Goal: Task Accomplishment & Management: Manage account settings

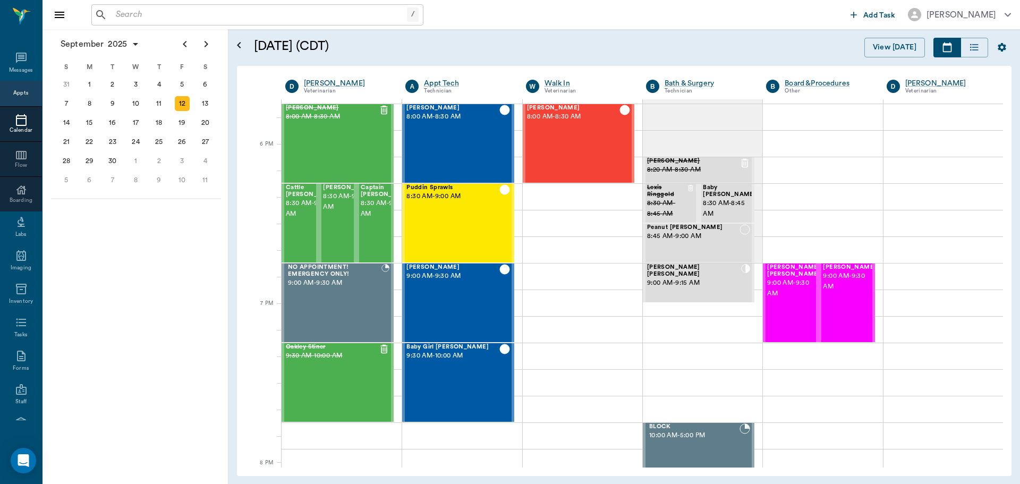
scroll to position [1554, 0]
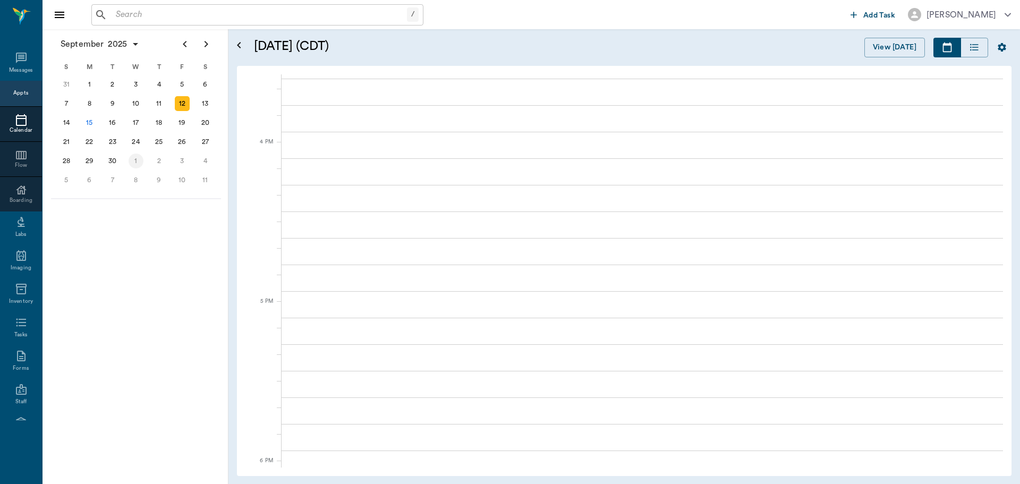
scroll to position [1554, 0]
click at [86, 120] on div "15" at bounding box center [89, 122] width 15 height 15
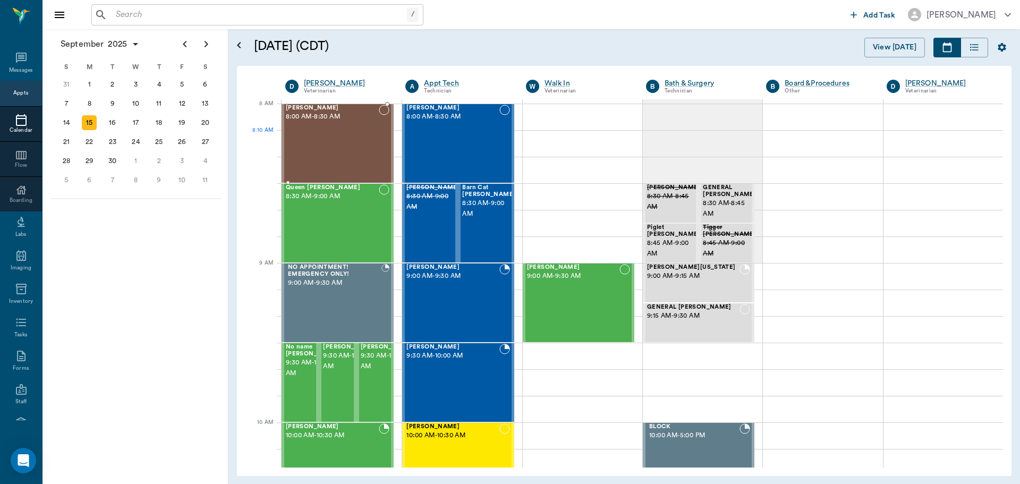
click at [337, 146] on div "[PERSON_NAME] 8:00 AM - 8:30 AM" at bounding box center [332, 144] width 93 height 78
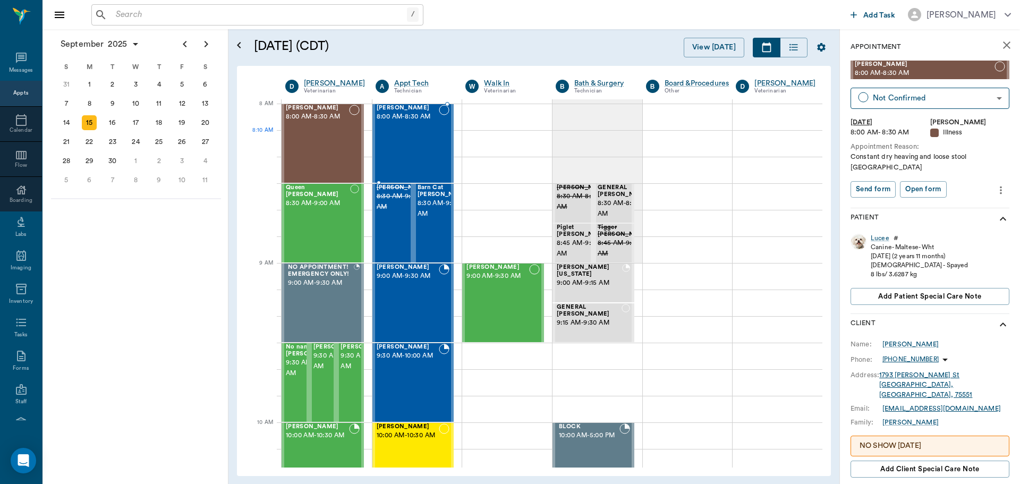
click at [400, 141] on div "Raisin Scott 8:00 AM - 8:30 AM" at bounding box center [408, 144] width 63 height 78
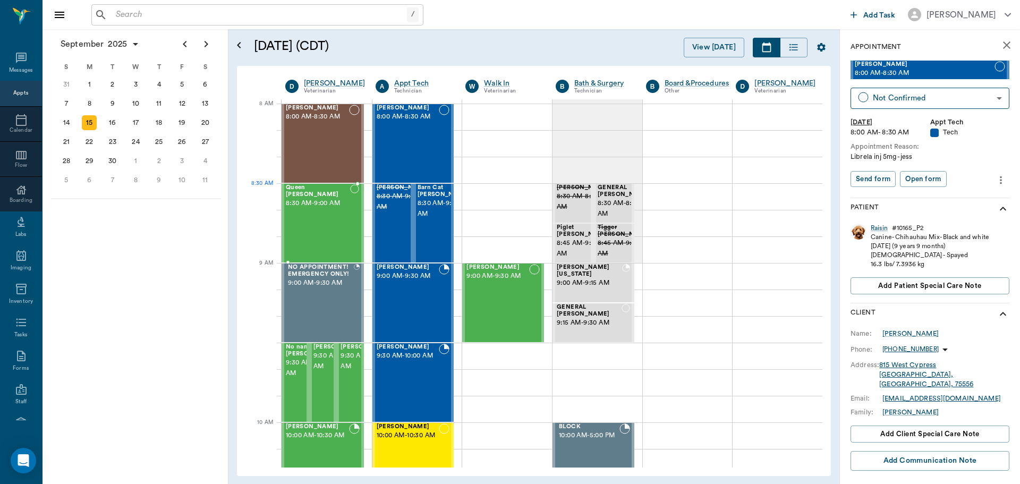
click at [336, 205] on div "Queen [PERSON_NAME] 8:30 AM - 9:00 AM" at bounding box center [318, 223] width 64 height 78
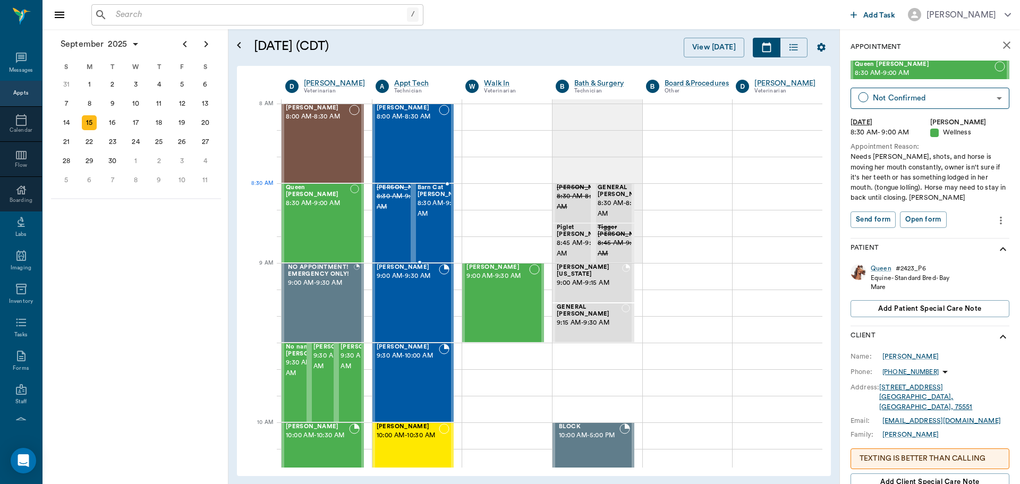
click at [418, 199] on span "8:30 AM - 9:00 AM" at bounding box center [444, 208] width 53 height 21
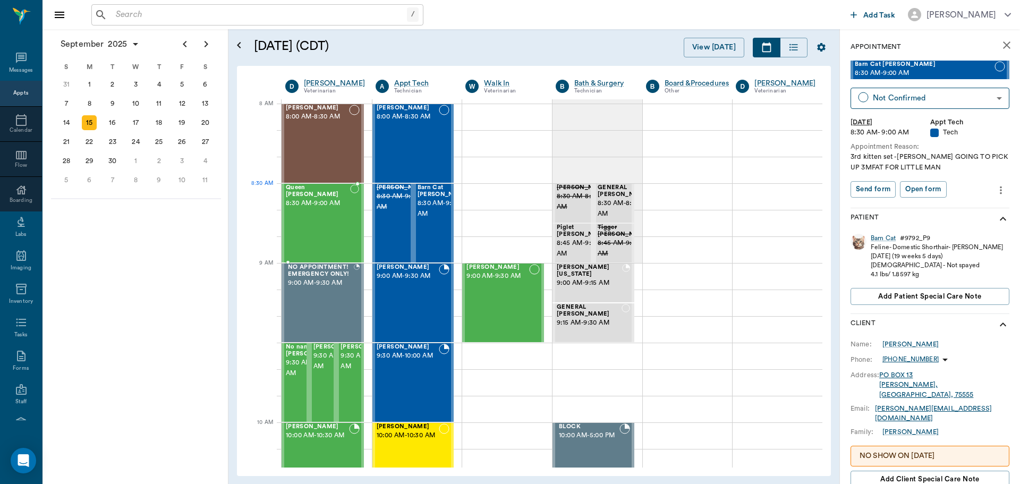
click at [321, 198] on span "8:30 AM - 9:00 AM" at bounding box center [318, 203] width 64 height 11
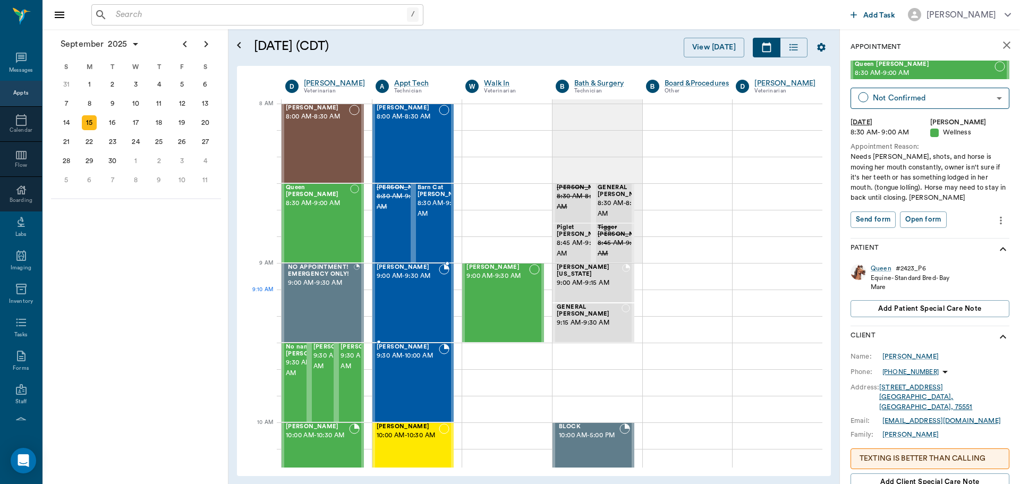
click at [391, 290] on div "[PERSON_NAME] 9:00 AM - 9:30 AM" at bounding box center [408, 303] width 63 height 78
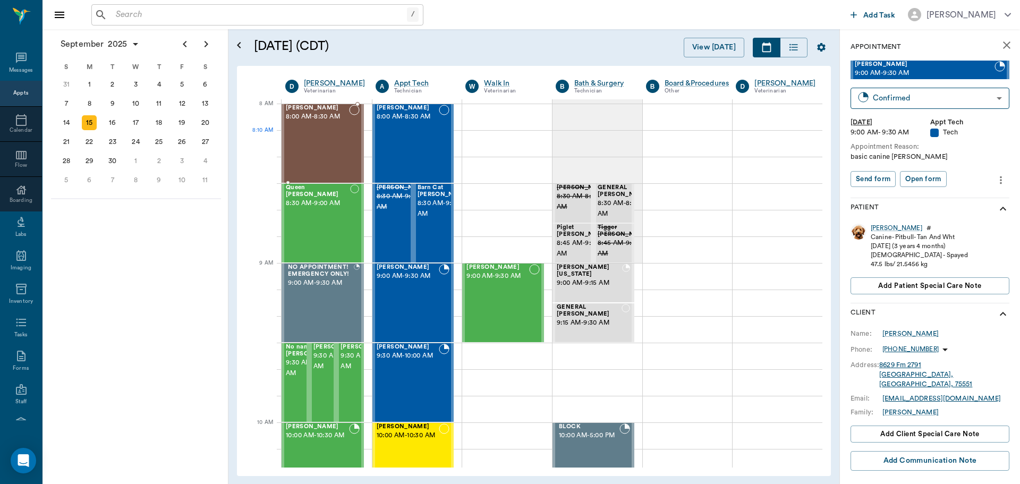
click at [333, 135] on div "[PERSON_NAME] 8:00 AM - 8:30 AM" at bounding box center [317, 144] width 63 height 78
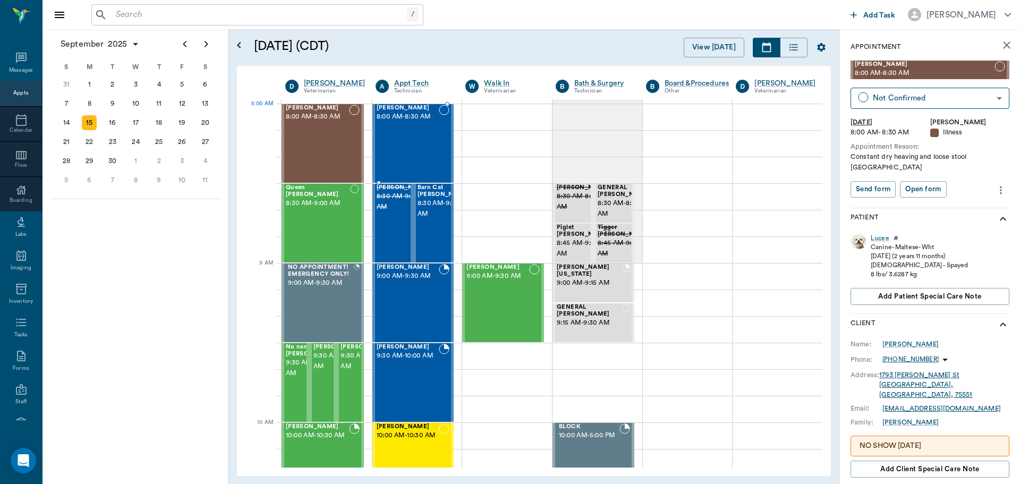
click at [395, 130] on div "Raisin Scott 8:00 AM - 8:30 AM" at bounding box center [408, 144] width 63 height 78
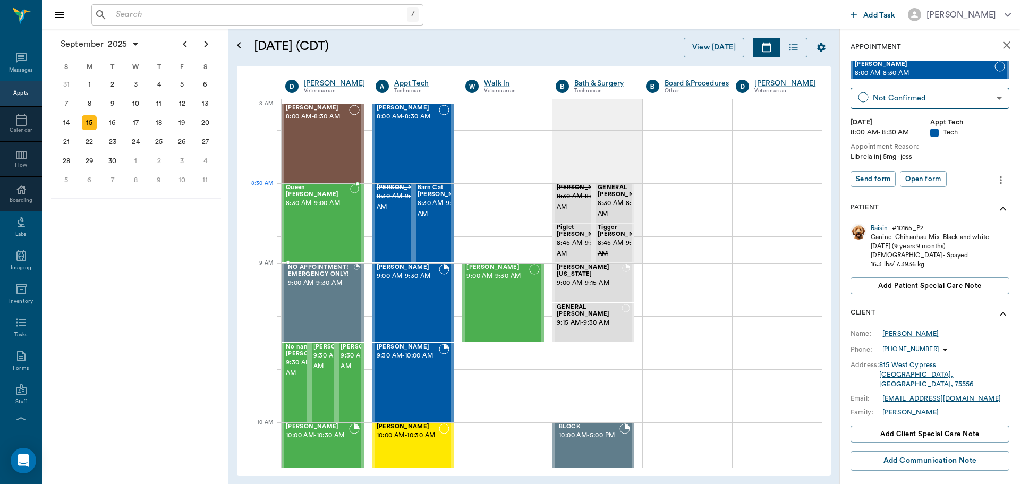
click at [310, 198] on span "8:30 AM - 9:00 AM" at bounding box center [318, 203] width 64 height 11
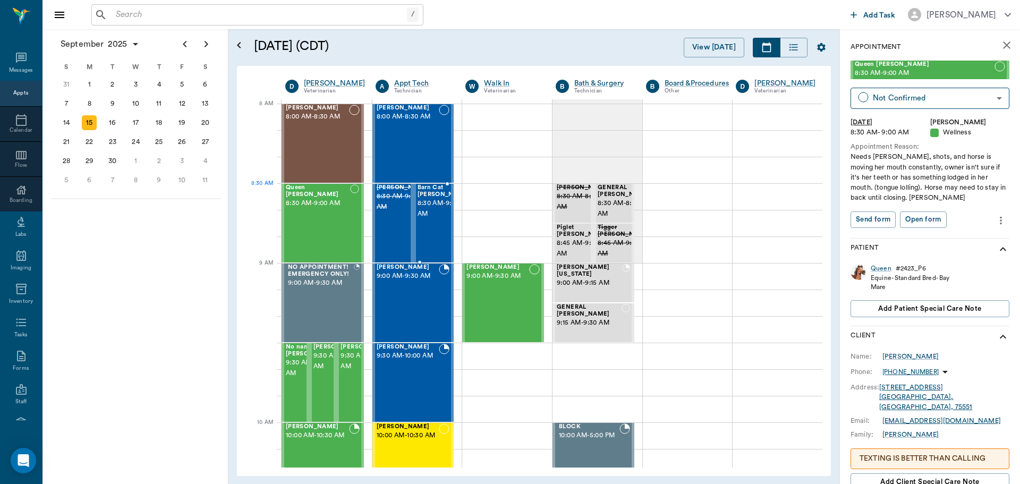
click at [431, 199] on span "8:30 AM - 9:00 AM" at bounding box center [444, 208] width 53 height 21
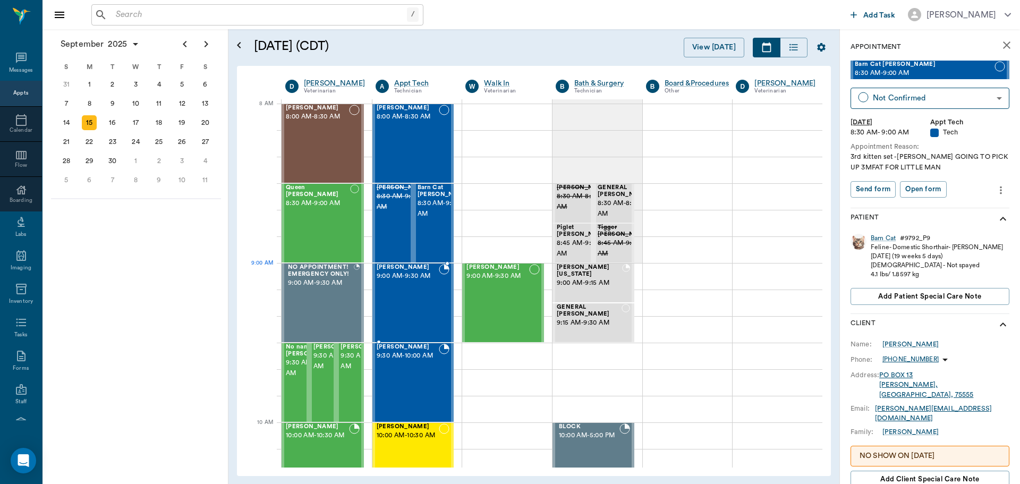
click at [382, 274] on span "9:00 AM - 9:30 AM" at bounding box center [408, 276] width 63 height 11
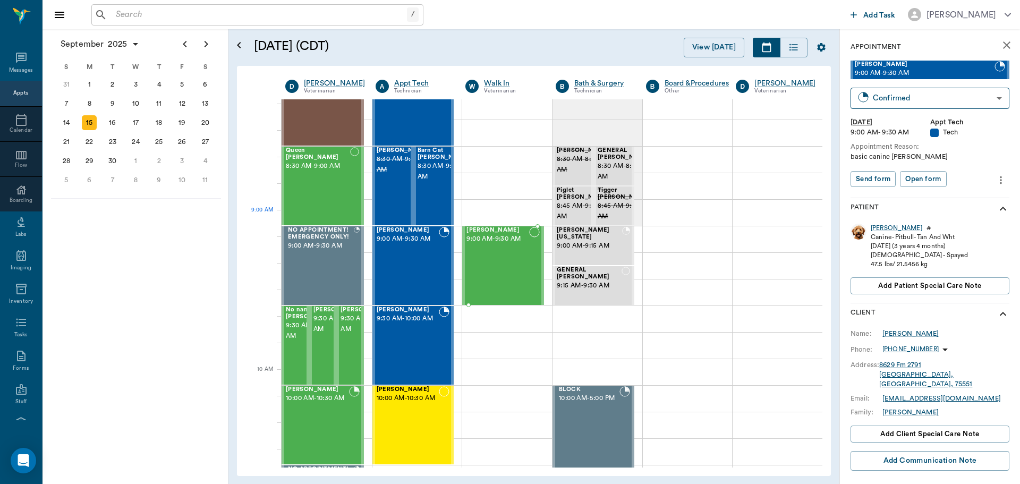
scroll to position [53, 0]
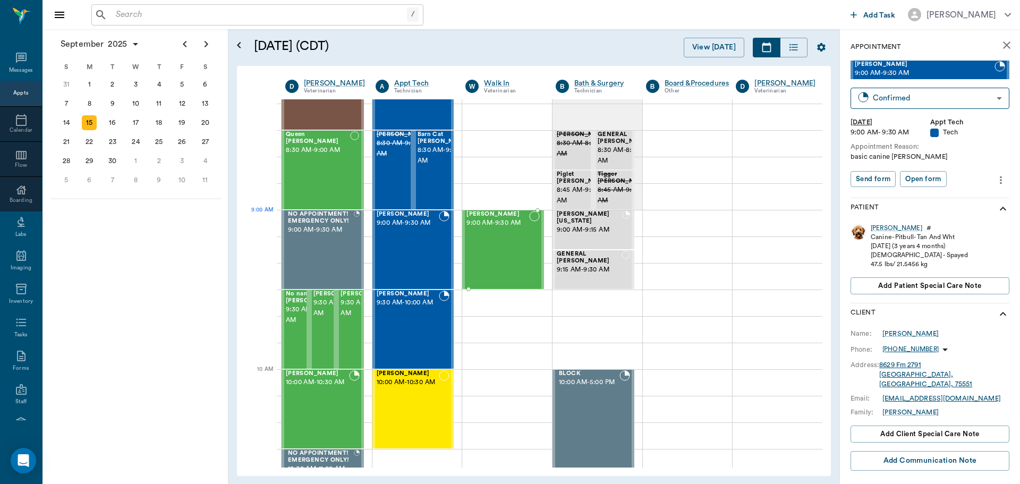
click at [468, 232] on div "[PERSON_NAME] 9:00 AM - 9:30 AM" at bounding box center [498, 250] width 63 height 78
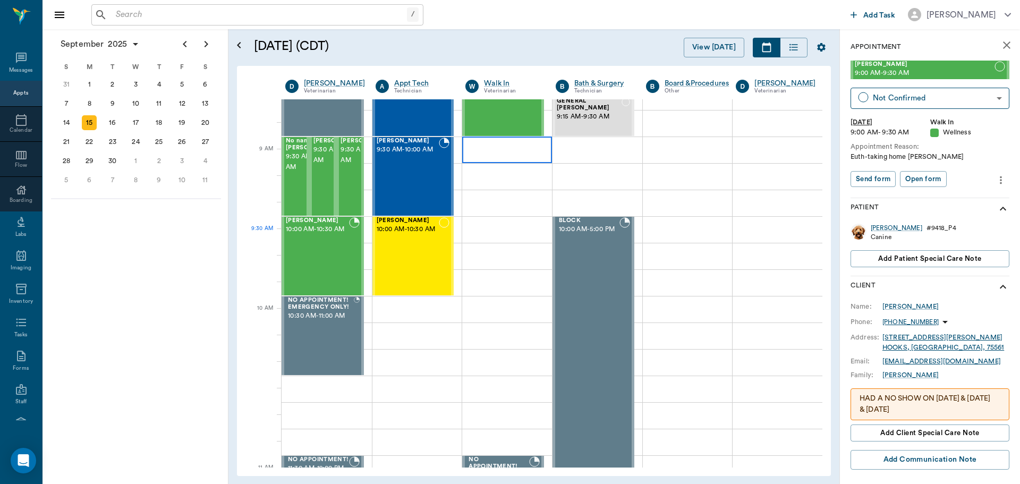
scroll to position [213, 0]
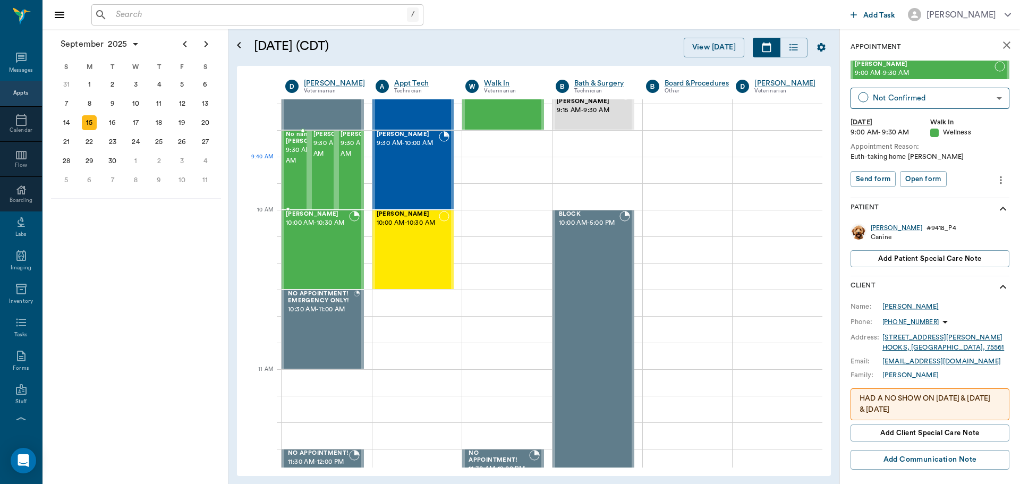
click at [297, 166] on span "9:30 AM - 10:00 AM" at bounding box center [312, 155] width 53 height 21
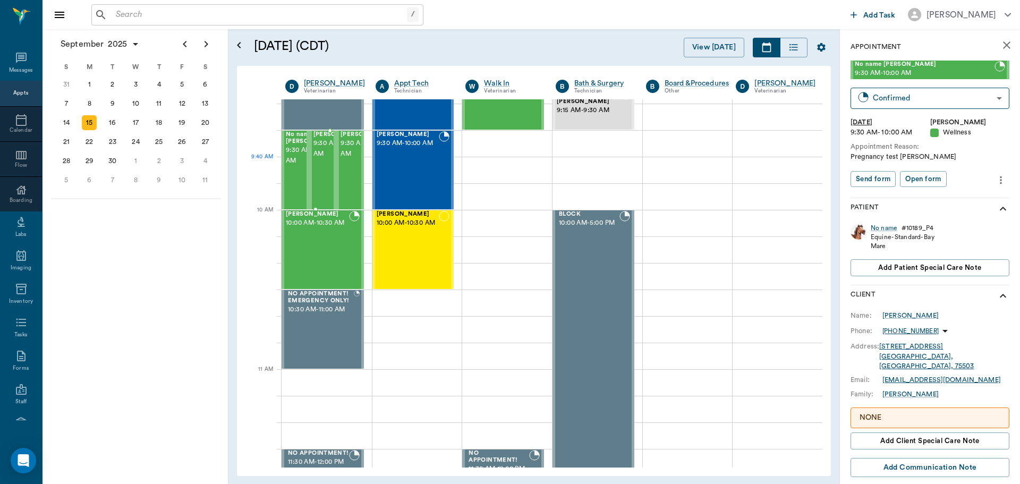
click at [320, 159] on span "9:30 AM - 10:00 AM" at bounding box center [340, 148] width 53 height 21
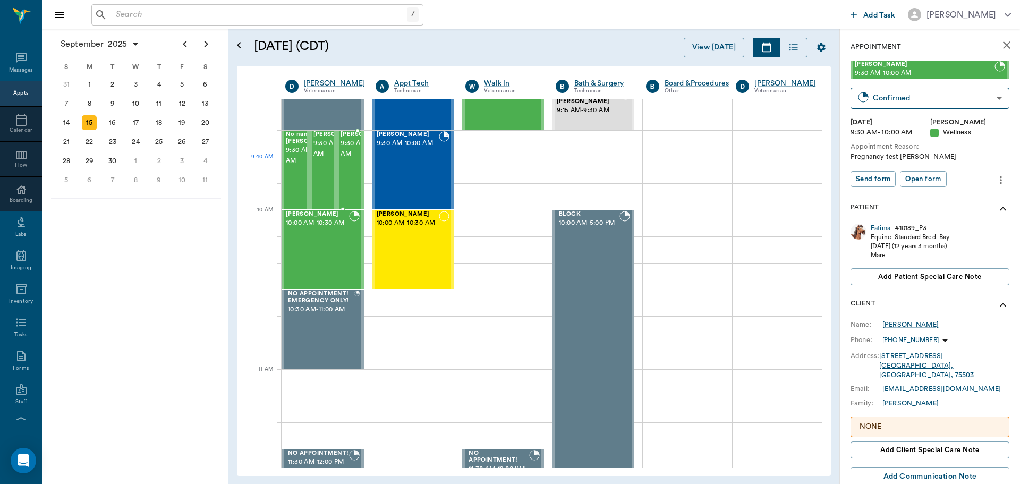
click at [345, 159] on span "9:30 AM - 10:00 AM" at bounding box center [367, 148] width 53 height 21
click at [382, 166] on div "[PERSON_NAME] 9:30 AM - 10:00 AM" at bounding box center [408, 170] width 63 height 78
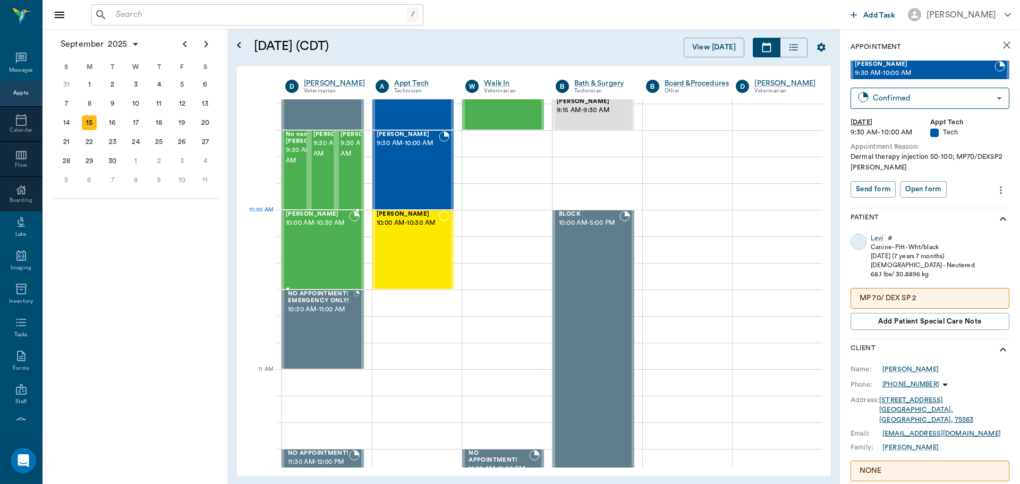
click at [324, 225] on span "10:00 AM - 10:30 AM" at bounding box center [317, 223] width 63 height 11
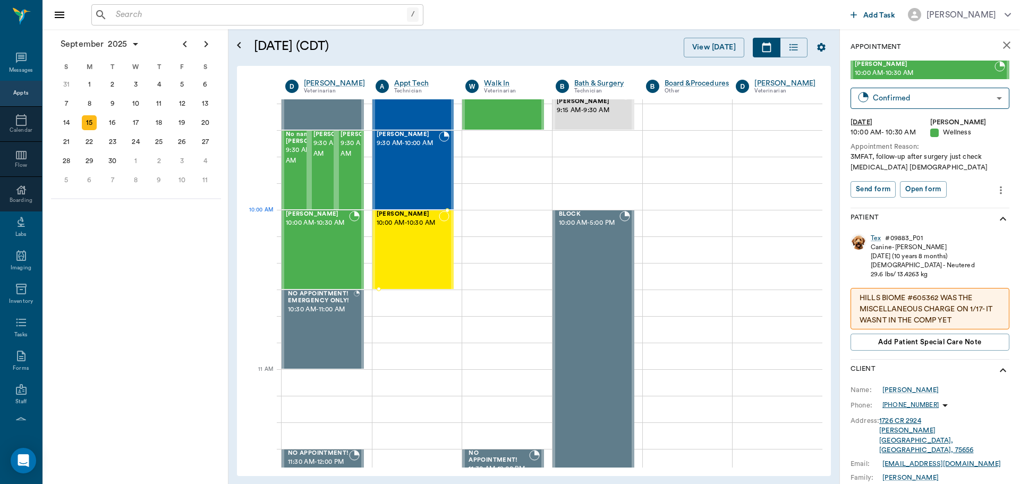
click at [414, 221] on span "10:00 AM - 10:30 AM" at bounding box center [408, 223] width 63 height 11
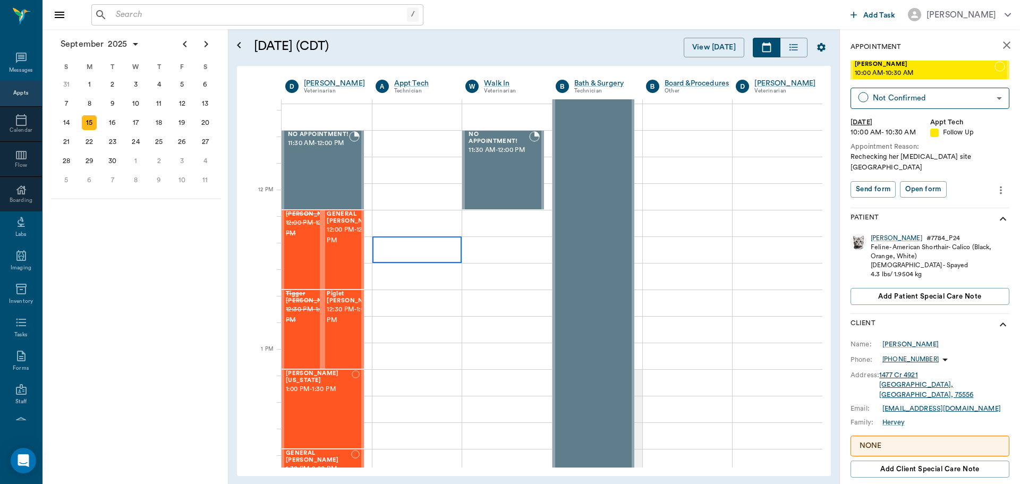
scroll to position [585, 0]
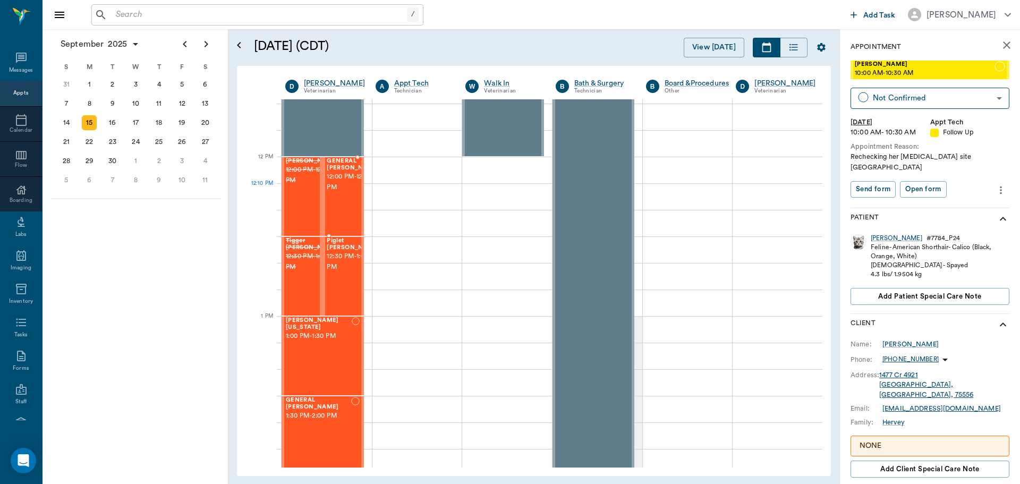
click at [341, 189] on span "12:00 PM - 12:30 PM" at bounding box center [353, 182] width 53 height 21
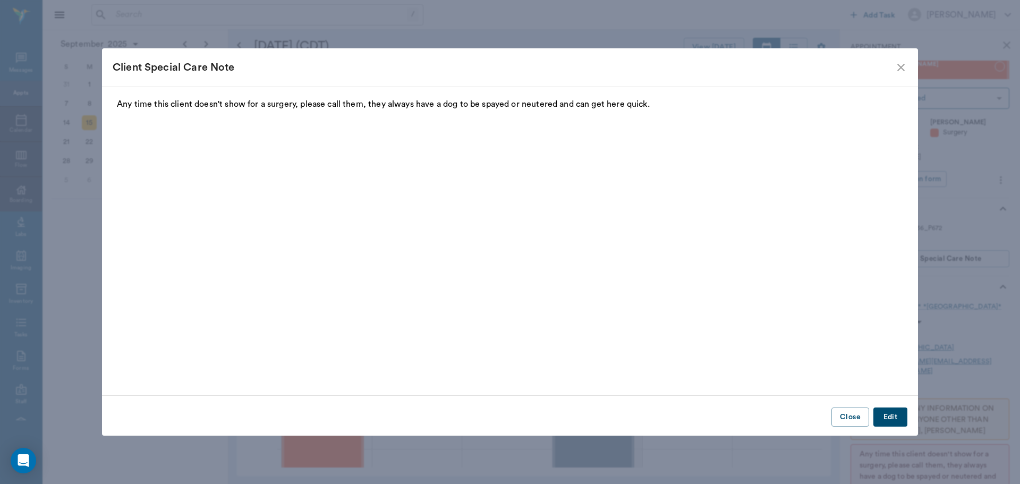
click at [903, 64] on icon "close" at bounding box center [901, 67] width 13 height 13
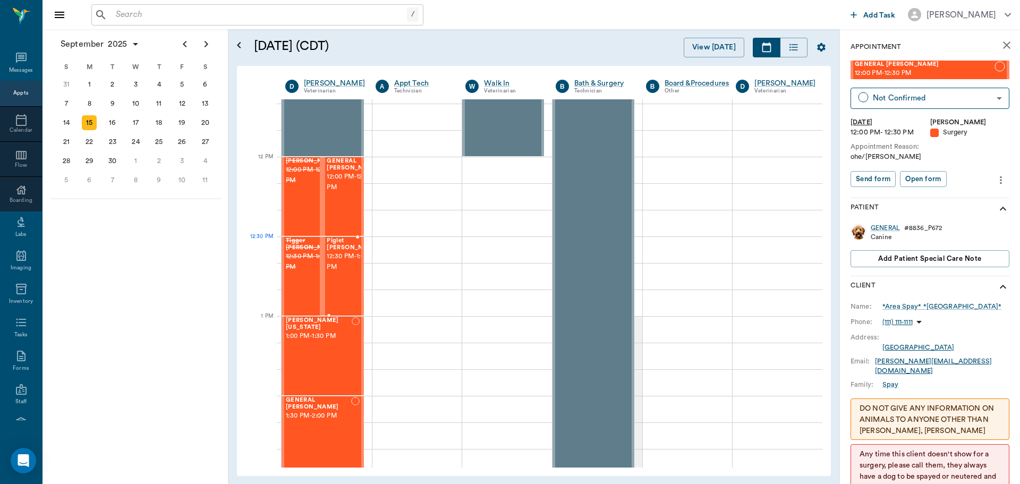
click at [337, 257] on span "12:30 PM - 1:00 PM" at bounding box center [353, 261] width 53 height 21
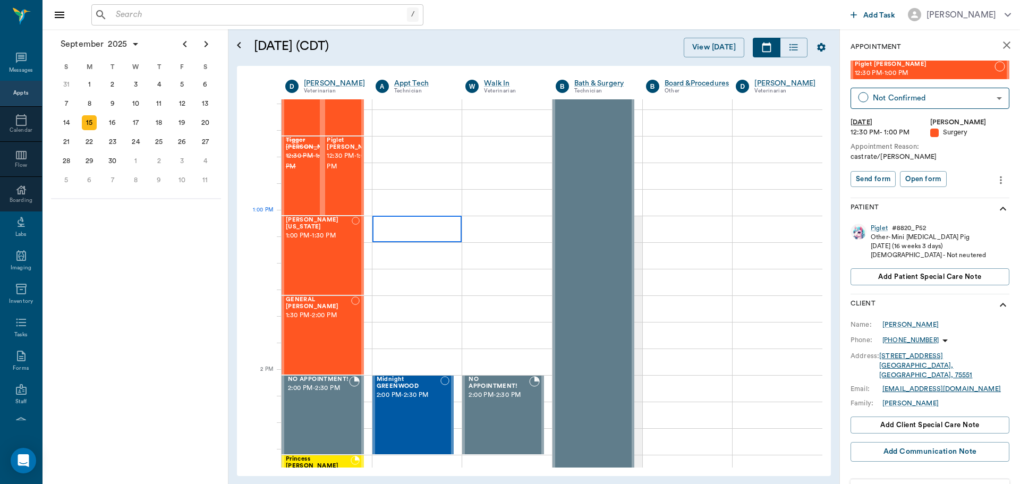
scroll to position [691, 0]
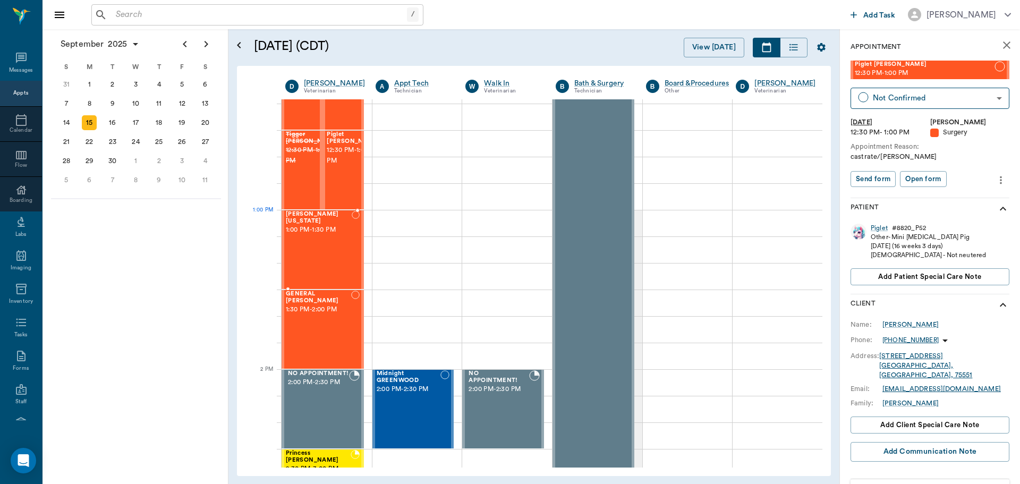
click at [317, 227] on span "1:00 PM - 1:30 PM" at bounding box center [319, 230] width 66 height 11
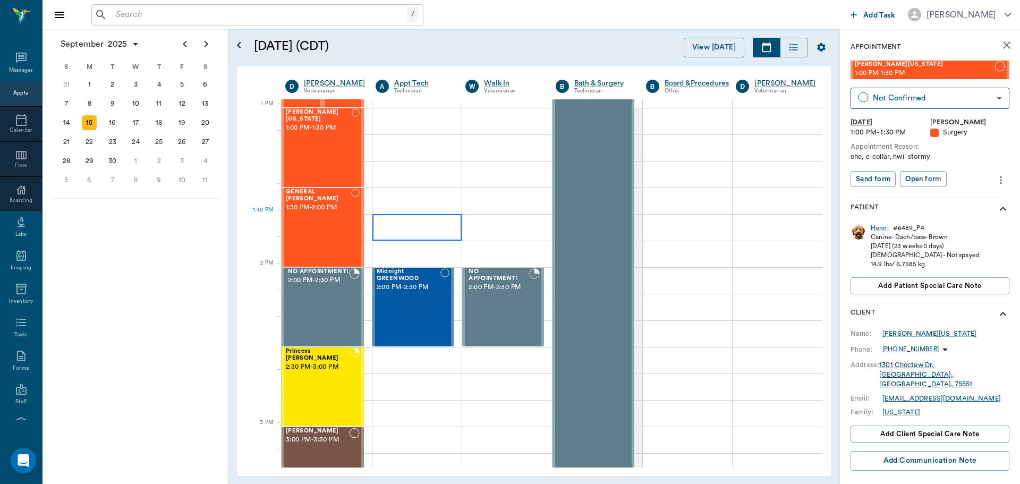
scroll to position [797, 0]
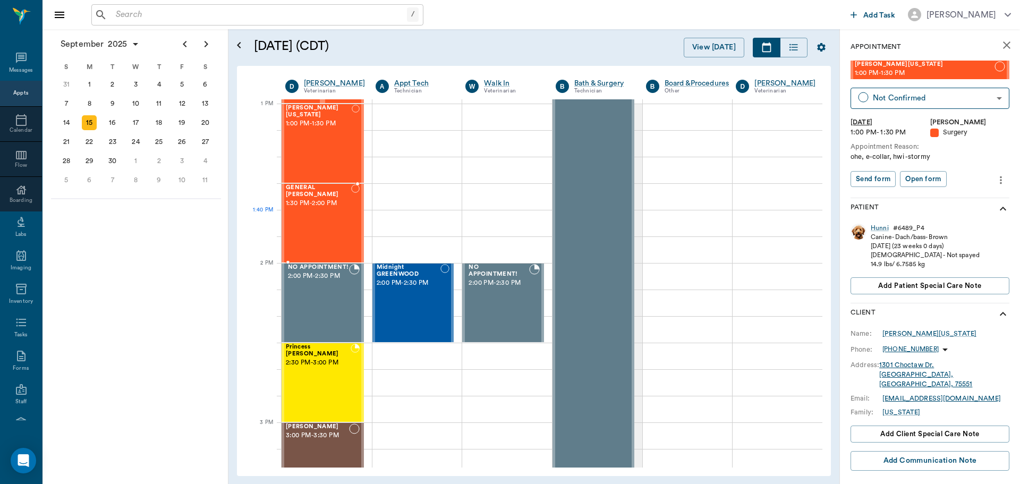
click at [326, 222] on div "GENERAL Spay 1:30 PM - 2:00 PM" at bounding box center [318, 223] width 65 height 78
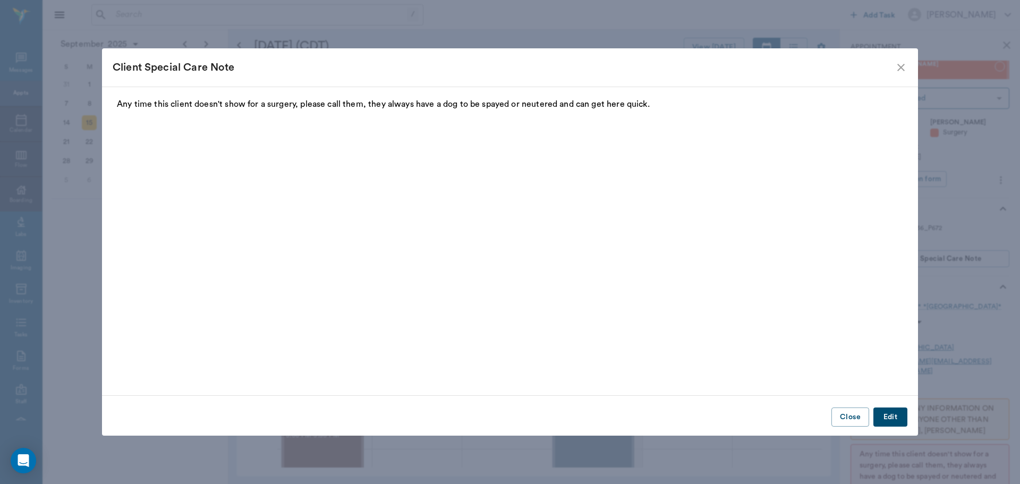
click at [896, 69] on icon "close" at bounding box center [901, 67] width 13 height 13
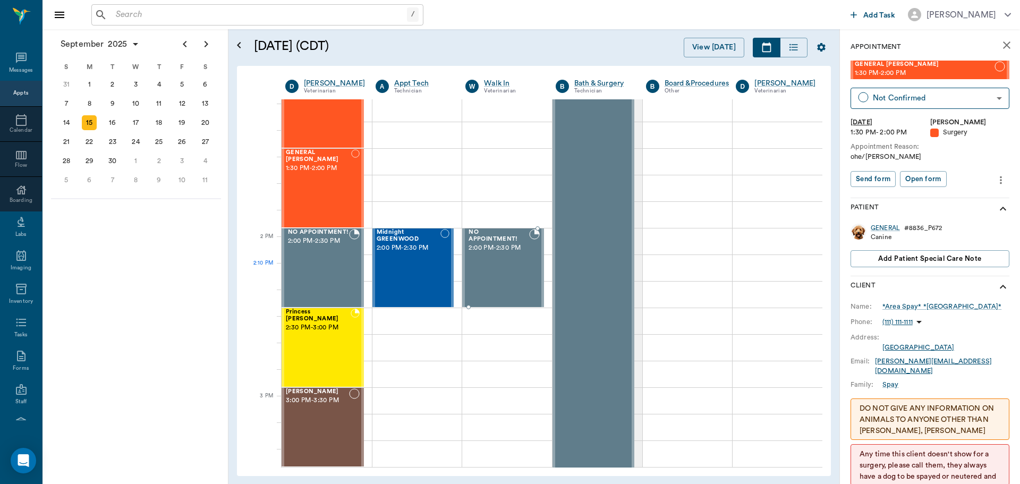
scroll to position [903, 0]
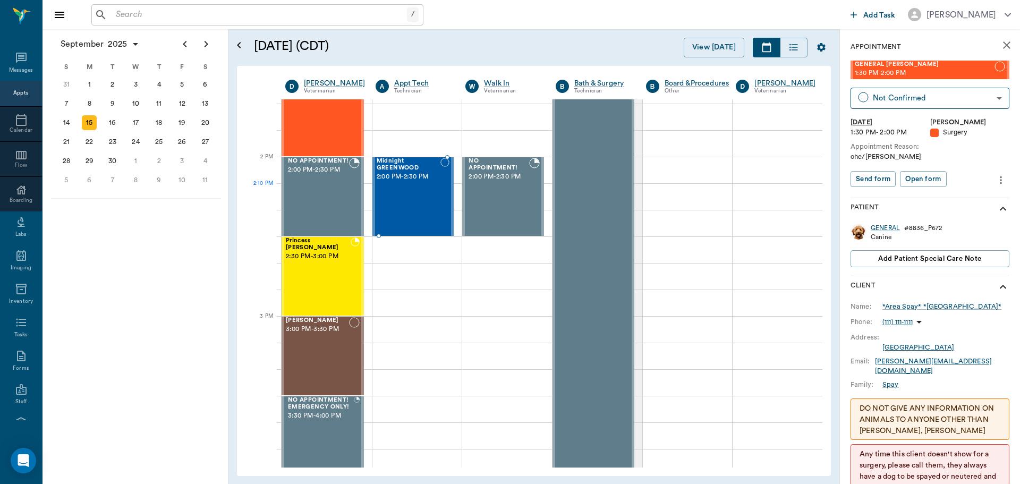
click at [405, 194] on div "Midnight GREENWOOD 2:00 PM - 2:30 PM" at bounding box center [409, 197] width 64 height 78
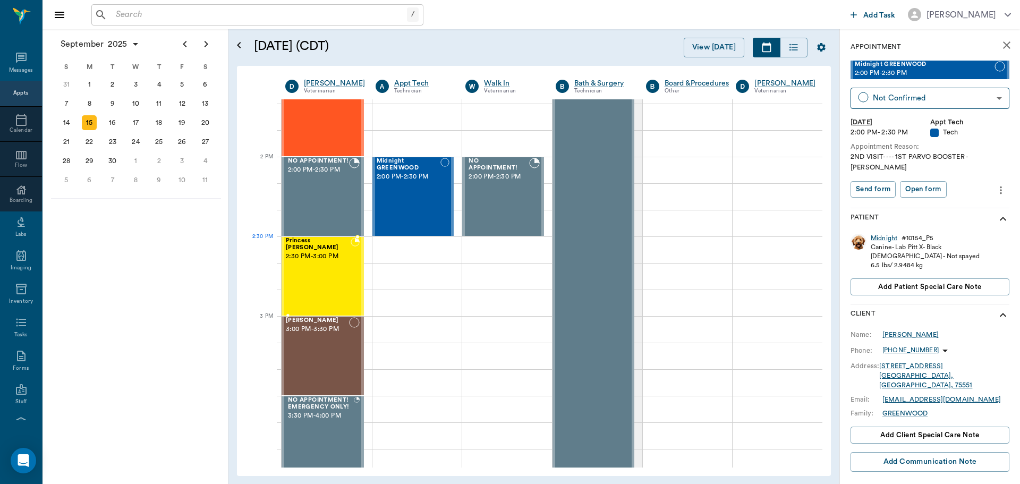
click at [340, 255] on span "2:30 PM - 3:00 PM" at bounding box center [318, 256] width 65 height 11
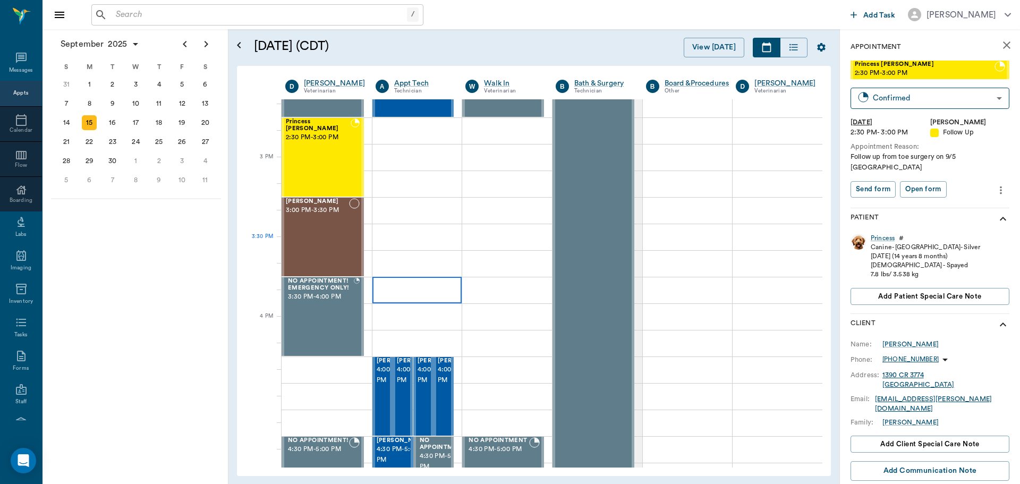
scroll to position [1063, 0]
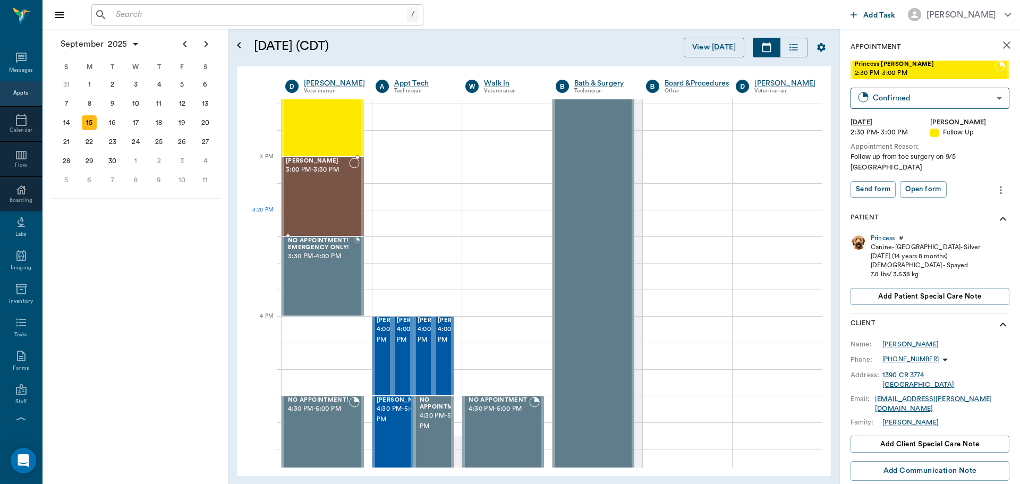
click at [332, 210] on div "Maria Hall 3:00 PM - 3:30 PM" at bounding box center [317, 197] width 63 height 78
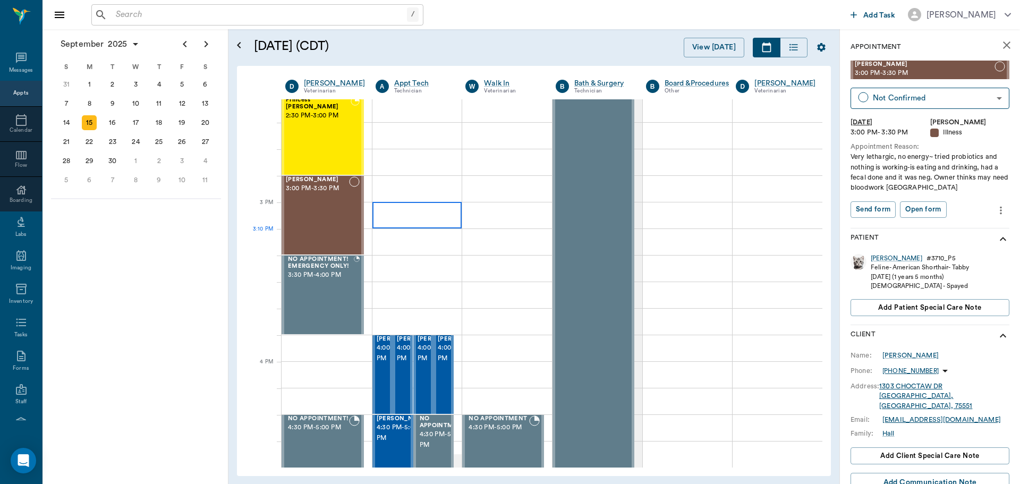
scroll to position [1116, 0]
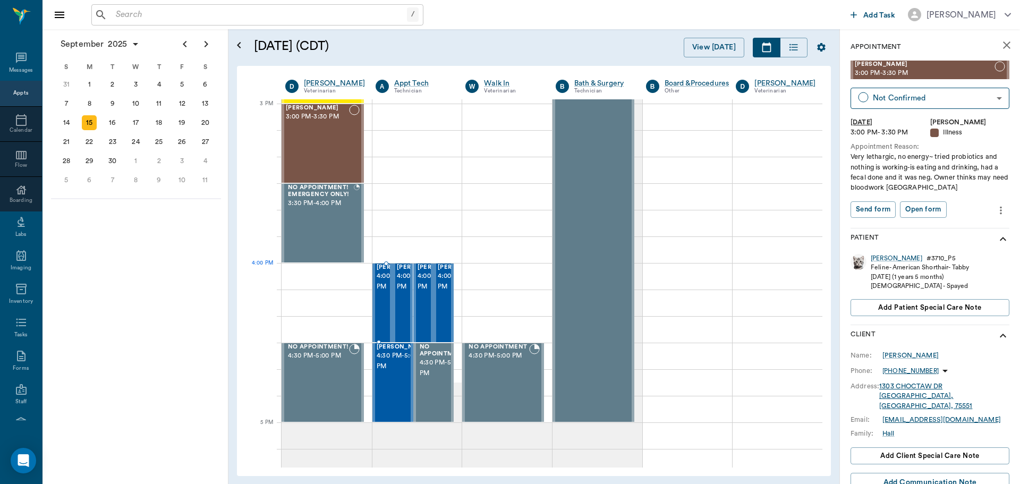
click at [385, 281] on span "4:00 PM - 4:30 PM" at bounding box center [403, 281] width 53 height 21
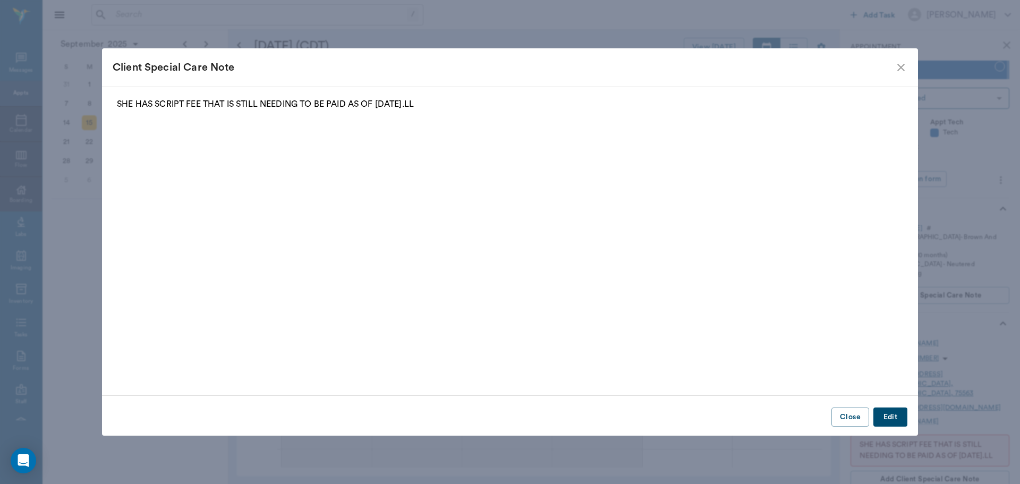
click at [901, 67] on icon "close" at bounding box center [901, 67] width 7 height 7
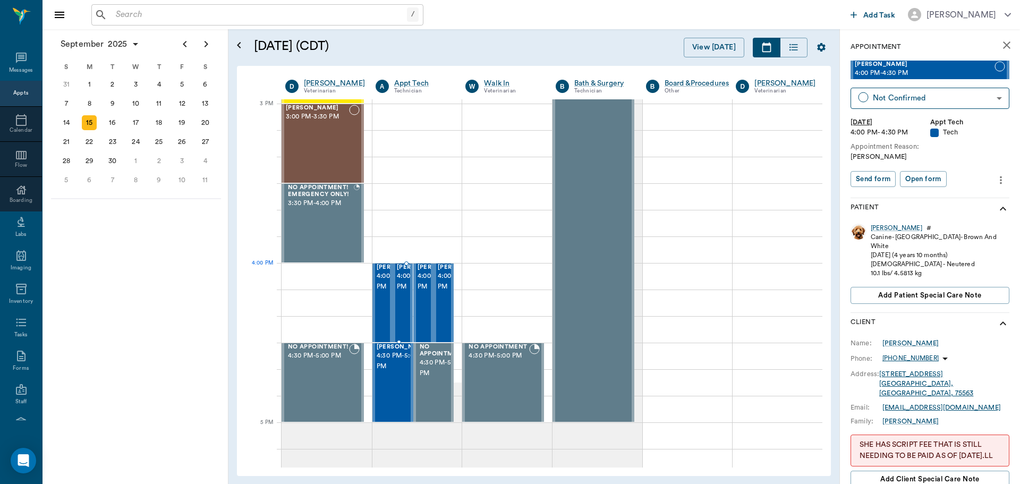
click at [397, 288] on span "4:00 PM - 4:30 PM" at bounding box center [423, 281] width 53 height 21
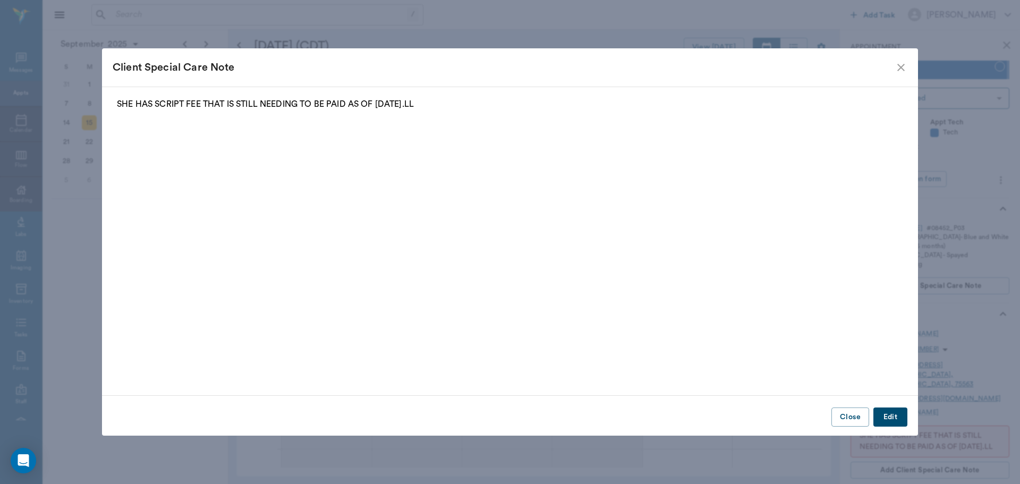
click at [892, 71] on div "Client Special Care Note" at bounding box center [504, 67] width 782 height 17
click at [898, 67] on icon "close" at bounding box center [901, 67] width 13 height 13
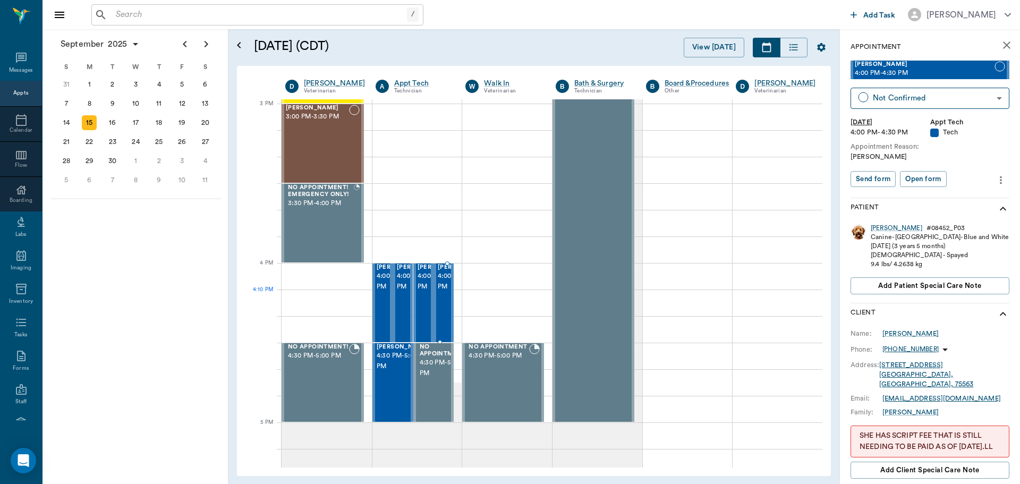
click at [434, 298] on div "Luke Carter 4:00 PM - 4:30 PM" at bounding box center [444, 303] width 20 height 79
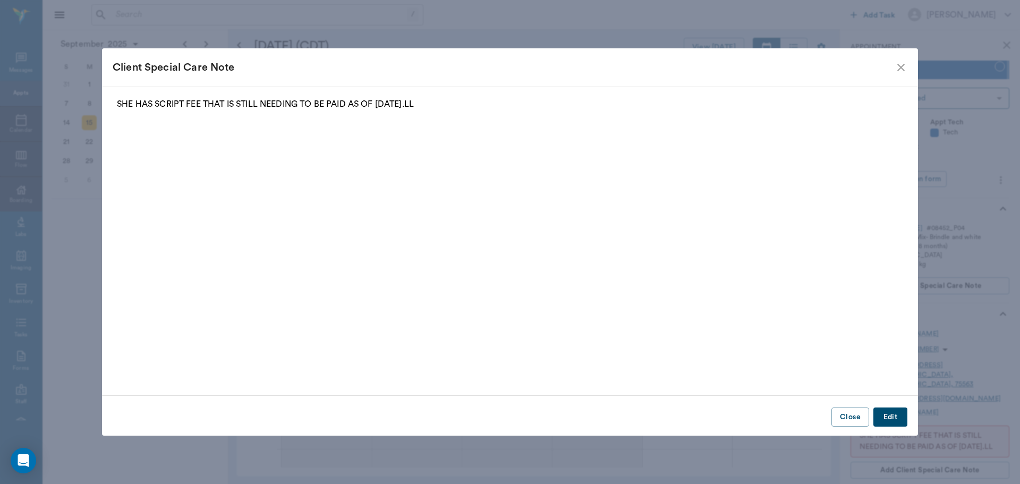
click at [903, 67] on icon "close" at bounding box center [901, 67] width 13 height 13
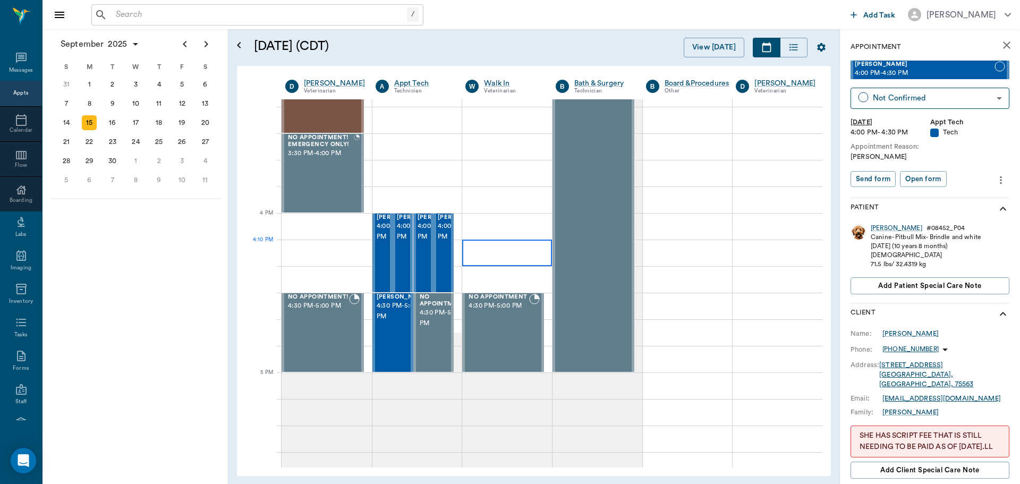
scroll to position [1222, 0]
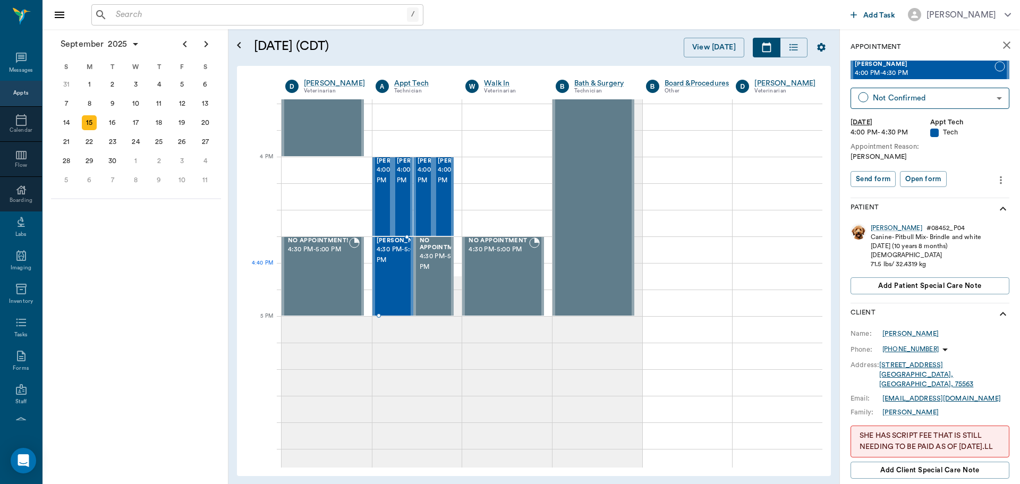
click at [430, 266] on div at bounding box center [430, 277] width 0 height 78
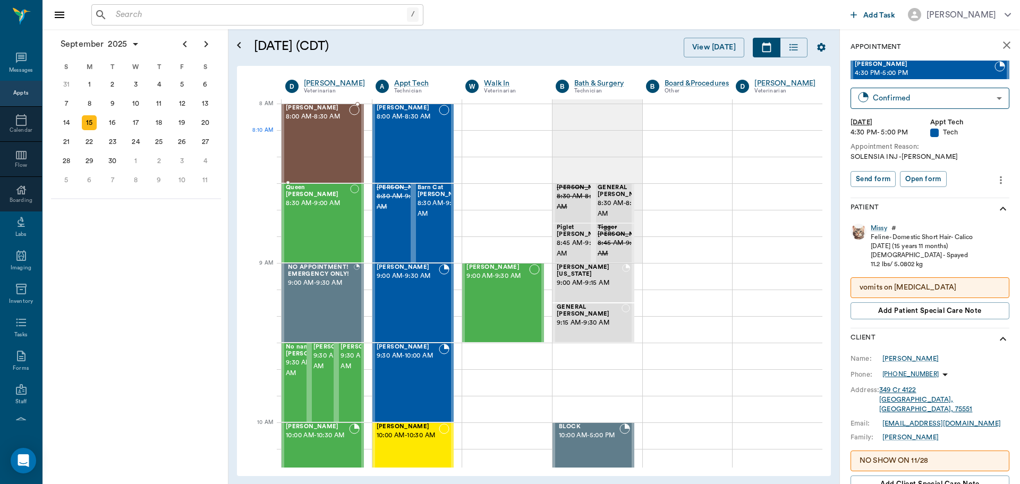
click at [349, 154] on div at bounding box center [354, 144] width 11 height 78
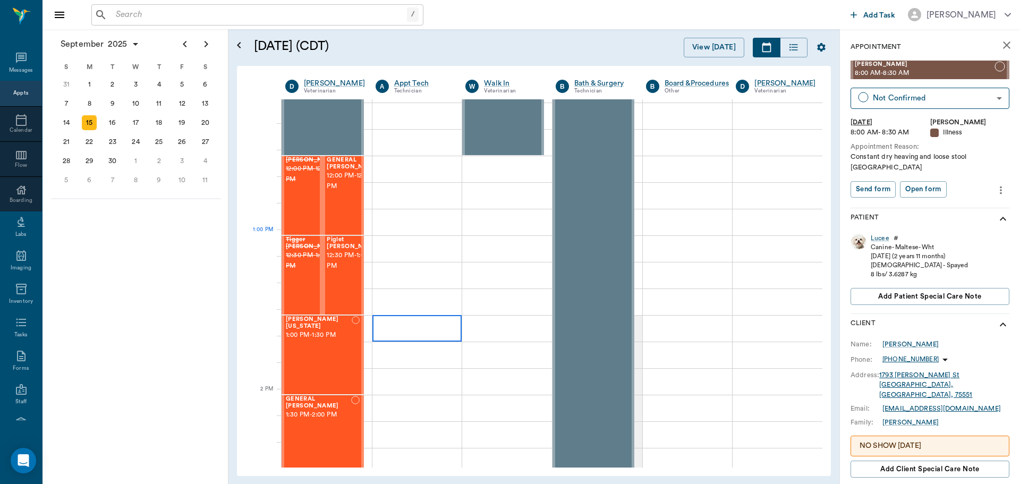
scroll to position [585, 0]
click at [339, 273] on span "12:30 PM - 1:00 PM" at bounding box center [353, 261] width 53 height 21
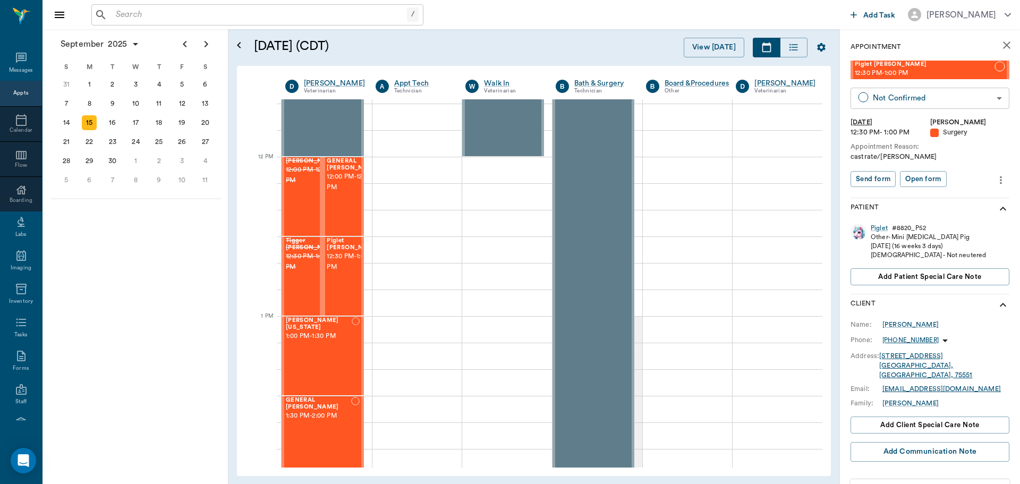
click at [936, 105] on body "/ ​ Add Task Dr. Bert Ellsworth Nectar Messages Appts Calendar Flow Boarding La…" at bounding box center [510, 242] width 1020 height 484
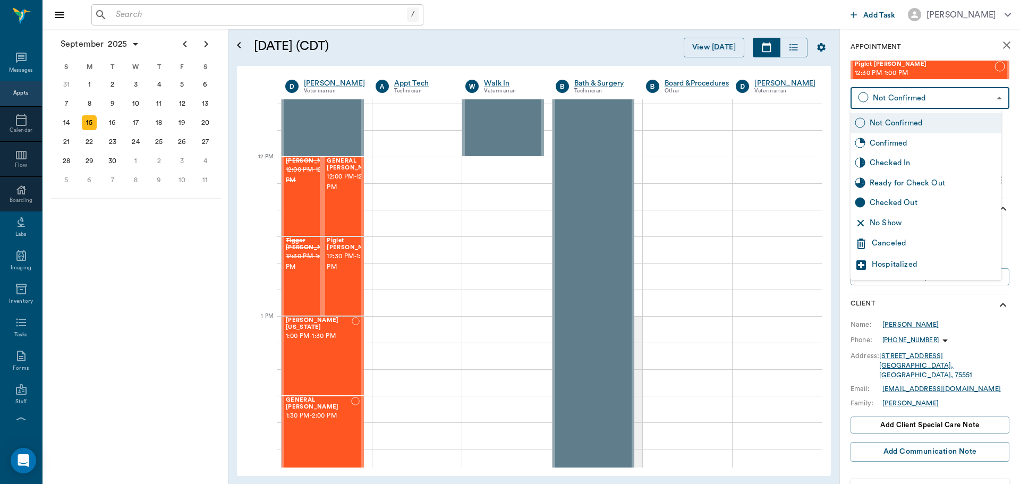
click at [942, 165] on div "Checked In" at bounding box center [934, 163] width 128 height 12
type input "CHECKED_IN"
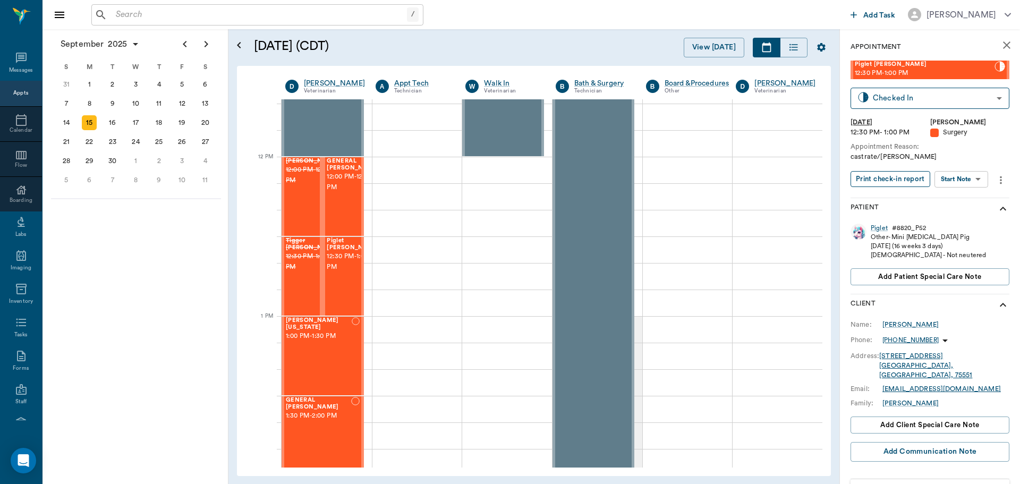
click at [893, 179] on button "Print check-in report" at bounding box center [891, 179] width 80 height 16
click at [882, 183] on button "Print check-in report" at bounding box center [891, 179] width 80 height 16
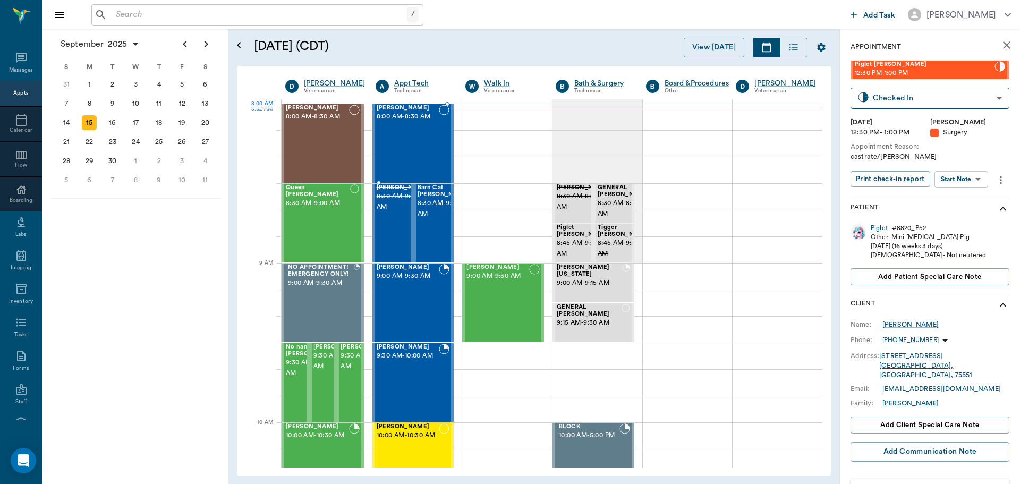
click at [412, 129] on div "Raisin Scott 8:00 AM - 8:30 AM" at bounding box center [408, 144] width 63 height 78
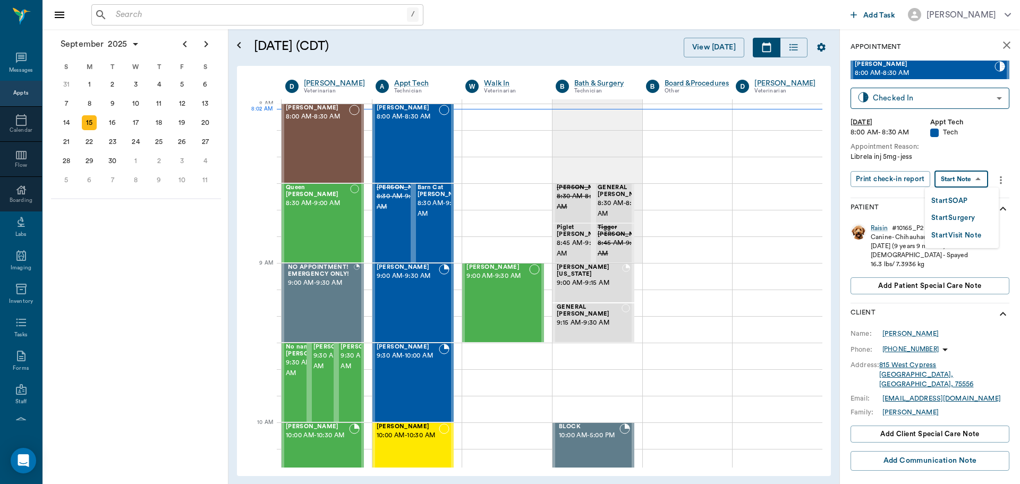
click at [944, 184] on body "/ ​ Add Task Dr. Bert Ellsworth Nectar Messages Appts Calendar Flow Boarding La…" at bounding box center [510, 242] width 1020 height 484
click at [944, 199] on button "Start SOAP" at bounding box center [950, 201] width 36 height 12
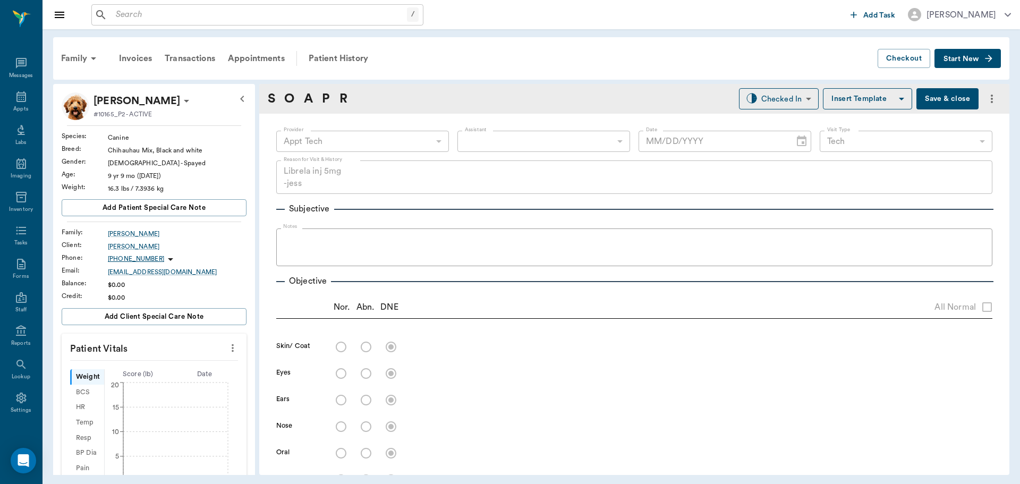
type input "63ec2f075fda476ae8351a4c"
type input "65d2be4f46e3a538d89b8c1a"
type textarea "Librela inj 5mg -jess"
type input "[DATE]"
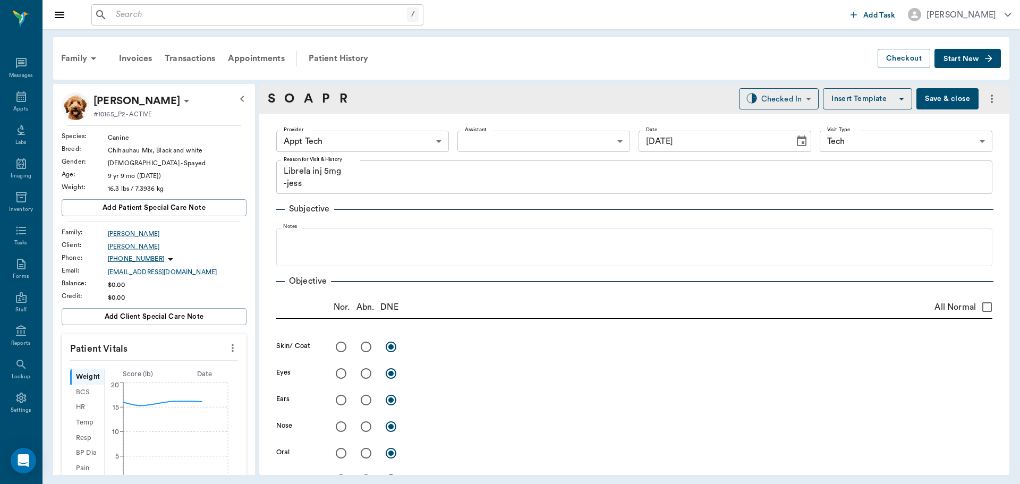
click at [232, 346] on icon "more" at bounding box center [233, 348] width 2 height 8
click at [187, 362] on span "Enter Vitals" at bounding box center [180, 366] width 89 height 11
click at [165, 380] on input "text" at bounding box center [153, 379] width 92 height 21
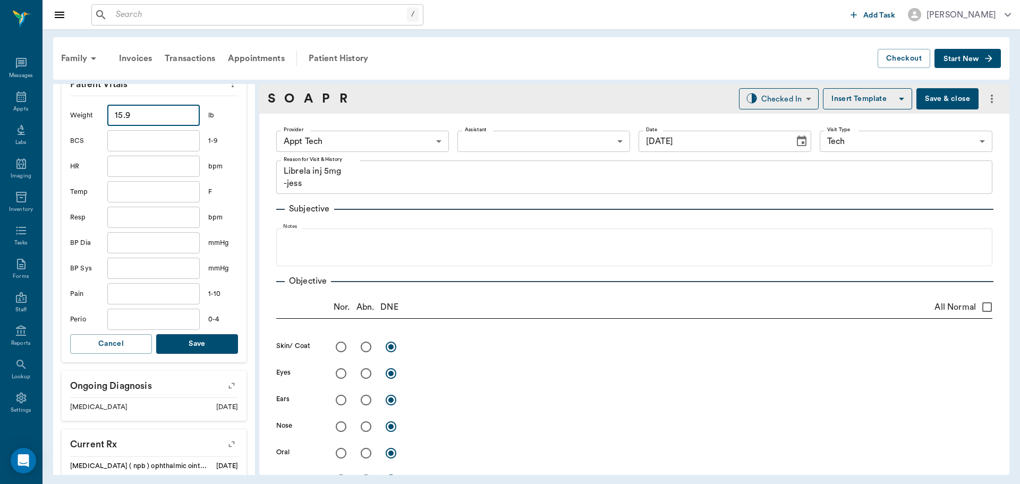
scroll to position [266, 0]
type input "15.9"
click at [196, 346] on button "Save" at bounding box center [197, 343] width 82 height 20
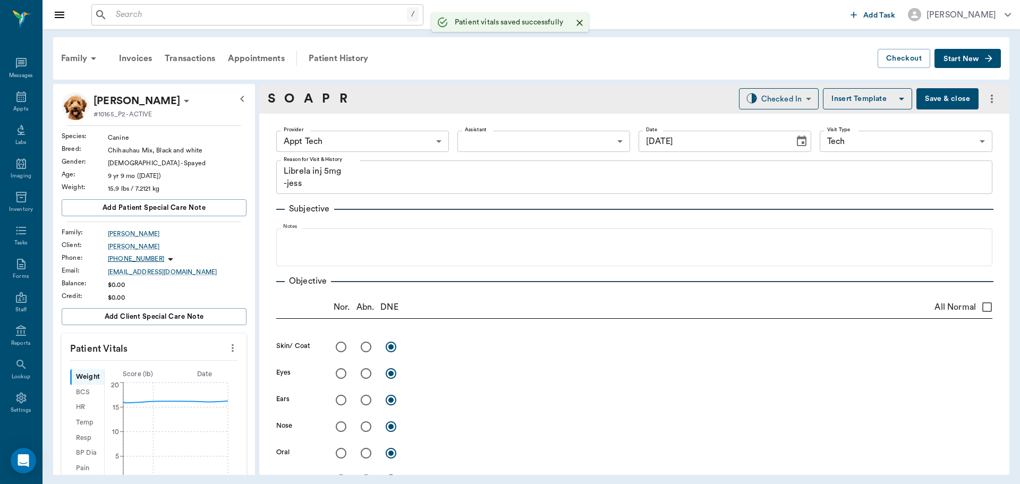
scroll to position [266, 0]
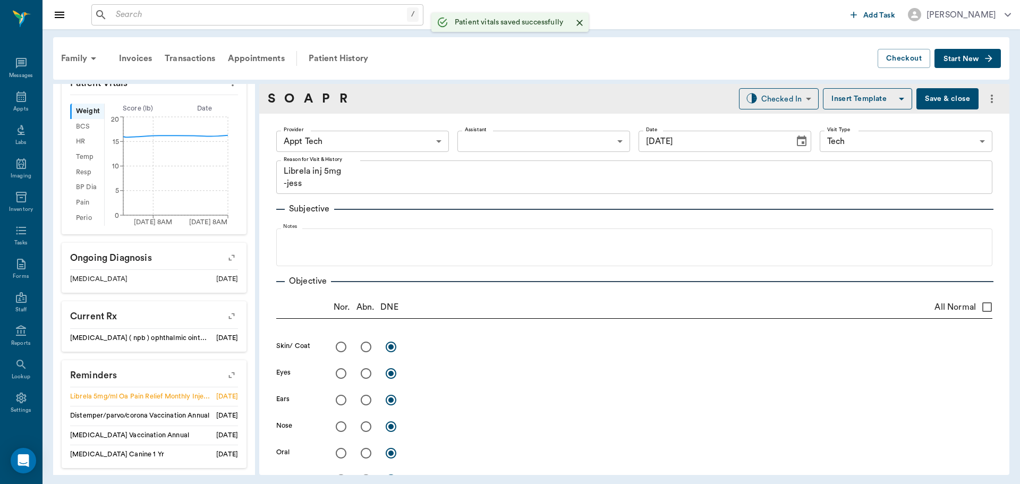
click at [361, 134] on body "/ ​ Add Task Dr. Bert Ellsworth Nectar Messages Appts Labs Imaging Inventory Ta…" at bounding box center [510, 242] width 1020 height 484
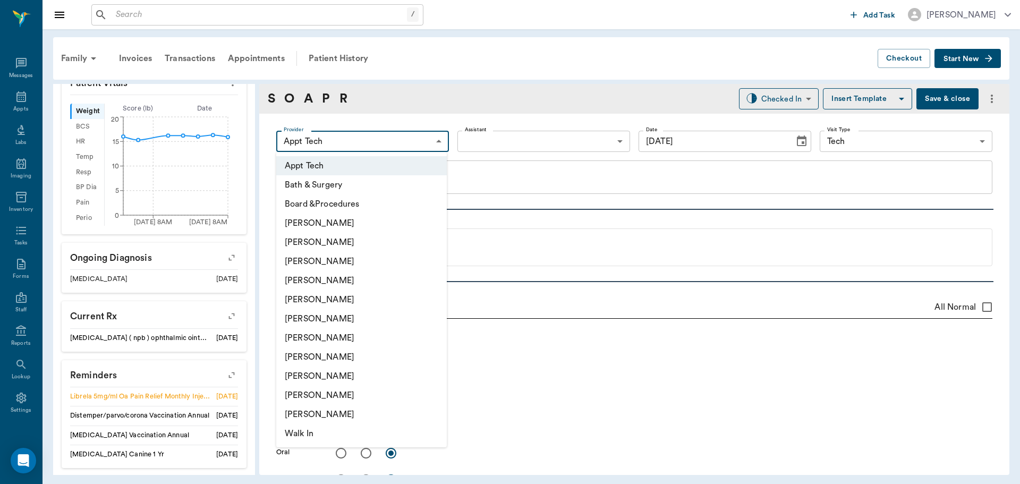
click at [309, 358] on li "Julie Dickerson" at bounding box center [361, 357] width 171 height 19
type input "63ec2e7e52e12b0ba117b124"
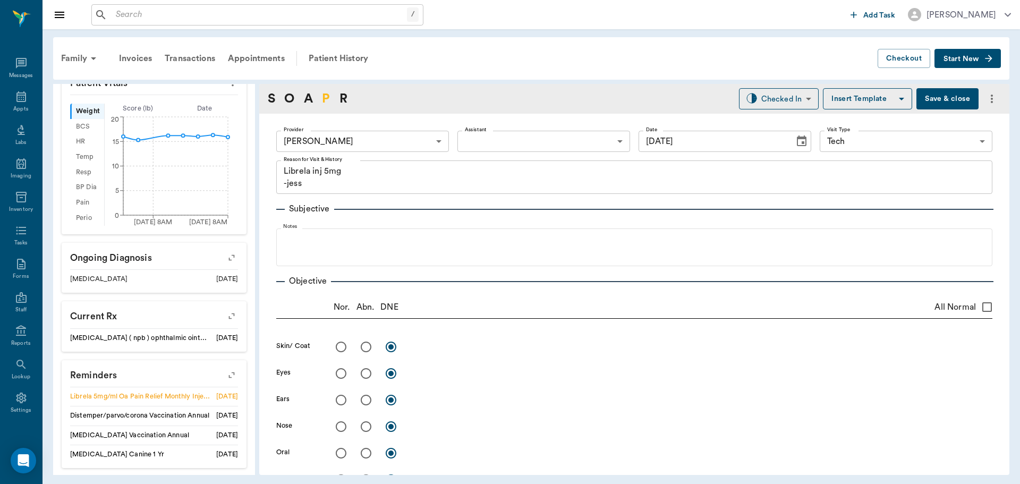
click at [326, 96] on link "P" at bounding box center [326, 98] width 8 height 19
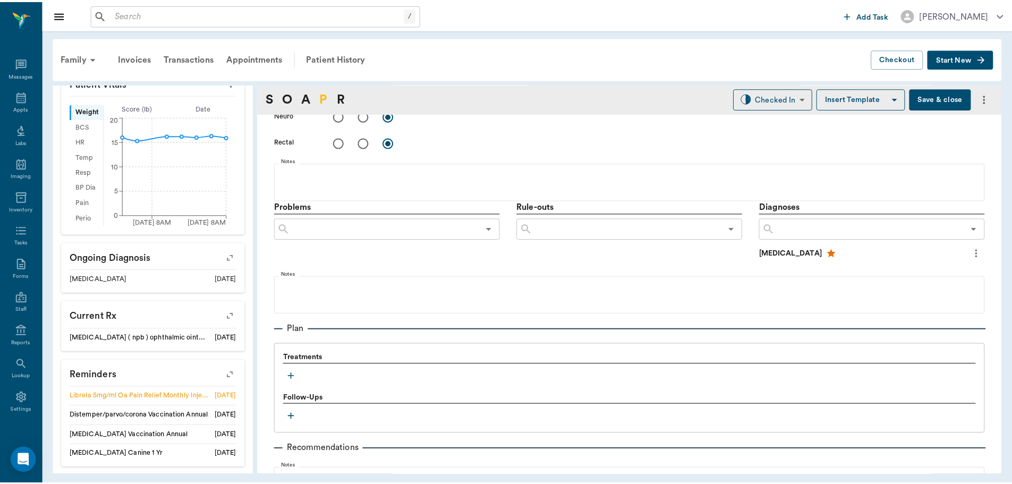
scroll to position [652, 0]
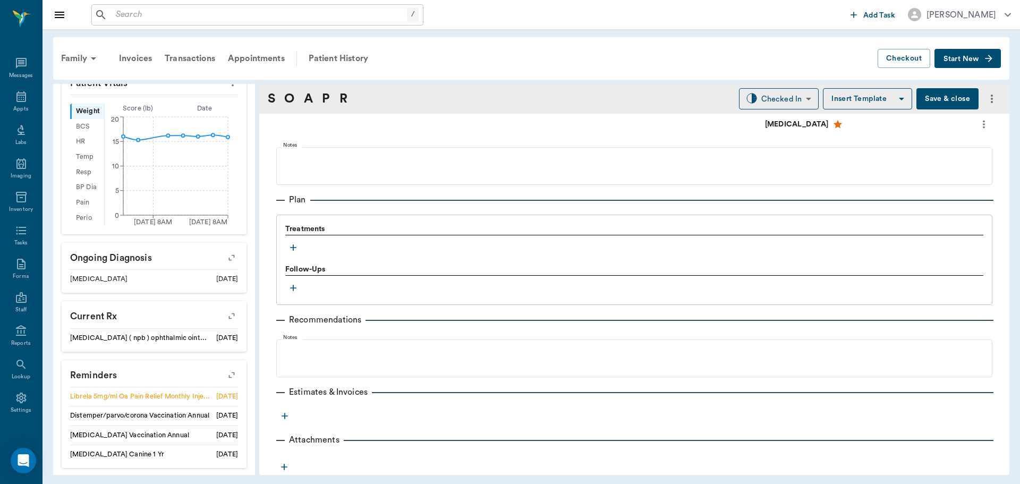
click at [937, 95] on button "Save & close" at bounding box center [948, 98] width 62 height 21
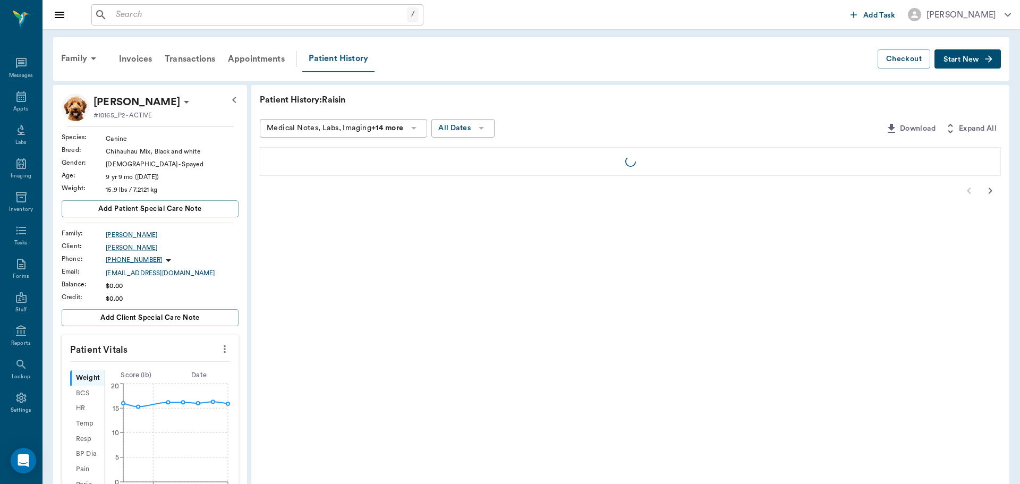
click at [344, 55] on div "Patient History" at bounding box center [338, 59] width 72 height 27
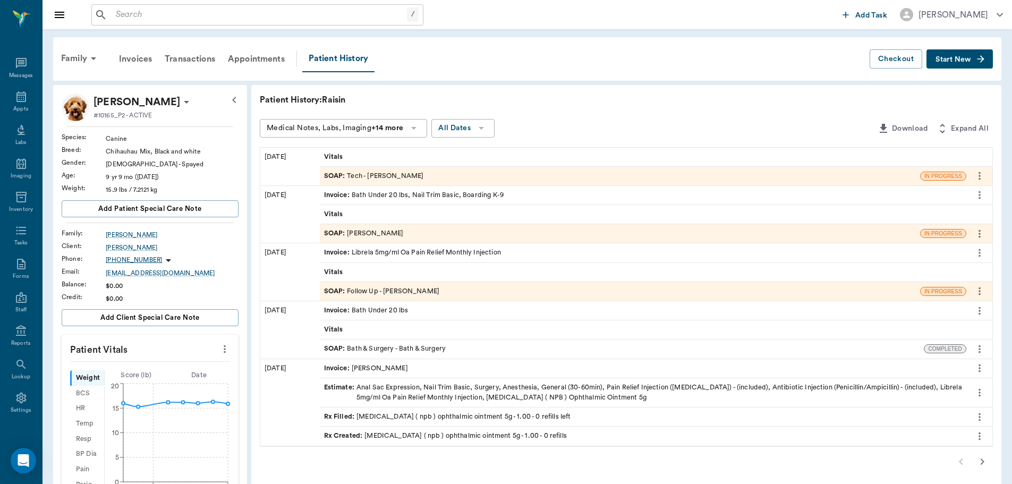
click at [331, 253] on span "Invoice :" at bounding box center [338, 253] width 28 height 10
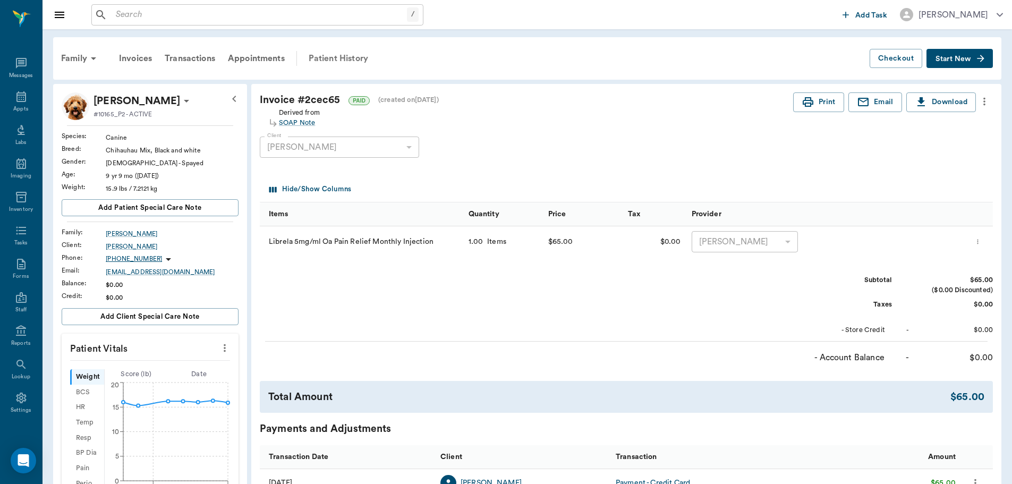
click at [365, 55] on div "Patient History" at bounding box center [338, 59] width 72 height 26
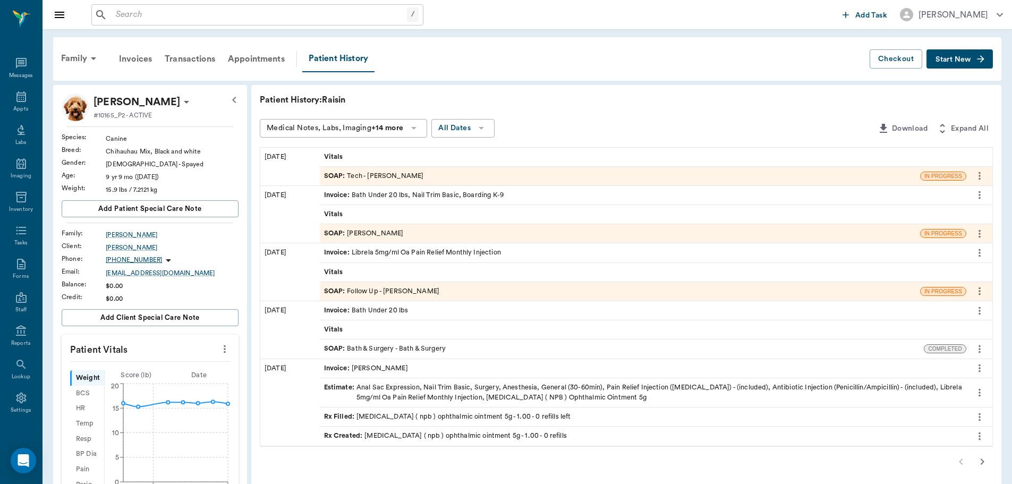
click at [337, 177] on span "SOAP :" at bounding box center [335, 176] width 23 height 10
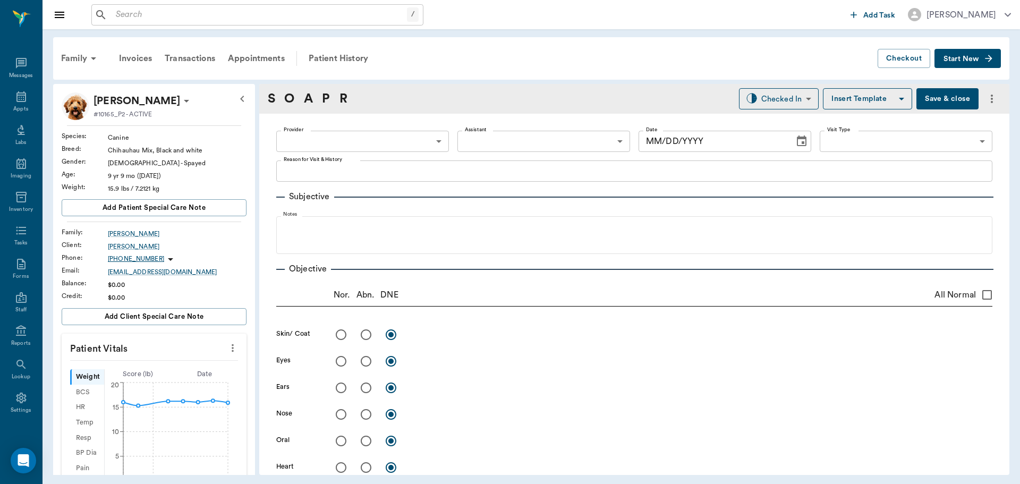
type input "63ec2e7e52e12b0ba117b124"
type input "65d2be4f46e3a538d89b8c1a"
type textarea "Librela inj 5mg -jess"
type input "09/15/2025"
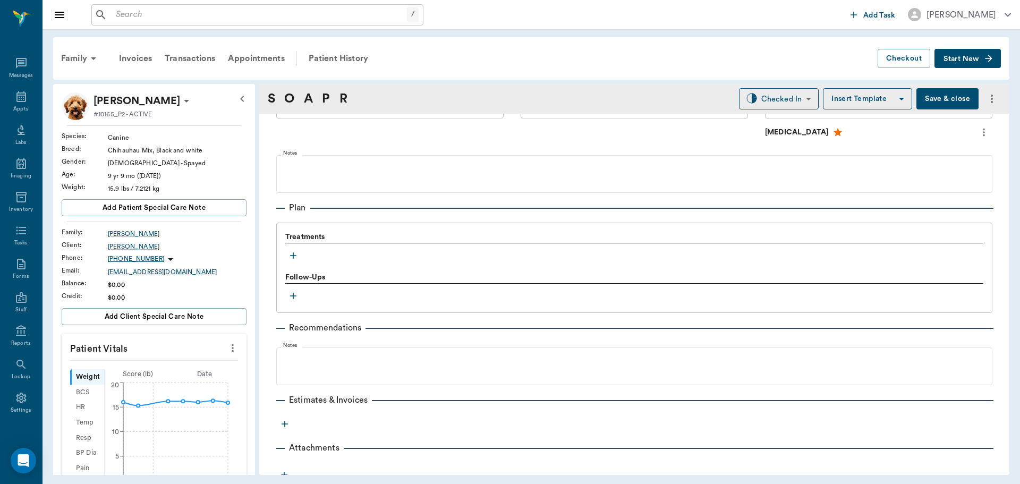
scroll to position [652, 0]
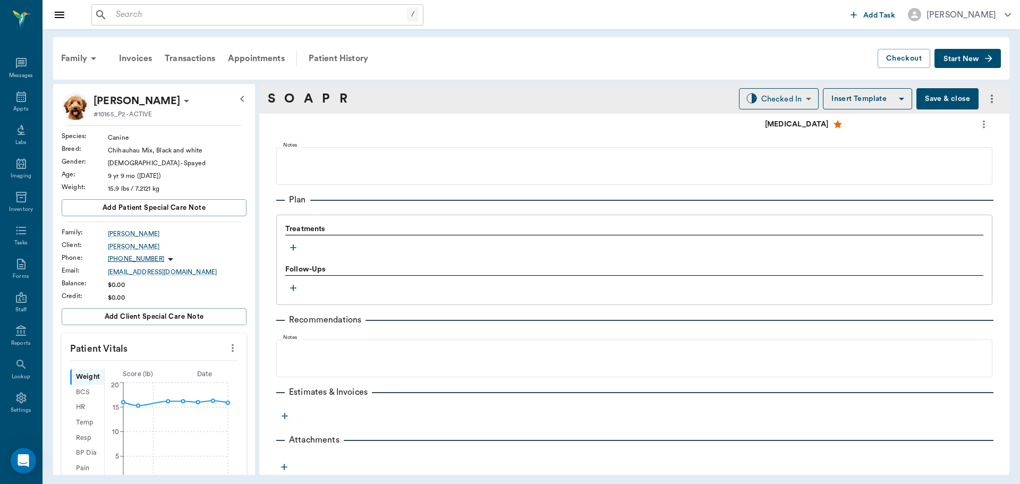
click at [292, 250] on icon "button" at bounding box center [293, 247] width 11 height 11
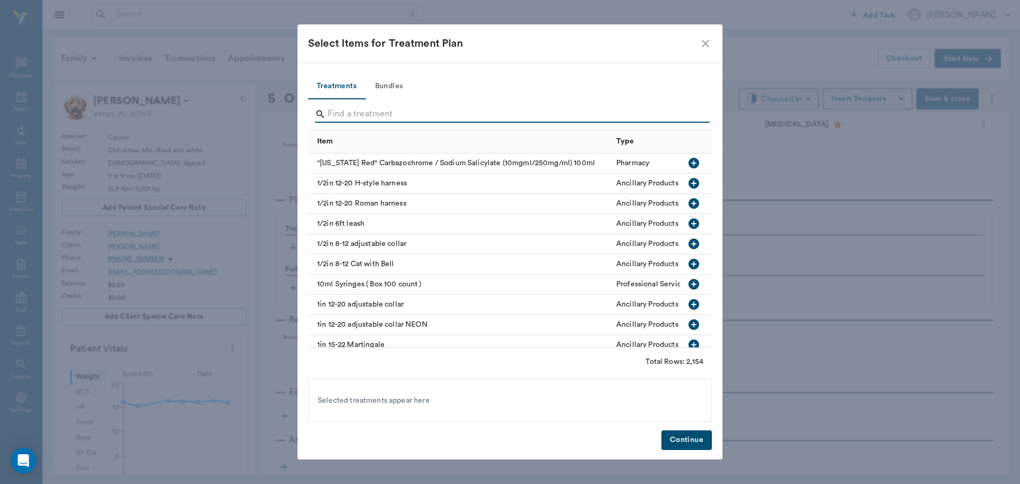
click at [354, 120] on input "Search" at bounding box center [511, 114] width 366 height 17
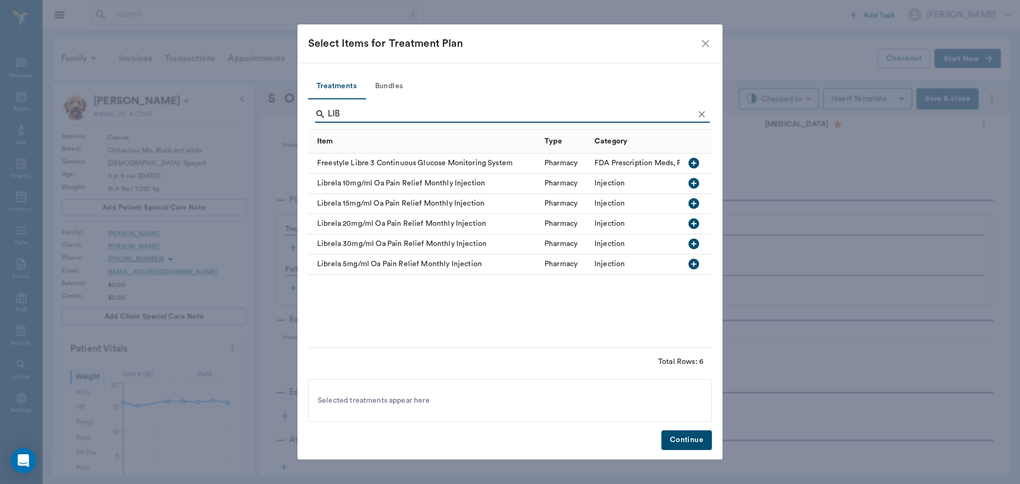
type input "LIB"
click at [690, 261] on icon "button" at bounding box center [694, 264] width 11 height 11
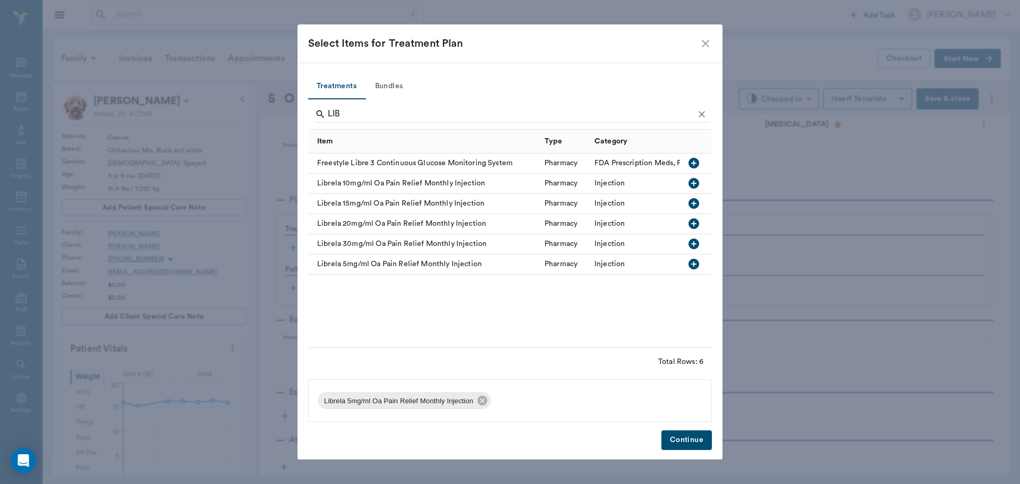
click at [703, 445] on button "Continue" at bounding box center [687, 440] width 50 height 20
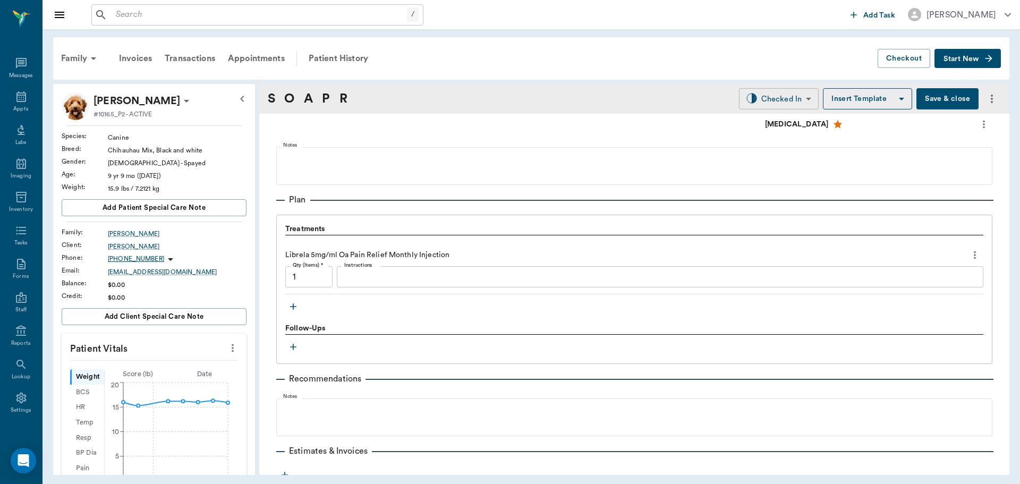
click at [779, 103] on body "/ ​ Add Task Dr. Bert Ellsworth Nectar Messages Appts Labs Imaging Inventory Ta…" at bounding box center [510, 242] width 1020 height 484
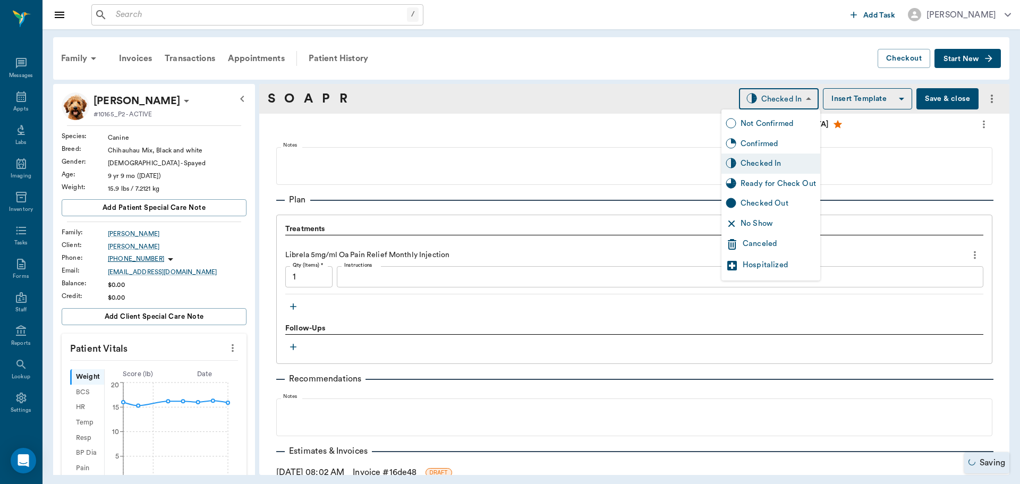
click at [765, 183] on div "Ready for Check Out" at bounding box center [778, 184] width 75 height 12
type input "READY_TO_CHECKOUT"
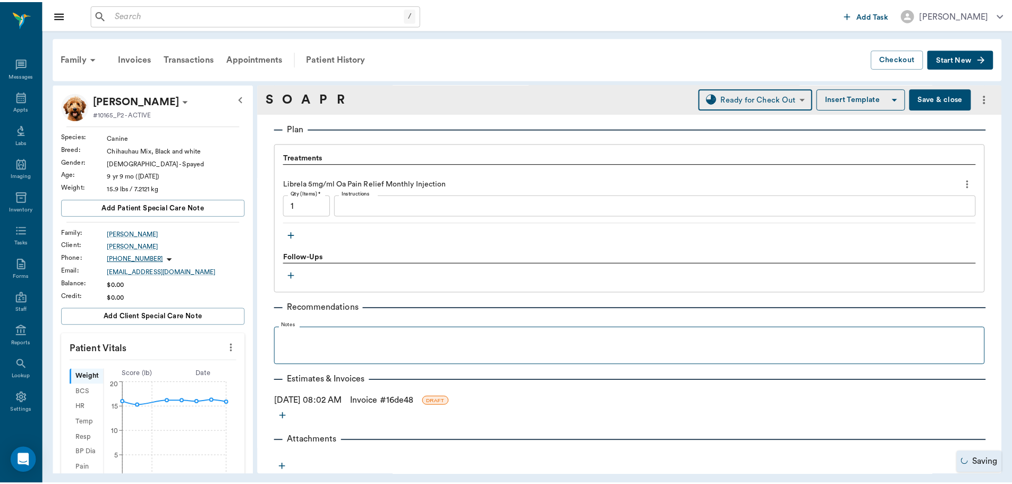
scroll to position [724, 0]
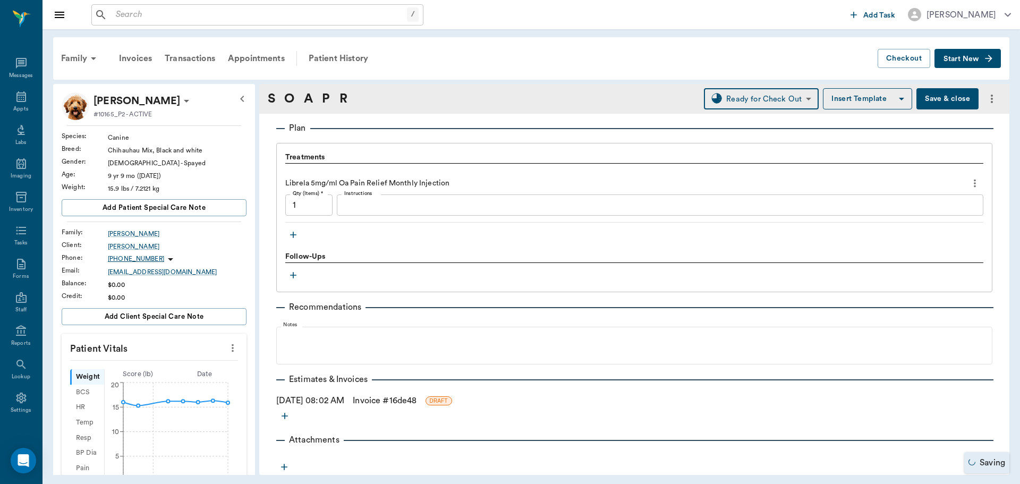
click at [417, 399] on link "Invoice # 16de48" at bounding box center [385, 400] width 64 height 13
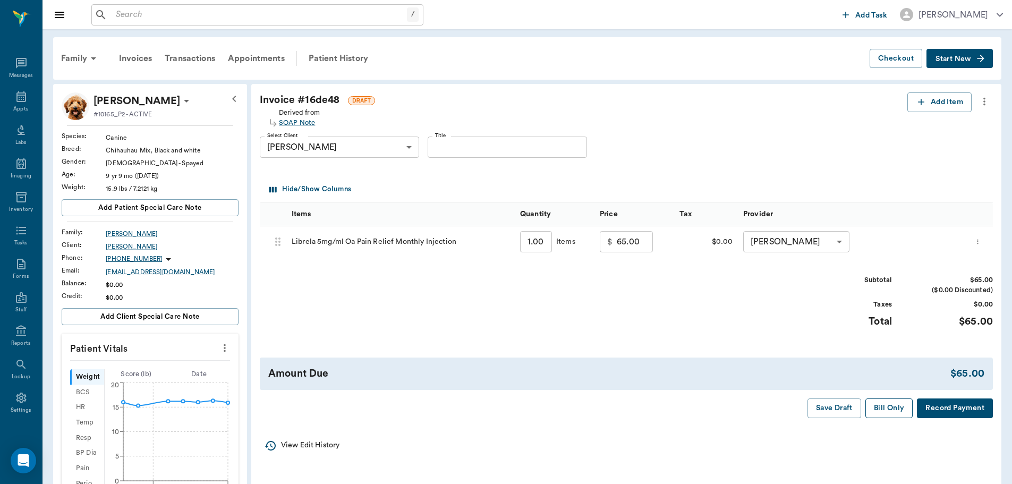
click at [881, 410] on button "Bill Only" at bounding box center [890, 409] width 48 height 20
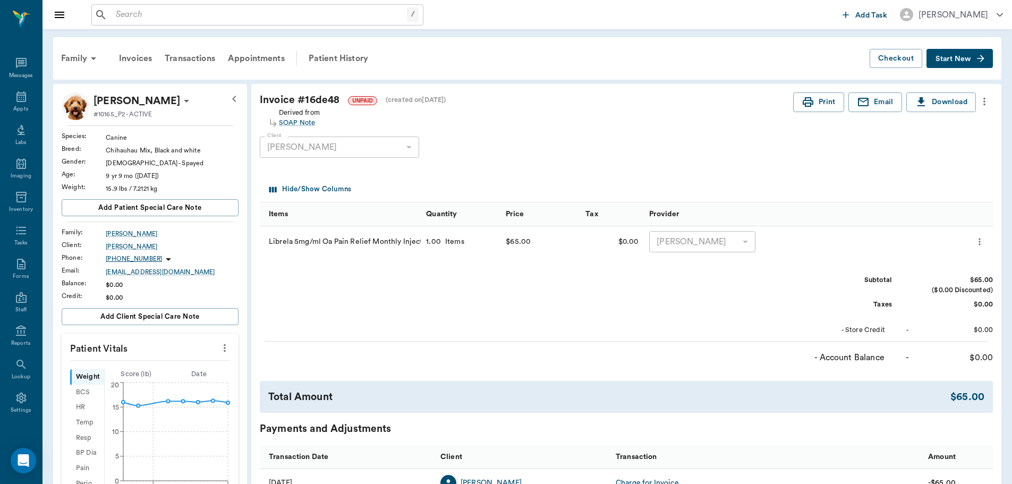
drag, startPoint x: 6, startPoint y: 112, endPoint x: 36, endPoint y: 114, distance: 29.3
click at [6, 112] on div "Appts" at bounding box center [21, 102] width 42 height 33
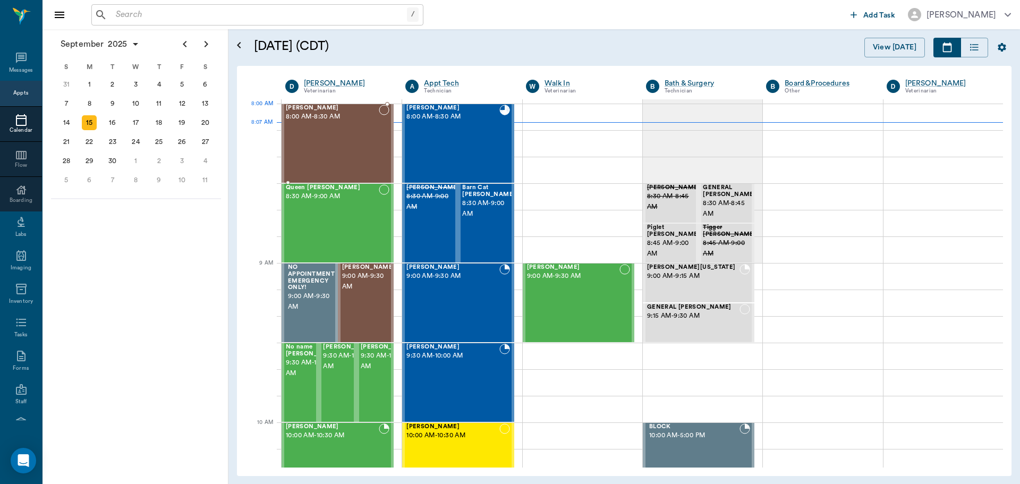
click at [305, 122] on div "Lucee Orr 8:00 AM - 8:30 AM" at bounding box center [332, 144] width 93 height 78
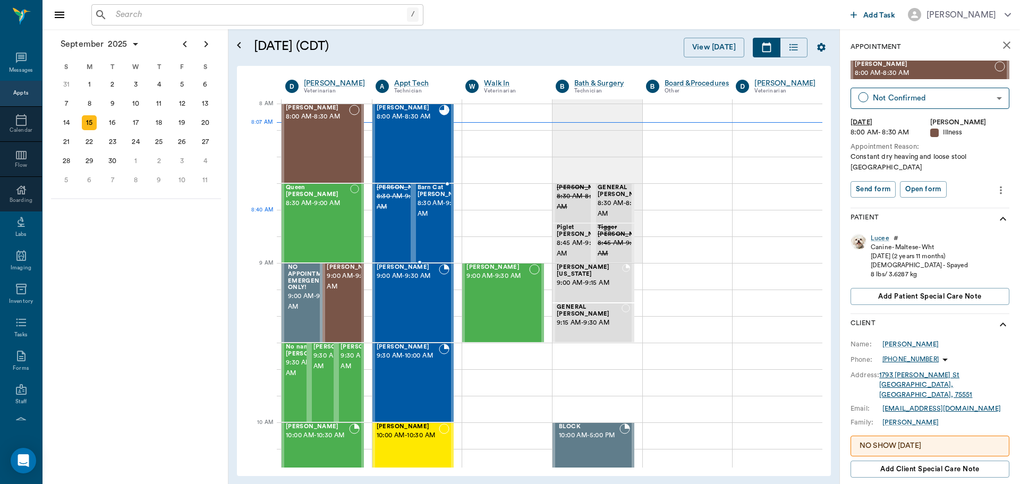
click at [470, 230] on div at bounding box center [470, 223] width 0 height 78
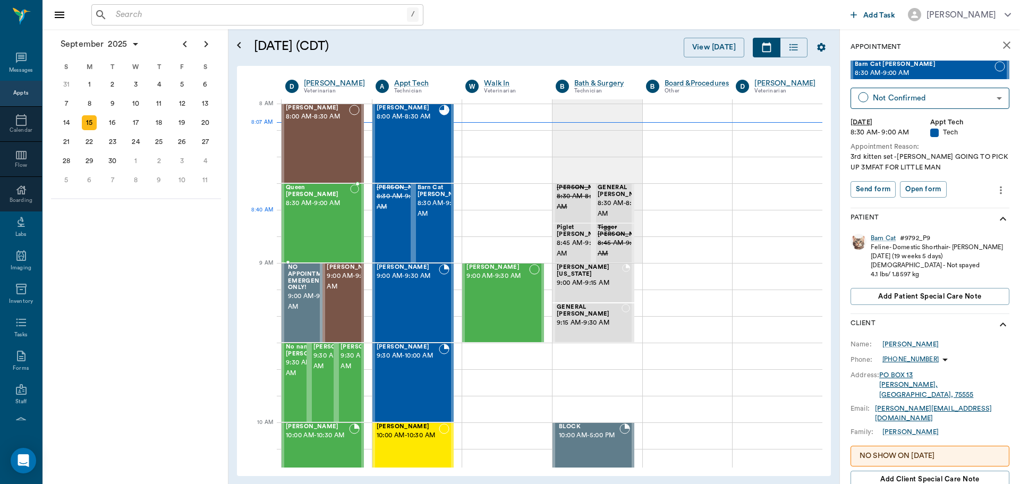
click at [339, 233] on div "Queen [PERSON_NAME] 8:30 AM - 9:00 AM" at bounding box center [318, 223] width 64 height 78
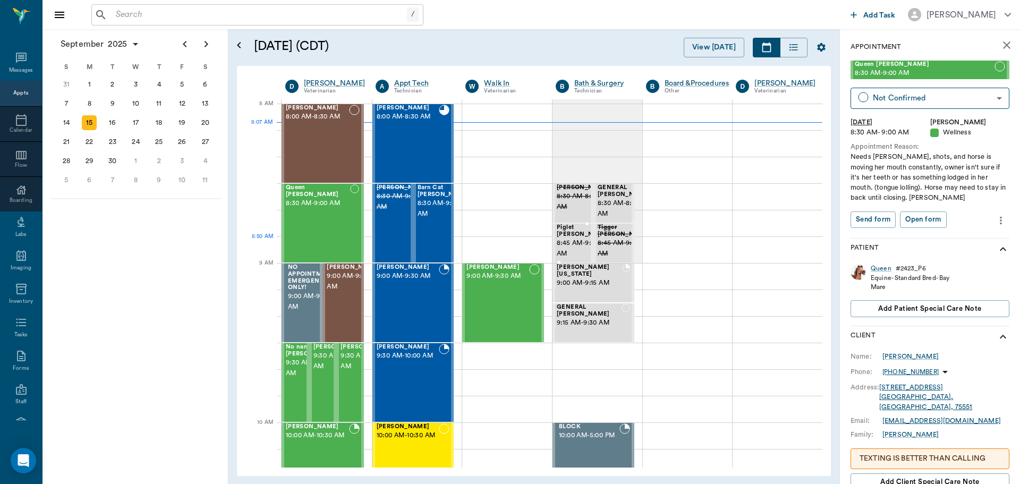
click at [567, 248] on span "8:45 AM - 9:00 AM" at bounding box center [583, 248] width 53 height 21
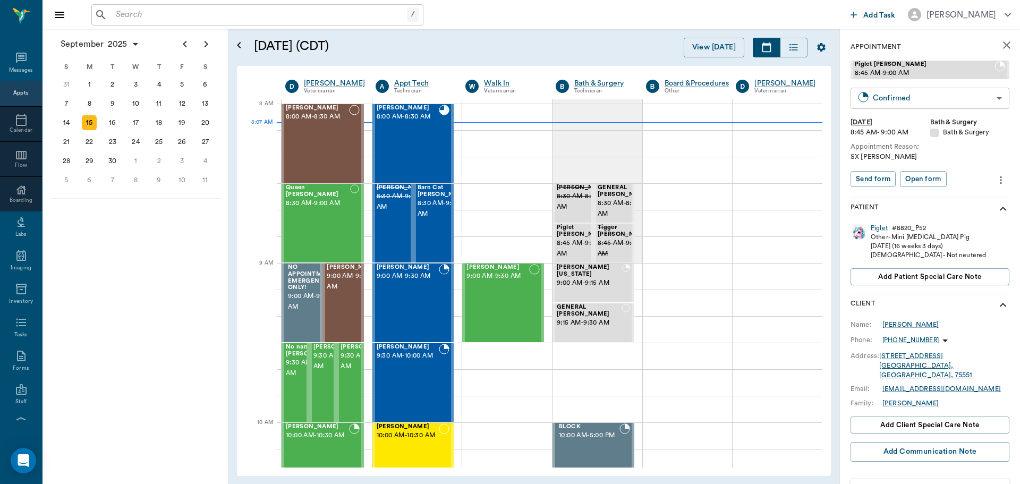
click at [869, 105] on body "/ ​ Add Task Dr. Bert Ellsworth Nectar Messages Appts Calendar Flow Boarding La…" at bounding box center [510, 242] width 1020 height 484
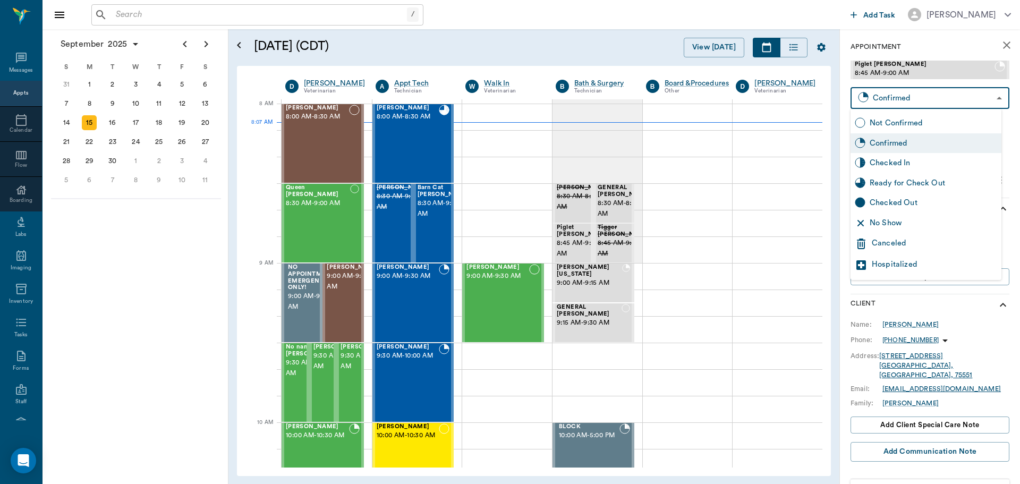
click at [889, 166] on div "Checked In" at bounding box center [934, 163] width 128 height 12
type input "CHECKED_IN"
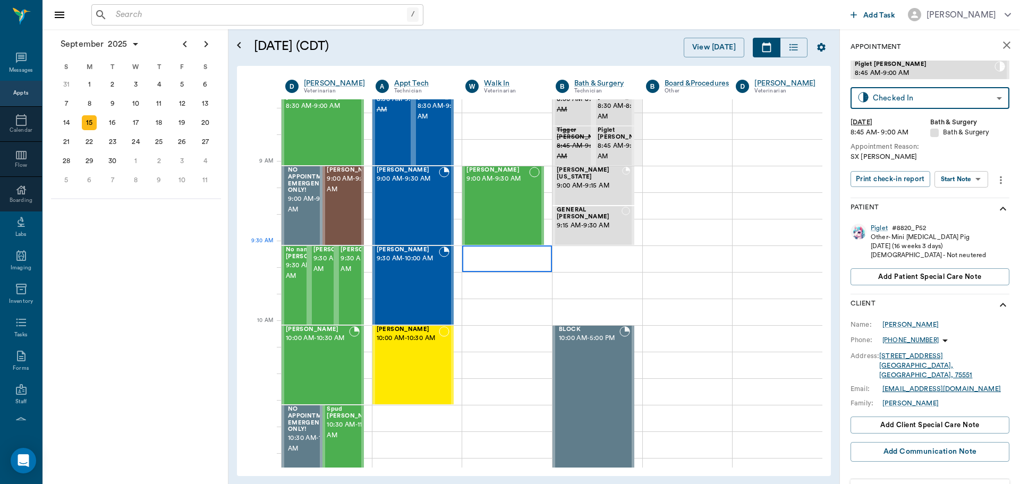
scroll to position [106, 0]
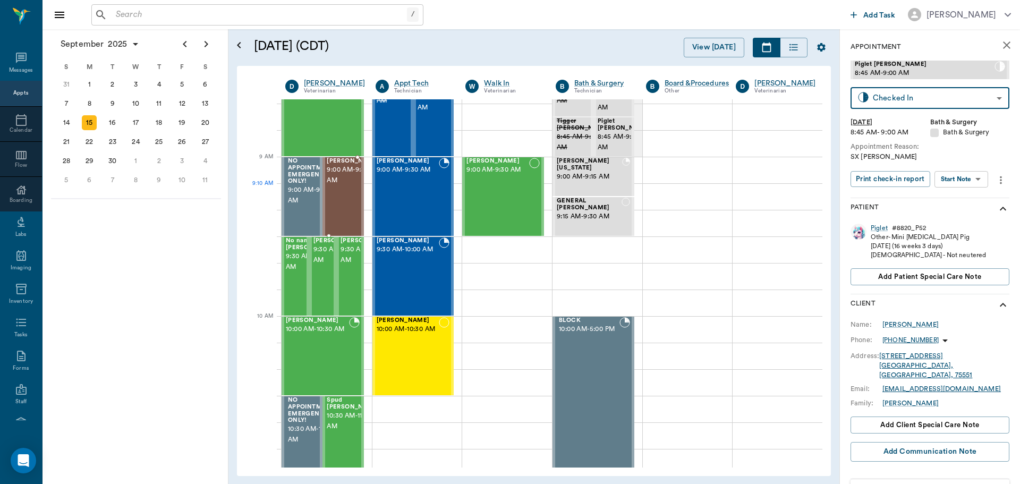
click at [343, 186] on span "9:00 AM - 9:30 AM" at bounding box center [353, 175] width 53 height 21
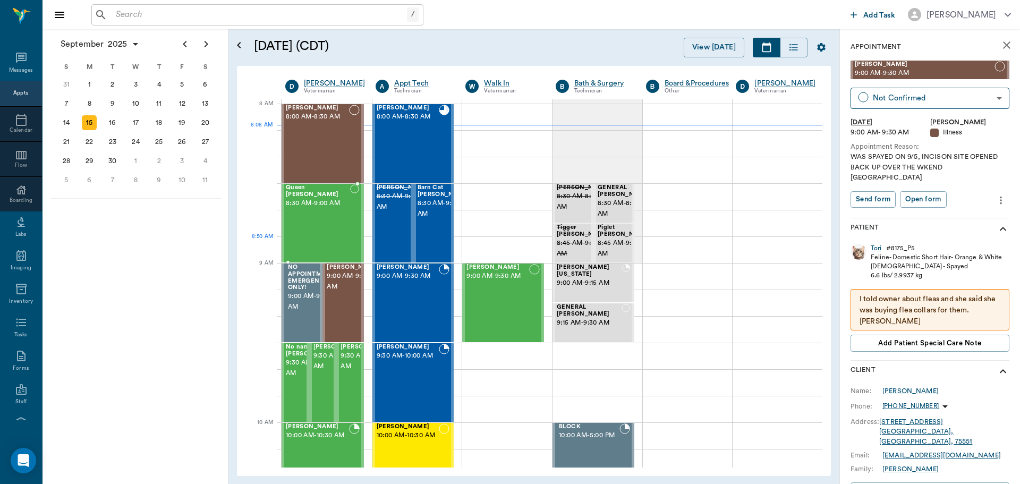
click at [335, 243] on div "Queen [PERSON_NAME] 8:30 AM - 9:00 AM" at bounding box center [318, 223] width 64 height 78
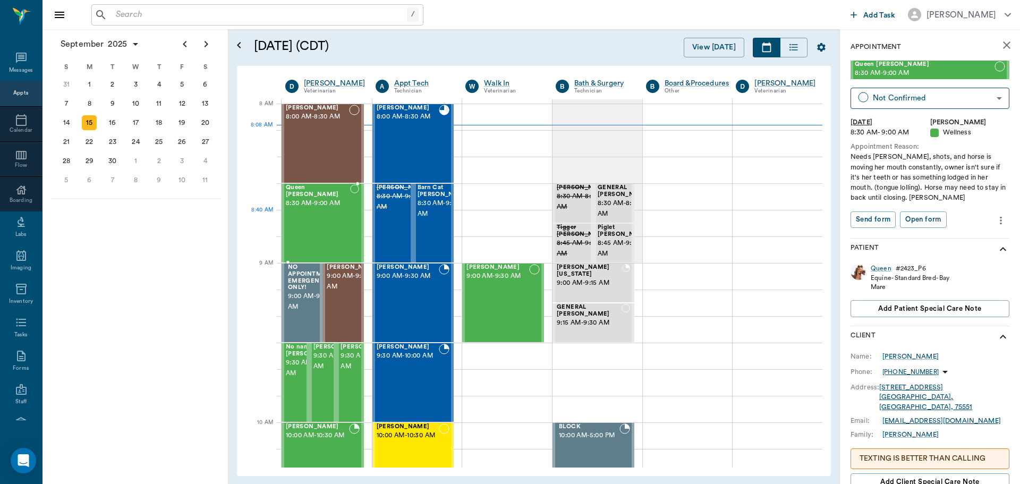
drag, startPoint x: 321, startPoint y: 223, endPoint x: 581, endPoint y: 210, distance: 260.7
click at [322, 223] on div "Queen [PERSON_NAME] 8:30 AM - 9:00 AM" at bounding box center [318, 223] width 64 height 78
click at [869, 102] on body "/ ​ Add Task Dr. Bert Ellsworth Nectar Messages Appts Calendar Flow Boarding La…" at bounding box center [510, 242] width 1020 height 484
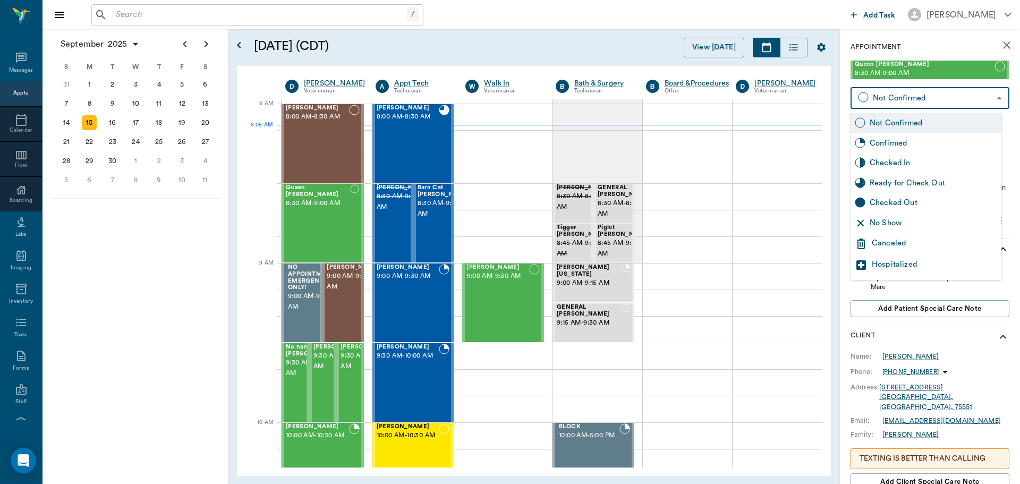
click at [891, 170] on div "Checked In" at bounding box center [926, 163] width 151 height 20
type input "CHECKED_IN"
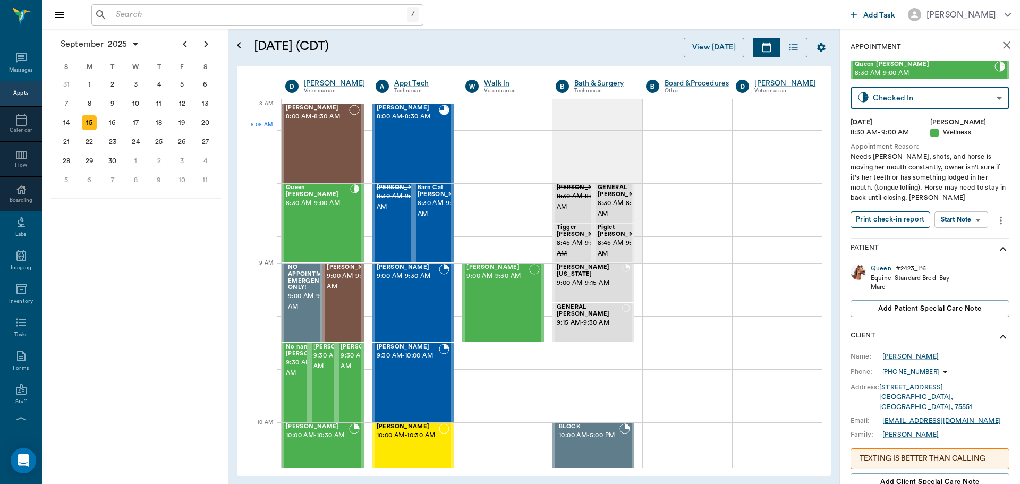
click at [854, 217] on button "Print check-in report" at bounding box center [891, 220] width 80 height 16
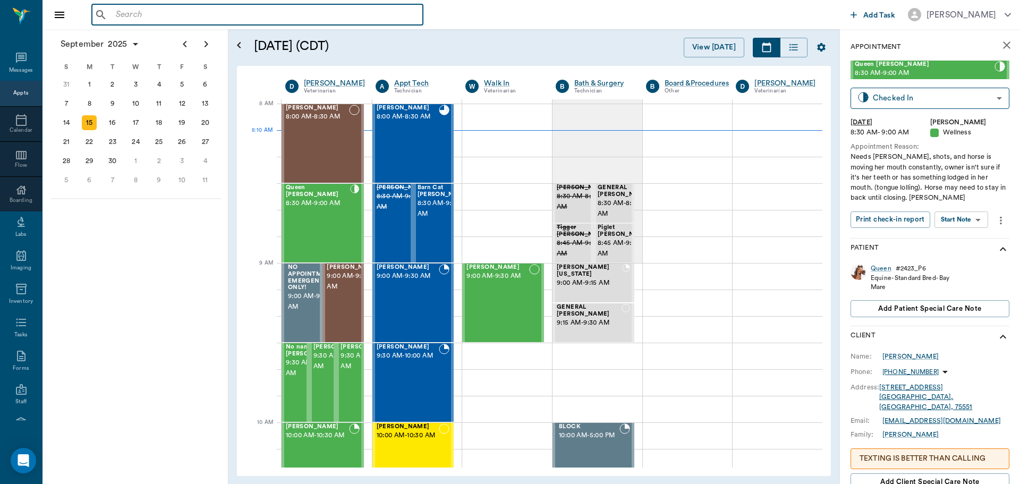
click at [147, 13] on input "text" at bounding box center [265, 14] width 307 height 15
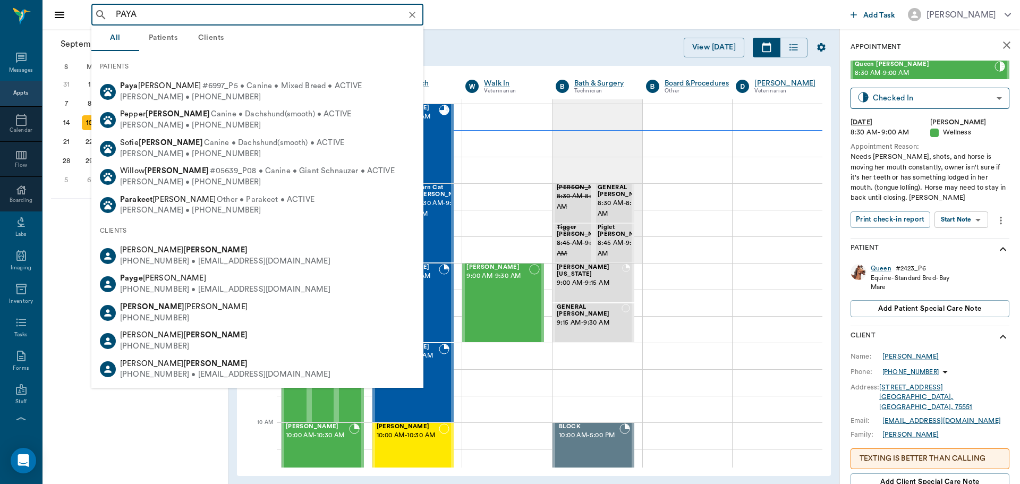
click at [175, 98] on div "Fiona Adams • (903) 244-2002" at bounding box center [241, 97] width 242 height 11
type input "PAYA"
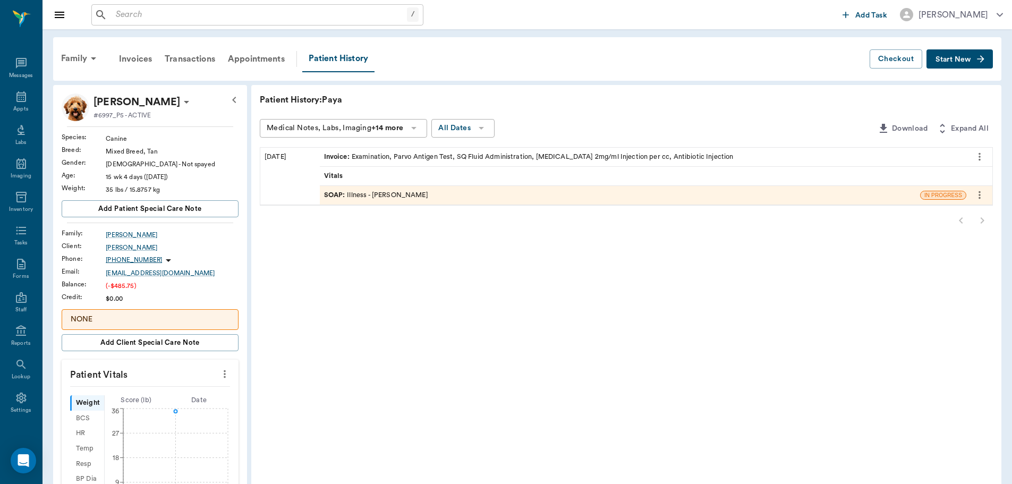
click at [419, 195] on div "SOAP : Illness - Dr. Bert Ellsworth" at bounding box center [376, 195] width 104 height 10
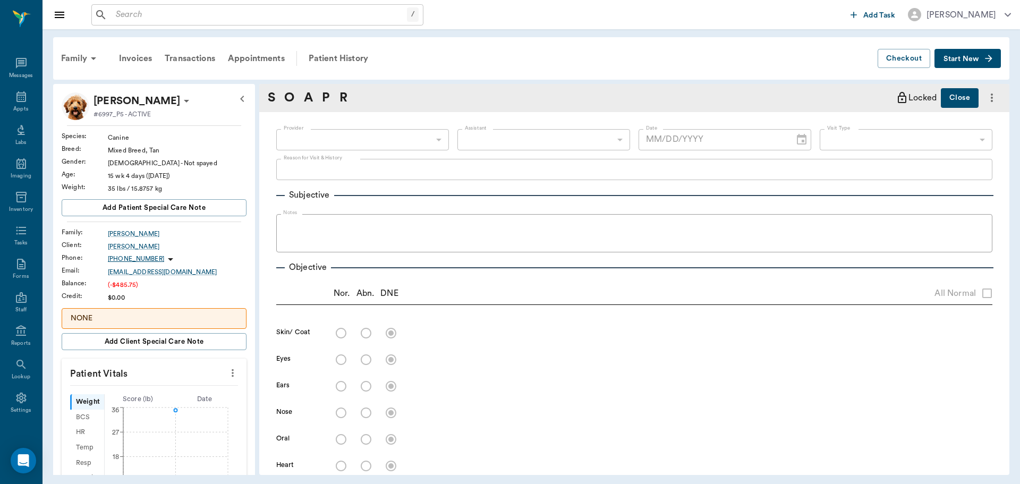
type input "63ec2f075fda476ae8351a4d"
type input "65d2be4f46e3a538d89b8c15"
type textarea "SATURDAY MORNING, NOT FEELING WELL AND NOT EATING. THEN LATER ATE AND FELT BETT…"
radio input "true"
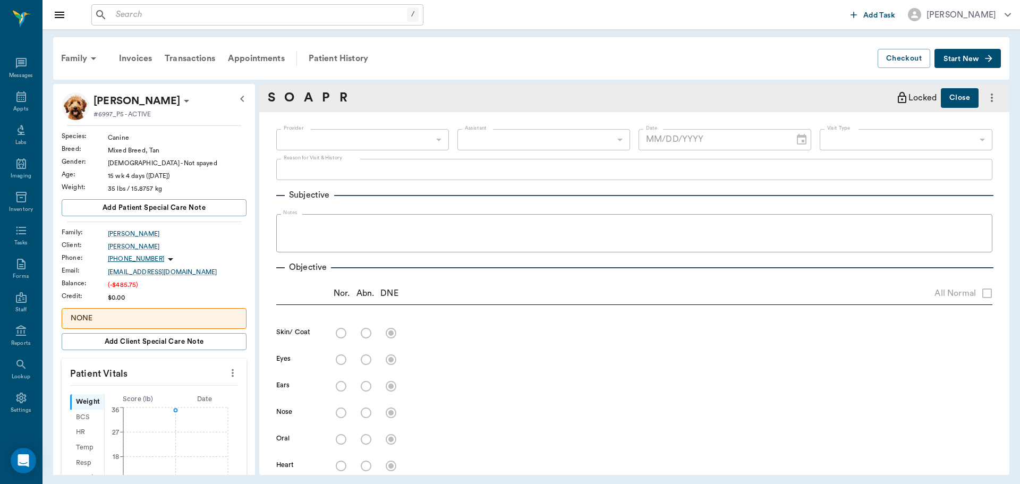
radio input "true"
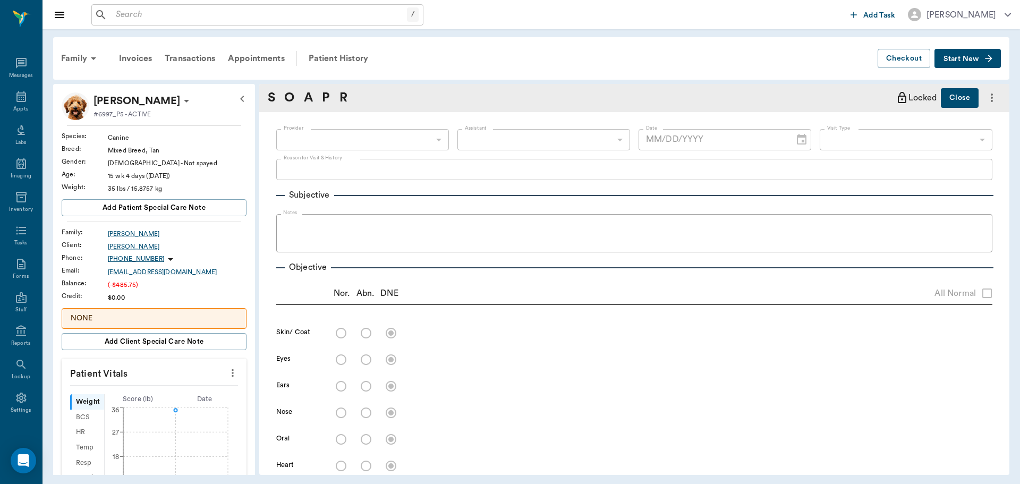
radio input "true"
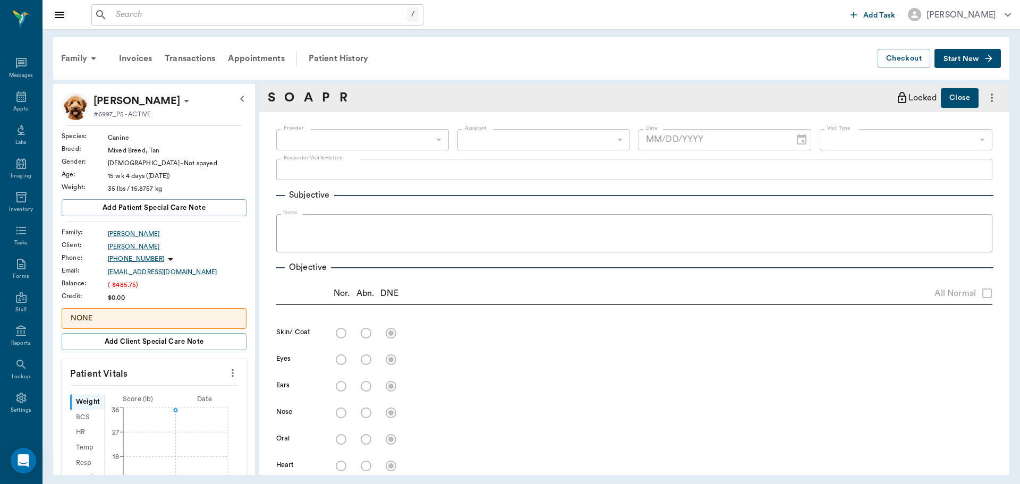
radio input "true"
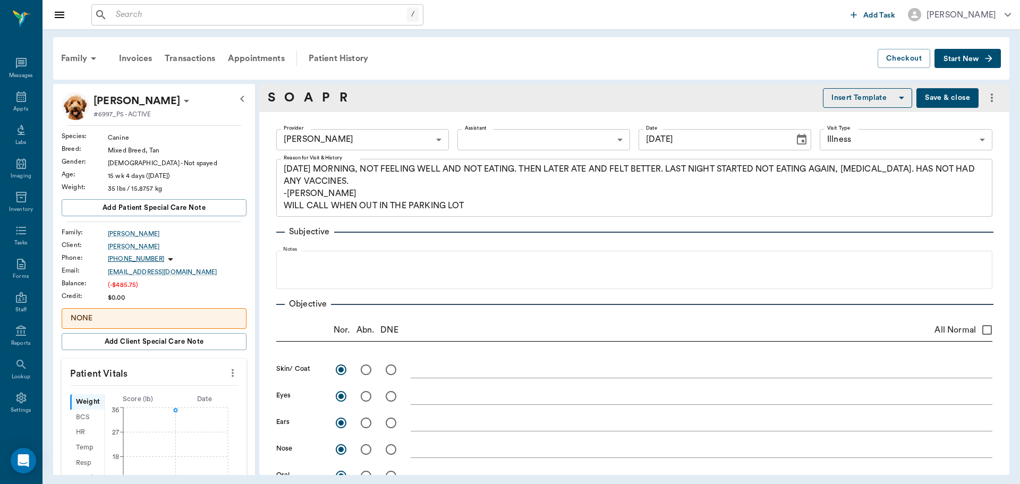
type input "09/08/2025"
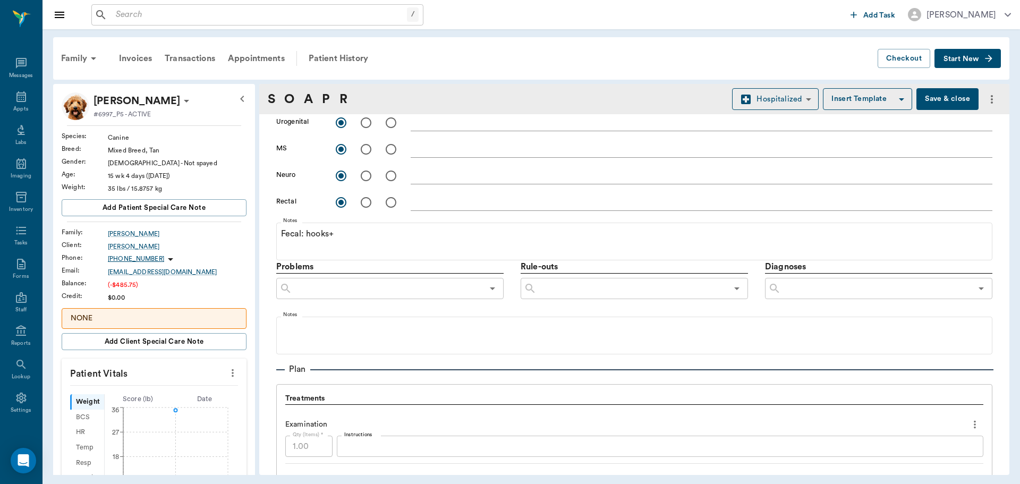
scroll to position [311, 0]
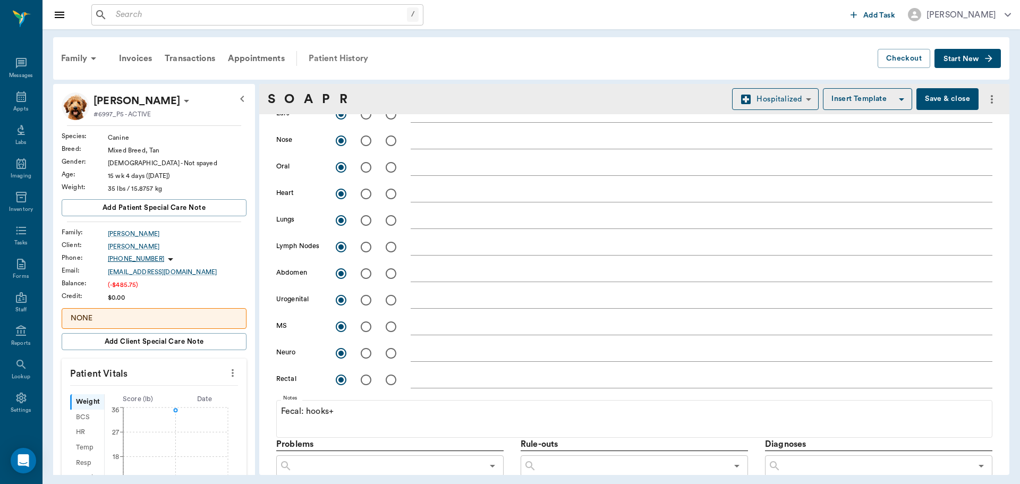
click at [348, 54] on div "Patient History" at bounding box center [338, 59] width 72 height 26
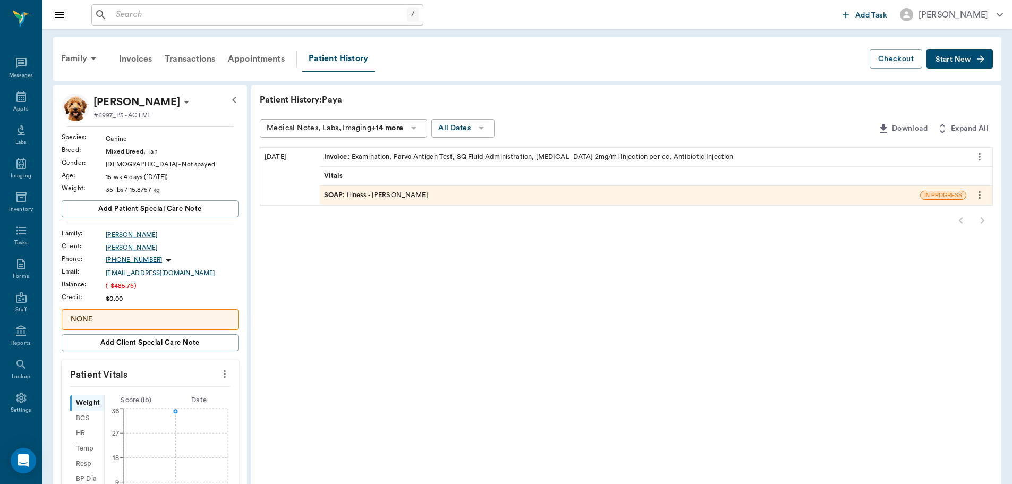
click at [975, 60] on button "Start New" at bounding box center [960, 59] width 66 height 20
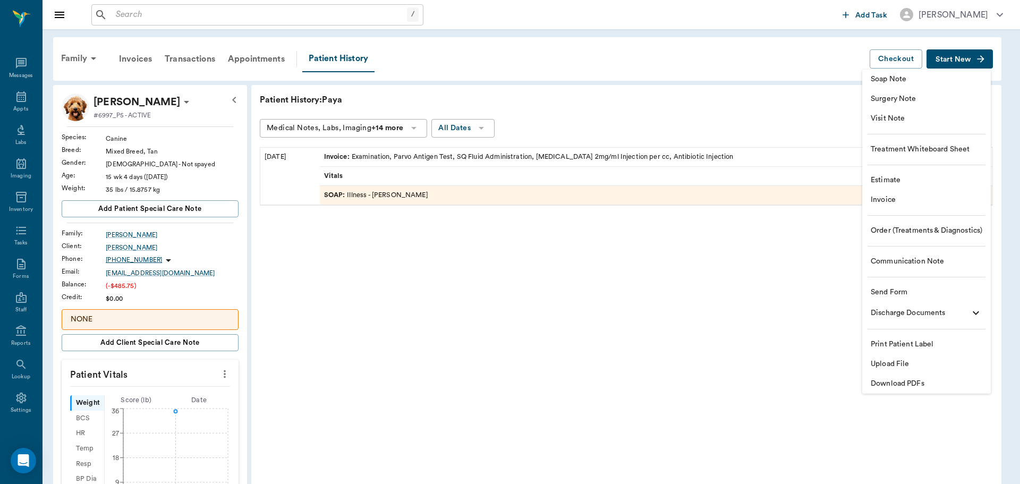
click at [892, 77] on span "Soap Note" at bounding box center [927, 79] width 112 height 11
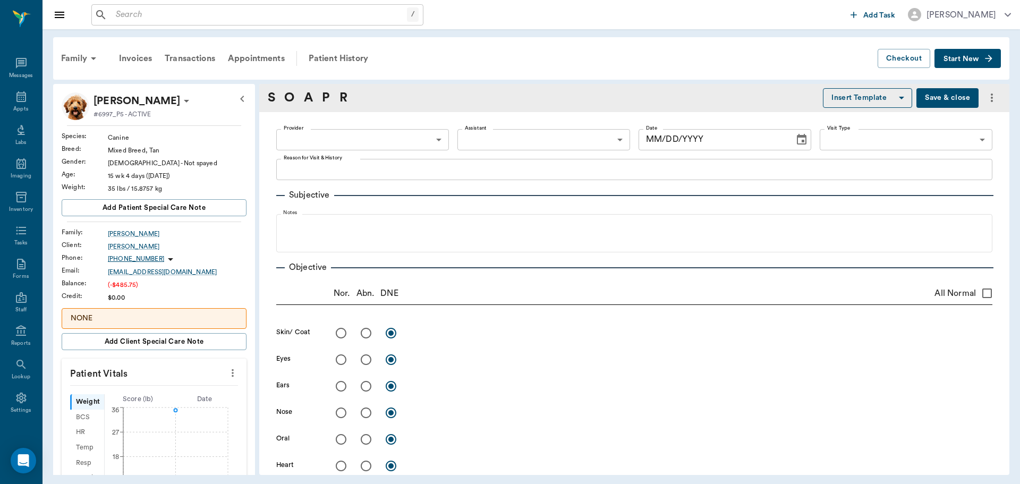
type input "[DATE]"
click at [431, 137] on body "/ ​ Add Task Dr. Bert Ellsworth Nectar Messages Appts Labs Imaging Inventory Ta…" at bounding box center [510, 242] width 1020 height 484
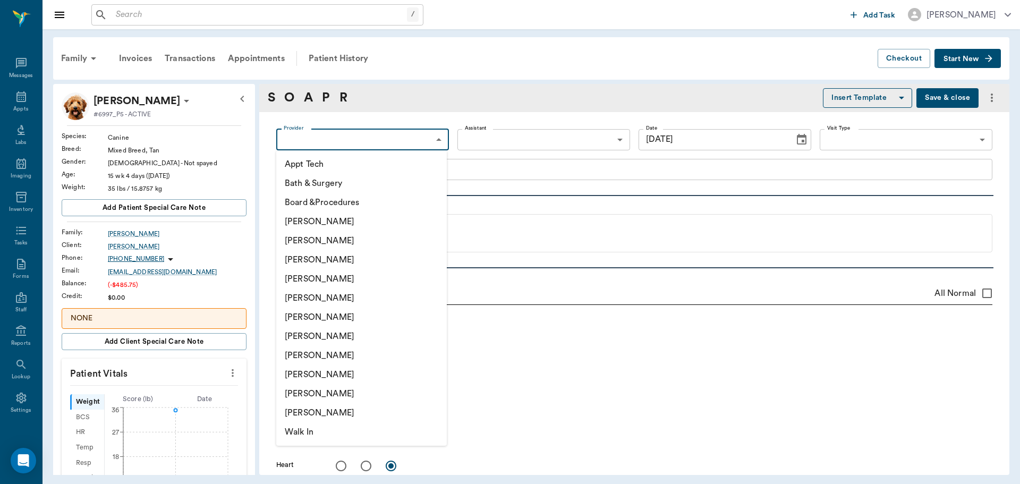
click at [344, 276] on li "[PERSON_NAME]" at bounding box center [361, 278] width 171 height 19
type input "63ec2f075fda476ae8351a4d"
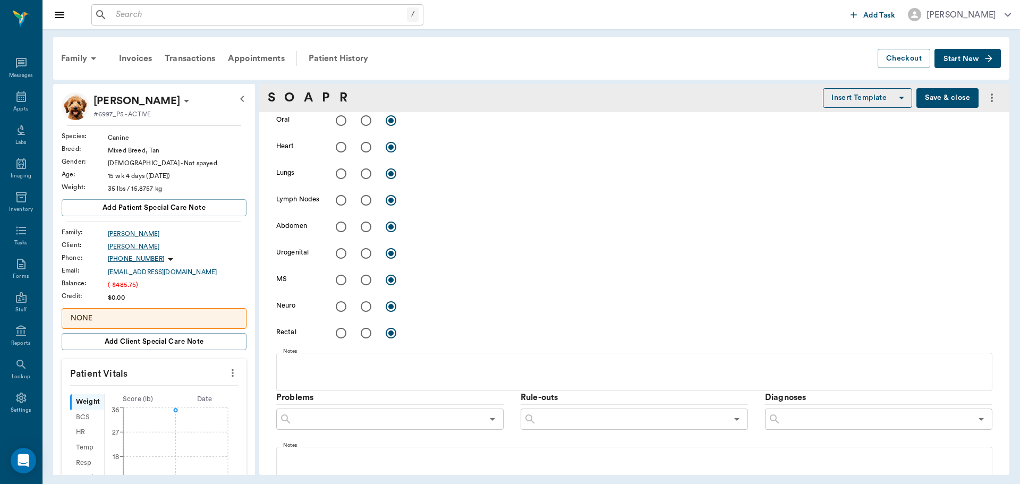
scroll to position [619, 0]
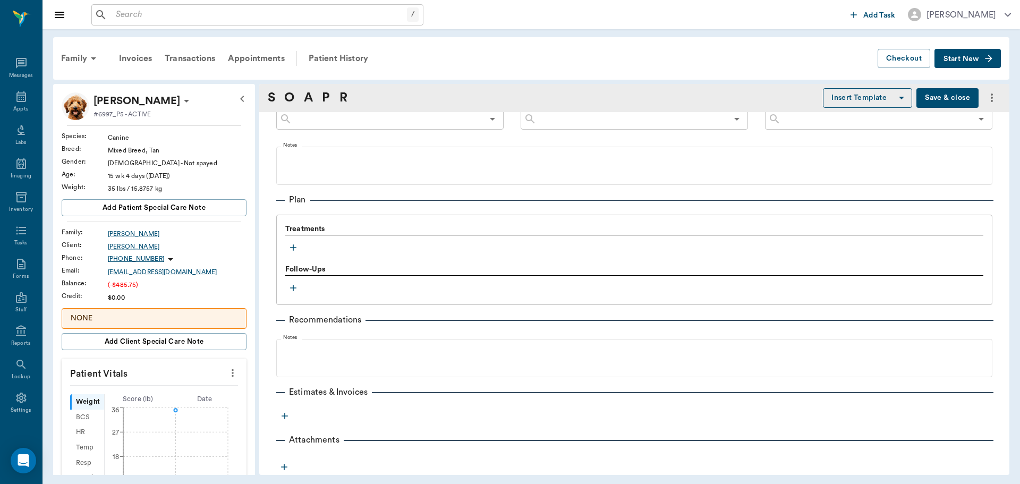
click at [293, 247] on icon "button" at bounding box center [293, 247] width 6 height 6
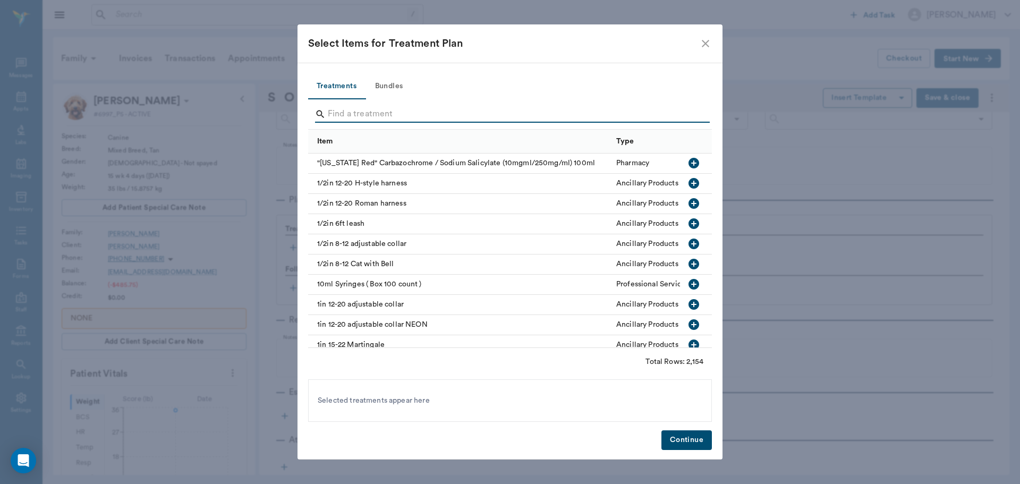
click at [356, 114] on input "Search" at bounding box center [511, 114] width 366 height 17
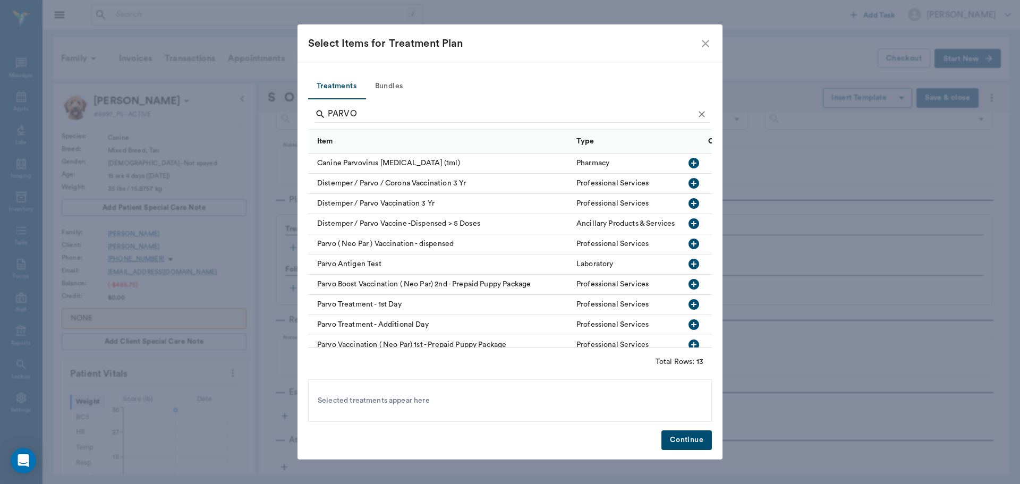
click at [689, 323] on icon "button" at bounding box center [694, 324] width 11 height 11
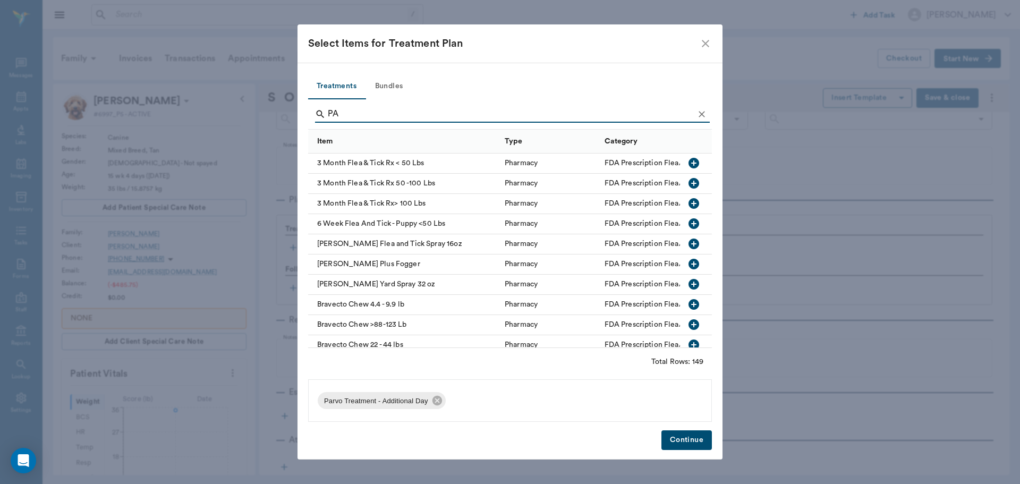
type input "P"
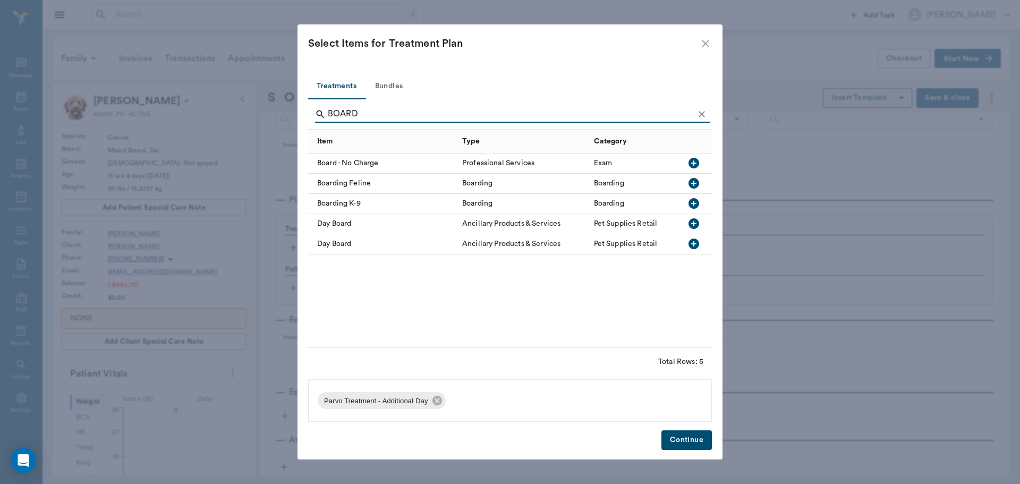
type input "BOARD"
click at [693, 201] on icon "button" at bounding box center [694, 203] width 11 height 11
click at [691, 438] on button "Continue" at bounding box center [687, 440] width 50 height 20
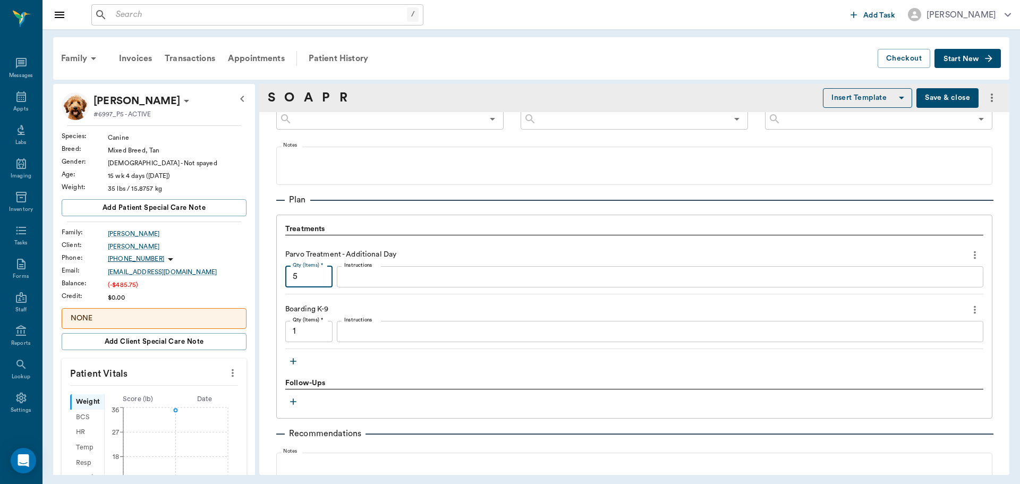
type input "5"
click at [465, 248] on div "Parvo Treatment - Additional Day" at bounding box center [634, 255] width 698 height 18
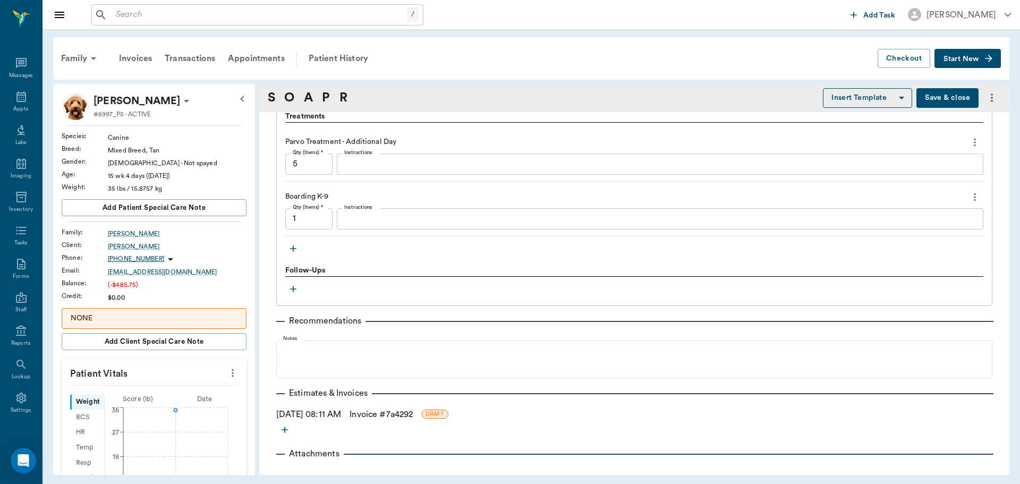
scroll to position [746, 0]
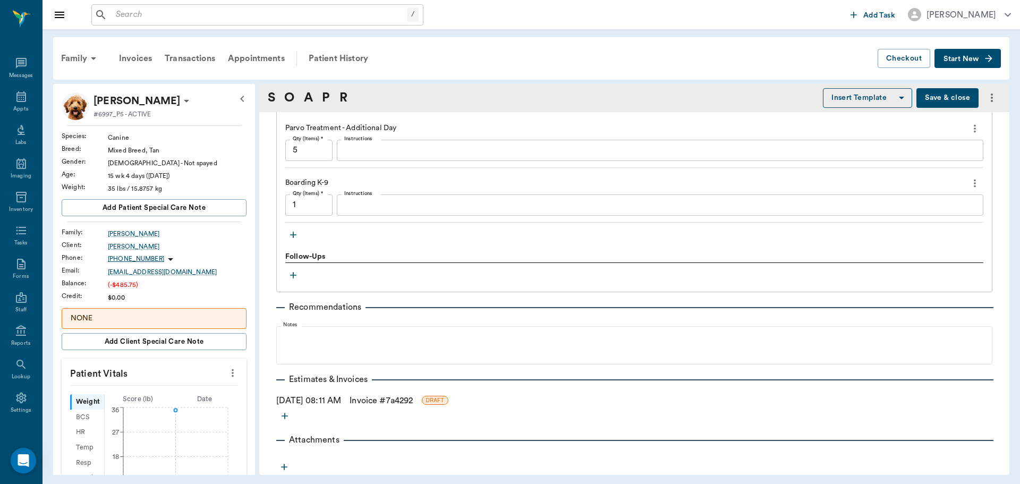
click at [385, 400] on link "Invoice # 7a4292" at bounding box center [381, 400] width 63 height 13
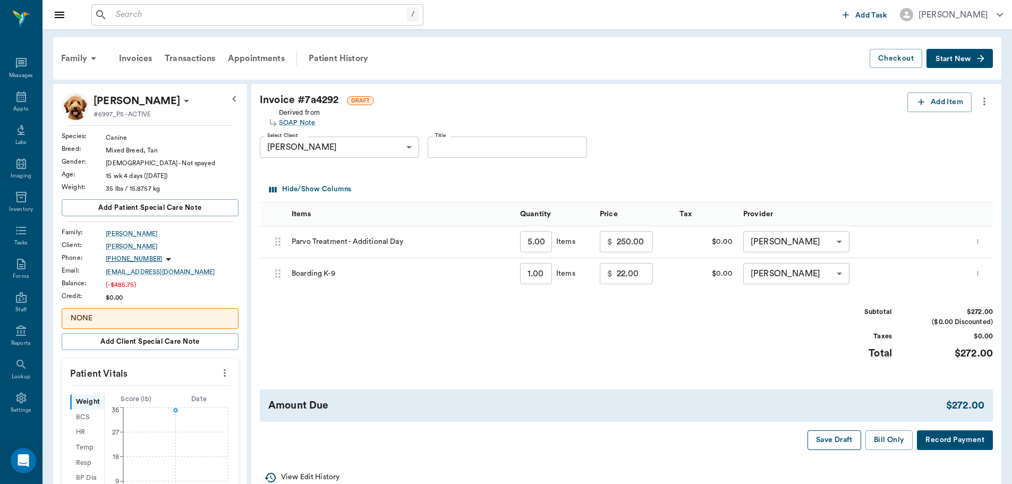
click at [821, 439] on button "Save Draft" at bounding box center [835, 440] width 54 height 20
click at [16, 98] on icon at bounding box center [21, 96] width 10 height 11
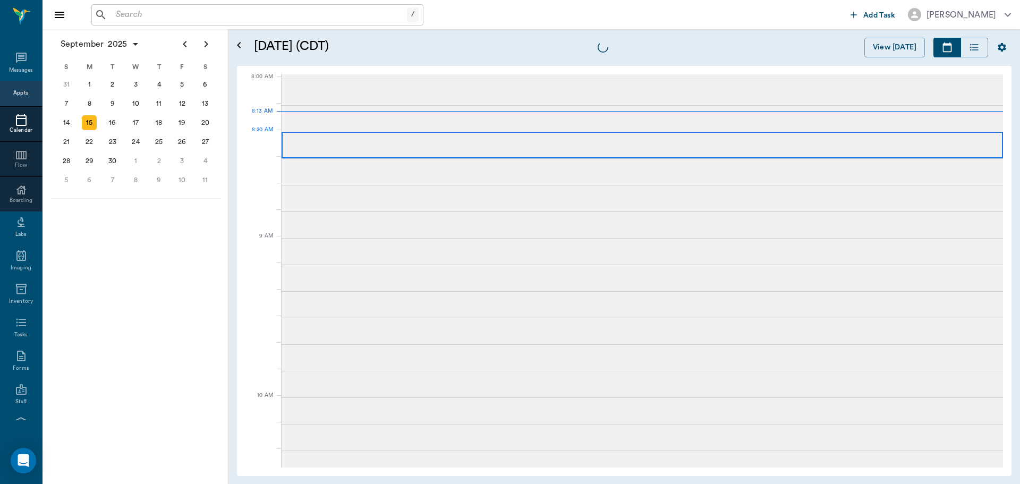
scroll to position [2, 0]
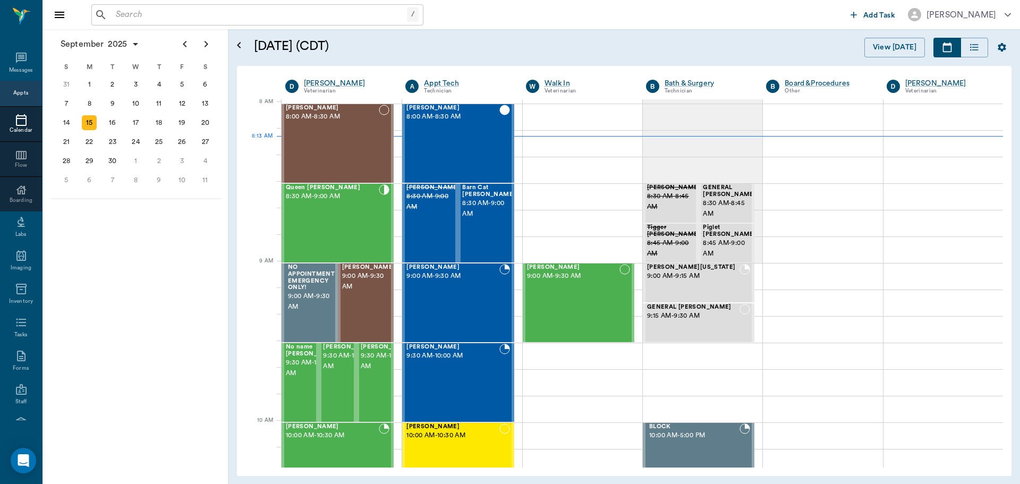
scroll to position [2, 0]
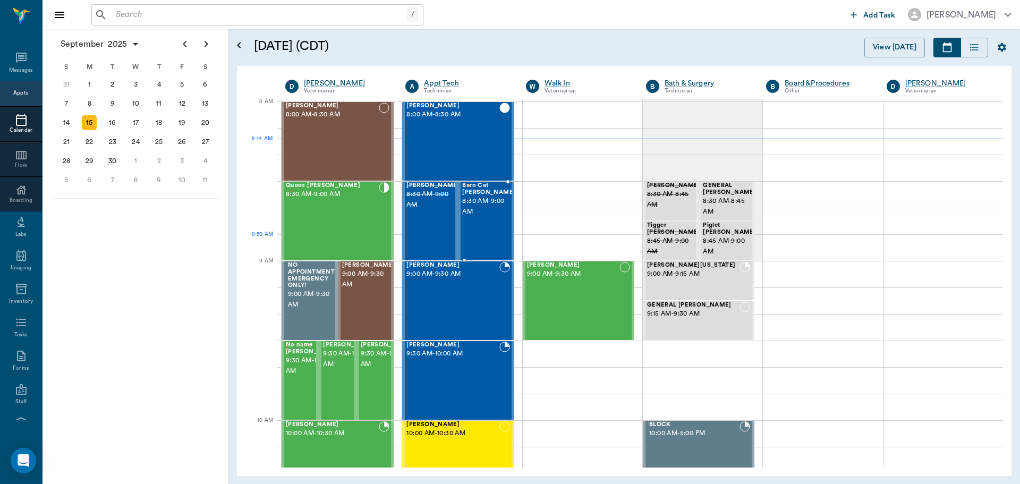
click at [476, 242] on div "Barn Cat [PERSON_NAME] 8:30 AM - 9:00 AM" at bounding box center [488, 221] width 53 height 78
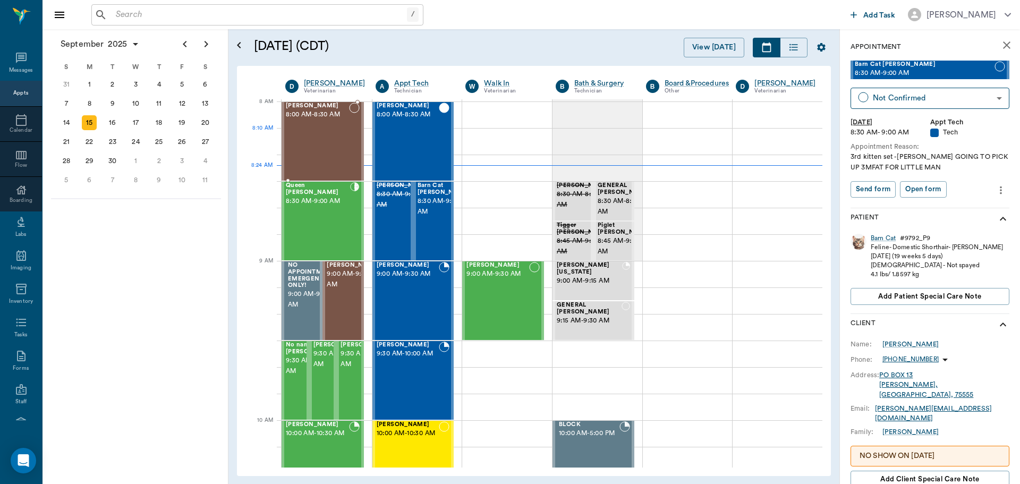
click at [320, 138] on div "Lucee Orr 8:00 AM - 8:30 AM" at bounding box center [317, 142] width 63 height 78
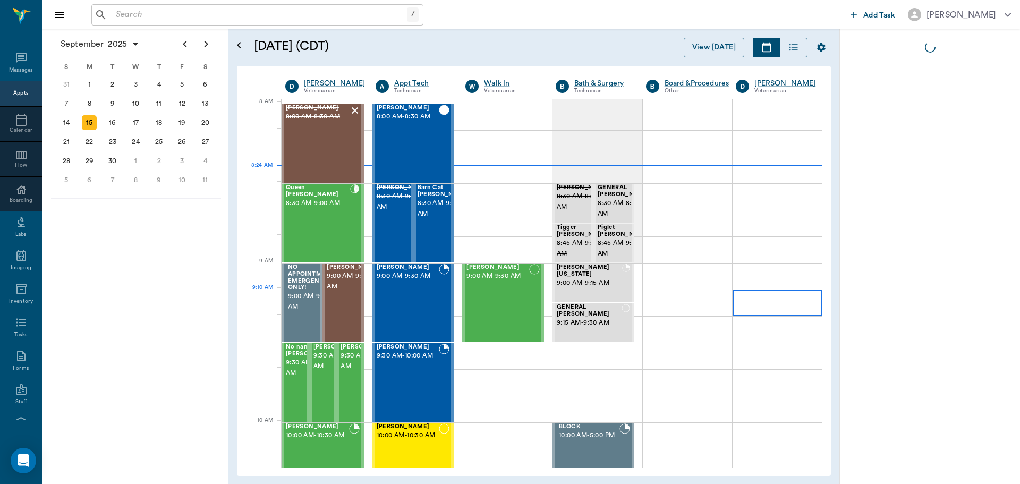
scroll to position [2, 0]
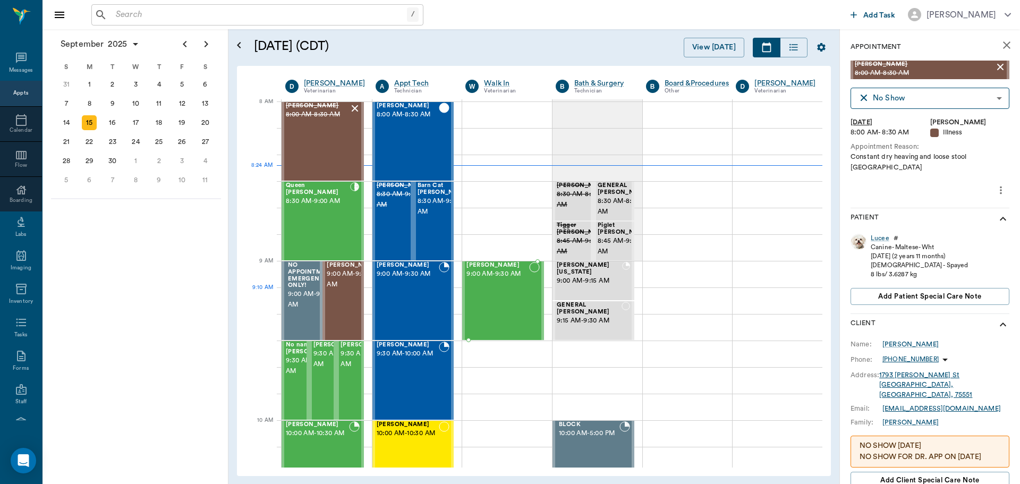
click at [505, 295] on div "[PERSON_NAME] 9:00 AM - 9:30 AM" at bounding box center [498, 301] width 63 height 78
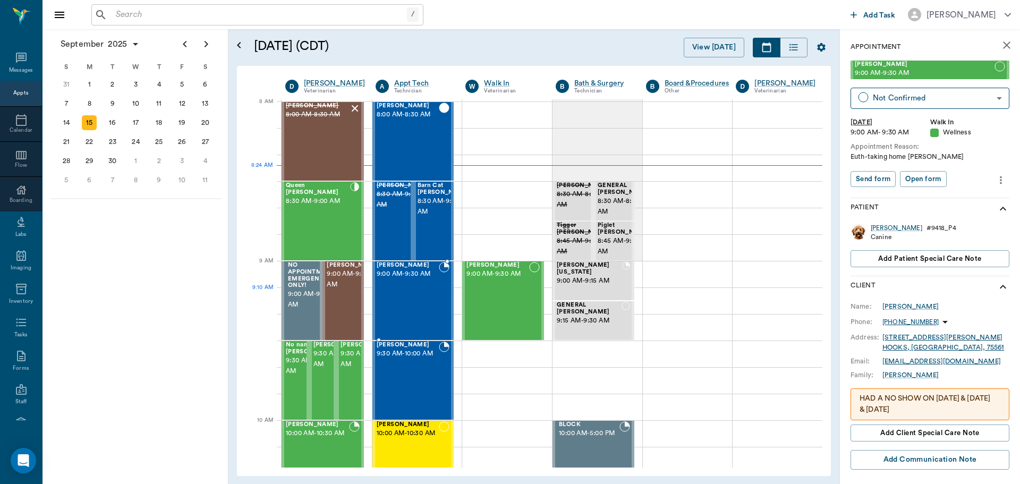
click at [420, 295] on div "[PERSON_NAME] 9:00 AM - 9:30 AM" at bounding box center [408, 301] width 63 height 78
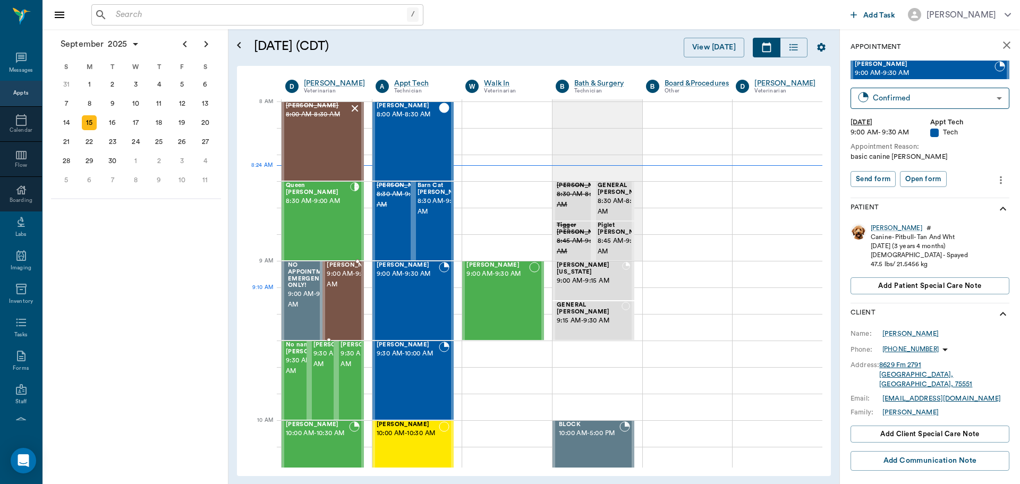
click at [337, 303] on div "[PERSON_NAME] 9:00 AM - 9:30 AM" at bounding box center [353, 301] width 53 height 78
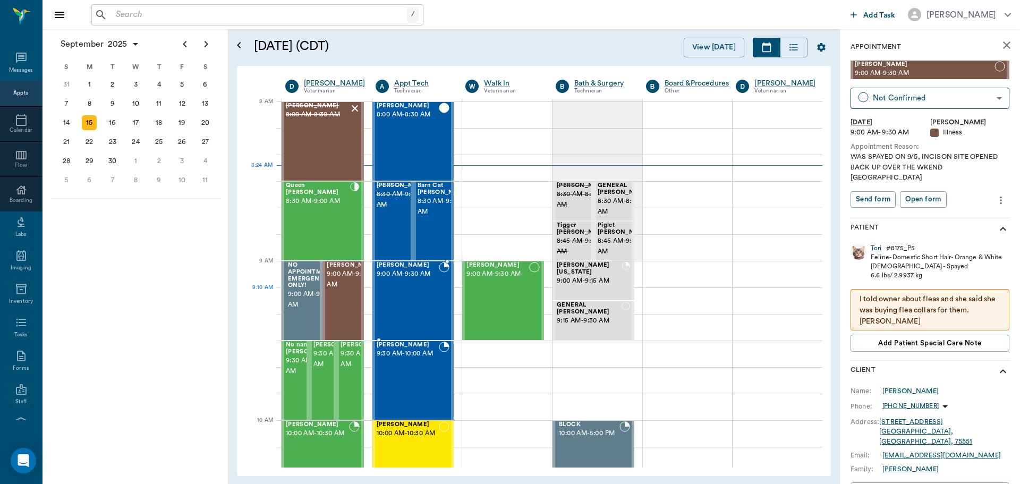
click at [439, 292] on div at bounding box center [444, 301] width 11 height 78
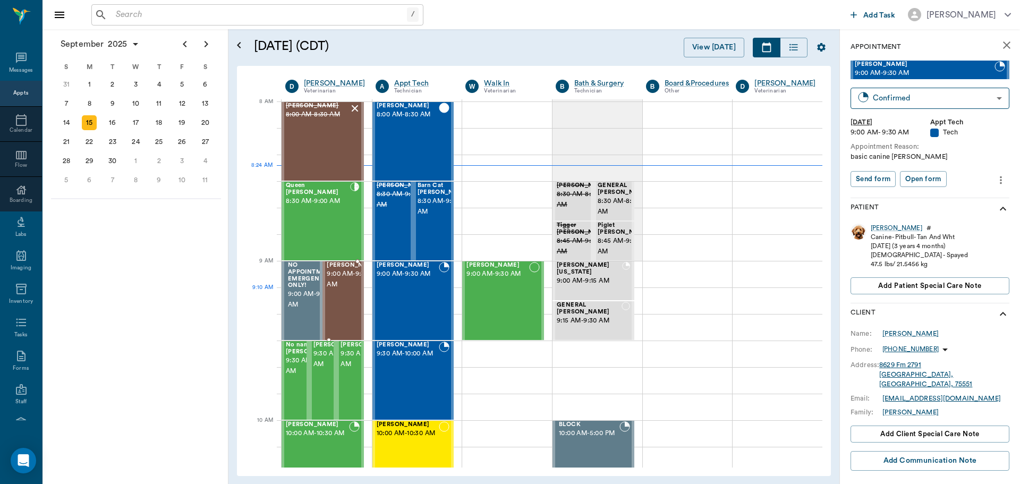
click at [380, 302] on div at bounding box center [380, 301] width 0 height 78
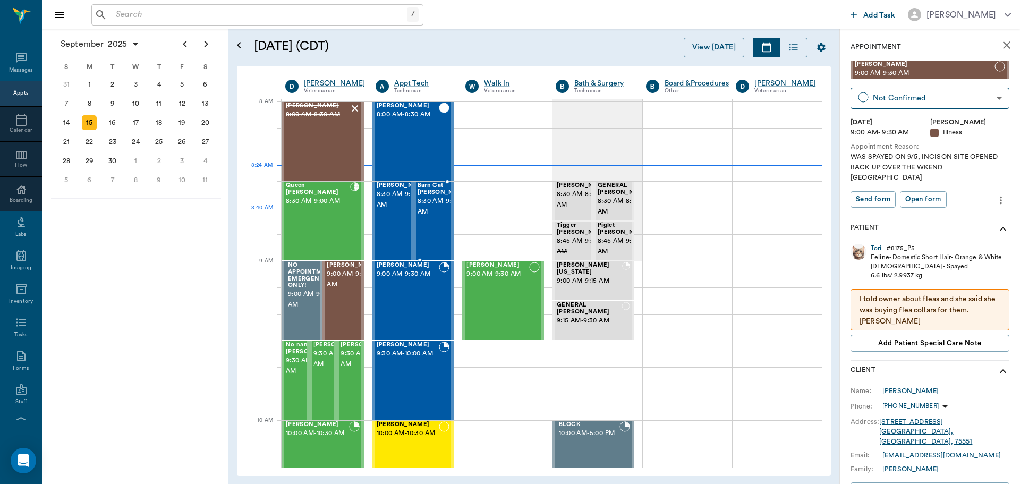
click at [435, 234] on div "Barn Cat [PERSON_NAME] 8:30 AM - 9:00 AM" at bounding box center [444, 221] width 53 height 78
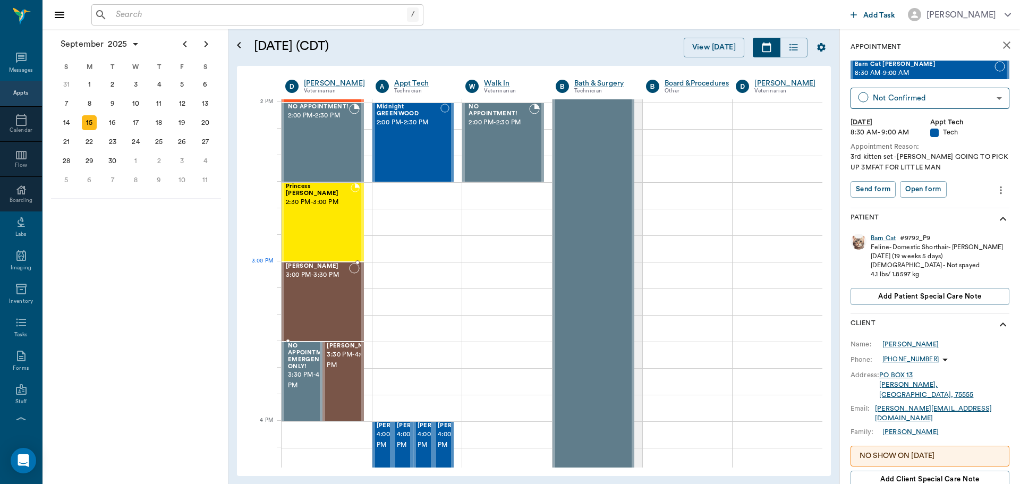
scroll to position [959, 0]
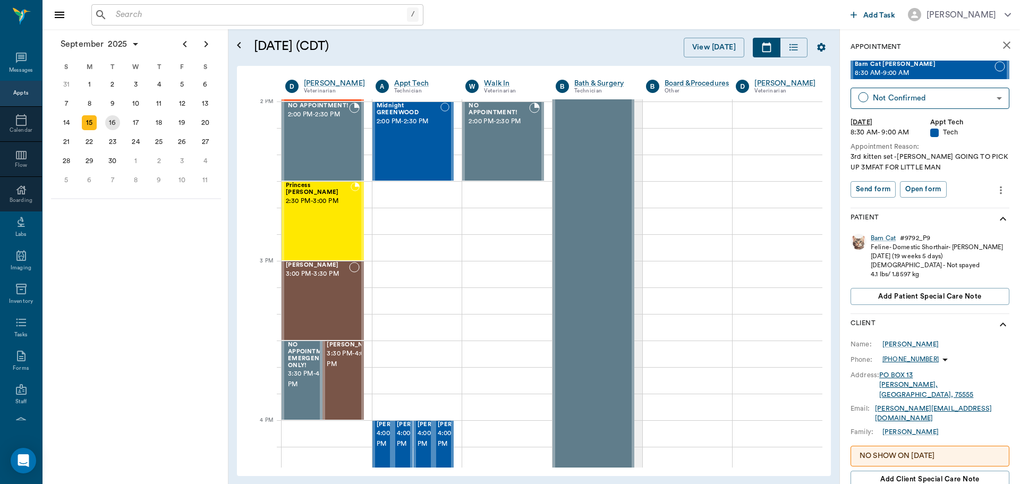
click at [115, 128] on div "16" at bounding box center [112, 122] width 15 height 15
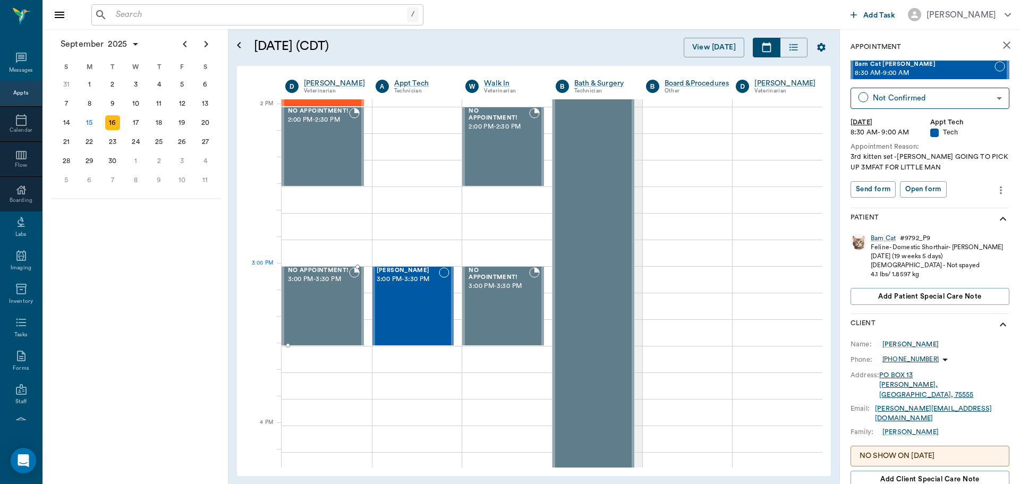
scroll to position [957, 0]
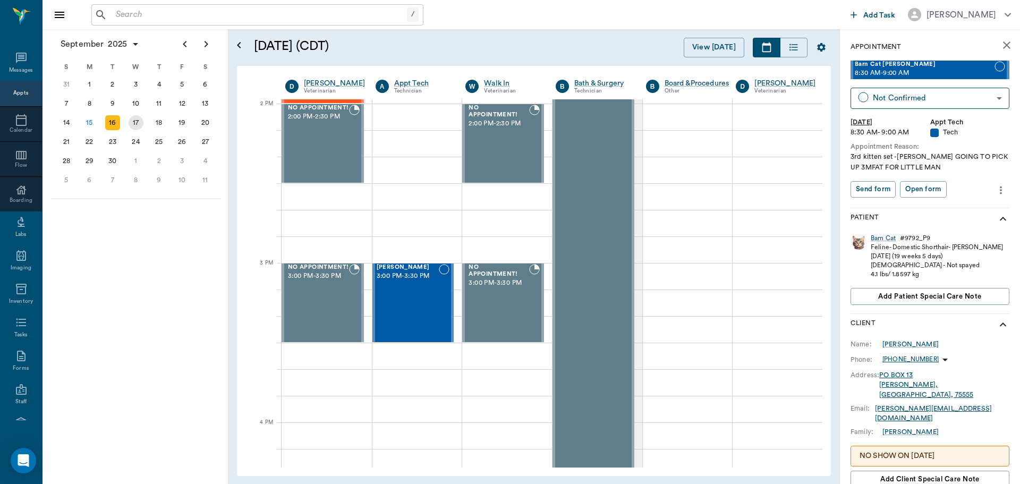
click at [133, 125] on div "17" at bounding box center [136, 122] width 15 height 15
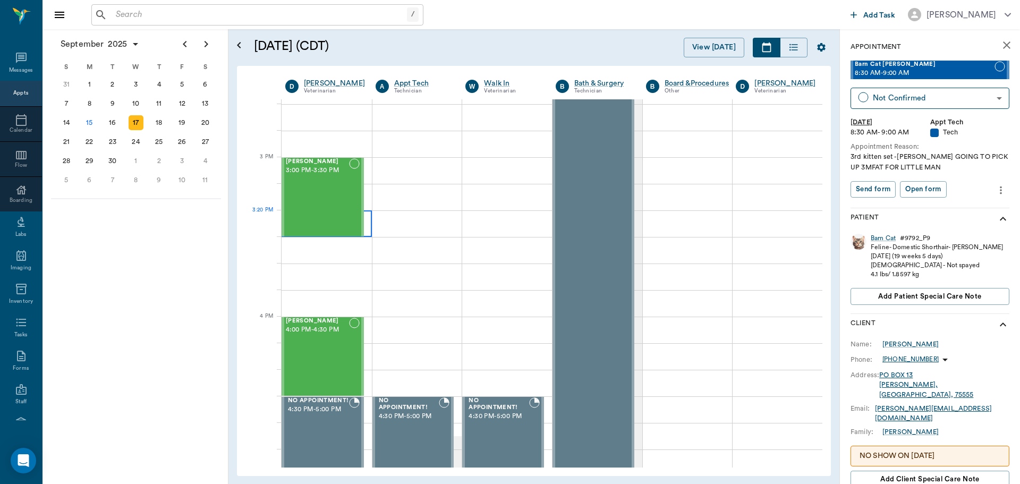
scroll to position [1063, 0]
click at [157, 127] on div "18" at bounding box center [158, 122] width 15 height 15
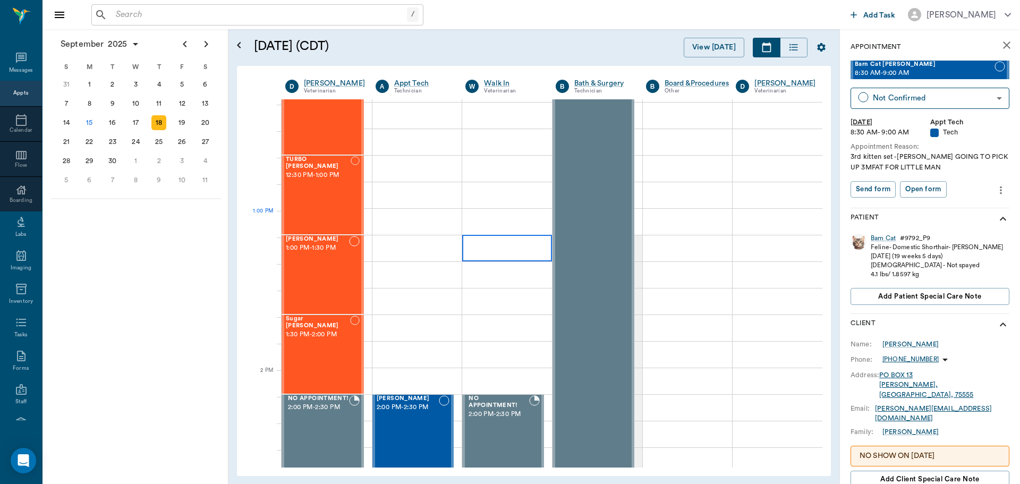
scroll to position [691, 0]
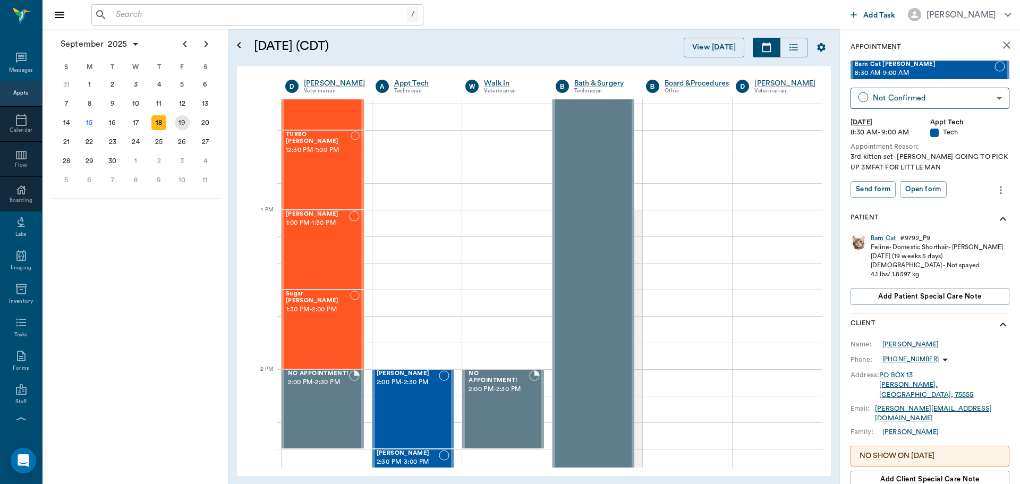
click at [179, 122] on div "19" at bounding box center [182, 122] width 15 height 15
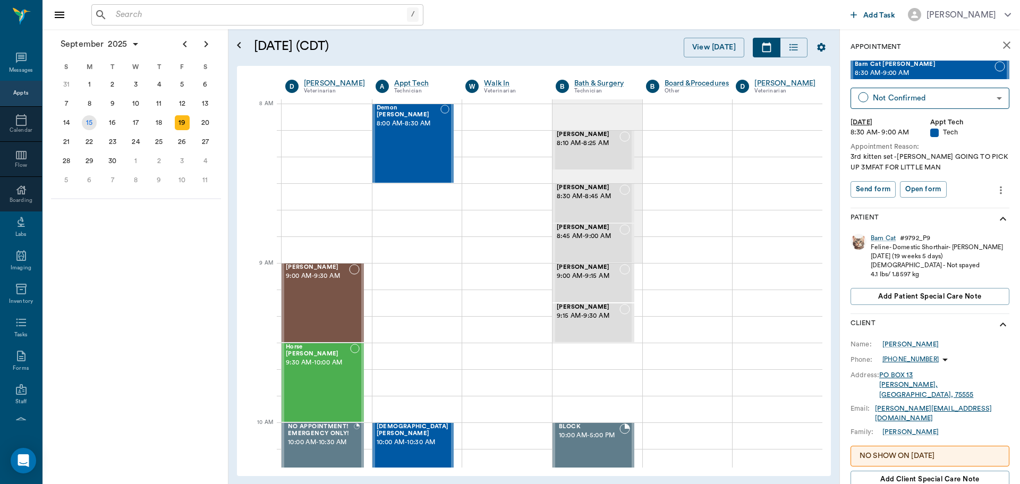
click at [93, 123] on div "15" at bounding box center [89, 122] width 15 height 15
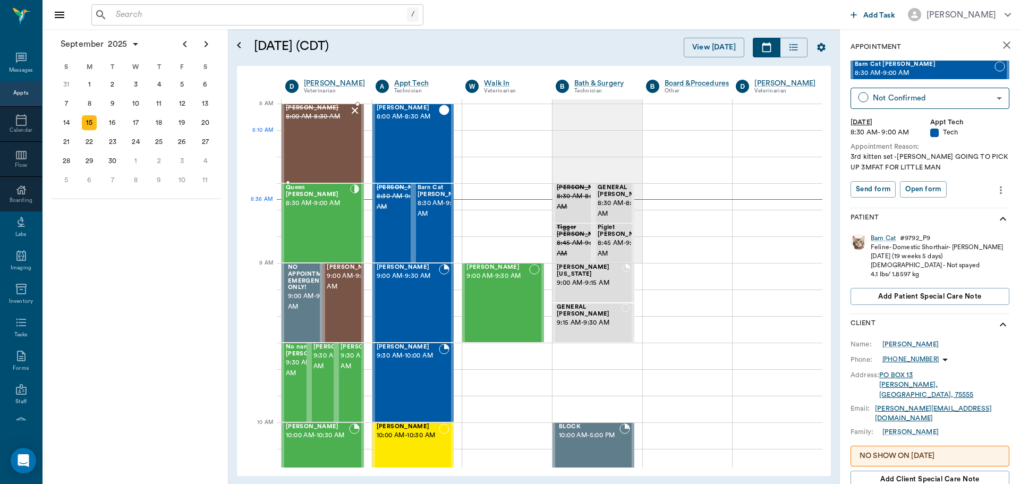
click at [330, 155] on div "[PERSON_NAME] 8:00 AM - 8:30 AM" at bounding box center [317, 144] width 63 height 78
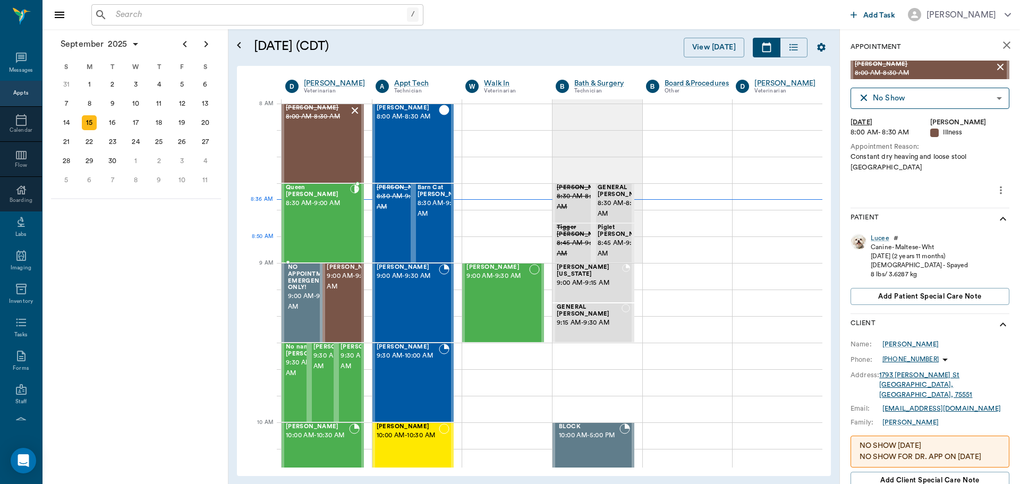
click at [314, 246] on div "Queen [PERSON_NAME] 8:30 AM - 9:00 AM" at bounding box center [318, 223] width 64 height 78
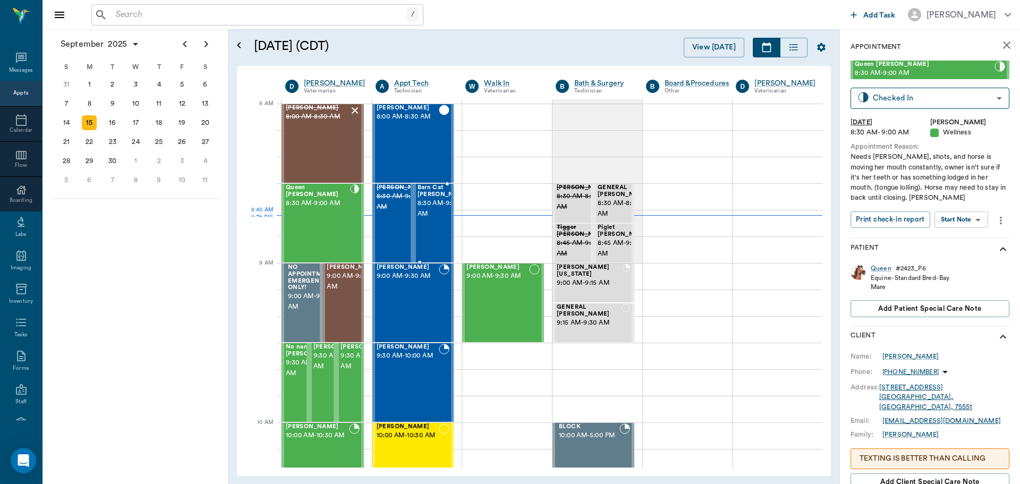
click at [431, 213] on span "8:30 AM - 9:00 AM" at bounding box center [444, 208] width 53 height 21
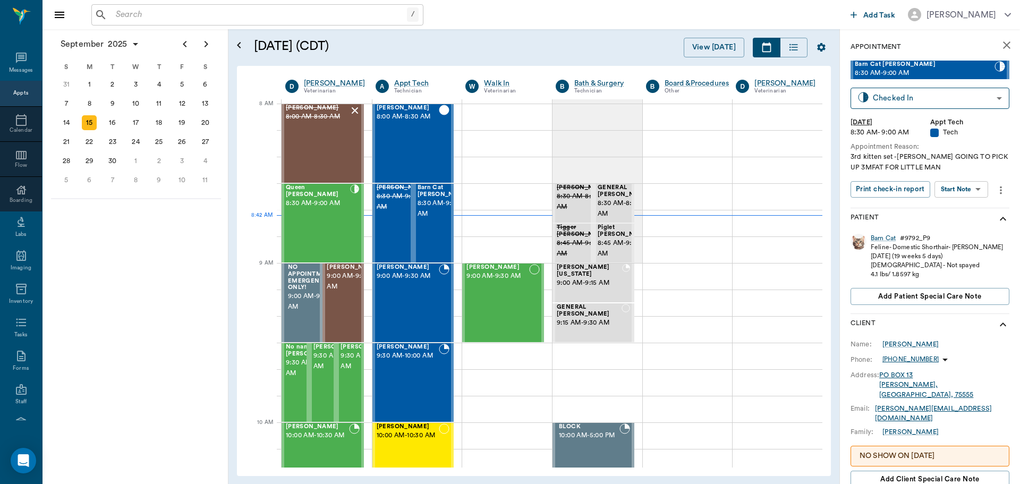
click at [947, 184] on body "/ ​ Add Task [PERSON_NAME] Nectar Messages Appts Calendar Flow Boarding Labs Im…" at bounding box center [510, 242] width 1020 height 484
click at [946, 212] on button "Start SOAP" at bounding box center [950, 211] width 36 height 12
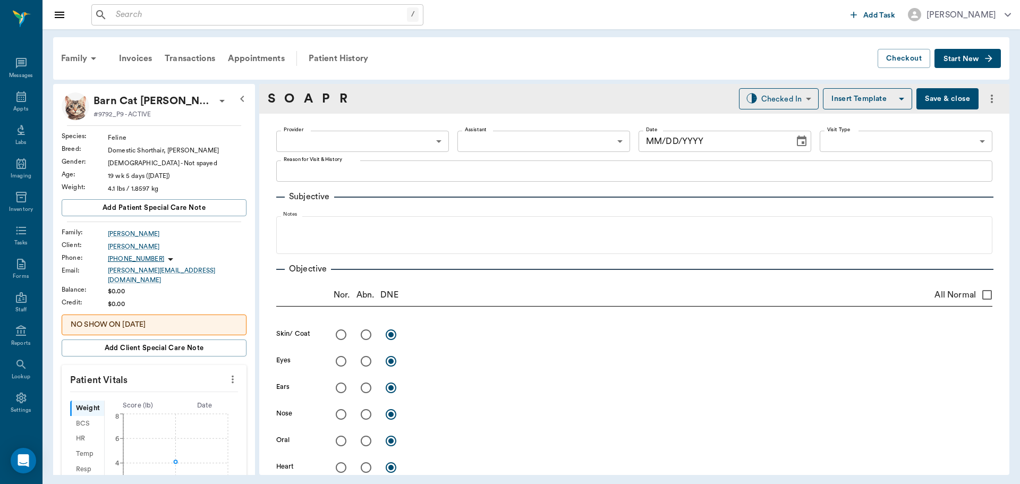
type input "63ec2f075fda476ae8351a4c"
type input "65d2be4f46e3a538d89b8c1a"
type textarea "3rd kitten set -[PERSON_NAME] GOING TO PICK UP 3MFAT FOR LITTLE MAN"
type input "[DATE]"
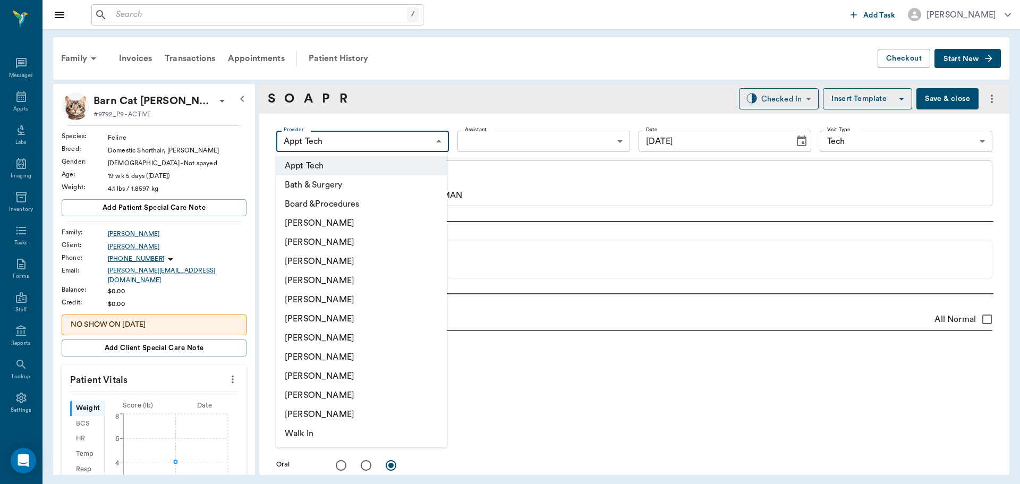
click at [325, 145] on body "/ ​ Add Task [PERSON_NAME] Nectar Messages Appts Labs Imaging Inventory Tasks F…" at bounding box center [510, 242] width 1020 height 484
click at [346, 329] on li "[PERSON_NAME]" at bounding box center [361, 337] width 171 height 19
type input "682b670d8bdc6f7f8feef3db"
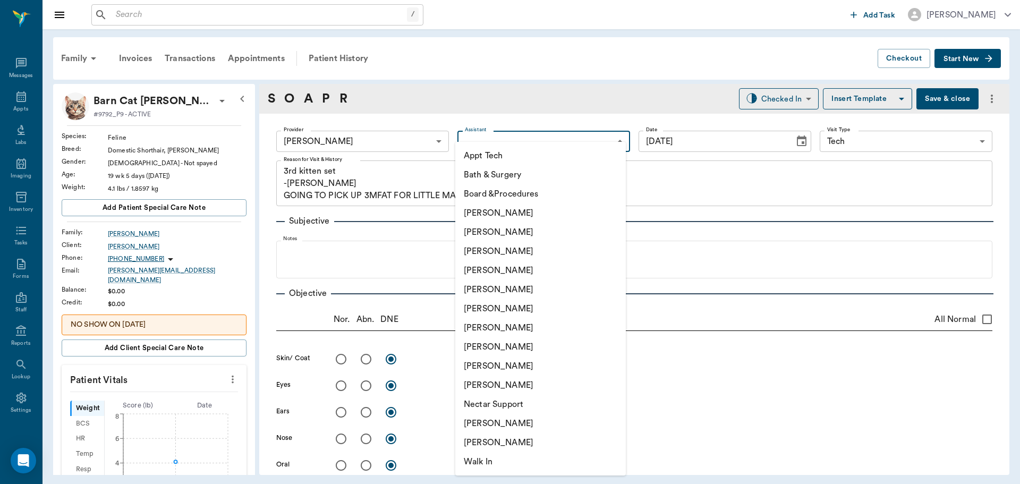
click at [485, 147] on body "/ ​ Add Task [PERSON_NAME] Nectar Messages Appts Labs Imaging Inventory Tasks F…" at bounding box center [510, 242] width 1020 height 484
click at [484, 158] on li "Appt Tech" at bounding box center [540, 155] width 171 height 19
type input "63ec2f075fda476ae8351a4c"
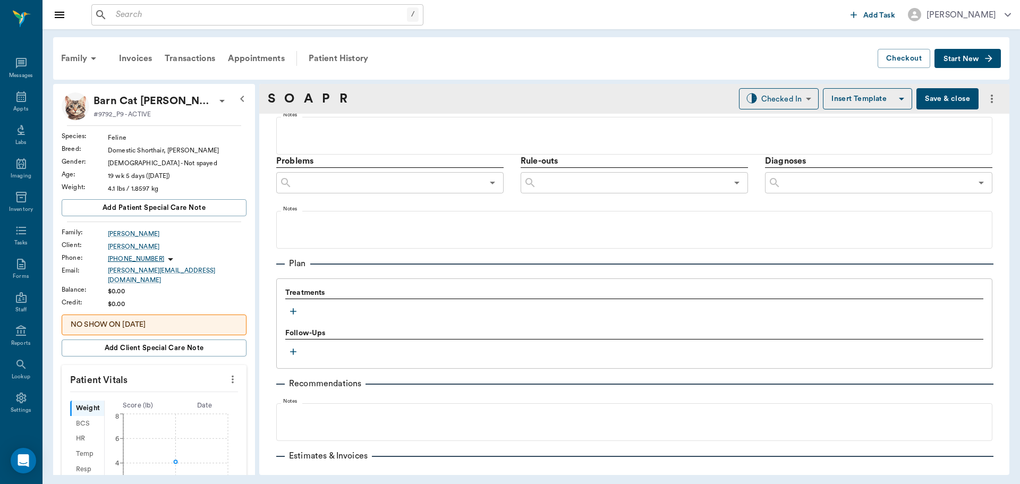
scroll to position [638, 0]
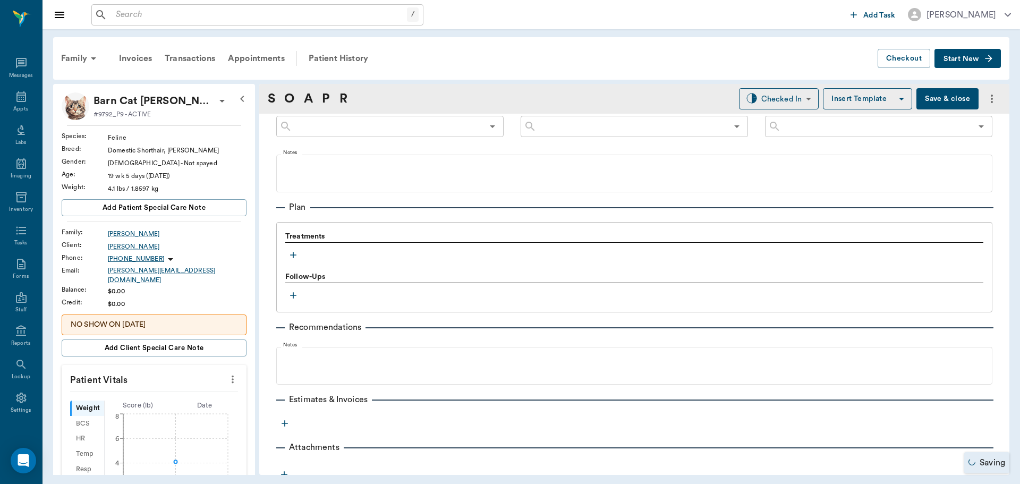
click at [295, 252] on icon "button" at bounding box center [293, 255] width 11 height 11
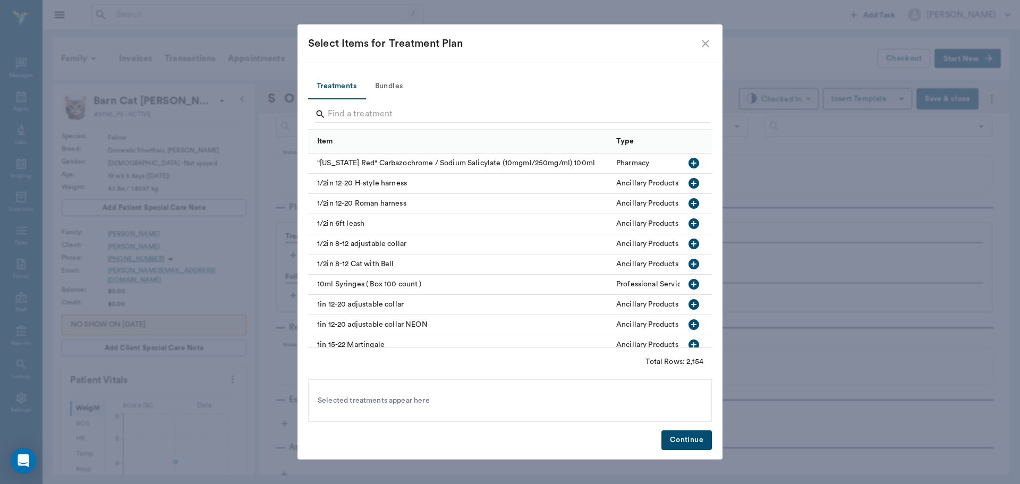
click at [380, 85] on button "Bundles" at bounding box center [389, 87] width 48 height 26
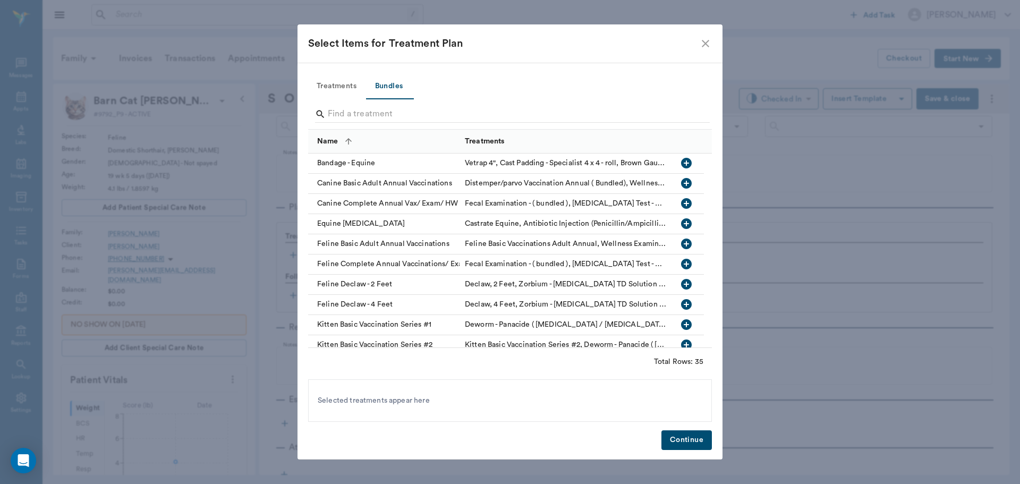
click at [379, 111] on input "Search" at bounding box center [511, 114] width 366 height 17
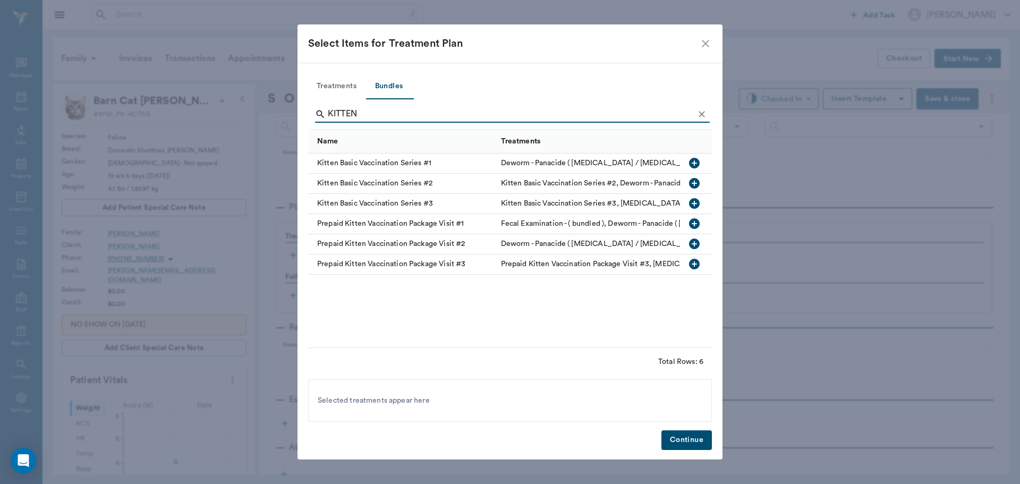
type input "KITTEN"
click at [693, 200] on icon "button" at bounding box center [694, 203] width 11 height 11
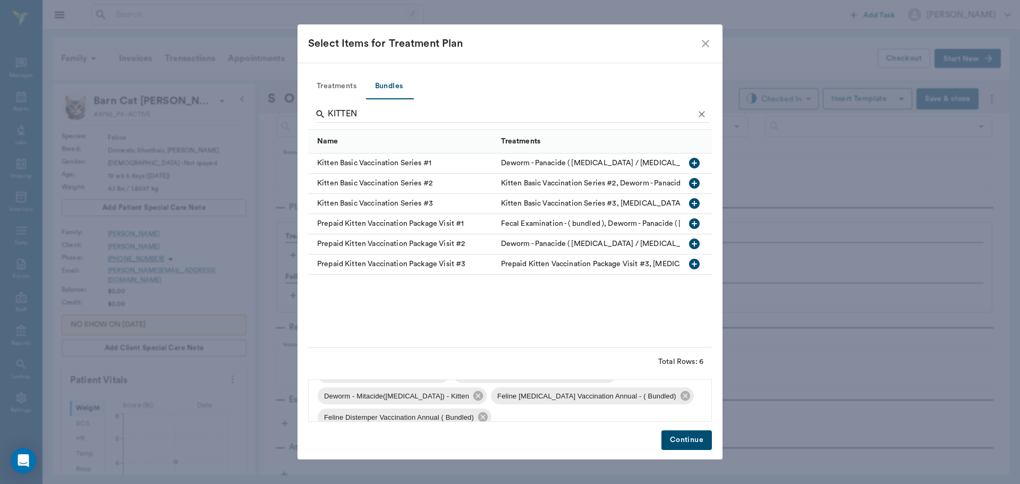
scroll to position [36, 0]
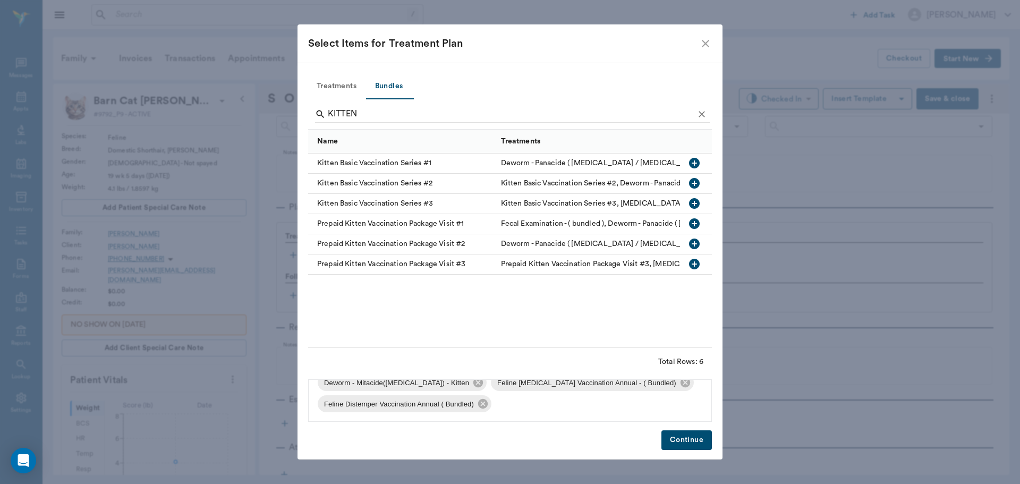
click at [687, 435] on button "Continue" at bounding box center [687, 440] width 50 height 20
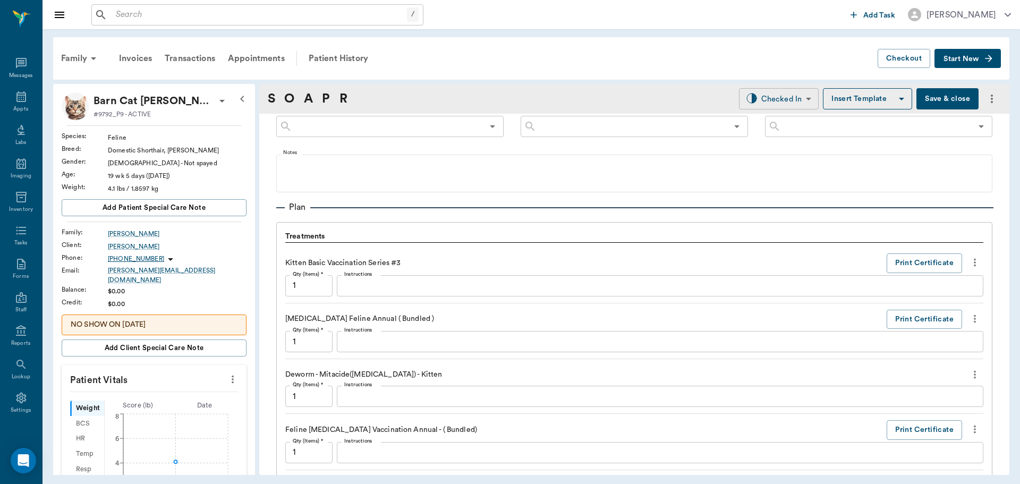
click at [745, 98] on body "/ ​ Add Task Dr. Bert Ellsworth Nectar Messages Appts Labs Imaging Inventory Ta…" at bounding box center [510, 242] width 1020 height 484
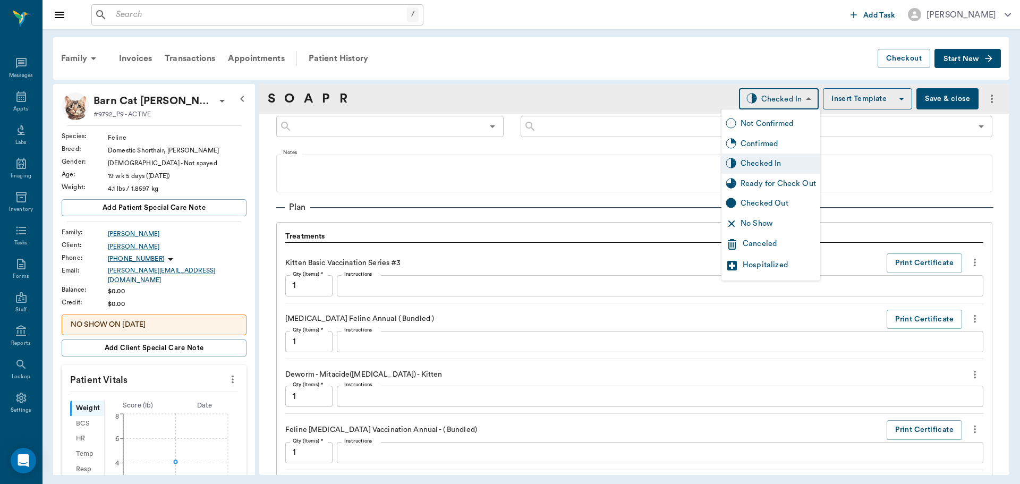
click at [752, 180] on div "Ready for Check Out" at bounding box center [778, 184] width 75 height 12
type input "READY_TO_CHECKOUT"
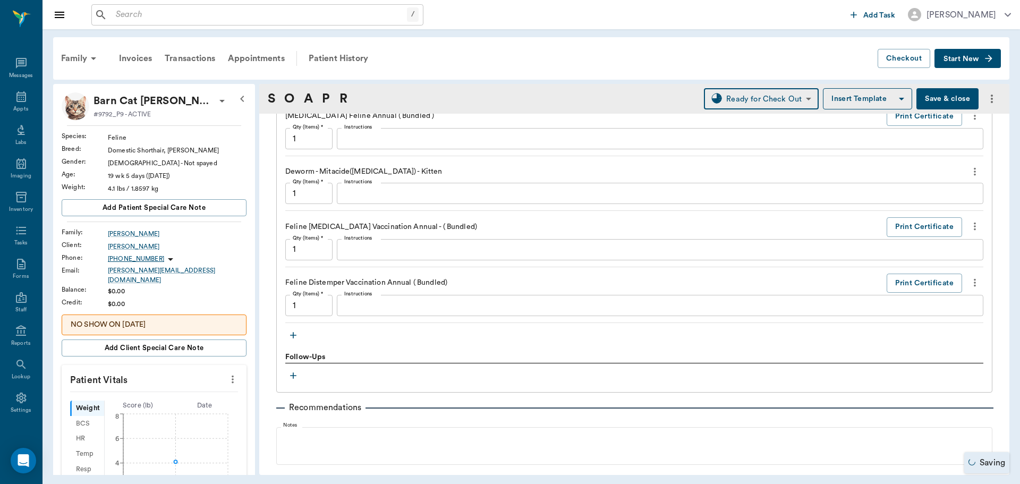
scroll to position [850, 0]
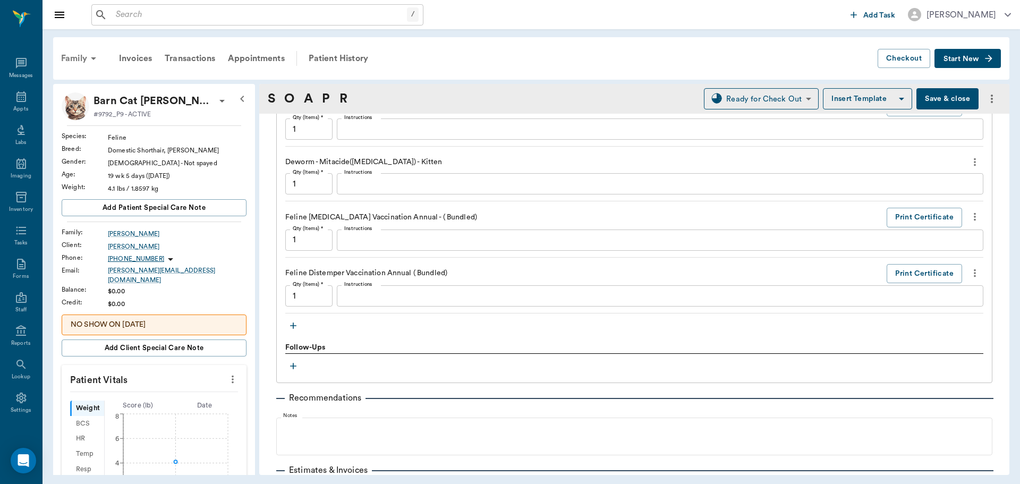
click at [77, 57] on div "Family" at bounding box center [81, 59] width 52 height 26
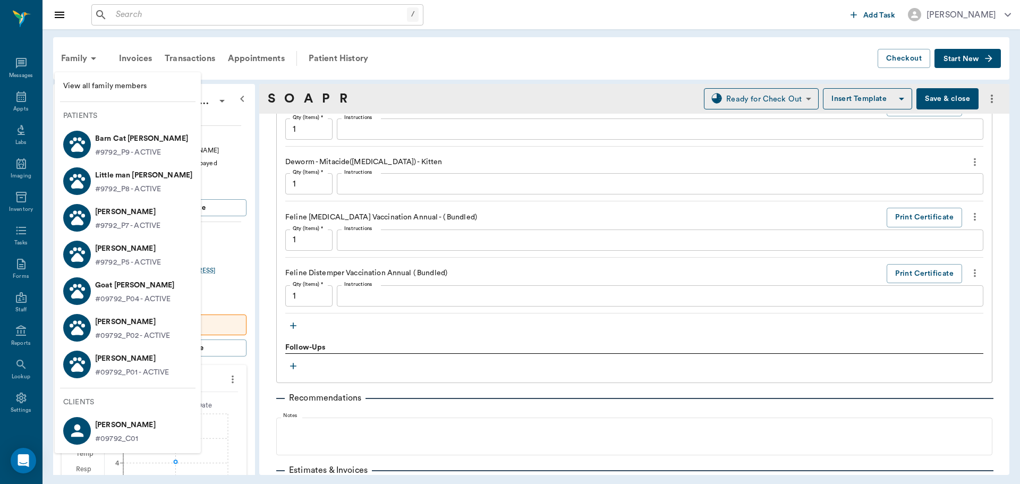
click at [96, 174] on p "Little man Warrick" at bounding box center [143, 175] width 97 height 17
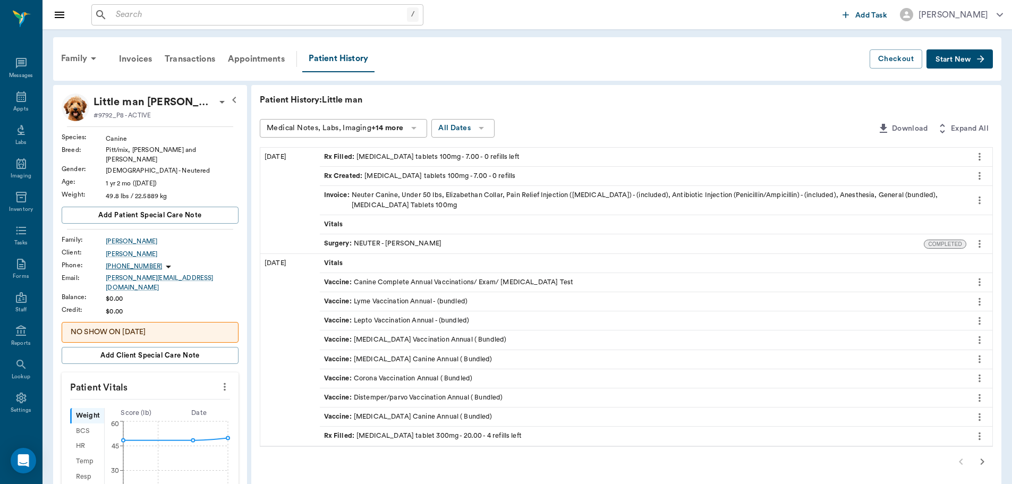
click at [953, 60] on span "Start New" at bounding box center [954, 60] width 36 height 0
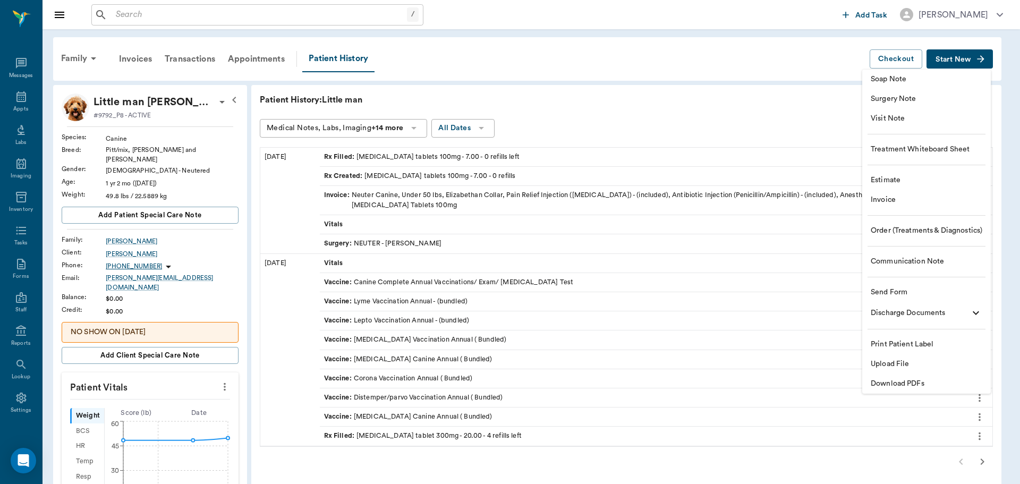
click at [903, 205] on span "Invoice" at bounding box center [927, 199] width 112 height 11
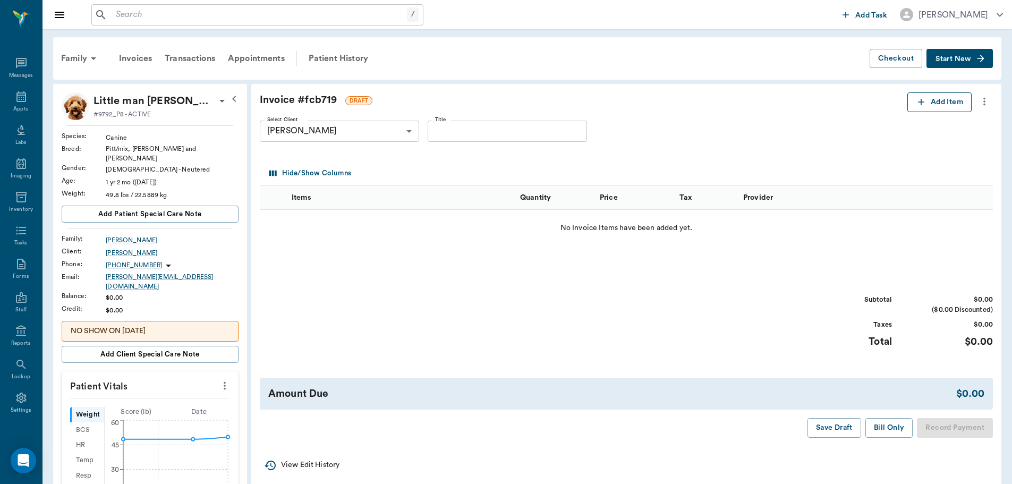
click at [928, 96] on button "Add Item" at bounding box center [940, 102] width 64 height 20
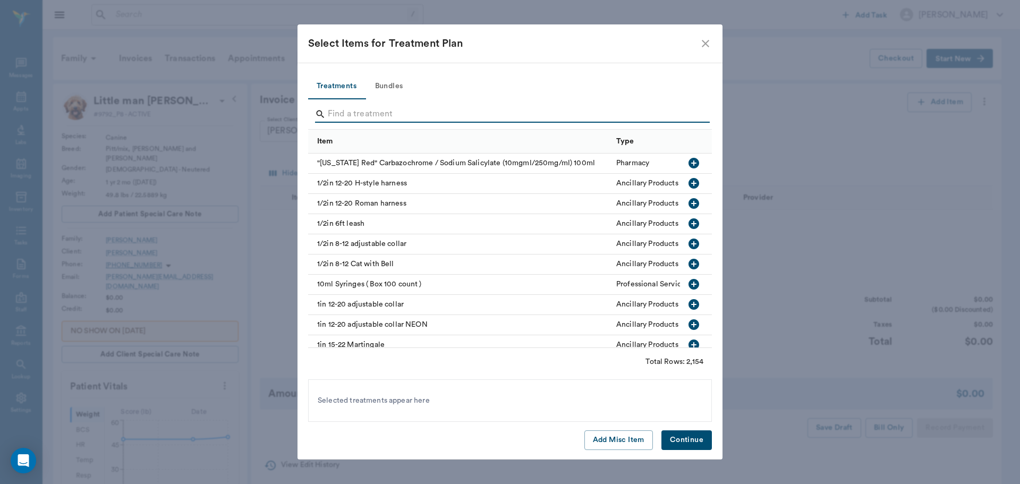
click at [464, 112] on input "Search" at bounding box center [511, 114] width 366 height 17
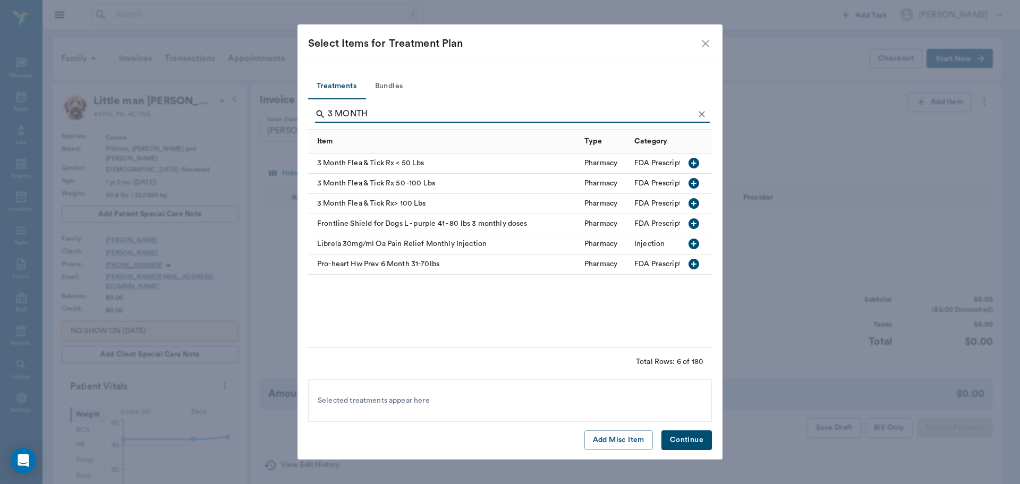
type input "3 MONTH"
click at [692, 162] on icon "button" at bounding box center [694, 163] width 11 height 11
click at [681, 437] on button "Continue" at bounding box center [687, 440] width 50 height 20
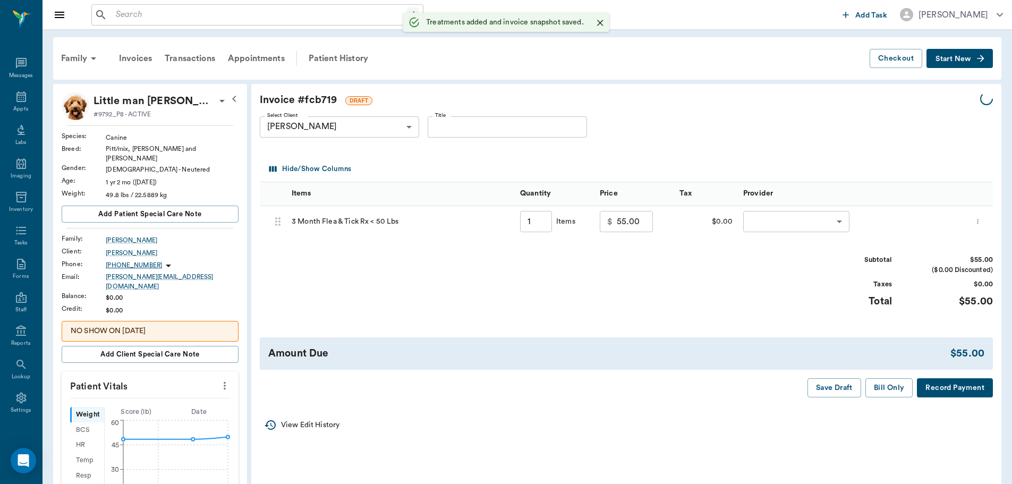
click at [792, 224] on body "/ ​ Add Task Dr. Bert Ellsworth Nectar Messages Appts Labs Imaging Inventory Ta…" at bounding box center [506, 434] width 1012 height 869
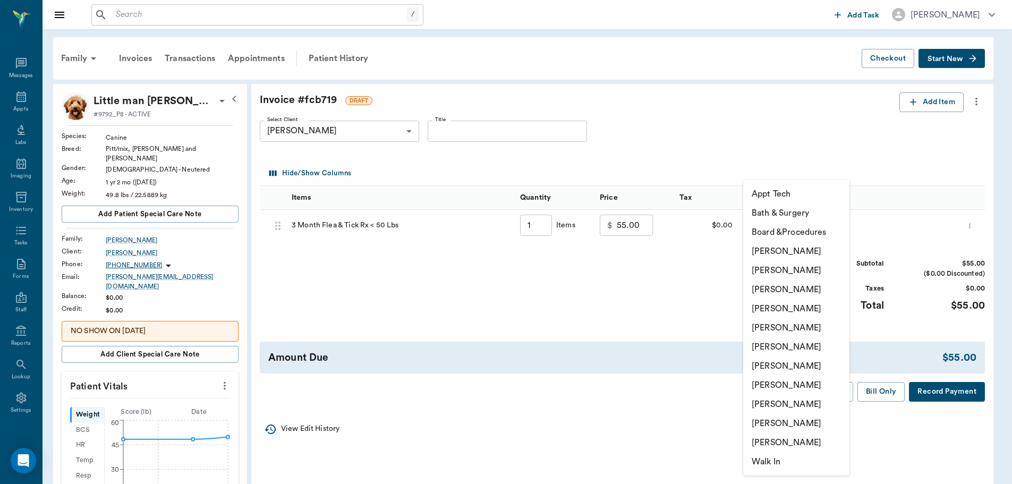
type input "1.00"
click at [776, 420] on li "[PERSON_NAME]" at bounding box center [796, 423] width 106 height 19
type input "none-63ec2ece52e12b0ba117cc90"
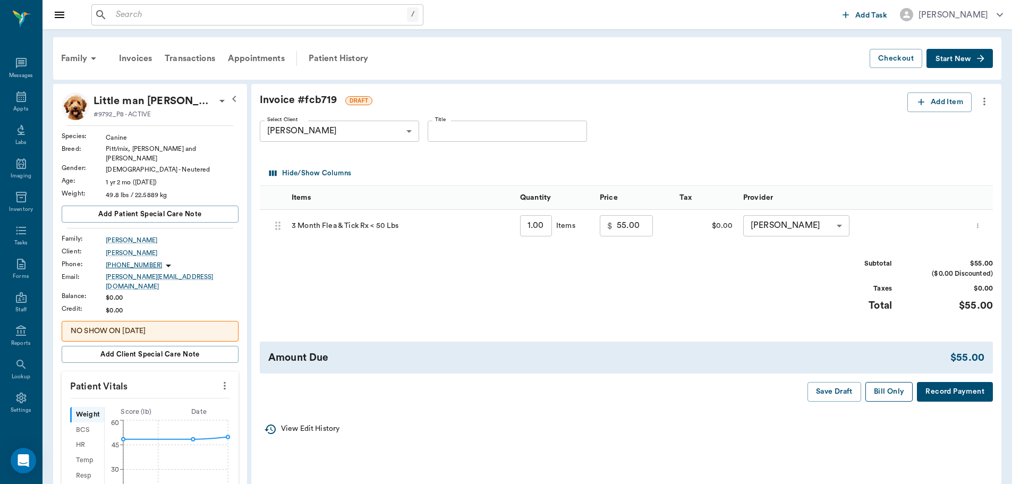
click at [889, 393] on button "Bill Only" at bounding box center [890, 392] width 48 height 20
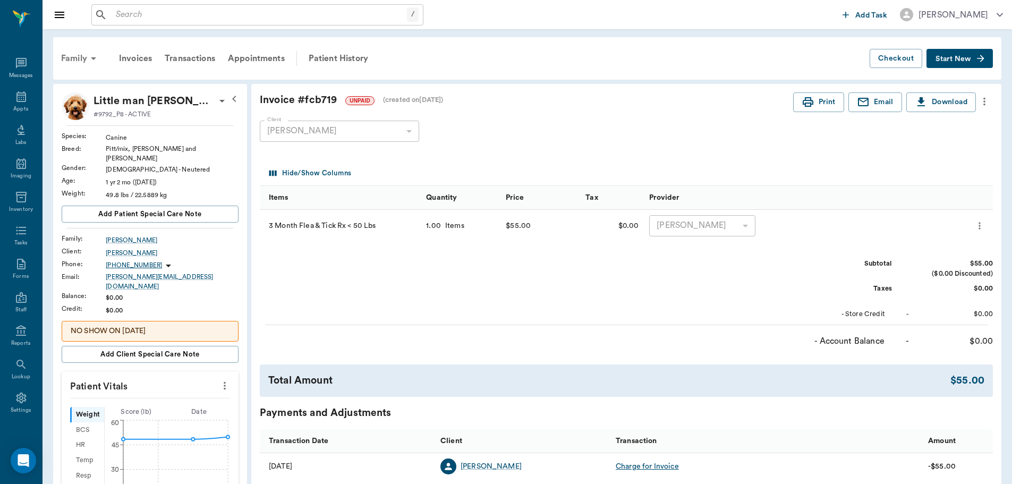
click at [80, 54] on div "Family" at bounding box center [81, 59] width 52 height 26
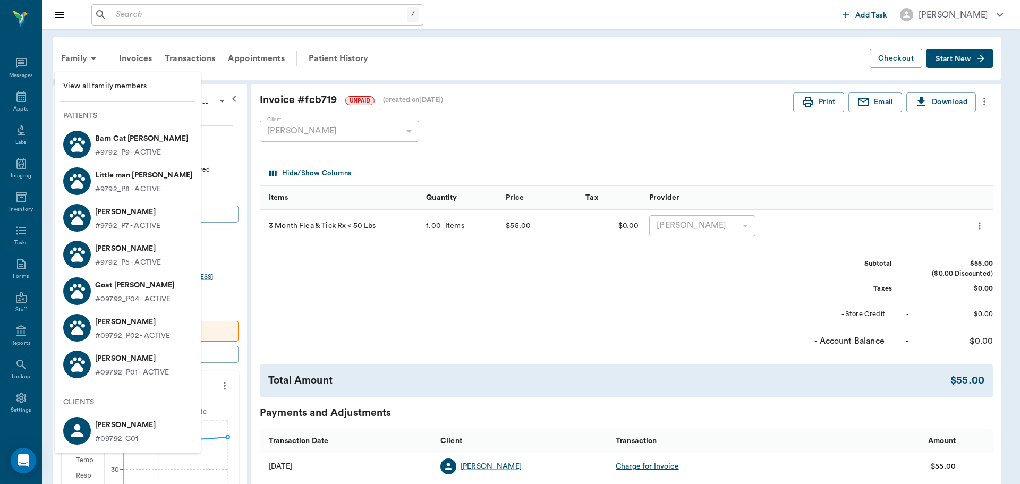
click at [123, 142] on p "Barn Cat [PERSON_NAME]" at bounding box center [141, 138] width 93 height 17
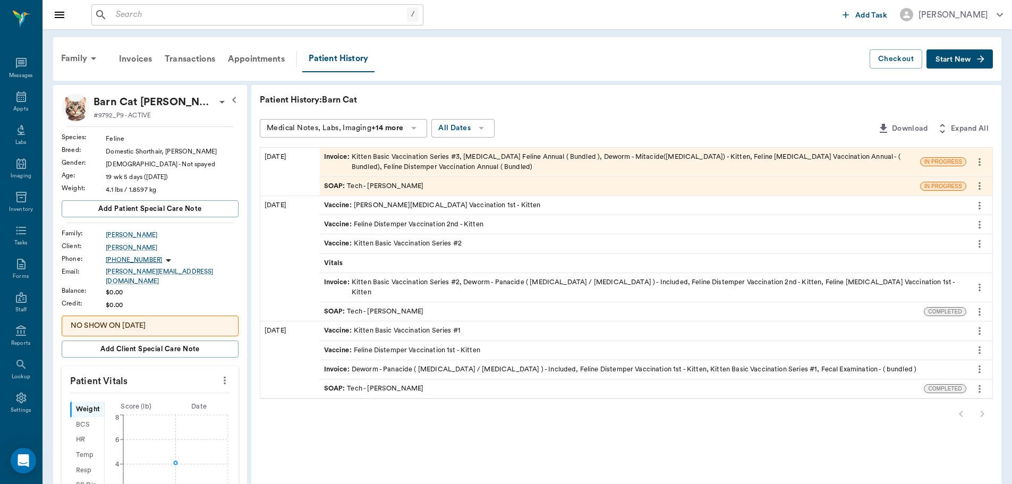
click at [392, 183] on div "SOAP : Tech - Hunter Graves" at bounding box center [374, 186] width 100 height 10
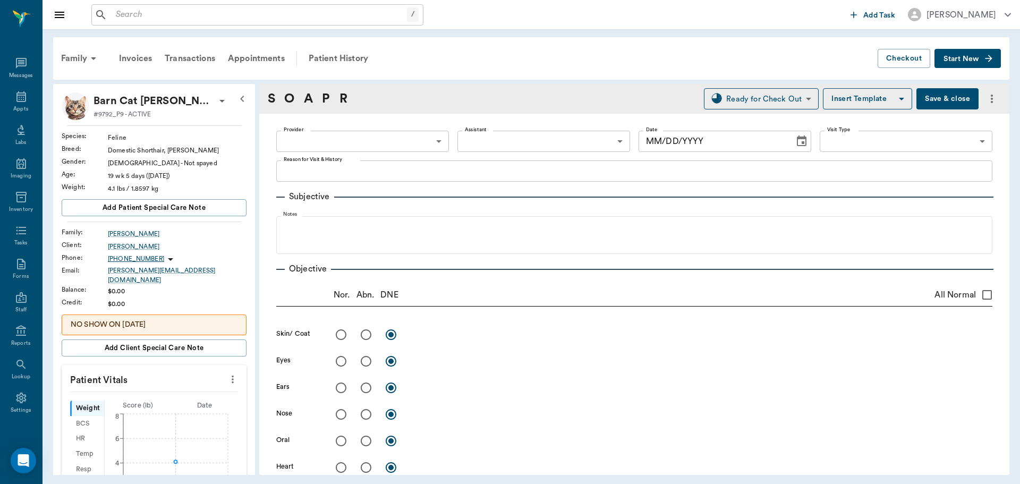
type input "682b670d8bdc6f7f8feef3db"
type input "63ec2f075fda476ae8351a4c"
type input "65d2be4f46e3a538d89b8c1a"
type textarea "3rd kitten set -jess GOING TO PICK UP 3MFAT FOR LITTLE MAN"
type input "[DATE]"
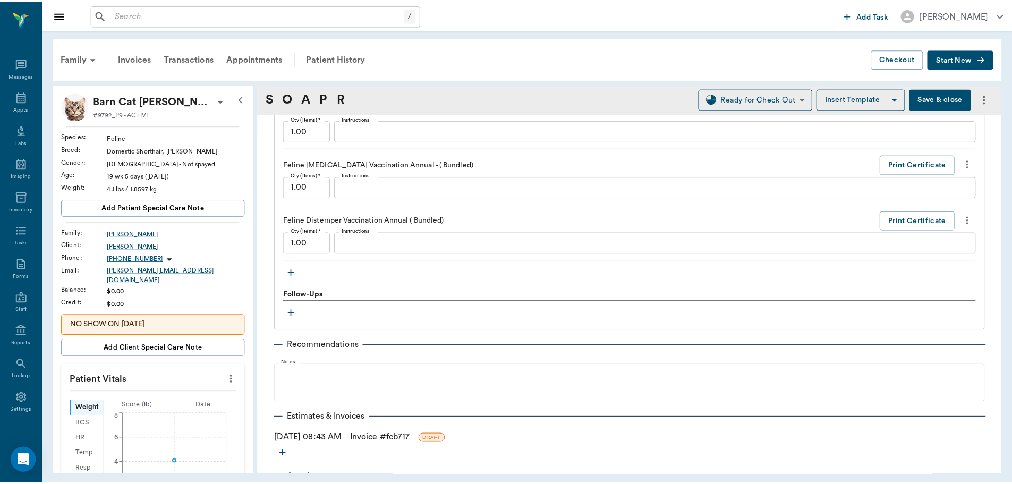
scroll to position [941, 0]
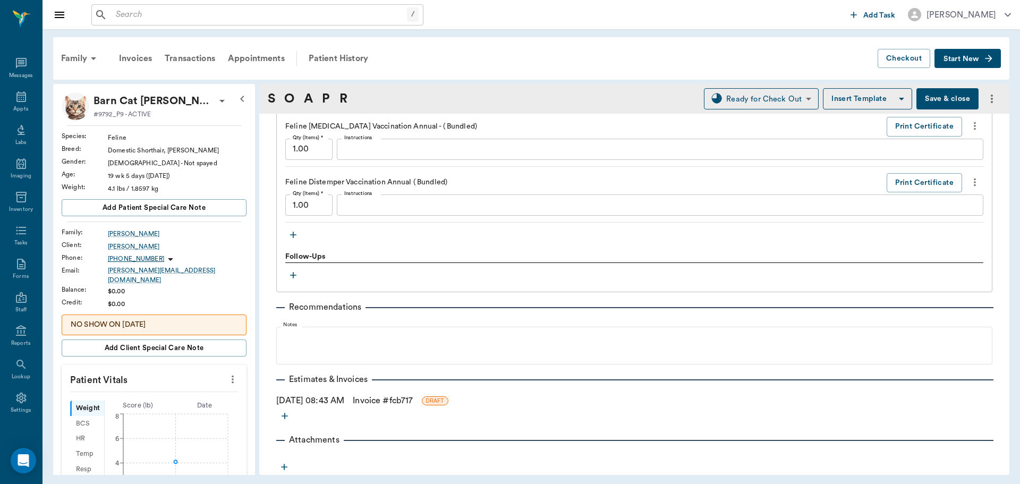
click at [379, 401] on link "Invoice # fcb717" at bounding box center [383, 400] width 60 height 13
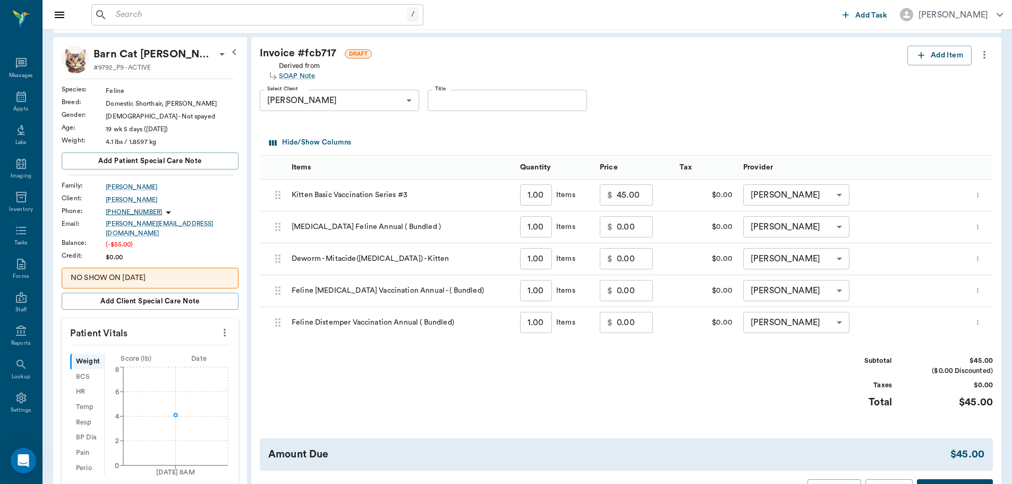
scroll to position [106, 0]
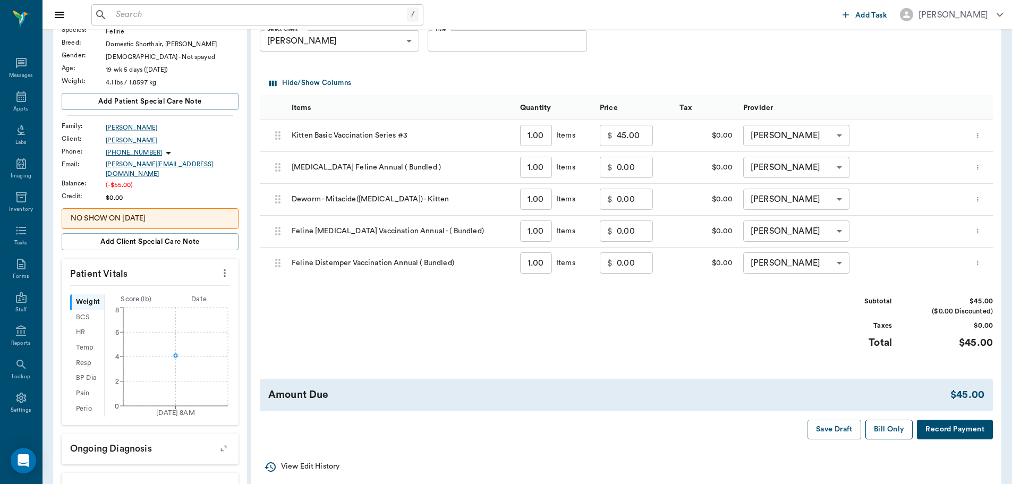
click at [879, 430] on button "Bill Only" at bounding box center [890, 430] width 48 height 20
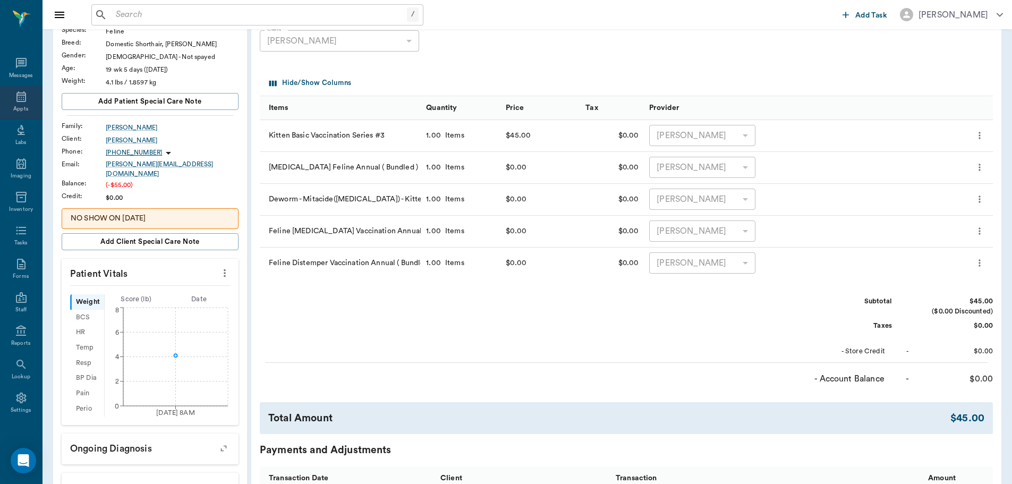
click at [16, 102] on icon at bounding box center [21, 96] width 10 height 11
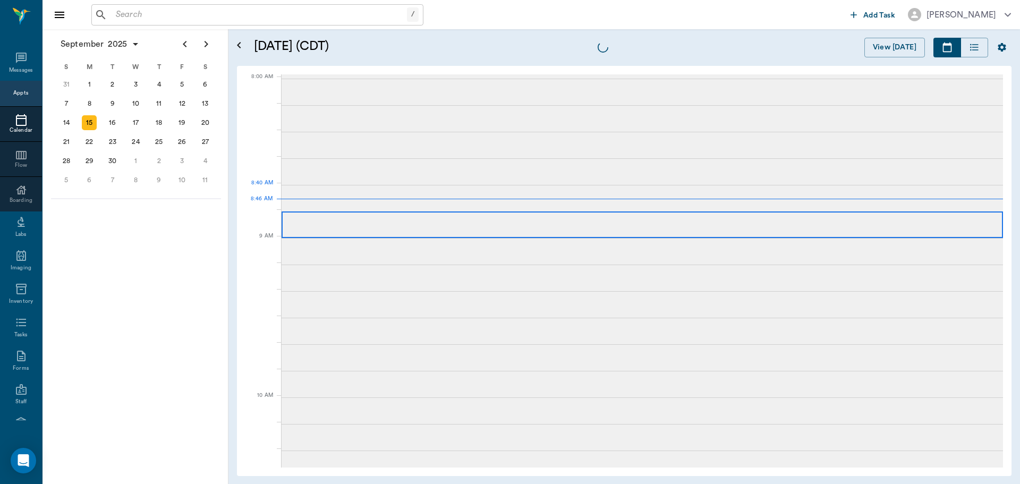
scroll to position [2, 0]
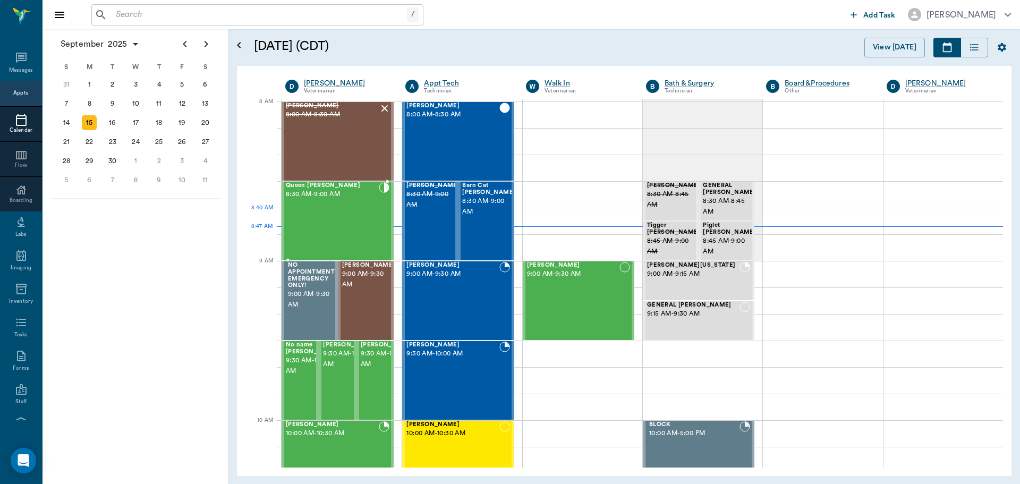
click at [369, 224] on div "Queen [PERSON_NAME] 8:30 AM - 9:00 AM" at bounding box center [332, 221] width 93 height 78
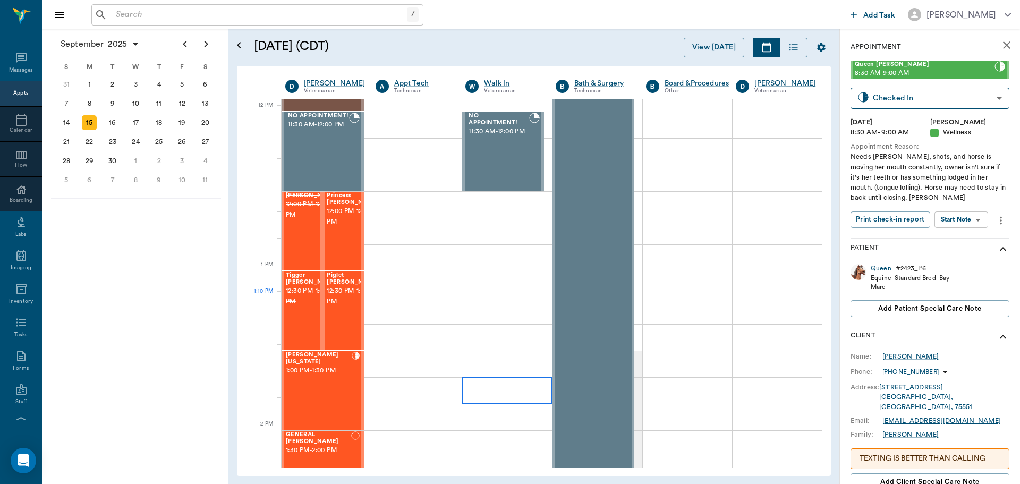
scroll to position [640, 0]
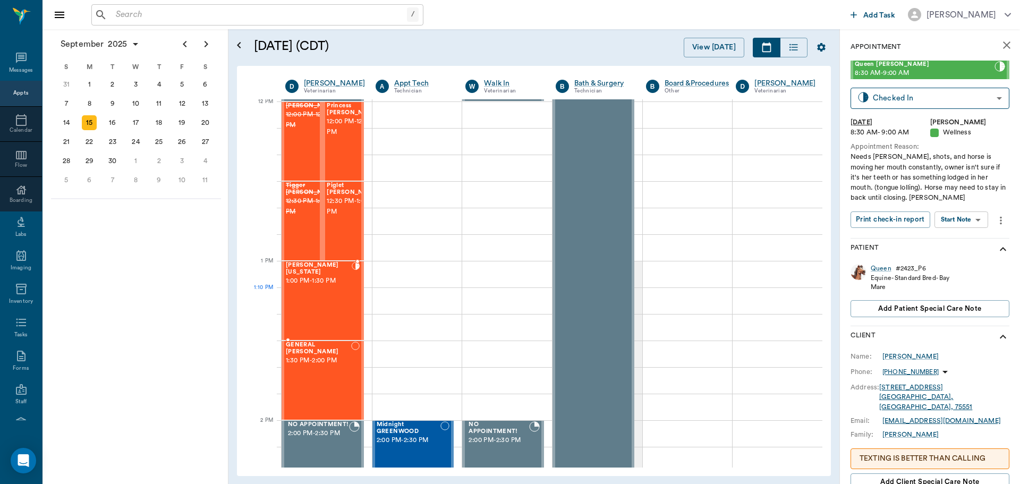
click at [314, 291] on div "Hunni Washington 1:00 PM - 1:30 PM" at bounding box center [319, 301] width 66 height 78
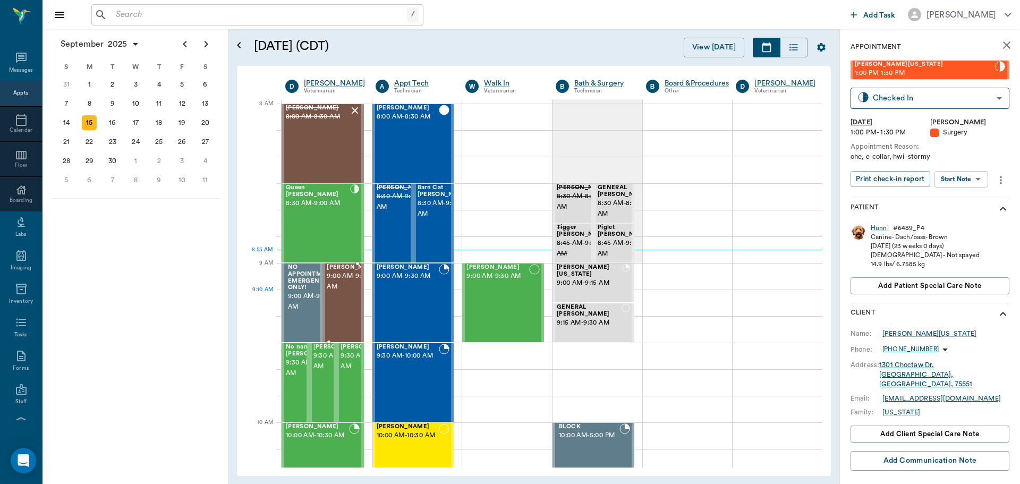
click at [337, 292] on span "9:00 AM - 9:30 AM" at bounding box center [353, 281] width 53 height 21
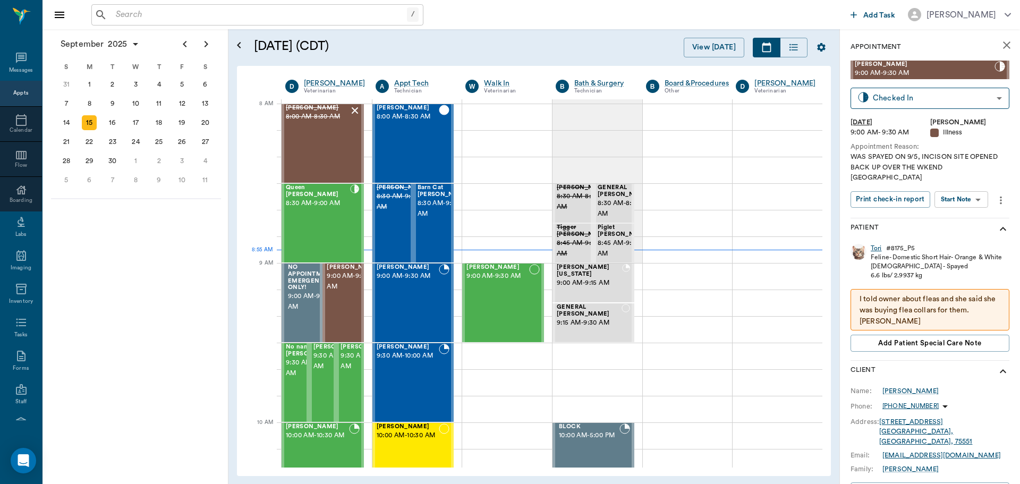
click at [875, 244] on div "Tori" at bounding box center [876, 248] width 11 height 9
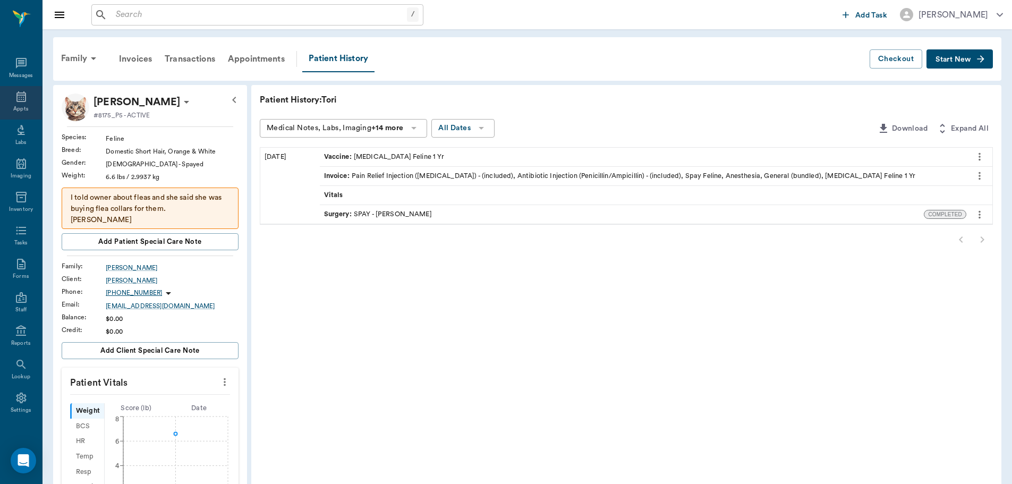
click at [15, 99] on icon at bounding box center [21, 96] width 13 height 13
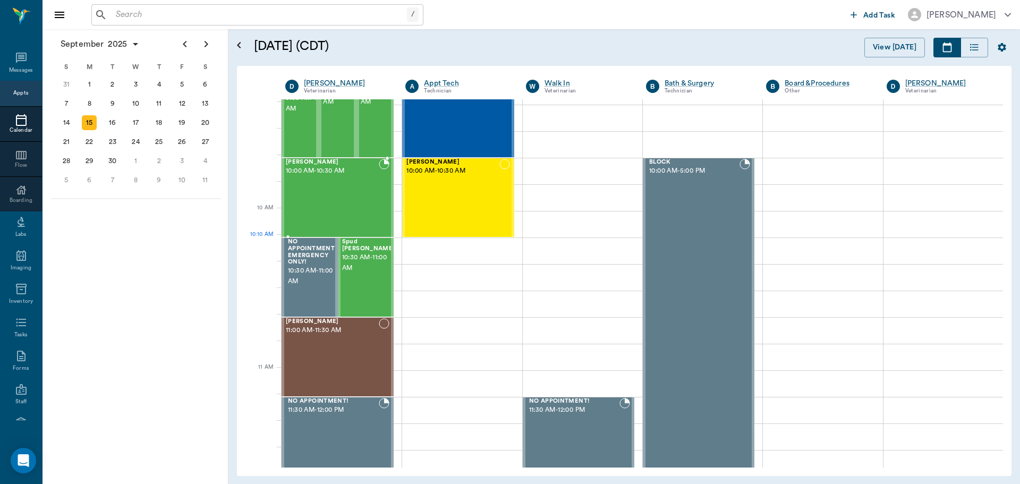
scroll to position [106, 0]
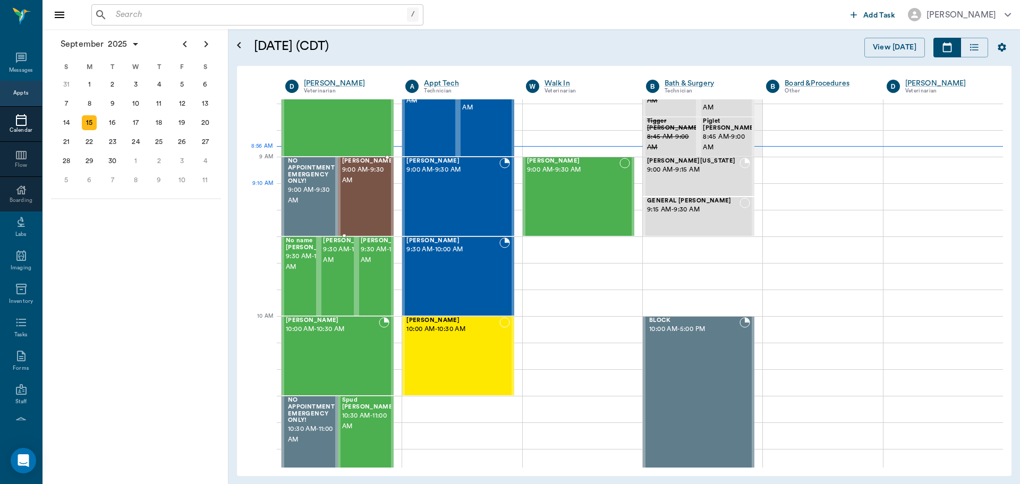
click at [368, 208] on div "[PERSON_NAME] 9:00 AM - 9:30 AM" at bounding box center [368, 197] width 53 height 78
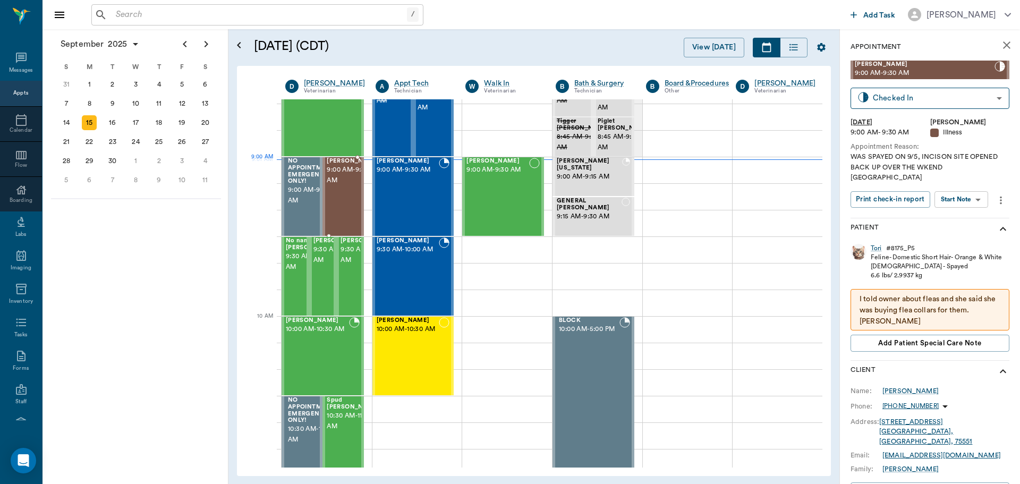
click at [323, 171] on div "[PERSON_NAME] 9:00 AM - 9:30 AM" at bounding box center [343, 196] width 41 height 79
click at [962, 184] on body "/ ​ Add Task Dr. Bert Ellsworth Nectar Messages Appts Calendar Flow Boarding La…" at bounding box center [510, 242] width 1020 height 484
click at [967, 216] on button "Start SOAP" at bounding box center [950, 211] width 36 height 12
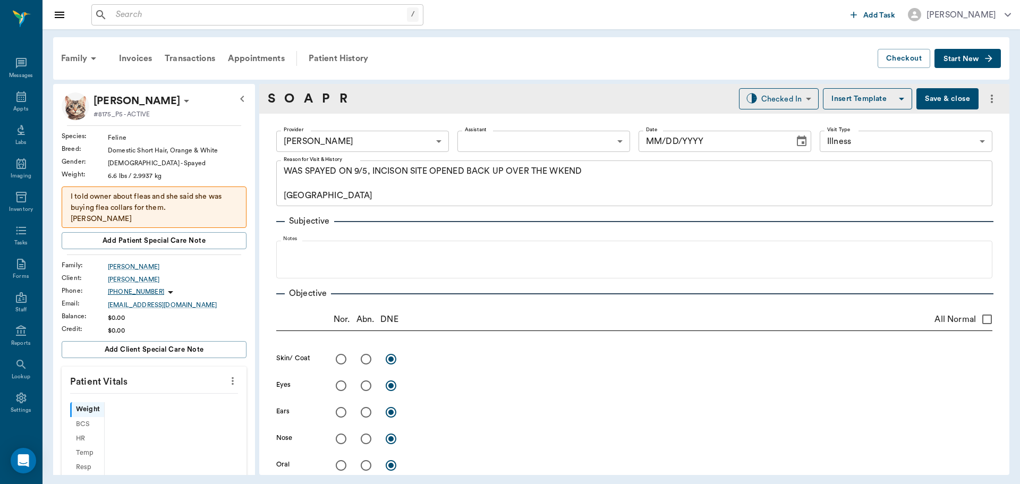
type input "63ec2f075fda476ae8351a4d"
type input "65d2be4f46e3a538d89b8c15"
type textarea "WAS SPAYED ON 9/5, INCISON SITE OPENED BACK UP OVER THE WKEND [GEOGRAPHIC_DATA]"
type input "[DATE]"
click at [518, 142] on body "/ ​ Add Task Dr. Bert Ellsworth Nectar Messages Appts Labs Imaging Inventory Ta…" at bounding box center [510, 242] width 1020 height 484
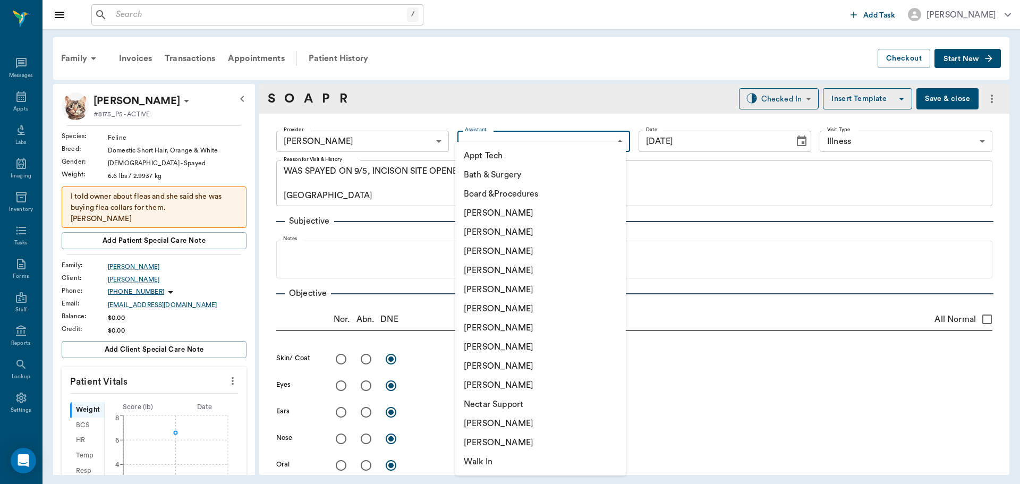
click at [532, 322] on li "[PERSON_NAME]" at bounding box center [540, 327] width 171 height 19
type input "682b670d8bdc6f7f8feef3db"
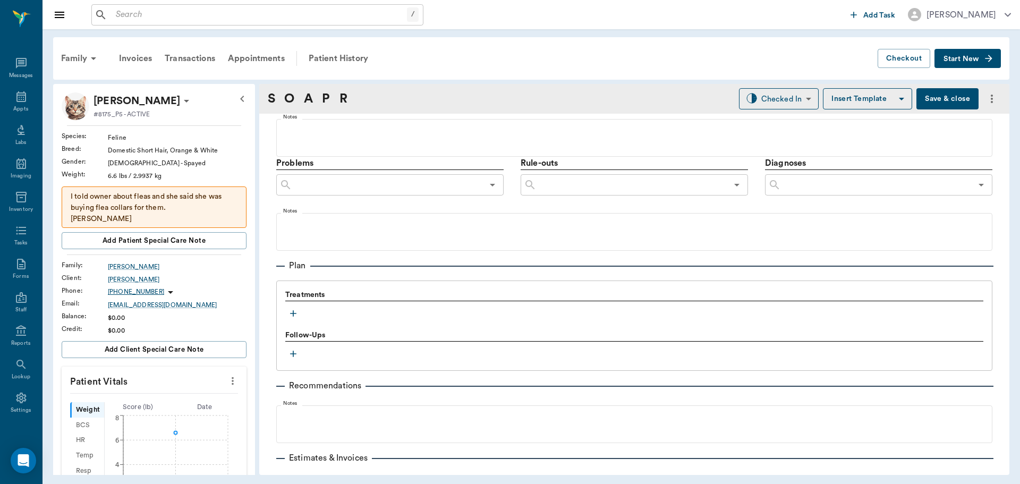
scroll to position [638, 0]
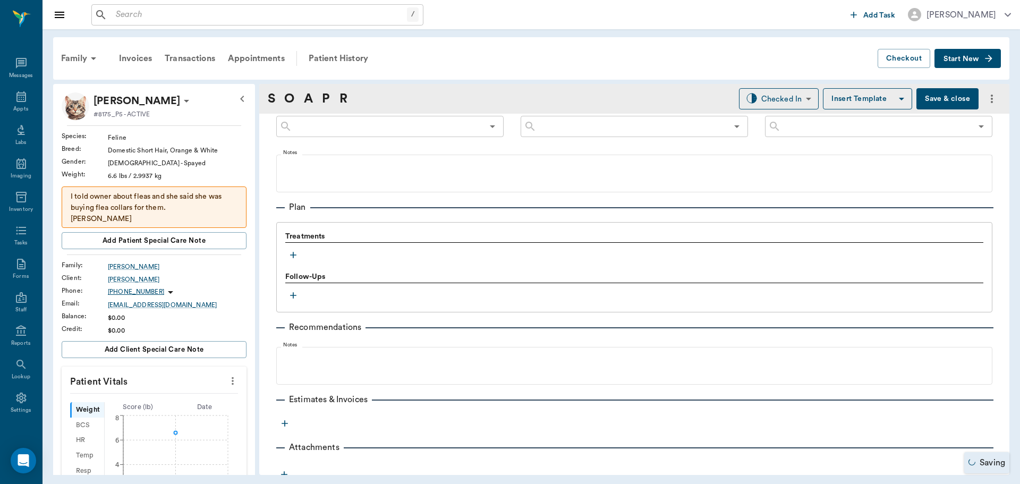
click at [295, 259] on icon "button" at bounding box center [293, 255] width 11 height 11
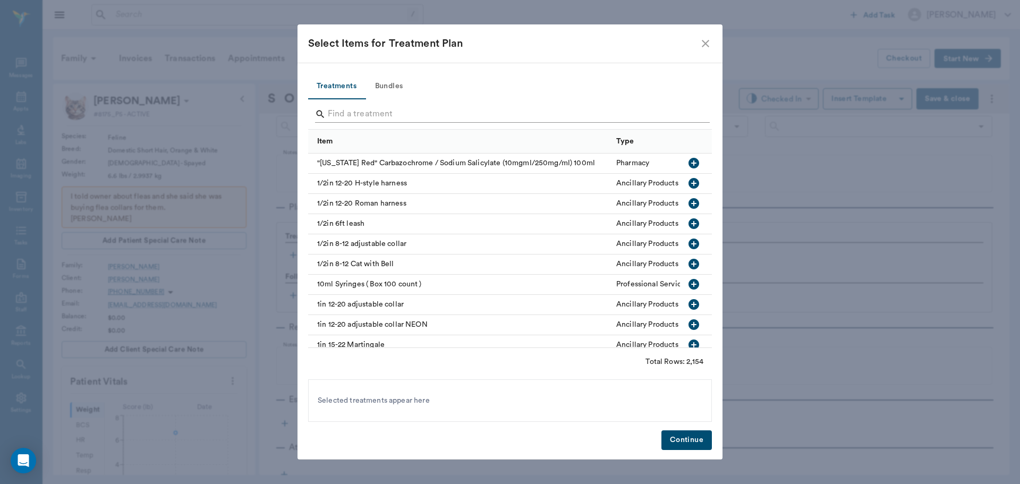
click at [381, 113] on input "Search" at bounding box center [511, 114] width 366 height 17
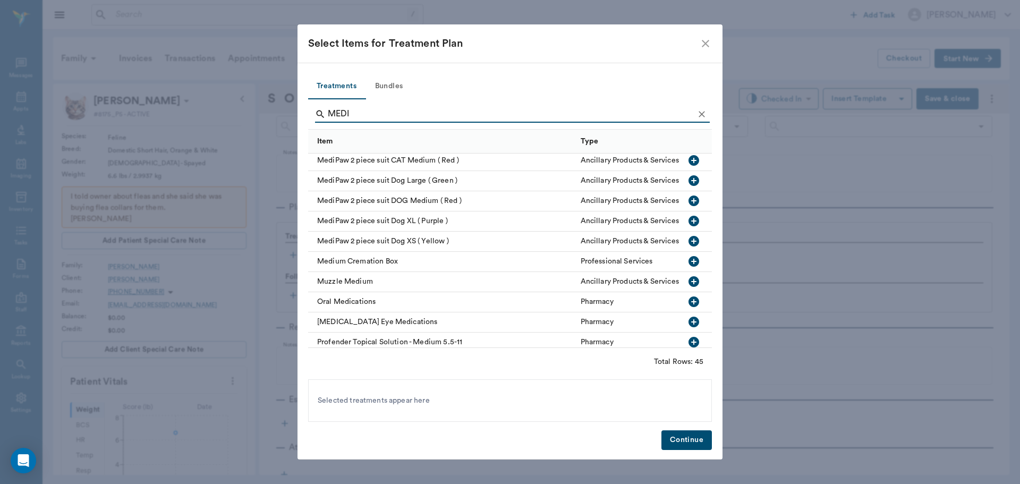
scroll to position [478, 0]
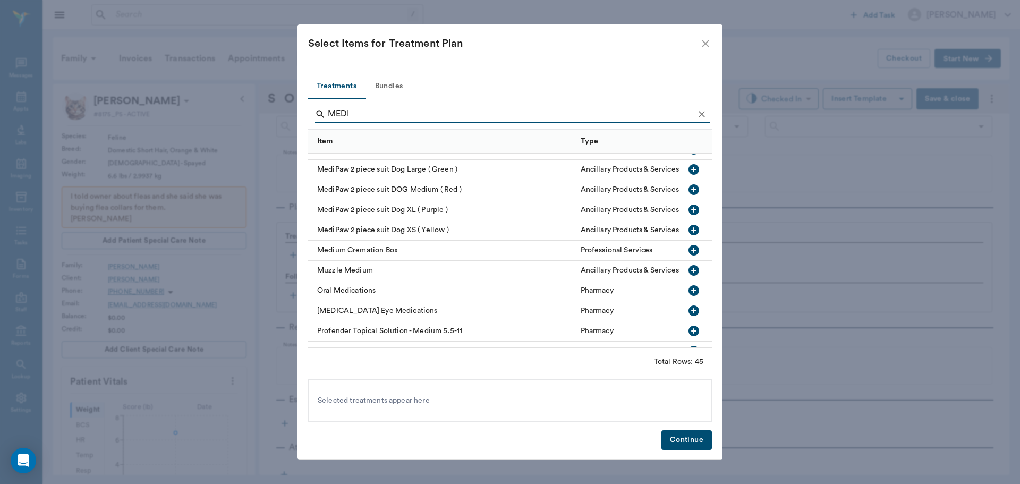
type input "MEDI"
click at [689, 230] on icon "button" at bounding box center [694, 230] width 11 height 11
click at [681, 441] on button "Continue" at bounding box center [687, 440] width 50 height 20
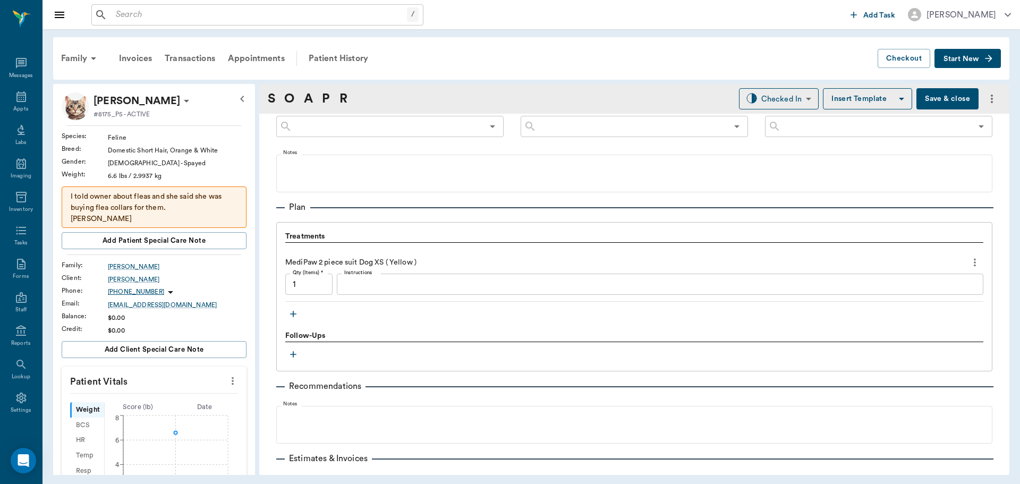
click at [295, 316] on icon "button" at bounding box center [293, 314] width 11 height 11
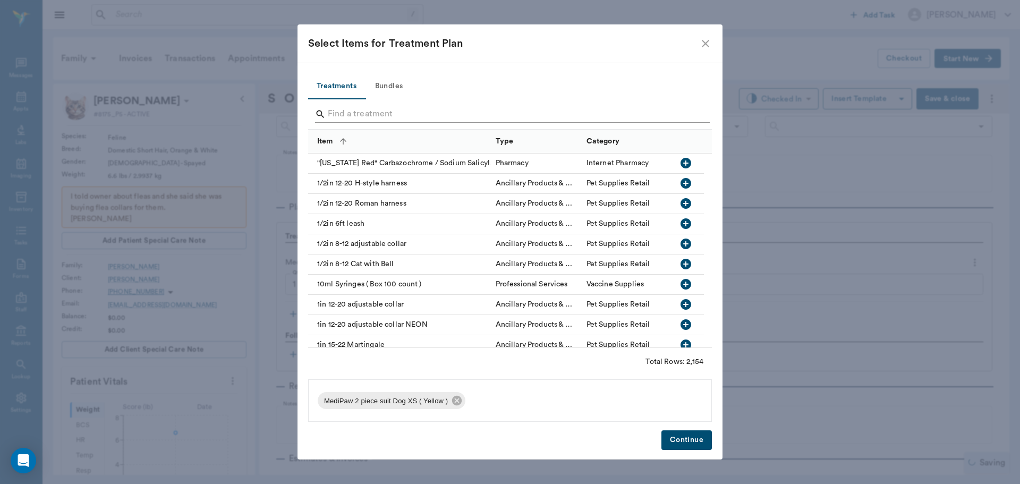
click at [401, 106] on input "Search" at bounding box center [511, 114] width 366 height 17
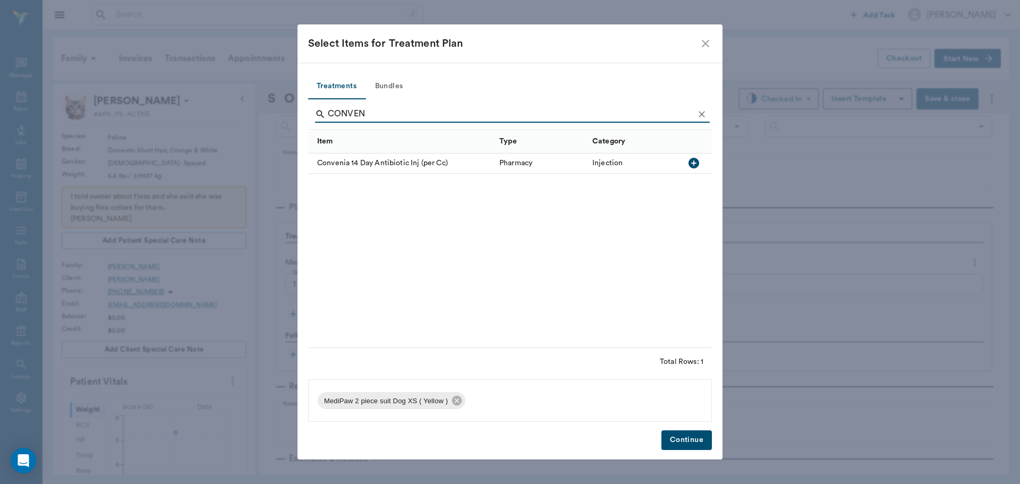
type input "CONVEN"
click at [693, 164] on icon "button" at bounding box center [694, 163] width 13 height 13
click at [704, 112] on icon "Clear" at bounding box center [702, 114] width 6 height 6
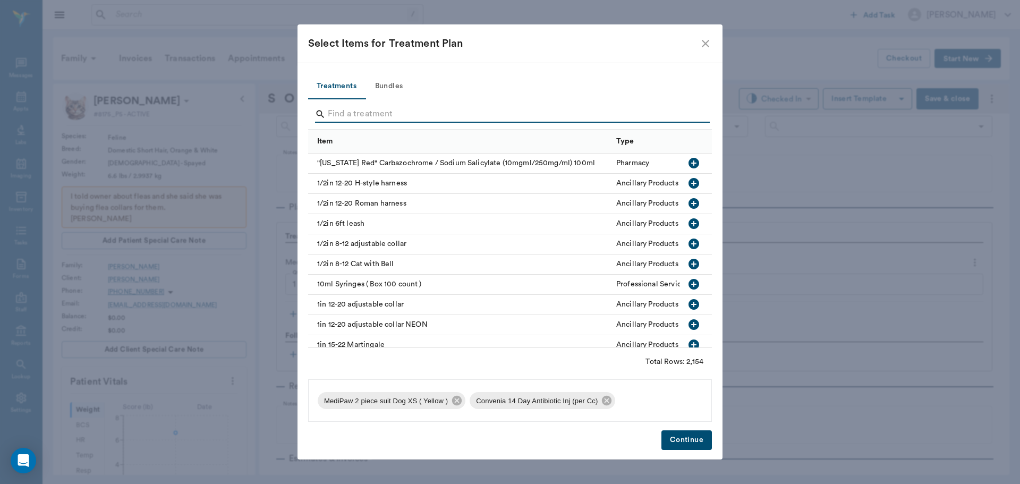
click at [671, 109] on input "Search" at bounding box center [511, 114] width 366 height 17
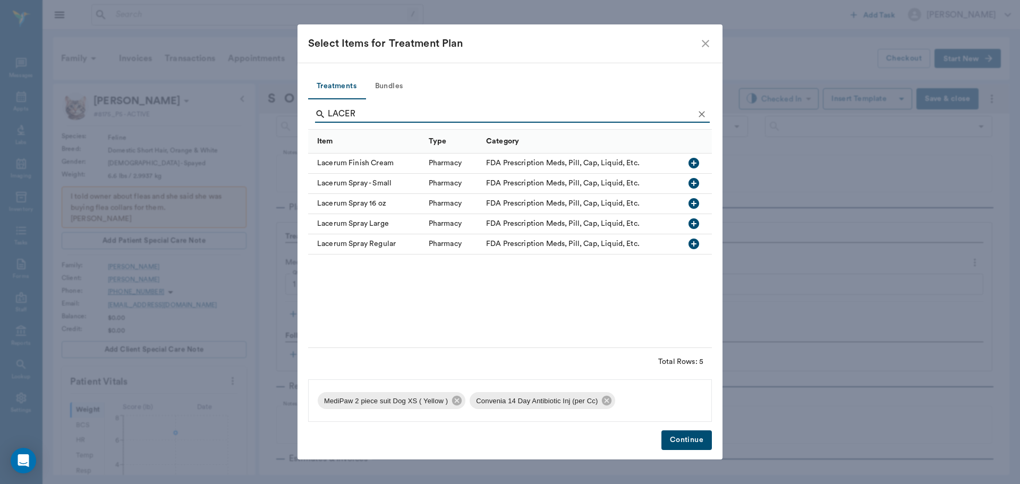
type input "LACER"
click at [694, 246] on icon "button" at bounding box center [694, 244] width 13 height 13
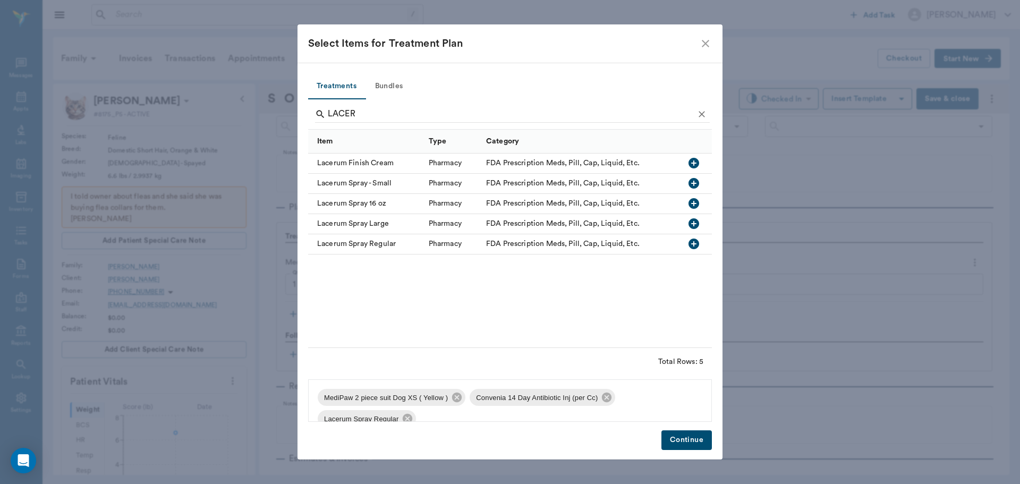
click at [695, 449] on button "Continue" at bounding box center [687, 440] width 50 height 20
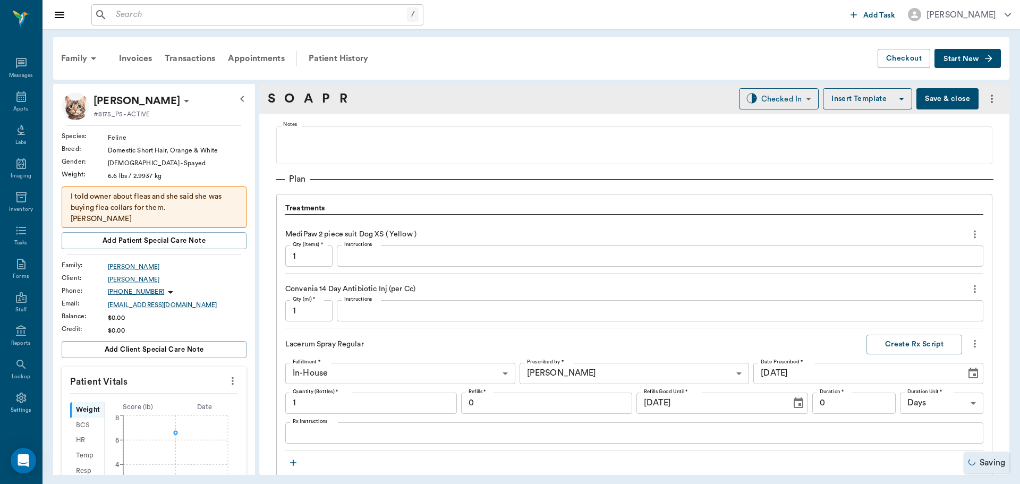
scroll to position [691, 0]
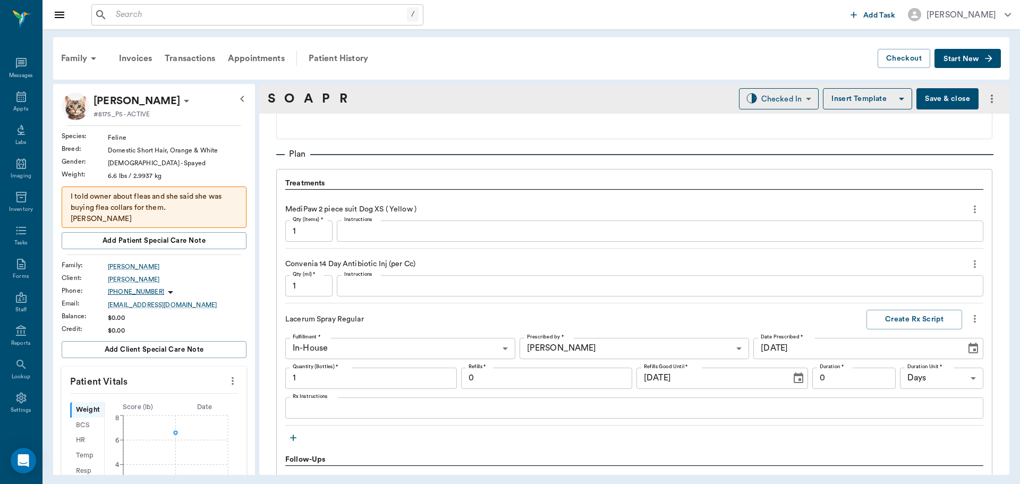
click at [378, 287] on textarea "Instructions" at bounding box center [660, 286] width 632 height 12
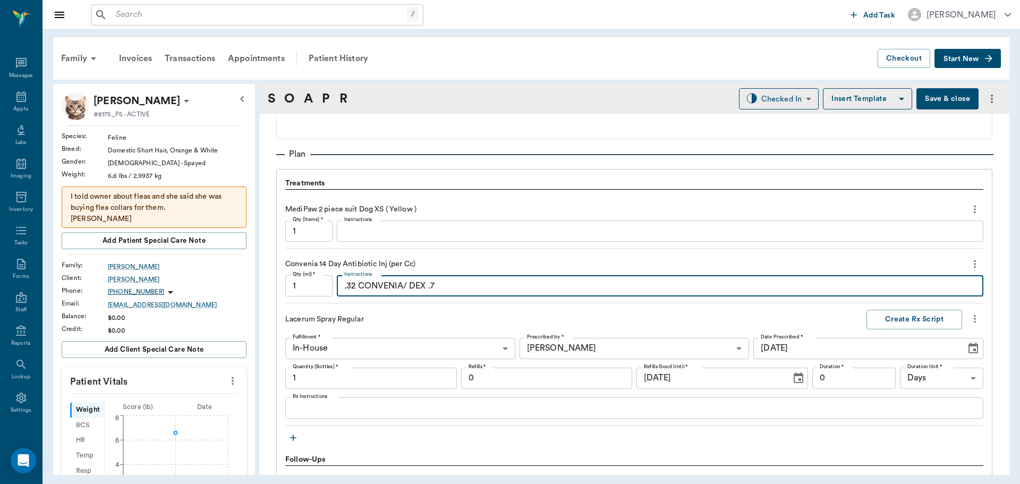
type textarea ".32 CONVENIA/ DEX .7"
click at [311, 283] on input "1" at bounding box center [308, 285] width 47 height 21
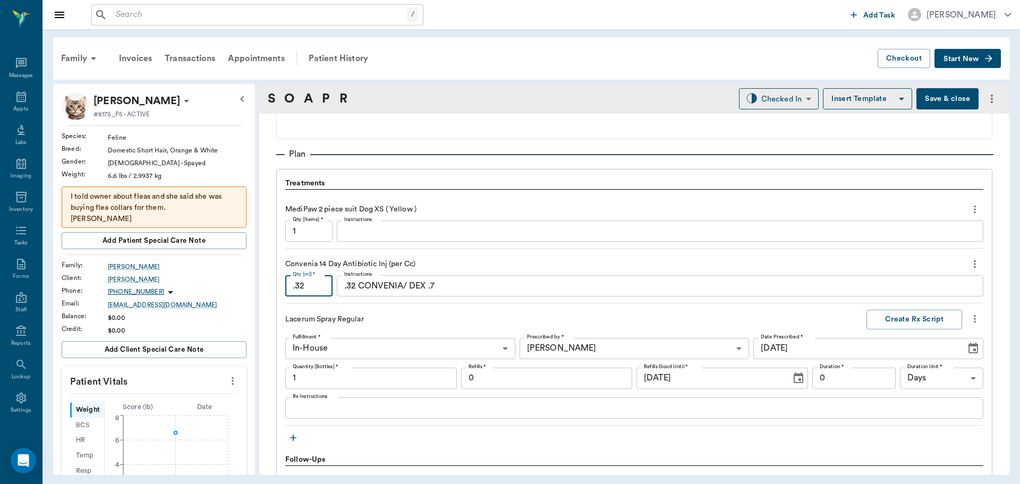
type input ".32"
click at [478, 313] on div "Lacerum Spray Regular Create Rx Script" at bounding box center [634, 320] width 698 height 20
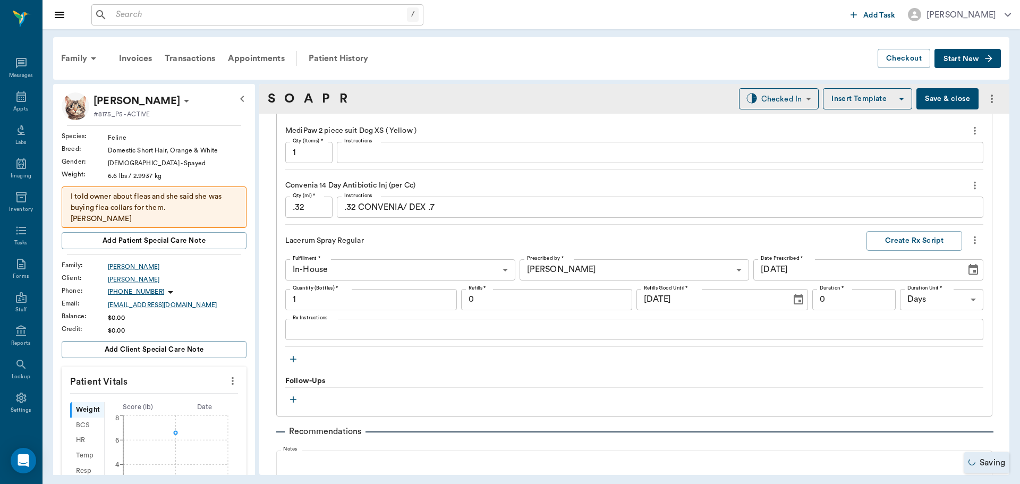
scroll to position [797, 0]
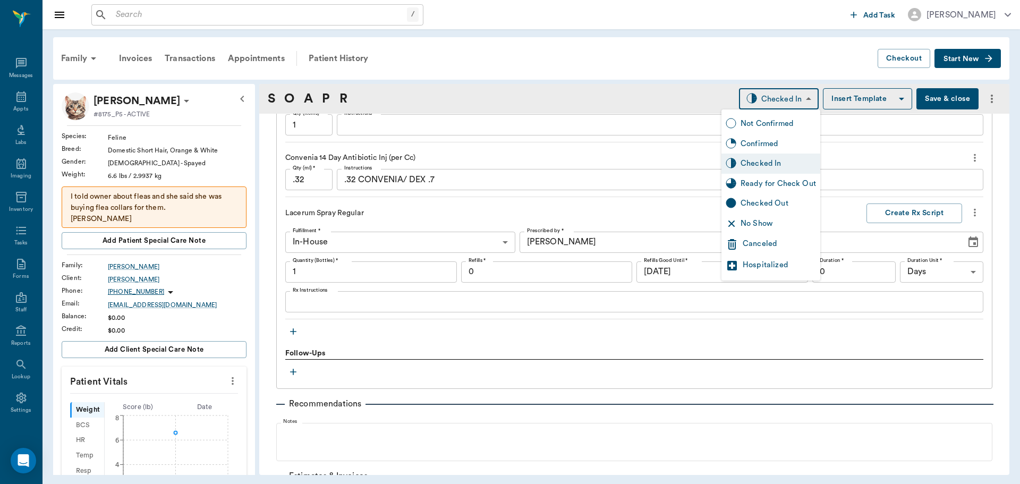
drag, startPoint x: 785, startPoint y: 95, endPoint x: 793, endPoint y: 117, distance: 23.4
click at [784, 95] on body "/ ​ Add Task Dr. Bert Ellsworth Nectar Messages Appts Labs Imaging Inventory Ta…" at bounding box center [510, 242] width 1020 height 484
click at [793, 184] on div "Ready for Check Out" at bounding box center [778, 184] width 75 height 12
type input "READY_TO_CHECKOUT"
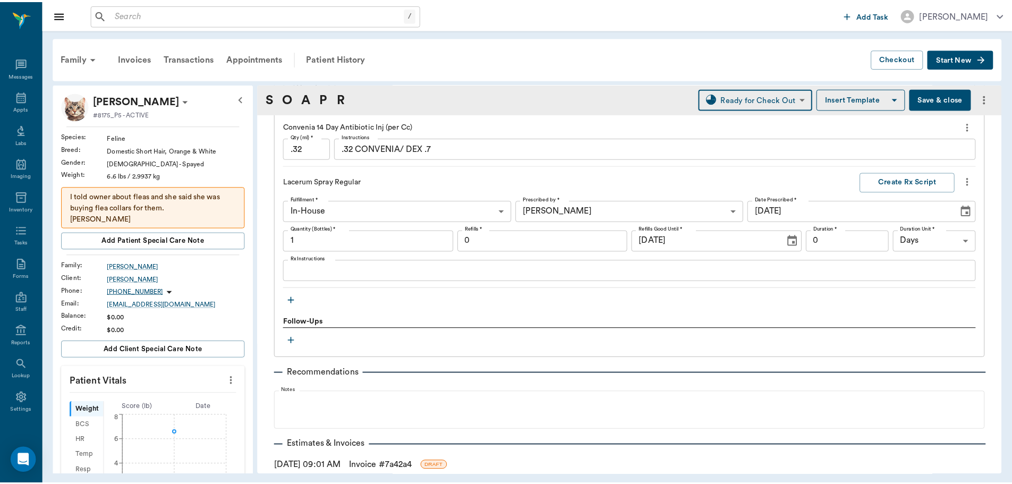
scroll to position [894, 0]
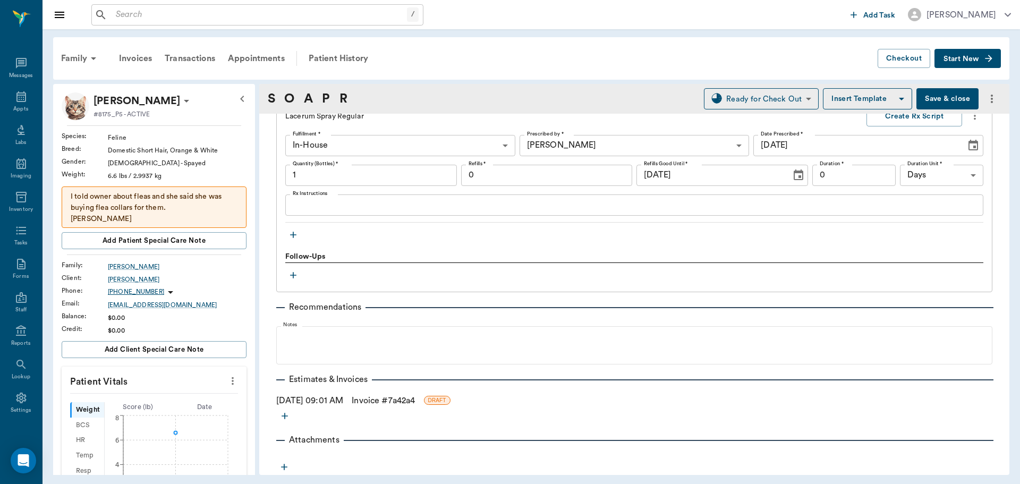
click at [386, 402] on link "Invoice # 7a42a4" at bounding box center [383, 400] width 63 height 13
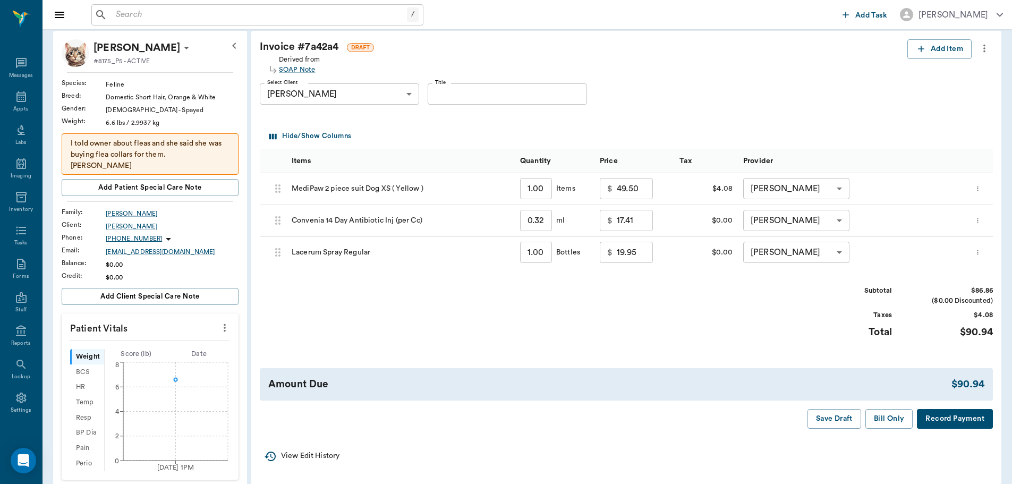
scroll to position [106, 0]
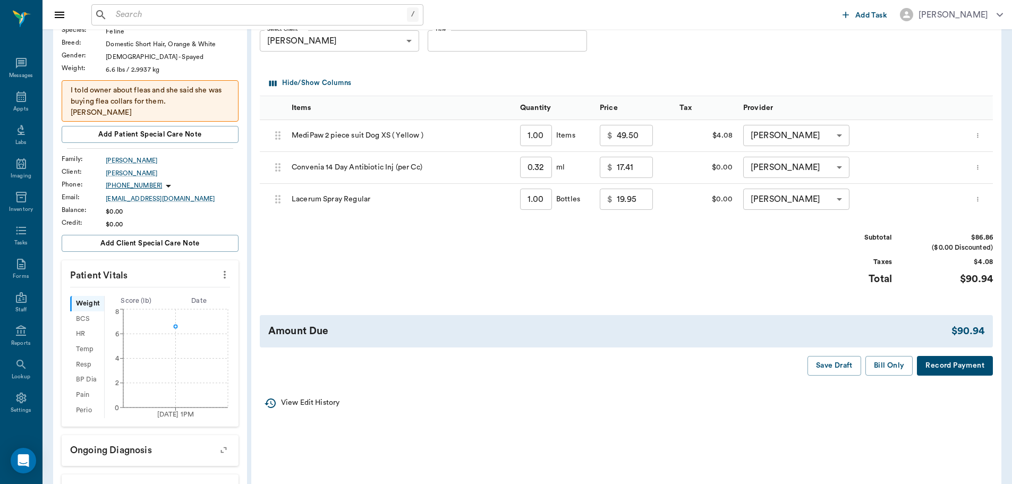
click at [633, 174] on input "17.41" at bounding box center [635, 167] width 36 height 21
type input "0.00"
click at [630, 191] on input "19.95" at bounding box center [635, 199] width 36 height 21
type input "0.00"
click at [893, 365] on button "Bill Only" at bounding box center [890, 366] width 48 height 20
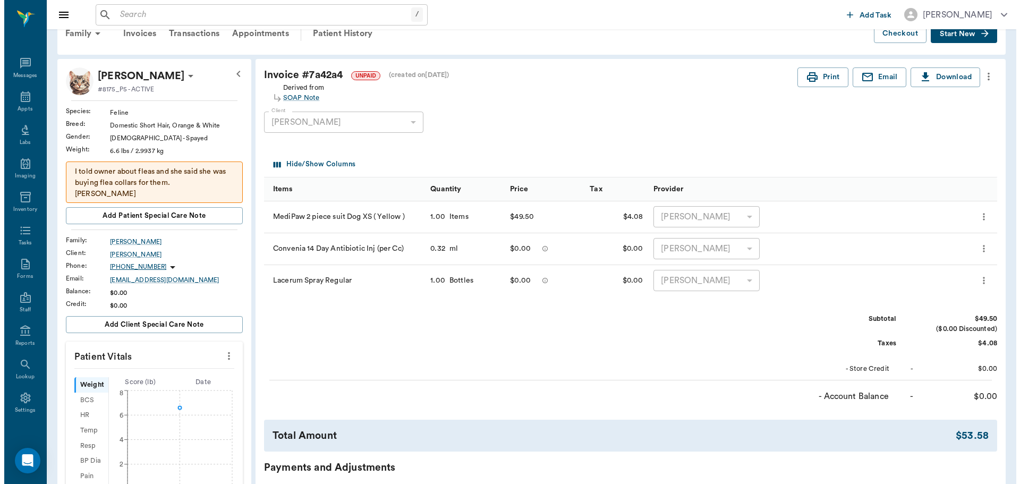
scroll to position [0, 0]
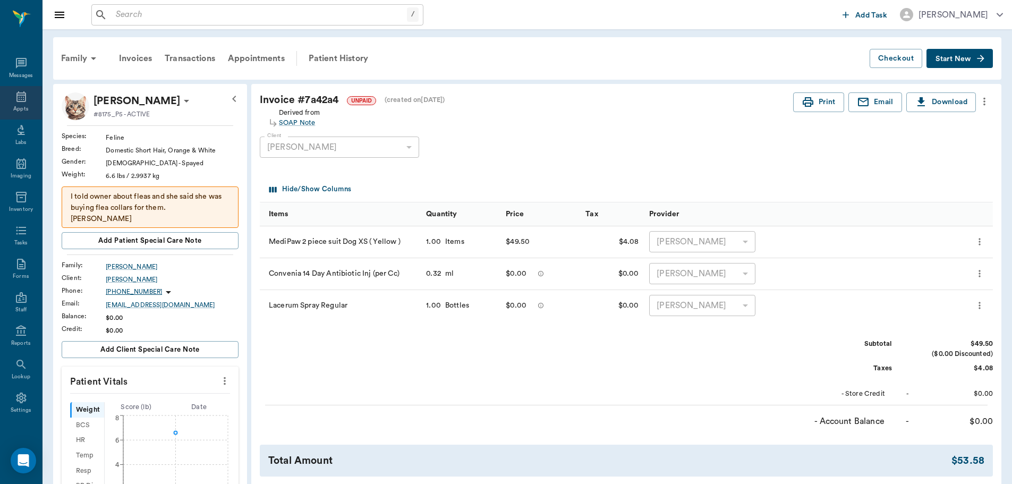
click at [10, 102] on div "Appts" at bounding box center [21, 102] width 42 height 33
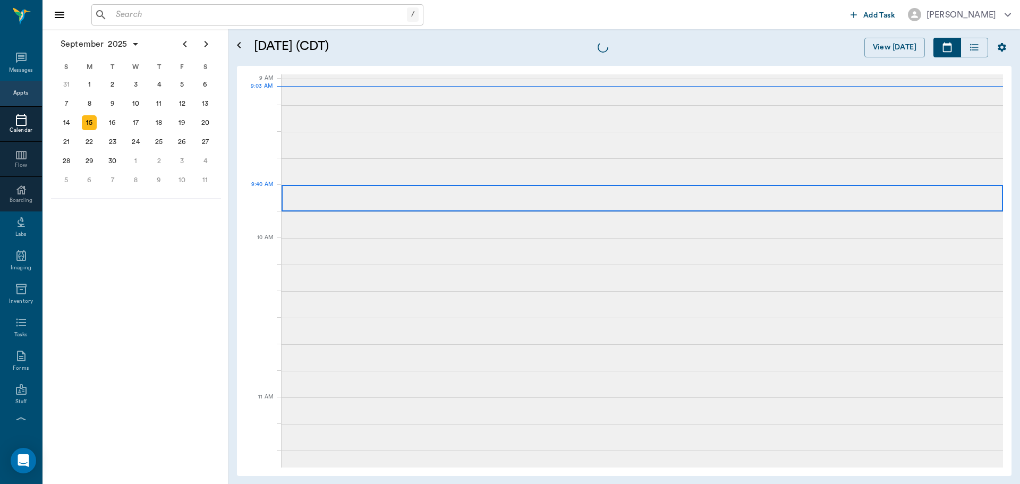
scroll to position [160, 0]
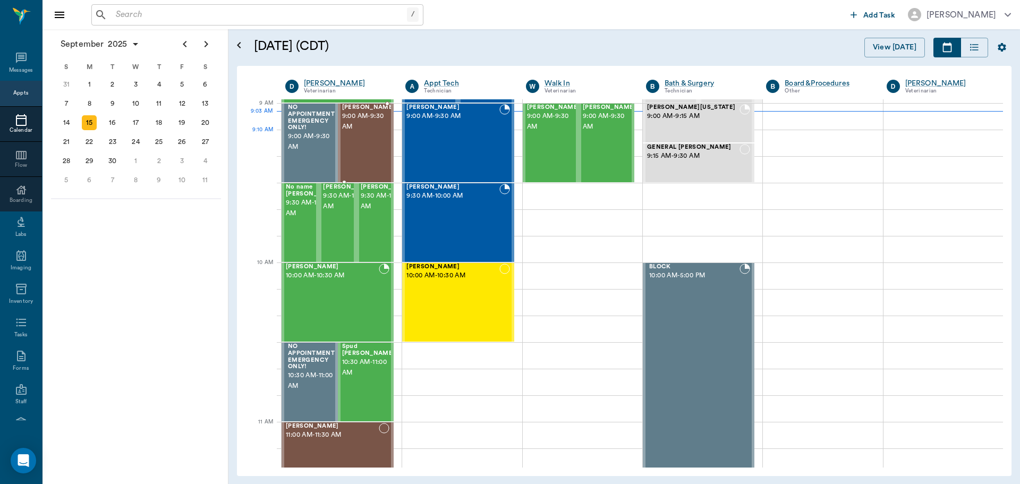
click at [354, 129] on span "9:00 AM - 9:30 AM" at bounding box center [368, 121] width 53 height 21
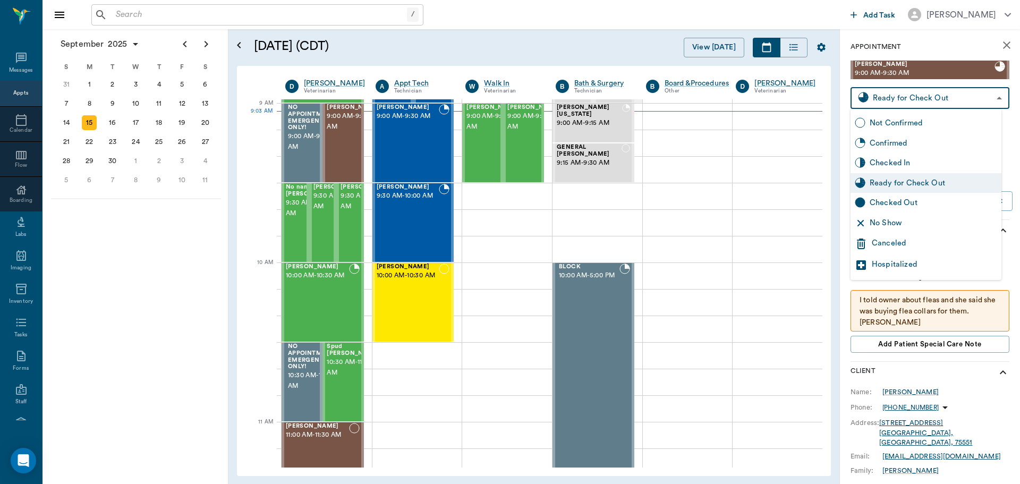
click at [892, 96] on body "/ ​ Add Task Dr. Bert Ellsworth Nectar Messages Appts Calendar Flow Boarding La…" at bounding box center [510, 242] width 1020 height 484
click at [892, 96] on div at bounding box center [510, 242] width 1020 height 484
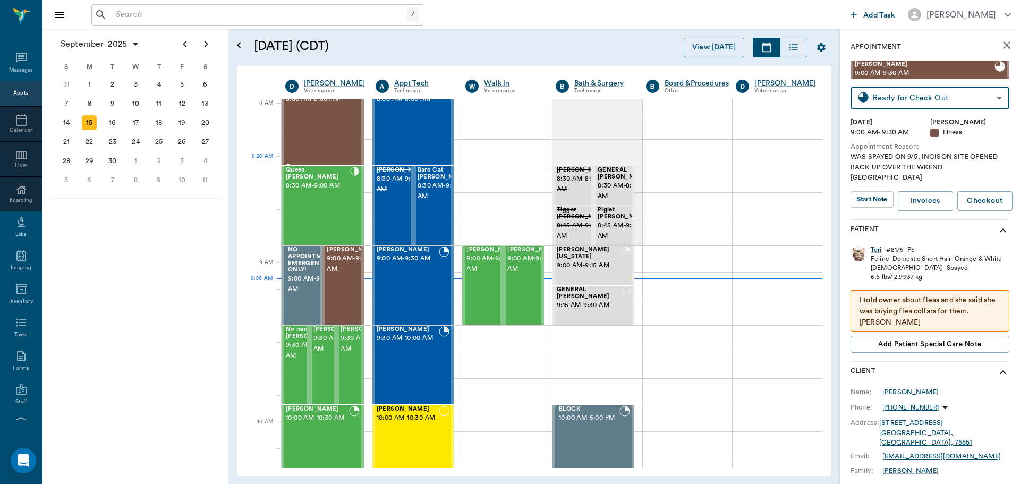
scroll to position [1, 0]
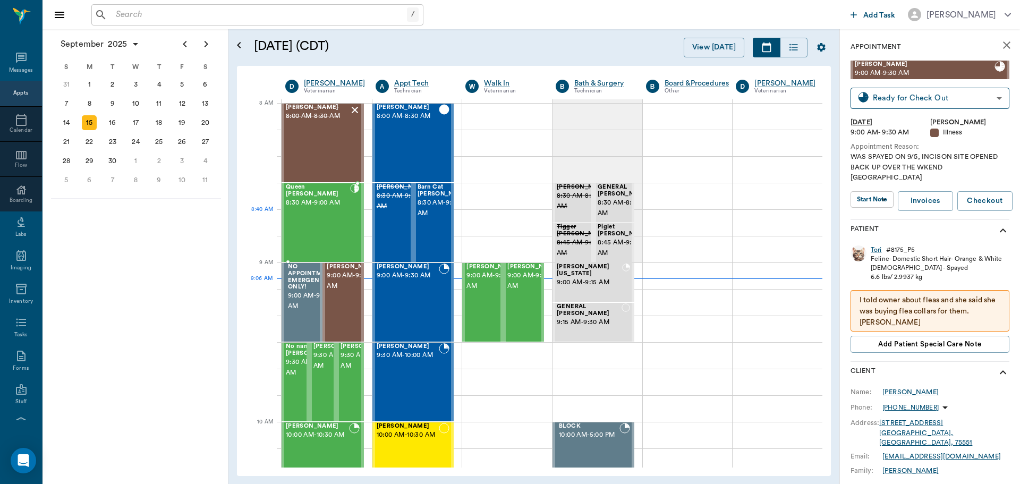
click at [327, 213] on div "Queen [PERSON_NAME] 8:30 AM - 9:00 AM" at bounding box center [318, 223] width 64 height 78
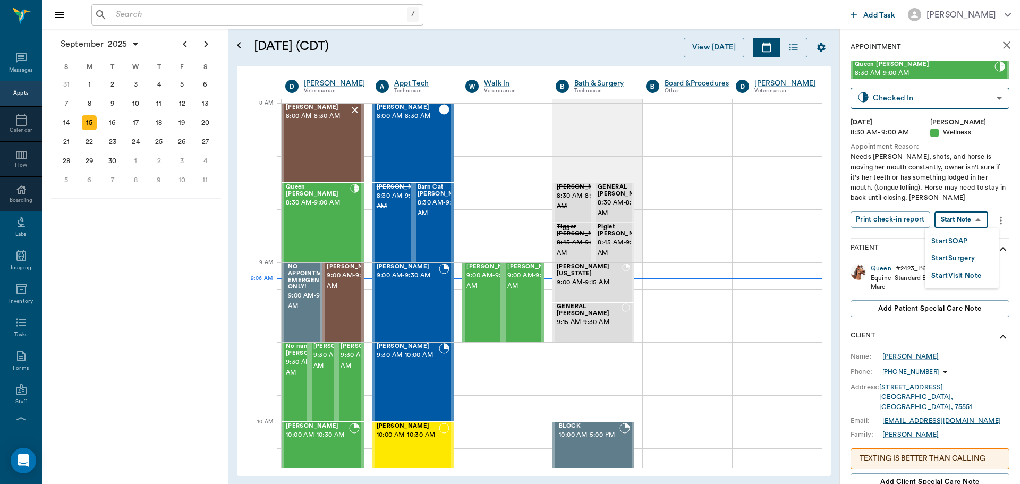
click at [965, 218] on body "/ ​ Add Task Dr. Bert Ellsworth Nectar Messages Appts Calendar Flow Boarding La…" at bounding box center [510, 242] width 1020 height 484
click at [960, 238] on button "Start SOAP" at bounding box center [950, 241] width 36 height 12
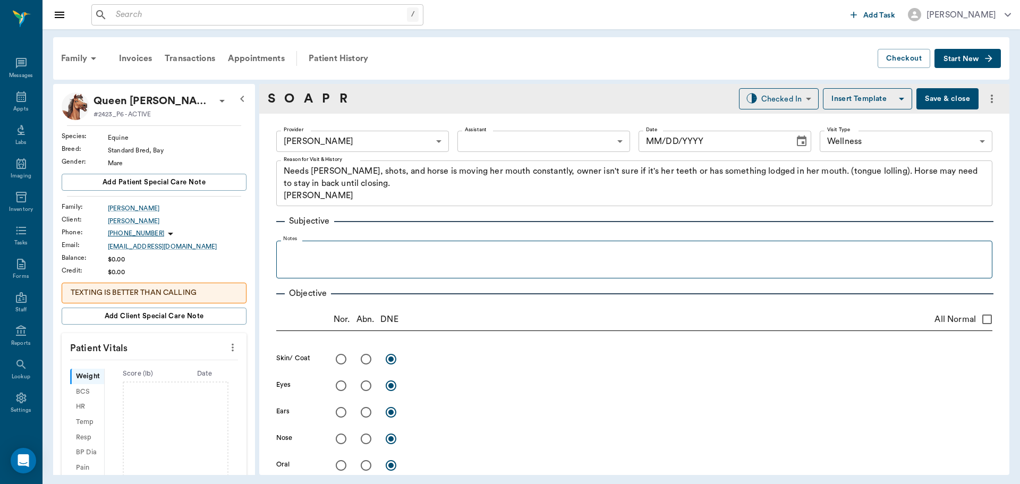
type input "63ec2f075fda476ae8351a4d"
type input "65d2be4f46e3a538d89b8c14"
type textarea "Needs [PERSON_NAME], shots, and horse is moving her mouth constantly, owner isn…"
type input "[DATE]"
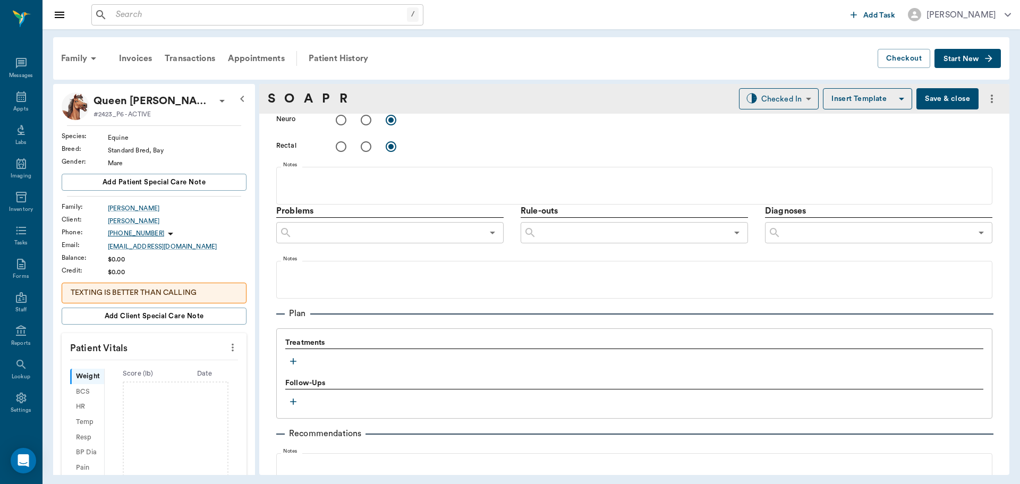
scroll to position [645, 0]
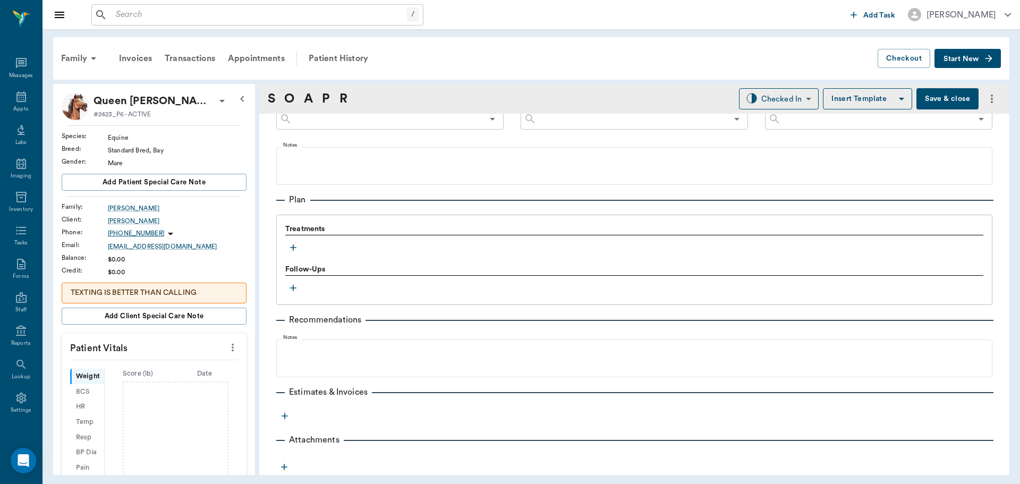
click at [294, 246] on icon "button" at bounding box center [293, 247] width 11 height 11
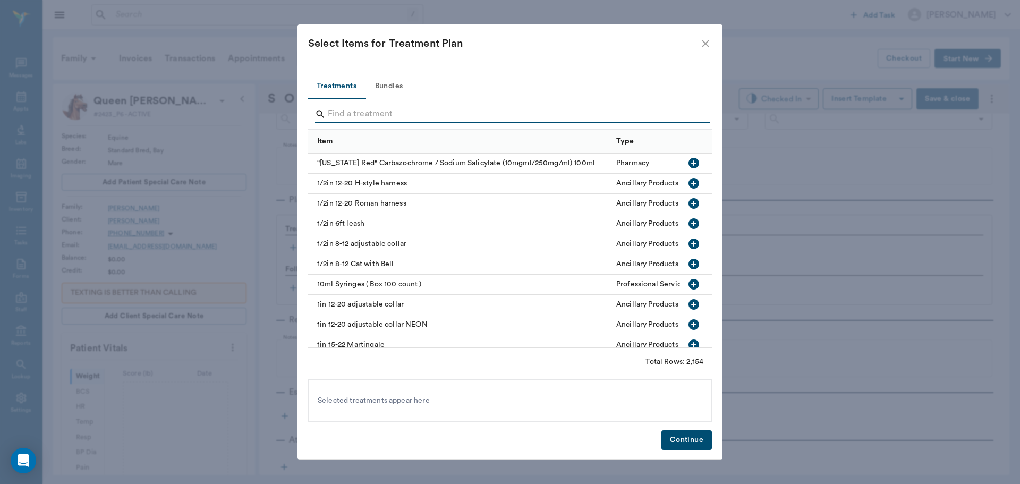
click at [335, 112] on input "Search" at bounding box center [511, 114] width 366 height 17
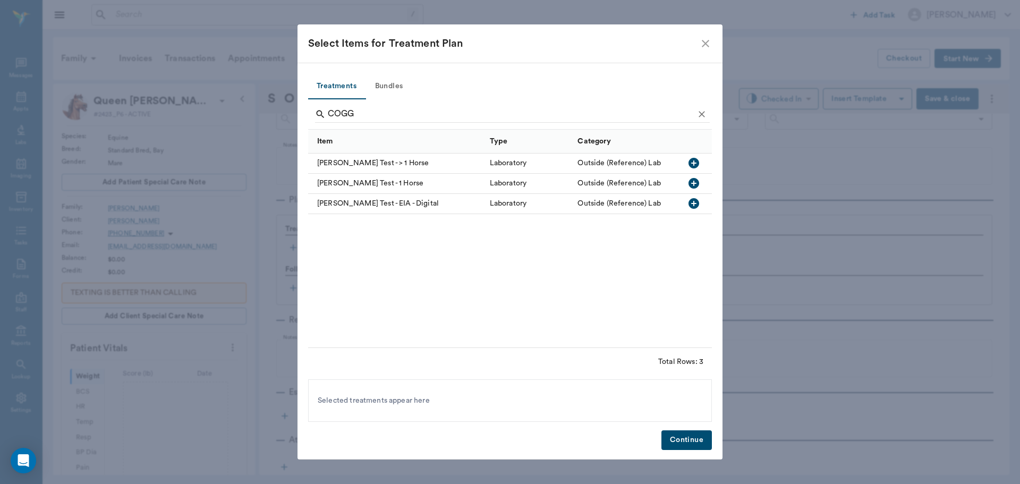
click at [694, 184] on icon "button" at bounding box center [694, 183] width 13 height 13
type input "C"
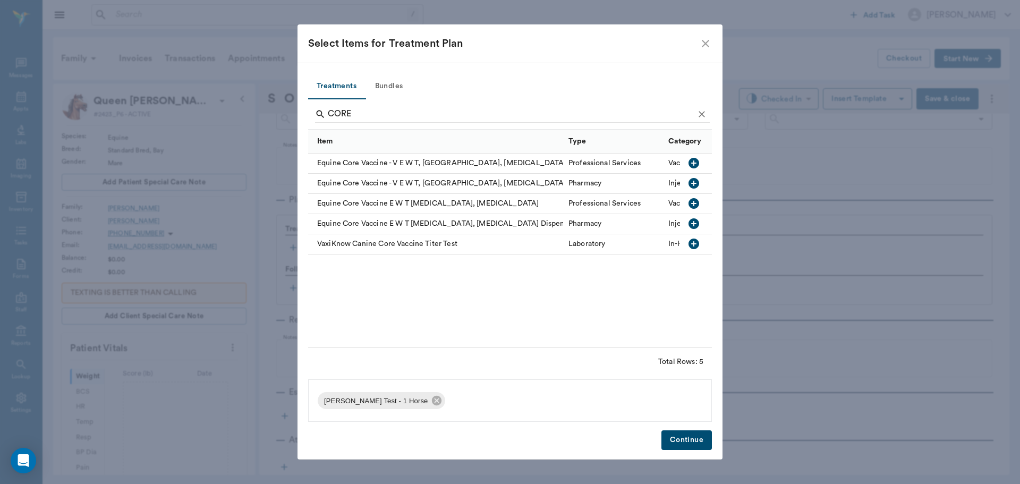
click at [692, 205] on icon "button" at bounding box center [694, 203] width 11 height 11
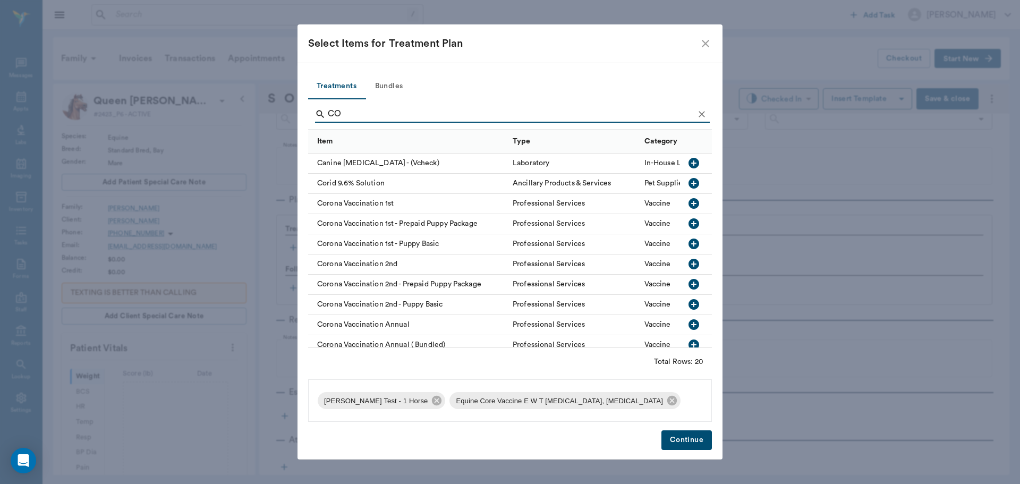
type input "C"
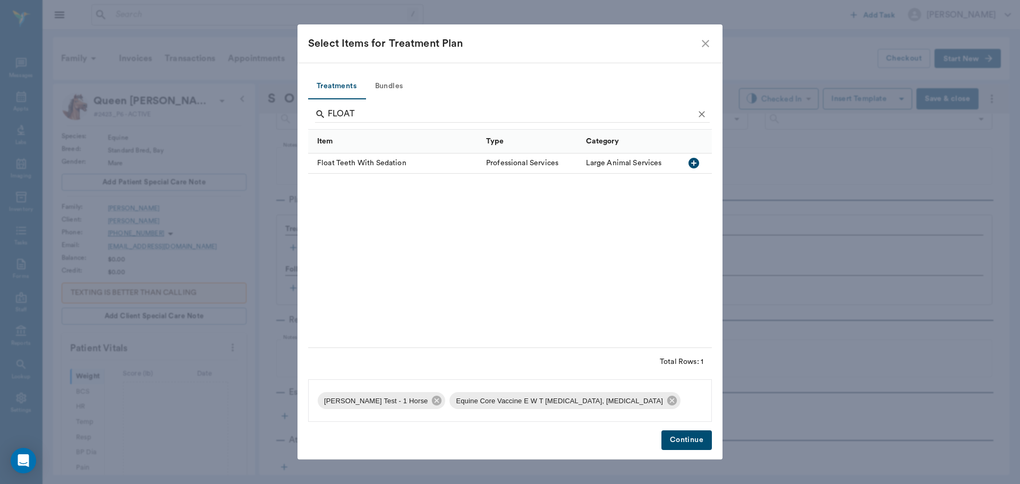
click at [692, 160] on icon "button" at bounding box center [694, 163] width 11 height 11
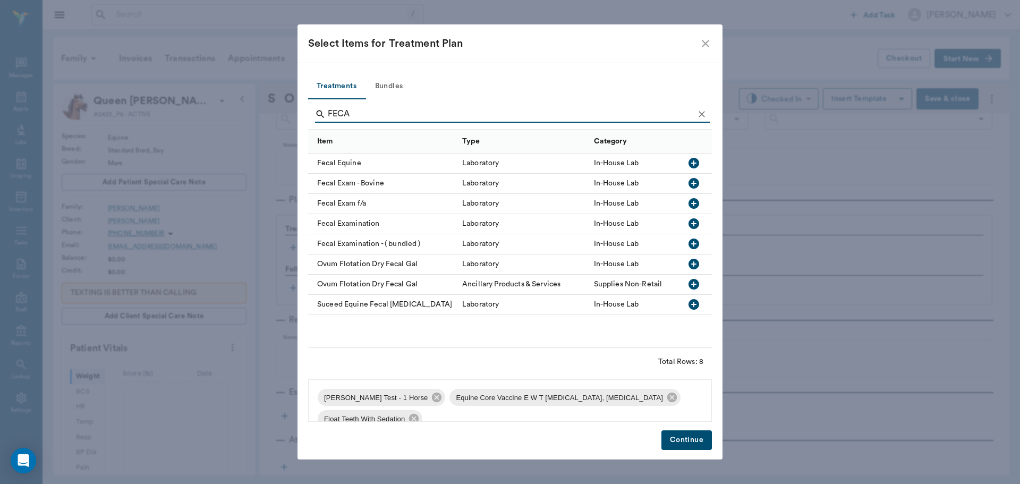
type input "FECA"
click at [693, 163] on icon "button" at bounding box center [694, 163] width 13 height 13
click at [686, 442] on button "Continue" at bounding box center [687, 440] width 50 height 20
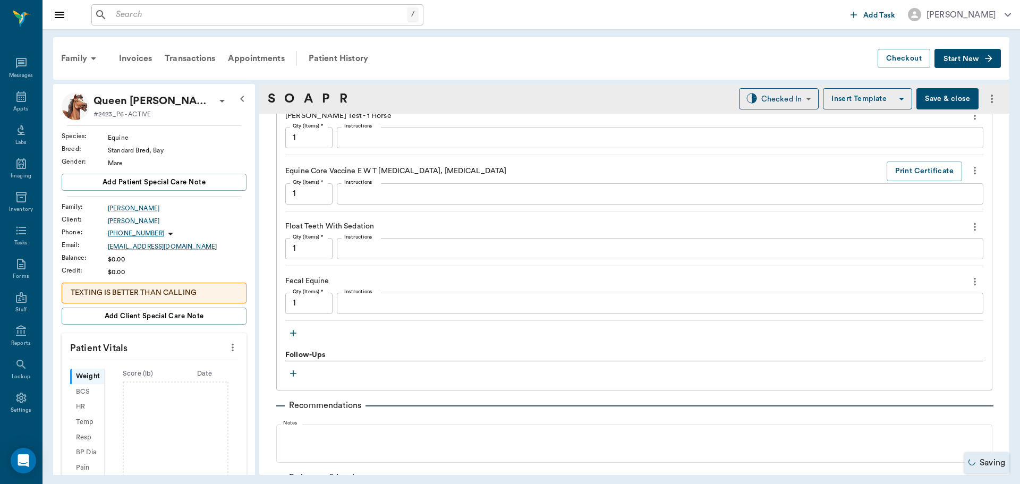
scroll to position [805, 0]
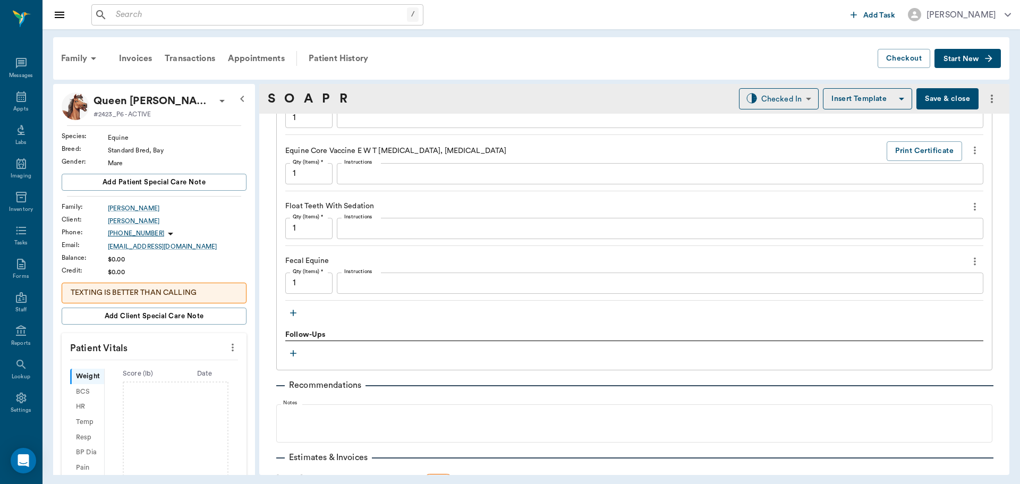
click at [362, 285] on textarea "Instructions" at bounding box center [660, 283] width 632 height 12
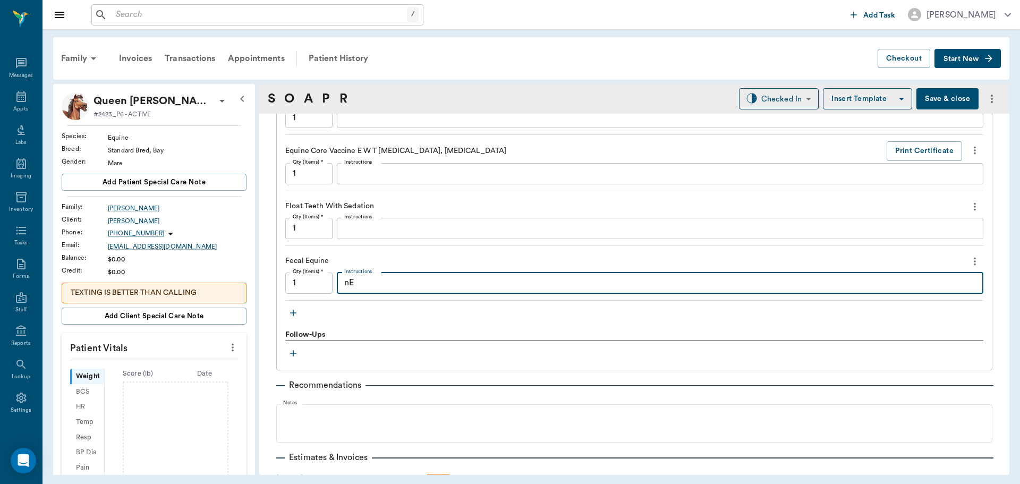
type textarea "n"
type textarea "Negative"
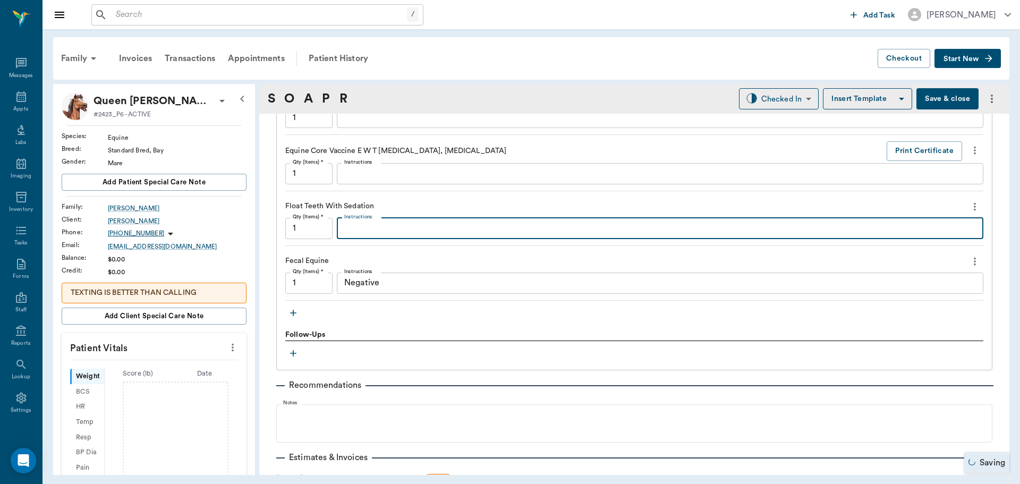
click at [385, 224] on textarea "Instructions" at bounding box center [660, 228] width 632 height 12
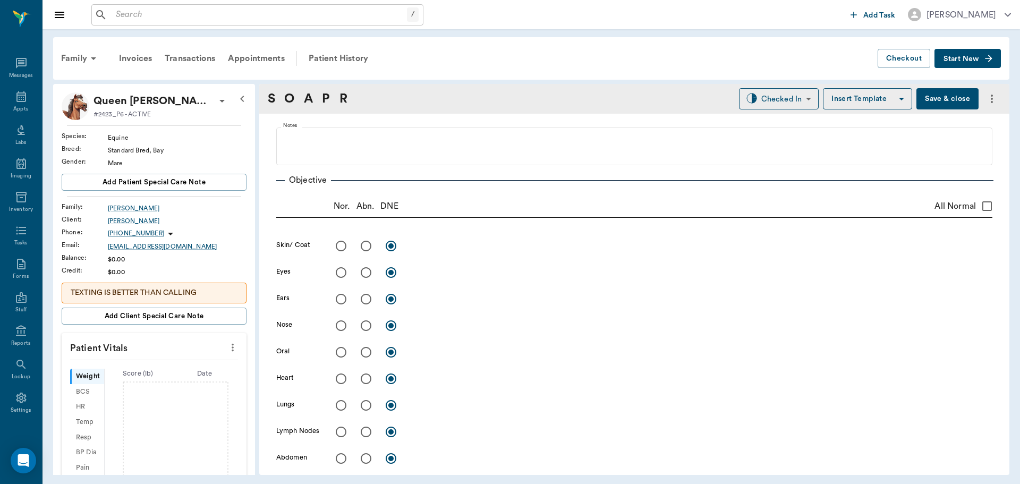
scroll to position [220, 0]
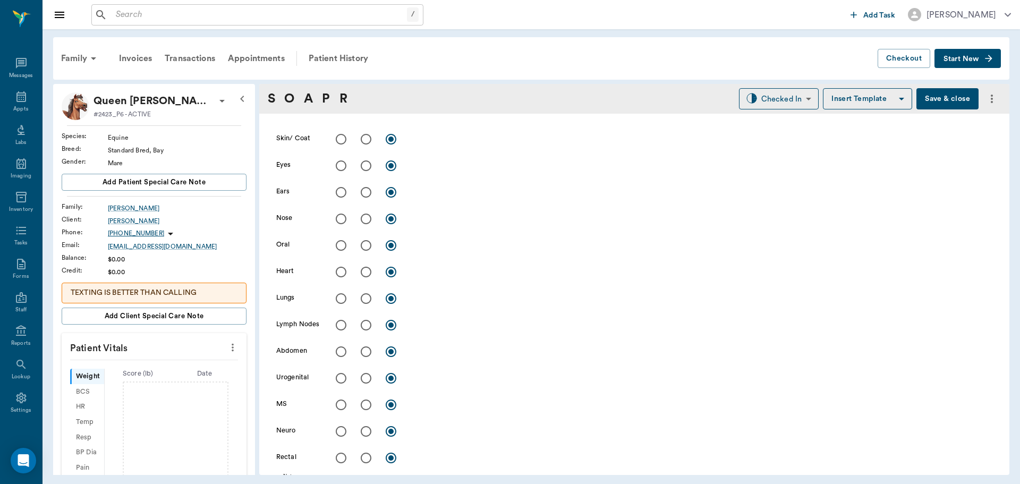
type textarea "D.65 X 1.35"
click at [366, 247] on input "radio" at bounding box center [366, 245] width 22 height 22
radio input "true"
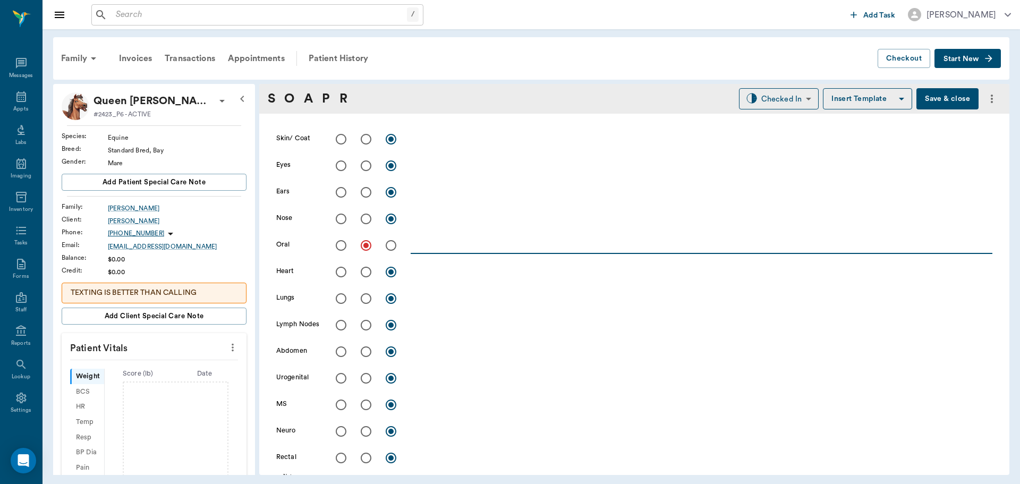
click at [440, 247] on textarea at bounding box center [702, 245] width 582 height 12
type textarea "l"
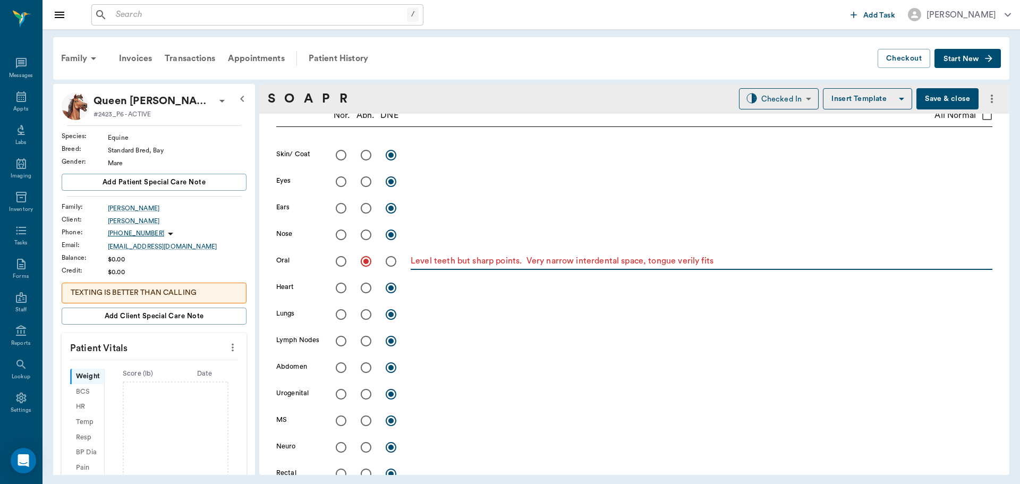
scroll to position [273, 0]
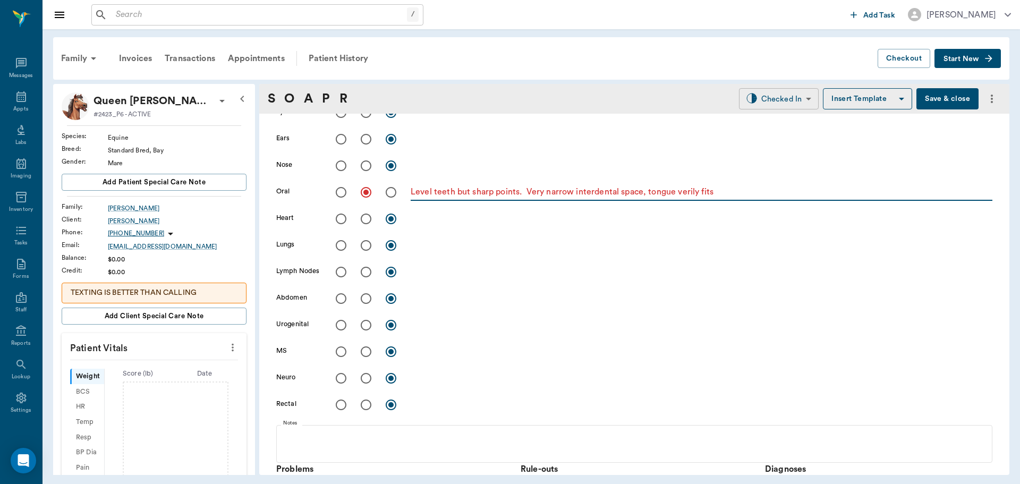
type textarea "Level teeth but sharp points. Very narrow interdental space, tongue verily fits"
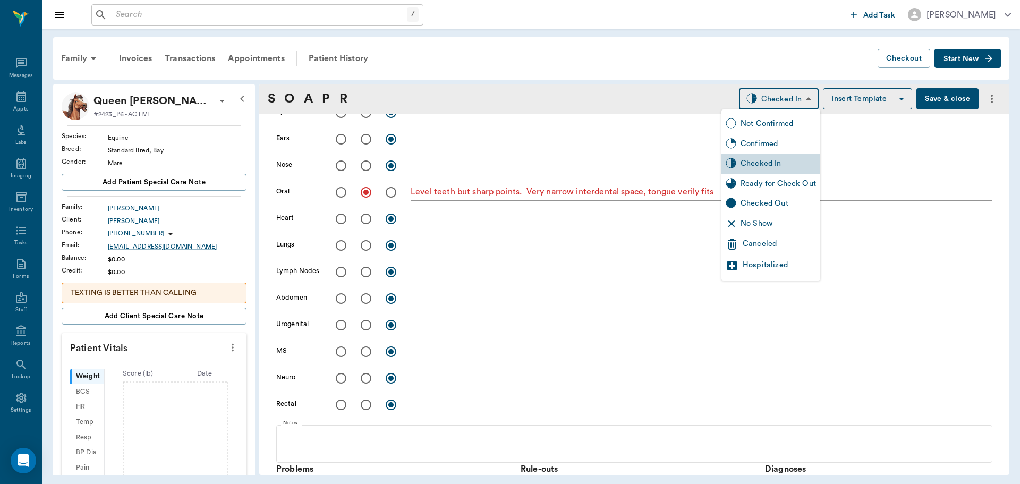
click at [776, 100] on body "/ ​ Add Task Dr. Bert Ellsworth Nectar Messages Appts Labs Imaging Inventory Ta…" at bounding box center [510, 242] width 1020 height 484
click at [783, 181] on div "Ready for Check Out" at bounding box center [778, 184] width 75 height 12
type input "READY_TO_CHECKOUT"
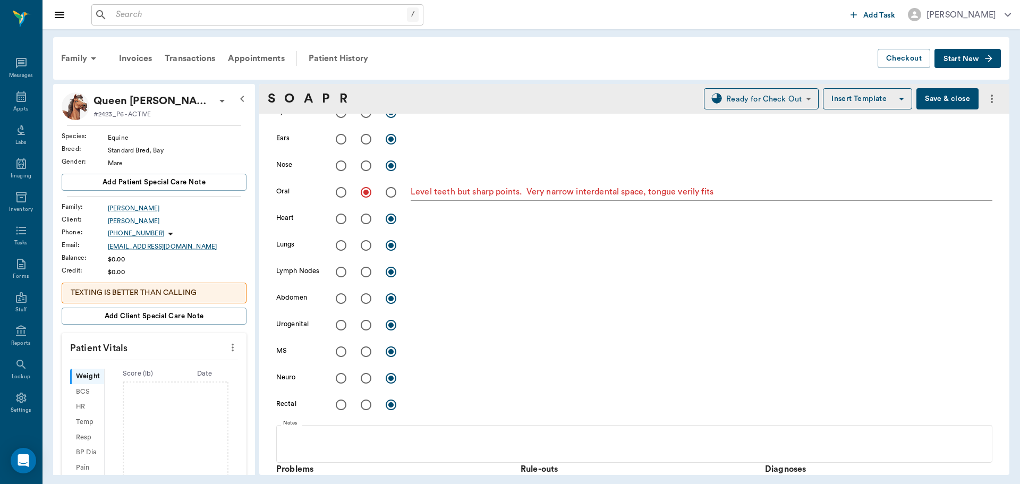
click at [925, 97] on button "Save & close" at bounding box center [948, 98] width 62 height 21
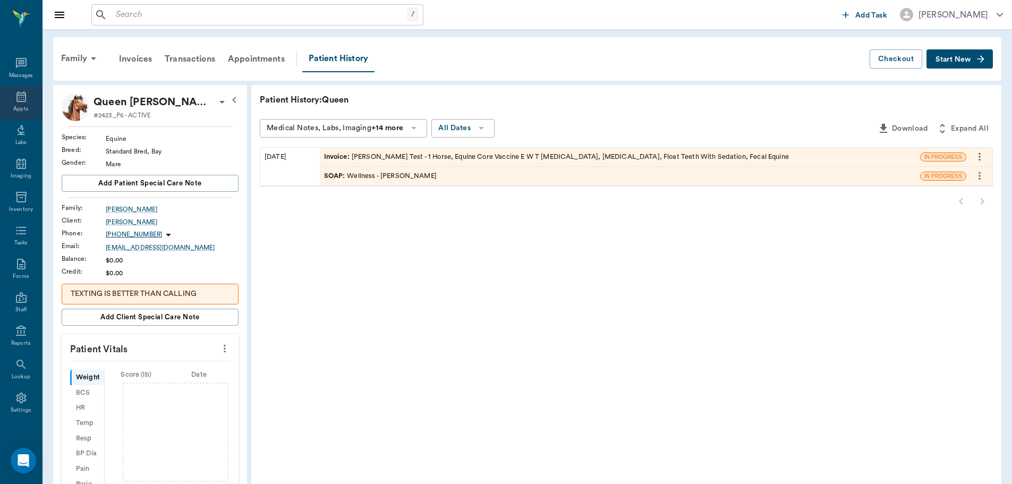
click at [18, 101] on icon at bounding box center [21, 96] width 10 height 11
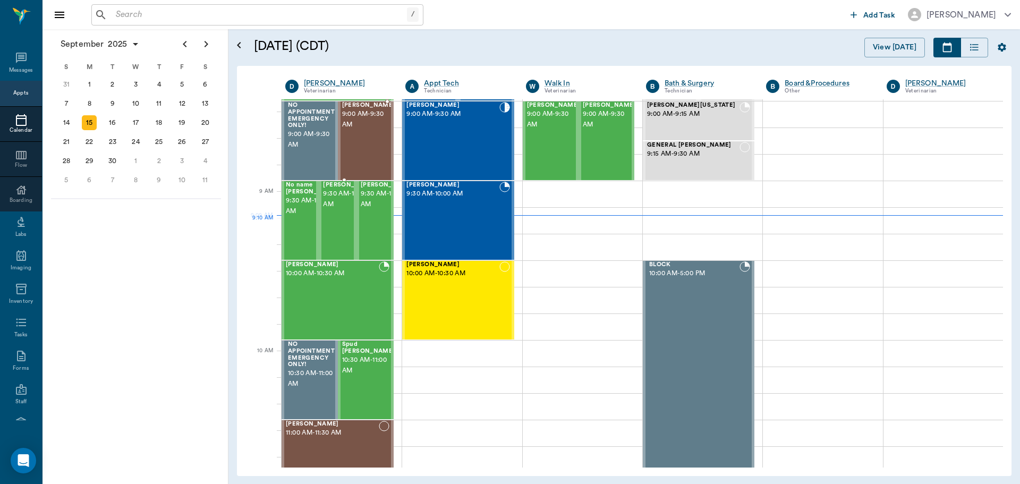
scroll to position [3, 0]
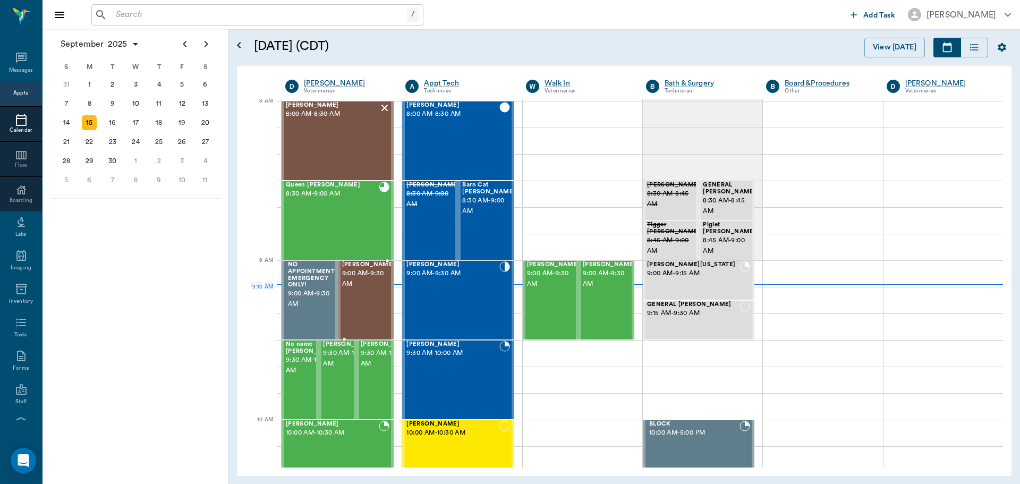
click at [370, 293] on div "[PERSON_NAME] 9:00 AM - 9:30 AM" at bounding box center [368, 300] width 53 height 78
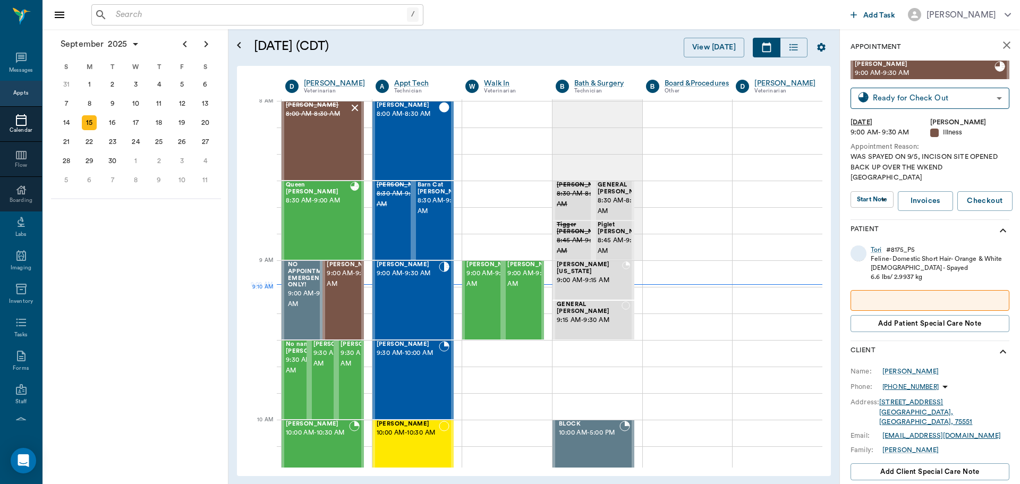
type input "CHECKED_OUT"
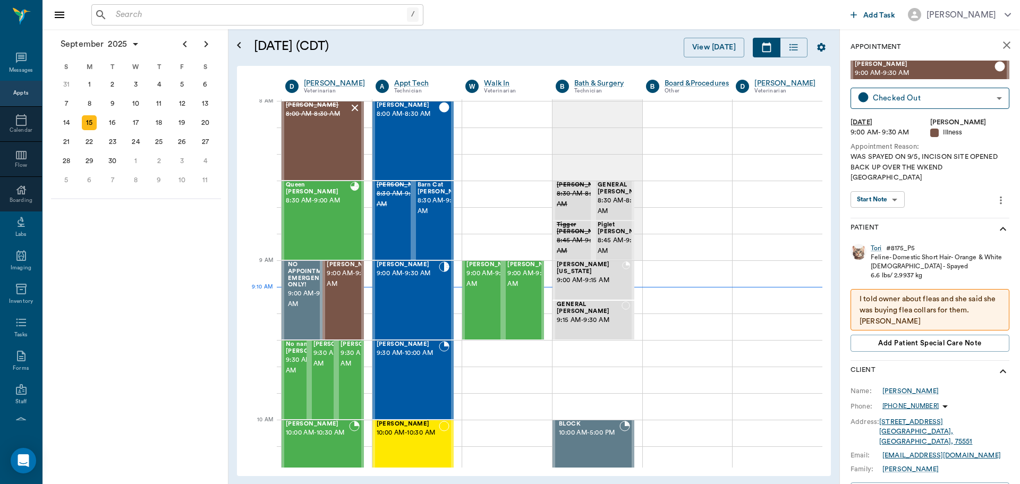
click at [881, 185] on body "/ ​ Add Task Dr. Bert Ellsworth Nectar Messages Appts Calendar Flow Boarding La…" at bounding box center [510, 242] width 1020 height 484
click at [894, 209] on li "View SOAP" at bounding box center [878, 211] width 60 height 18
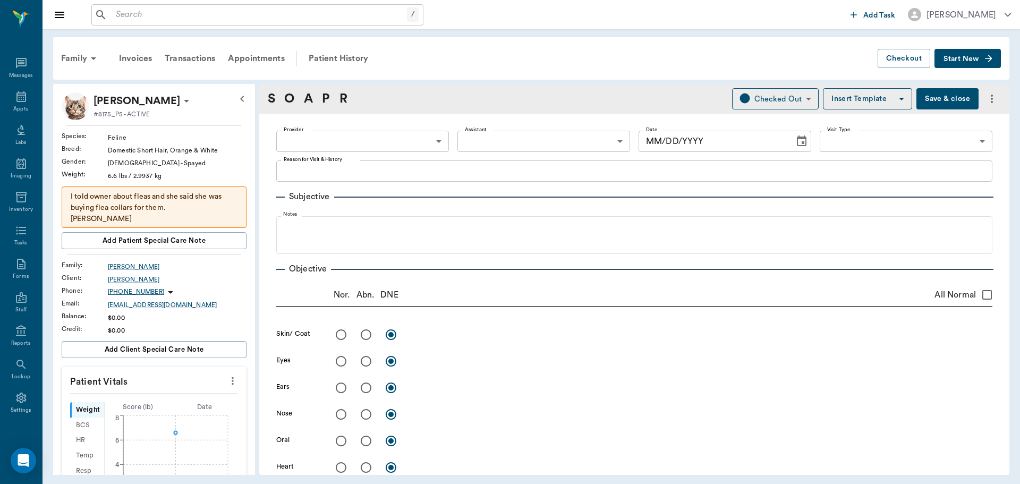
type input "63ec2f075fda476ae8351a4d"
type input "682b670d8bdc6f7f8feef3db"
type input "65d2be4f46e3a538d89b8c15"
type textarea "WAS SPAYED ON 9/5, INCISON SITE OPENED BACK UP OVER THE WKEND [GEOGRAPHIC_DATA]"
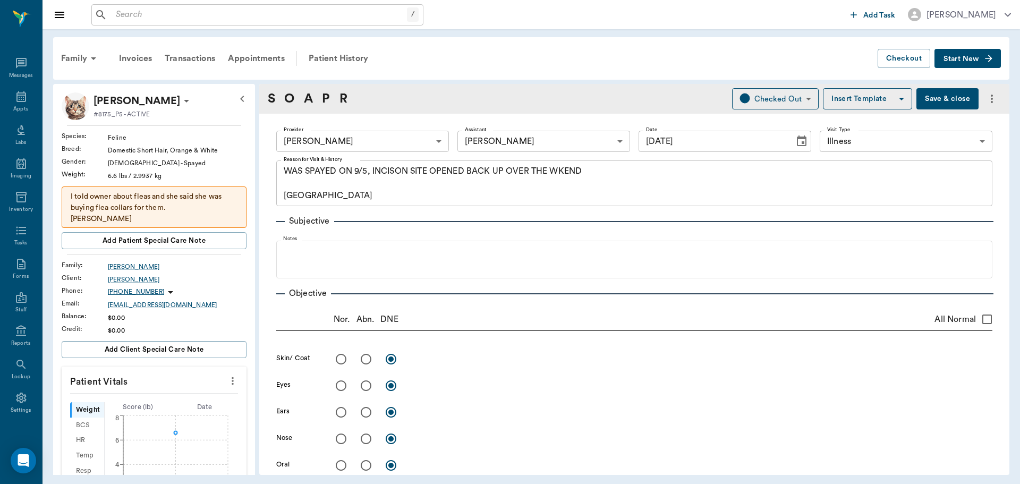
type input "[DATE]"
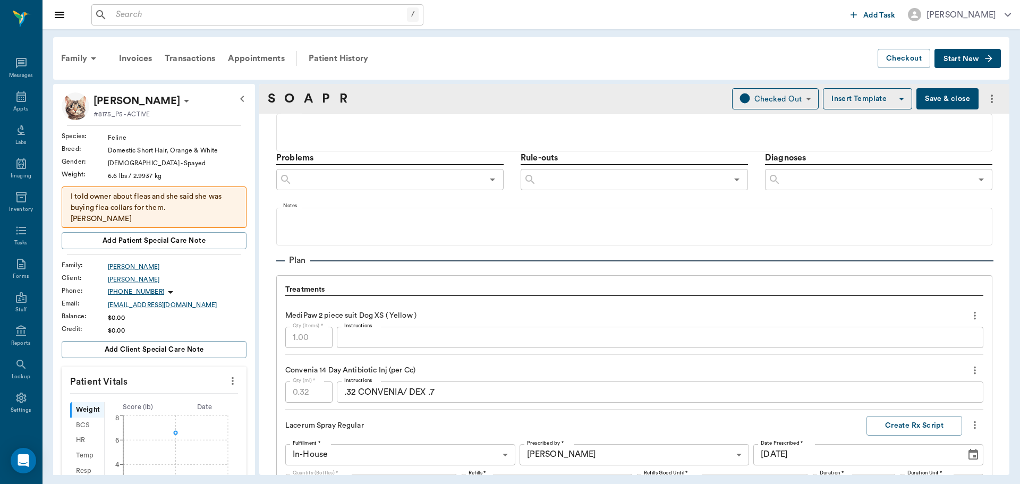
scroll to position [691, 0]
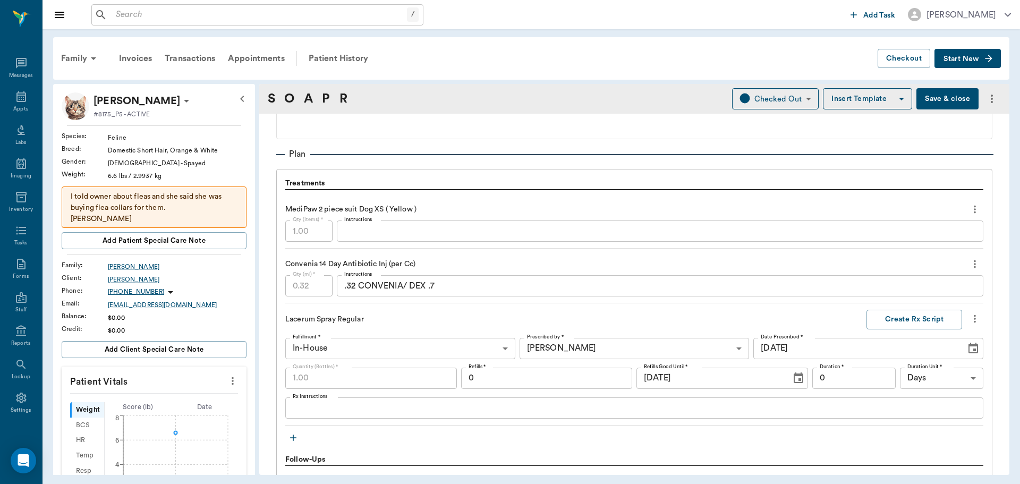
drag, startPoint x: 540, startPoint y: 192, endPoint x: 503, endPoint y: 160, distance: 48.9
click at [503, 160] on div "Plan" at bounding box center [634, 154] width 716 height 13
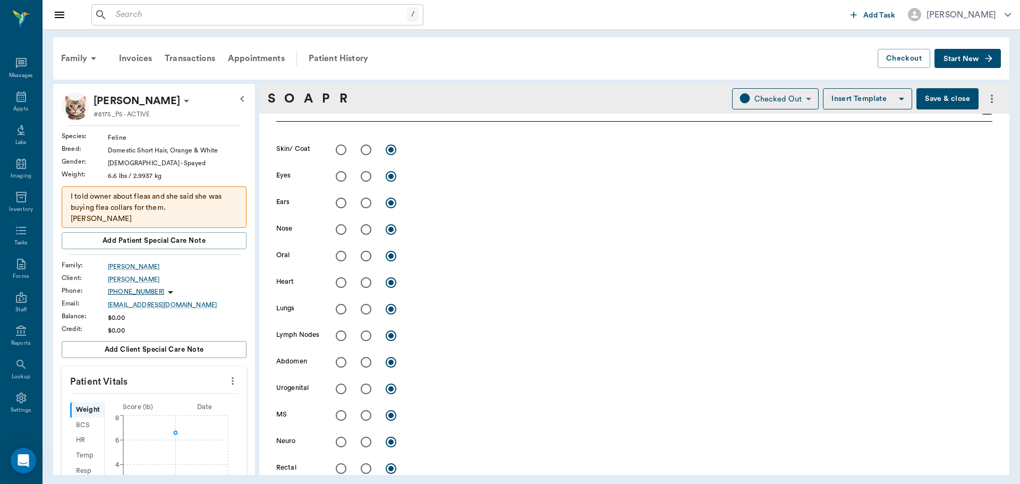
scroll to position [203, 0]
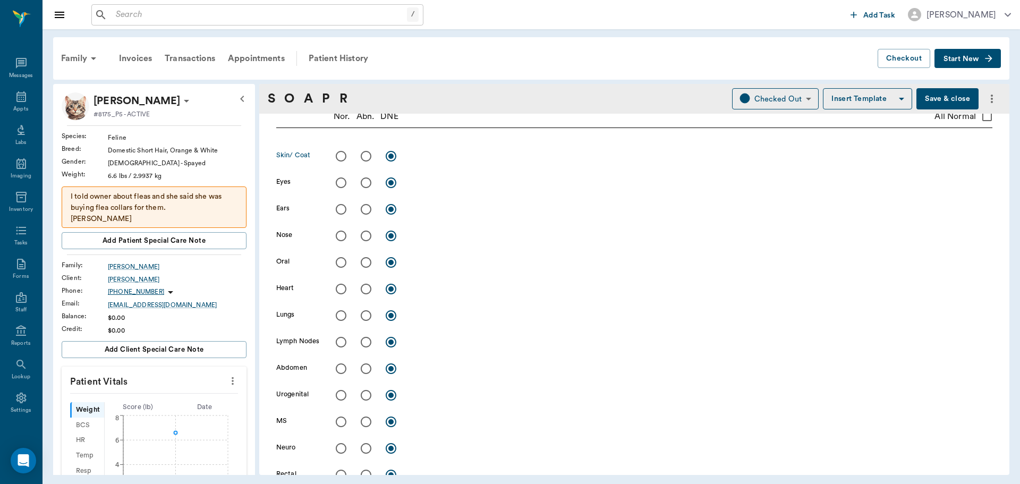
click at [370, 154] on input "radio" at bounding box center [366, 156] width 22 height 22
radio input "true"
click at [452, 156] on textarea at bounding box center [702, 156] width 582 height 12
type textarea "l"
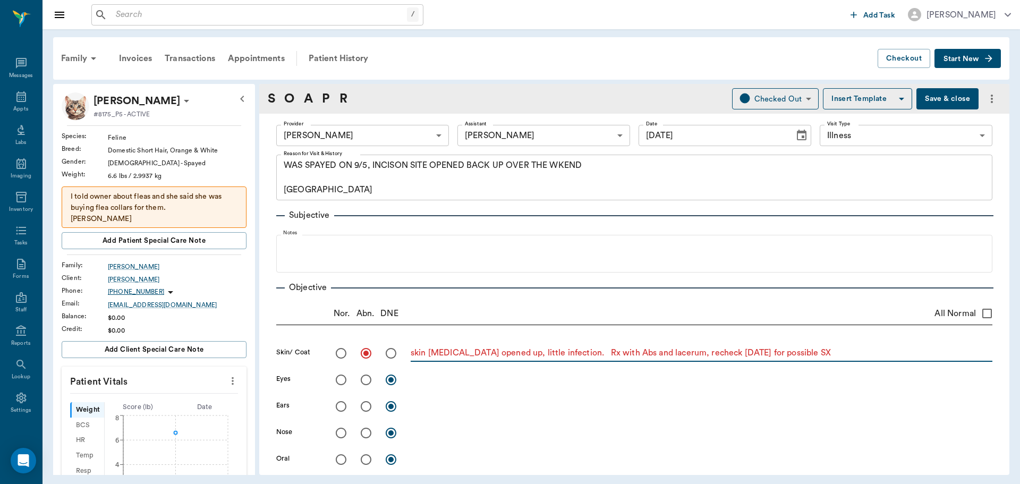
scroll to position [0, 0]
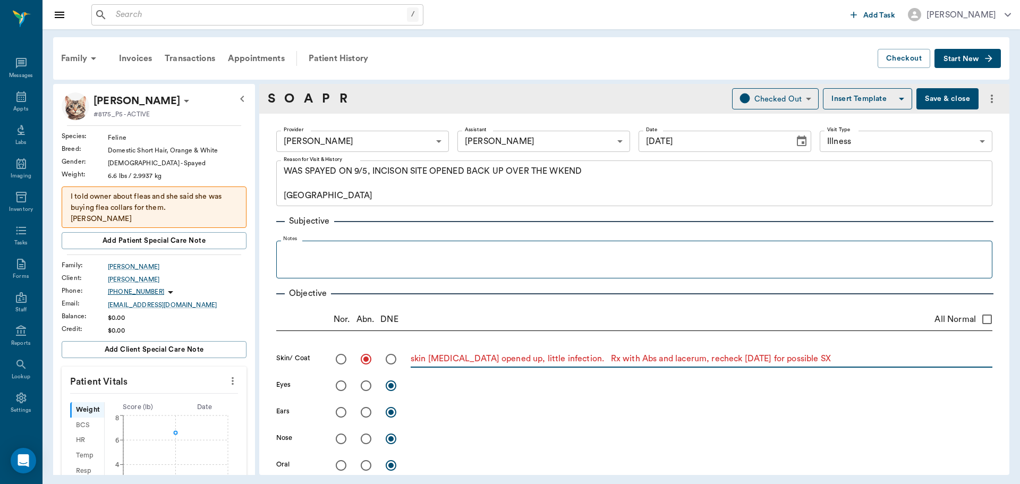
type textarea "skin incision opened up, little infection. Rx with Abs and lacerum, recheck in …"
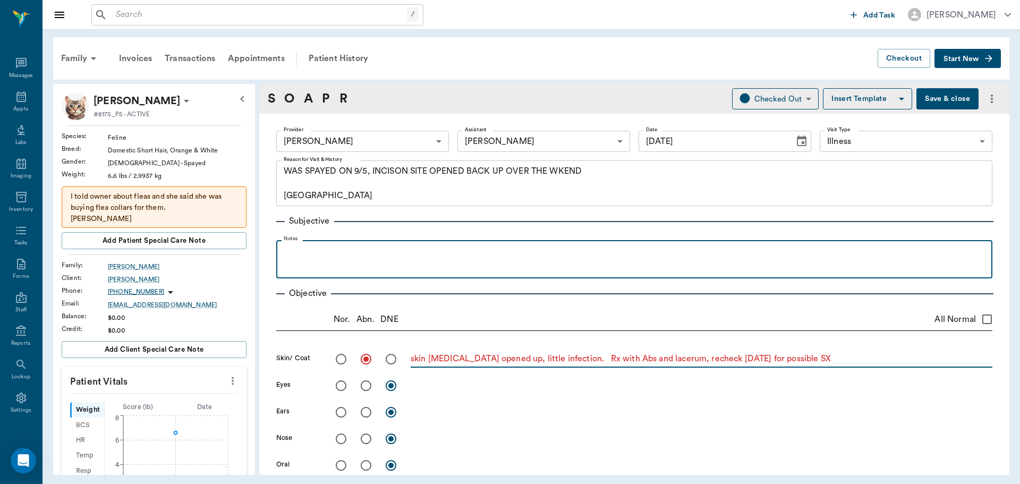
drag, startPoint x: 332, startPoint y: 257, endPoint x: 340, endPoint y: 257, distance: 8.5
click at [332, 257] on p at bounding box center [635, 252] width 706 height 13
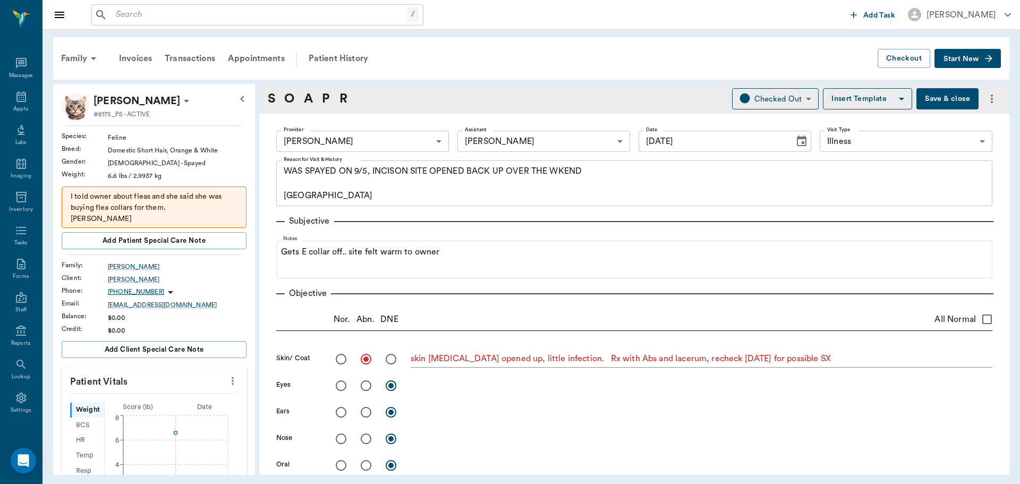
click at [926, 100] on button "Save & close" at bounding box center [948, 98] width 62 height 21
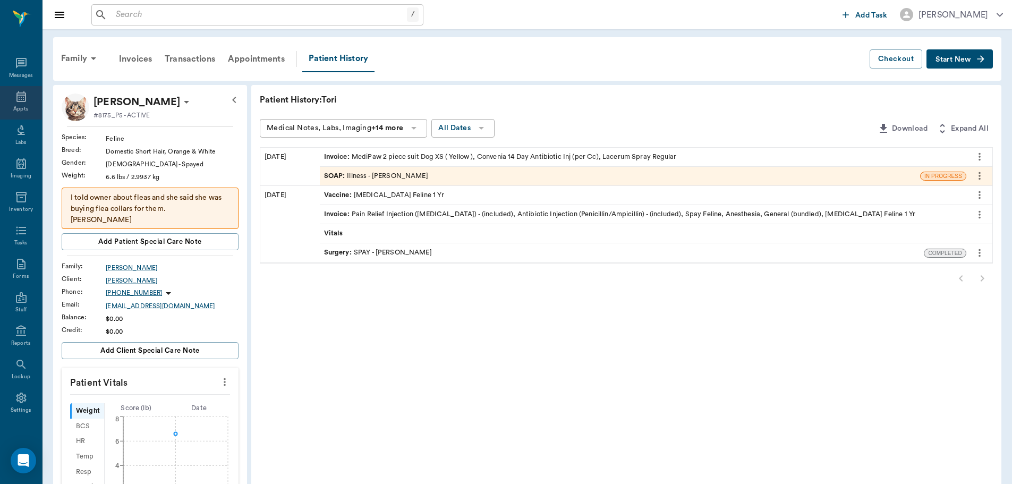
click at [15, 106] on div "Appts" at bounding box center [20, 109] width 15 height 8
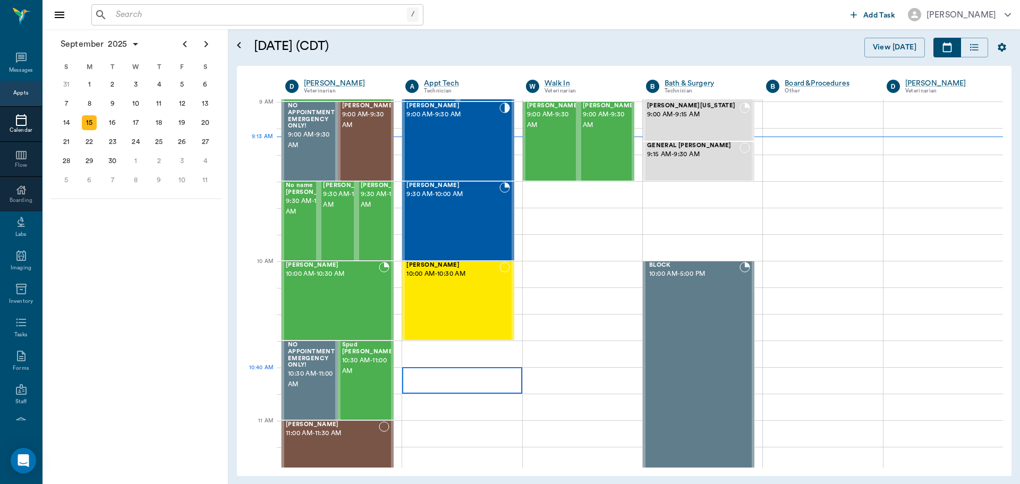
scroll to position [161, 0]
click at [435, 151] on div "[PERSON_NAME] 9:00 AM - 9:30 AM" at bounding box center [453, 142] width 92 height 78
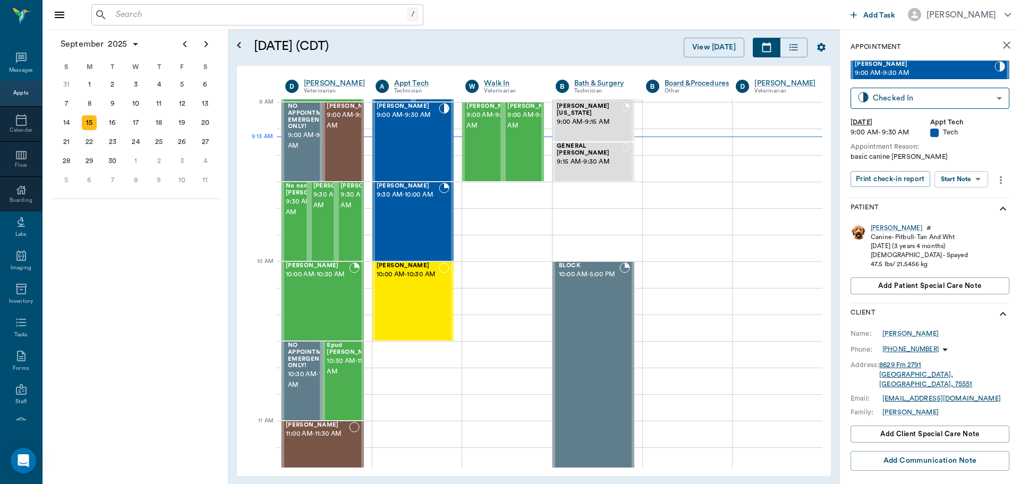
click at [972, 186] on body "/ ​ Add Task Dr. Bert Ellsworth Nectar Messages Appts Calendar Flow Boarding La…" at bounding box center [510, 242] width 1020 height 484
click at [967, 200] on button "Start SOAP" at bounding box center [950, 201] width 36 height 12
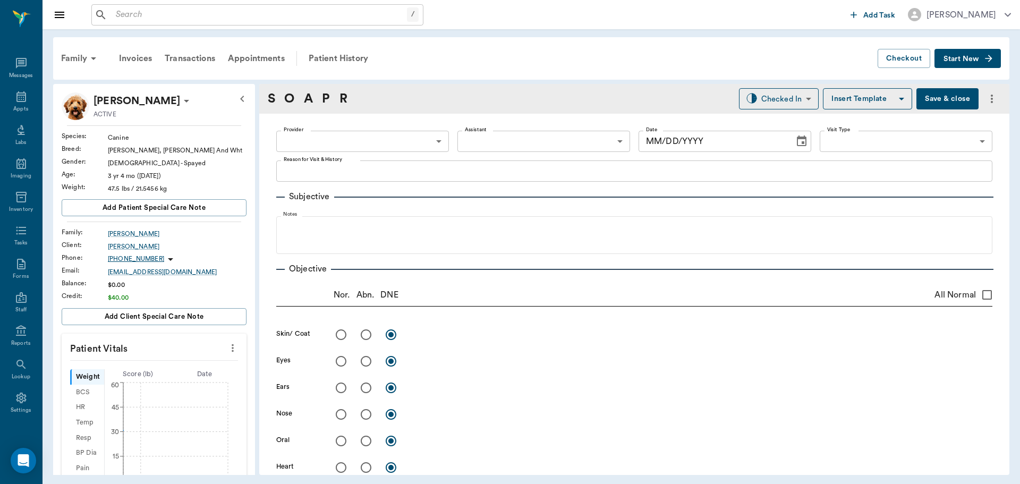
type input "63ec2f075fda476ae8351a4c"
type input "65d2be4f46e3a538d89b8c1a"
type textarea "basic canine [PERSON_NAME]"
type input "[DATE]"
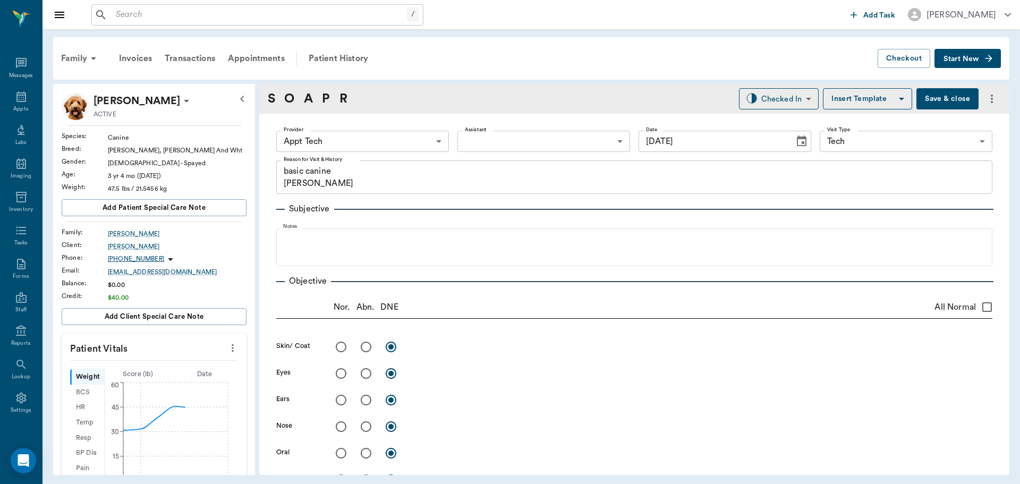
click at [227, 348] on icon "more" at bounding box center [233, 348] width 12 height 13
click at [210, 366] on span "Enter Vitals" at bounding box center [180, 366] width 89 height 11
click at [169, 384] on input "text" at bounding box center [153, 379] width 92 height 21
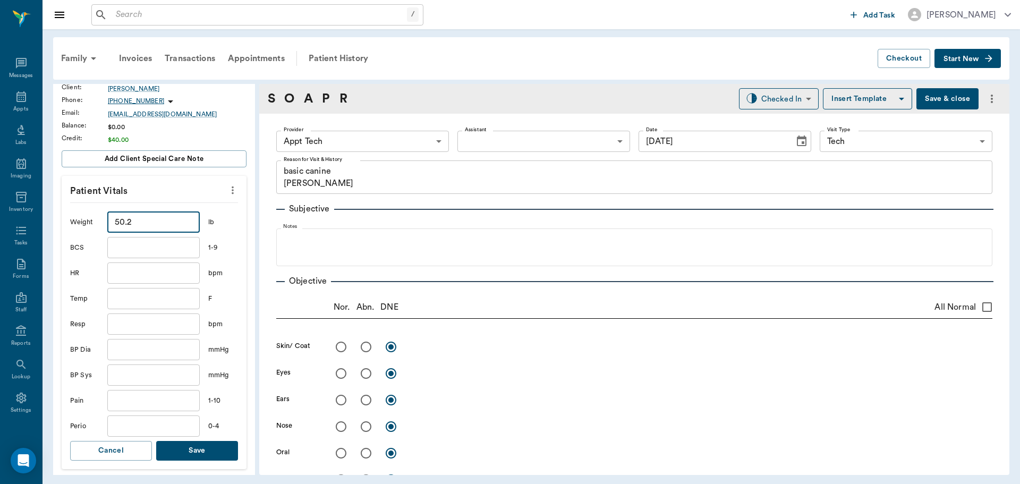
scroll to position [213, 0]
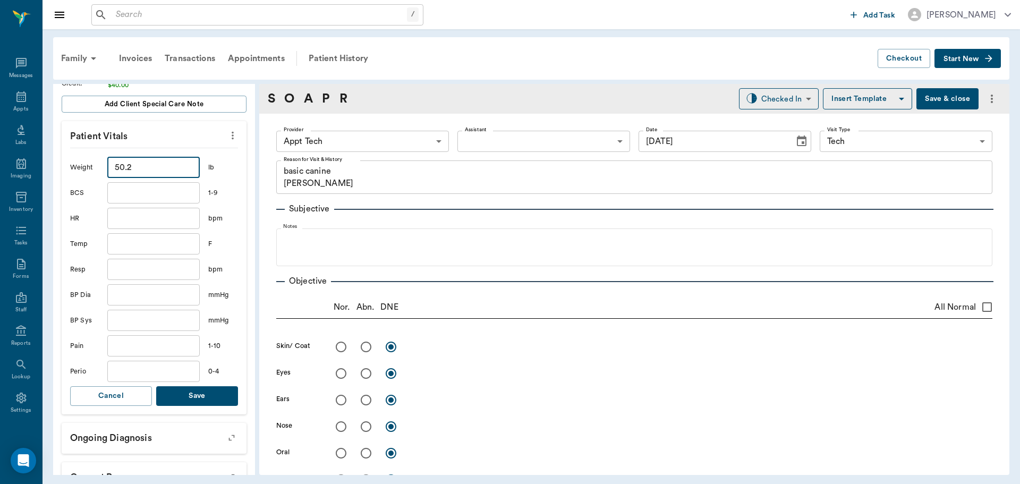
type input "50.2"
click at [180, 394] on button "Save" at bounding box center [197, 396] width 82 height 20
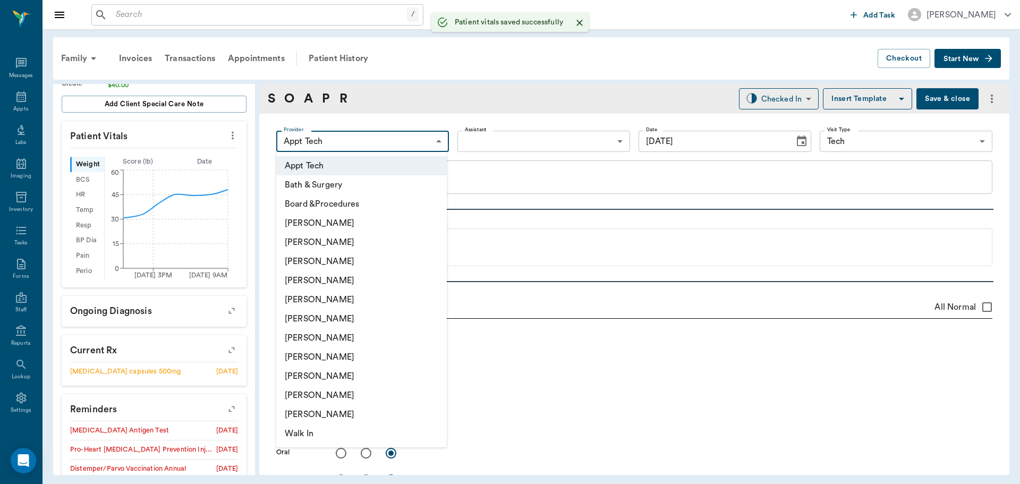
click at [373, 146] on body "/ ​ Add Task Dr. Bert Ellsworth Nectar Messages Appts Labs Imaging Inventory Ta…" at bounding box center [510, 242] width 1020 height 484
click at [341, 342] on li "[PERSON_NAME]" at bounding box center [361, 337] width 171 height 19
type input "682b670d8bdc6f7f8feef3db"
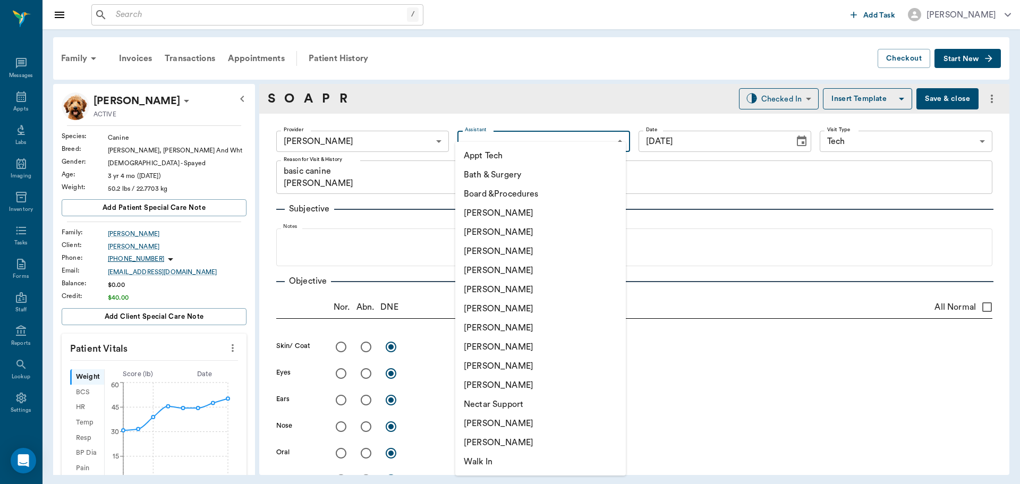
scroll to position [213, 0]
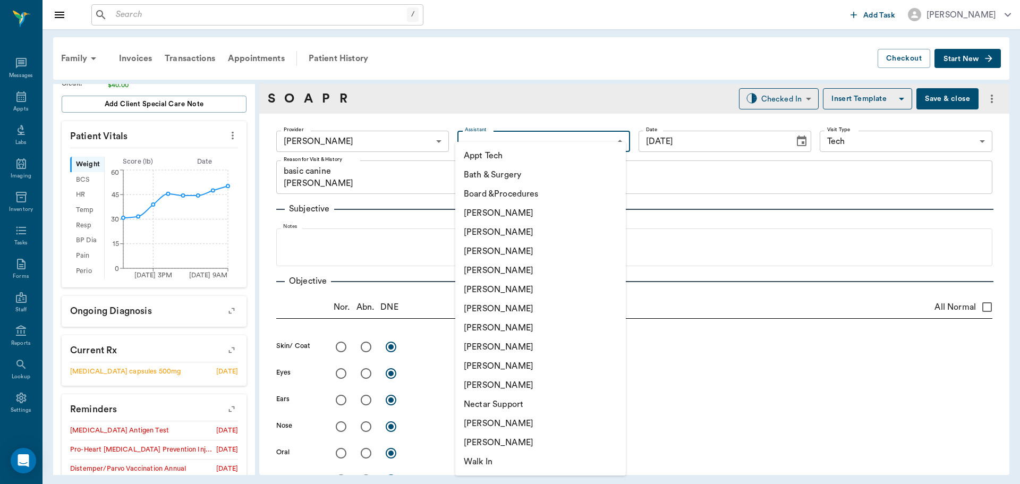
click at [490, 158] on li "Appt Tech" at bounding box center [540, 155] width 171 height 19
type input "63ec2f075fda476ae8351a4c"
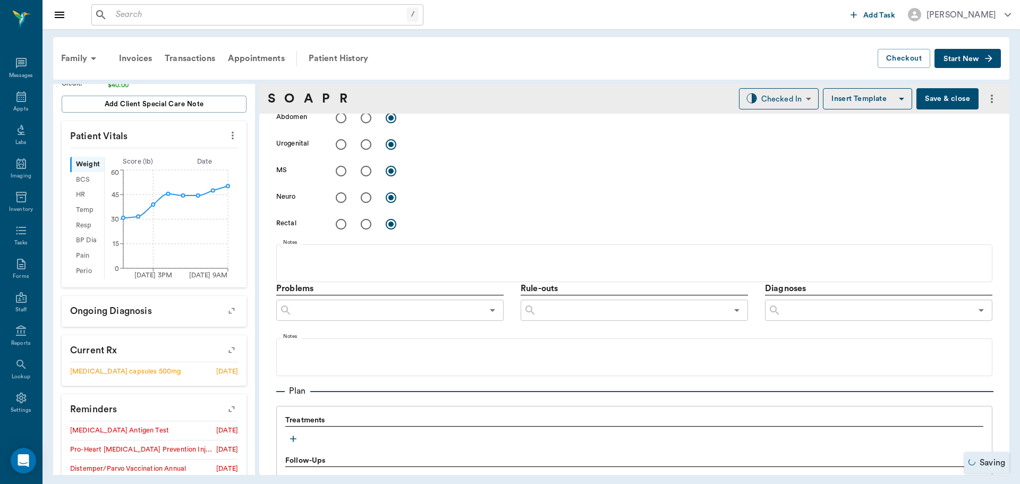
scroll to position [585, 0]
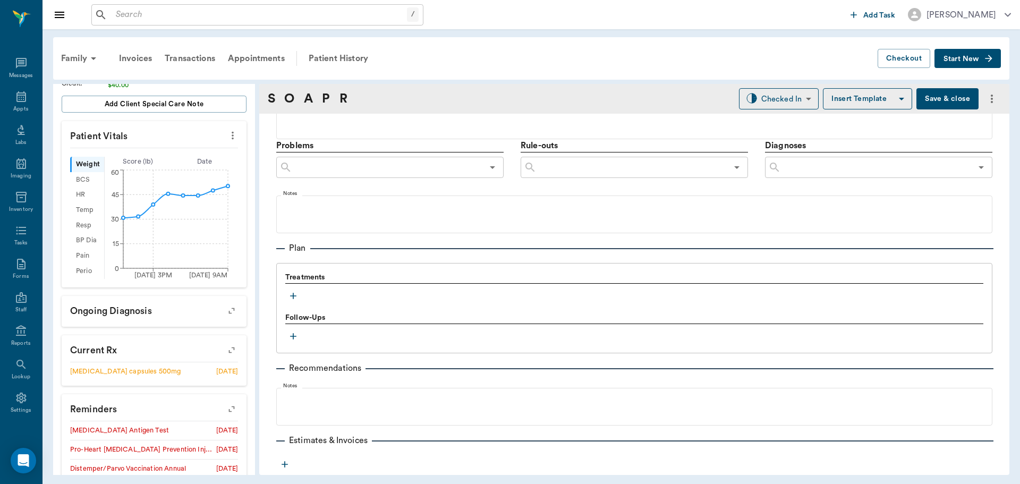
click at [295, 295] on icon "button" at bounding box center [293, 296] width 11 height 11
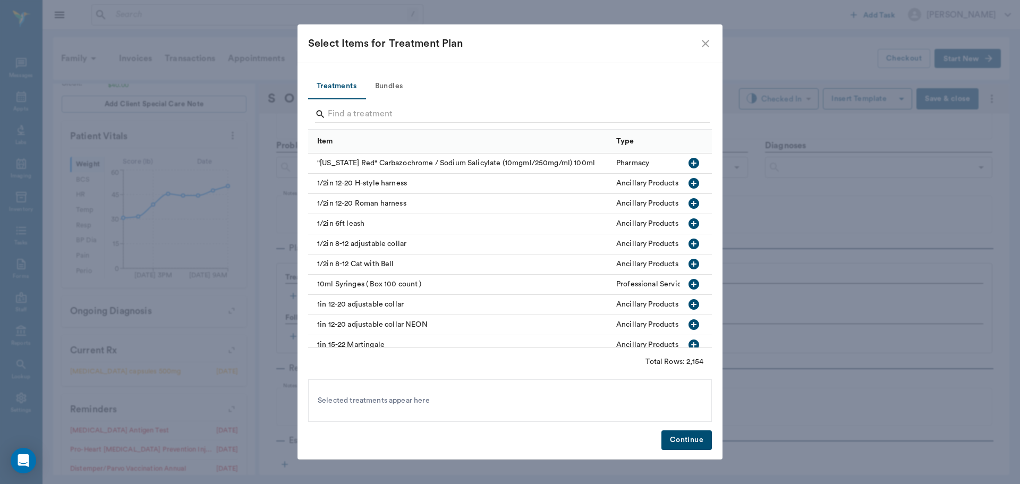
click at [379, 86] on button "Bundles" at bounding box center [389, 87] width 48 height 26
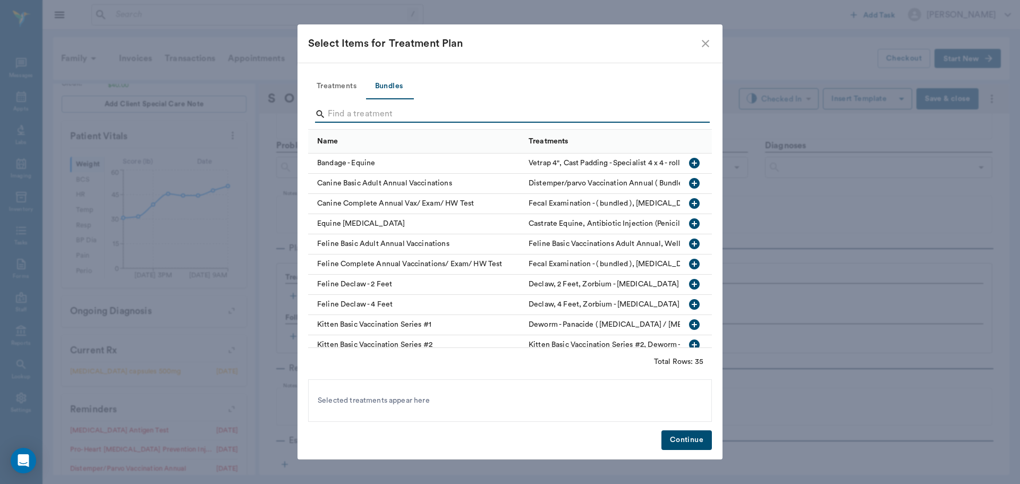
click at [381, 108] on input "Search" at bounding box center [511, 114] width 366 height 17
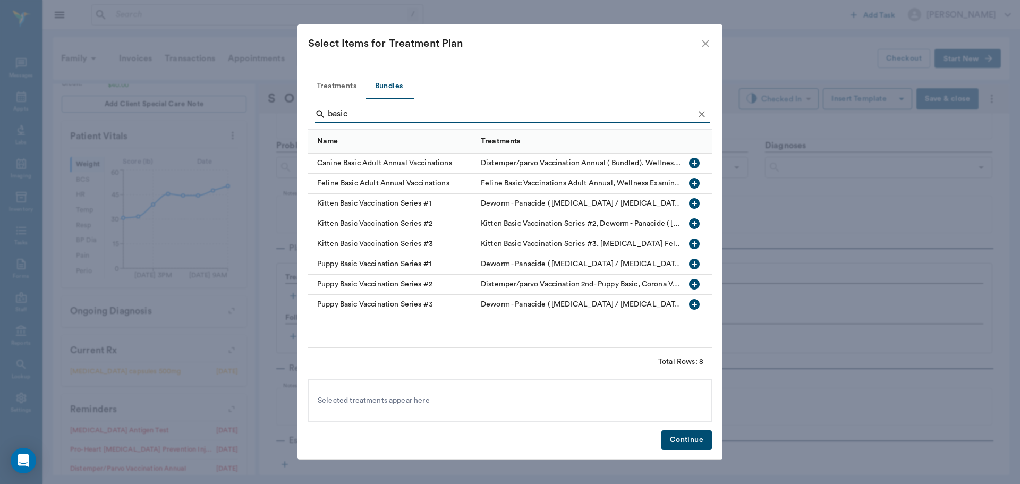
type input "basic"
click at [696, 164] on icon "button" at bounding box center [694, 163] width 11 height 11
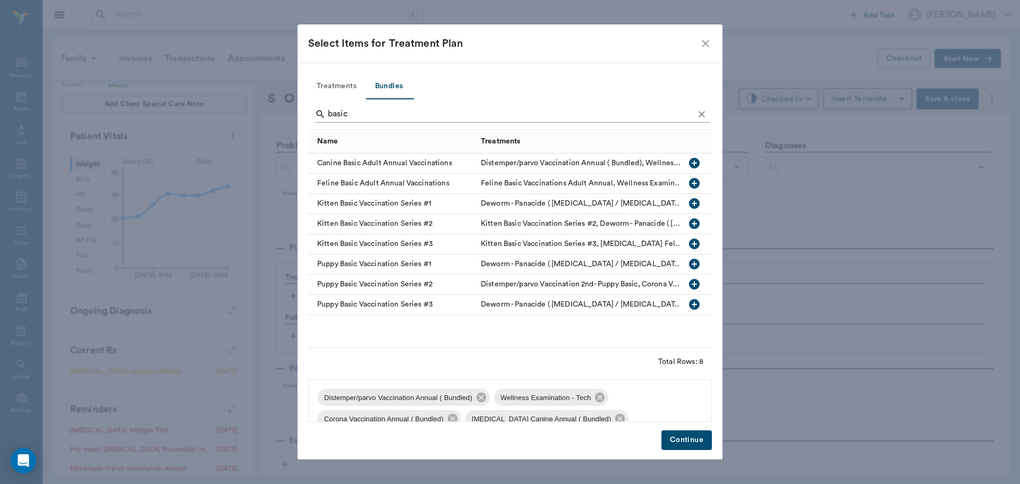
click at [707, 114] on icon "Clear" at bounding box center [702, 114] width 11 height 11
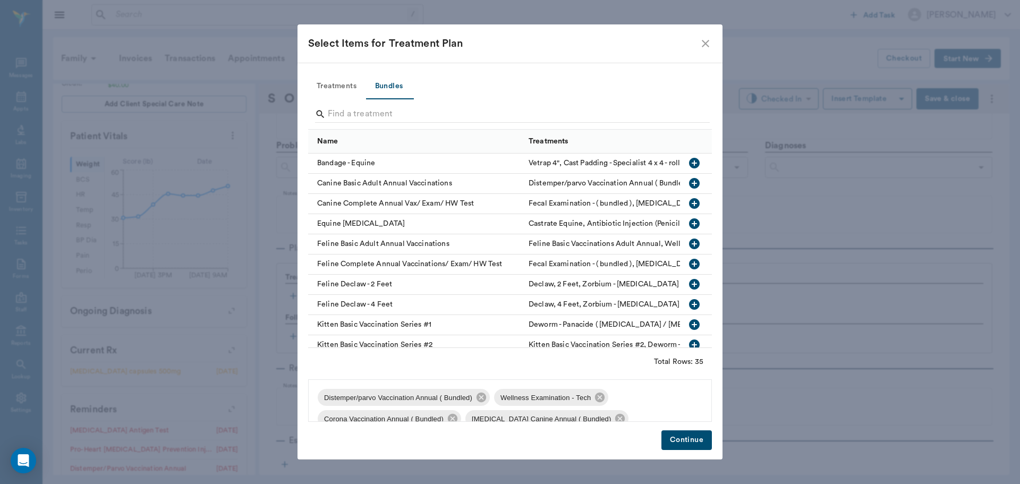
click at [344, 81] on button "Treatments" at bounding box center [336, 87] width 57 height 26
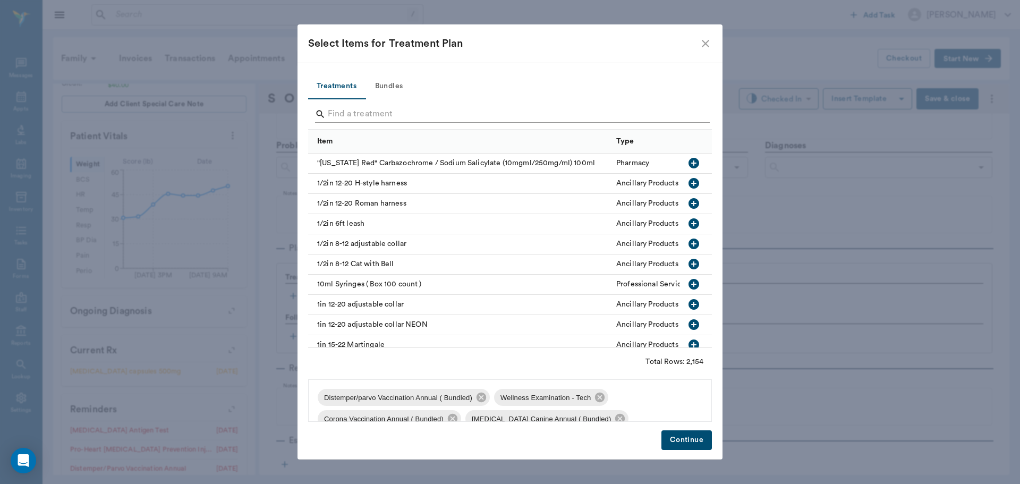
click at [356, 107] on input "Search" at bounding box center [511, 114] width 366 height 17
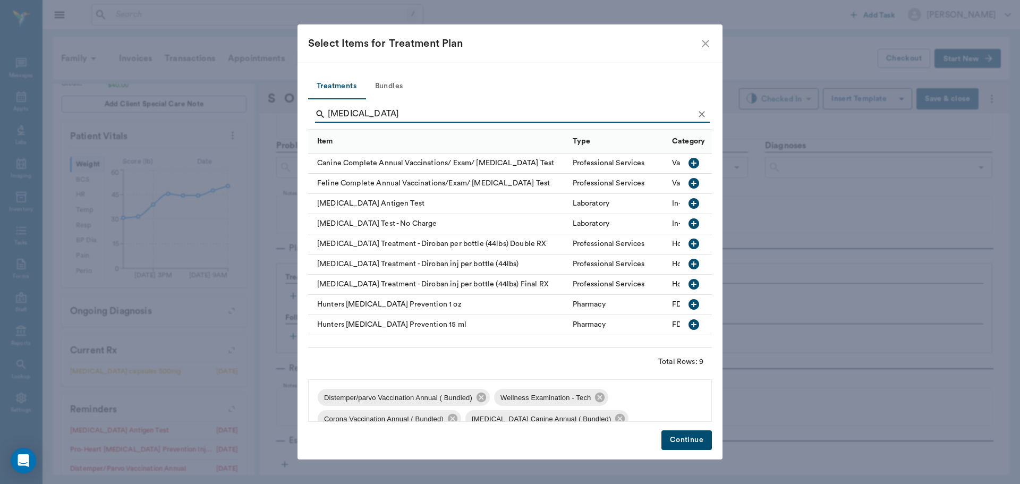
type input "[MEDICAL_DATA]"
click at [689, 200] on icon "button" at bounding box center [694, 203] width 13 height 13
click at [695, 109] on button "Clear" at bounding box center [702, 114] width 16 height 16
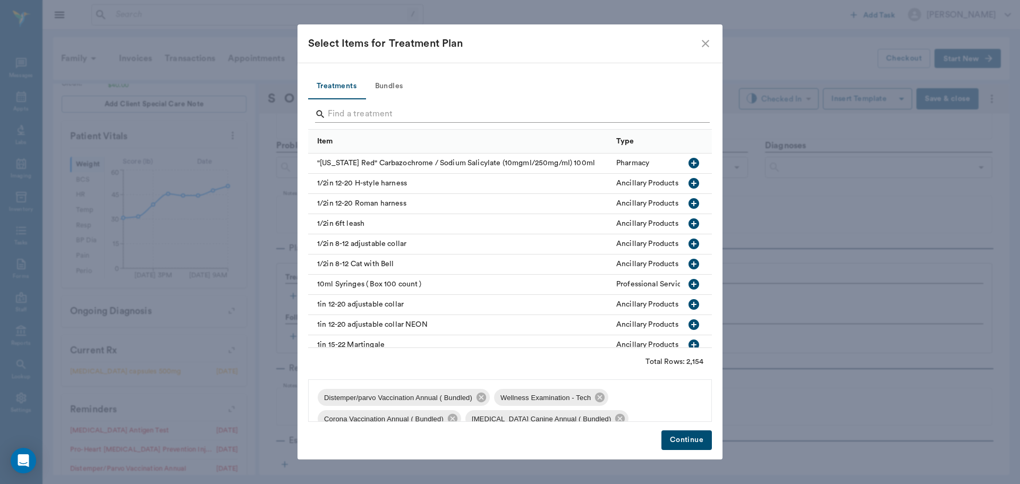
click at [687, 114] on input "Search" at bounding box center [511, 114] width 366 height 17
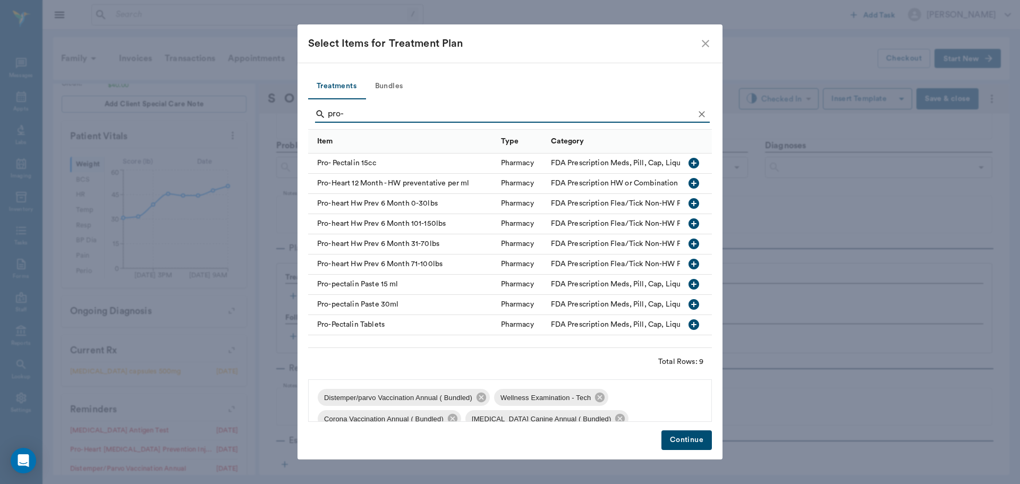
type input "pro-"
click at [695, 246] on icon "button" at bounding box center [694, 244] width 11 height 11
click at [693, 445] on button "Continue" at bounding box center [687, 440] width 50 height 20
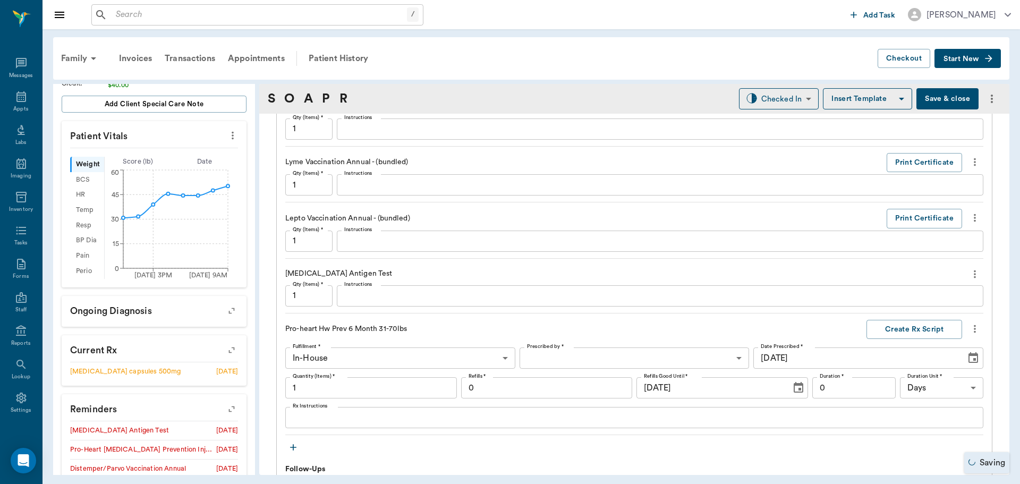
scroll to position [1169, 0]
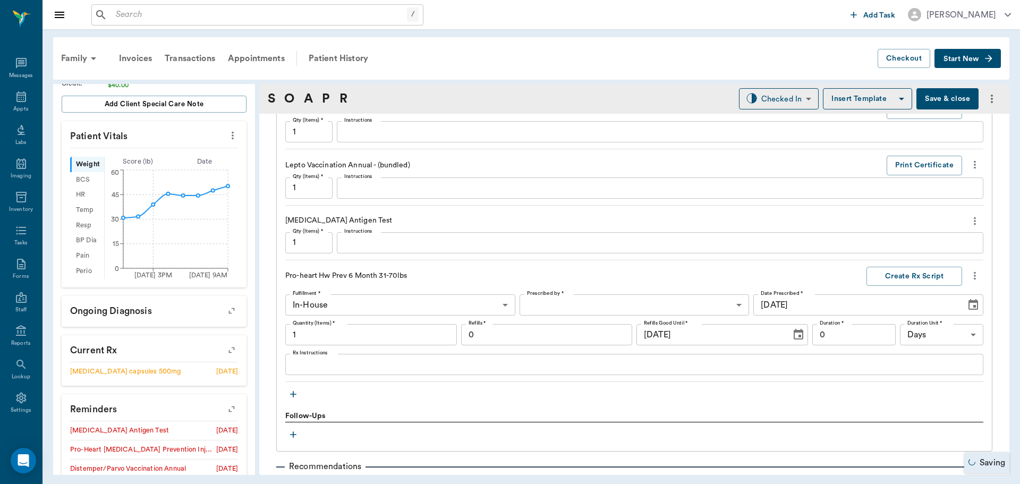
click at [433, 254] on div "Heartworm Antigen Test Qty (Items) * 1 Qty (Items) * Instructions x Instructions" at bounding box center [634, 236] width 698 height 48
click at [433, 248] on textarea "Instructions" at bounding box center [660, 242] width 632 height 12
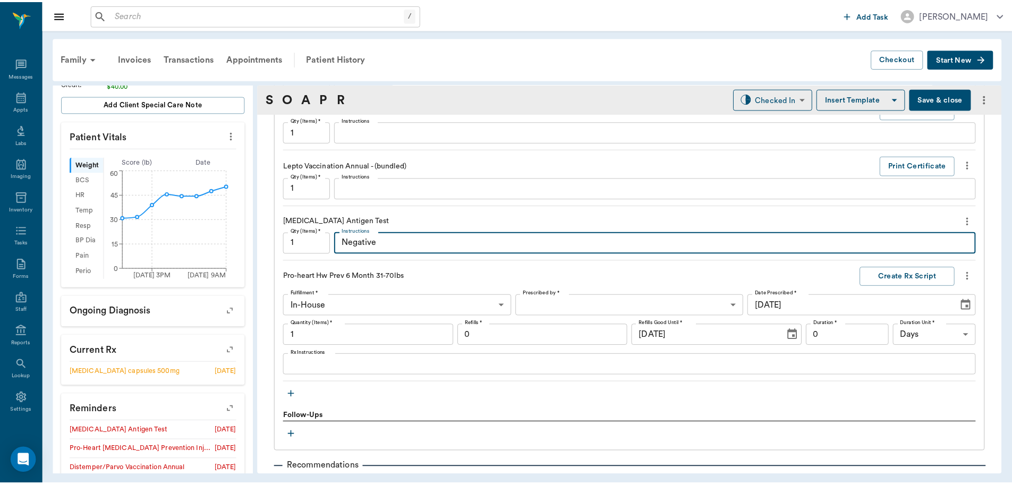
scroll to position [1275, 0]
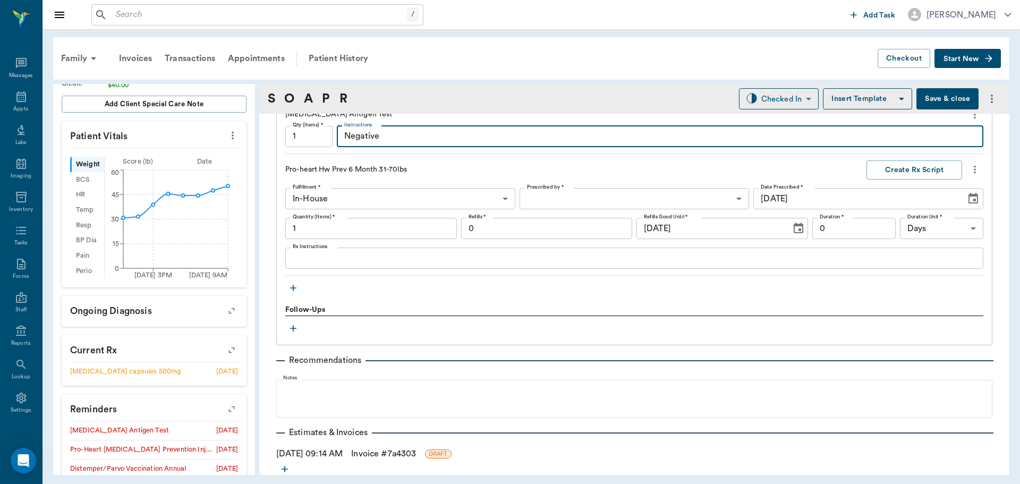
type textarea "Negative"
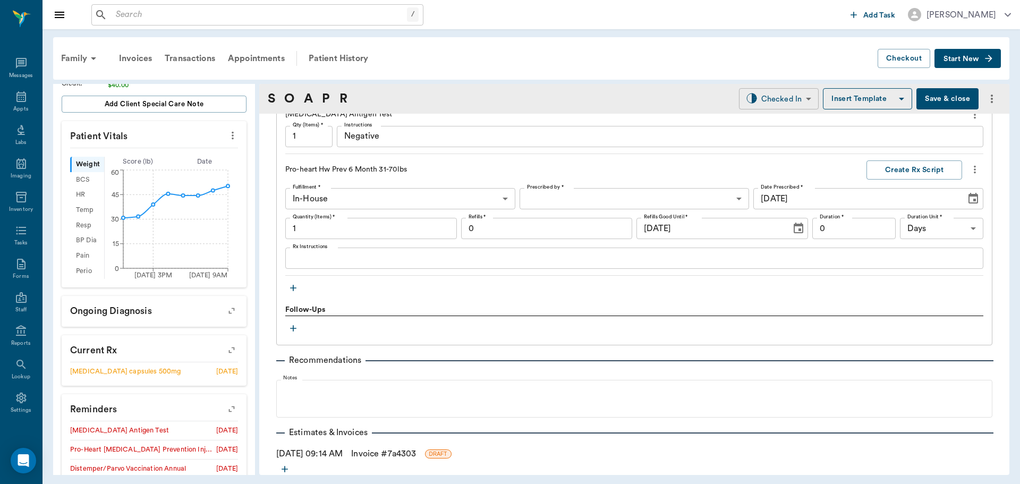
click at [761, 108] on body "/ ​ Add Task Dr. Bert Ellsworth Nectar Messages Appts Labs Imaging Inventory Ta…" at bounding box center [510, 242] width 1020 height 484
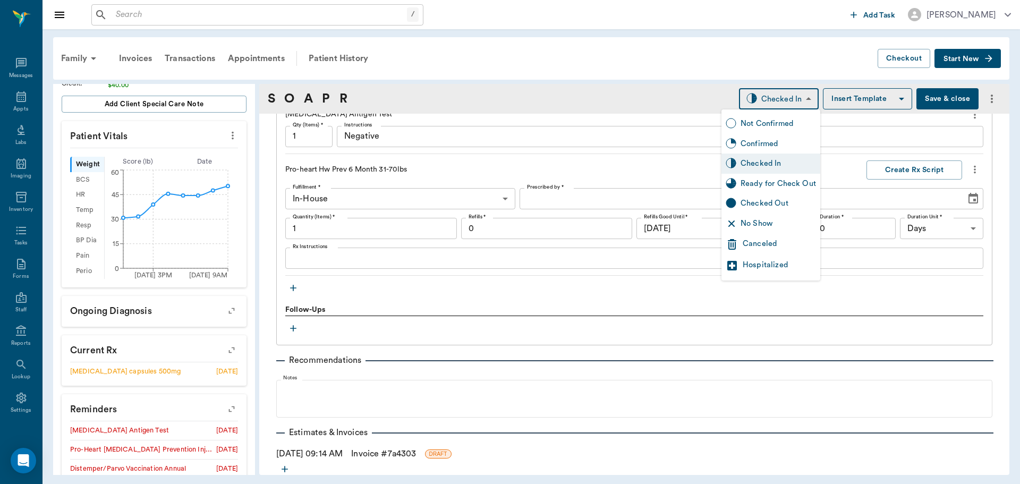
click at [773, 188] on div "Ready for Check Out" at bounding box center [778, 184] width 75 height 12
type input "READY_TO_CHECKOUT"
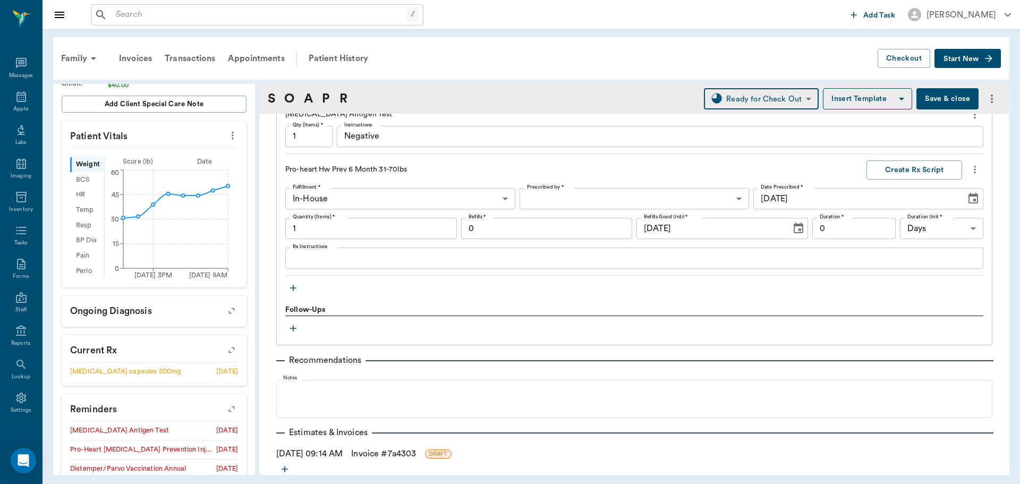
click at [383, 449] on link "Invoice # 7a4303" at bounding box center [383, 453] width 65 height 13
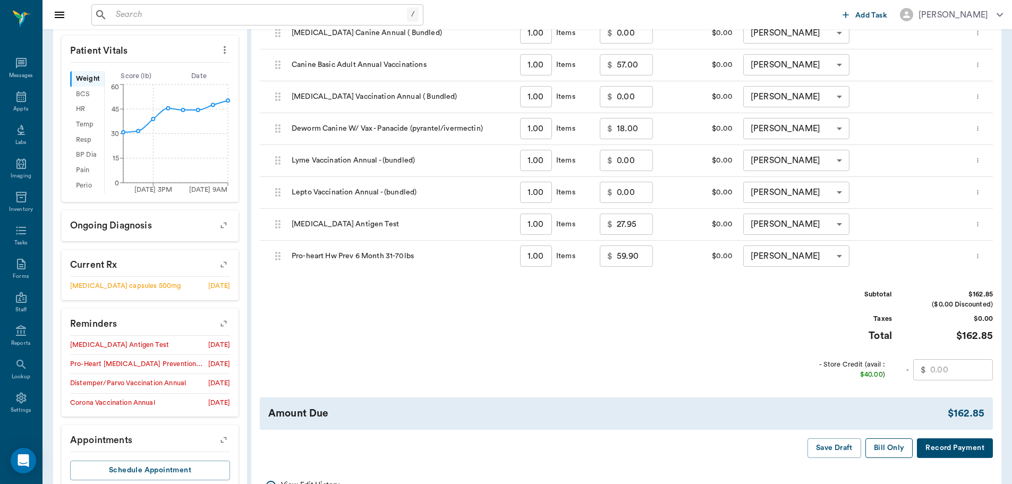
scroll to position [337, 0]
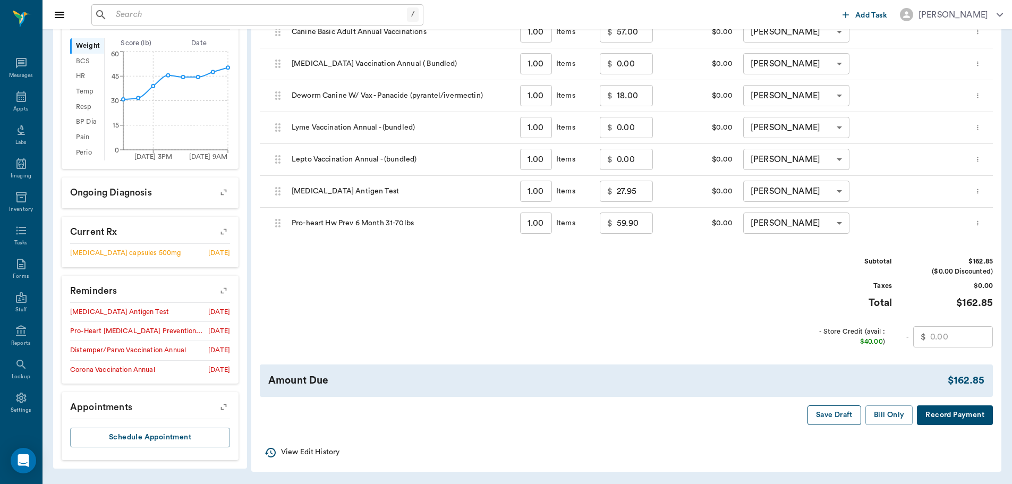
click at [826, 413] on button "Save Draft" at bounding box center [835, 415] width 54 height 20
click at [20, 96] on icon at bounding box center [21, 96] width 13 height 13
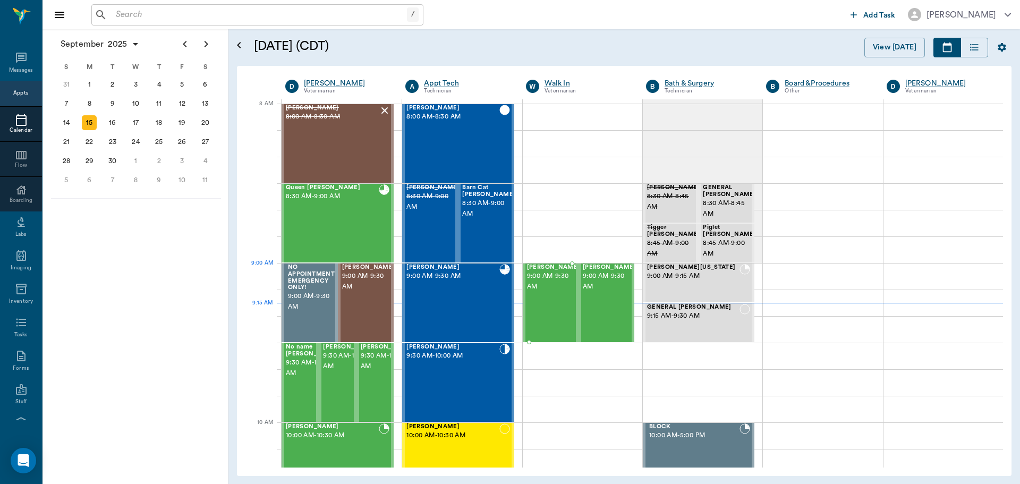
click at [535, 284] on span "9:00 AM - 9:30 AM" at bounding box center [553, 281] width 53 height 21
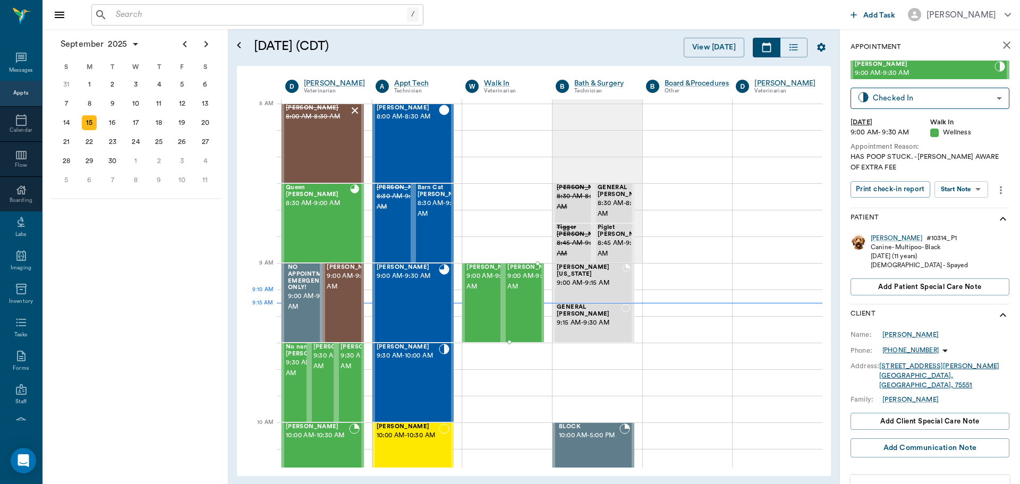
click at [515, 292] on span "9:00 AM - 9:30 AM" at bounding box center [534, 281] width 53 height 21
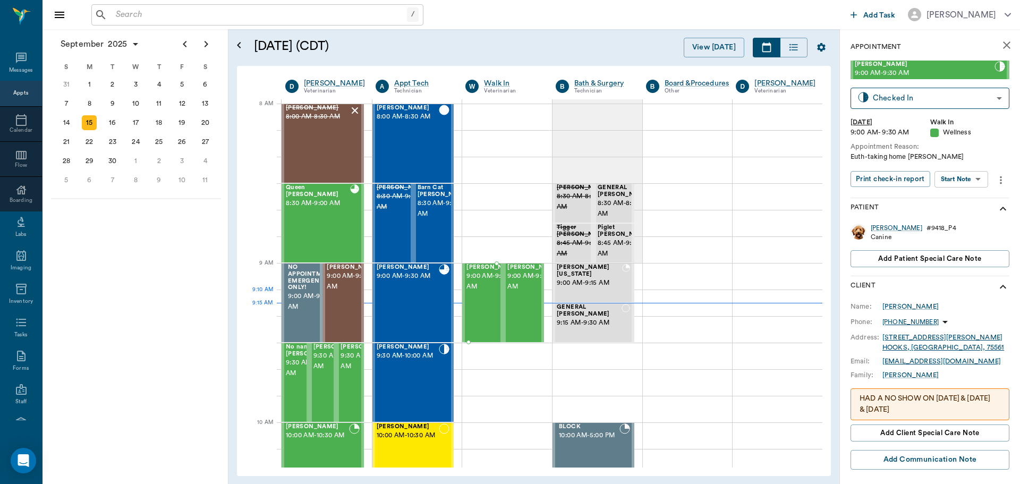
click at [471, 292] on span "9:00 AM - 9:30 AM" at bounding box center [493, 281] width 53 height 21
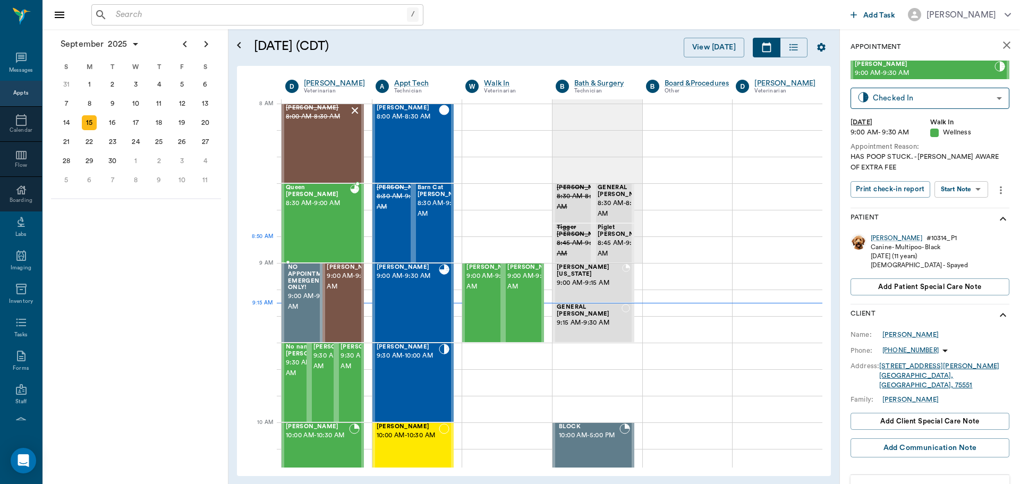
click at [332, 246] on div "Queen Roberson 8:30 AM - 9:00 AM" at bounding box center [318, 223] width 64 height 78
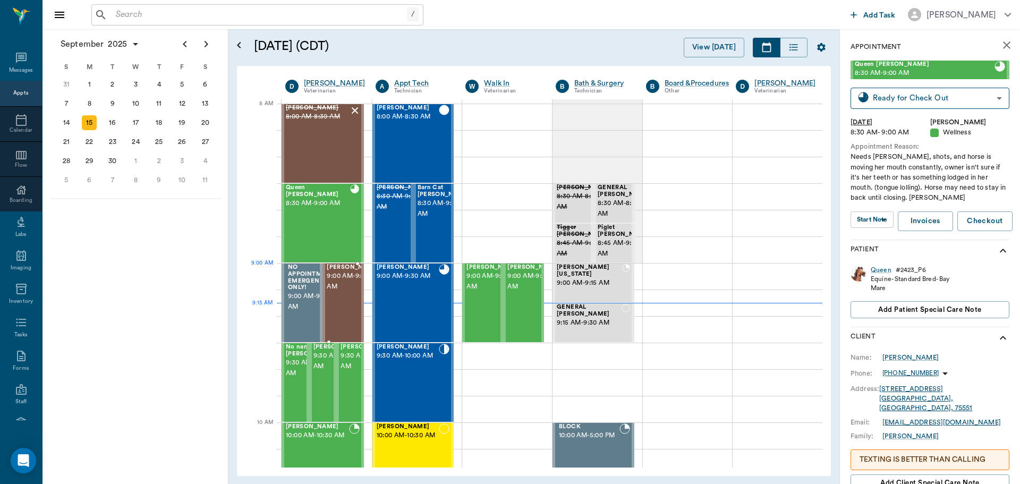
click at [349, 273] on span "9:00 AM - 9:30 AM" at bounding box center [353, 281] width 53 height 21
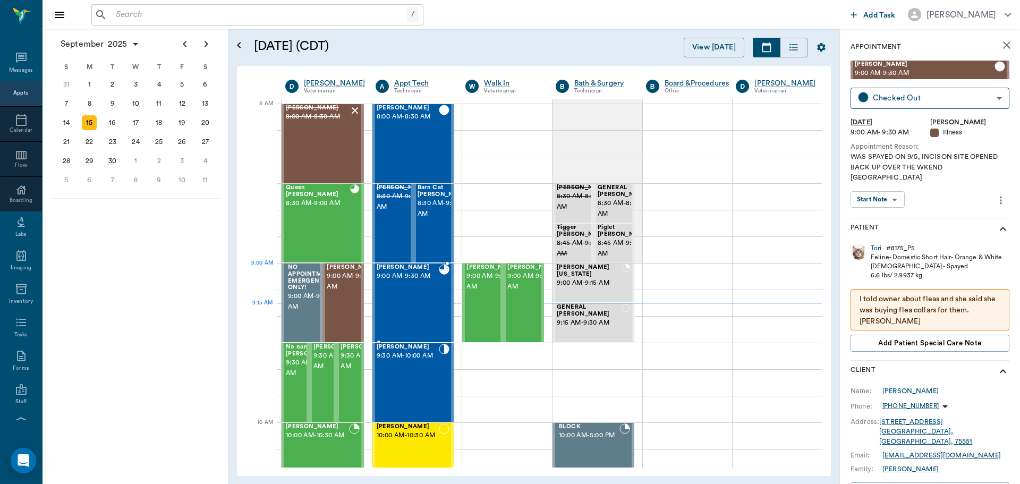
click at [387, 284] on div "Penny Steward 9:00 AM - 9:30 AM" at bounding box center [408, 303] width 63 height 78
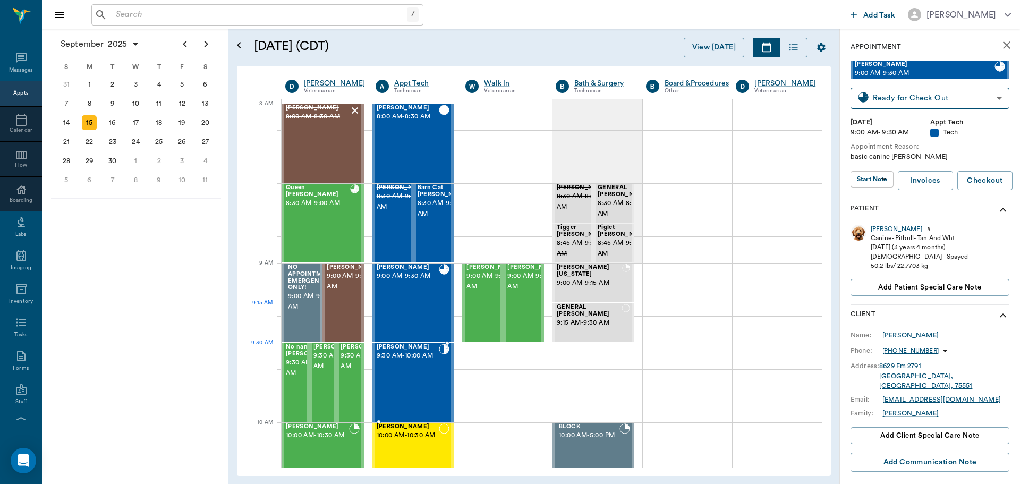
click at [433, 360] on span "9:30 AM - 10:00 AM" at bounding box center [408, 356] width 63 height 11
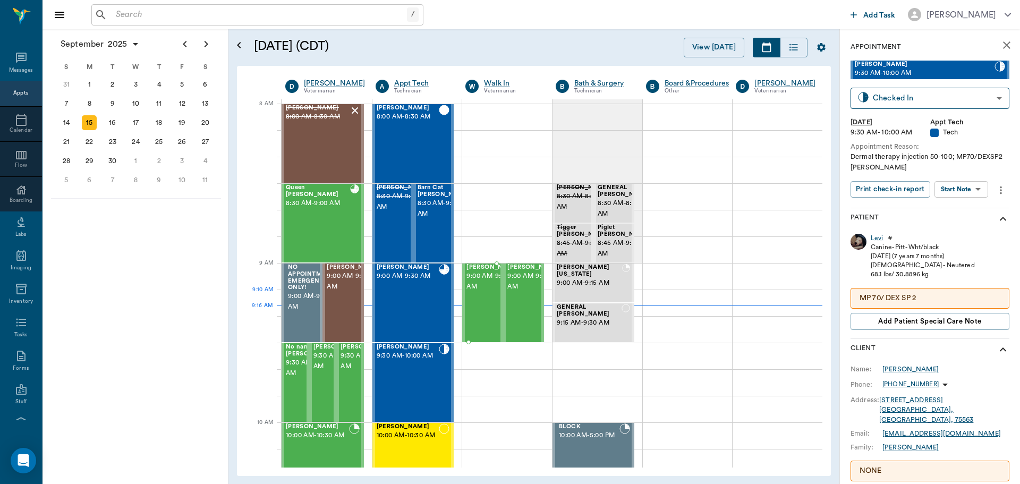
click at [468, 292] on span "9:00 AM - 9:30 AM" at bounding box center [493, 281] width 53 height 21
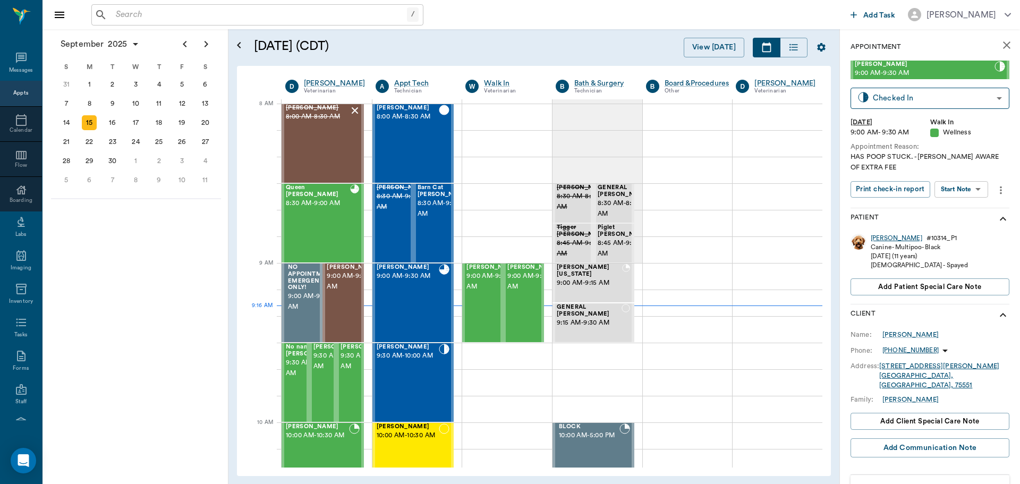
click at [885, 236] on div "Sadie" at bounding box center [897, 238] width 52 height 9
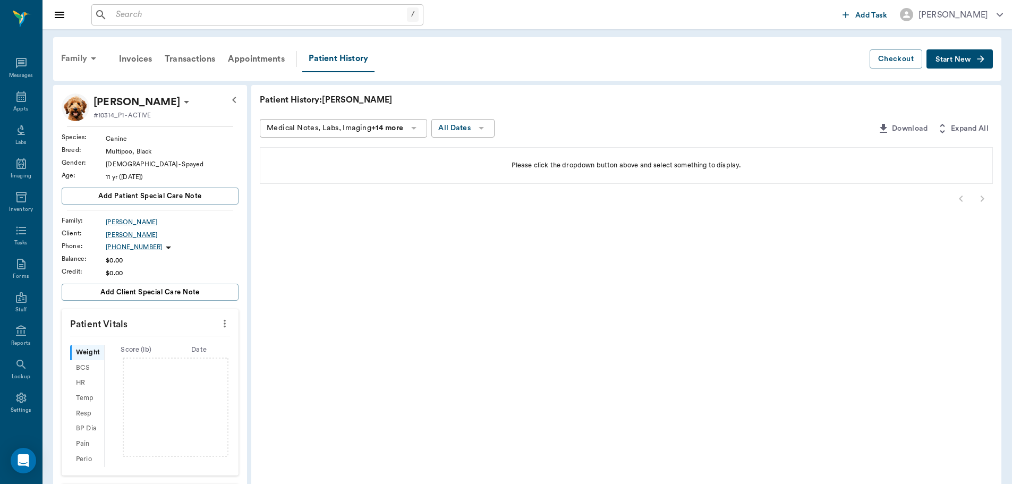
click at [82, 57] on div "Family" at bounding box center [81, 59] width 52 height 26
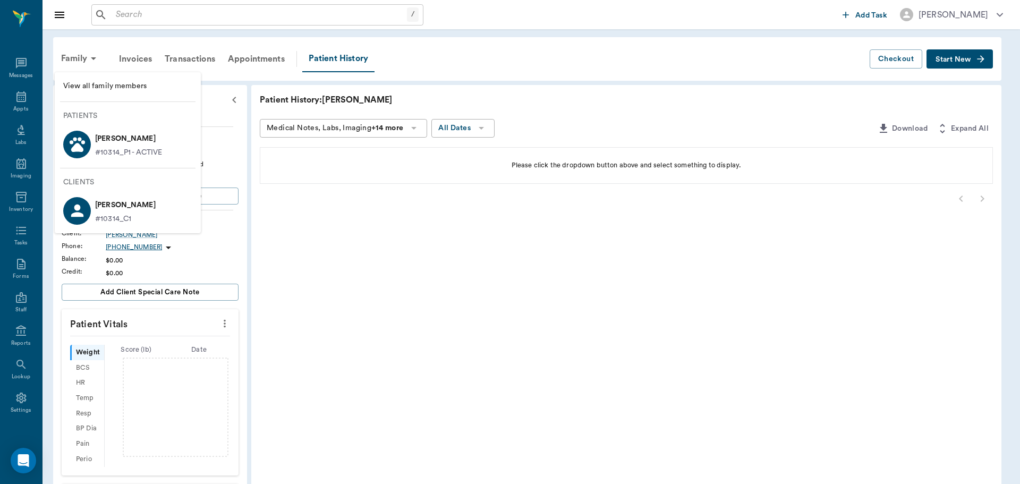
click at [21, 93] on div at bounding box center [510, 242] width 1020 height 484
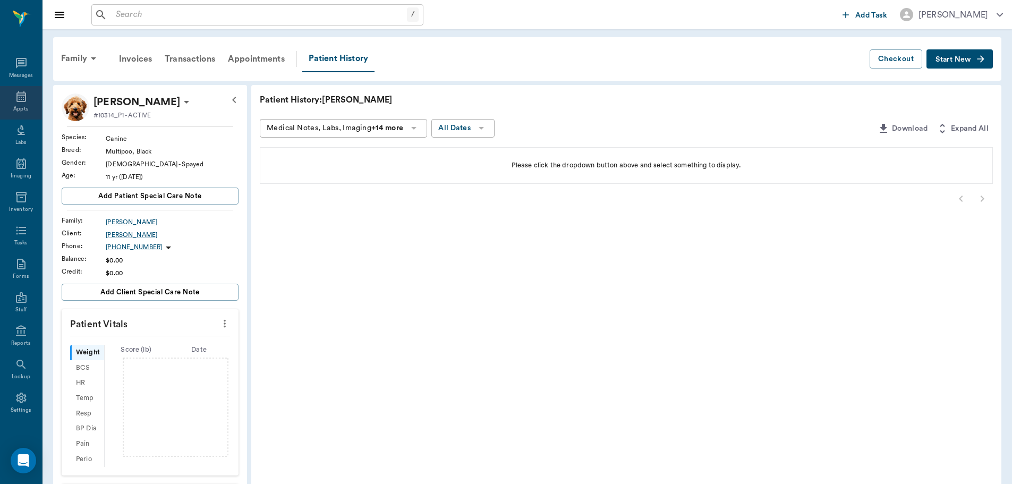
click at [18, 92] on icon at bounding box center [21, 96] width 13 height 13
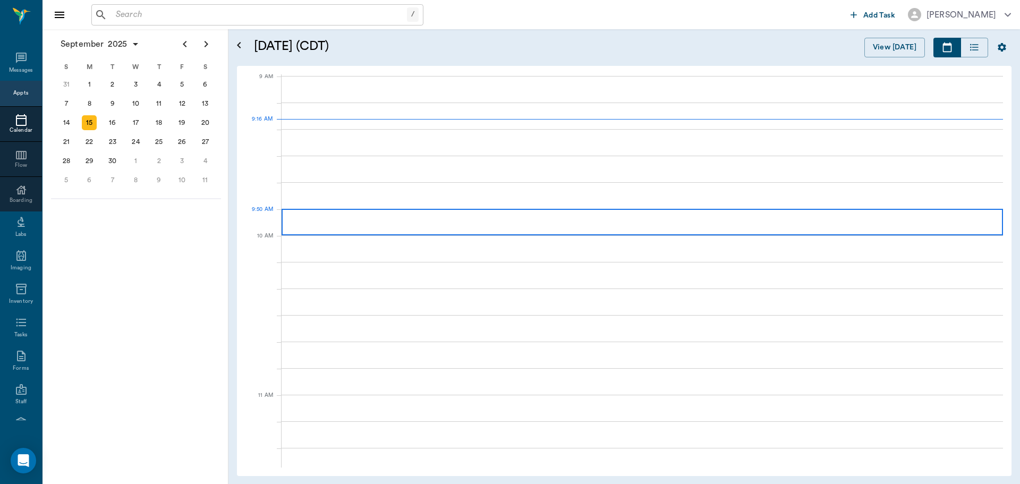
scroll to position [162, 0]
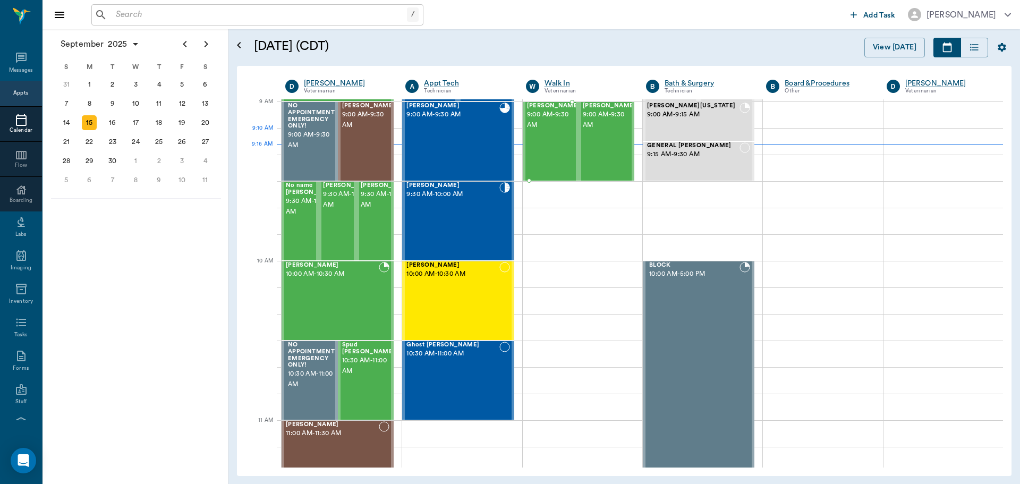
click at [543, 149] on div "Sadie Davis 9:00 AM - 9:30 AM" at bounding box center [553, 142] width 53 height 78
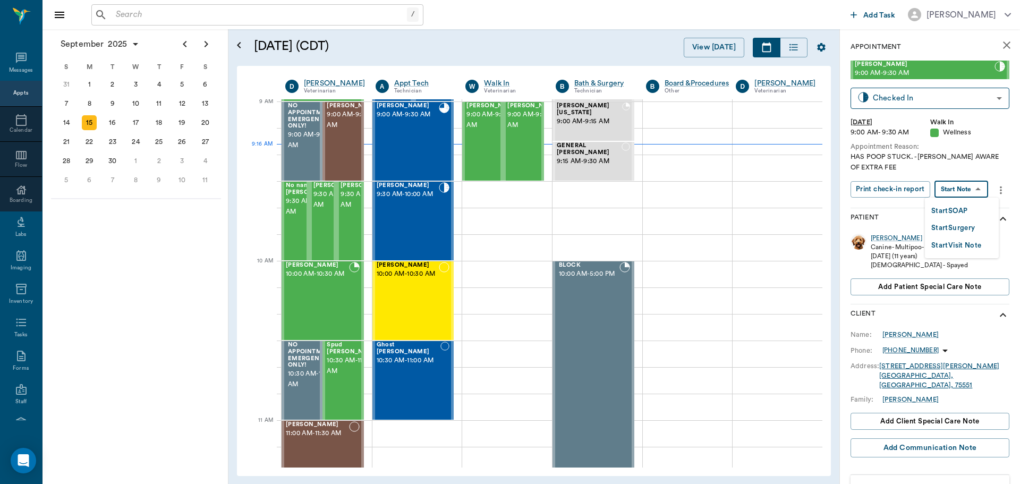
click at [956, 192] on body "/ ​ Add Task Dr. Bert Ellsworth Nectar Messages Appts Calendar Flow Boarding La…" at bounding box center [510, 242] width 1020 height 484
click at [938, 216] on button "Start SOAP" at bounding box center [950, 211] width 36 height 12
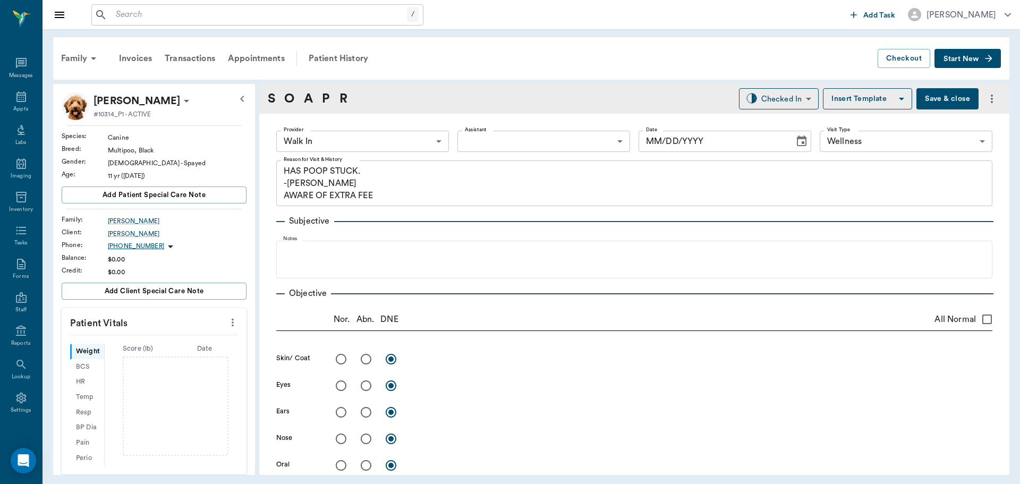
type input "63ee68728bdb516679580557"
type input "65d2be4f46e3a538d89b8c14"
type textarea "HAS POOP STUCK. -LORY AWARE OF EXTRA FEE"
type input "09/15/2025"
click at [227, 326] on icon "more" at bounding box center [233, 322] width 12 height 13
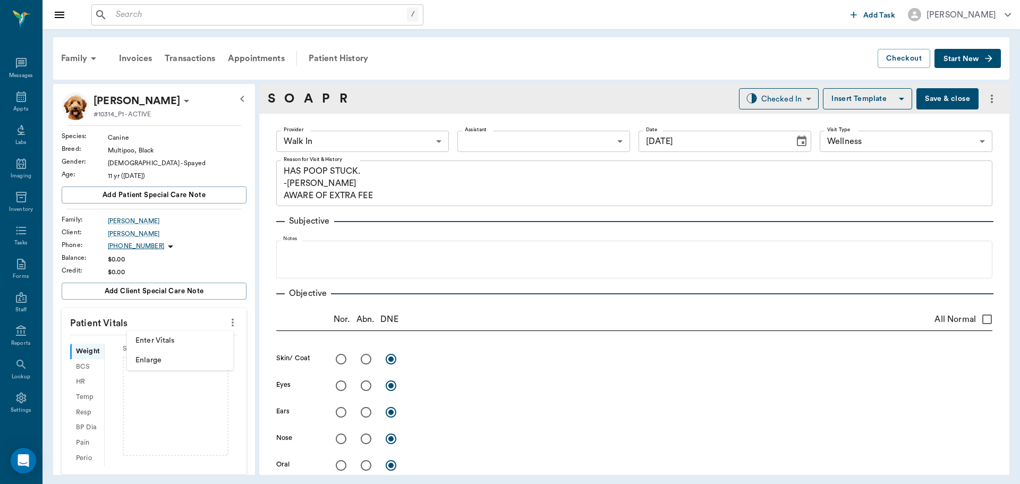
click at [184, 336] on span "Enter Vitals" at bounding box center [180, 340] width 89 height 11
click at [141, 348] on input "text" at bounding box center [153, 354] width 92 height 21
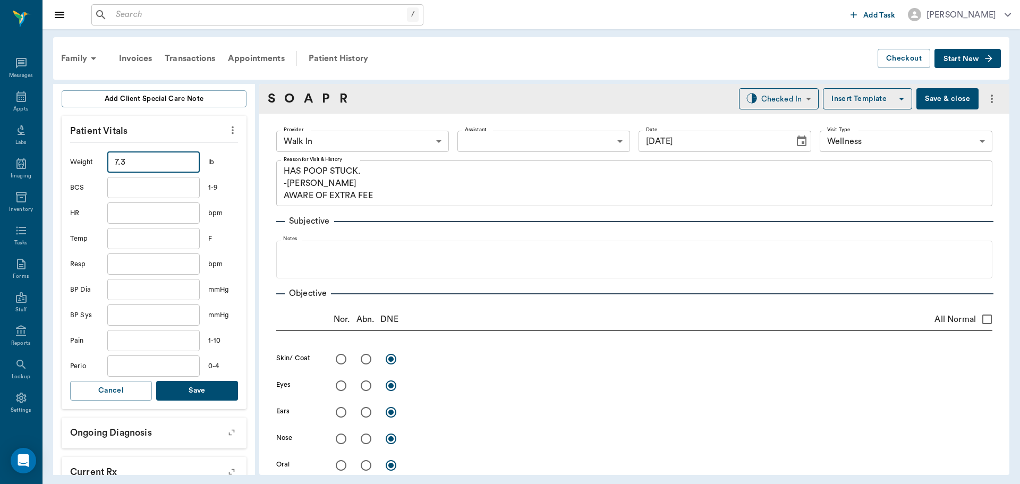
scroll to position [213, 0]
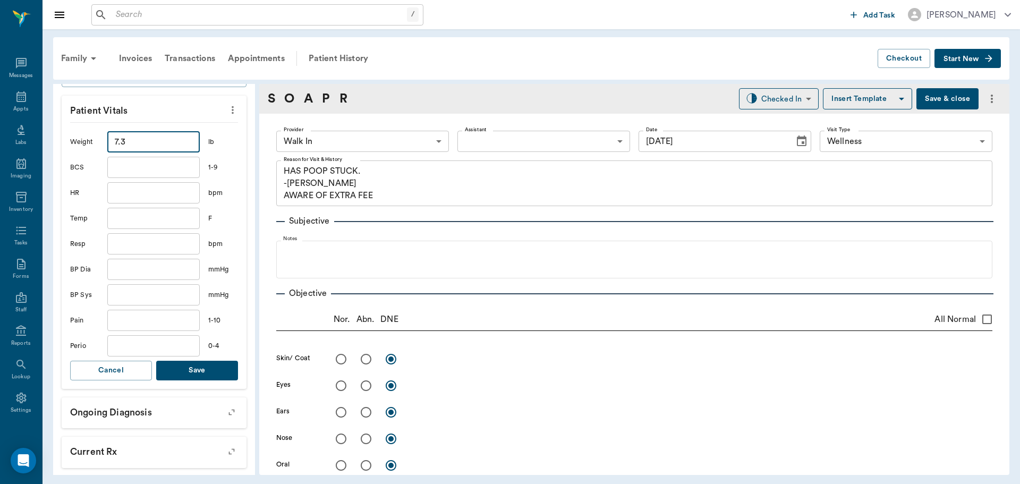
type input "7.3"
drag, startPoint x: 198, startPoint y: 368, endPoint x: 192, endPoint y: 341, distance: 27.6
click at [198, 367] on button "Save" at bounding box center [197, 371] width 82 height 20
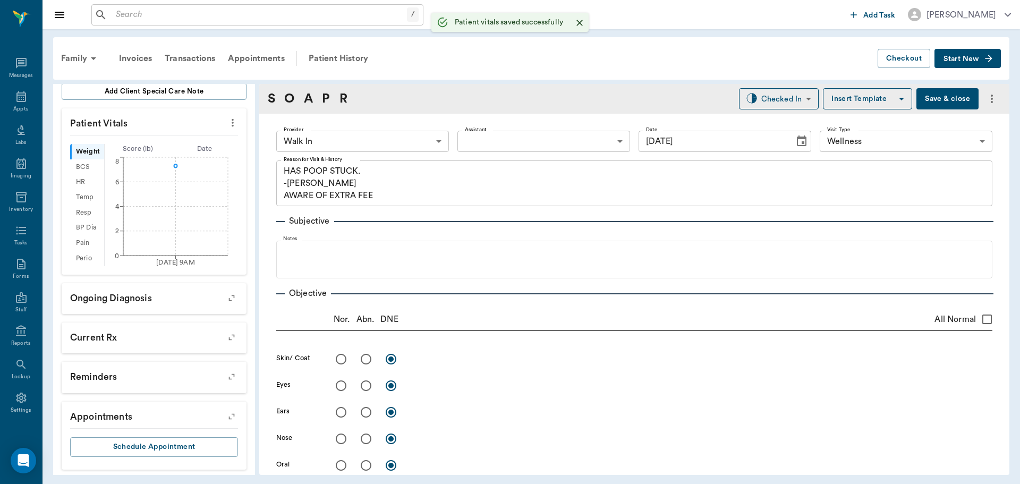
scroll to position [216, 0]
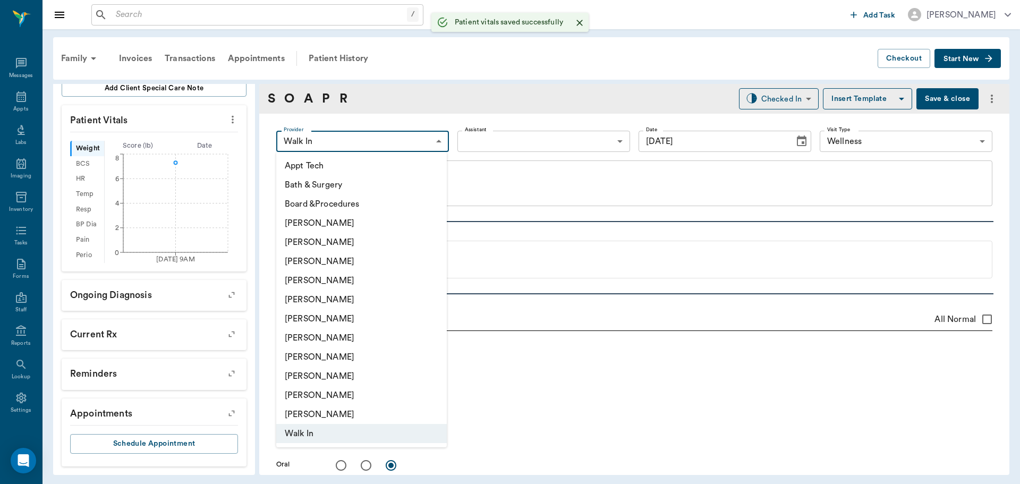
click at [344, 140] on body "/ ​ Add Task Dr. Bert Ellsworth Nectar Messages Appts Labs Imaging Inventory Ta…" at bounding box center [510, 242] width 1020 height 484
click at [324, 285] on li "[PERSON_NAME]" at bounding box center [361, 280] width 171 height 19
type input "63ec2f075fda476ae8351a4d"
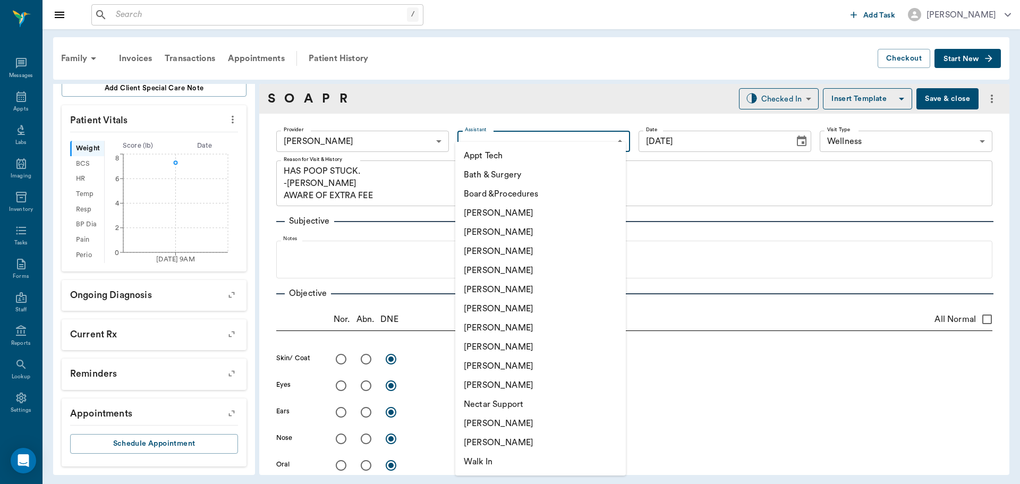
click at [512, 135] on body "/ ​ Add Task Dr. Bert Ellsworth Nectar Messages Appts Labs Imaging Inventory Ta…" at bounding box center [510, 242] width 1020 height 484
click at [482, 348] on li "Julie Dickerson" at bounding box center [540, 346] width 171 height 19
type input "63ec2e7e52e12b0ba117b124"
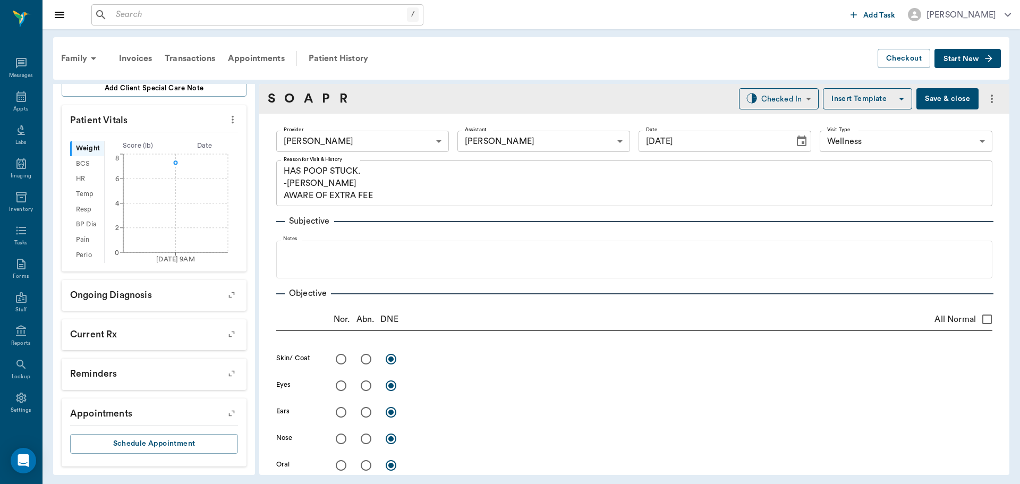
click at [328, 99] on link "P" at bounding box center [326, 98] width 8 height 19
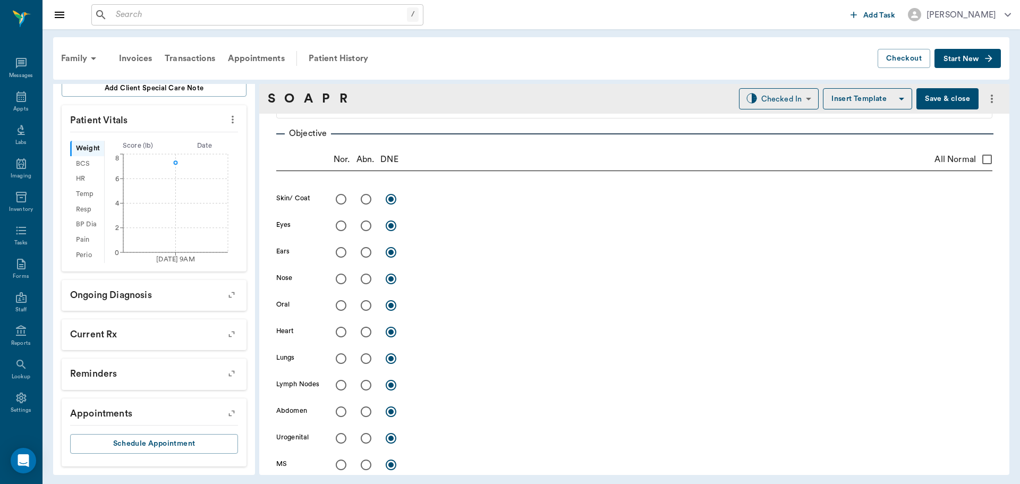
scroll to position [645, 0]
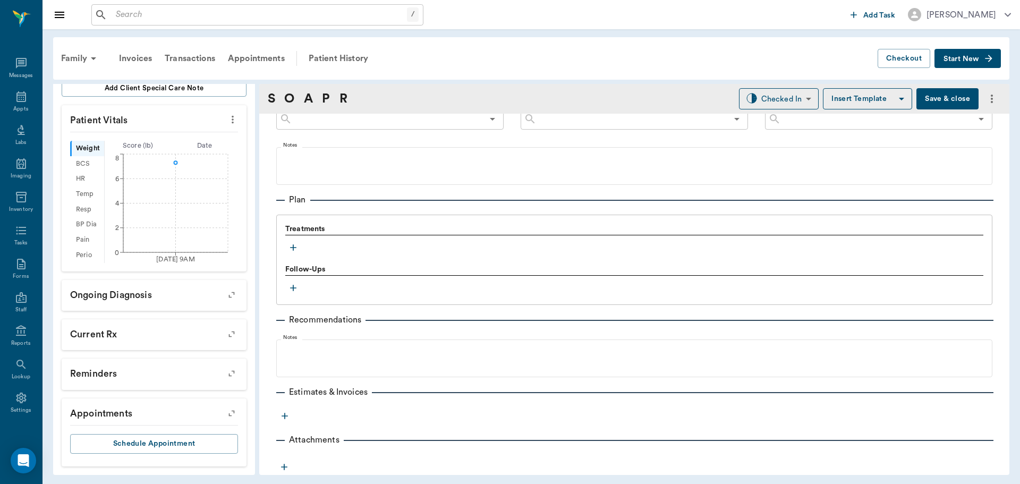
click at [291, 248] on icon "button" at bounding box center [293, 247] width 11 height 11
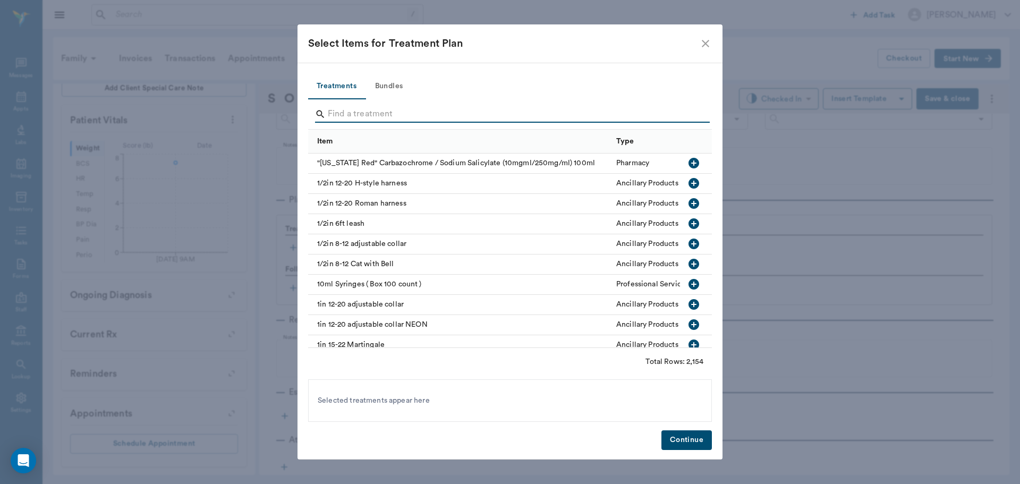
click at [358, 109] on input "Search" at bounding box center [511, 114] width 366 height 17
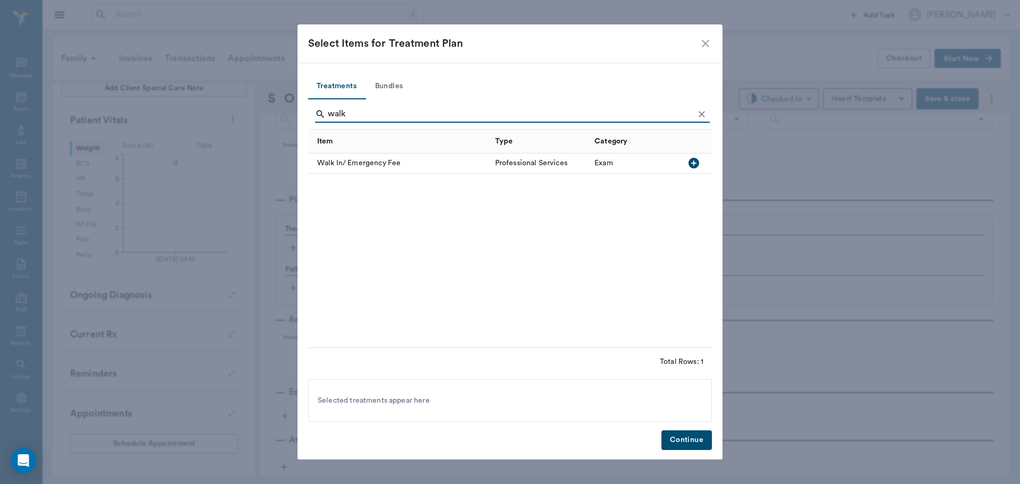
type input "walk"
click at [695, 163] on icon "button" at bounding box center [694, 163] width 11 height 11
click at [683, 443] on button "Continue" at bounding box center [687, 440] width 50 height 20
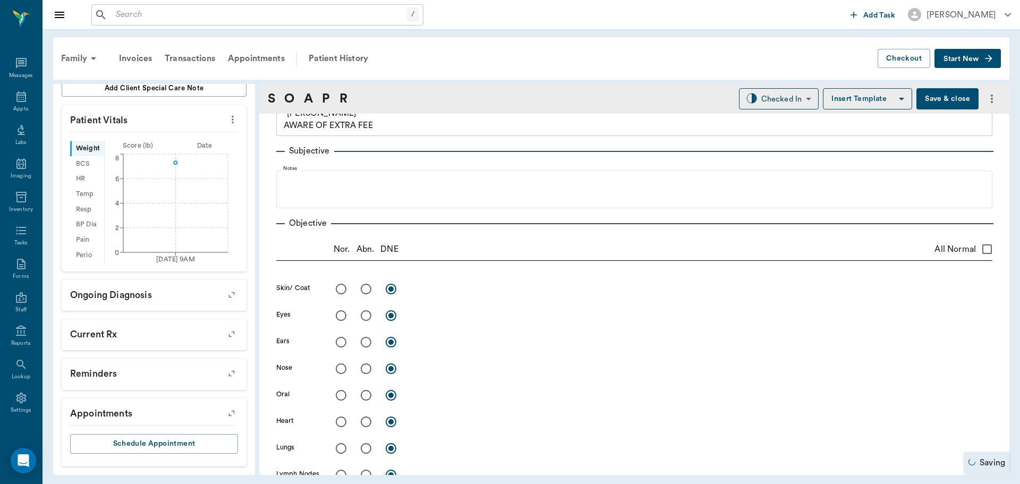
scroll to position [0, 0]
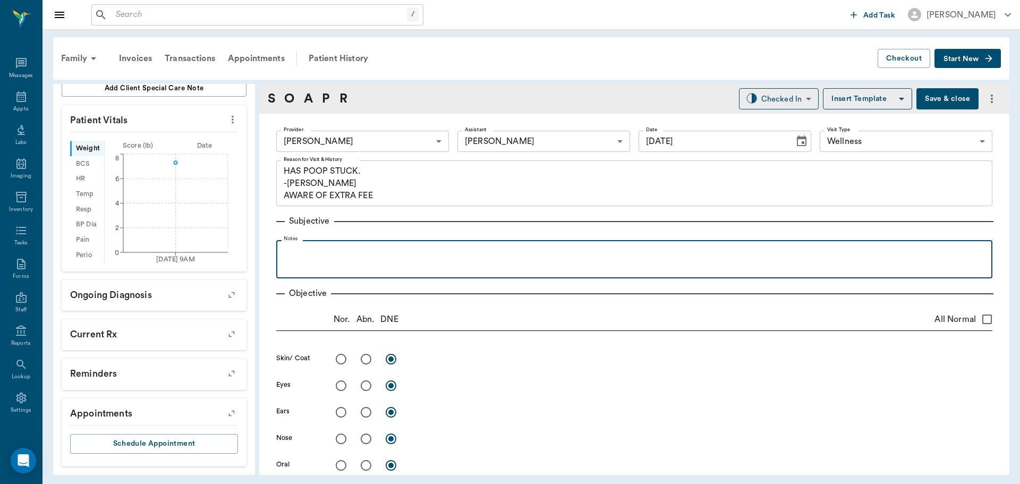
click at [292, 258] on p at bounding box center [635, 252] width 706 height 13
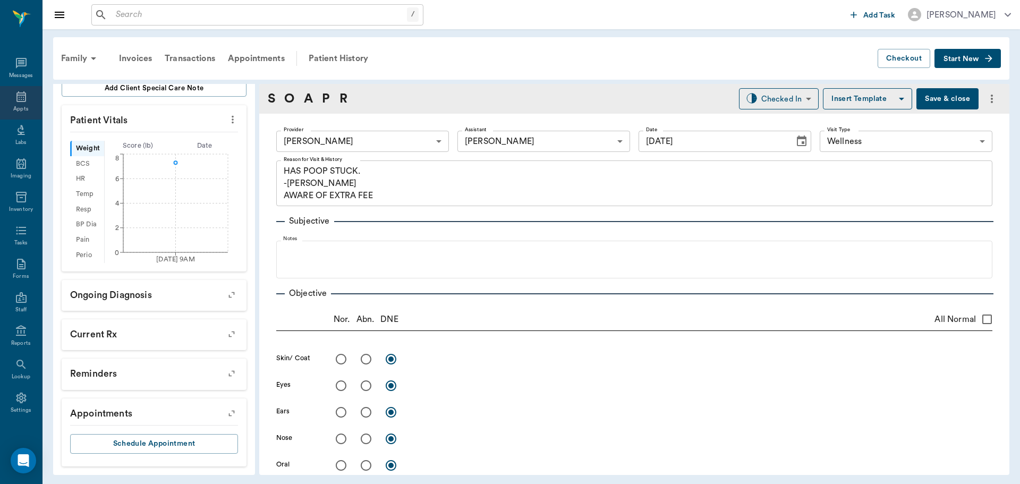
click at [21, 112] on div "Appts" at bounding box center [20, 109] width 15 height 8
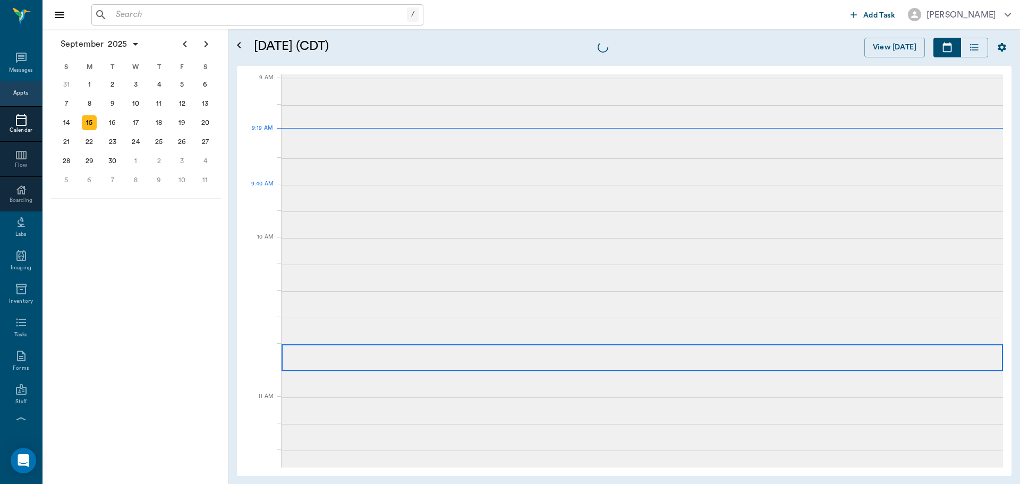
scroll to position [160, 0]
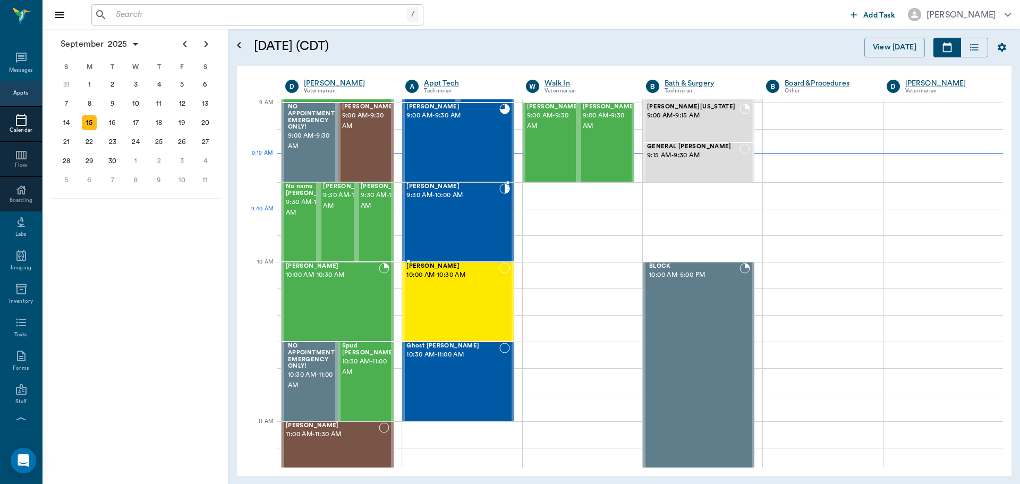
click at [472, 208] on div "Levi Ortiz 9:30 AM - 10:00 AM" at bounding box center [453, 222] width 92 height 78
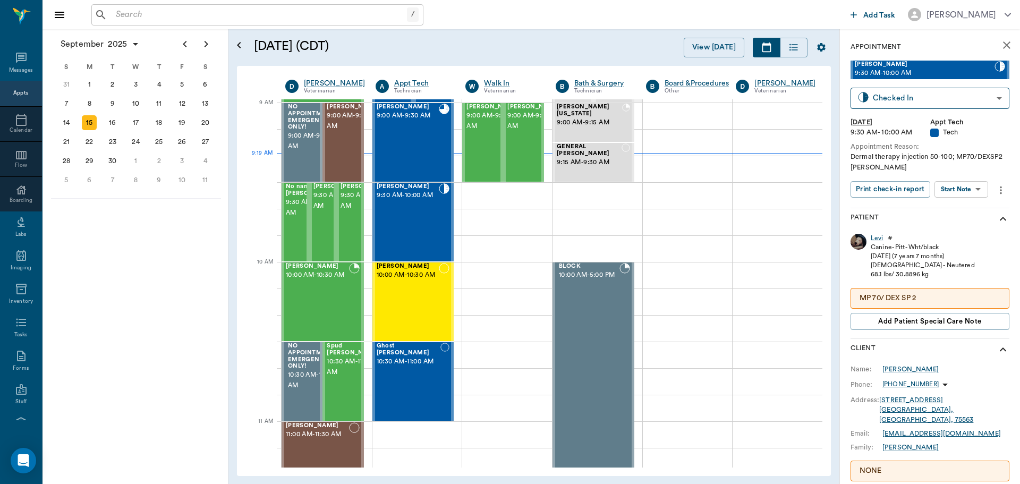
click at [964, 189] on body "/ ​ Add Task Dr. Bert Ellsworth Nectar Messages Appts Calendar Flow Boarding La…" at bounding box center [510, 242] width 1020 height 484
click at [958, 211] on button "Start SOAP" at bounding box center [950, 211] width 36 height 12
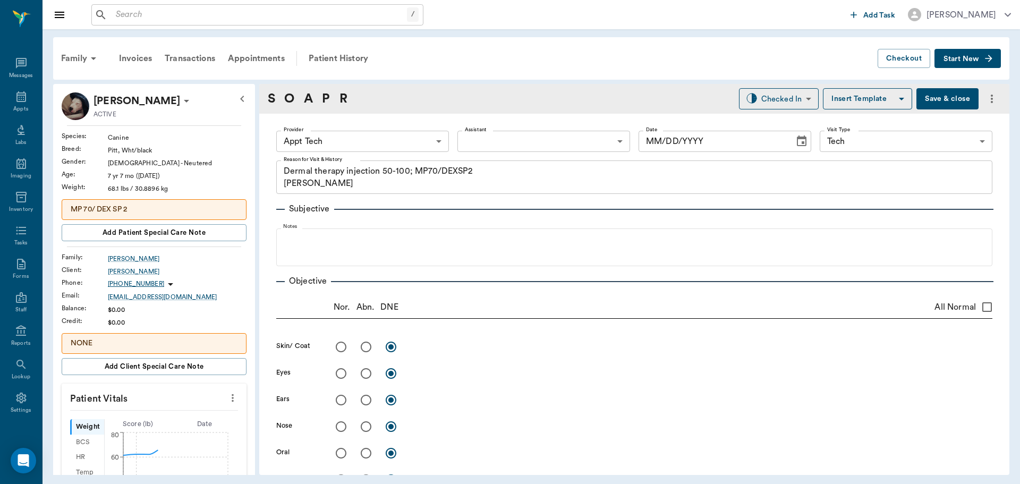
type input "63ec2f075fda476ae8351a4c"
type input "65d2be4f46e3a538d89b8c1a"
type textarea "Dermal therapy injection 50-100; MP70/DEXSP2 Christy"
type input "09/15/2025"
click at [230, 395] on icon "more" at bounding box center [233, 398] width 12 height 13
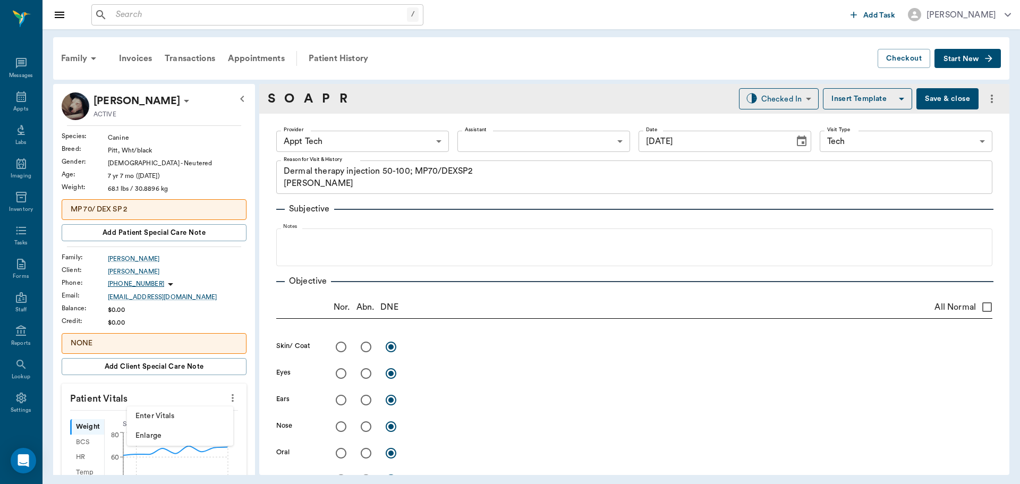
click at [184, 411] on span "Enter Vitals" at bounding box center [180, 416] width 89 height 11
click at [168, 422] on input "text" at bounding box center [153, 429] width 92 height 21
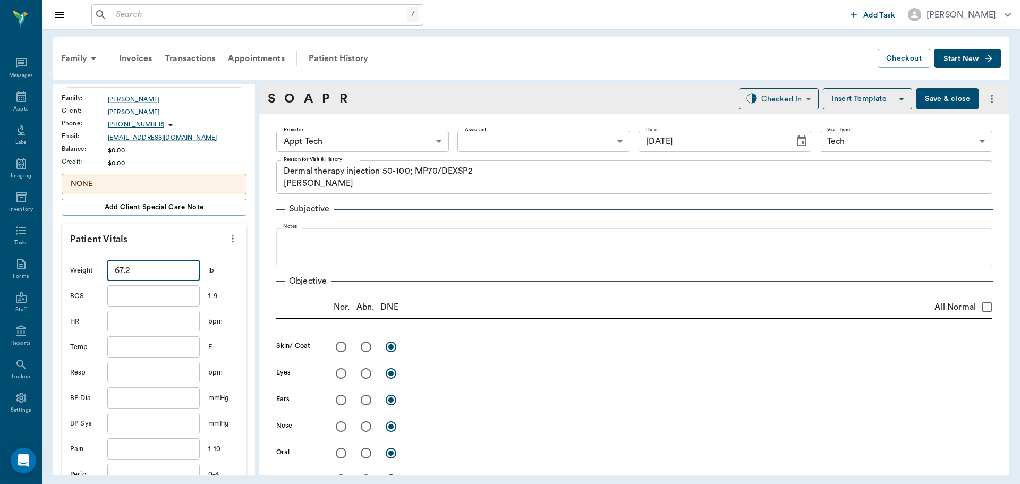
scroll to position [213, 0]
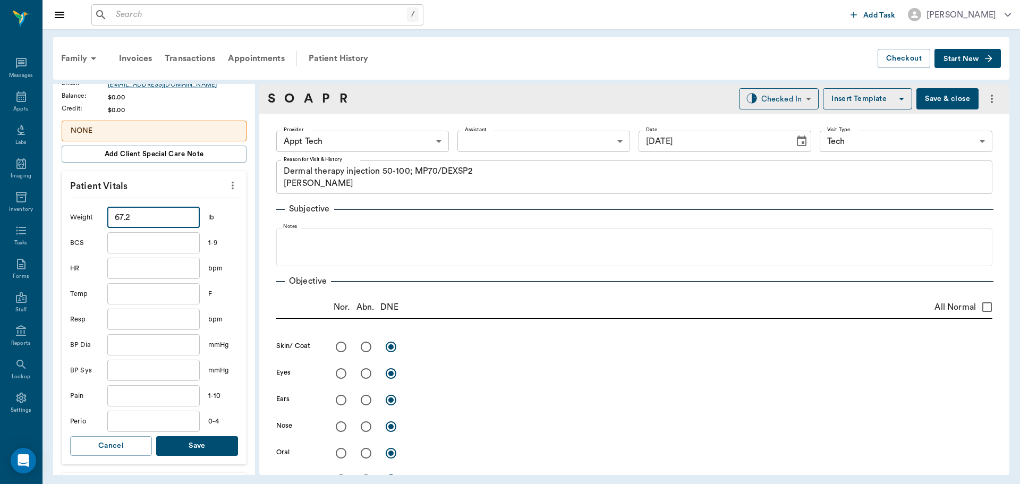
type input "67.2"
click at [205, 445] on button "Save" at bounding box center [197, 446] width 82 height 20
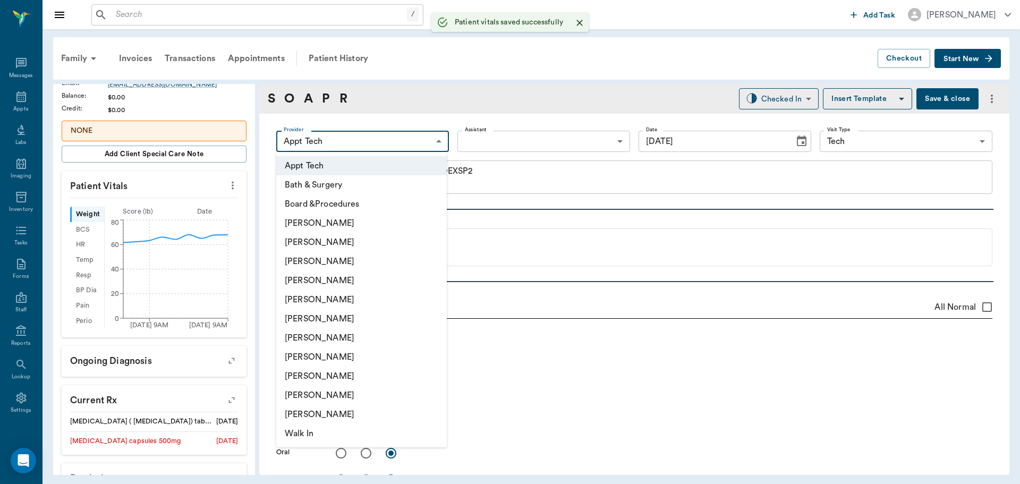
click at [341, 147] on body "/ ​ Add Task Dr. Bert Ellsworth Nectar Messages Appts Labs Imaging Inventory Ta…" at bounding box center [510, 242] width 1020 height 484
click at [348, 335] on li "Hunter Graves" at bounding box center [361, 337] width 171 height 19
type input "682b670d8bdc6f7f8feef3db"
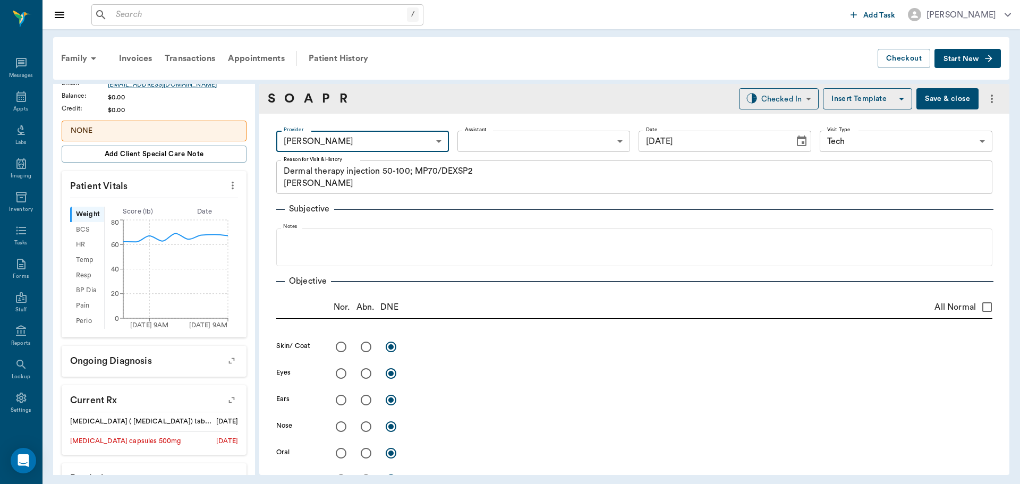
click at [506, 135] on body "/ ​ Add Task Dr. Bert Ellsworth Nectar Messages Appts Labs Imaging Inventory Ta…" at bounding box center [510, 242] width 1020 height 484
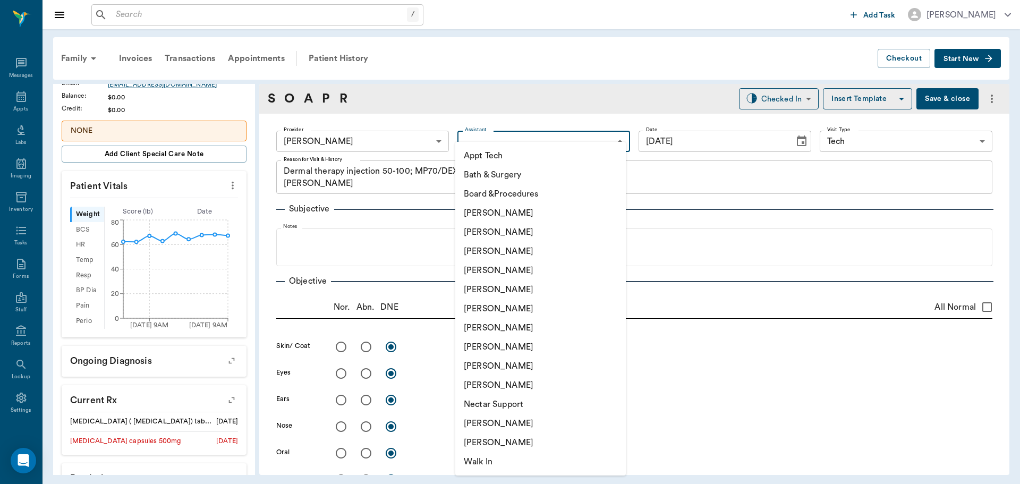
click at [496, 156] on li "Appt Tech" at bounding box center [540, 155] width 171 height 19
type input "63ec2f075fda476ae8351a4c"
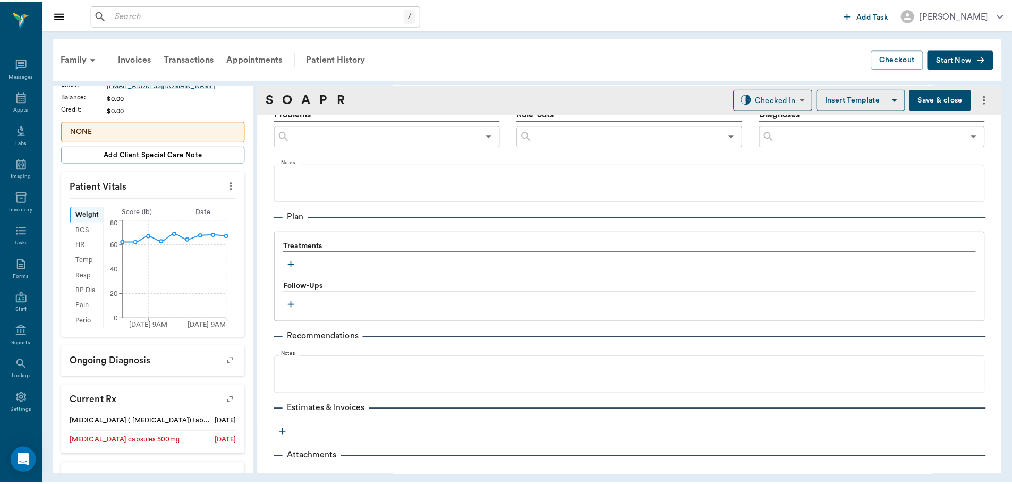
scroll to position [633, 0]
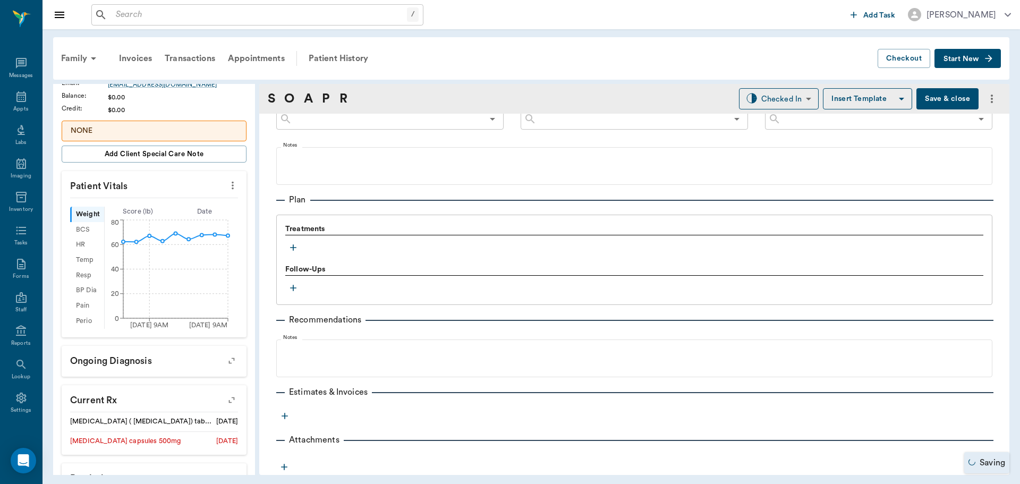
click at [289, 246] on icon "button" at bounding box center [293, 247] width 11 height 11
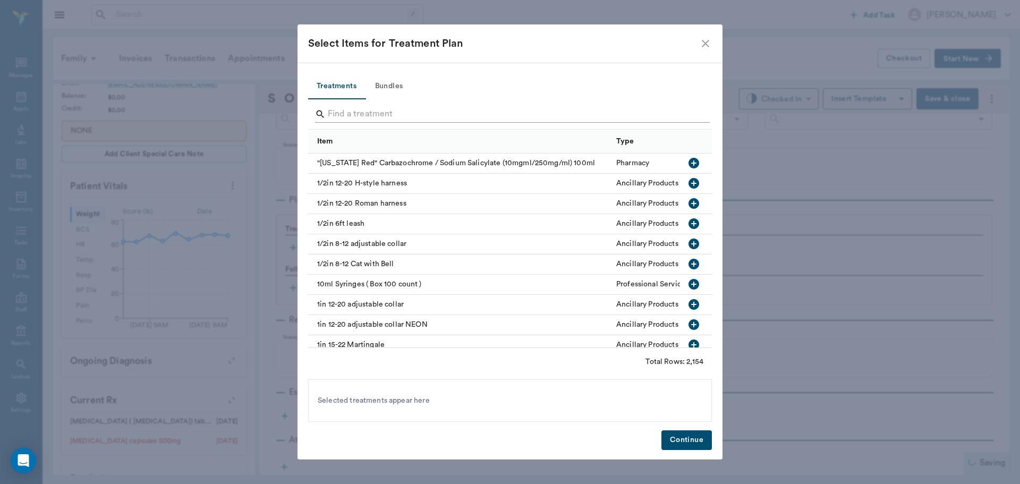
click at [402, 117] on input "Search" at bounding box center [511, 114] width 366 height 17
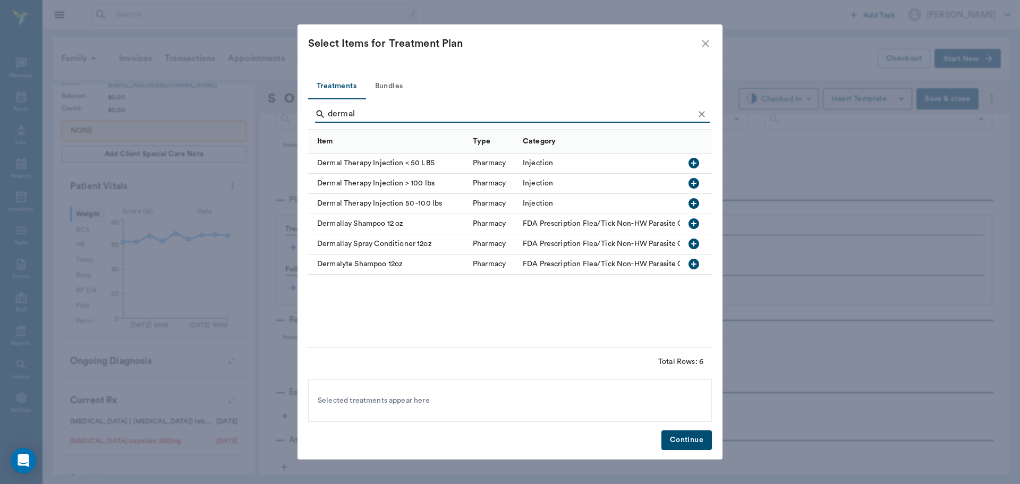
type input "dermal"
click at [698, 204] on icon "button" at bounding box center [694, 203] width 11 height 11
click at [689, 438] on button "Continue" at bounding box center [687, 440] width 50 height 20
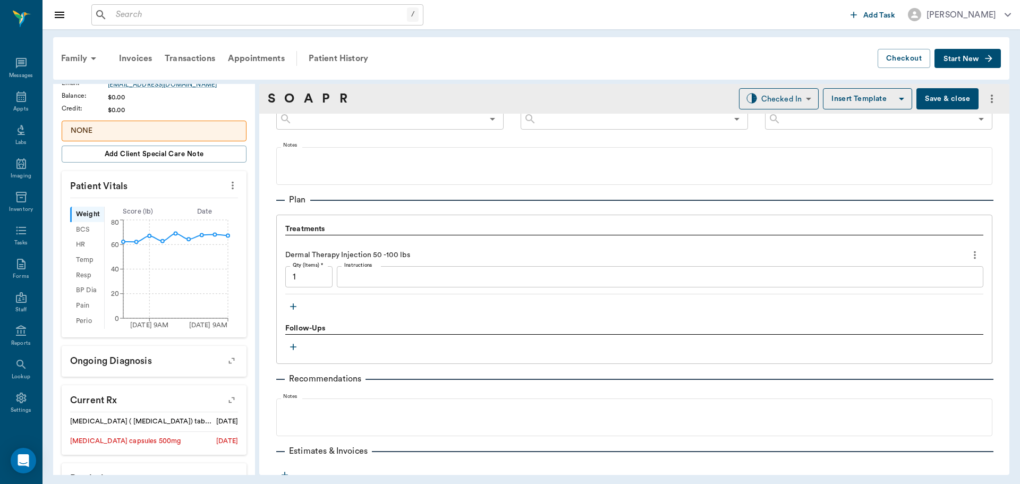
click at [447, 280] on textarea "Instructions" at bounding box center [660, 277] width 632 height 12
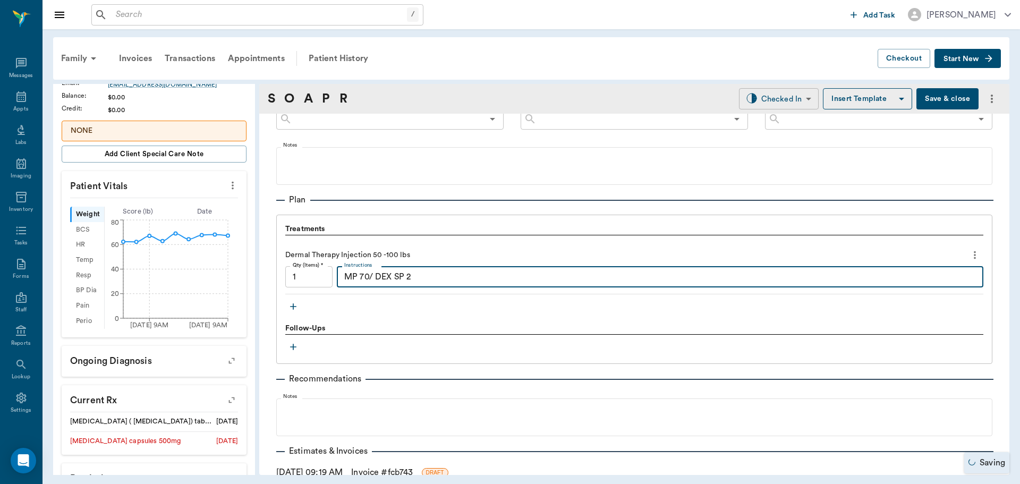
type textarea "MP 70/ DEX SP 2"
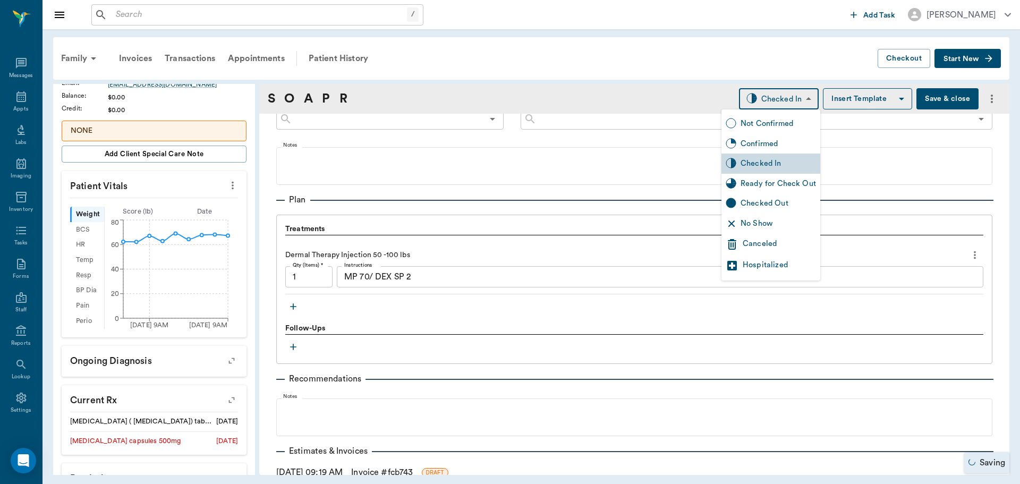
click at [788, 105] on body "/ ​ Add Task Dr. Bert Ellsworth Nectar Messages Appts Labs Imaging Inventory Ta…" at bounding box center [510, 242] width 1020 height 484
drag, startPoint x: 789, startPoint y: 187, endPoint x: 836, endPoint y: 148, distance: 61.9
click at [790, 187] on div "Ready for Check Out" at bounding box center [778, 184] width 75 height 12
type input "READY_TO_CHECKOUT"
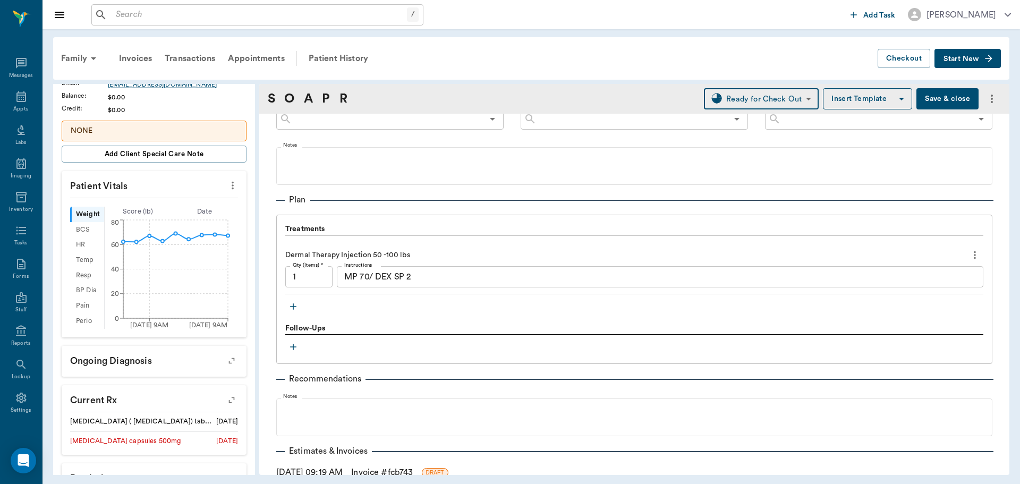
click at [945, 102] on button "Save & close" at bounding box center [948, 98] width 62 height 21
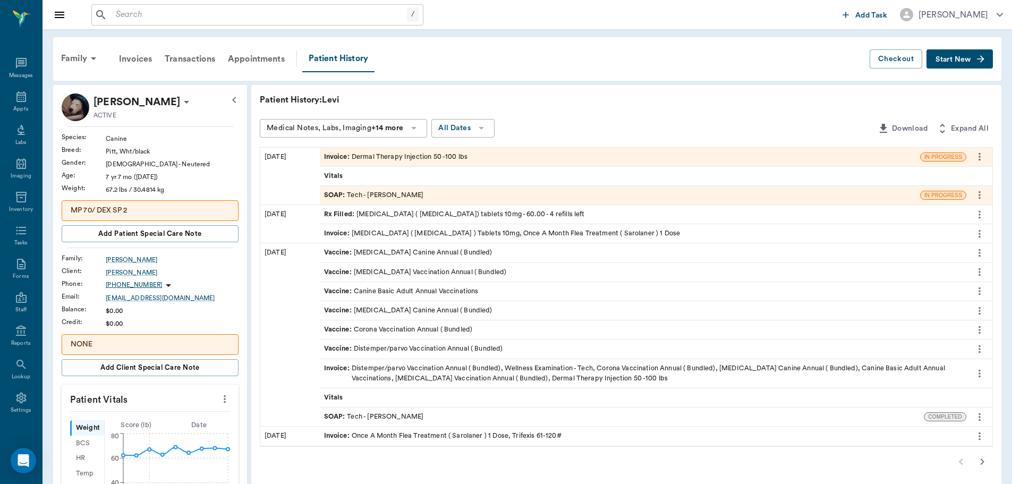
click at [370, 155] on div "Invoice : Dermal Therapy Injection 50 -100 lbs" at bounding box center [396, 157] width 144 height 10
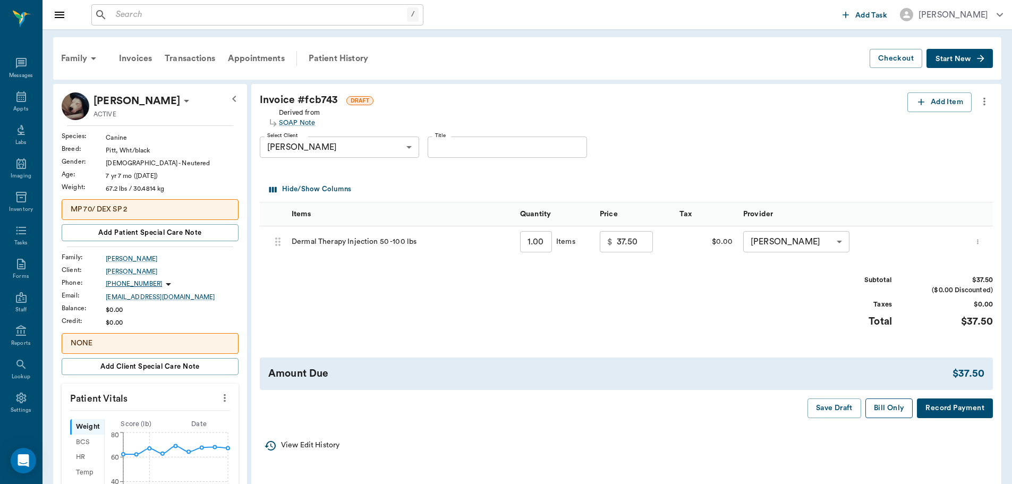
click at [888, 404] on button "Bill Only" at bounding box center [890, 409] width 48 height 20
drag, startPoint x: 75, startPoint y: 60, endPoint x: 80, endPoint y: 64, distance: 6.8
click at [75, 60] on div "Family" at bounding box center [81, 59] width 52 height 26
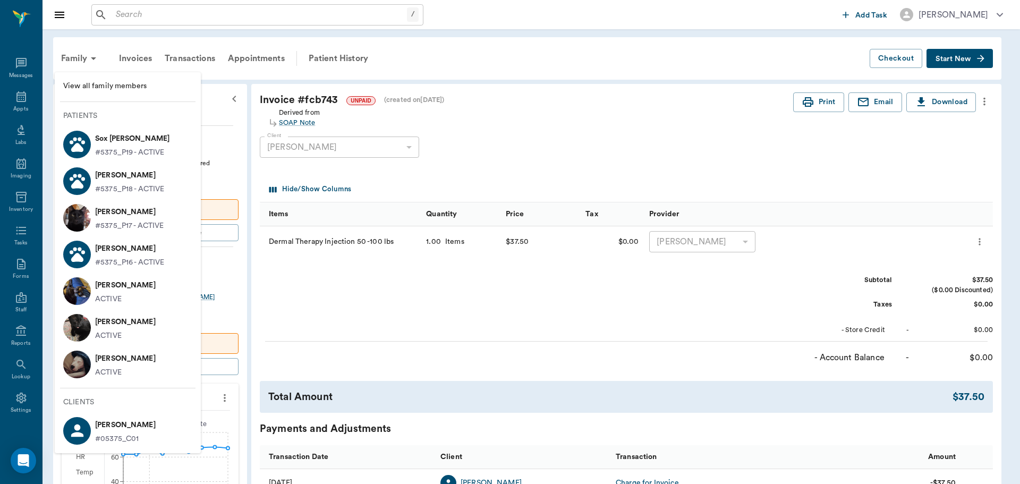
click at [116, 221] on p "#5375_P17 - ACTIVE" at bounding box center [129, 226] width 69 height 11
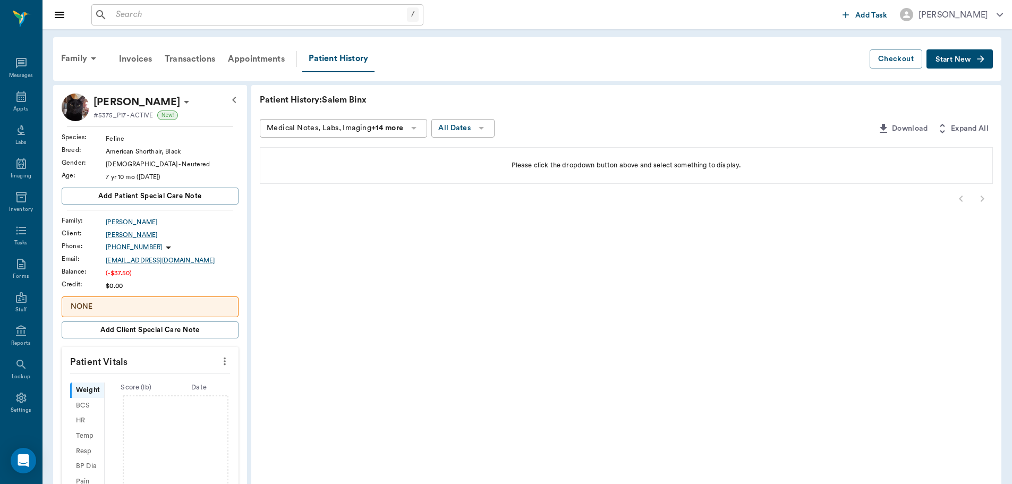
click at [936, 54] on button "Start New" at bounding box center [960, 59] width 66 height 20
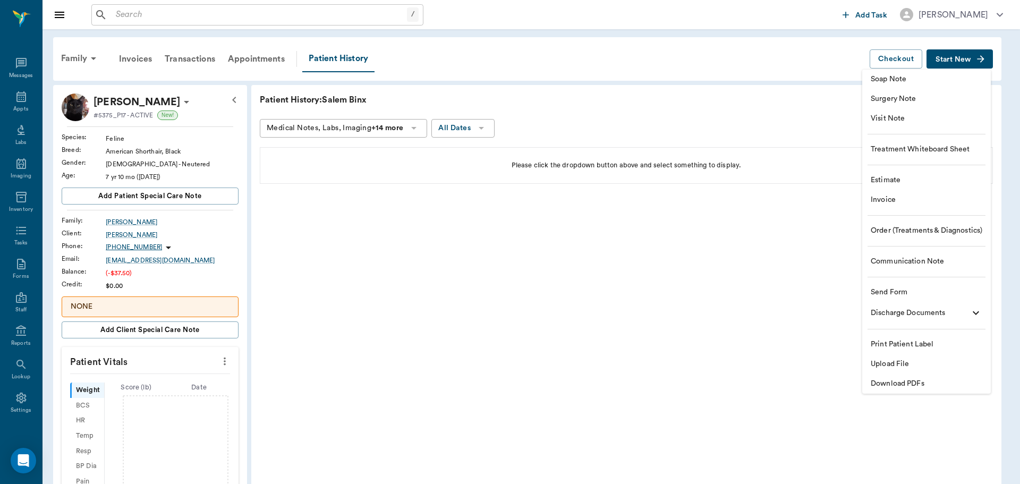
click at [883, 192] on li "Invoice" at bounding box center [926, 200] width 129 height 20
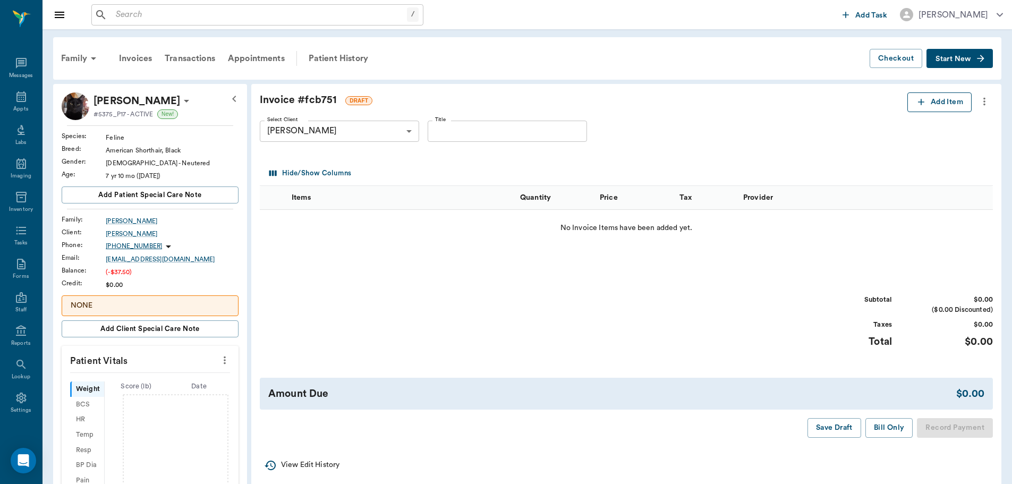
click at [914, 106] on button "Add Item" at bounding box center [940, 102] width 64 height 20
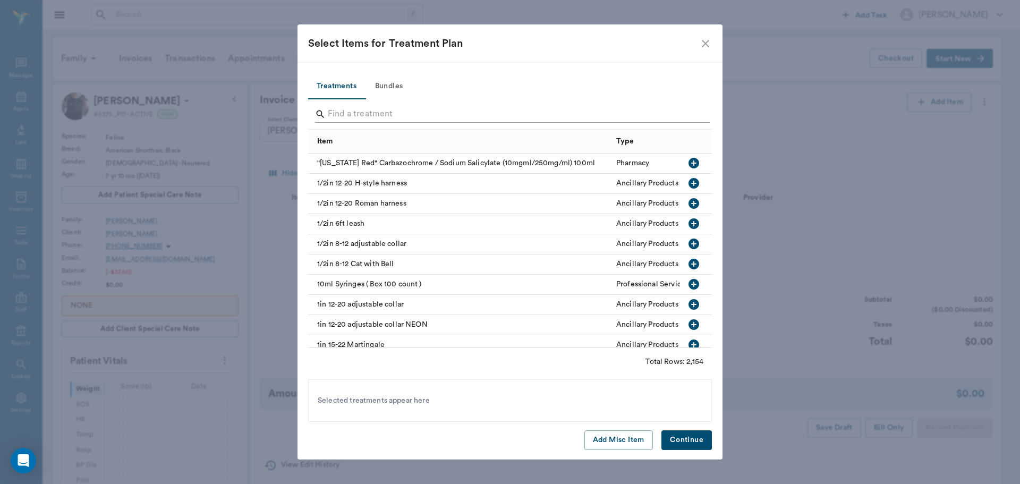
click at [478, 111] on input "Search" at bounding box center [511, 114] width 366 height 17
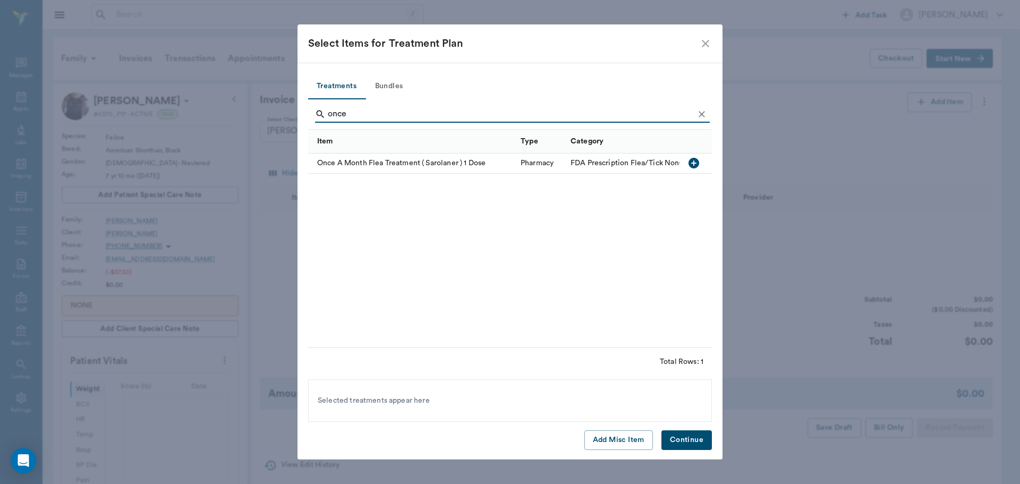
type input "once"
click at [690, 161] on icon "button" at bounding box center [694, 163] width 11 height 11
drag, startPoint x: 693, startPoint y: 439, endPoint x: 891, endPoint y: 200, distance: 310.7
click at [693, 439] on button "Continue" at bounding box center [687, 440] width 50 height 20
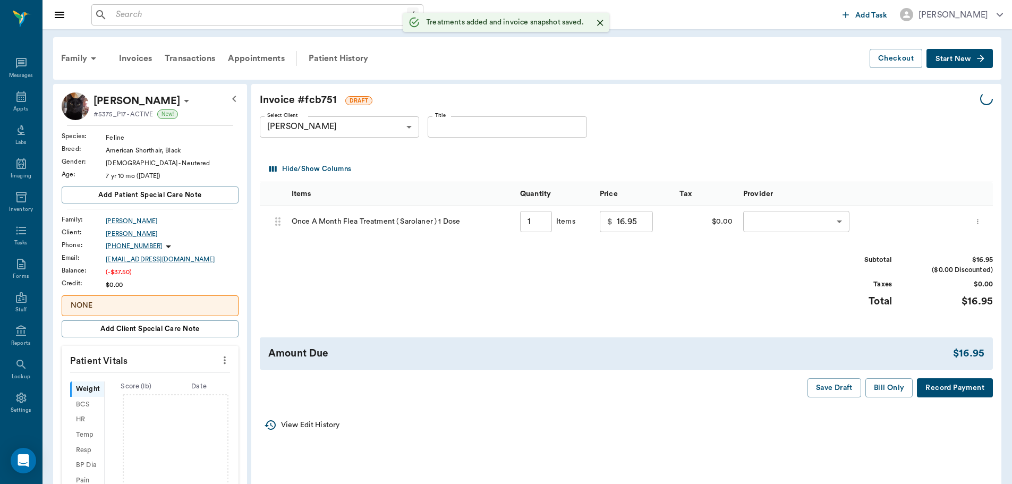
type input "1.00"
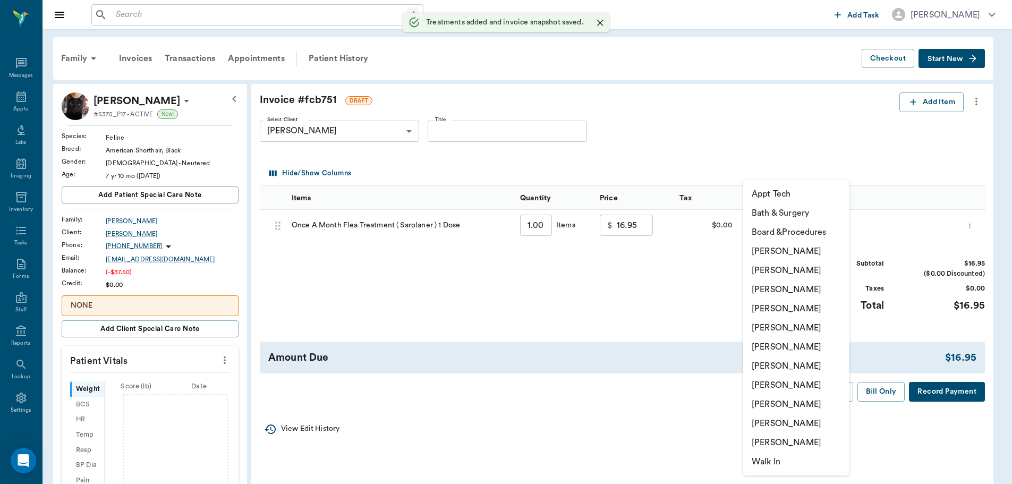
drag, startPoint x: 790, startPoint y: 220, endPoint x: 808, endPoint y: 271, distance: 54.3
click at [790, 222] on body "/ ​ Add Task Dr. Bert Ellsworth Nectar Messages Appts Labs Imaging Inventory Ta…" at bounding box center [506, 364] width 1012 height 728
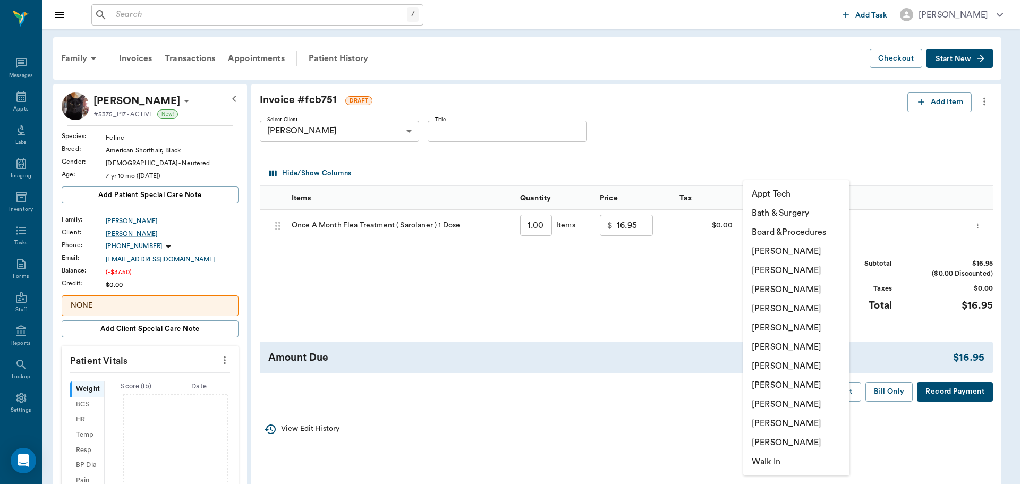
click at [801, 362] on li "Hunter Graves" at bounding box center [796, 366] width 106 height 19
type input "none-682b670d8bdc6f7f8feef3db"
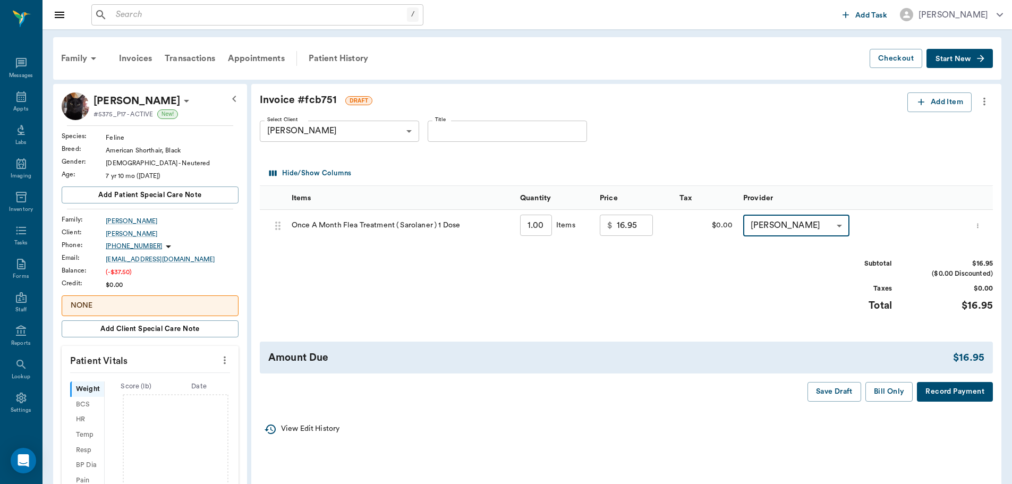
click at [883, 393] on button "Bill Only" at bounding box center [890, 392] width 48 height 20
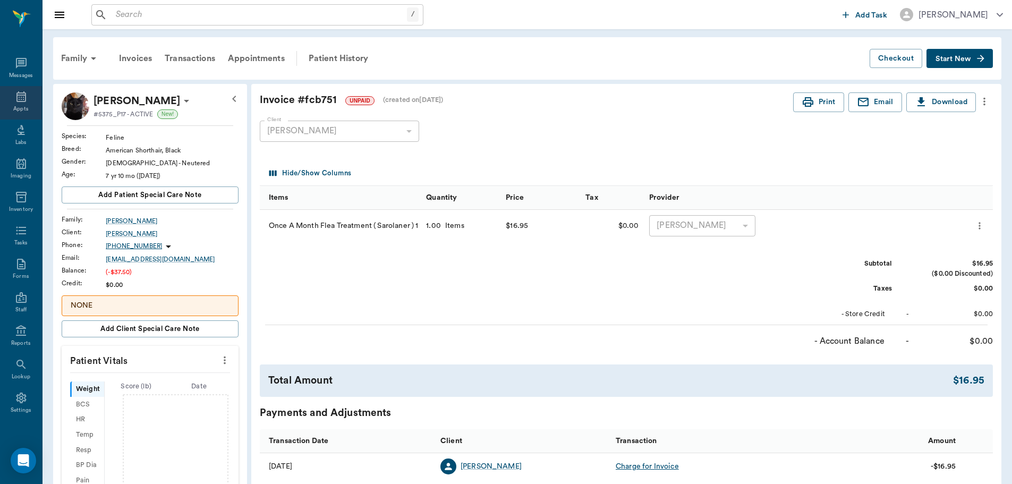
click at [9, 104] on div "Appts" at bounding box center [21, 102] width 42 height 33
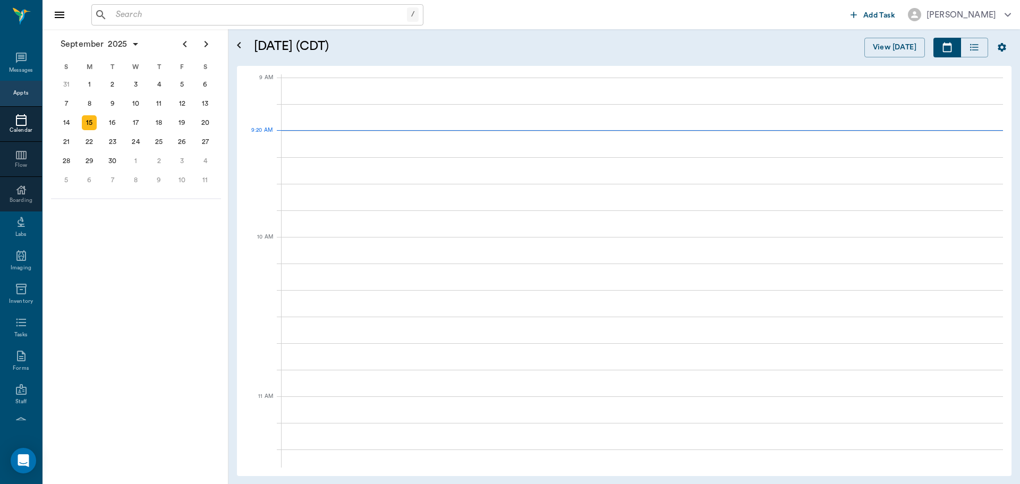
scroll to position [160, 0]
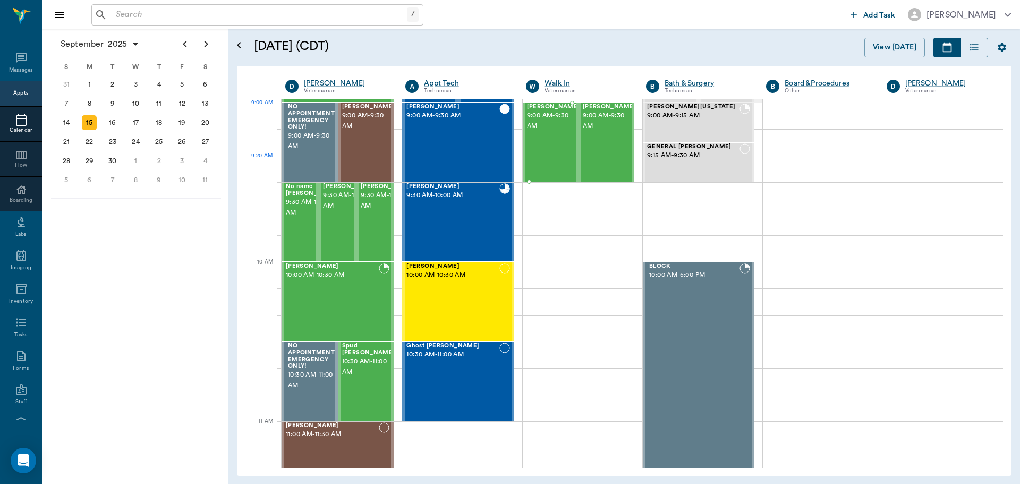
click at [553, 120] on span "9:00 AM - 9:30 AM" at bounding box center [553, 121] width 53 height 21
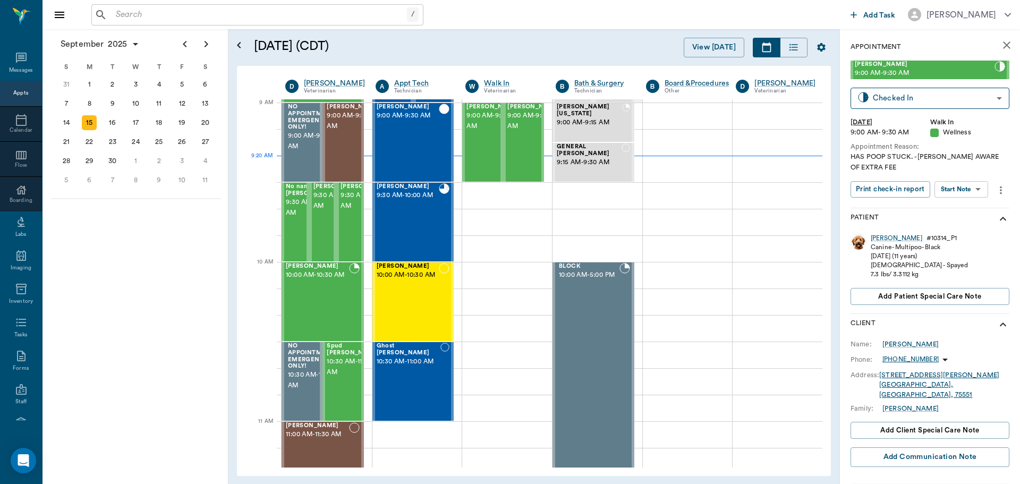
click at [952, 191] on body "/ ​ Add Task Dr. Bert Ellsworth Nectar Messages Appts Calendar Flow Boarding La…" at bounding box center [510, 242] width 1020 height 484
click at [936, 208] on button "View SOAP" at bounding box center [950, 211] width 36 height 12
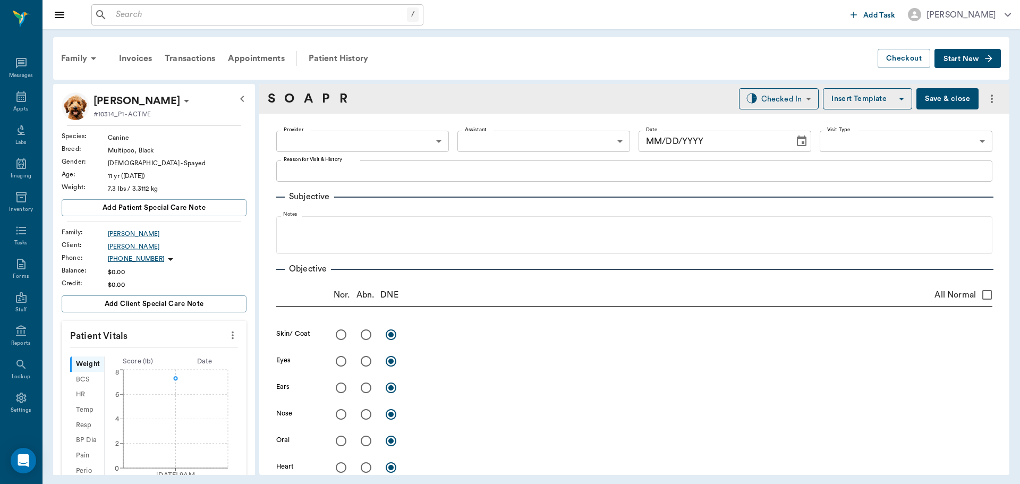
type input "63ec2f075fda476ae8351a4d"
type input "63ec2e7e52e12b0ba117b124"
type input "65d2be4f46e3a538d89b8c14"
type textarea "HAS POOP STUCK. -LORY AWARE OF EXTRA FEE"
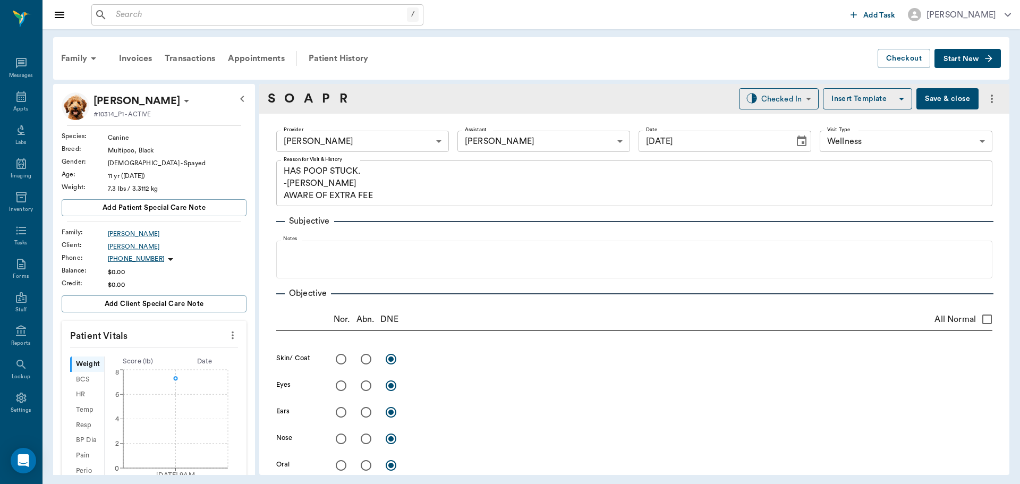
type input "09/15/2025"
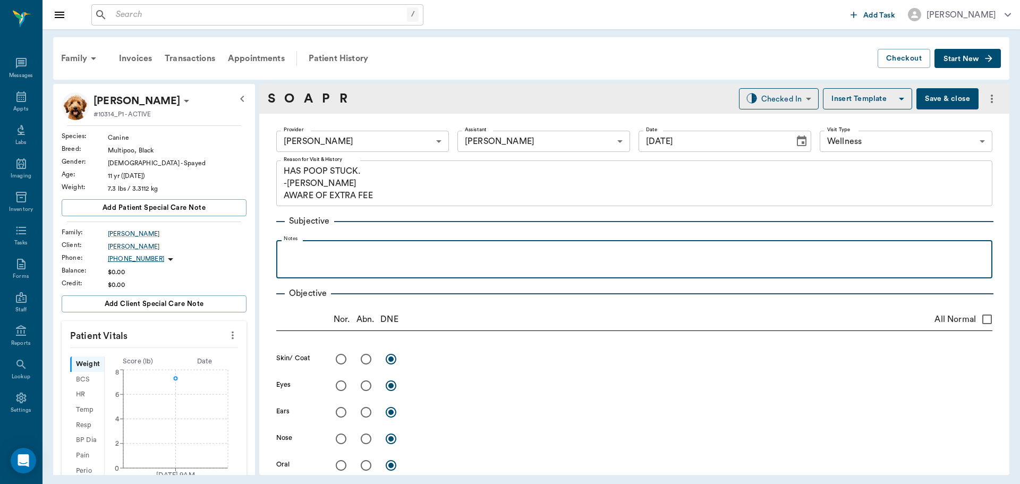
click at [303, 255] on p at bounding box center [635, 252] width 706 height 13
click at [338, 252] on p "has a constapaion" at bounding box center [635, 252] width 706 height 13
click at [357, 252] on p "has a constapation" at bounding box center [635, 252] width 706 height 13
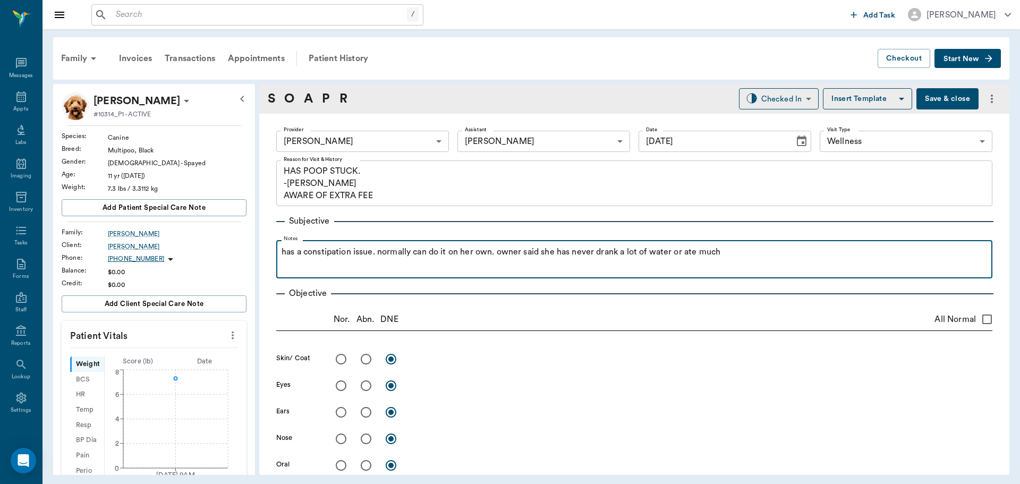
click at [699, 253] on p "has a constipation issue. normally can do it on her own. owner said she has nev…" at bounding box center [635, 252] width 706 height 13
click at [733, 257] on p "has a constipation issue. normally can do it on her own. owner said she has nev…" at bounding box center [635, 252] width 706 height 13
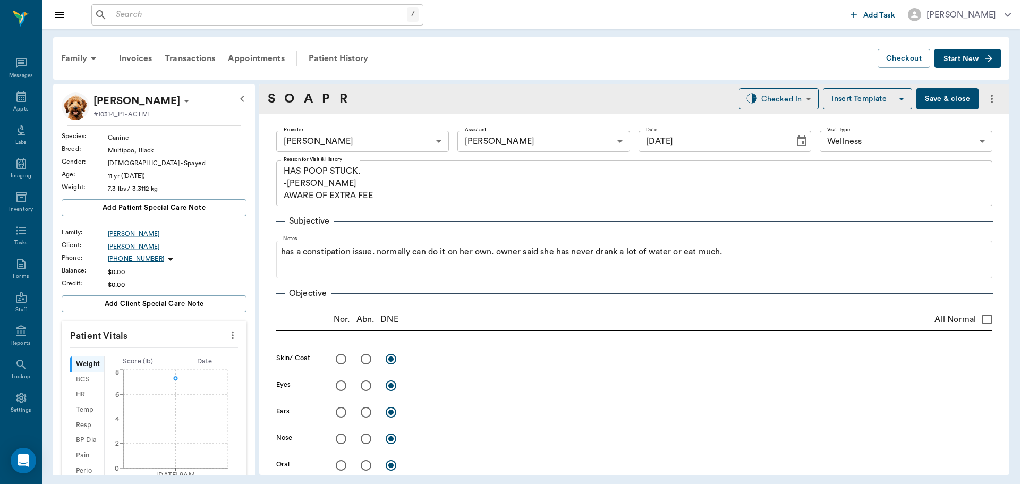
click at [943, 93] on button "Save & close" at bounding box center [948, 98] width 62 height 21
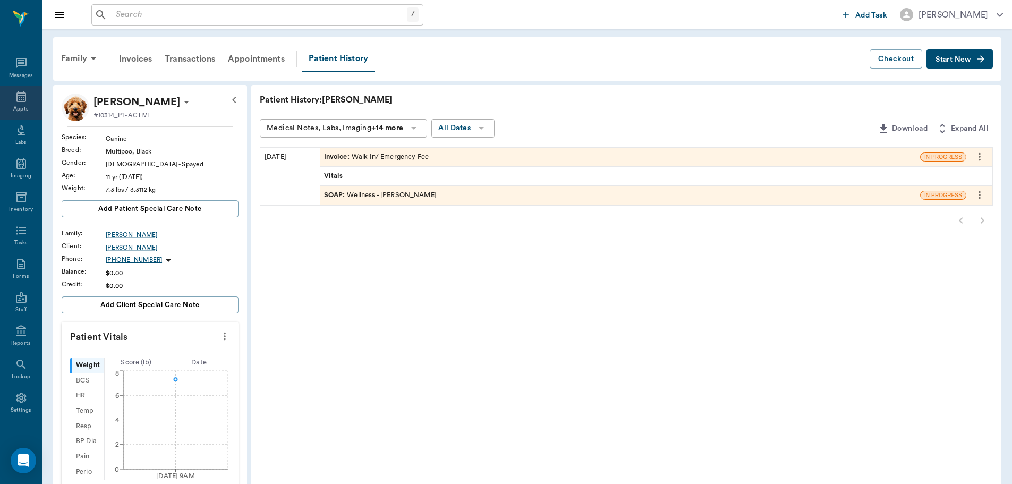
click at [23, 98] on icon at bounding box center [21, 96] width 13 height 13
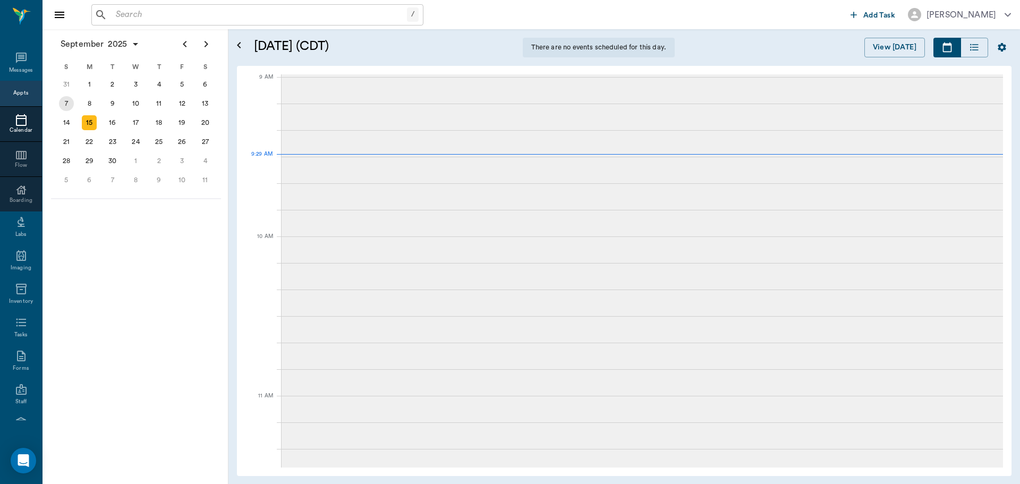
scroll to position [162, 0]
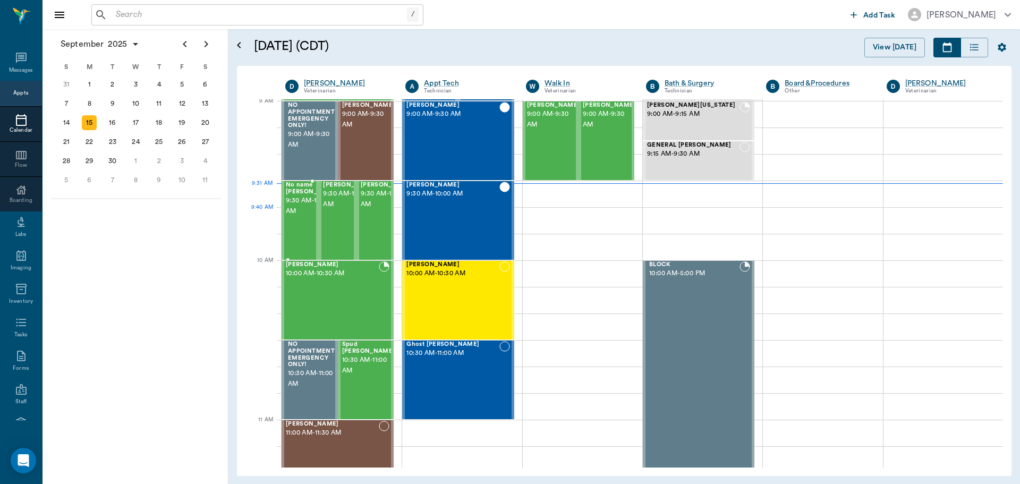
click at [293, 216] on span "9:30 AM - 10:00 AM" at bounding box center [312, 206] width 53 height 21
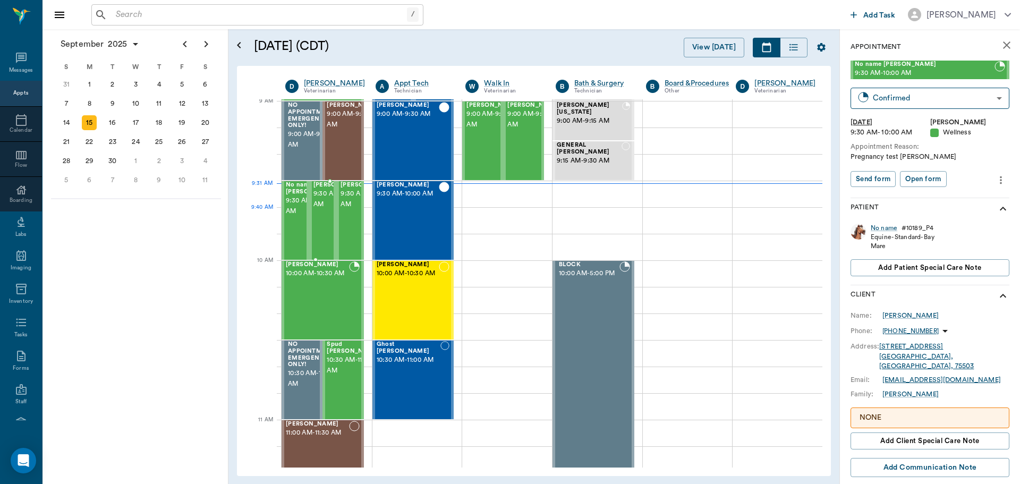
click at [323, 210] on span "9:30 AM - 10:00 AM" at bounding box center [340, 199] width 53 height 21
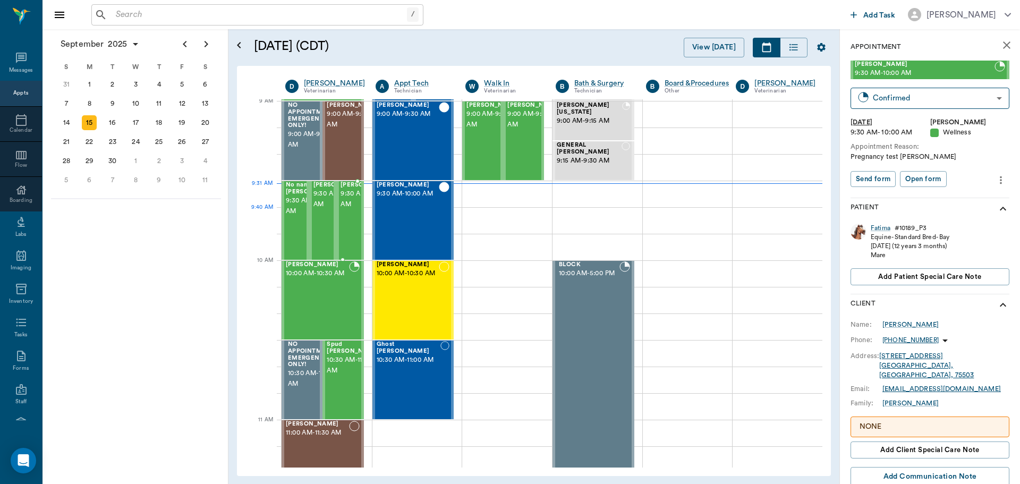
click at [351, 210] on span "9:30 AM - 10:00 AM" at bounding box center [367, 199] width 53 height 21
click at [319, 279] on span "10:00 AM - 10:30 AM" at bounding box center [317, 273] width 63 height 11
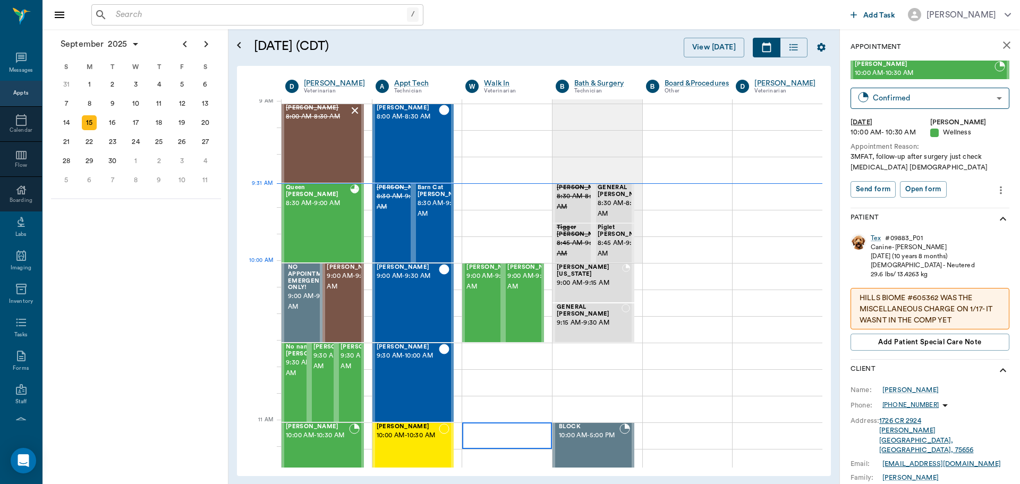
scroll to position [162, 0]
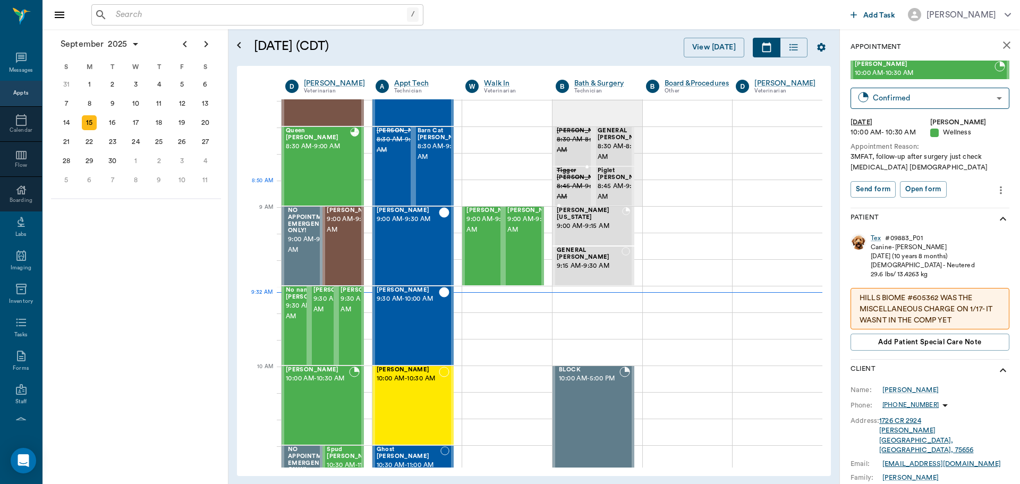
scroll to position [56, 0]
click at [518, 224] on span "9:00 AM - 9:30 AM" at bounding box center [534, 225] width 53 height 21
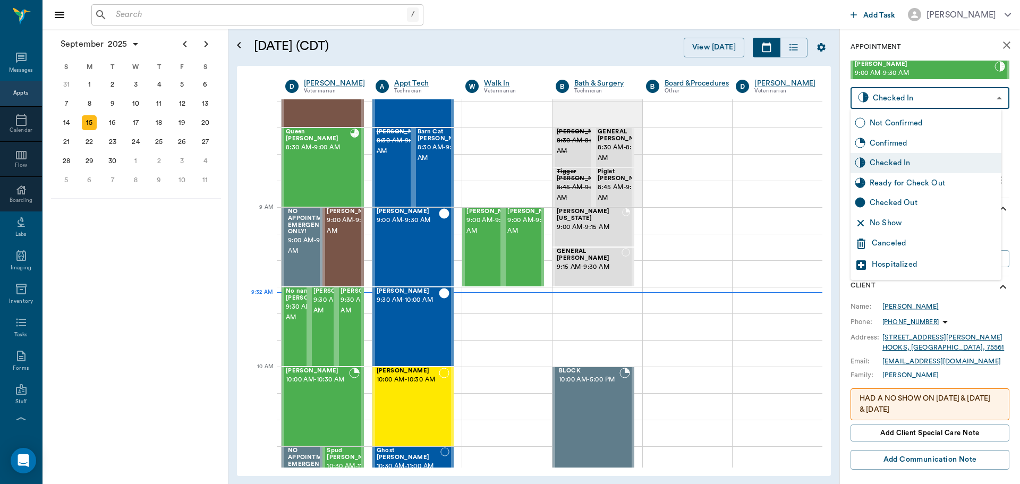
click at [891, 103] on body "/ ​ Add Task Dr. Bert Ellsworth Nectar Messages Appts Calendar Flow Boarding La…" at bounding box center [510, 242] width 1020 height 484
click at [909, 202] on div "Checked Out" at bounding box center [934, 203] width 128 height 12
type input "CHECKED_OUT"
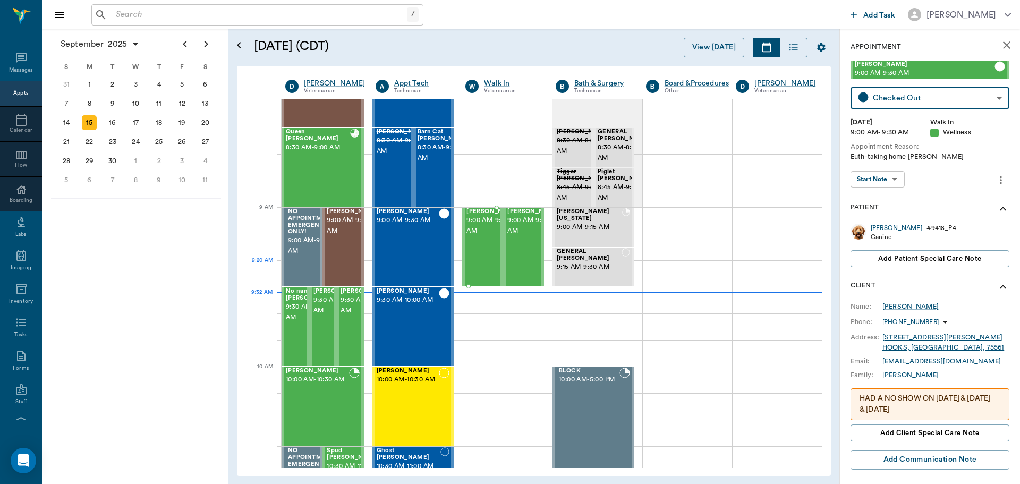
click at [473, 267] on div "[PERSON_NAME] 9:00 AM - 9:30 AM" at bounding box center [493, 247] width 53 height 78
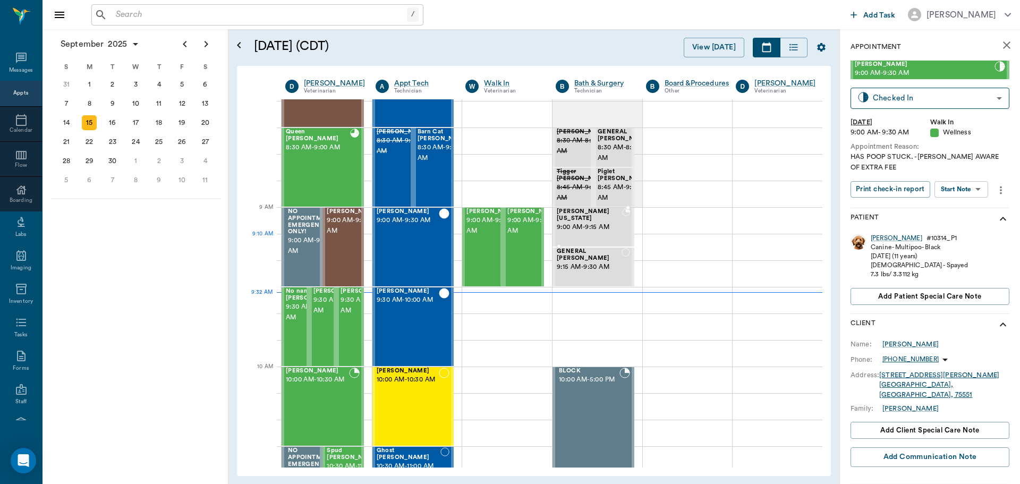
click at [610, 236] on div "Hunni Washington 9:00 AM - 9:15 AM" at bounding box center [589, 227] width 65 height 38
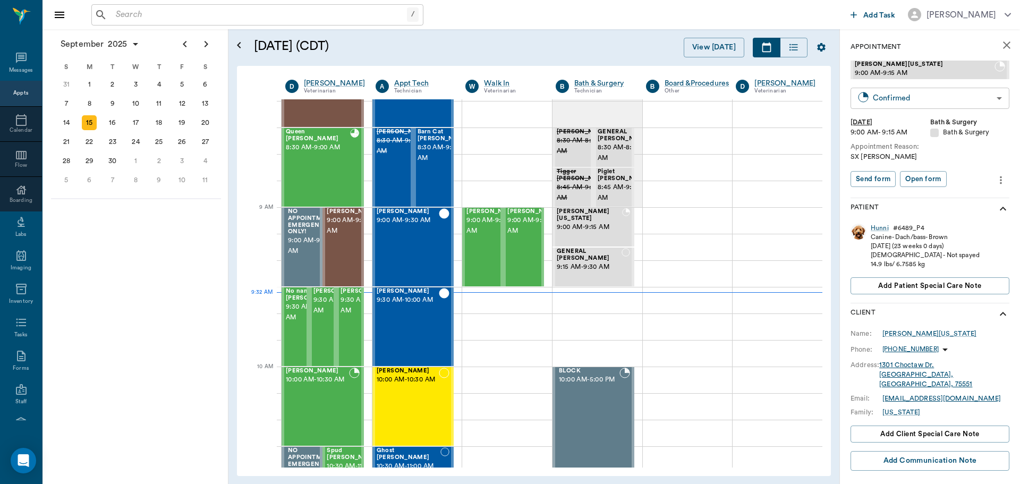
click at [885, 91] on body "/ ​ Add Task Dr. Bert Ellsworth Nectar Messages Appts Calendar Flow Boarding La…" at bounding box center [510, 242] width 1020 height 484
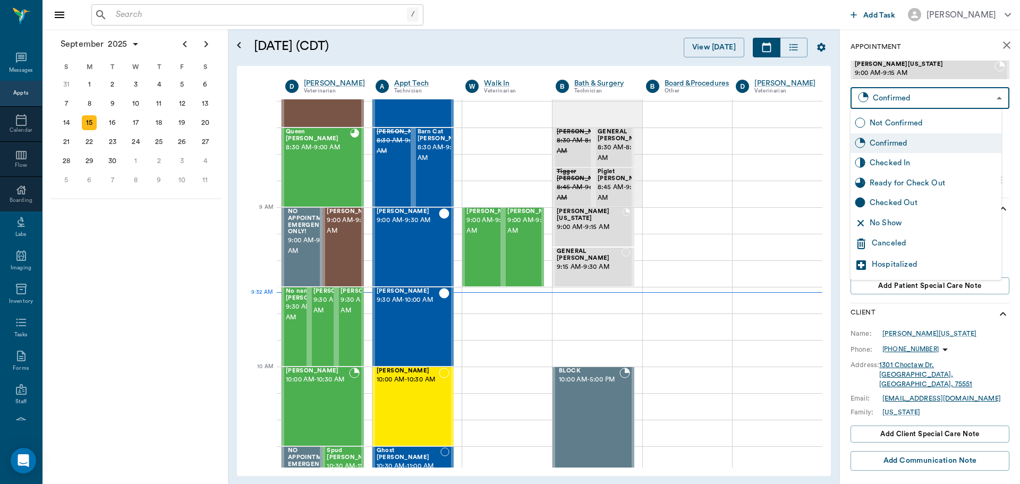
click at [906, 165] on div "Checked In" at bounding box center [934, 163] width 128 height 12
type input "CHECKED_IN"
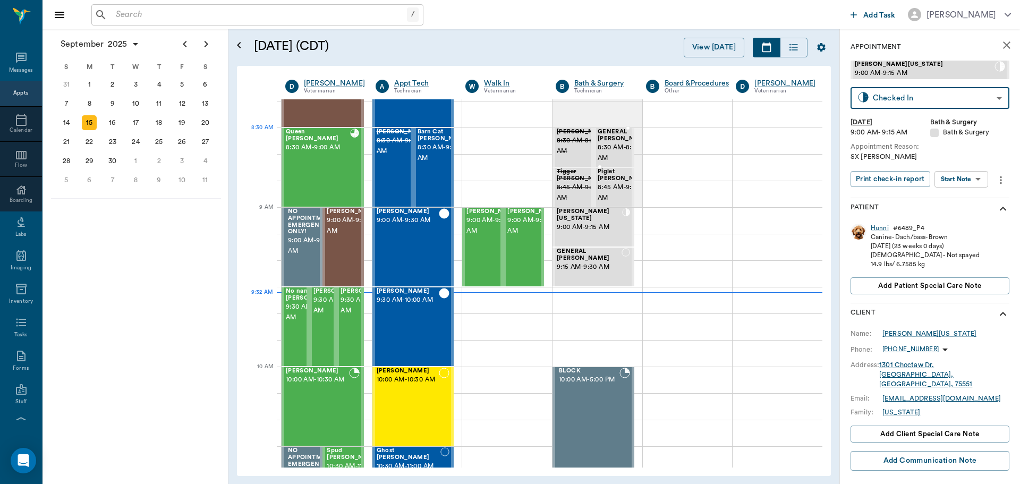
click at [651, 146] on div at bounding box center [651, 148] width 0 height 38
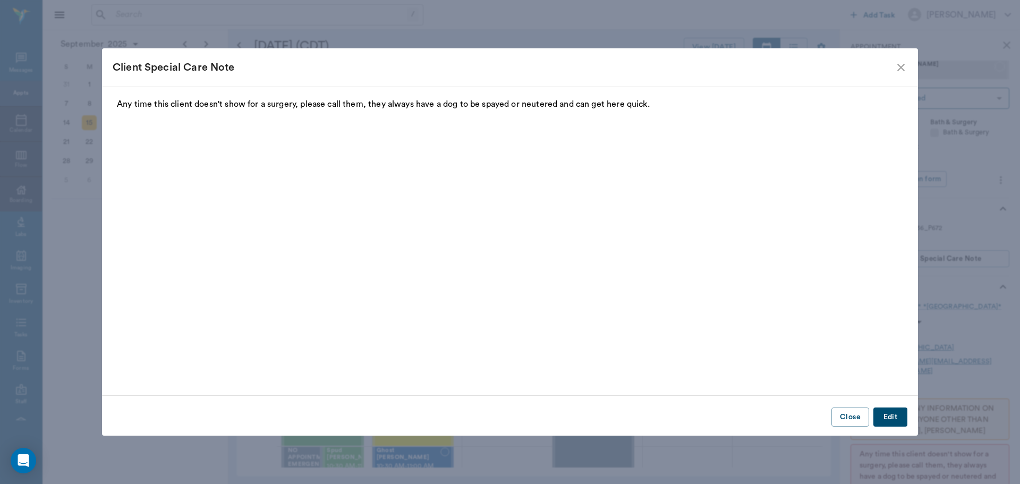
click at [905, 70] on icon "close" at bounding box center [901, 67] width 13 height 13
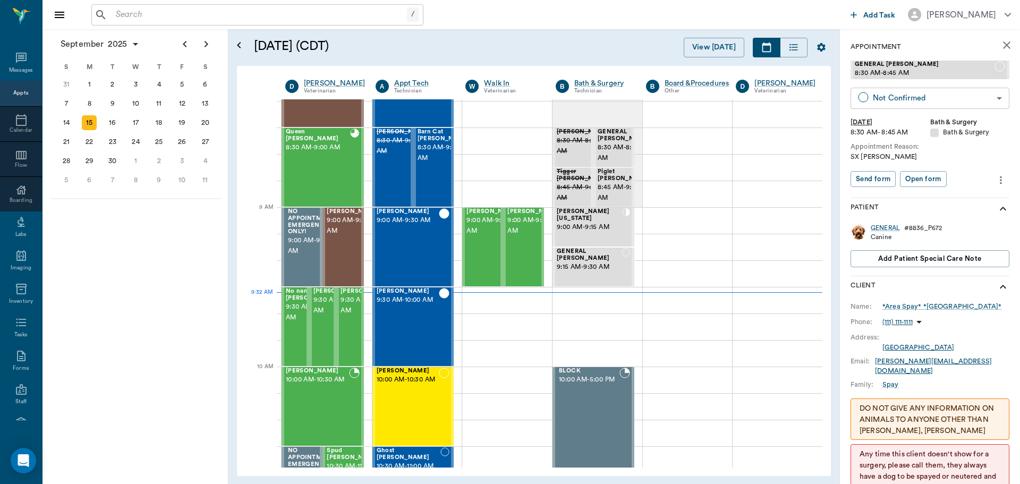
click at [919, 106] on body "/ ​ Add Task Dr. Bert Ellsworth Nectar Messages Appts Calendar Flow Boarding La…" at bounding box center [510, 242] width 1020 height 484
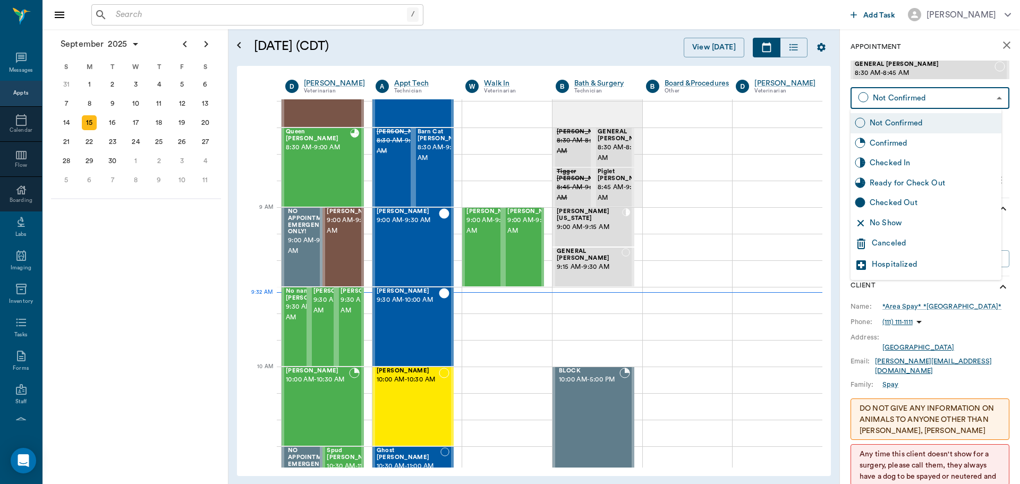
click at [907, 164] on div "Checked In" at bounding box center [934, 163] width 128 height 12
type input "CHECKED_IN"
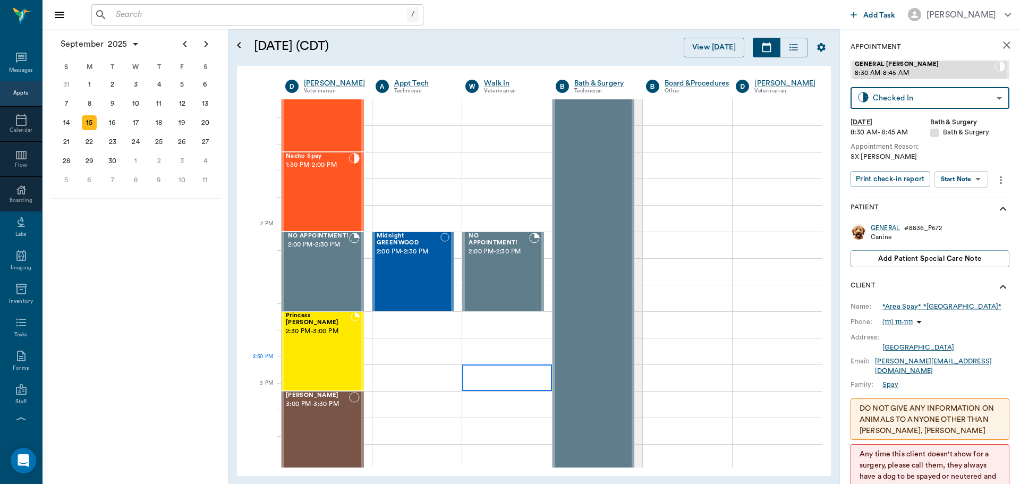
scroll to position [853, 0]
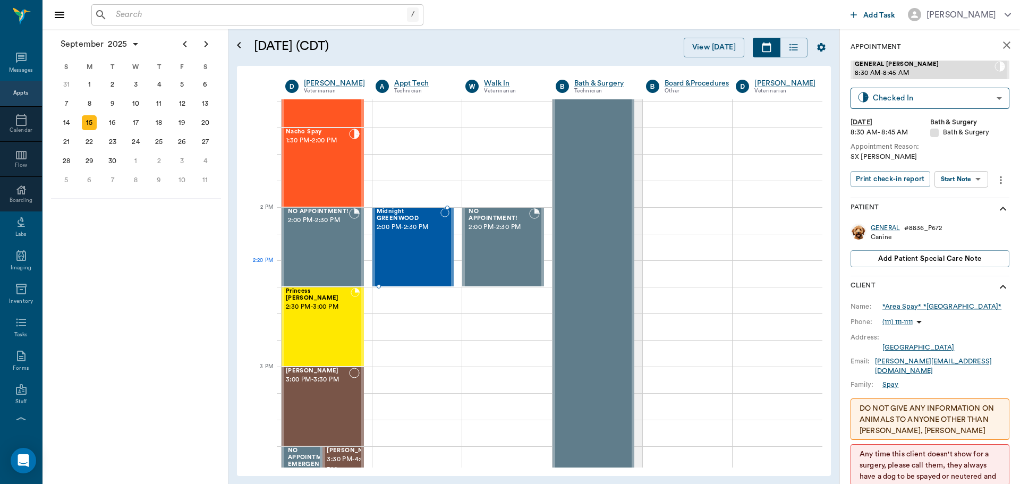
click at [426, 279] on div "Midnight GREENWOOD 2:00 PM - 2:30 PM" at bounding box center [409, 247] width 64 height 78
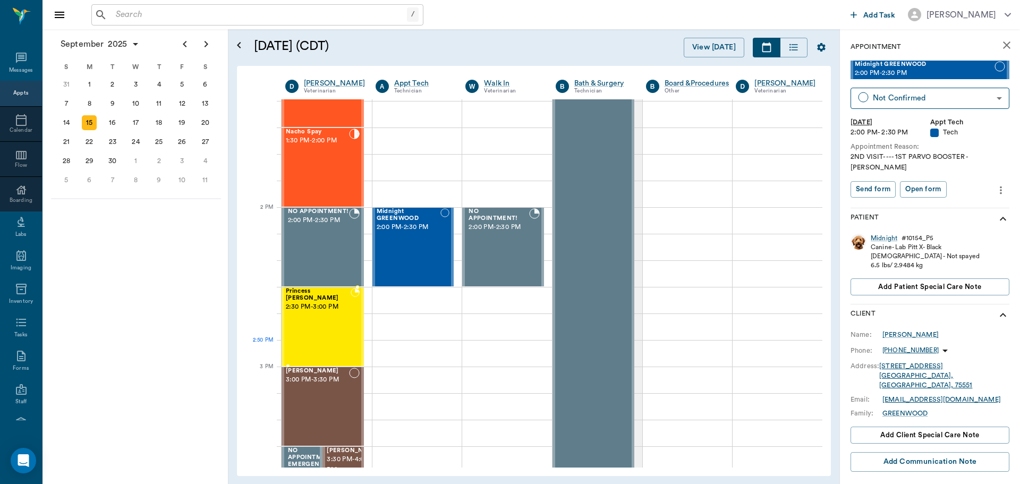
click at [321, 344] on div "Princess O'brien 2:30 PM - 3:00 PM" at bounding box center [318, 327] width 65 height 78
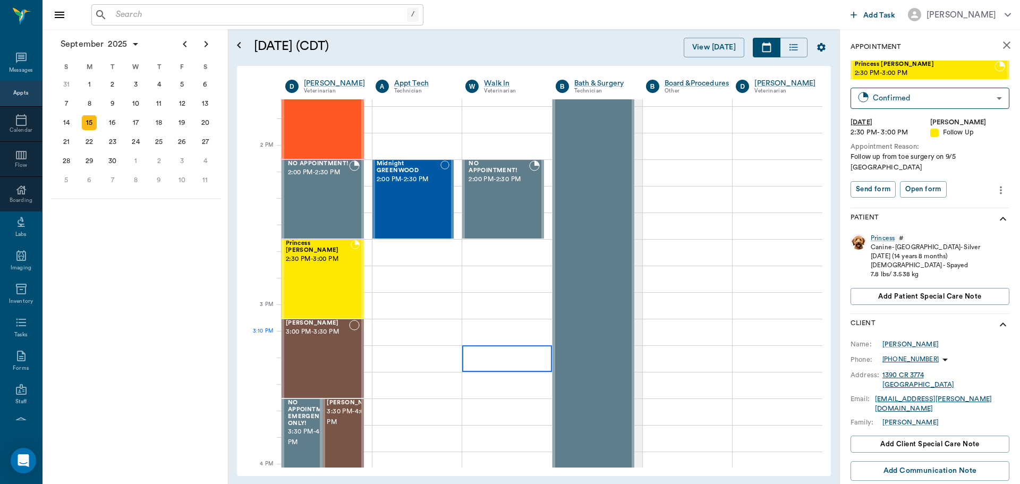
scroll to position [959, 0]
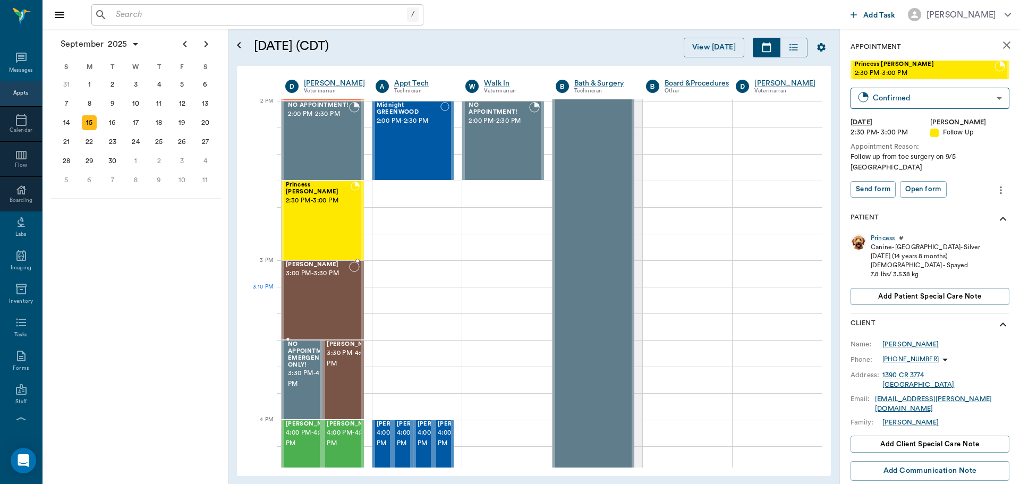
click at [324, 312] on div "Maria Hall 3:00 PM - 3:30 PM" at bounding box center [317, 300] width 63 height 78
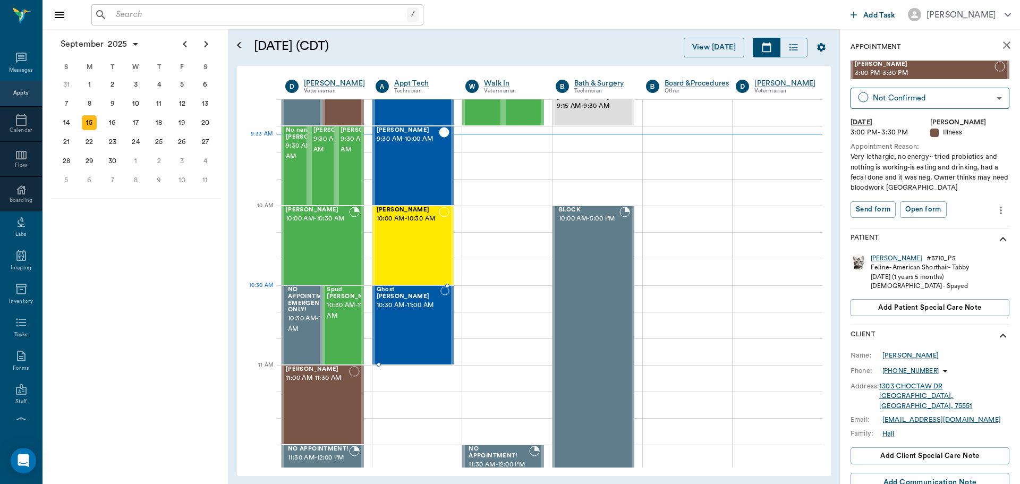
scroll to position [319, 0]
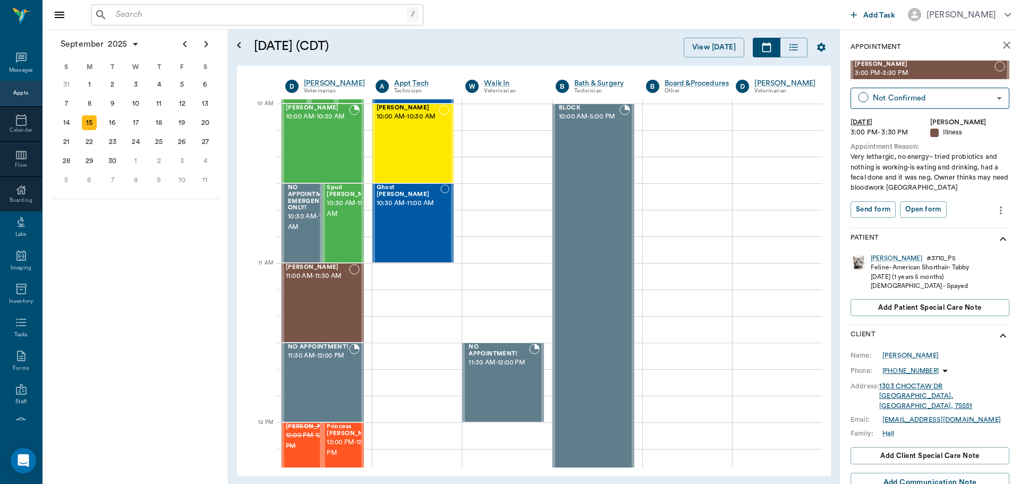
click at [87, 120] on div "15" at bounding box center [89, 122] width 15 height 15
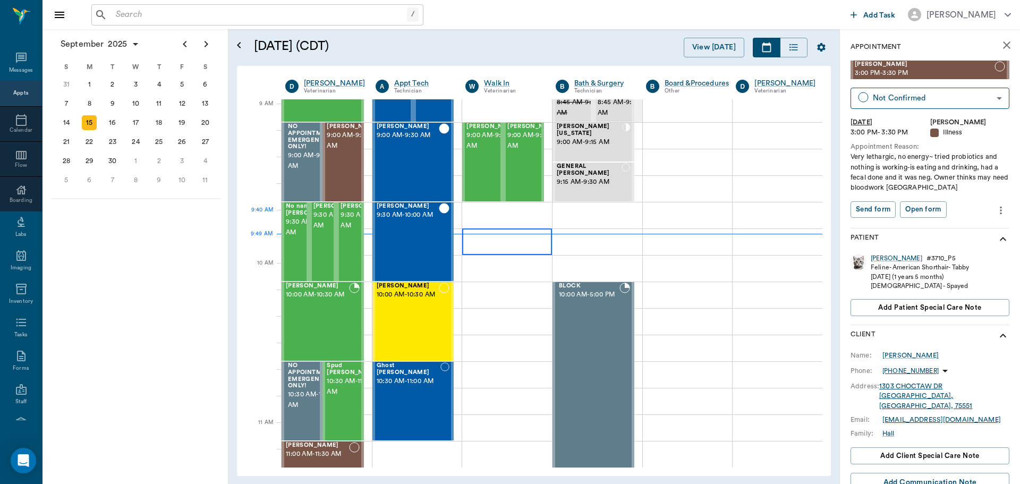
scroll to position [159, 0]
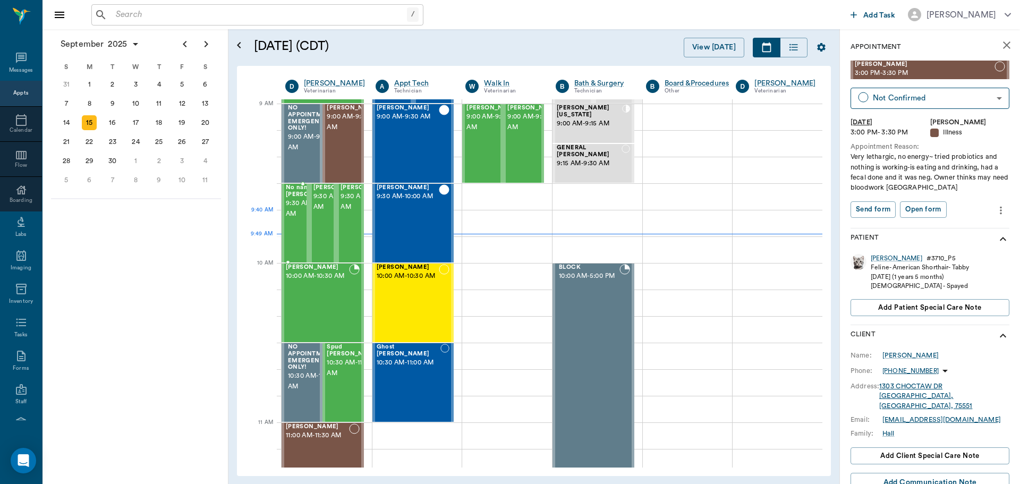
click at [293, 219] on span "9:30 AM - 10:00 AM" at bounding box center [312, 208] width 53 height 21
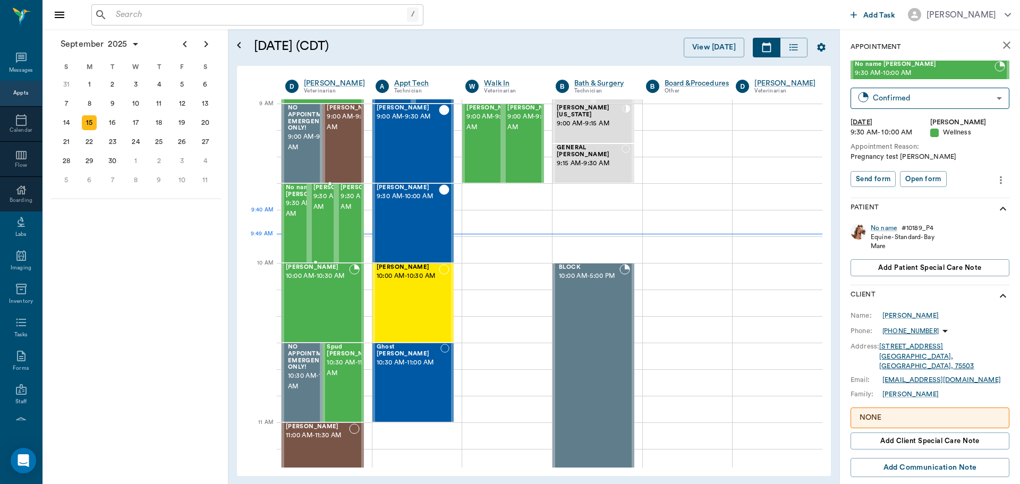
click at [324, 213] on span "9:30 AM - 10:00 AM" at bounding box center [340, 201] width 53 height 21
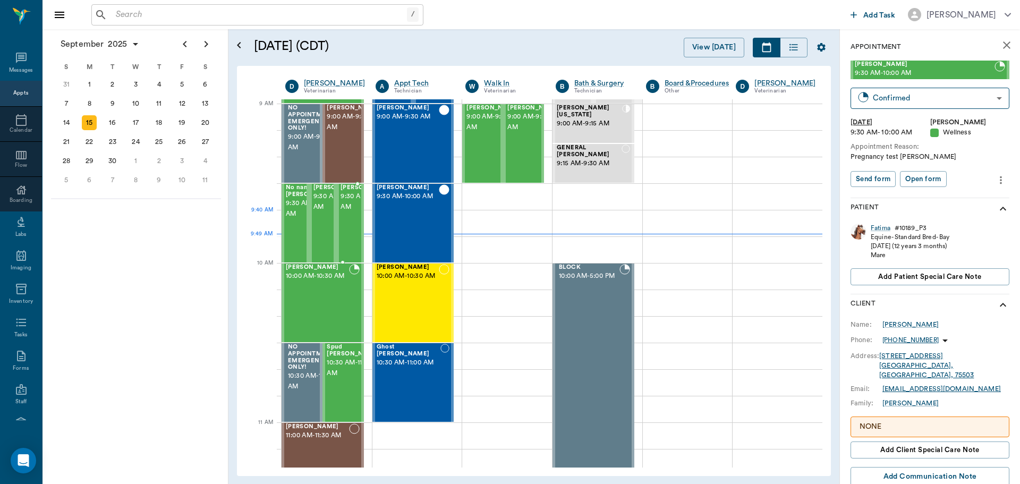
click at [353, 211] on span "9:30 AM - 10:00 AM" at bounding box center [367, 201] width 53 height 21
click at [892, 102] on body "/ ​ Add Task Dr. Bert Ellsworth Nectar Messages Appts Calendar Flow Boarding La…" at bounding box center [510, 242] width 1020 height 484
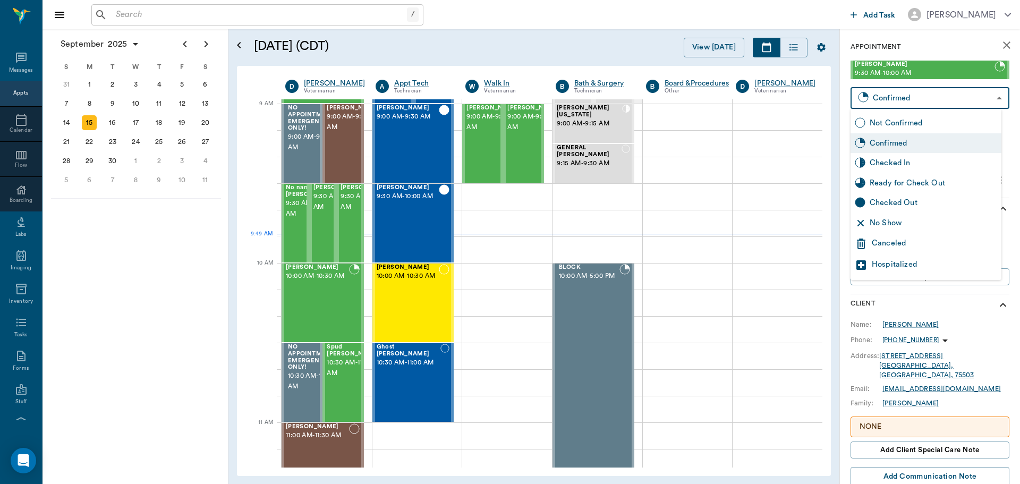
click at [912, 221] on div "No Show" at bounding box center [934, 223] width 128 height 12
type input "NO_SHOW"
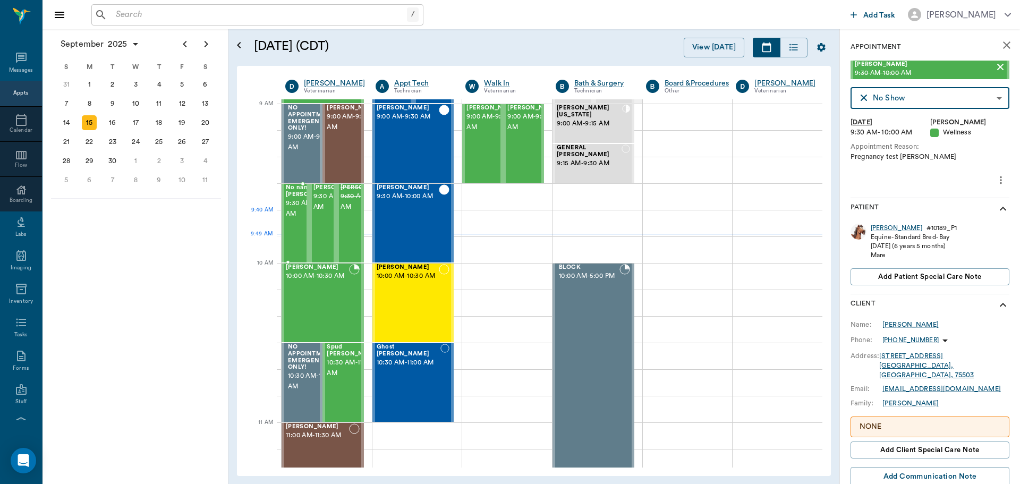
drag, startPoint x: 313, startPoint y: 215, endPoint x: 320, endPoint y: 214, distance: 7.5
click at [314, 213] on span "9:30 AM - 10:00 AM" at bounding box center [340, 201] width 53 height 21
click at [871, 99] on body "/ ​ Add Task Dr. Bert Ellsworth Nectar Messages Appts Calendar Flow Boarding La…" at bounding box center [510, 242] width 1020 height 484
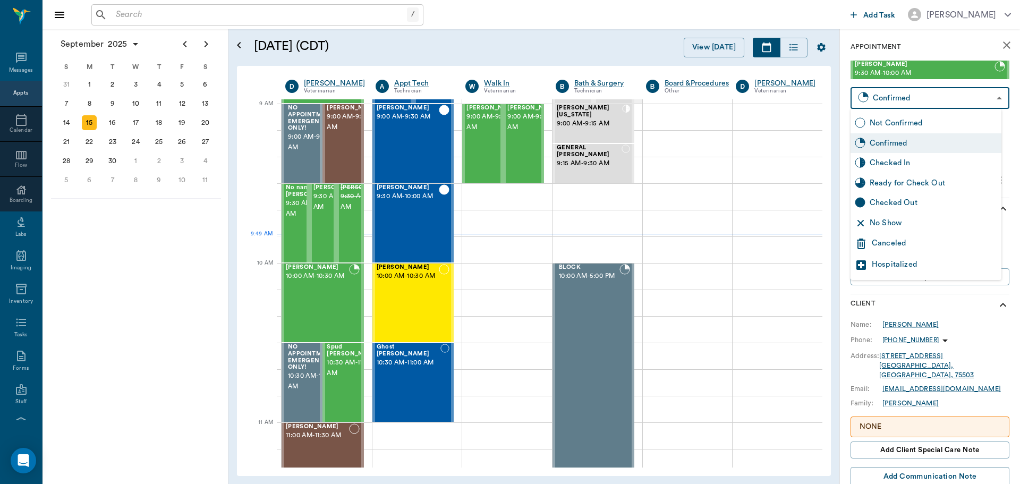
click at [900, 216] on div "No Show" at bounding box center [926, 223] width 151 height 20
type input "NO_SHOW"
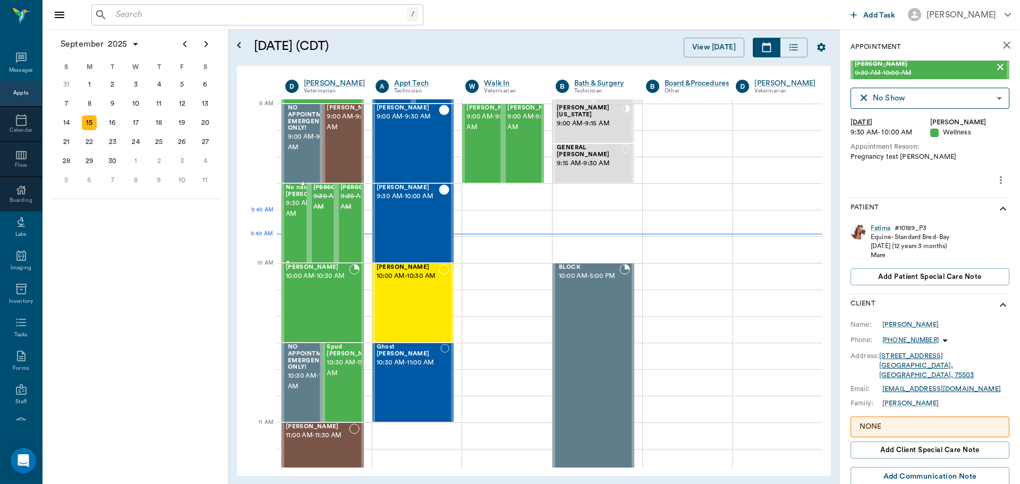
click at [292, 219] on span "9:30 AM - 10:00 AM" at bounding box center [312, 208] width 53 height 21
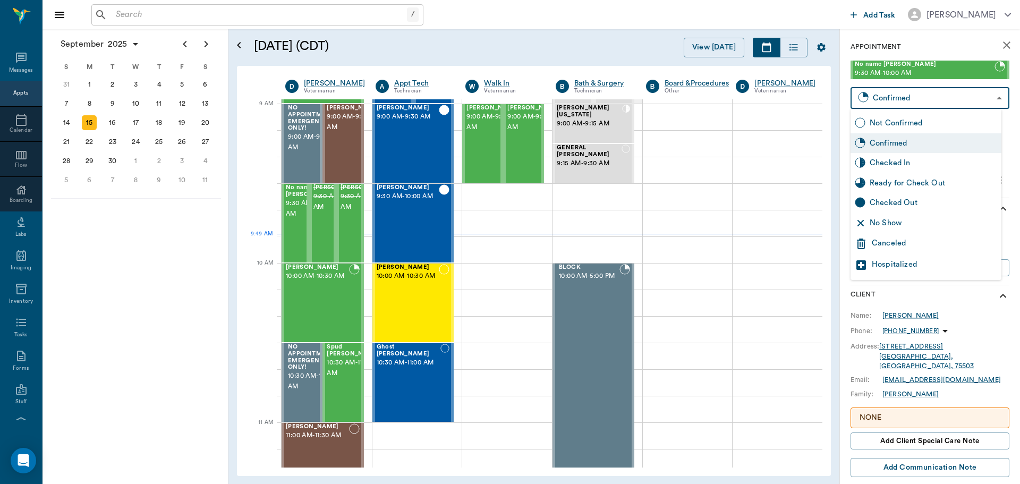
drag, startPoint x: 876, startPoint y: 99, endPoint x: 879, endPoint y: 122, distance: 23.0
click at [877, 101] on body "/ ​ Add Task Dr. Bert Ellsworth Nectar Messages Appts Calendar Flow Boarding La…" at bounding box center [510, 242] width 1020 height 484
click at [897, 217] on div "No Show" at bounding box center [934, 223] width 128 height 12
type input "NO_SHOW"
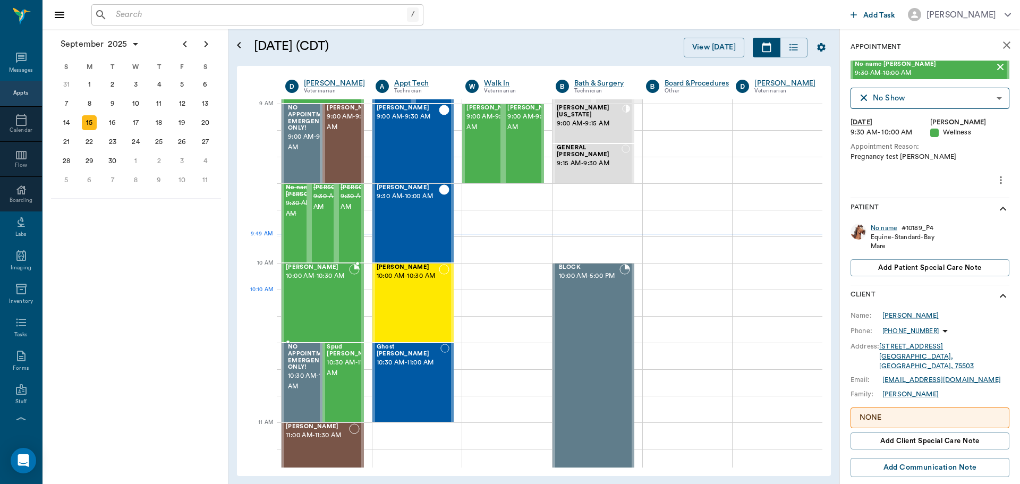
click at [314, 302] on div "Tex Willeford 10:00 AM - 10:30 AM" at bounding box center [317, 303] width 63 height 78
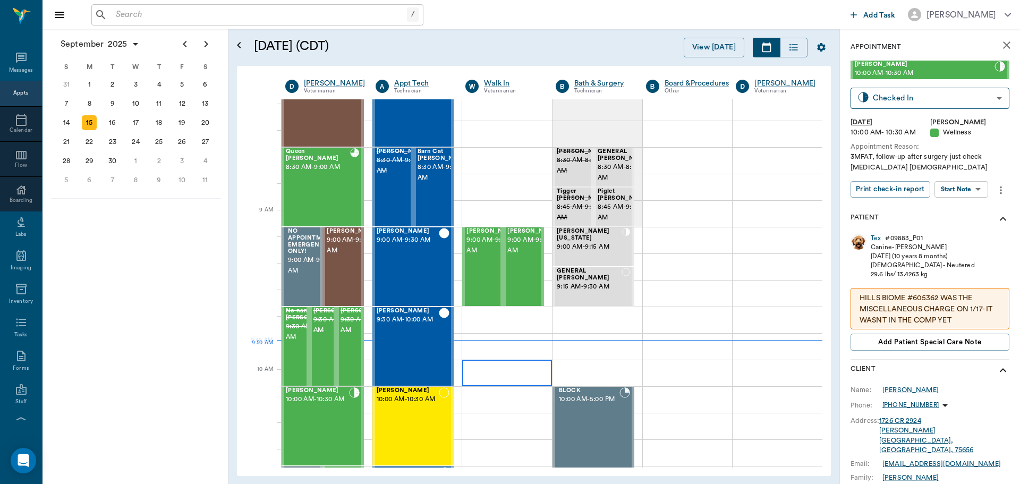
scroll to position [53, 0]
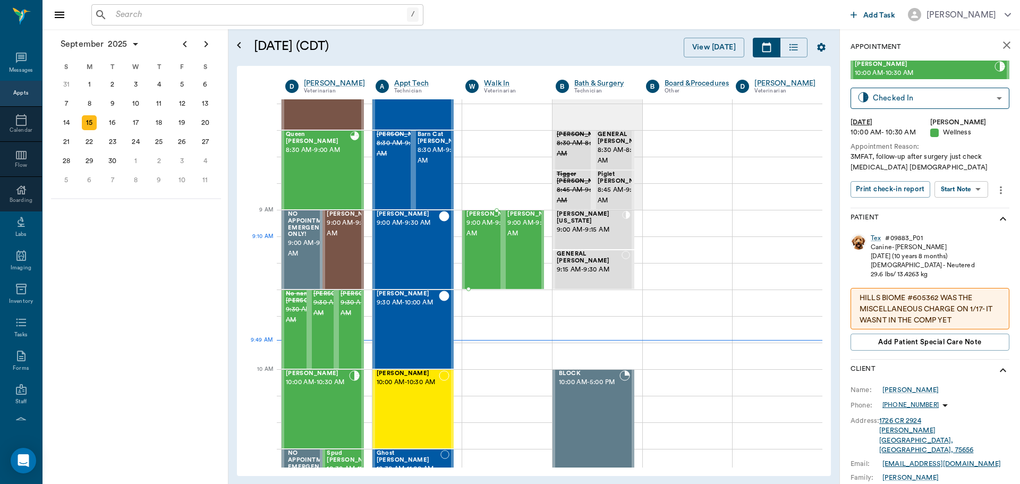
click at [477, 239] on span "9:00 AM - 9:30 AM" at bounding box center [493, 228] width 53 height 21
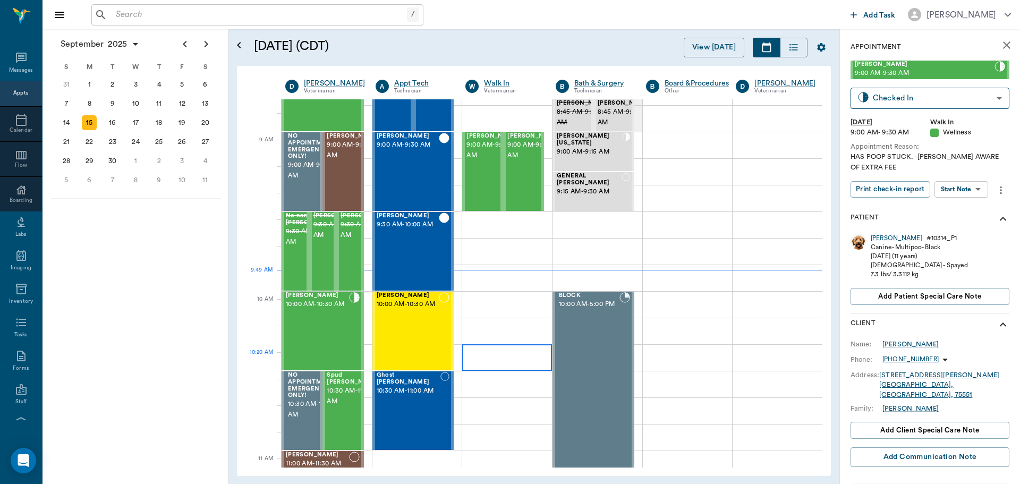
scroll to position [159, 0]
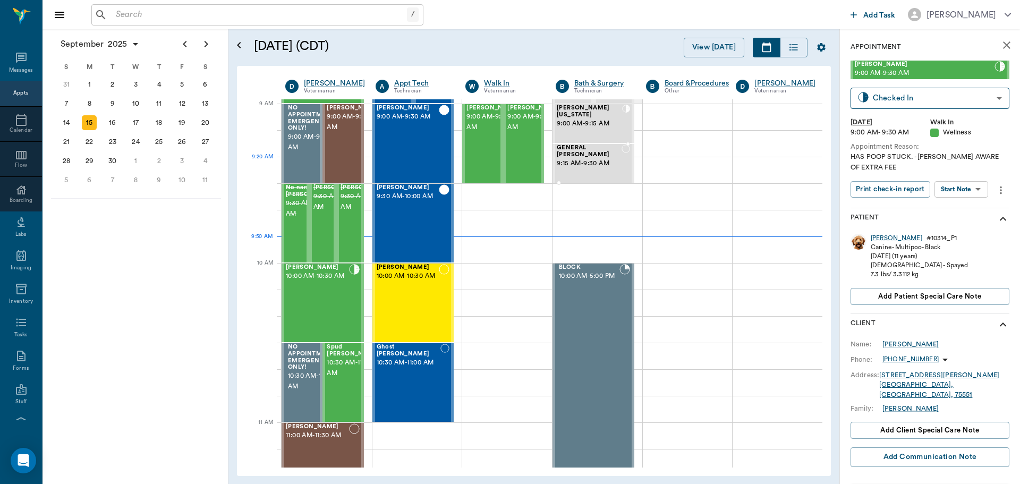
click at [593, 166] on div "GENERAL Spay 9:15 AM - 9:30 AM" at bounding box center [589, 164] width 65 height 38
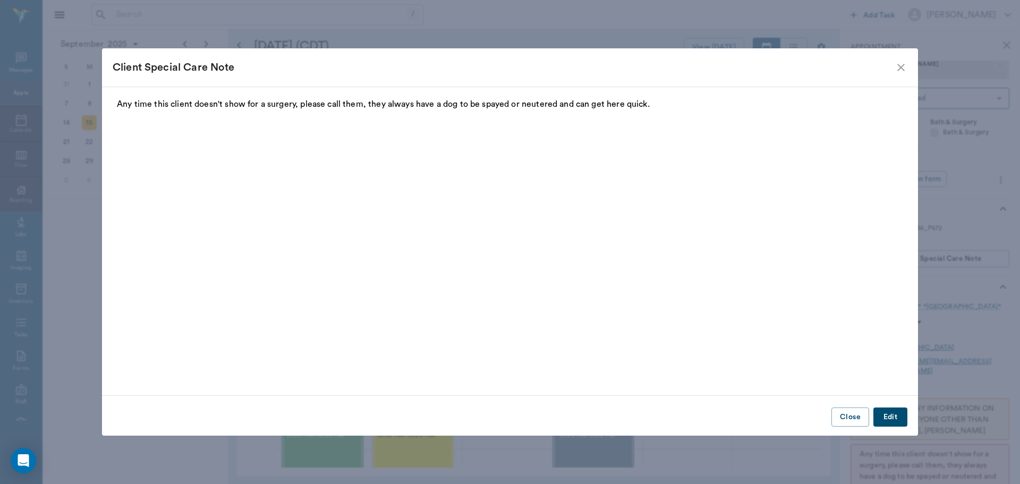
click at [901, 68] on icon "close" at bounding box center [901, 67] width 7 height 7
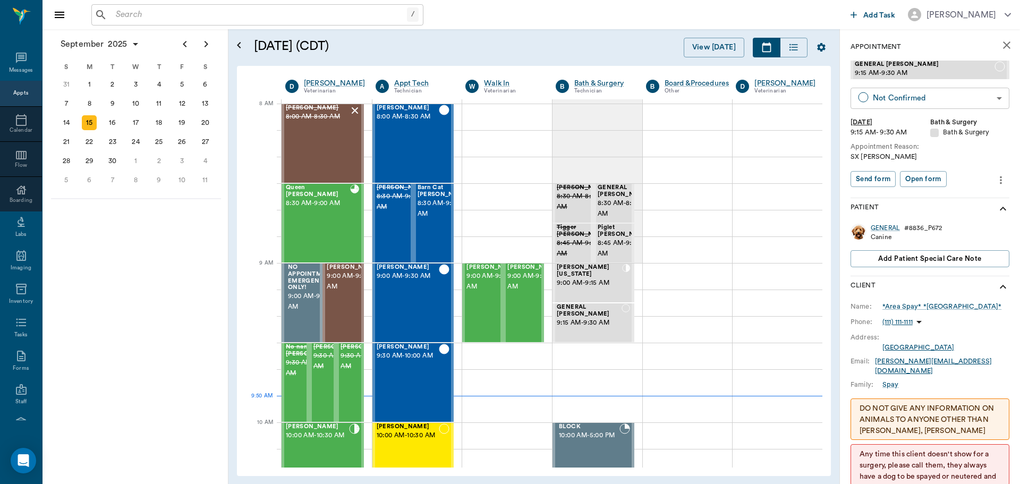
click at [919, 95] on body "/ ​ Add Task [PERSON_NAME] Nectar Messages Appts Calendar Flow Boarding Labs Im…" at bounding box center [510, 242] width 1020 height 484
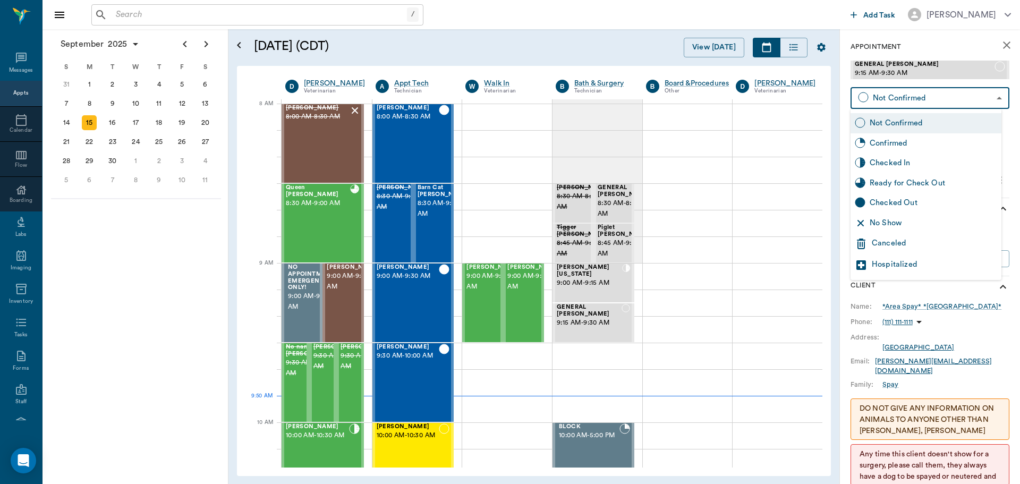
click at [910, 170] on div "Checked In" at bounding box center [926, 163] width 151 height 20
type input "CHECKED_IN"
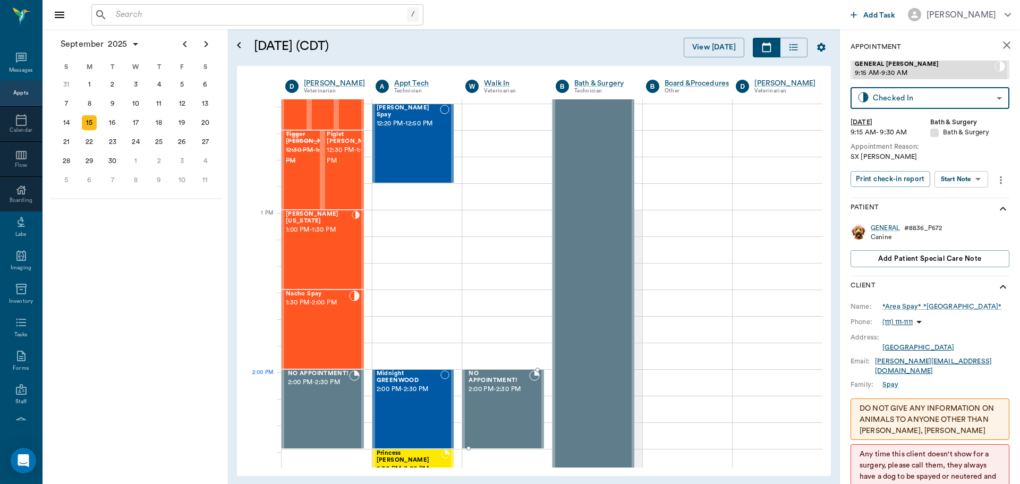
scroll to position [638, 0]
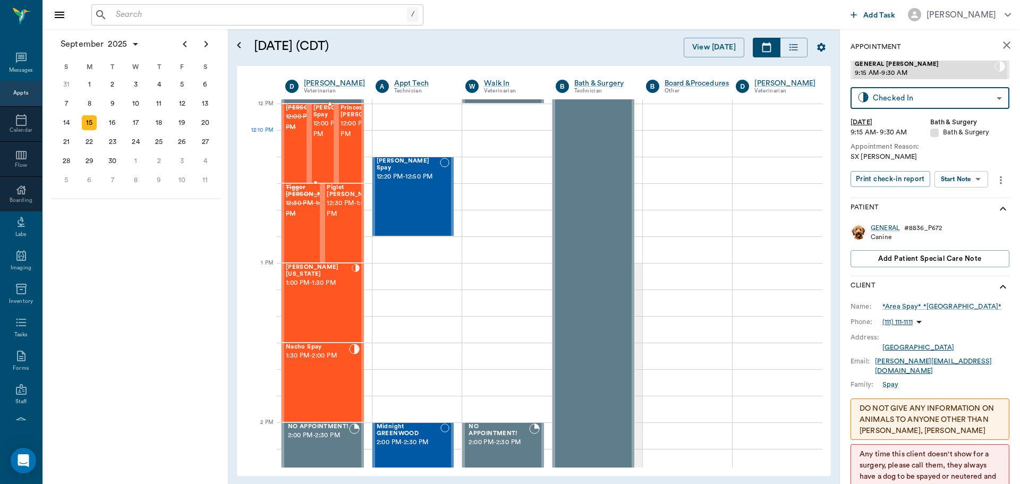
click at [317, 137] on span "12:00 PM - 12:30 PM" at bounding box center [340, 129] width 53 height 21
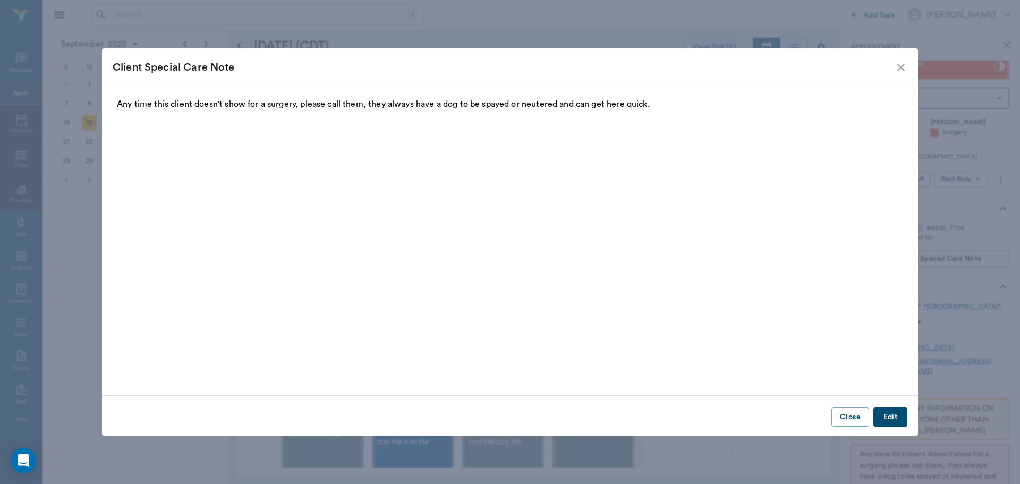
click at [895, 65] on icon "close" at bounding box center [901, 67] width 13 height 13
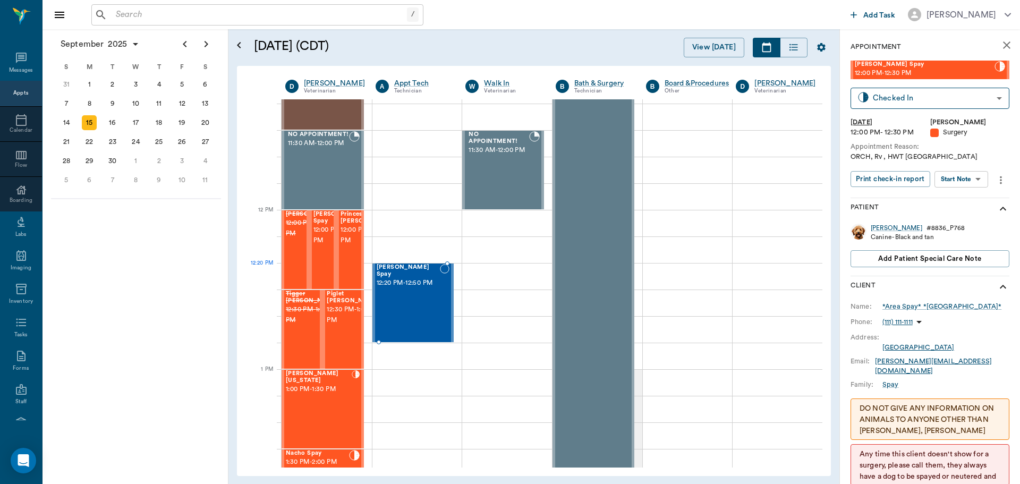
scroll to position [691, 0]
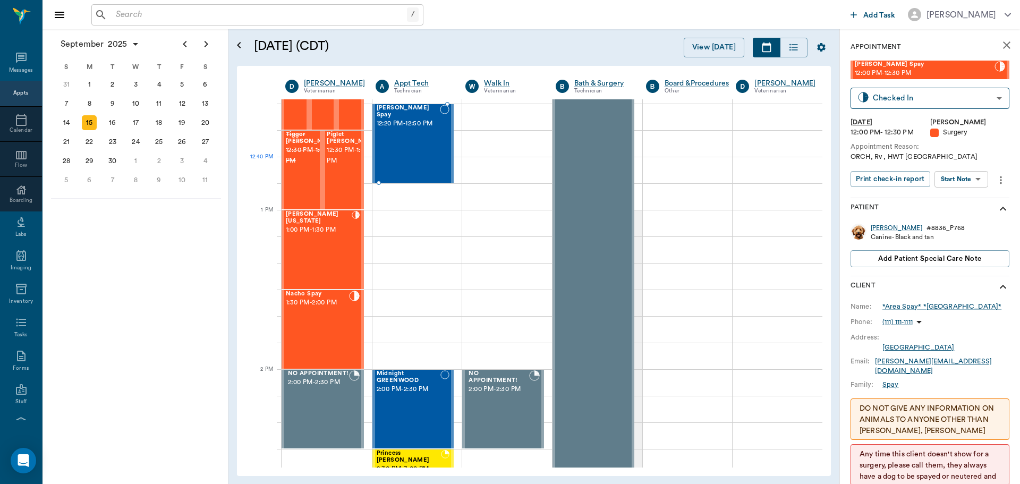
click at [407, 147] on div "[PERSON_NAME] Spay 12:20 PM - 12:50 PM" at bounding box center [408, 144] width 63 height 78
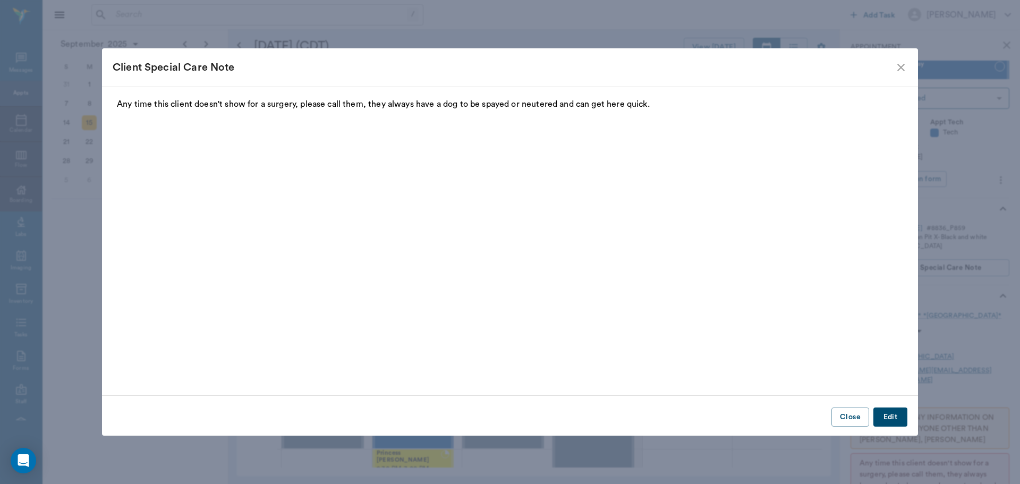
click at [898, 71] on icon "close" at bounding box center [901, 67] width 13 height 13
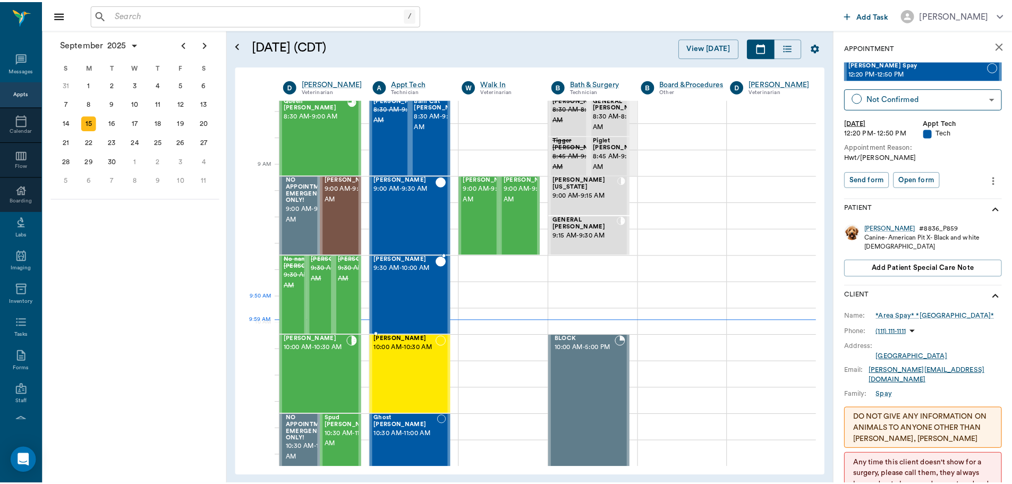
scroll to position [106, 0]
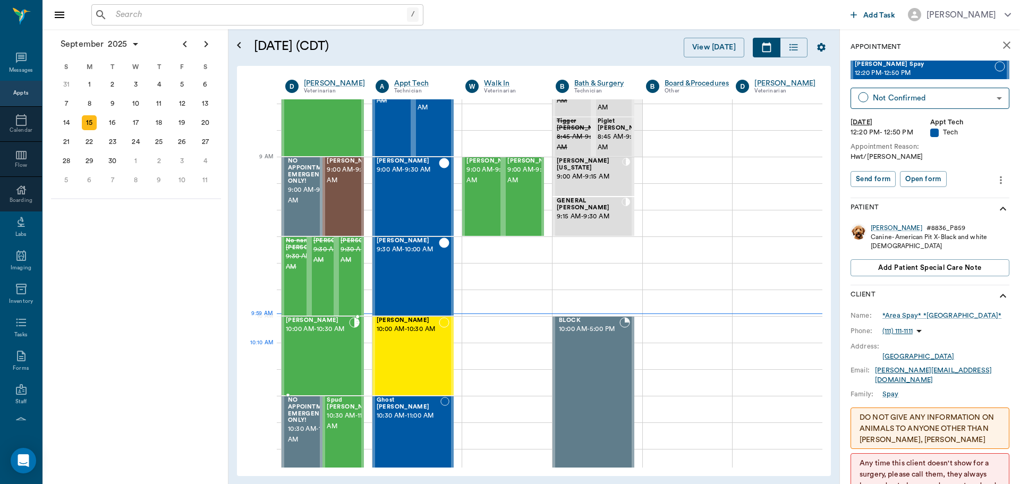
click at [308, 359] on div "Tex Willeford 10:00 AM - 10:30 AM" at bounding box center [317, 356] width 63 height 78
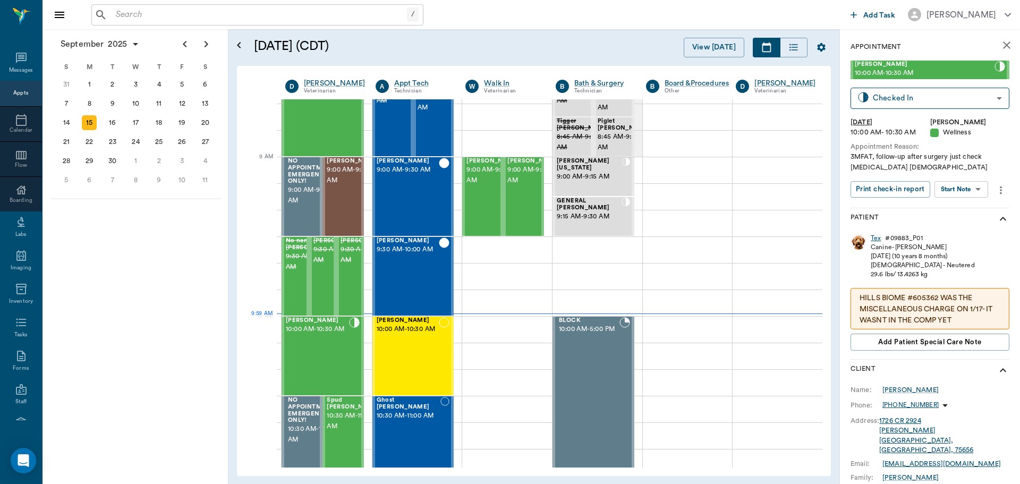
click at [876, 241] on div "Tex" at bounding box center [876, 238] width 10 height 9
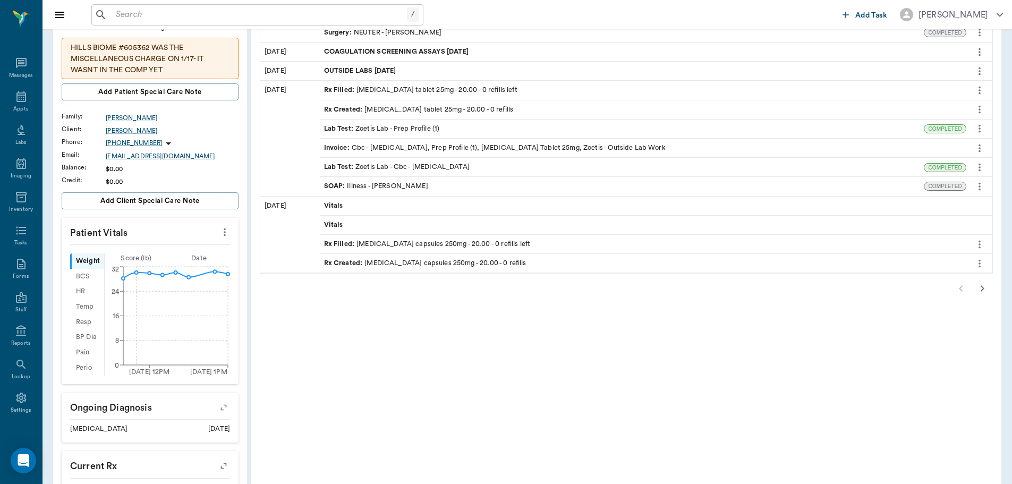
scroll to position [266, 0]
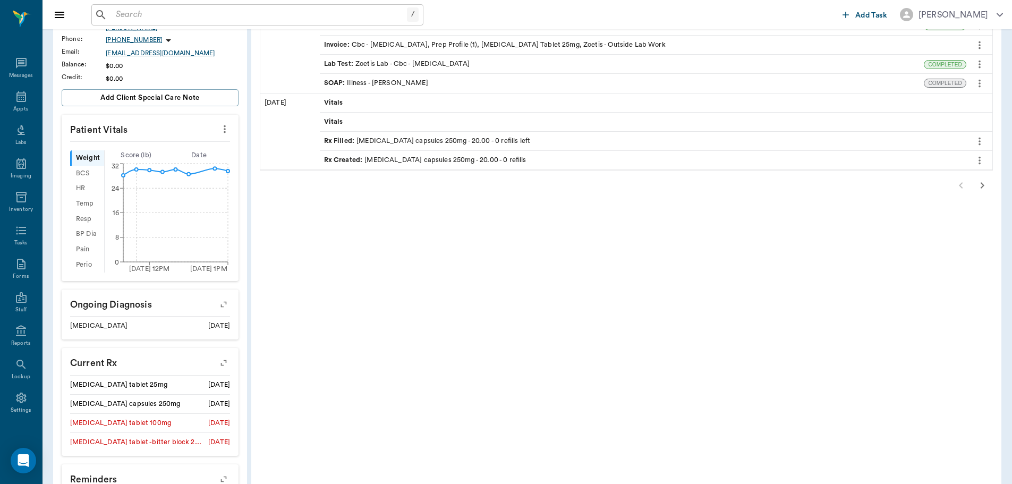
click at [982, 183] on icon "button" at bounding box center [983, 185] width 4 height 6
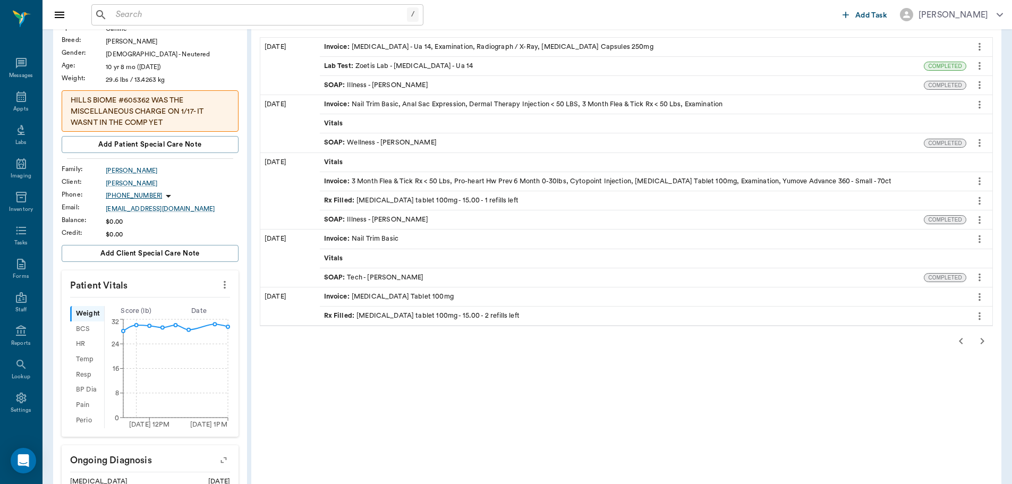
scroll to position [53, 0]
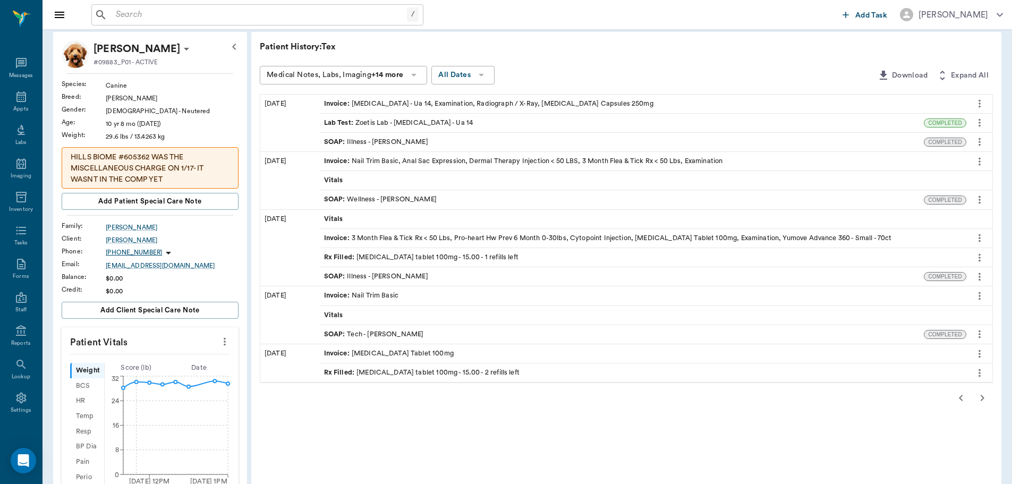
click at [337, 137] on span "SOAP :" at bounding box center [335, 142] width 23 height 10
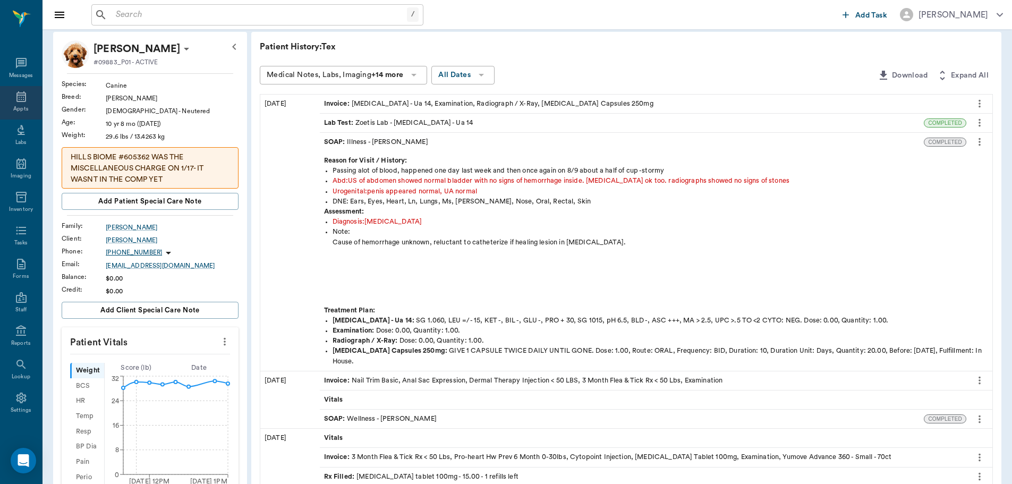
click at [20, 92] on icon at bounding box center [21, 96] width 10 height 11
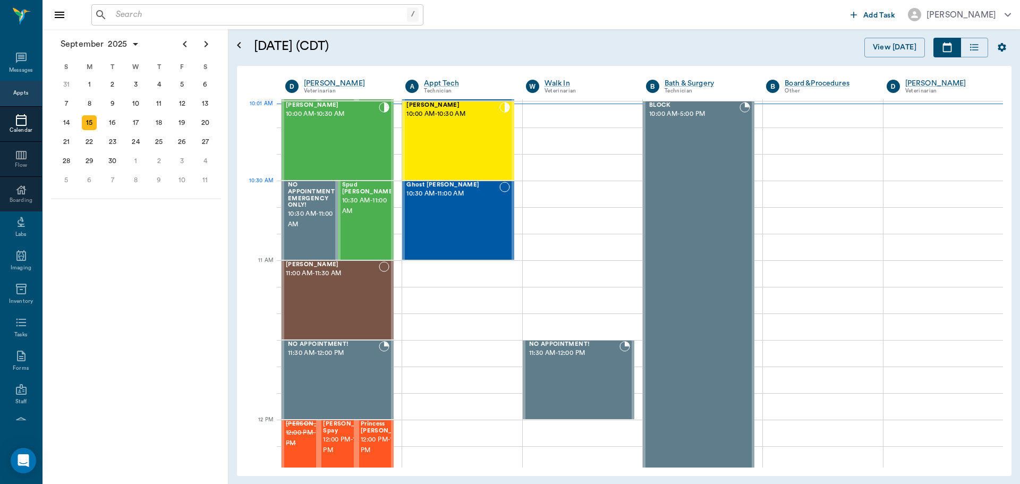
scroll to position [321, 0]
drag, startPoint x: 336, startPoint y: 150, endPoint x: 411, endPoint y: 149, distance: 75.5
click at [336, 150] on div "Tex Willeford 10:00 AM - 10:30 AM" at bounding box center [332, 142] width 93 height 78
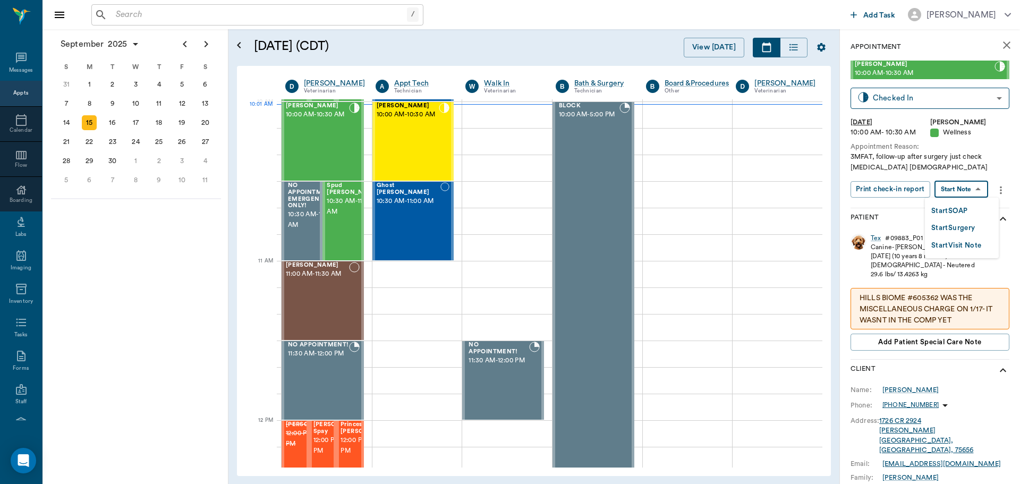
click at [960, 190] on body "/ ​ Add Task Dr. Bert Ellsworth Nectar Messages Appts Calendar Flow Boarding La…" at bounding box center [510, 242] width 1020 height 484
click at [953, 210] on button "Start SOAP" at bounding box center [950, 211] width 36 height 12
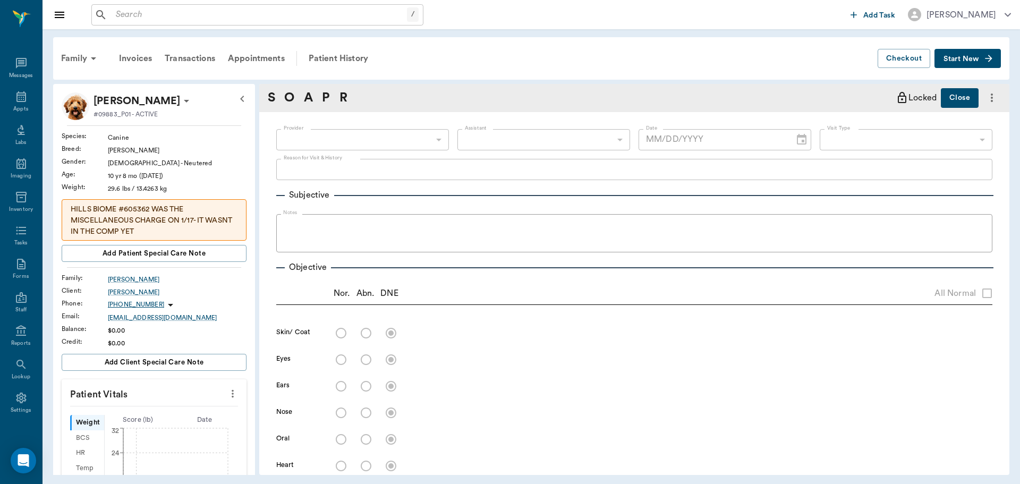
type input "63ec2f075fda476ae8351a4d"
type input "65d2be4f46e3a538d89b8c14"
type textarea "3MFAT, follow-up after surgery just check incision Christ"
type input "[DATE]"
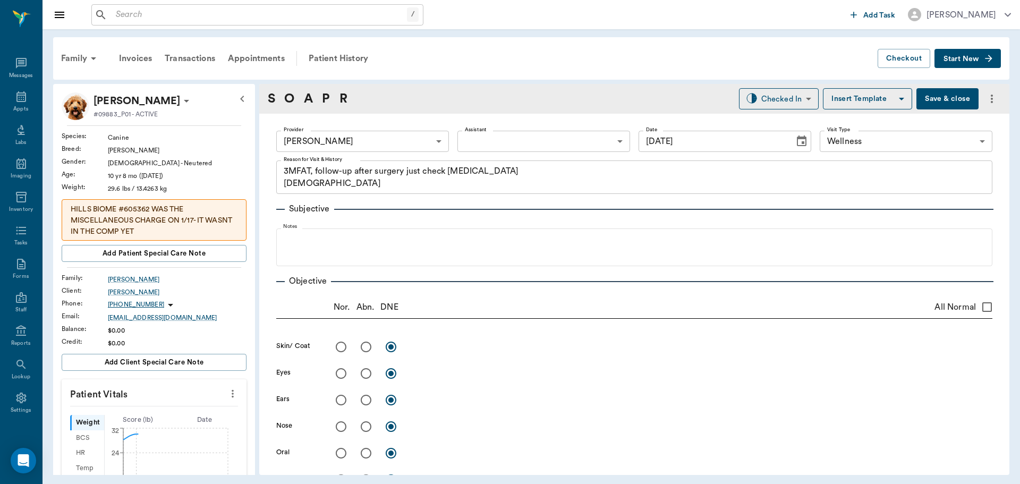
click at [227, 390] on icon "more" at bounding box center [233, 393] width 12 height 13
click at [173, 410] on span "Enter Vitals" at bounding box center [180, 412] width 89 height 11
click at [163, 419] on input "text" at bounding box center [153, 425] width 92 height 21
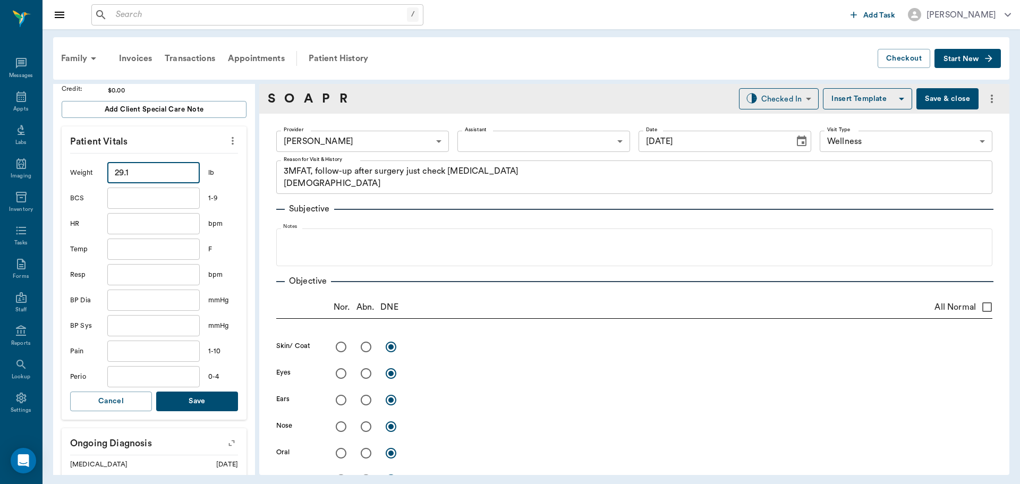
scroll to position [319, 0]
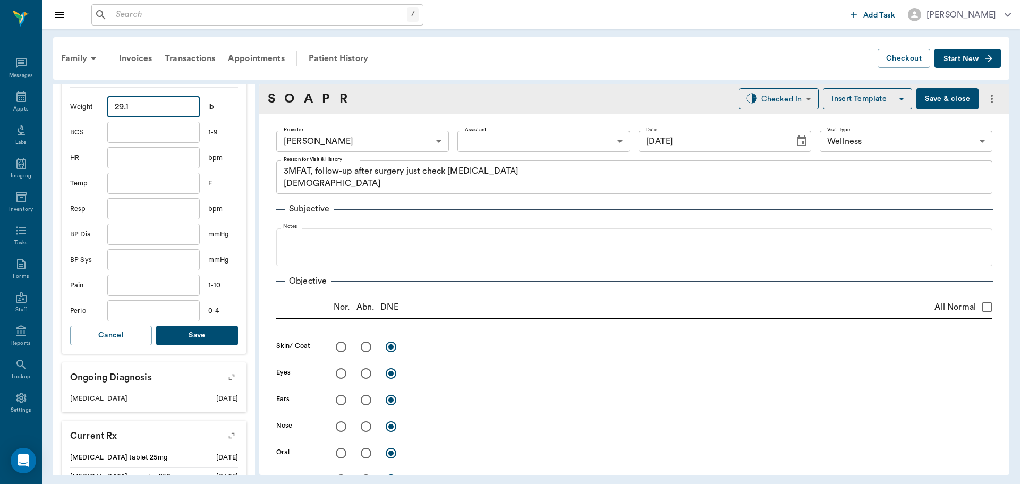
type input "29.1"
click at [206, 335] on button "Save" at bounding box center [197, 336] width 82 height 20
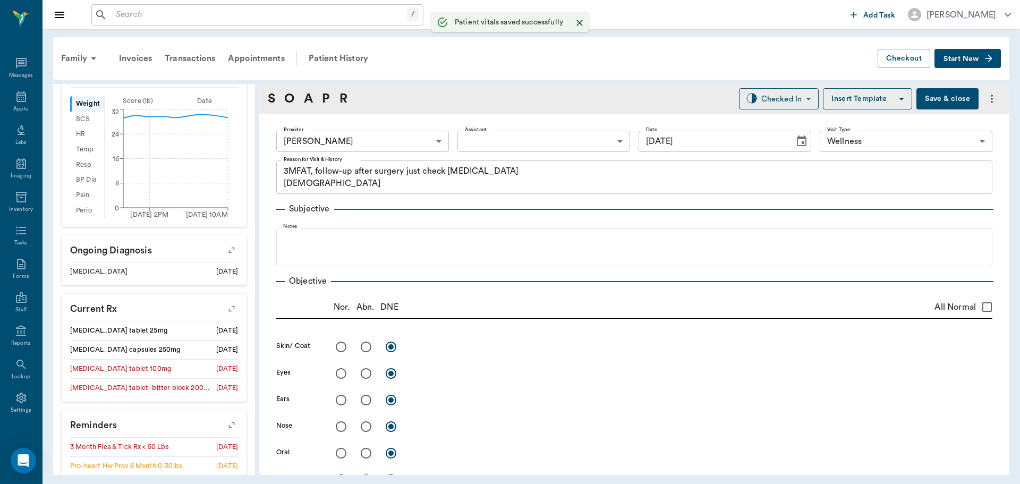
click at [565, 134] on body "/ ​ Add Task Dr. Bert Ellsworth Nectar Messages Appts Labs Imaging Inventory Ta…" at bounding box center [510, 242] width 1020 height 484
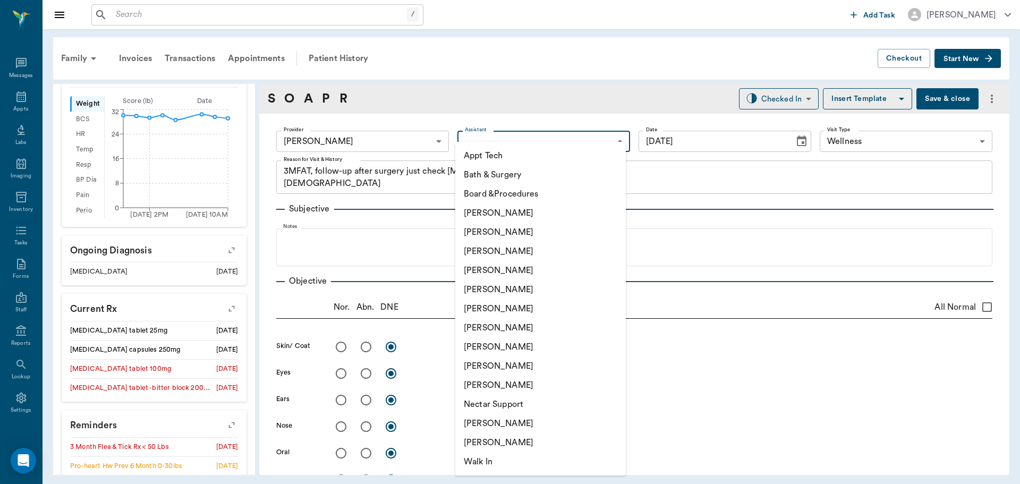
click at [486, 350] on li "[PERSON_NAME]" at bounding box center [540, 346] width 171 height 19
type input "63ec2e7e52e12b0ba117b124"
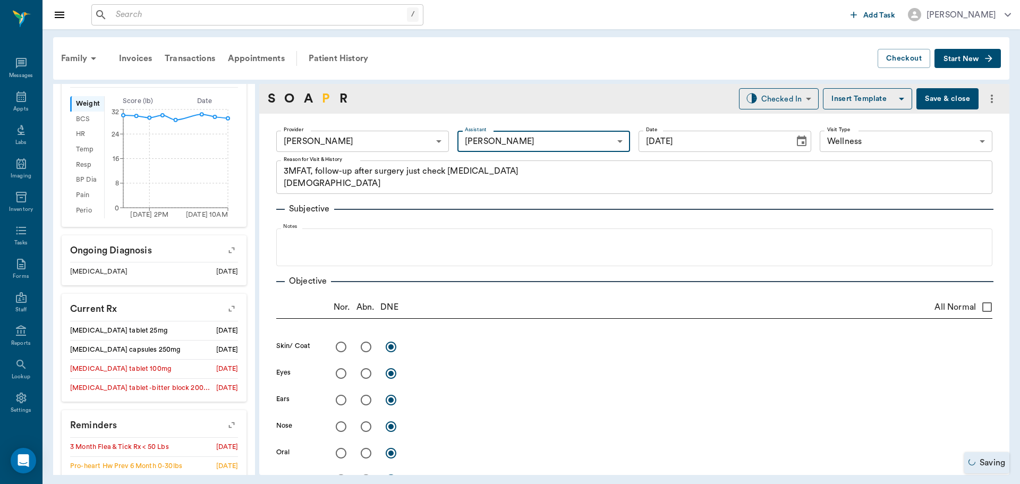
click at [326, 100] on link "P" at bounding box center [326, 98] width 8 height 19
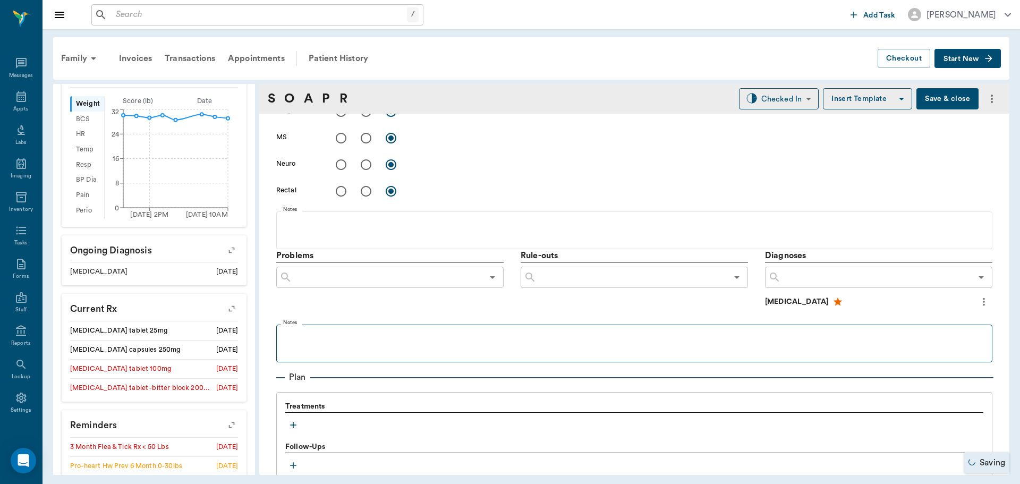
scroll to position [652, 0]
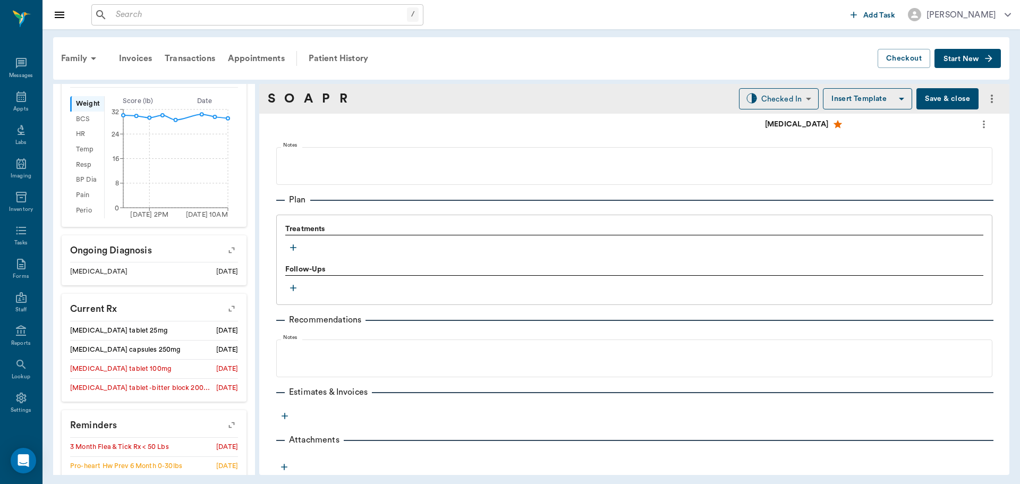
click at [292, 247] on icon "button" at bounding box center [293, 247] width 11 height 11
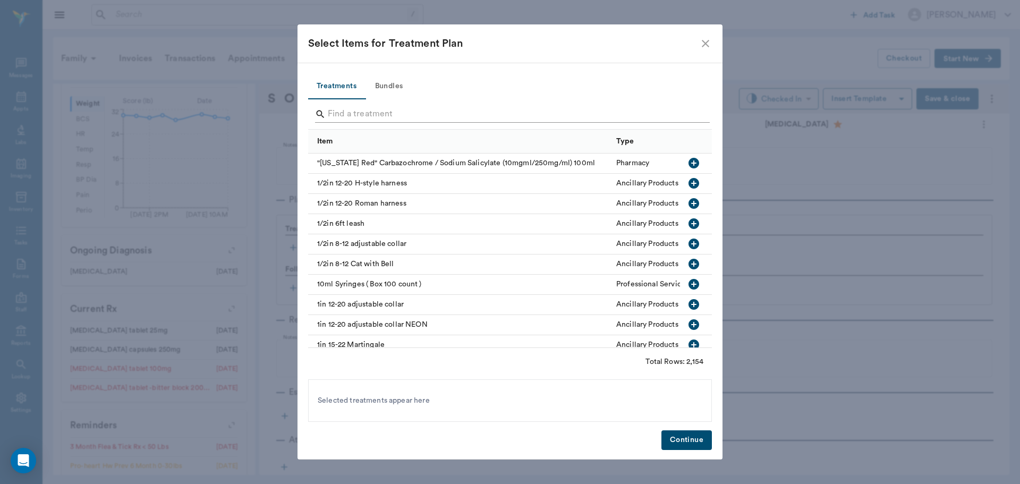
click at [354, 116] on input "Search" at bounding box center [511, 114] width 366 height 17
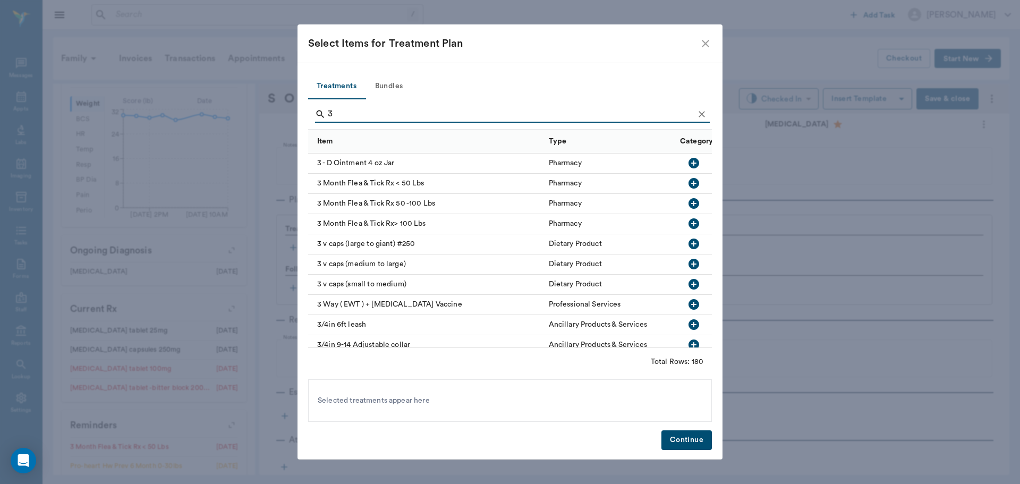
type input "3"
click at [688, 181] on icon "button" at bounding box center [694, 183] width 13 height 13
click at [693, 426] on div "Treatments Bundles 3 Item Type Category 3 - D Ointment 4 oz Jar Pharmacy FDA Pr…" at bounding box center [510, 261] width 425 height 397
click at [687, 436] on button "Continue" at bounding box center [687, 440] width 50 height 20
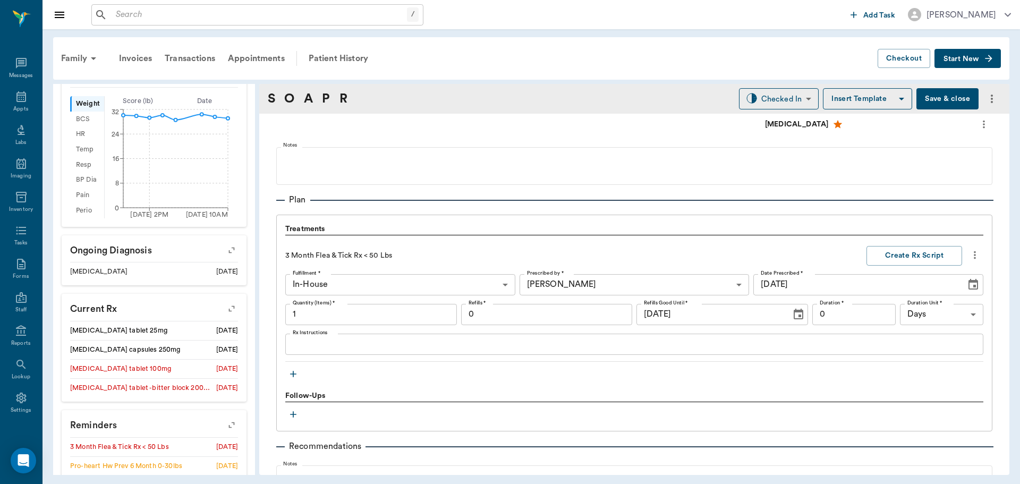
click at [296, 369] on icon "button" at bounding box center [293, 374] width 11 height 11
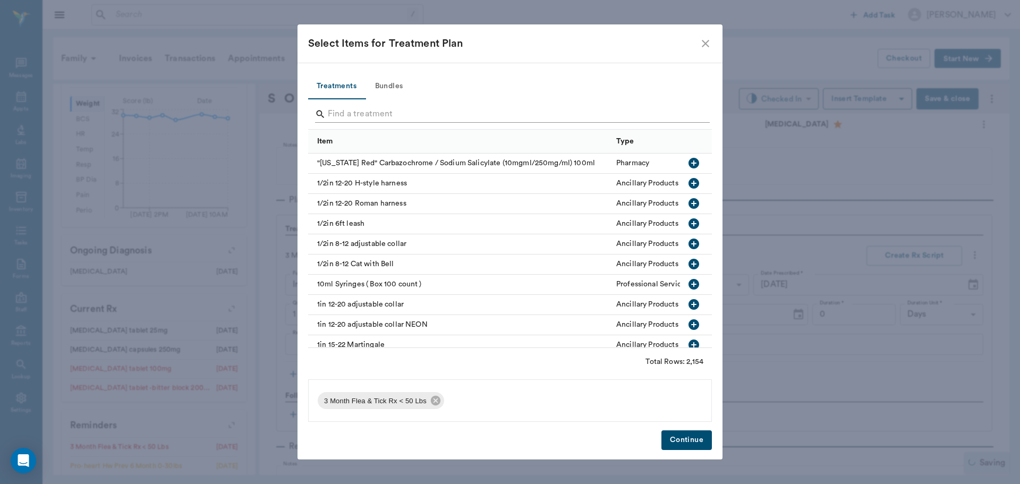
click at [329, 112] on input "Search" at bounding box center [511, 114] width 366 height 17
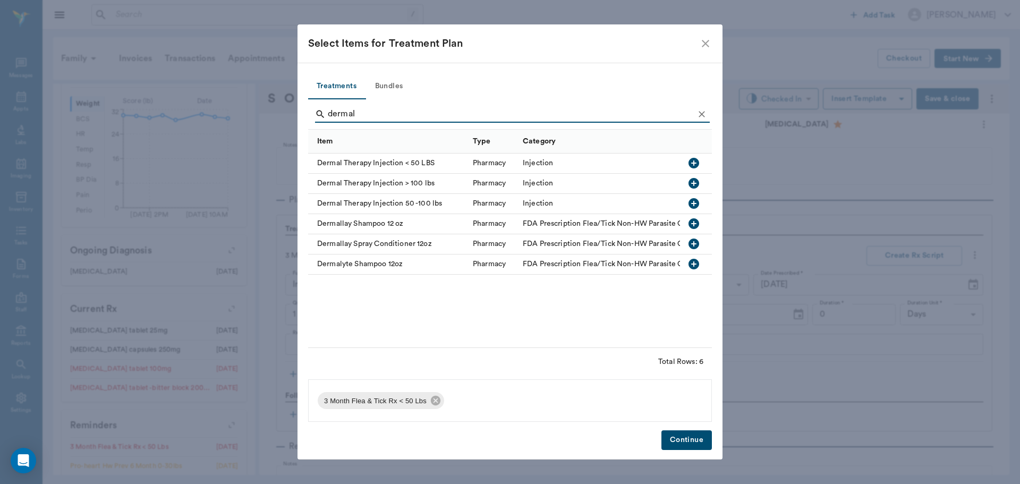
type input "dermal"
click at [699, 162] on icon "button" at bounding box center [694, 163] width 11 height 11
click at [702, 439] on button "Continue" at bounding box center [687, 440] width 50 height 20
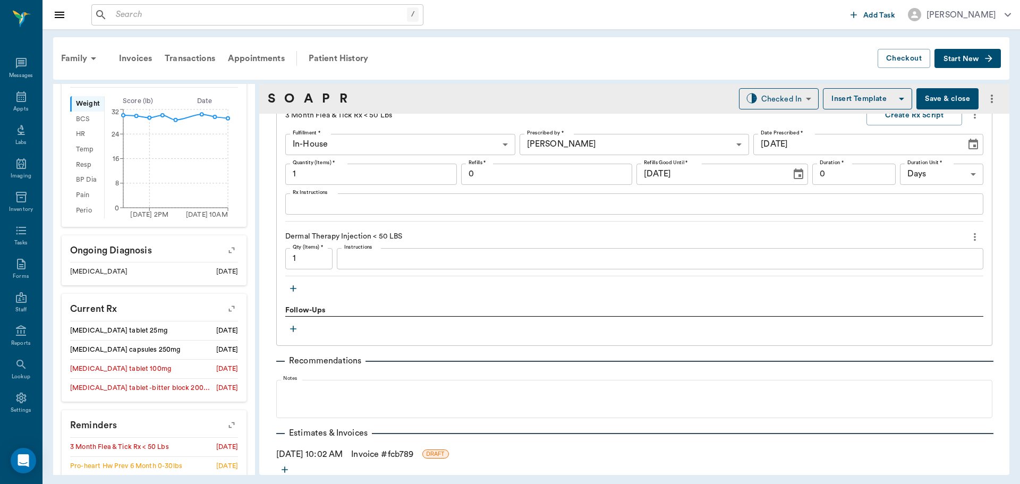
scroll to position [811, 0]
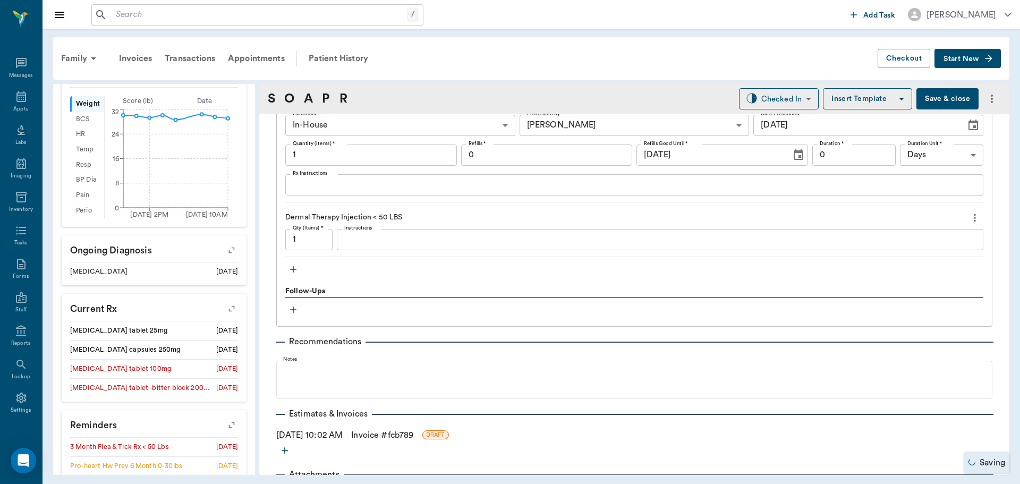
click at [291, 270] on icon "button" at bounding box center [293, 269] width 11 height 11
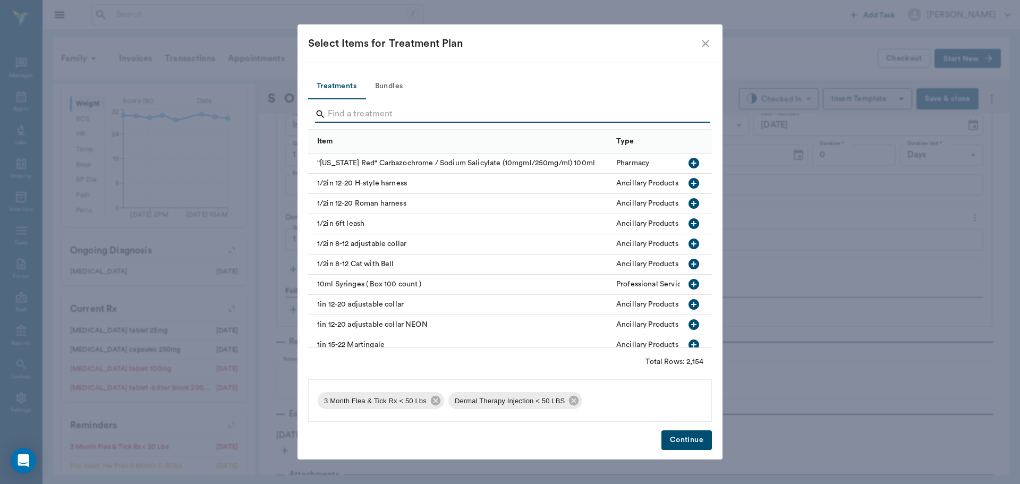
click at [348, 111] on input "Search" at bounding box center [511, 114] width 366 height 17
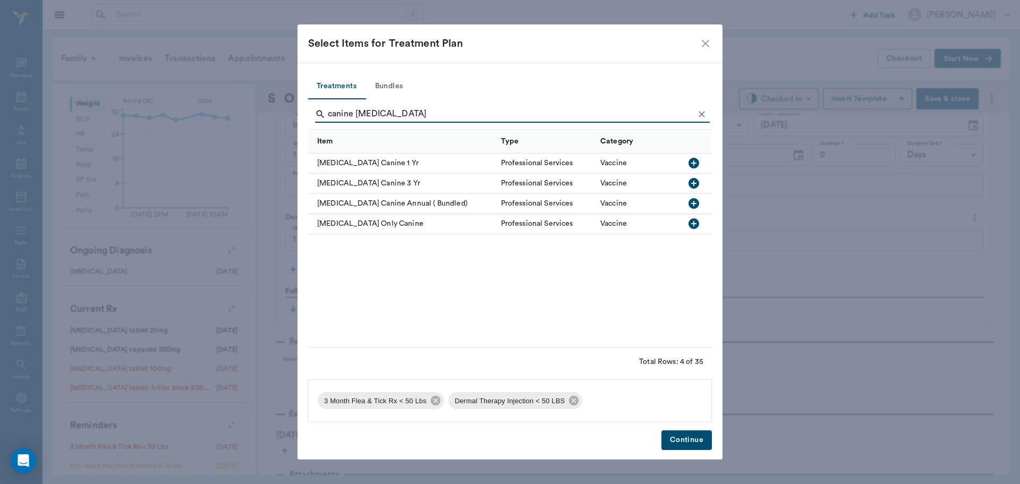
type input "canine rabies"
click at [697, 163] on icon "button" at bounding box center [694, 163] width 11 height 11
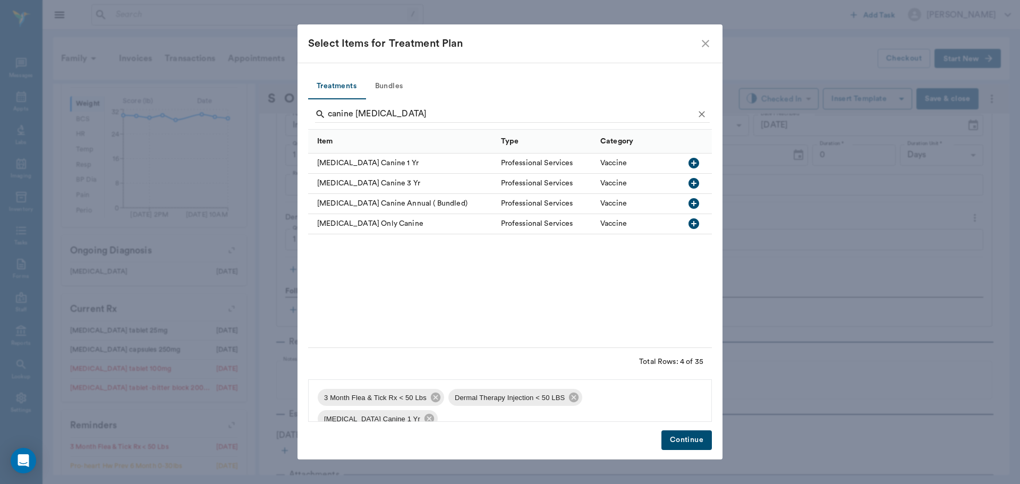
drag, startPoint x: 683, startPoint y: 441, endPoint x: 676, endPoint y: 436, distance: 8.4
click at [682, 441] on button "Continue" at bounding box center [687, 440] width 50 height 20
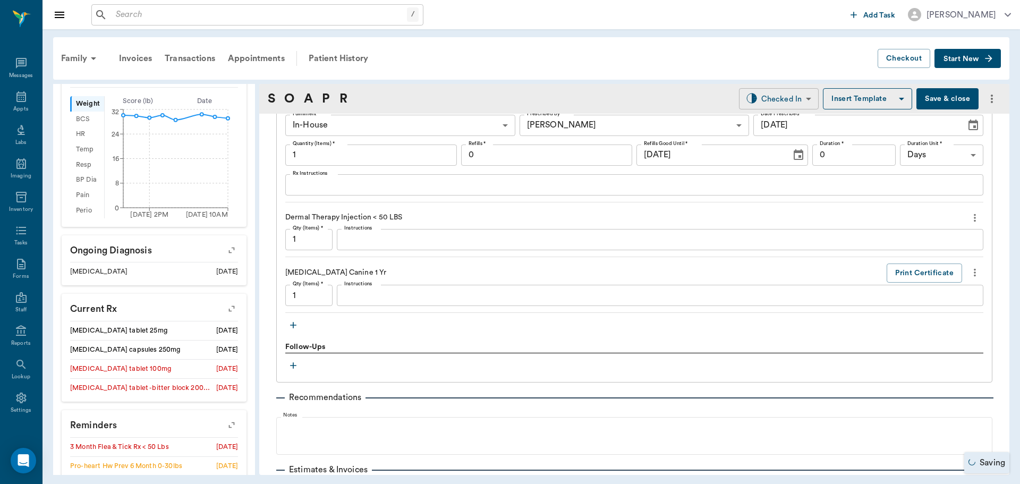
click at [784, 102] on body "/ ​ Add Task Dr. Bert Ellsworth Nectar Messages Appts Labs Imaging Inventory Ta…" at bounding box center [510, 242] width 1020 height 484
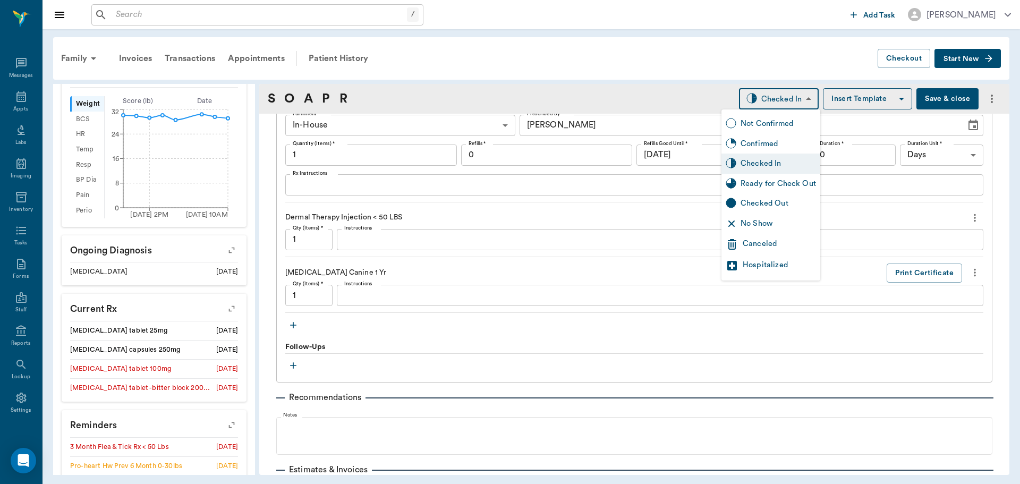
click at [764, 185] on div "Ready for Check Out" at bounding box center [778, 184] width 75 height 12
type input "READY_TO_CHECKOUT"
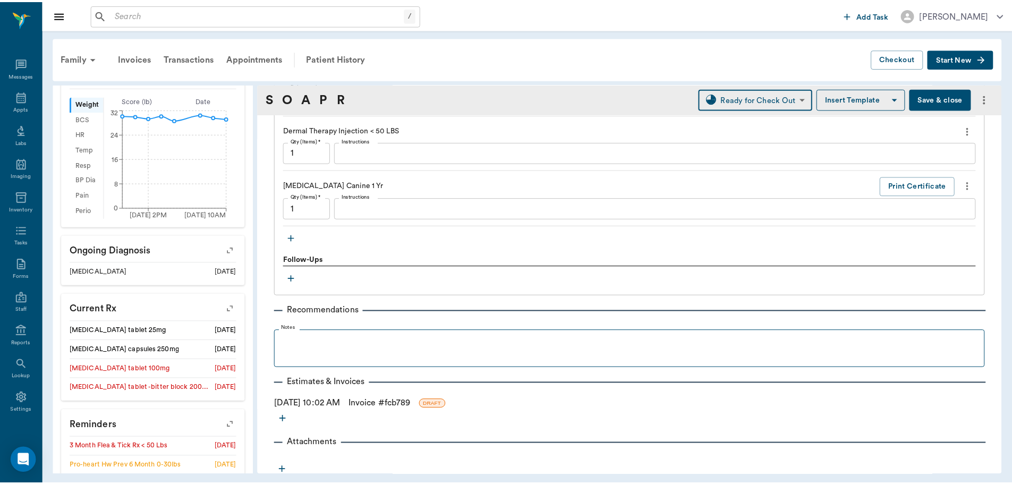
scroll to position [902, 0]
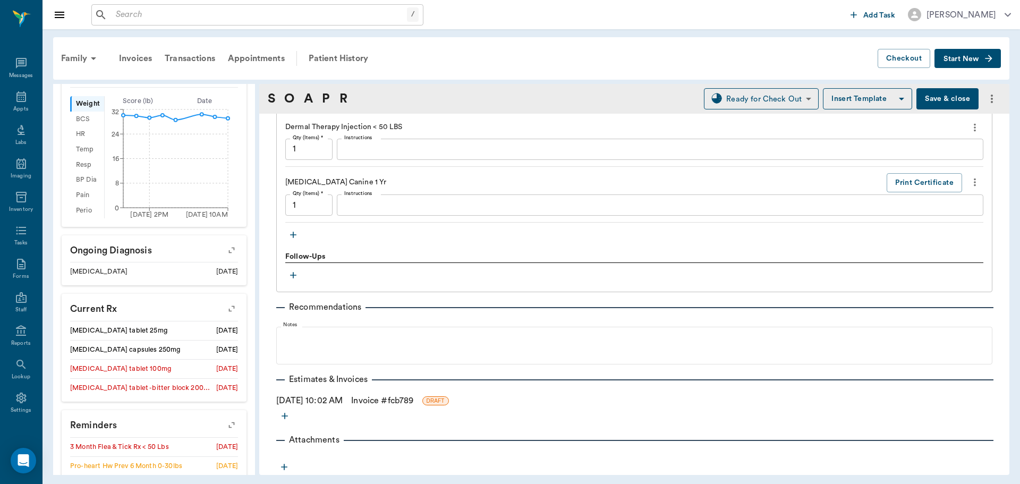
click at [388, 397] on link "Invoice # fcb789" at bounding box center [382, 400] width 62 height 13
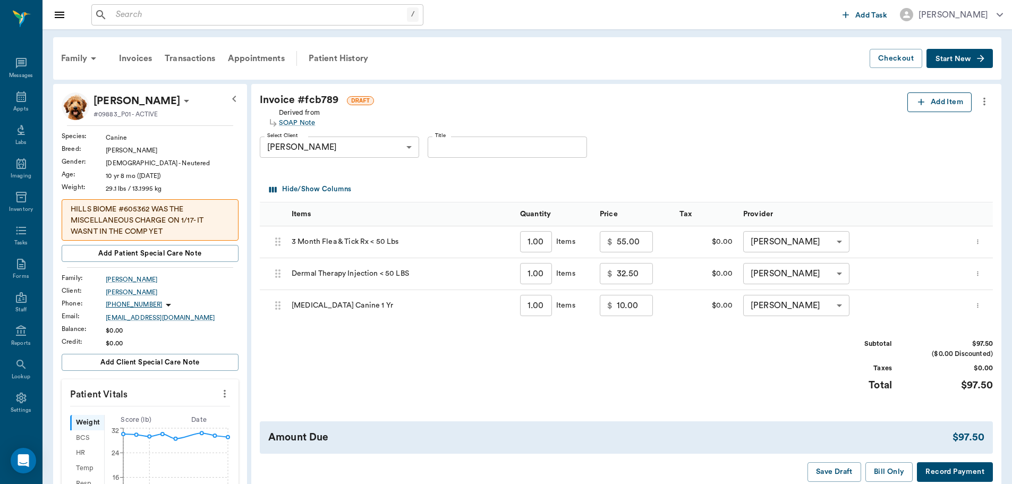
click at [948, 103] on button "Add Item" at bounding box center [940, 102] width 64 height 20
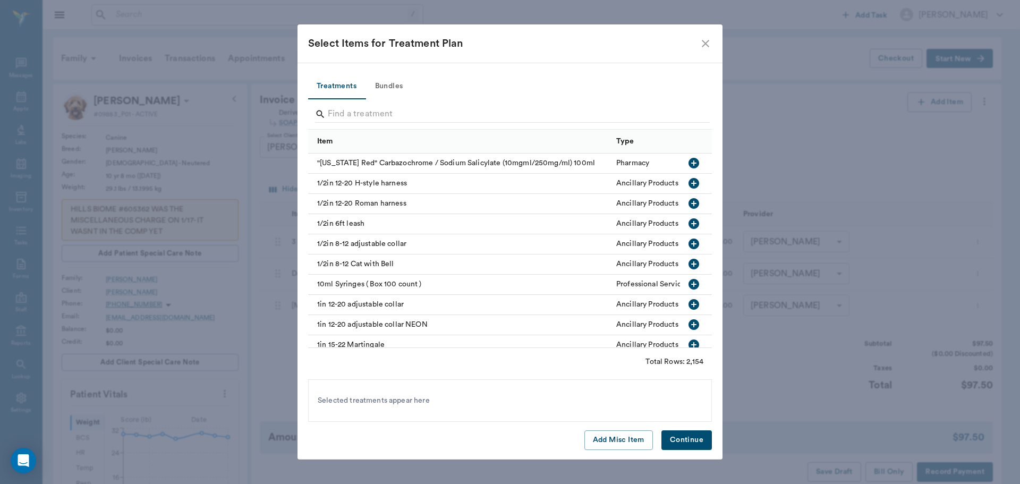
click at [704, 45] on icon "close" at bounding box center [705, 43] width 7 height 7
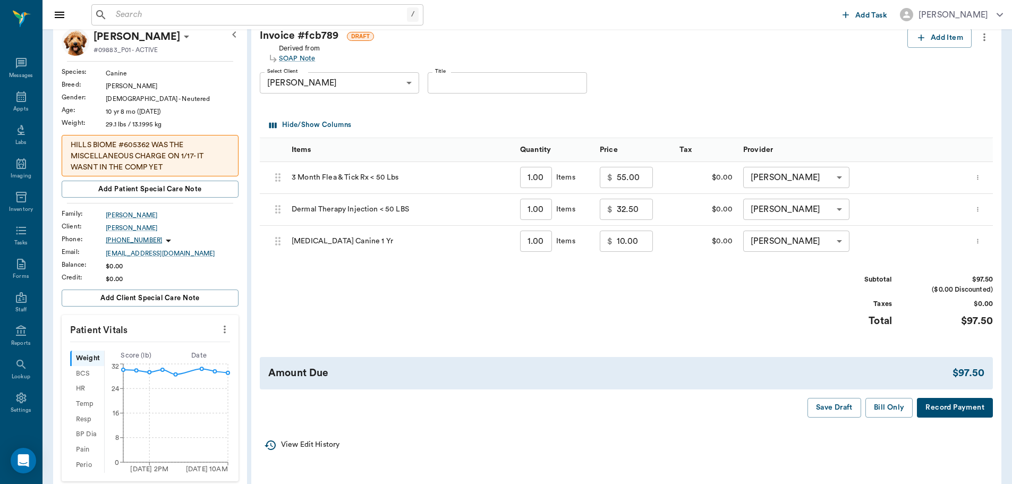
scroll to position [106, 0]
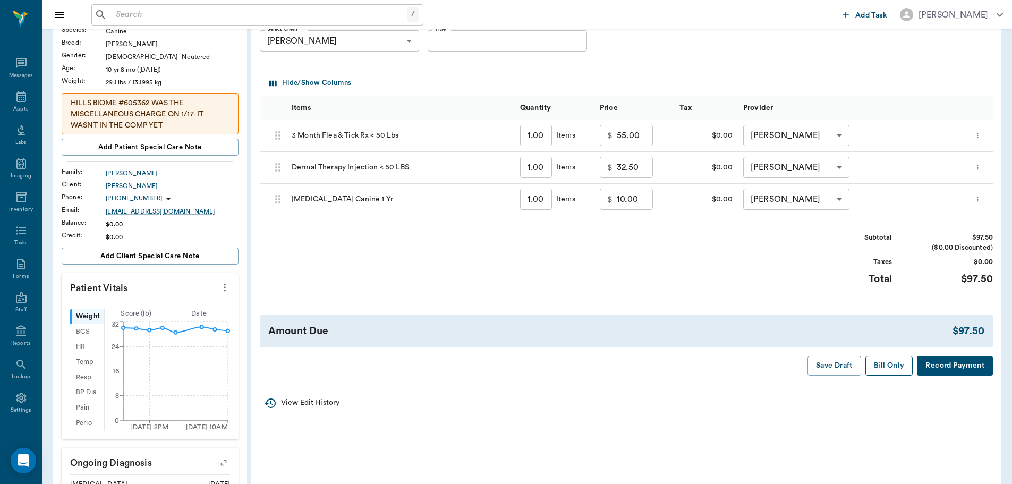
click at [890, 369] on button "Bill Only" at bounding box center [890, 366] width 48 height 20
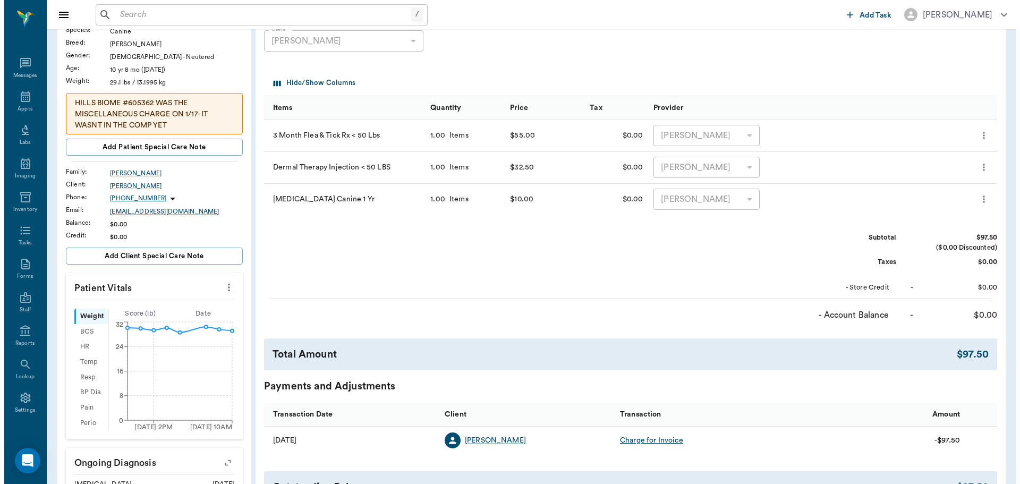
scroll to position [0, 0]
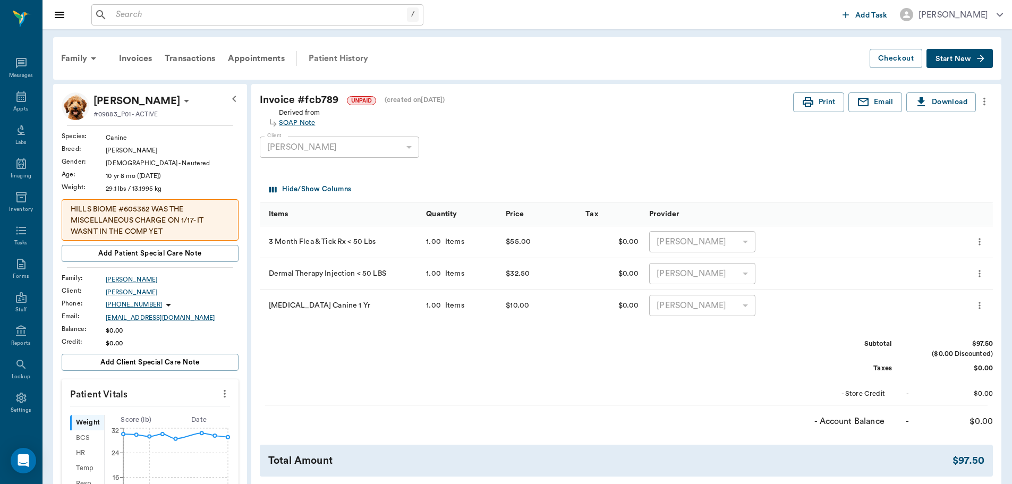
drag, startPoint x: 316, startPoint y: 55, endPoint x: 316, endPoint y: 62, distance: 6.9
click at [316, 55] on div "Patient History" at bounding box center [338, 59] width 72 height 26
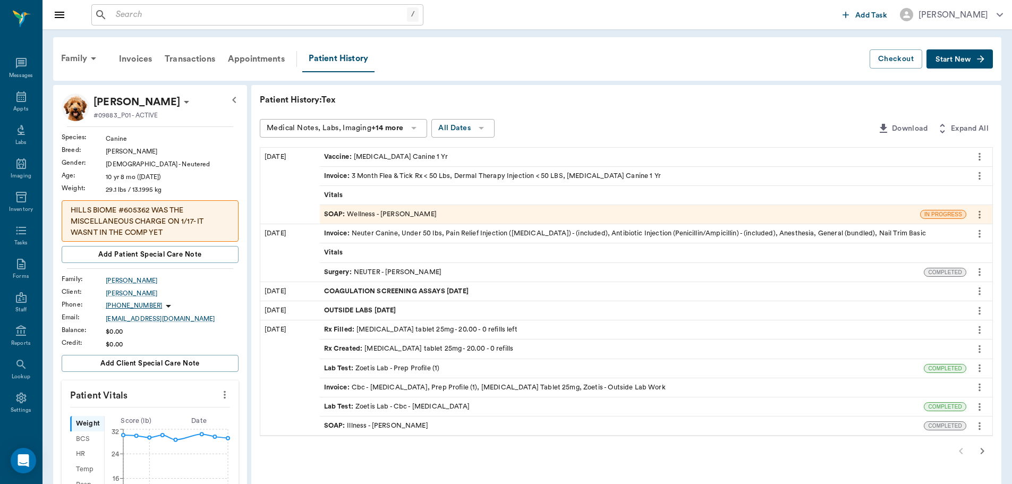
click at [337, 210] on span "SOAP :" at bounding box center [335, 214] width 23 height 10
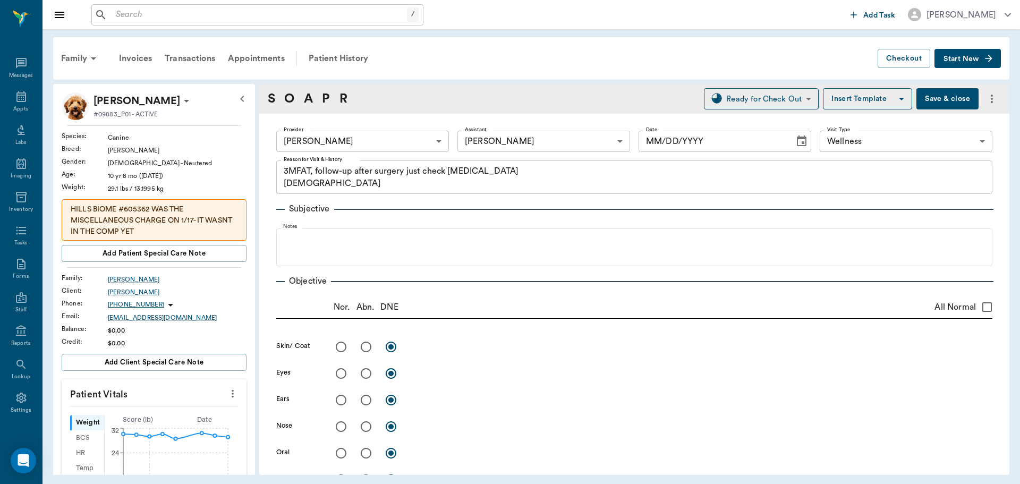
type input "63ec2f075fda476ae8351a4d"
type input "63ec2e7e52e12b0ba117b124"
type input "65d2be4f46e3a538d89b8c14"
type textarea "3MFAT, follow-up after surgery just check incision Christ"
type input "[DATE]"
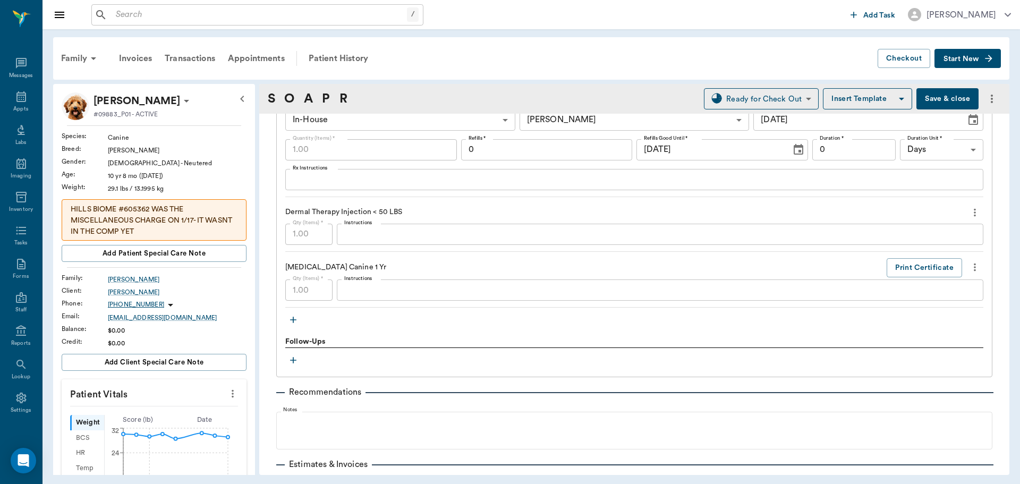
scroll to position [796, 0]
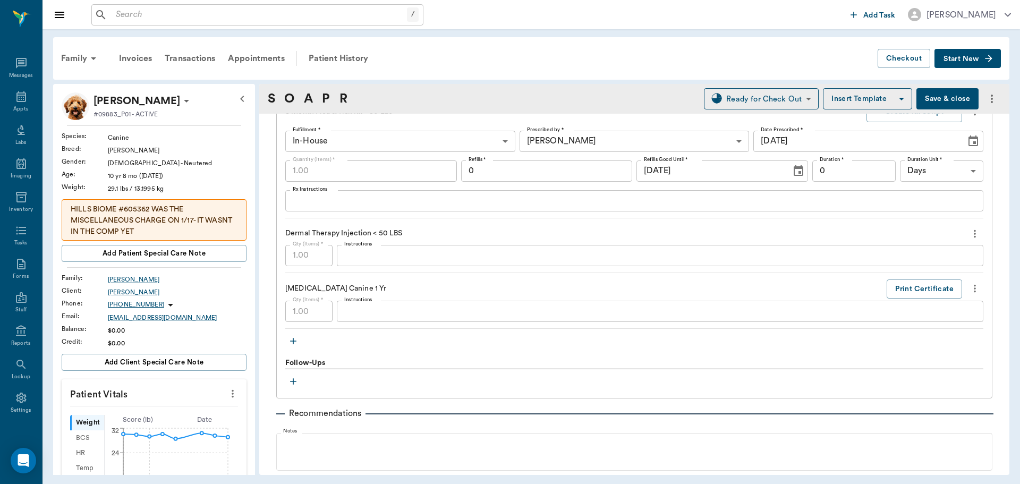
click at [361, 255] on textarea "Instructions" at bounding box center [660, 255] width 632 height 12
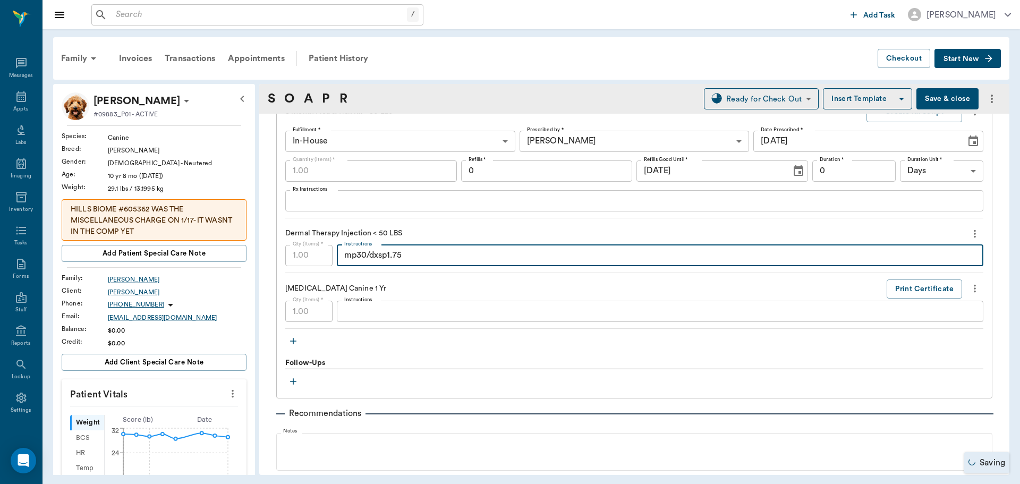
type textarea "mp30/dxsp1.75"
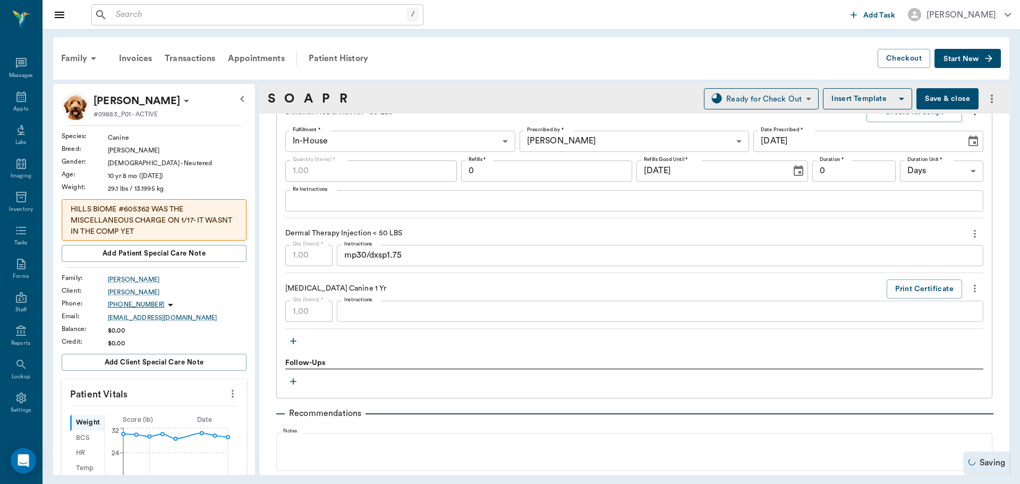
click at [941, 102] on button "Save & close" at bounding box center [948, 98] width 62 height 21
click at [18, 99] on icon at bounding box center [21, 96] width 13 height 13
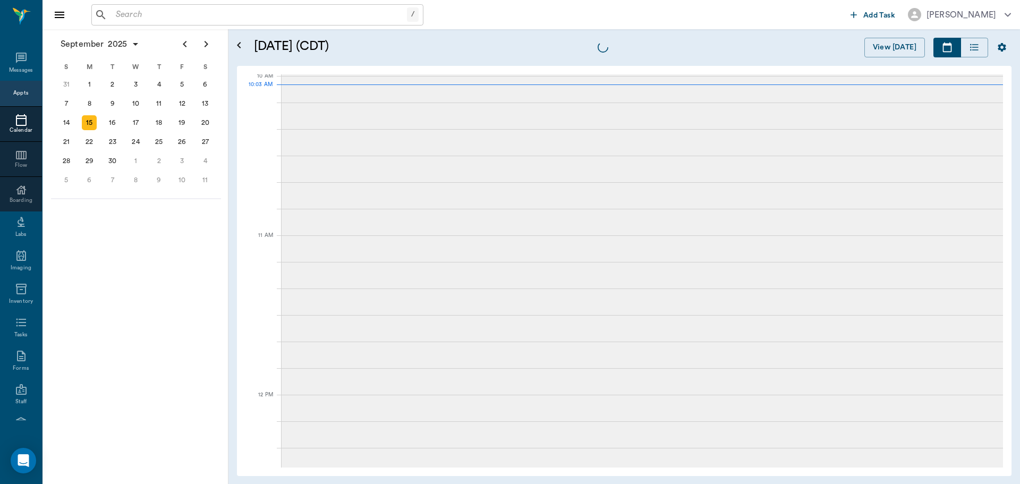
scroll to position [321, 0]
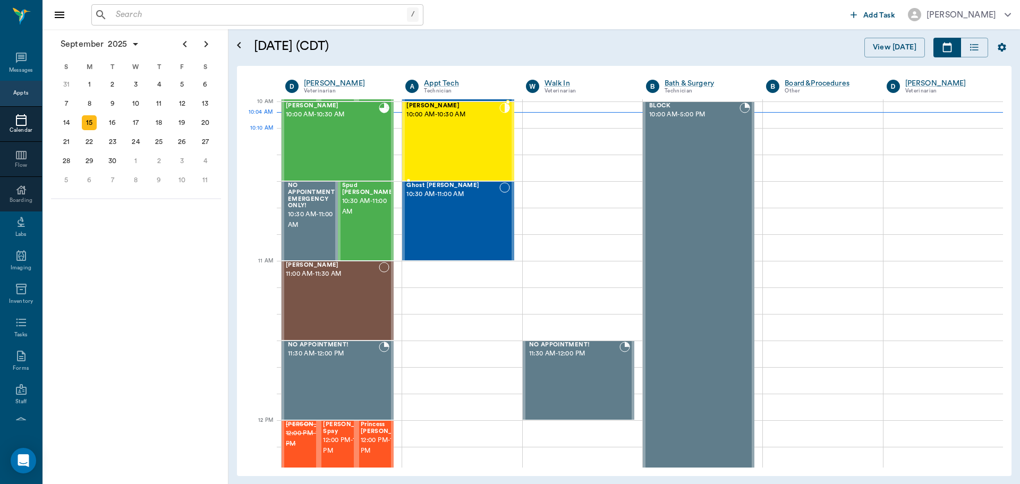
drag, startPoint x: 414, startPoint y: 136, endPoint x: 704, endPoint y: 164, distance: 291.0
click at [415, 136] on div "JENNY Hervey 10:00 AM - 10:30 AM" at bounding box center [453, 142] width 92 height 78
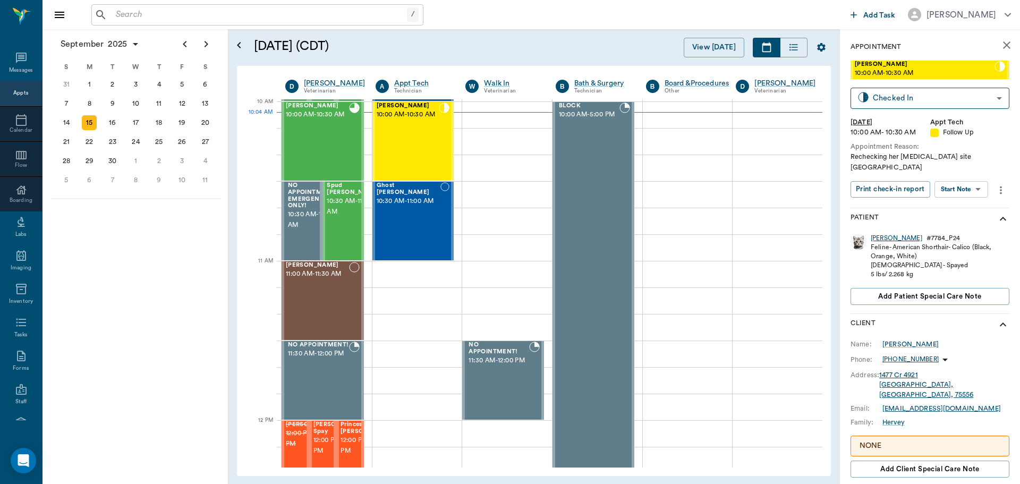
click at [879, 234] on div "JENNY" at bounding box center [897, 238] width 52 height 9
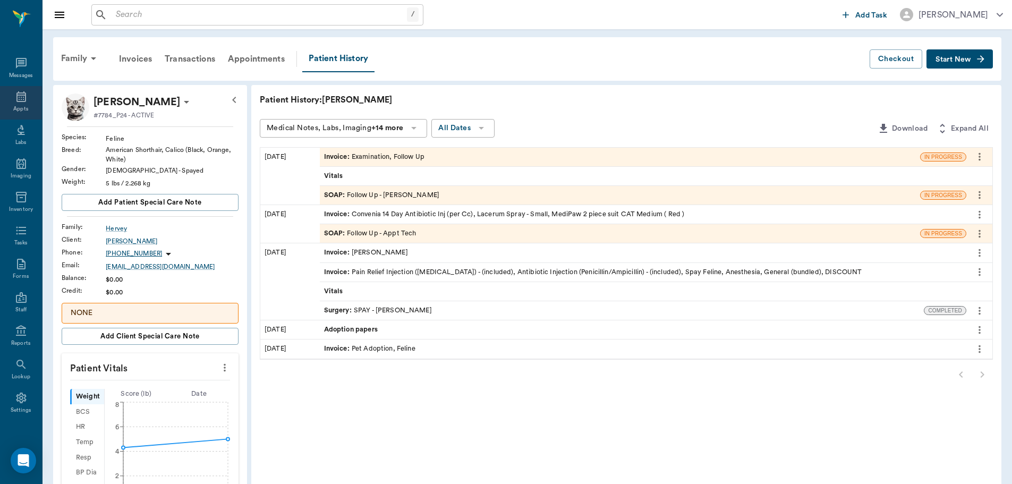
click at [20, 99] on icon at bounding box center [21, 96] width 10 height 11
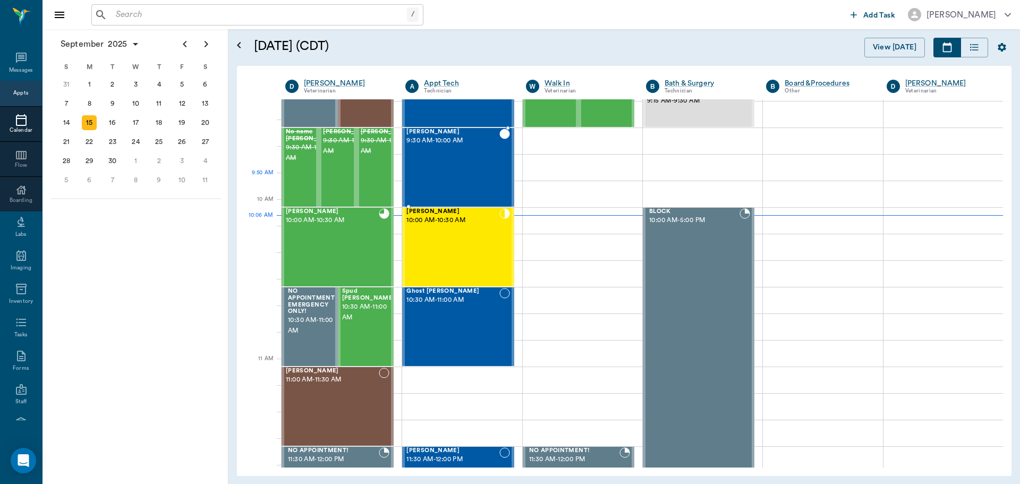
scroll to position [215, 0]
click at [336, 227] on div "Tex Willeford 10:00 AM - 10:30 AM" at bounding box center [332, 248] width 93 height 78
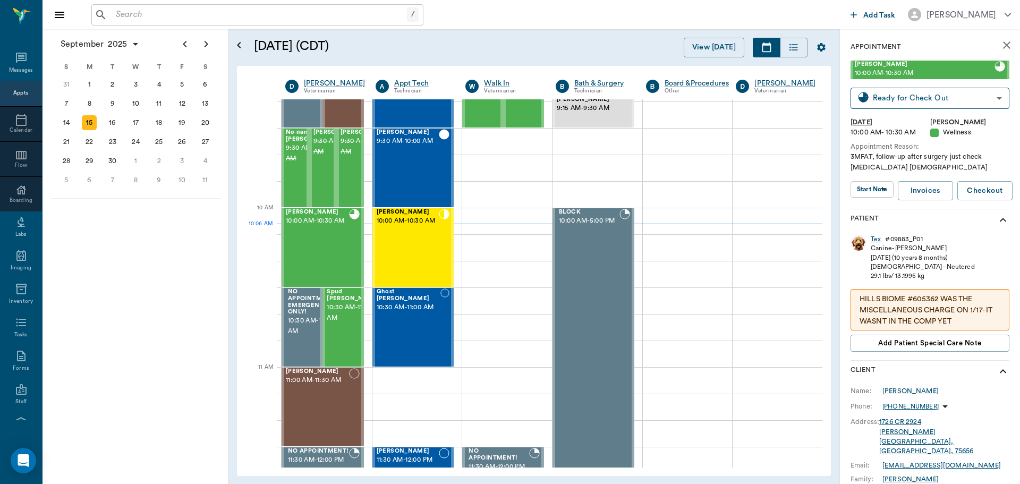
click at [874, 239] on div "Tex" at bounding box center [876, 239] width 10 height 9
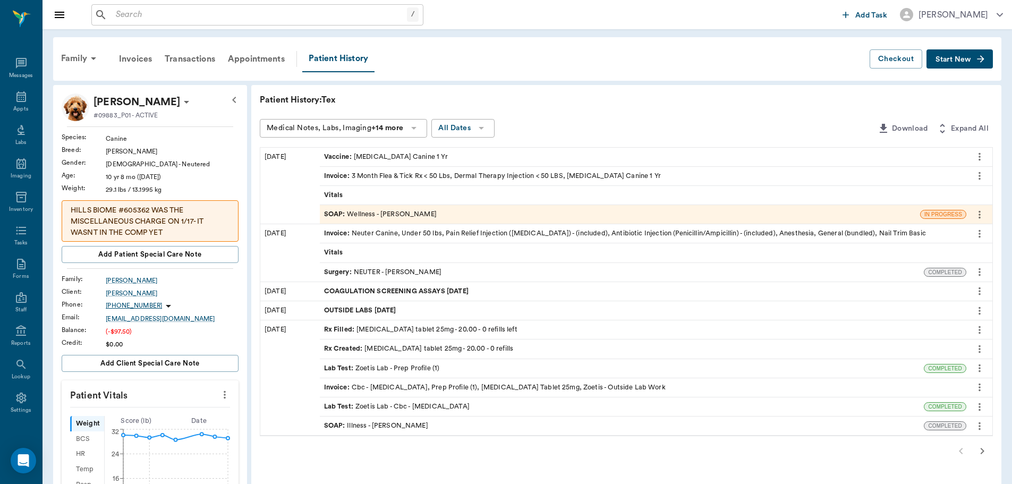
click at [386, 215] on div "SOAP : Wellness - Dr. Bert Ellsworth" at bounding box center [380, 214] width 113 height 10
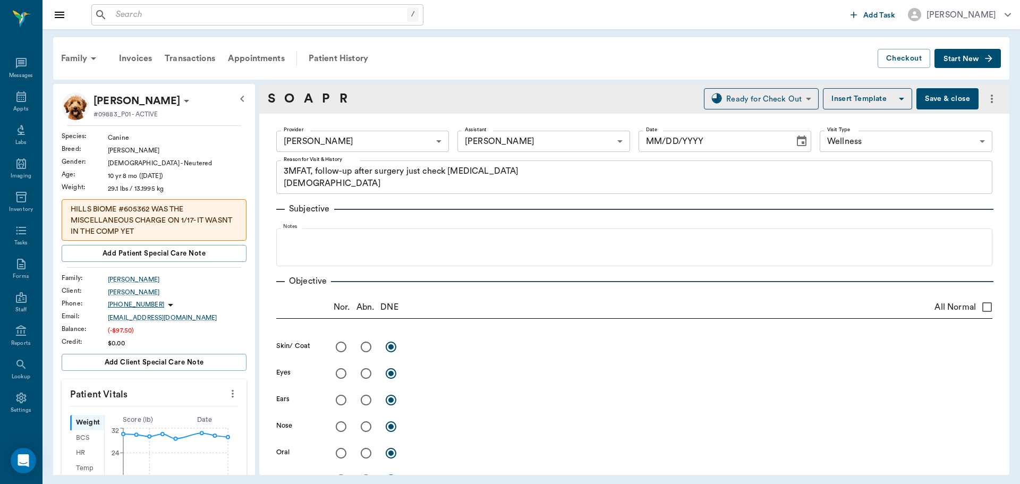
type input "63ec2f075fda476ae8351a4d"
type input "63ec2e7e52e12b0ba117b124"
type input "65d2be4f46e3a538d89b8c14"
type textarea "3MFAT, follow-up after surgery just check incision Christ"
type input "[DATE]"
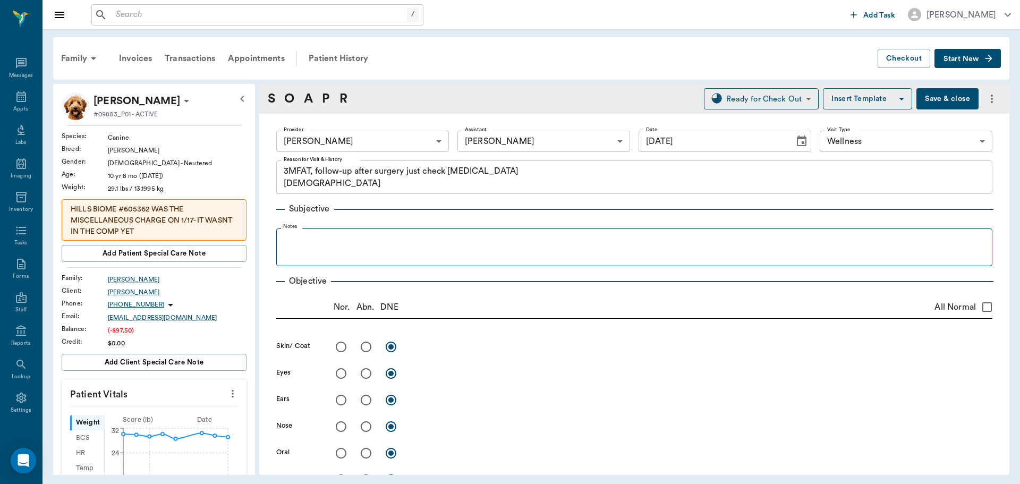
click at [355, 233] on fieldset "Notes" at bounding box center [634, 245] width 716 height 43
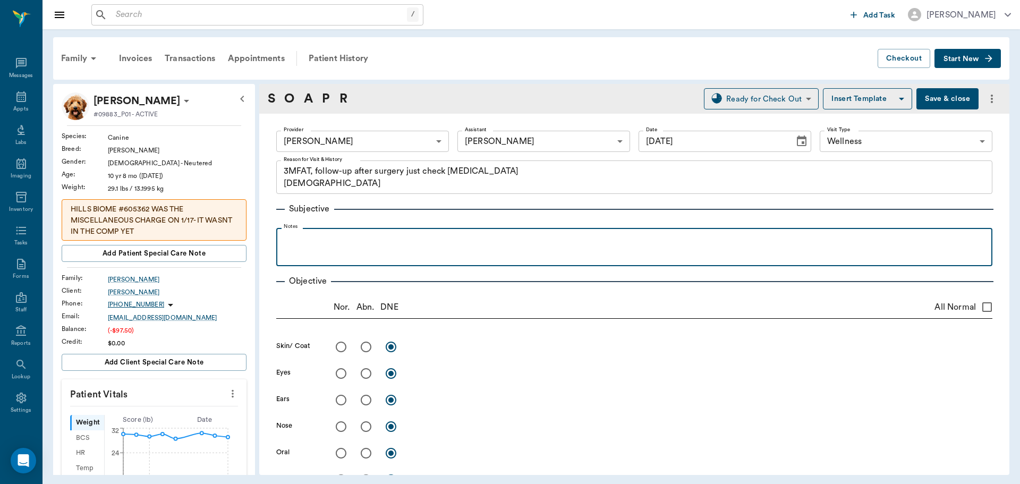
click at [354, 239] on p at bounding box center [635, 239] width 706 height 13
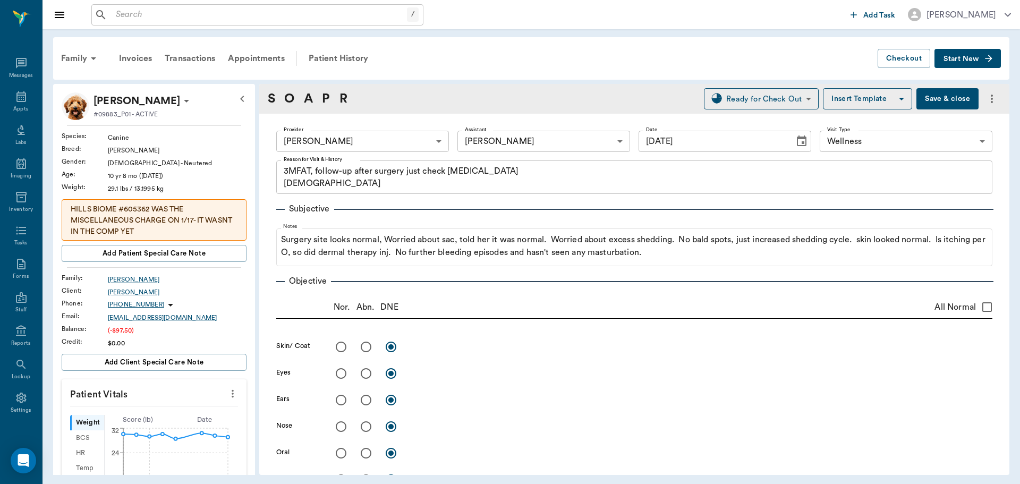
drag, startPoint x: 952, startPoint y: 101, endPoint x: 946, endPoint y: 101, distance: 5.8
click at [950, 102] on button "Save & close" at bounding box center [948, 98] width 62 height 21
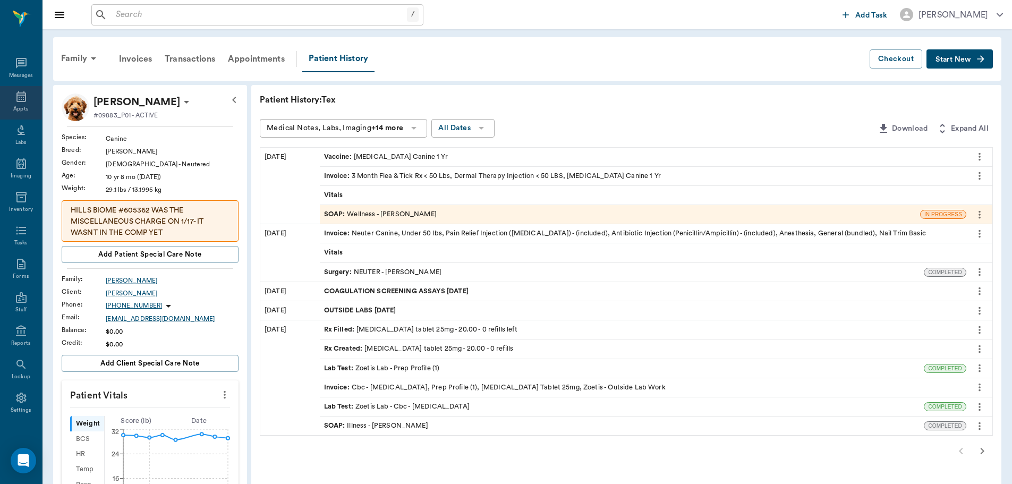
click at [9, 103] on div "Appts" at bounding box center [21, 102] width 42 height 33
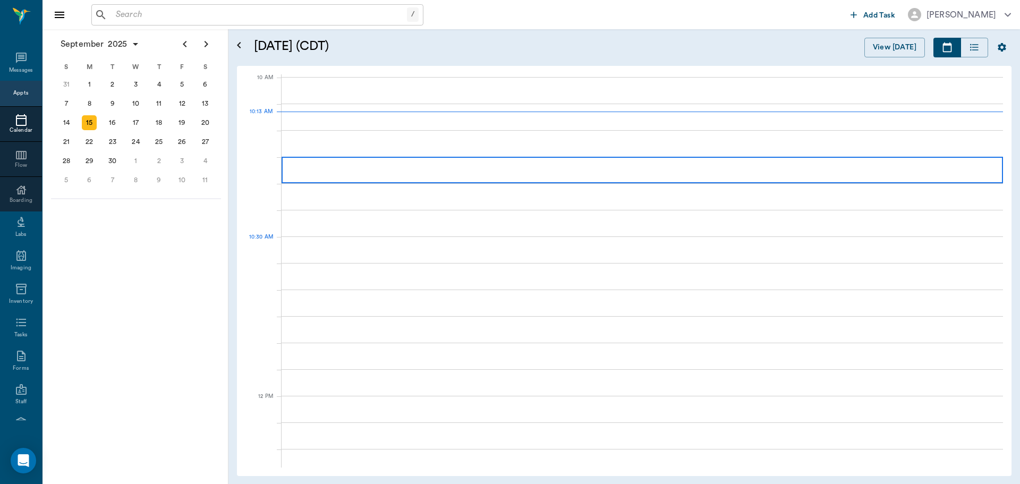
scroll to position [320, 0]
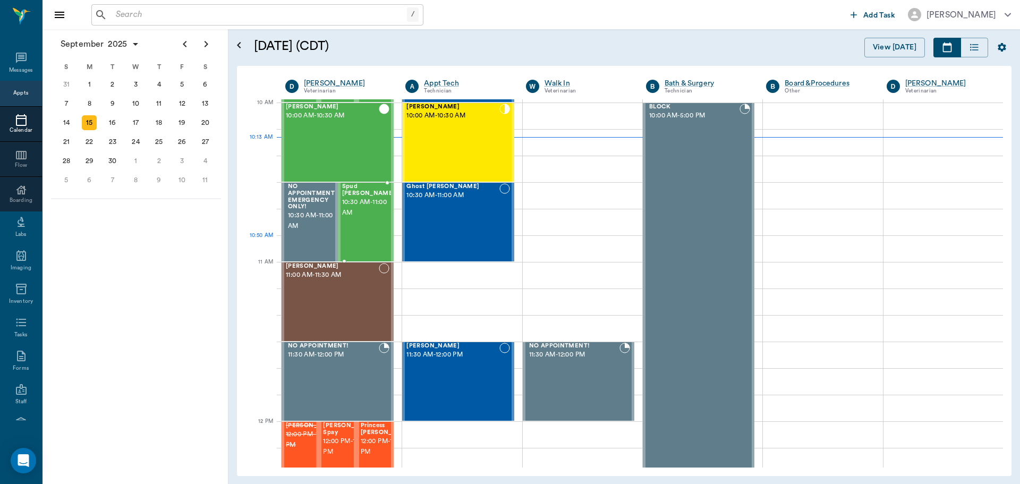
click at [365, 236] on div "Spud Blevins 10:30 AM - 11:00 AM" at bounding box center [368, 222] width 53 height 78
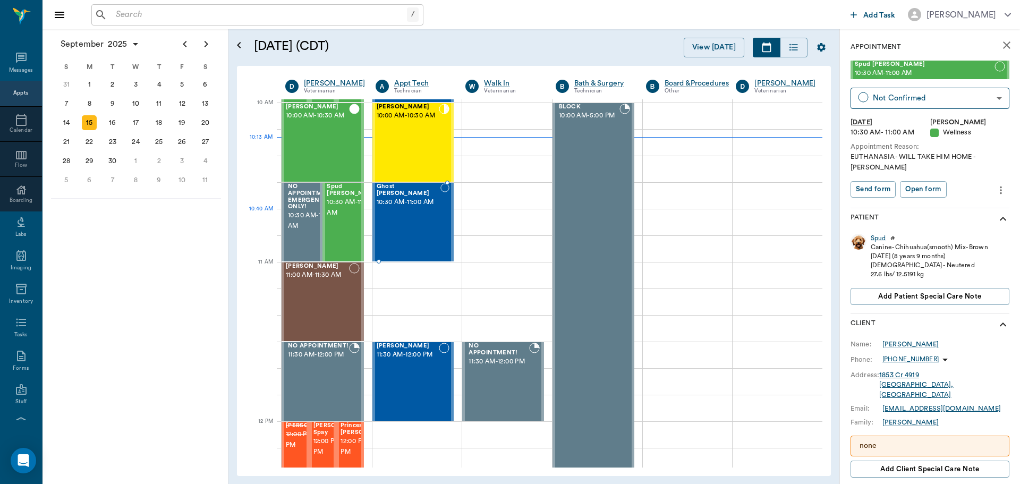
click at [441, 217] on div at bounding box center [446, 222] width 10 height 78
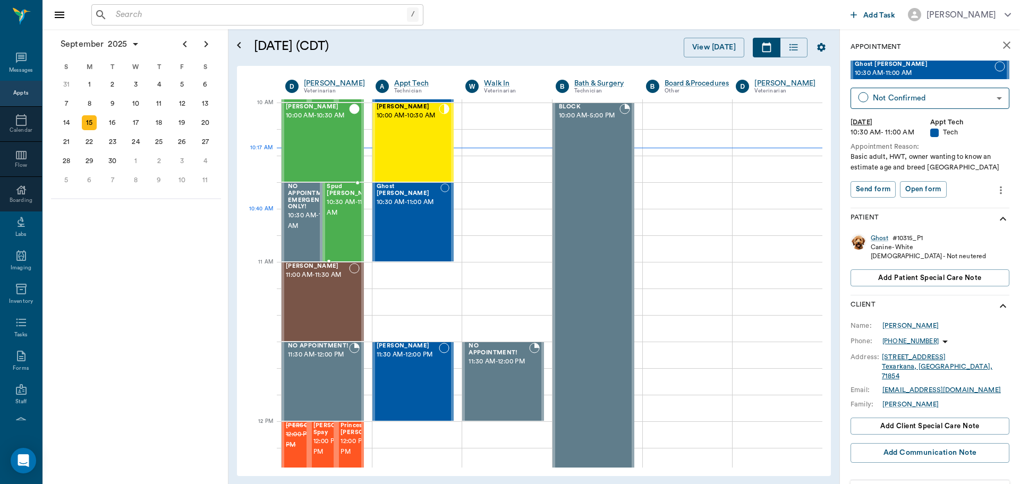
click at [343, 218] on span "10:30 AM - 11:00 AM" at bounding box center [353, 207] width 53 height 21
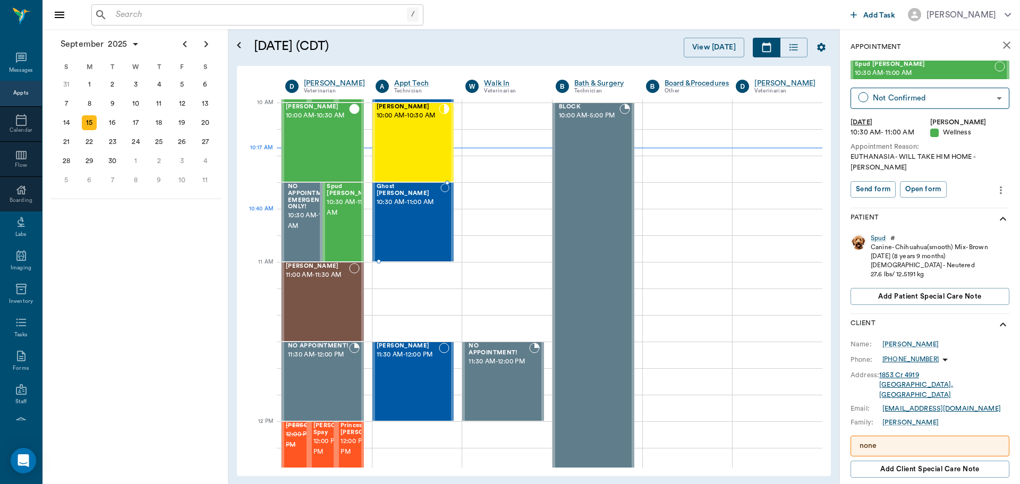
click at [393, 234] on div "Ghost [PERSON_NAME] 10:30 AM - 11:00 AM" at bounding box center [409, 222] width 64 height 78
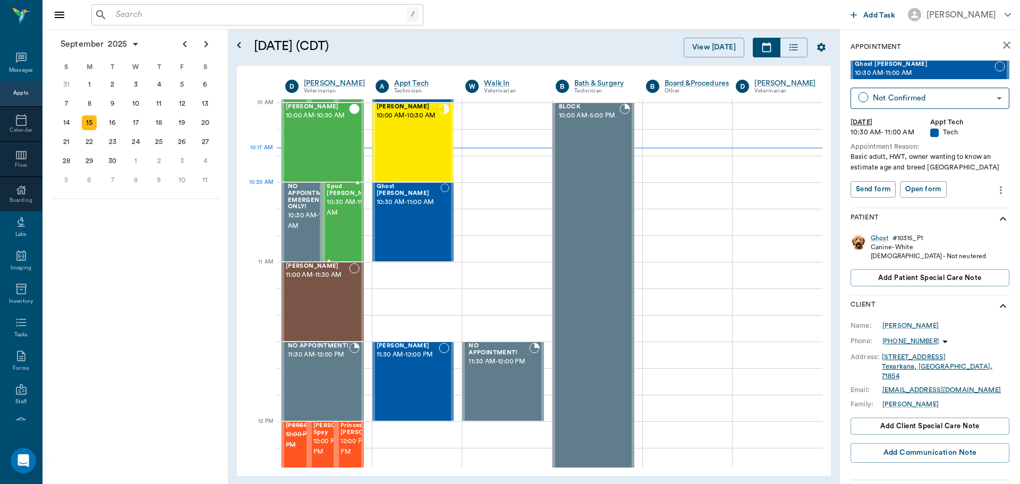
click at [332, 207] on span "10:30 AM - 11:00 AM" at bounding box center [353, 207] width 53 height 21
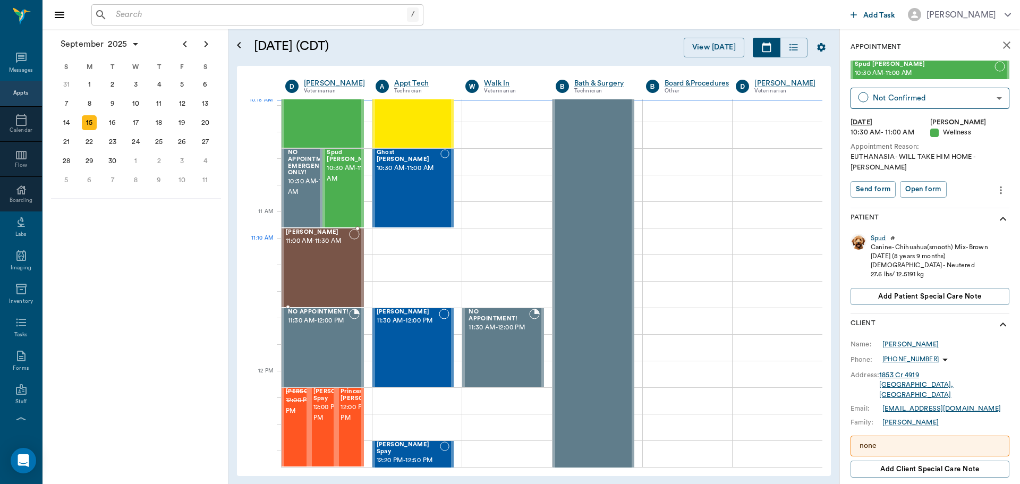
scroll to position [373, 0]
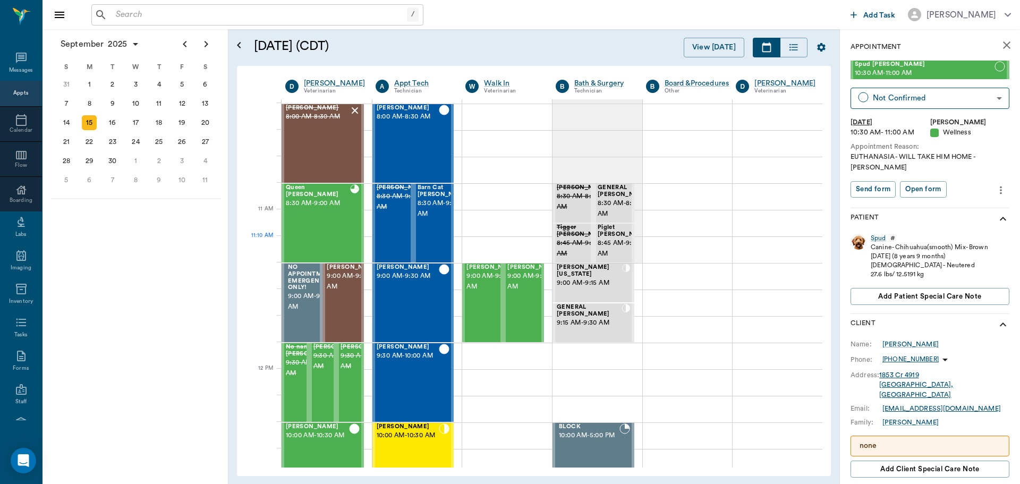
scroll to position [373, 0]
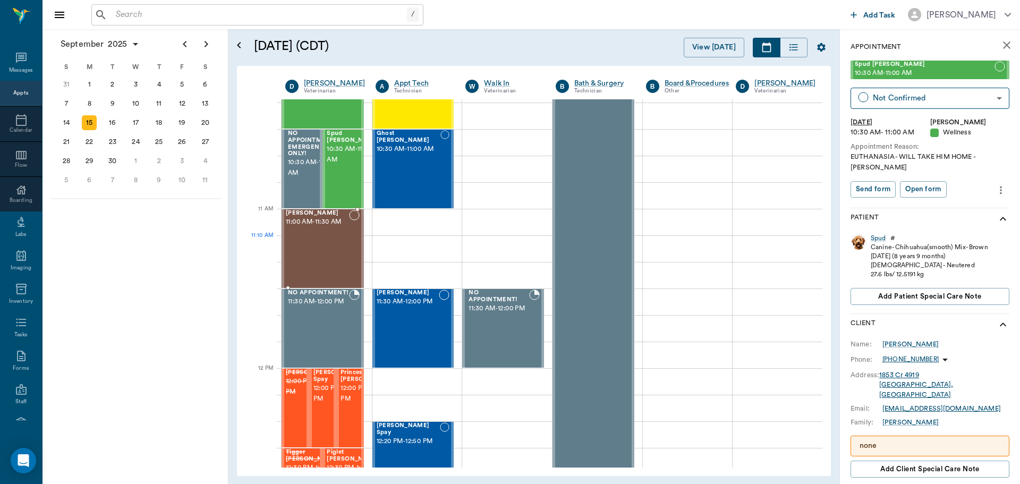
click at [323, 239] on div "[PERSON_NAME] 11:00 AM - 11:30 AM" at bounding box center [317, 249] width 63 height 78
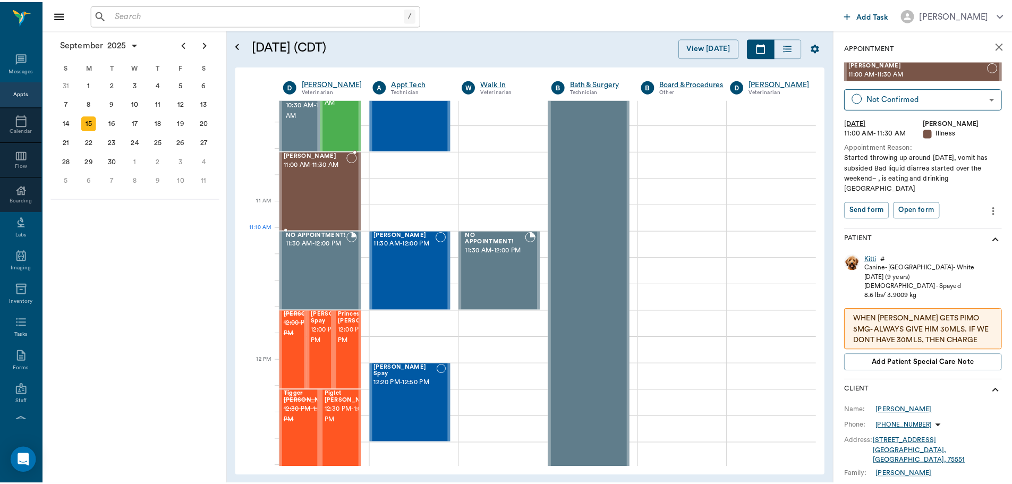
scroll to position [373, 0]
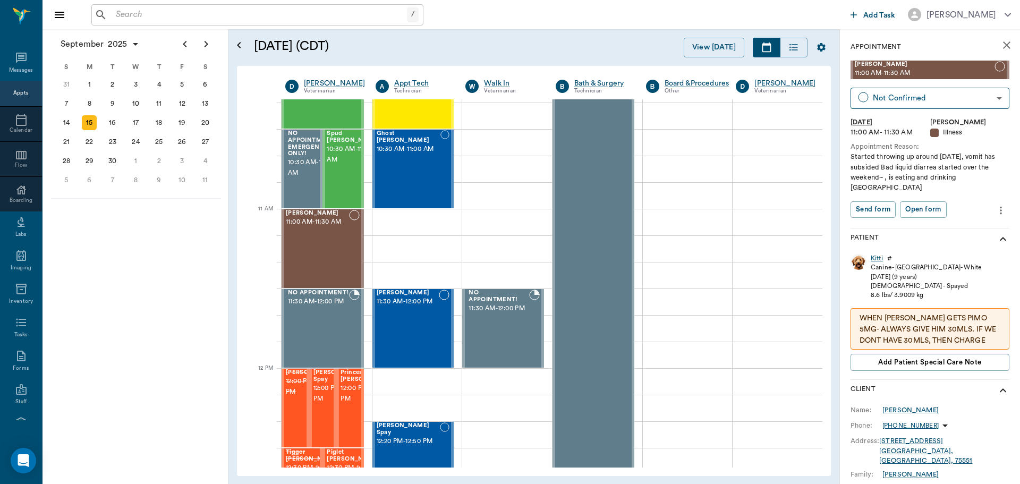
click at [875, 254] on div "Kitti" at bounding box center [877, 258] width 12 height 9
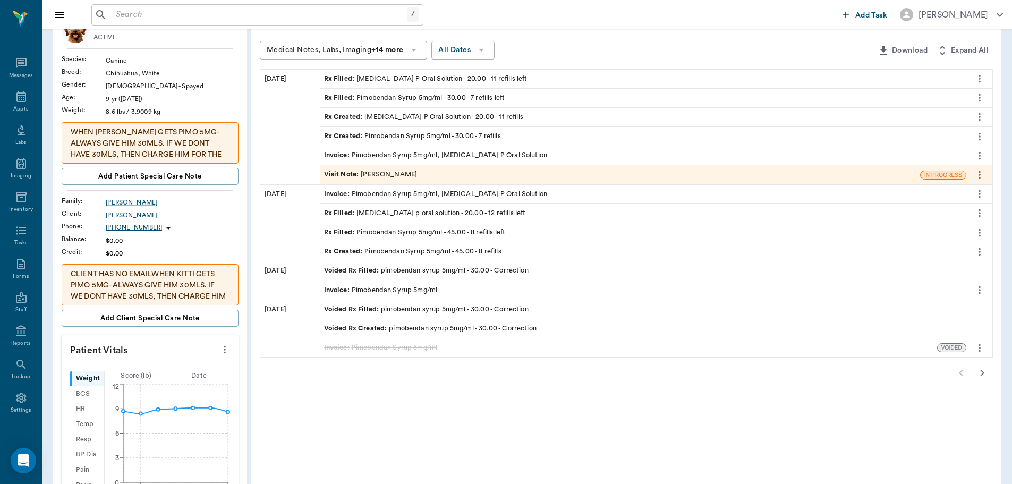
scroll to position [106, 0]
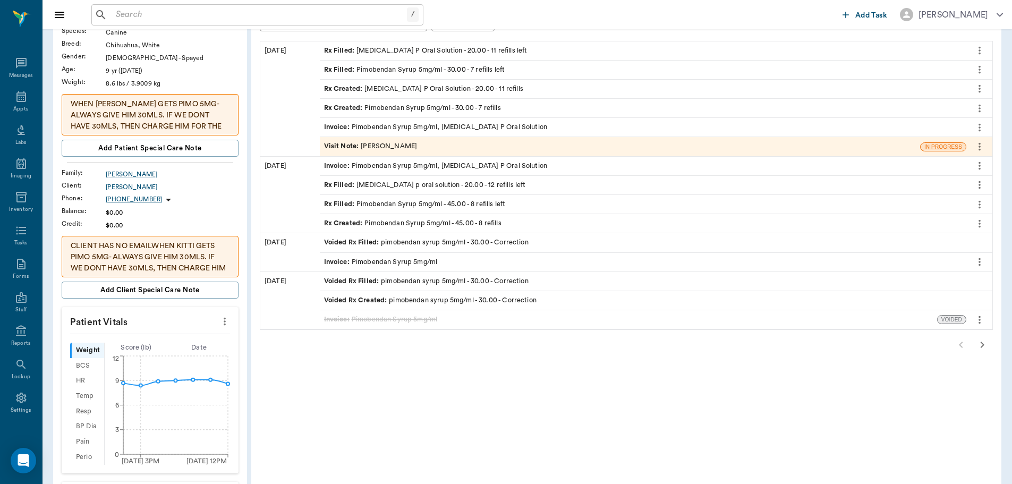
click at [982, 342] on icon "button" at bounding box center [982, 345] width 13 height 13
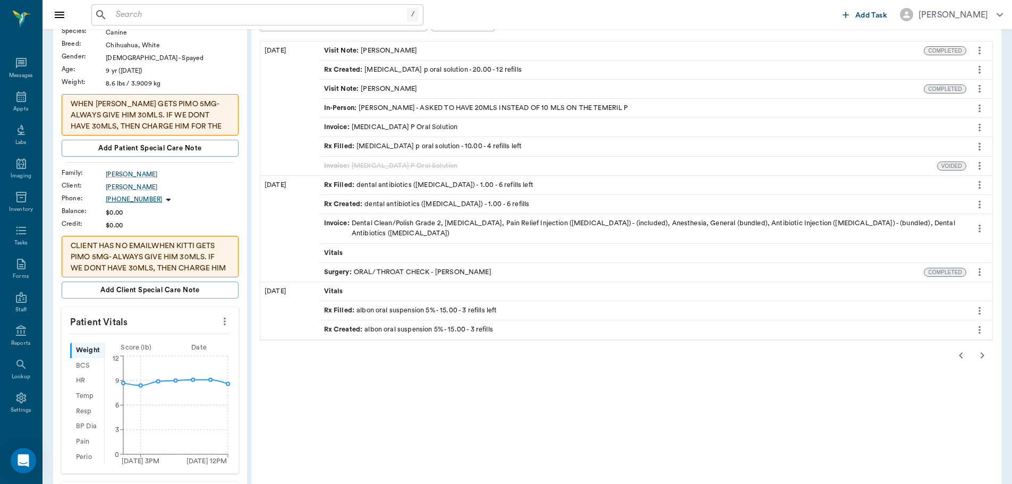
click at [955, 355] on icon "button" at bounding box center [961, 355] width 13 height 13
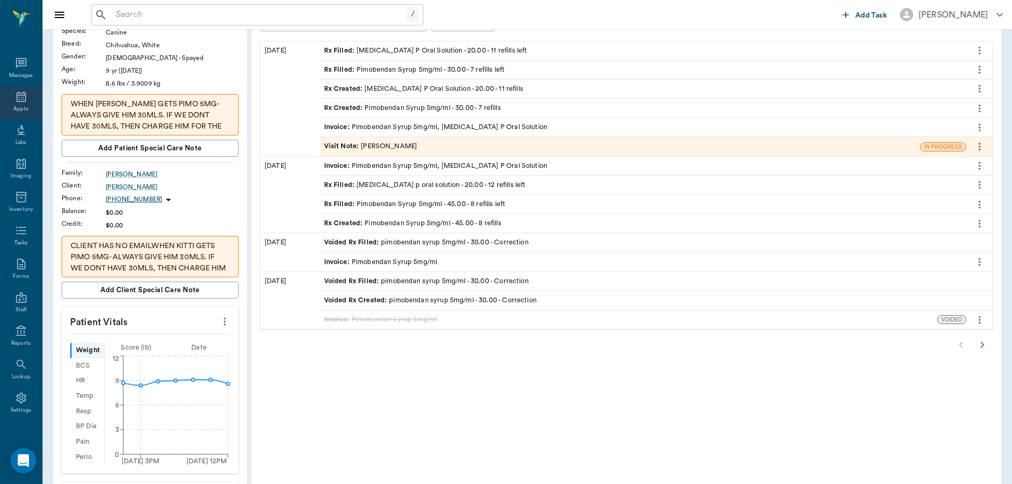
click at [19, 95] on icon at bounding box center [21, 96] width 10 height 11
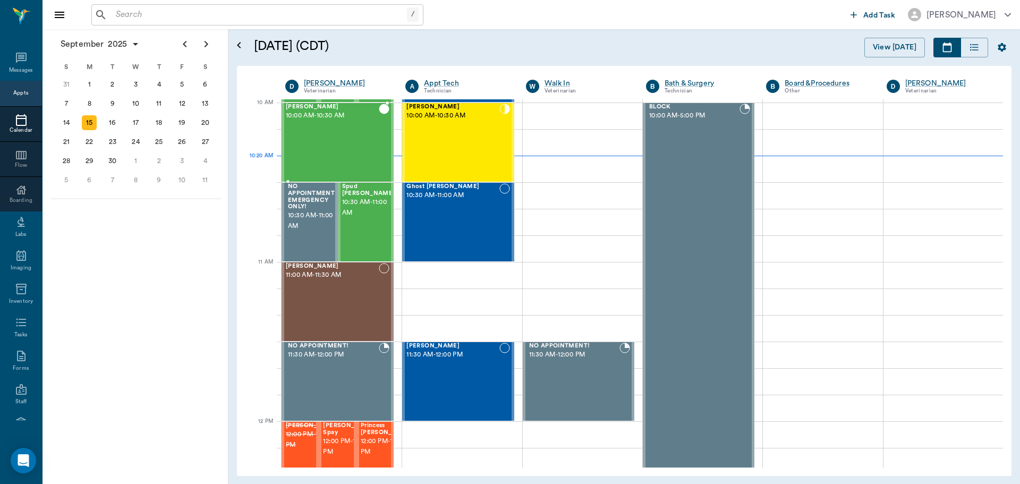
scroll to position [319, 0]
click at [143, 125] on div "17" at bounding box center [136, 122] width 15 height 15
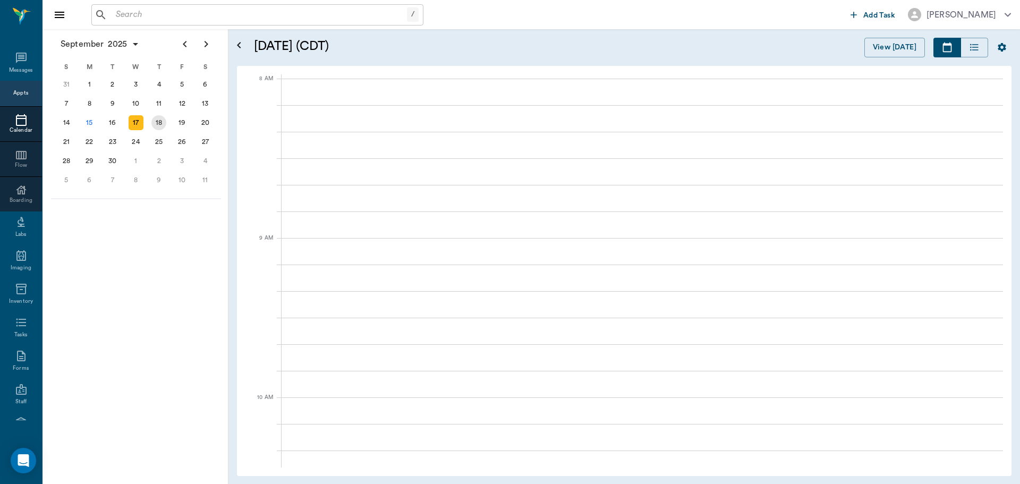
click at [164, 124] on div "18" at bounding box center [158, 122] width 15 height 15
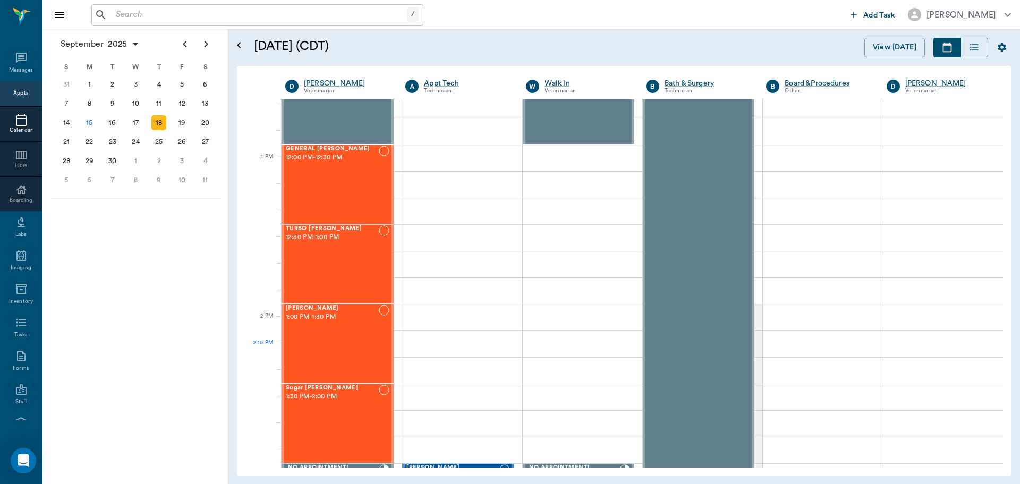
scroll to position [744, 0]
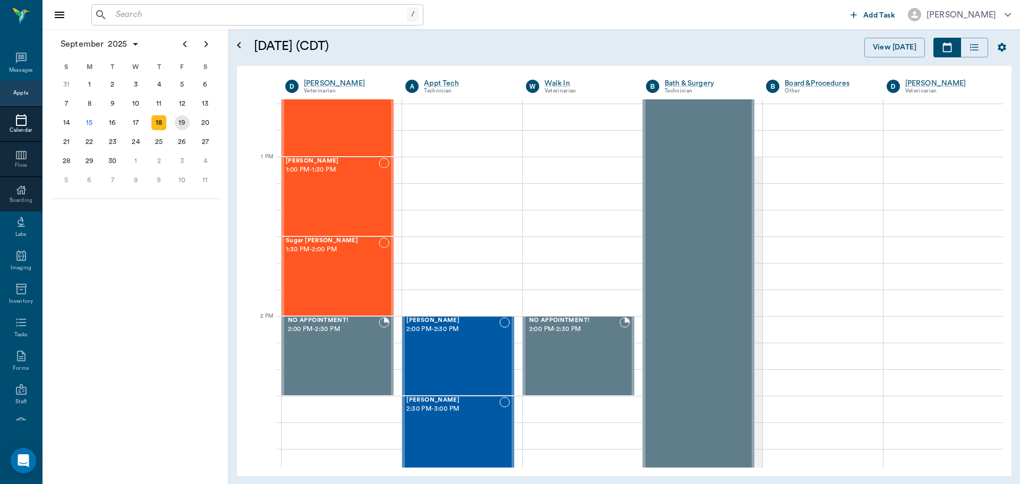
click at [177, 125] on div "19" at bounding box center [182, 122] width 15 height 15
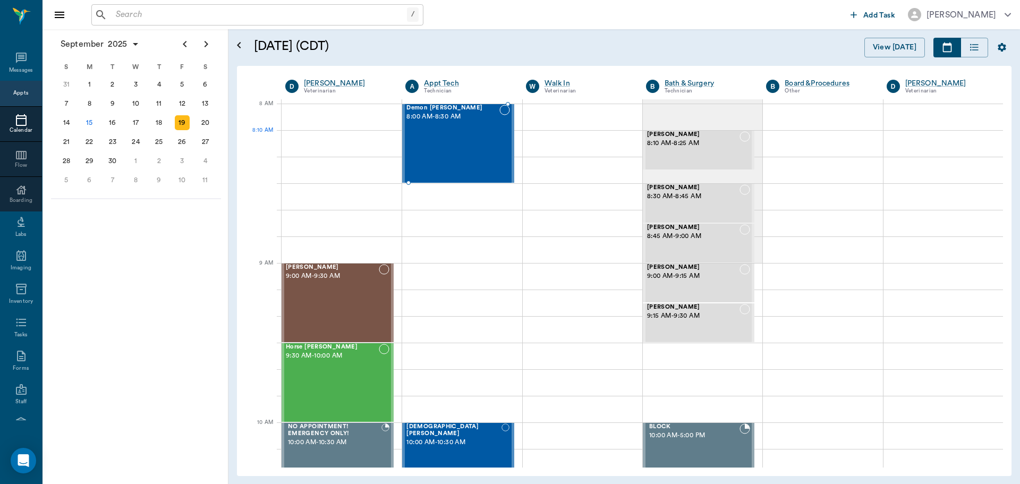
click at [470, 137] on div "Demon [PERSON_NAME] 8:00 AM - 8:30 AM" at bounding box center [453, 144] width 92 height 78
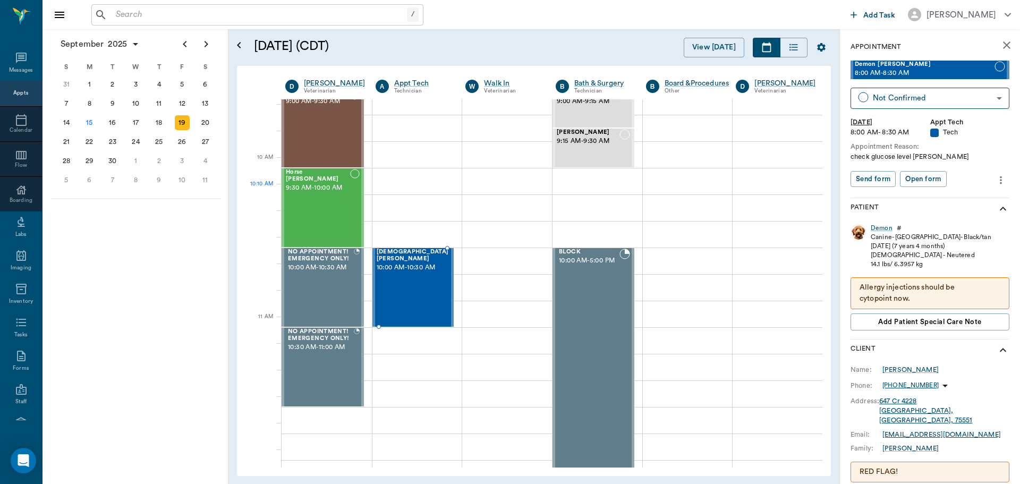
scroll to position [266, 0]
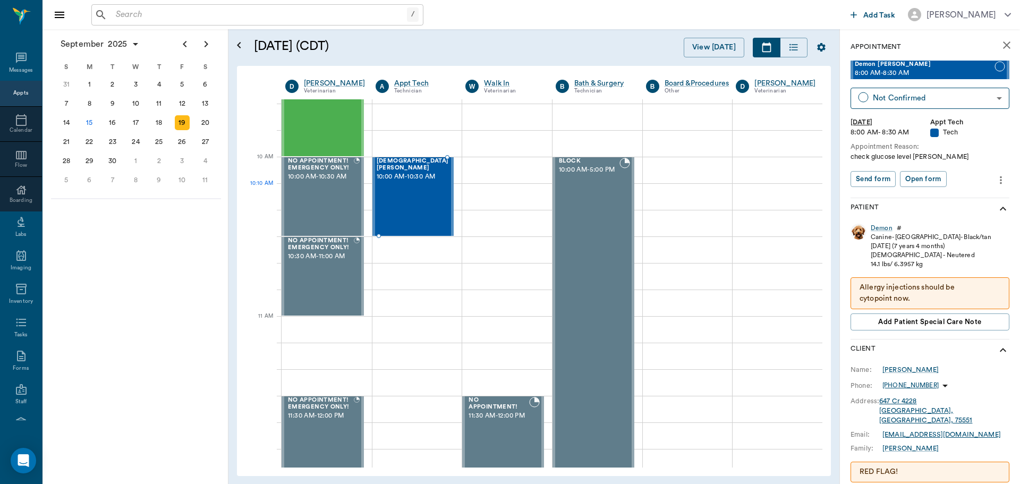
click at [405, 182] on span "10:00 AM - 10:30 AM" at bounding box center [413, 177] width 72 height 11
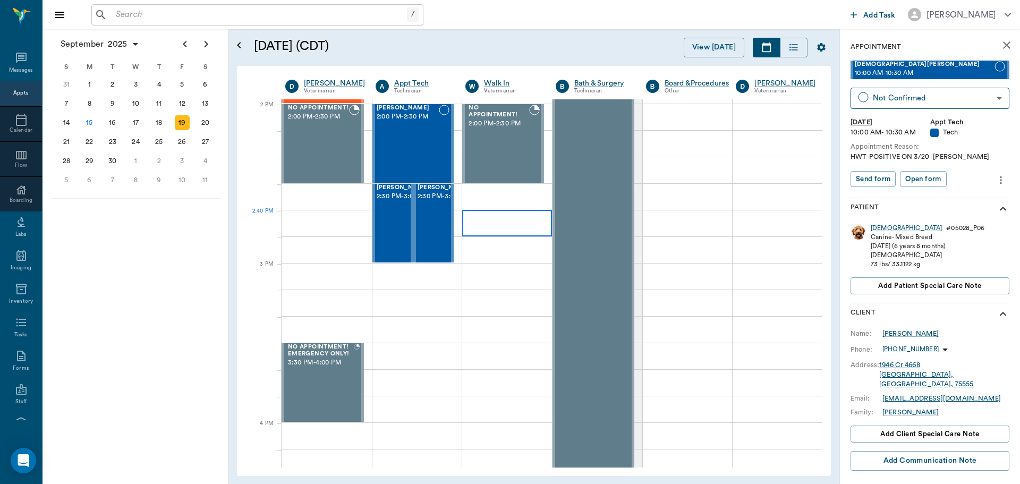
scroll to position [903, 0]
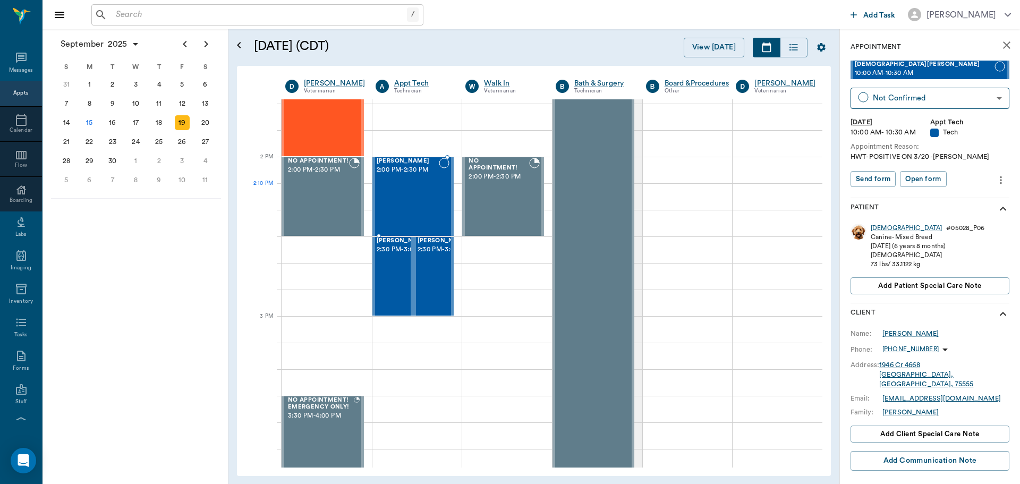
click at [416, 208] on div "Dasher Walindzivski 2:00 PM - 2:30 PM" at bounding box center [408, 197] width 63 height 78
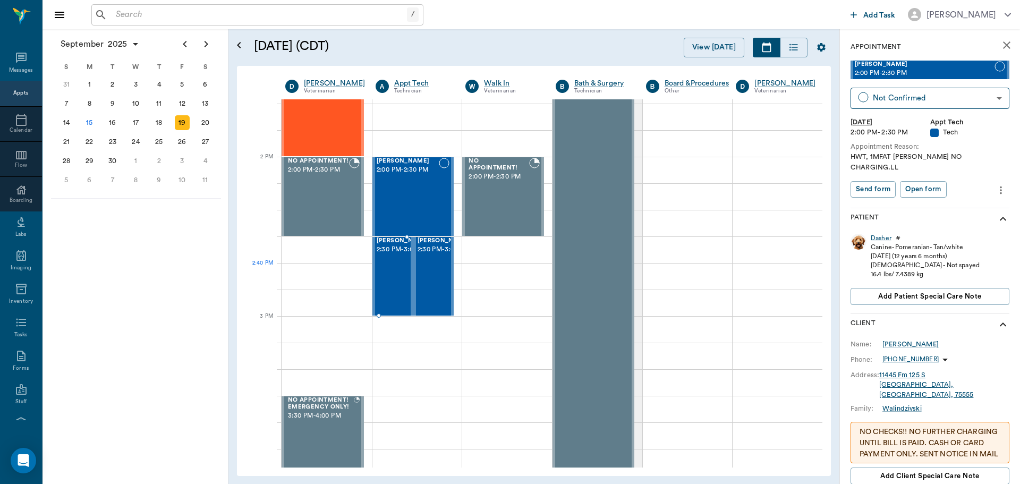
click at [390, 255] on span "2:30 PM - 3:00 PM" at bounding box center [403, 249] width 53 height 11
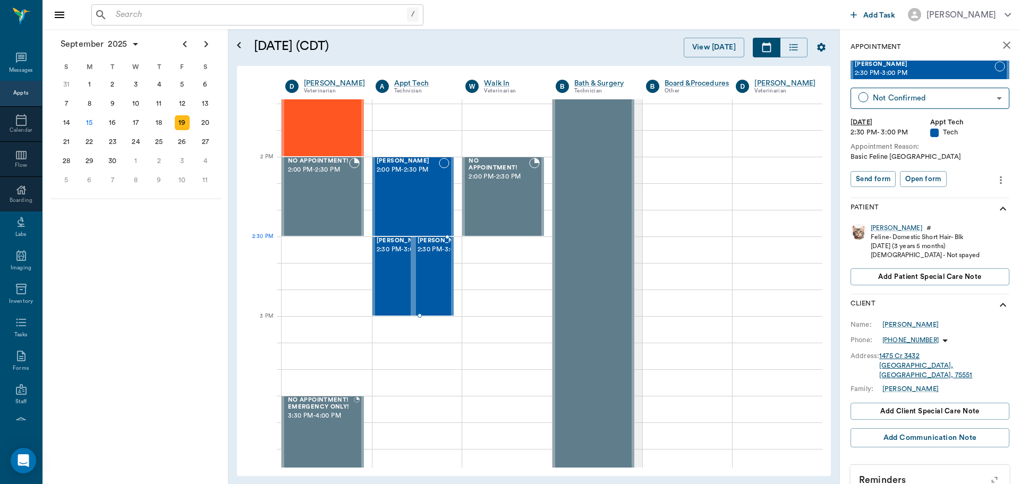
click at [432, 255] on span "2:30 PM - 3:00 PM" at bounding box center [444, 249] width 53 height 11
click at [89, 120] on div "15" at bounding box center [89, 122] width 15 height 15
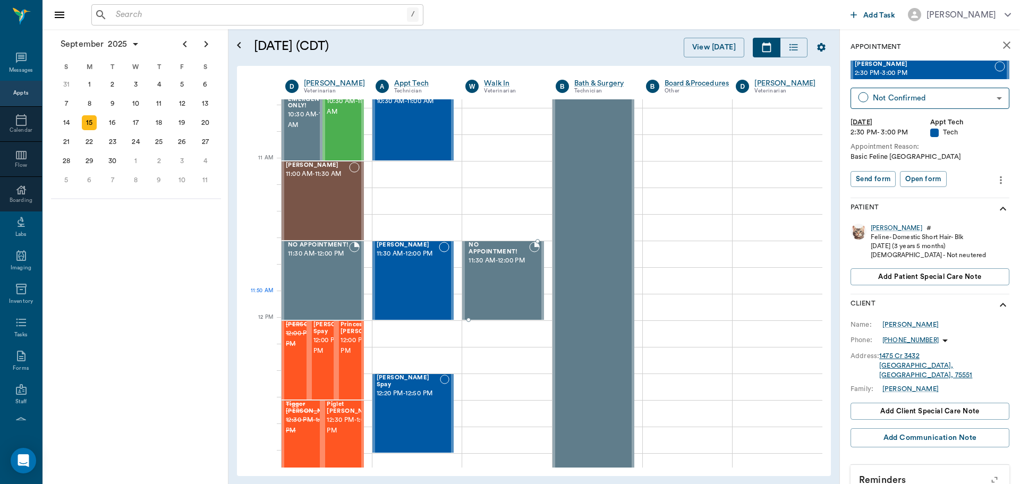
scroll to position [425, 0]
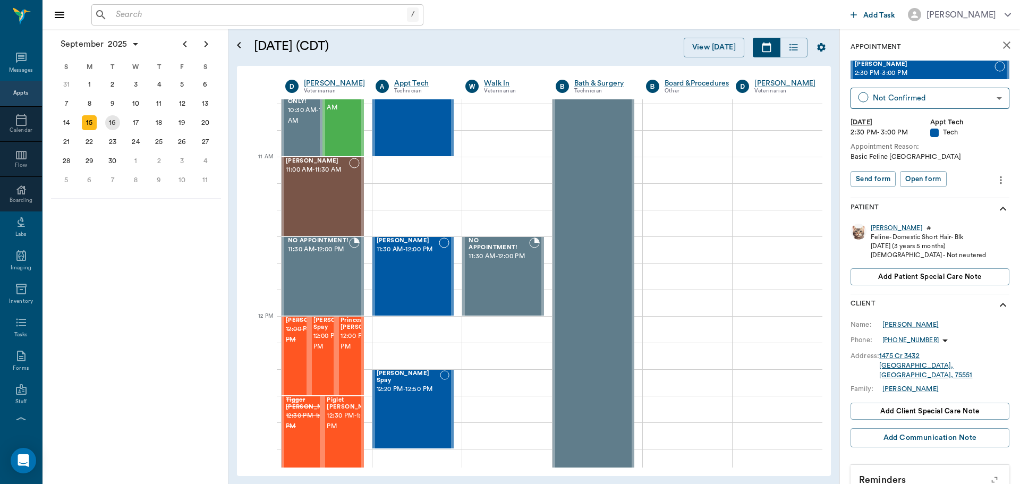
click at [109, 115] on div "16" at bounding box center [112, 122] width 23 height 19
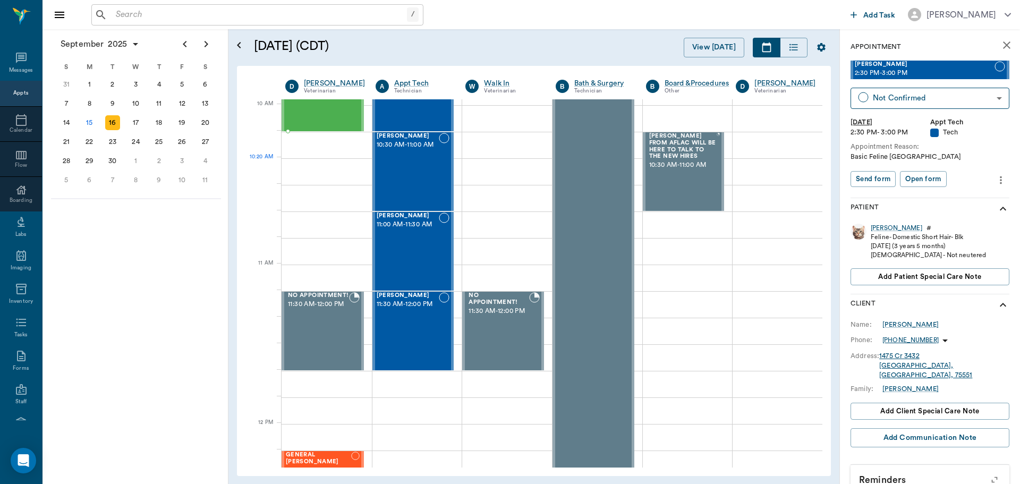
scroll to position [319, 0]
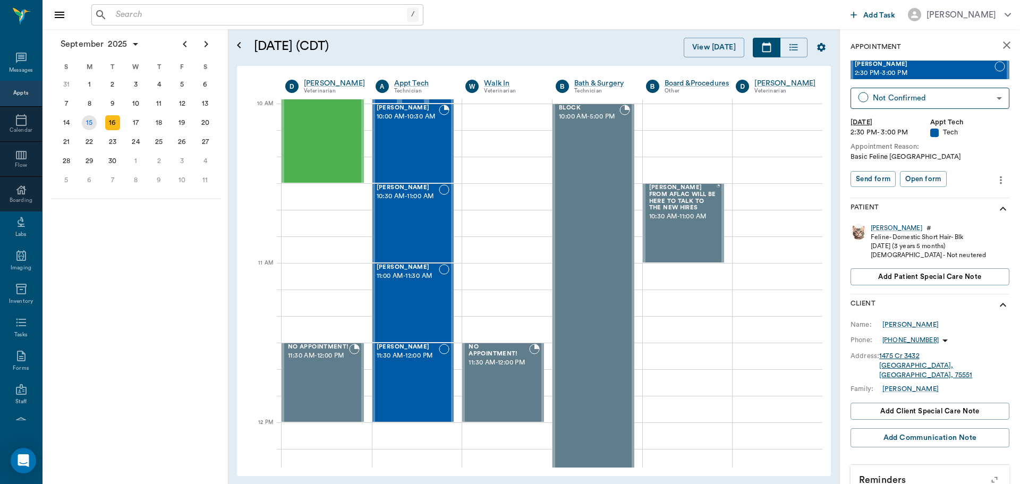
click at [88, 121] on div "15" at bounding box center [89, 122] width 15 height 15
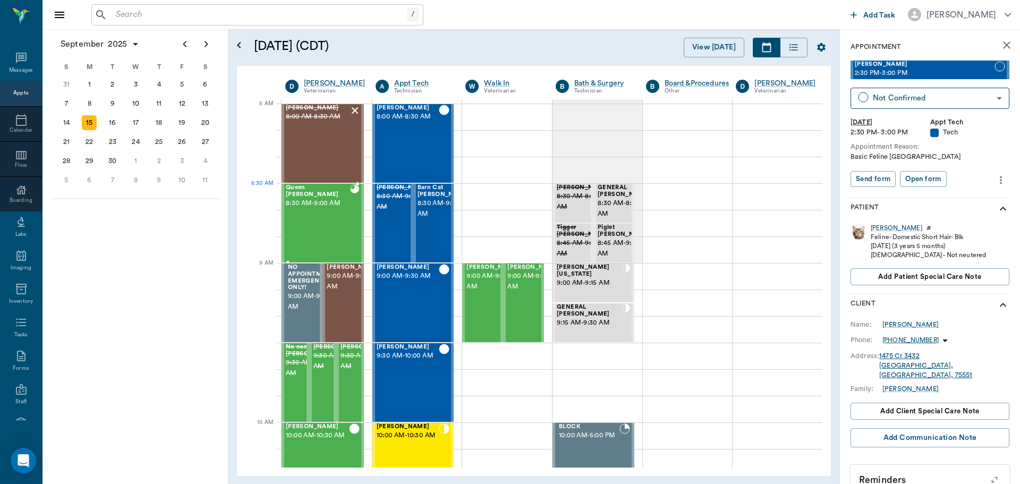
click at [318, 198] on span "8:30 AM - 9:00 AM" at bounding box center [318, 203] width 64 height 11
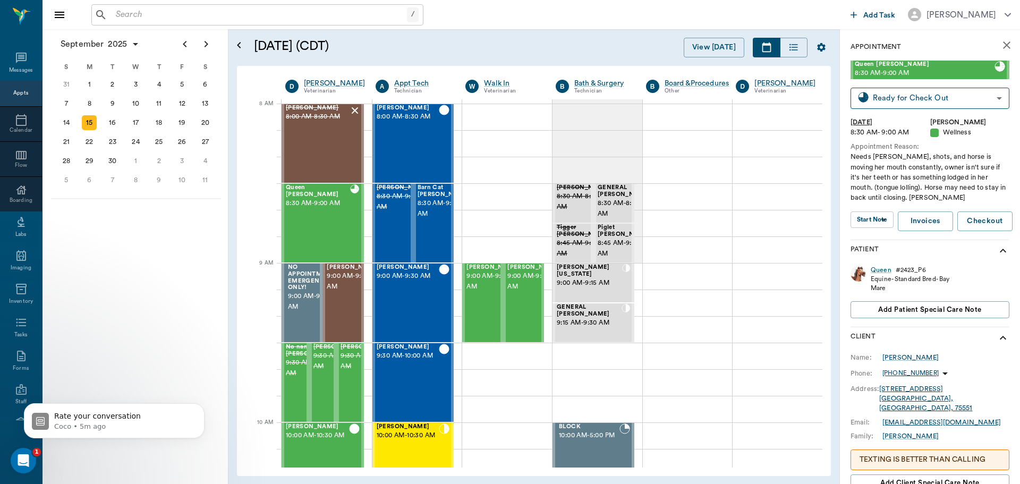
click at [134, 15] on input "text" at bounding box center [259, 14] width 295 height 15
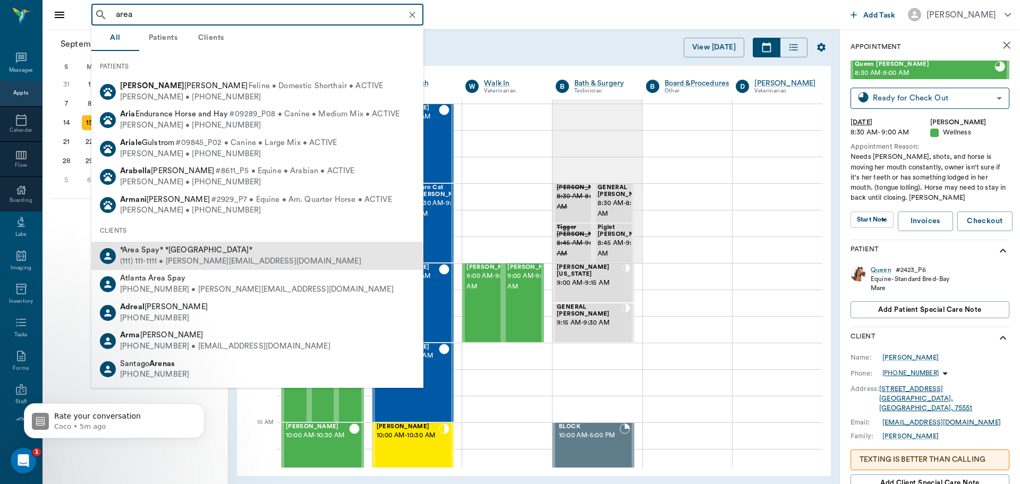
click at [162, 258] on div "(111) 111-1111 • [PERSON_NAME][EMAIL_ADDRESS][DOMAIN_NAME]" at bounding box center [240, 261] width 241 height 11
type input "area"
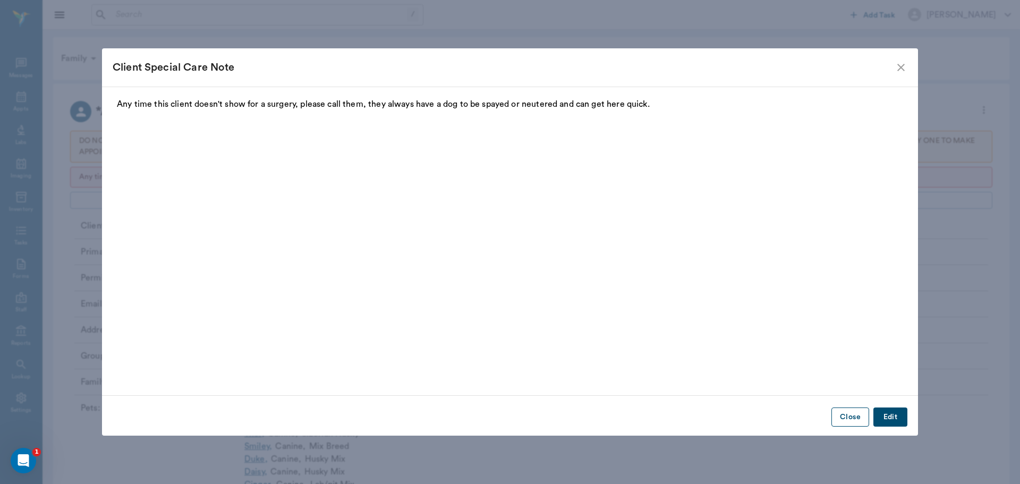
click at [850, 420] on button "Close" at bounding box center [851, 418] width 38 height 20
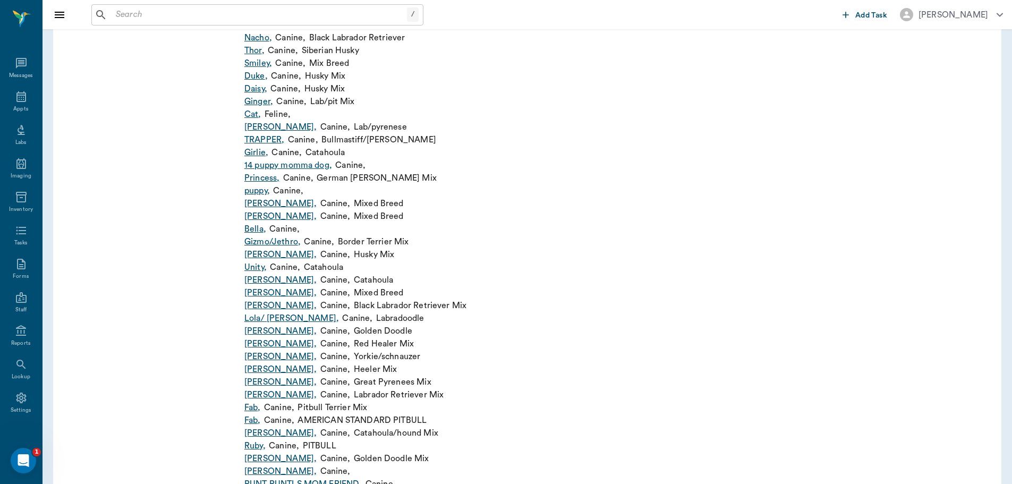
scroll to position [213, 0]
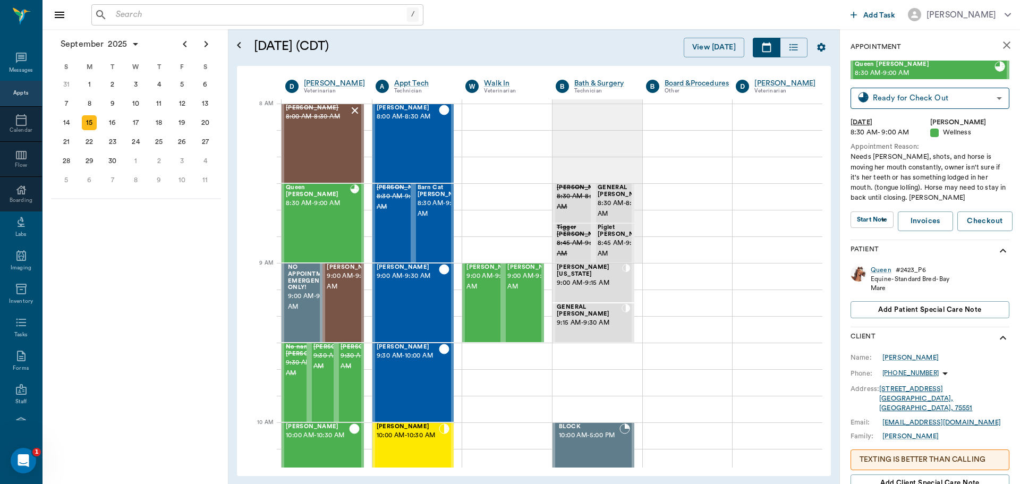
click at [142, 14] on input "text" at bounding box center [259, 14] width 295 height 15
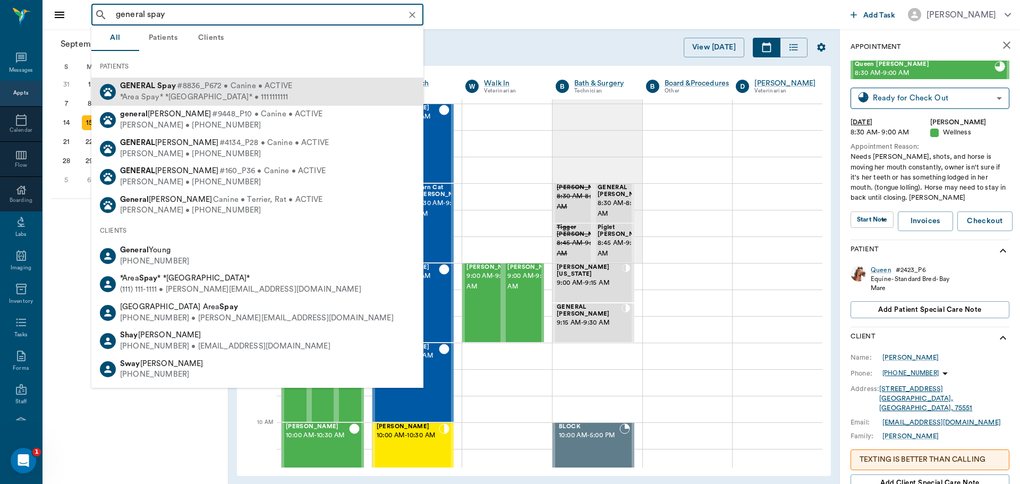
click at [171, 93] on div "*Area Spay* *[GEOGRAPHIC_DATA]* • 1111111111" at bounding box center [206, 97] width 172 height 11
type input "general spay"
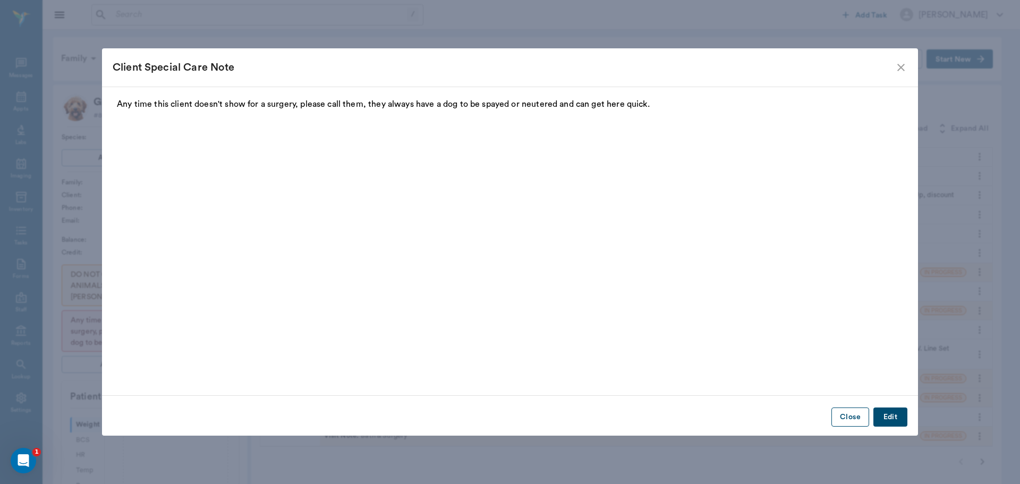
click at [858, 418] on button "Close" at bounding box center [851, 418] width 38 height 20
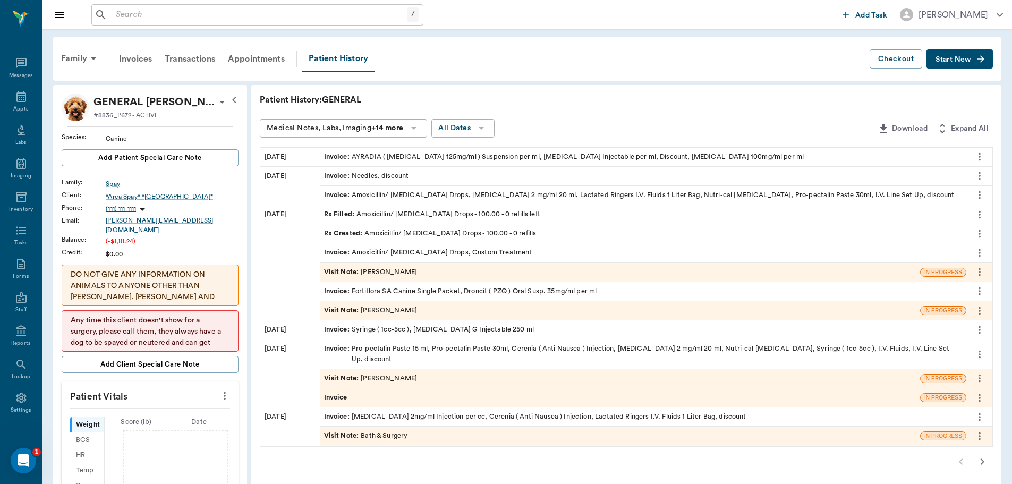
click at [946, 60] on span "Start New" at bounding box center [954, 60] width 36 height 0
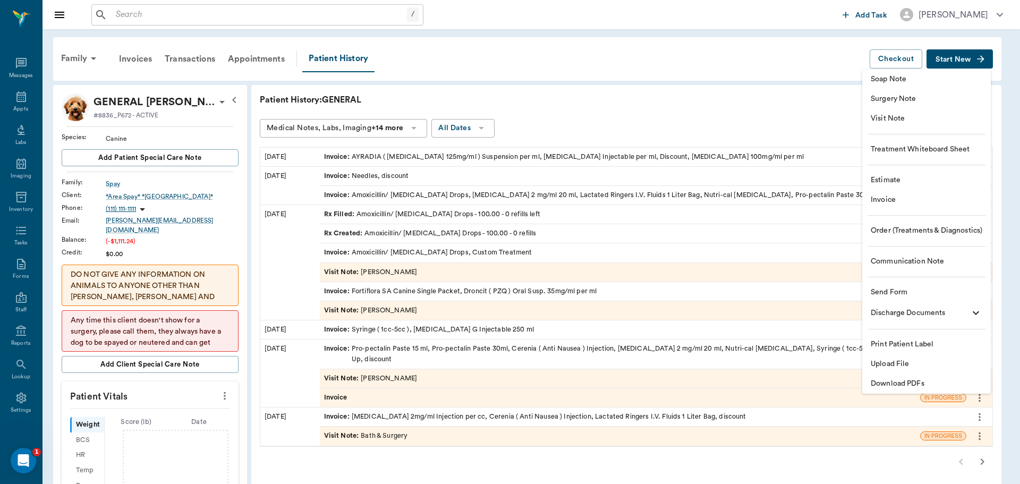
click at [879, 202] on span "Invoice" at bounding box center [927, 199] width 112 height 11
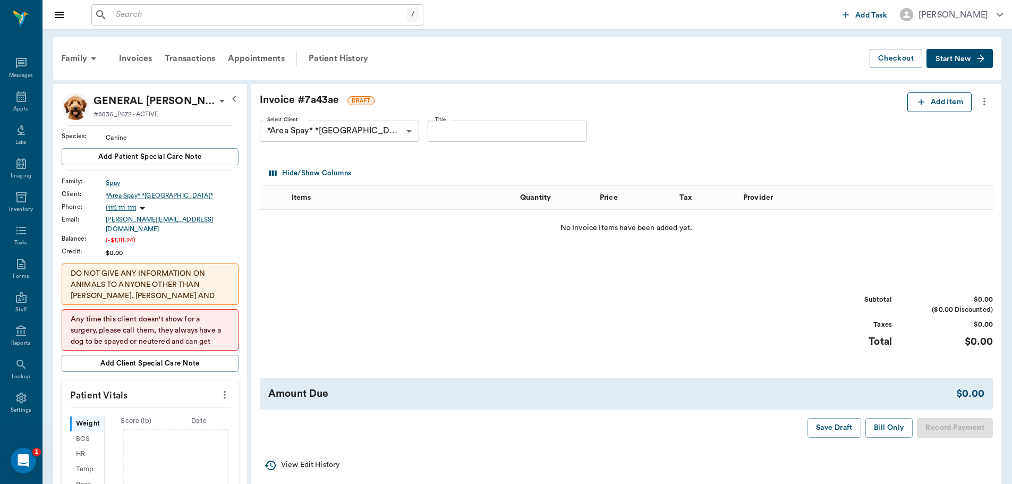
click at [923, 102] on icon "button" at bounding box center [921, 102] width 11 height 11
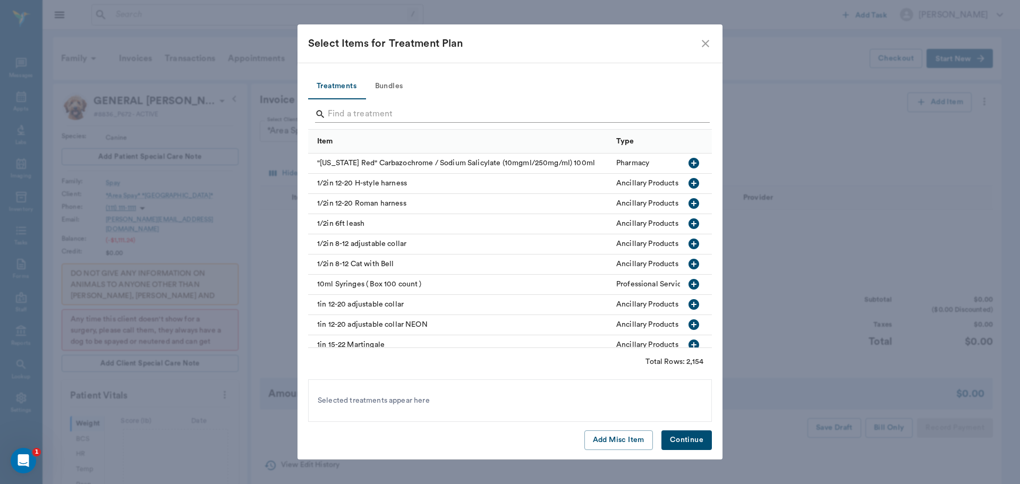
click at [340, 115] on input "Search" at bounding box center [511, 114] width 366 height 17
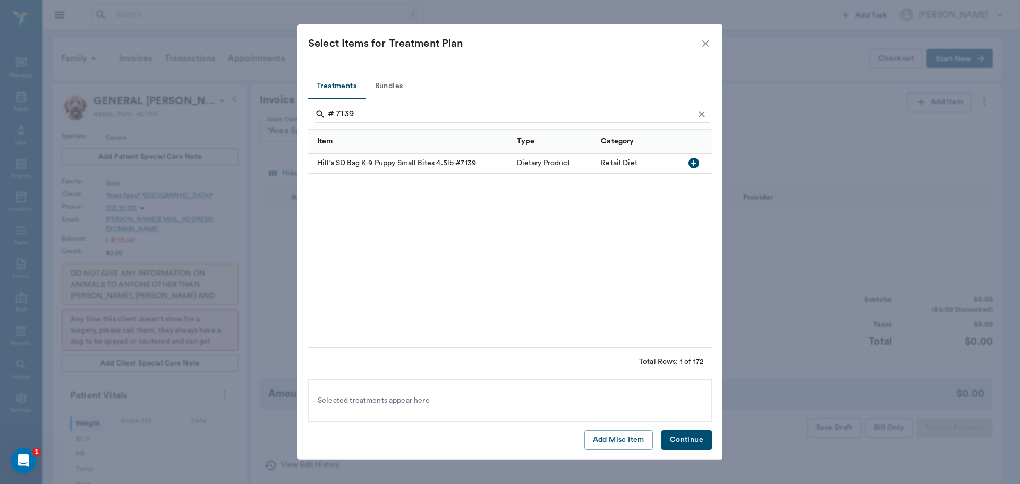
click at [698, 162] on icon "button" at bounding box center [694, 163] width 11 height 11
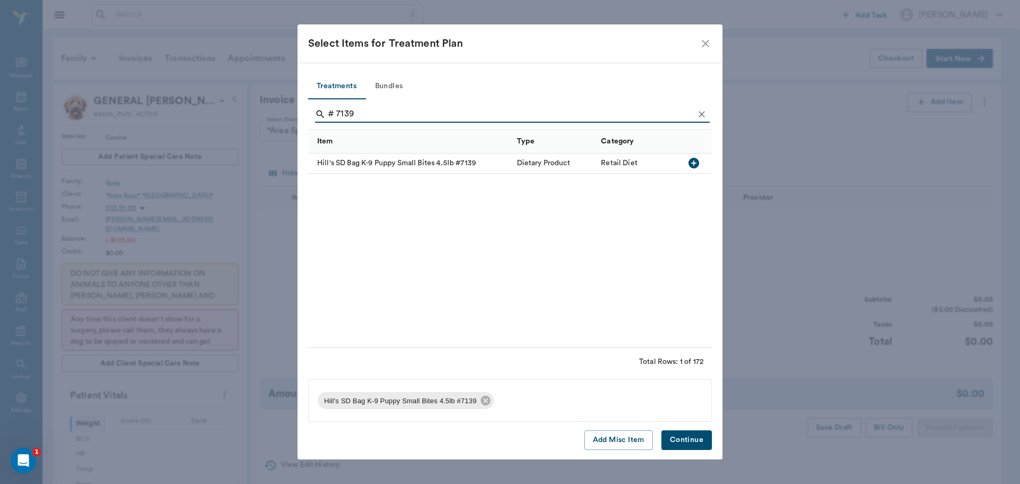
drag, startPoint x: 357, startPoint y: 113, endPoint x: 323, endPoint y: 115, distance: 34.1
click at [323, 115] on div "# 7139" at bounding box center [512, 114] width 395 height 17
type input "# 9366"
click at [692, 163] on icon "button" at bounding box center [694, 163] width 11 height 11
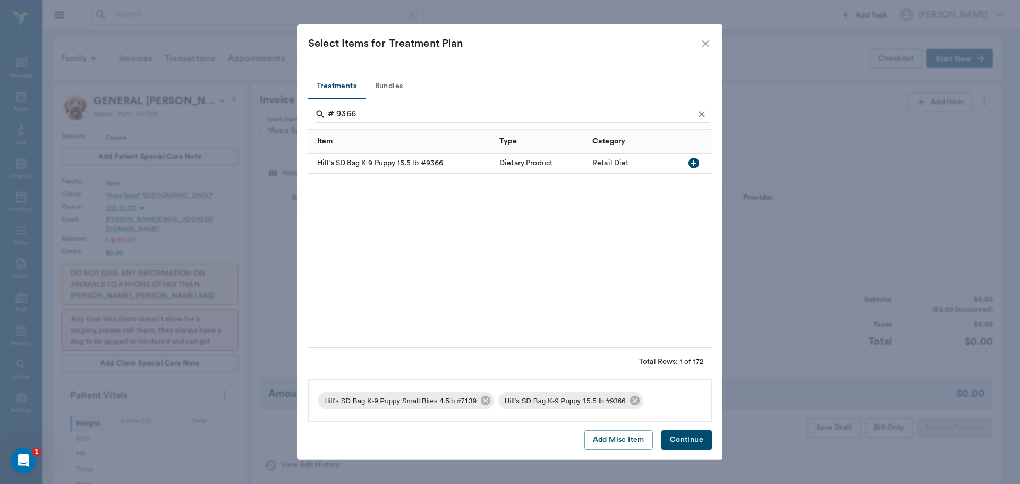
click at [691, 441] on button "Continue" at bounding box center [687, 440] width 50 height 20
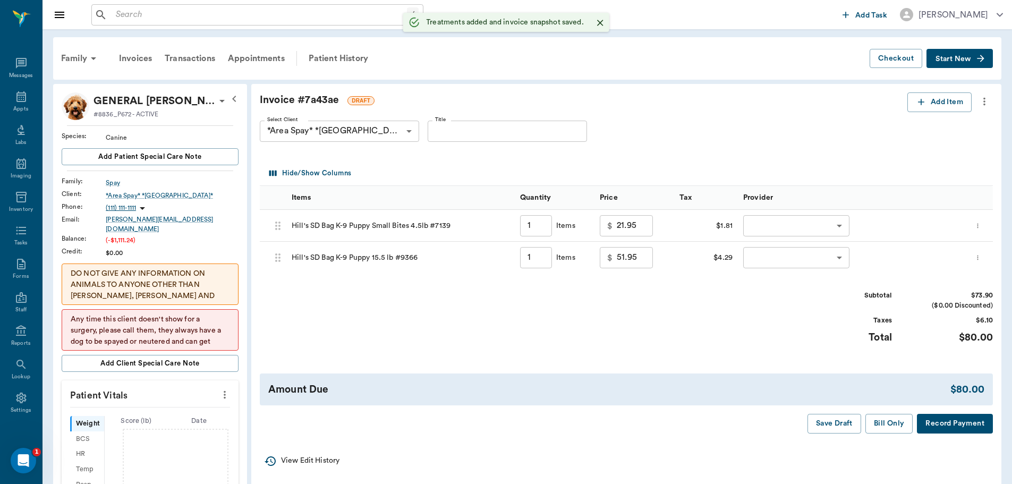
type input "1.00"
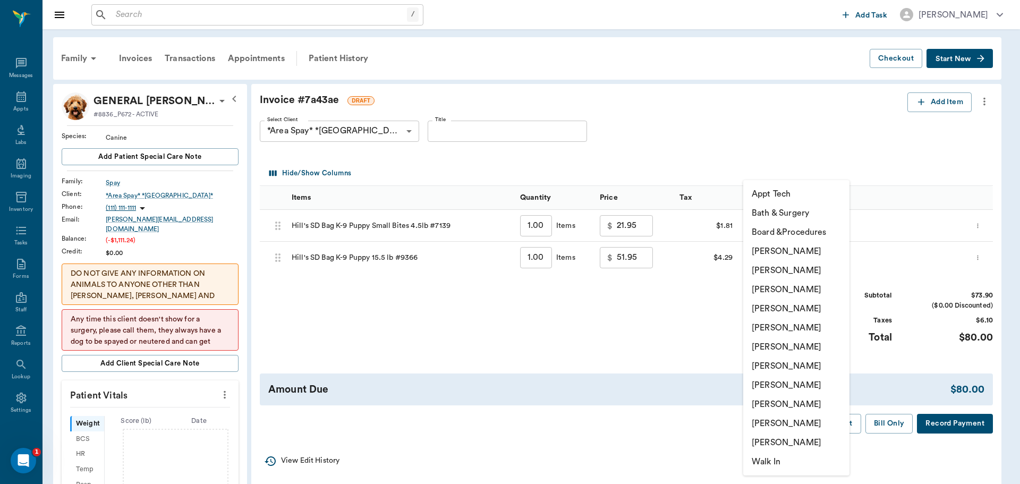
click at [777, 401] on li "[PERSON_NAME]" at bounding box center [796, 404] width 106 height 19
type input "none-63ec2ede52e12b0ba117d0d7"
click at [763, 404] on li "[PERSON_NAME]" at bounding box center [796, 404] width 106 height 19
type input "none-63ec2ede52e12b0ba117d0d7"
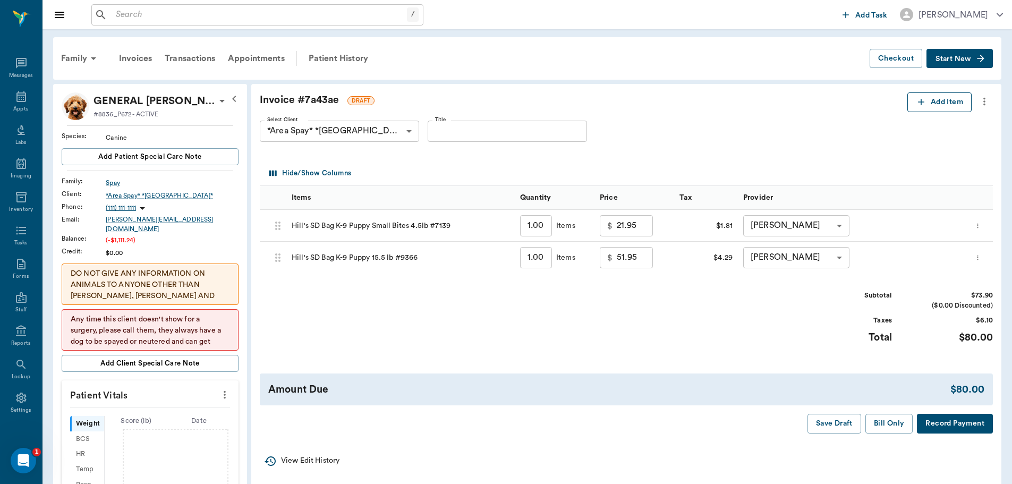
click at [920, 104] on icon "button" at bounding box center [921, 102] width 6 height 6
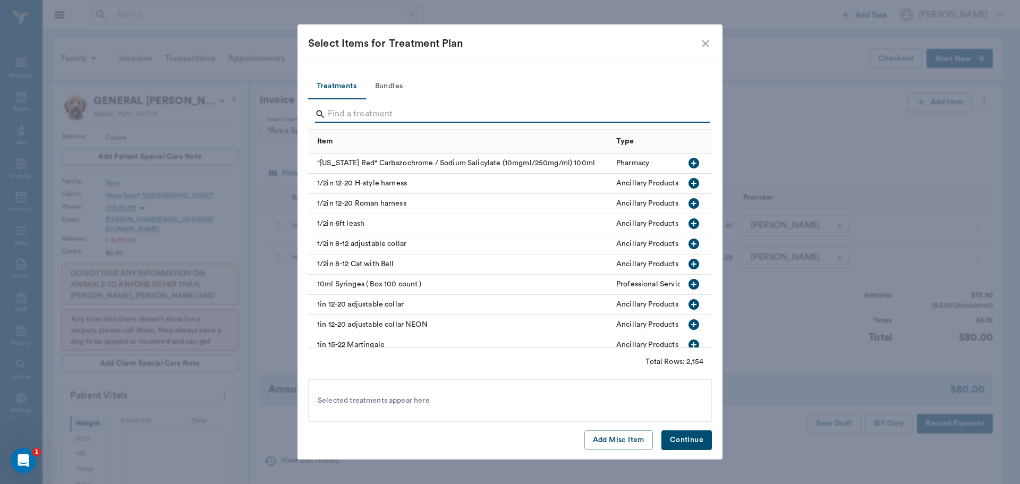
click at [359, 113] on input "Search" at bounding box center [511, 114] width 366 height 17
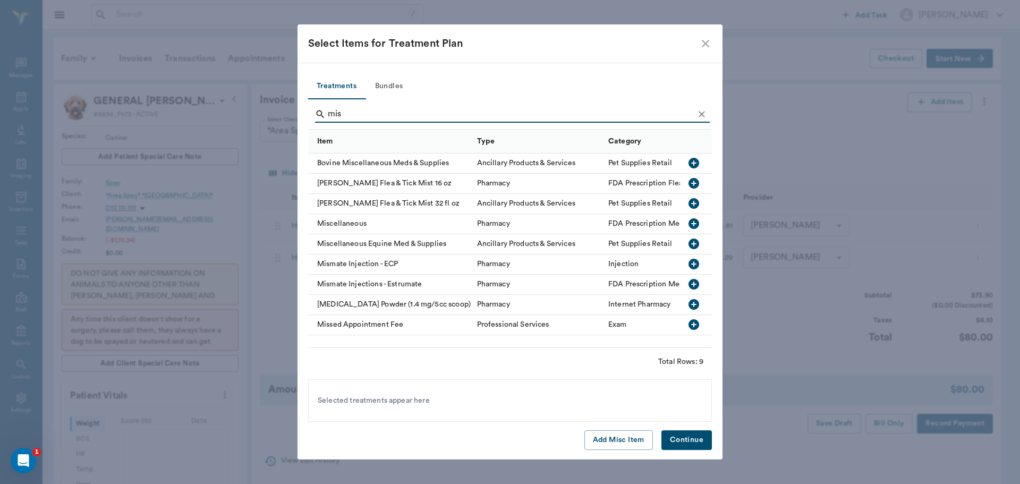
type input "mis"
click at [694, 225] on icon "button" at bounding box center [694, 223] width 13 height 13
click at [696, 440] on button "Continue" at bounding box center [687, 440] width 50 height 20
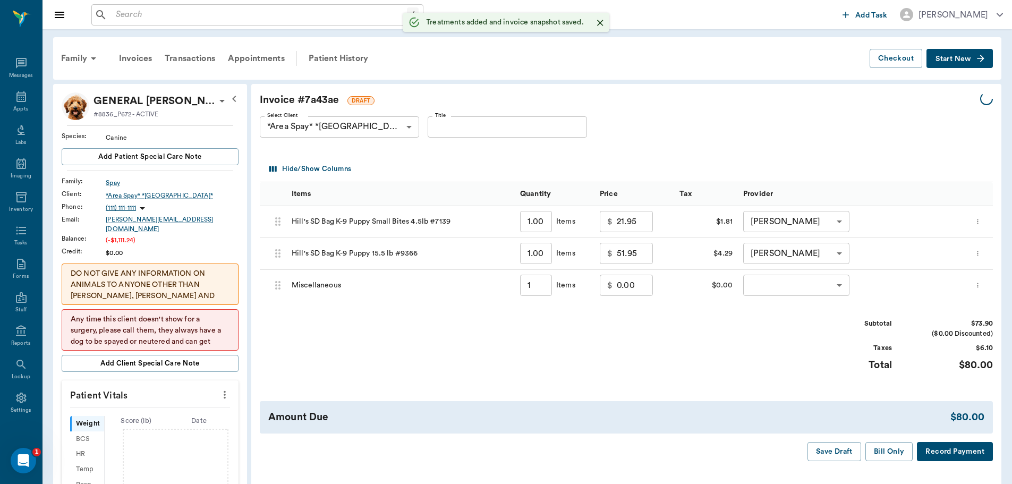
type input "1.00"
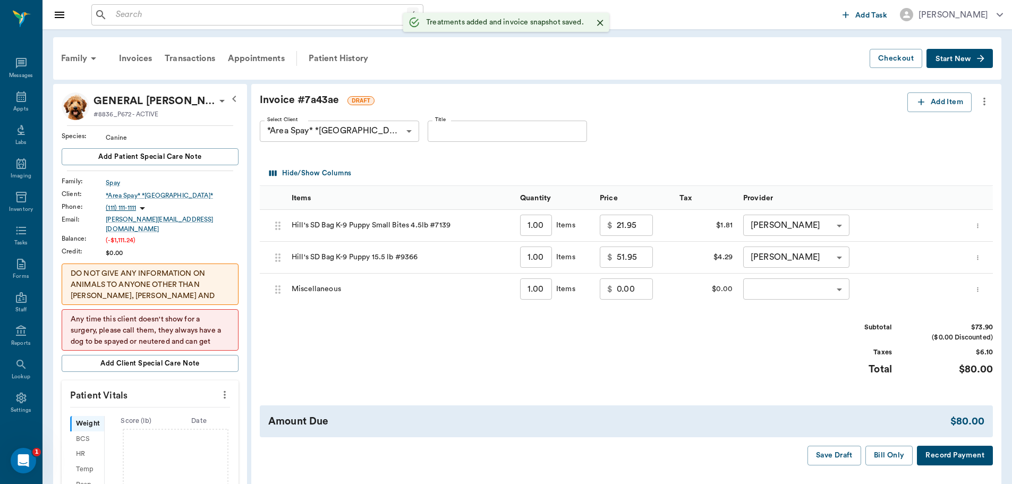
click at [614, 289] on div "$ 0.00 ​" at bounding box center [626, 289] width 53 height 21
type input "-16.00"
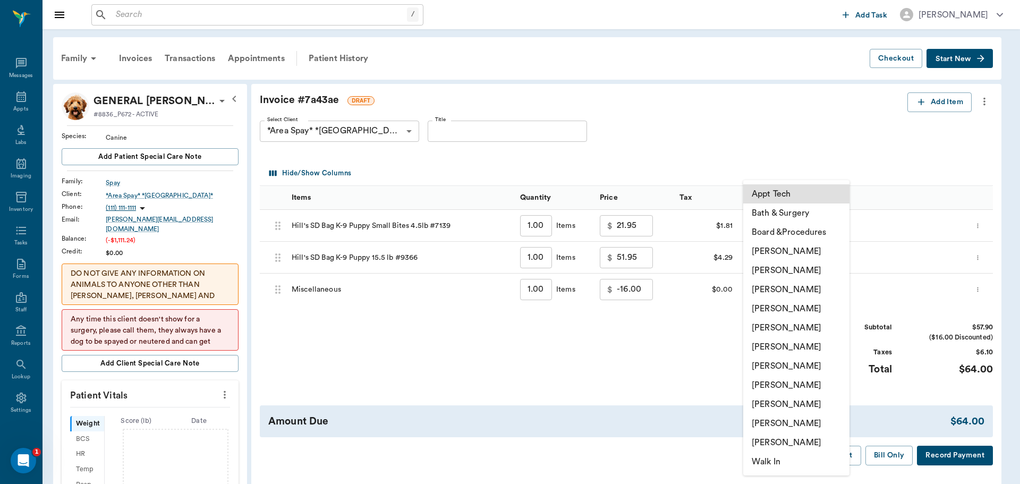
click at [785, 400] on li "[PERSON_NAME]" at bounding box center [796, 404] width 106 height 19
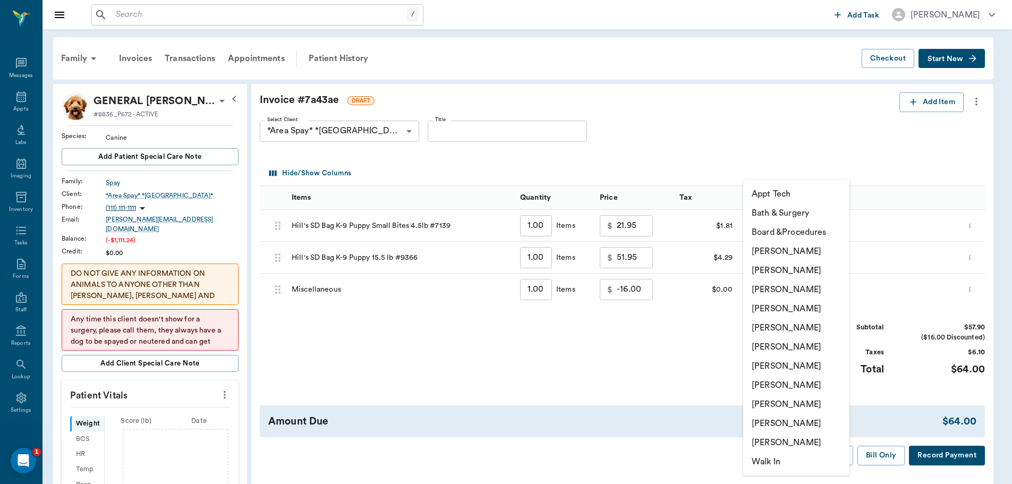
type input "none-63ec2ede52e12b0ba117d0d7"
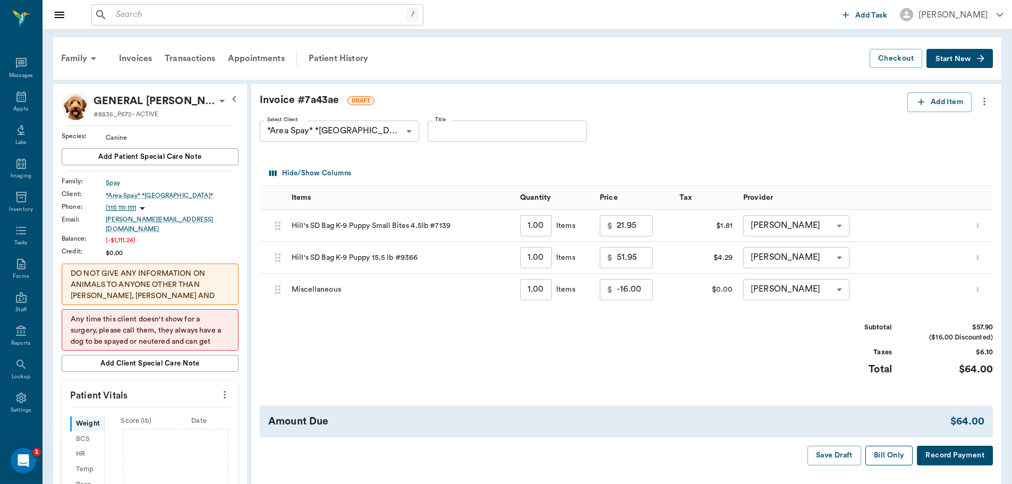
click at [887, 454] on button "Bill Only" at bounding box center [890, 456] width 48 height 20
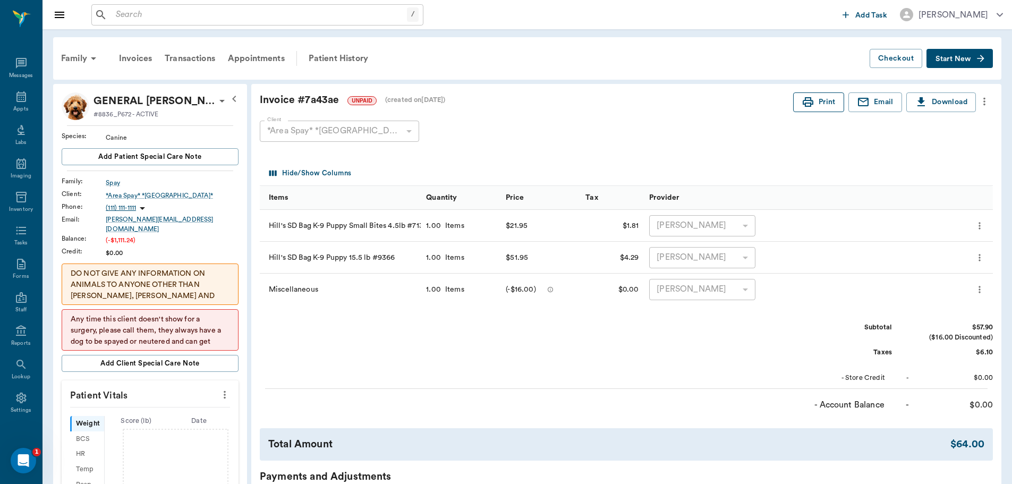
click at [827, 100] on button "Print" at bounding box center [818, 102] width 51 height 20
click at [14, 106] on div "Appts" at bounding box center [20, 109] width 15 height 8
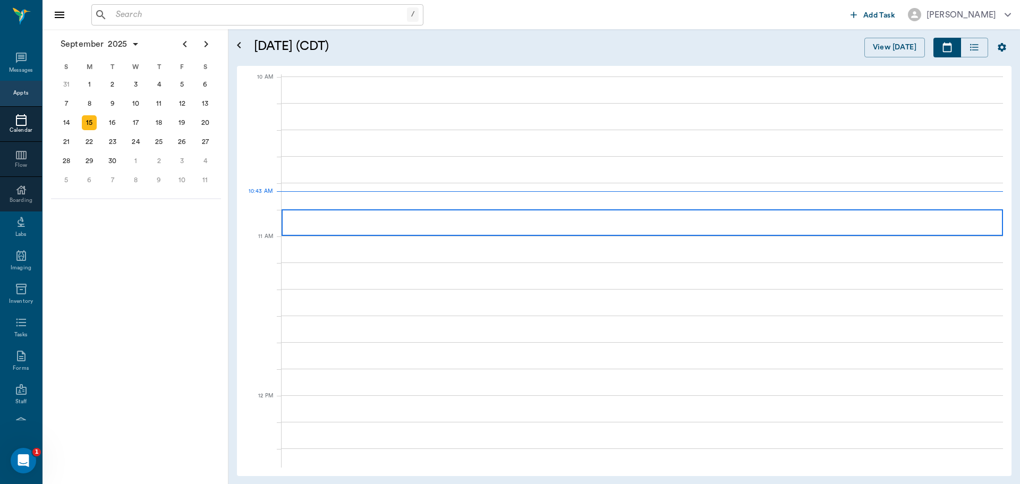
scroll to position [320, 0]
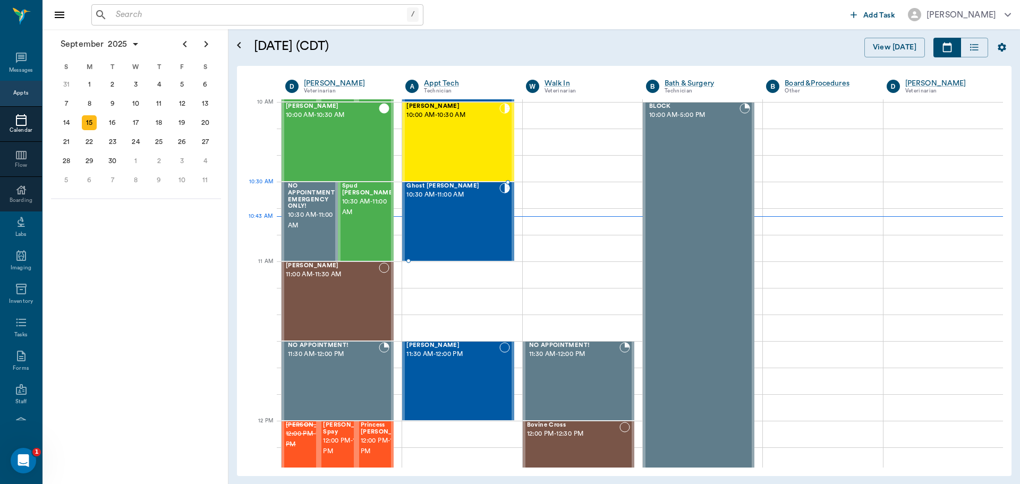
click at [441, 204] on div "Ghost [PERSON_NAME] 10:30 AM - 11:00 AM" at bounding box center [453, 222] width 92 height 78
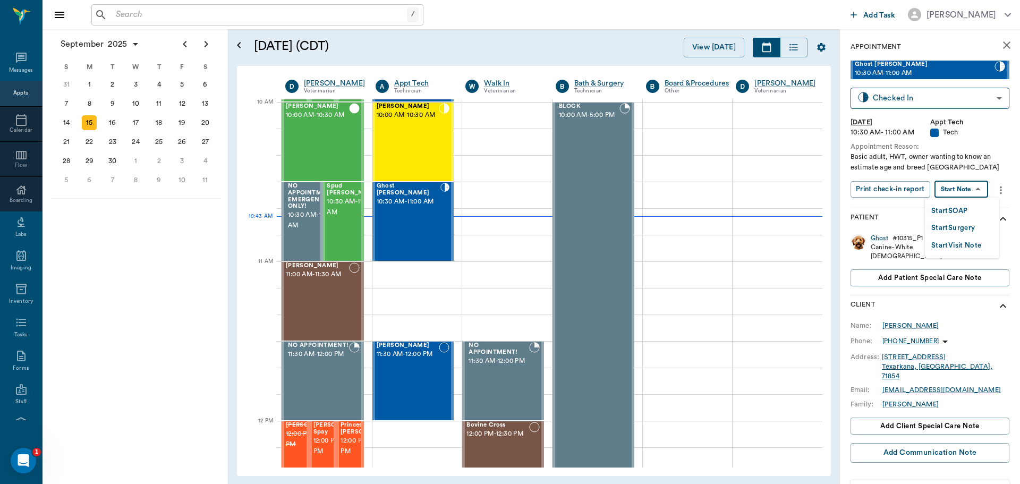
click at [969, 193] on body "/ ​ Add Task [PERSON_NAME] Nectar Messages Appts Calendar Flow Boarding Labs Im…" at bounding box center [510, 242] width 1020 height 484
click at [974, 212] on li "Start SOAP" at bounding box center [962, 211] width 74 height 18
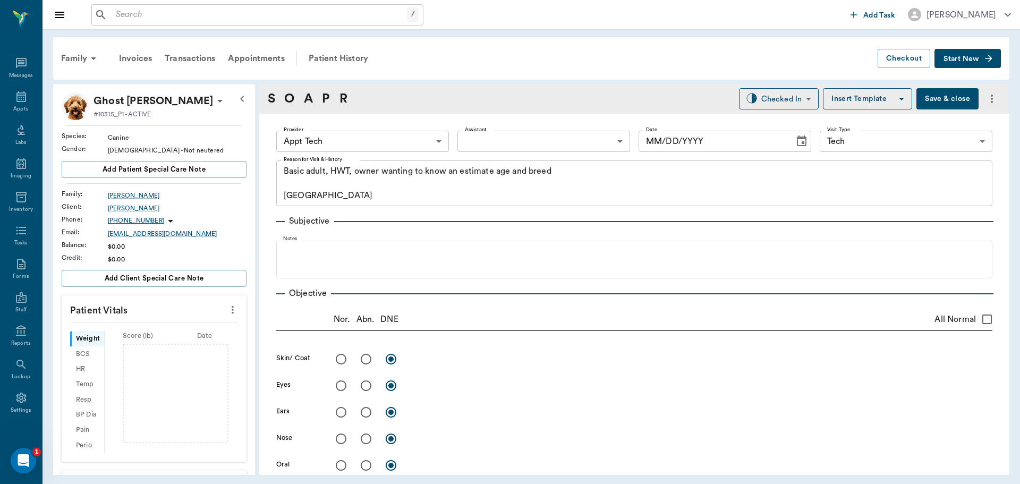
type input "63ec2f075fda476ae8351a4c"
type input "65d2be4f46e3a538d89b8c1a"
type textarea "Basic adult, HWT, owner wanting to know an estimate age and breed [GEOGRAPHIC_D…"
type input "[DATE]"
click at [398, 145] on body "/ ​ Add Task [PERSON_NAME] Nectar Messages Appts Labs Imaging Inventory Tasks F…" at bounding box center [510, 242] width 1020 height 484
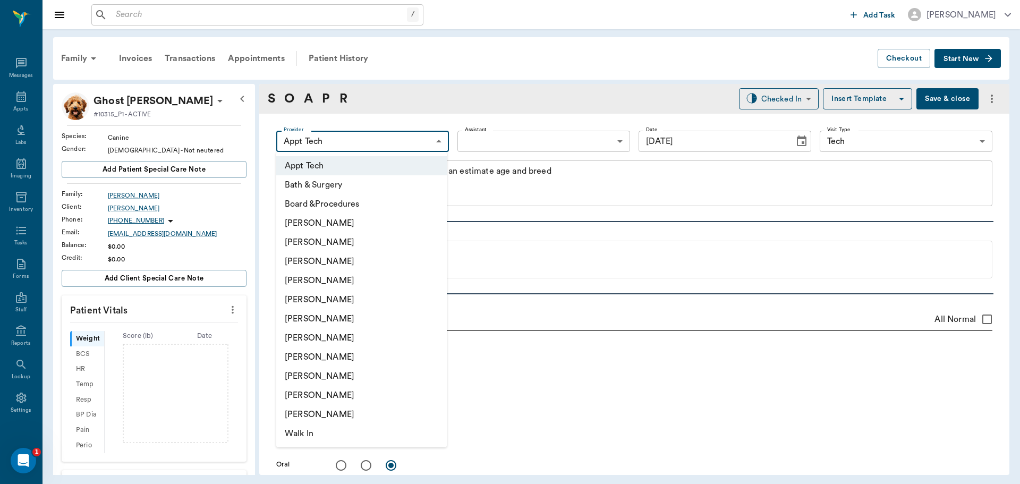
click at [366, 260] on li "[PERSON_NAME]" at bounding box center [361, 261] width 171 height 19
type input "642ef10e332a41444de2bad1"
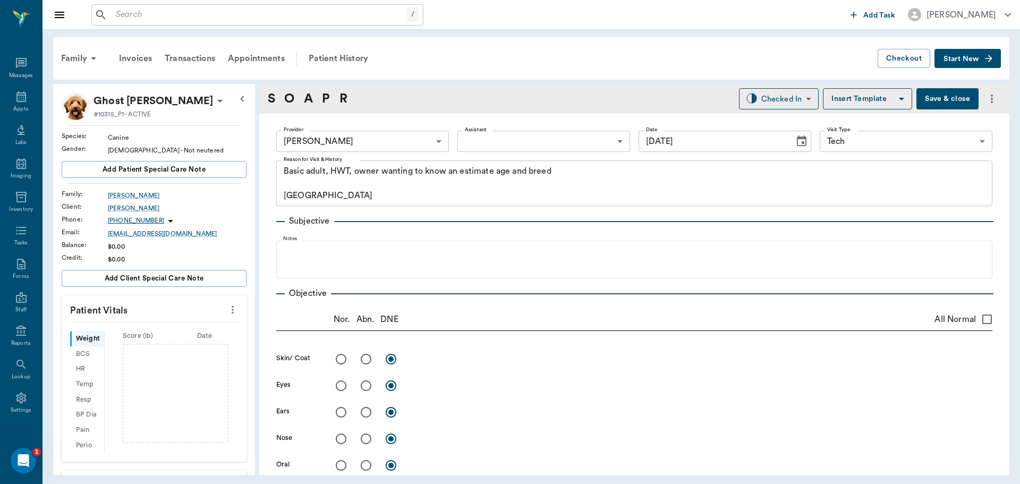
click at [227, 312] on icon "more" at bounding box center [233, 309] width 12 height 13
click at [187, 329] on span "Enter Vitals" at bounding box center [180, 328] width 89 height 11
click at [167, 343] on input "text" at bounding box center [153, 341] width 92 height 21
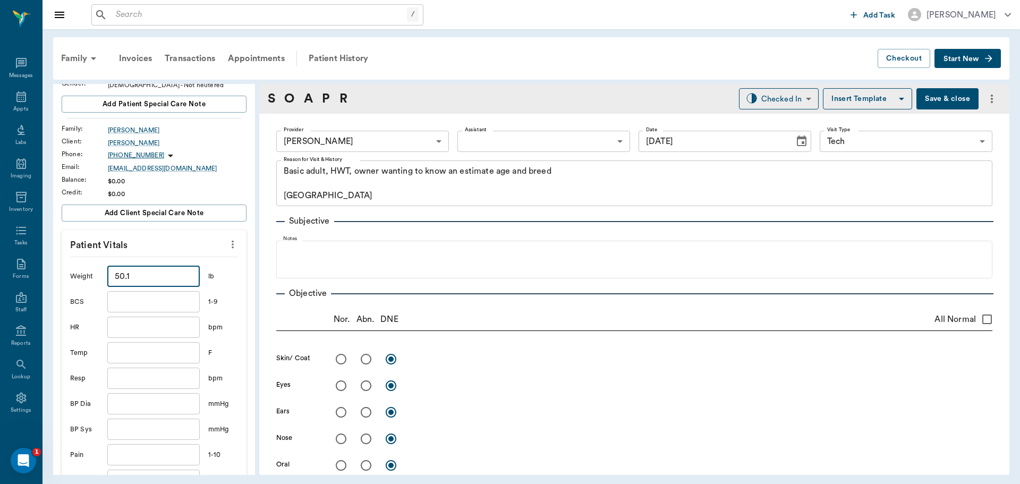
scroll to position [159, 0]
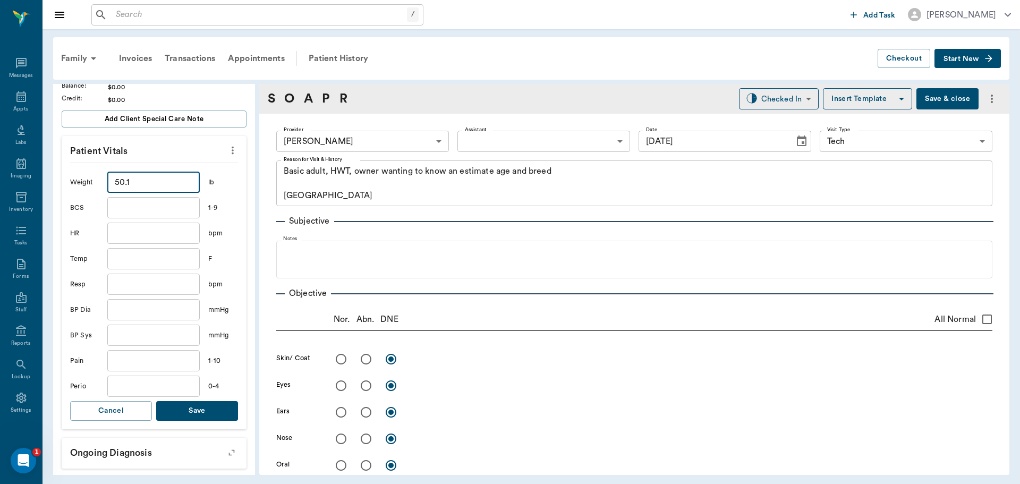
type input "50.1"
click at [209, 420] on button "Save" at bounding box center [197, 411] width 82 height 20
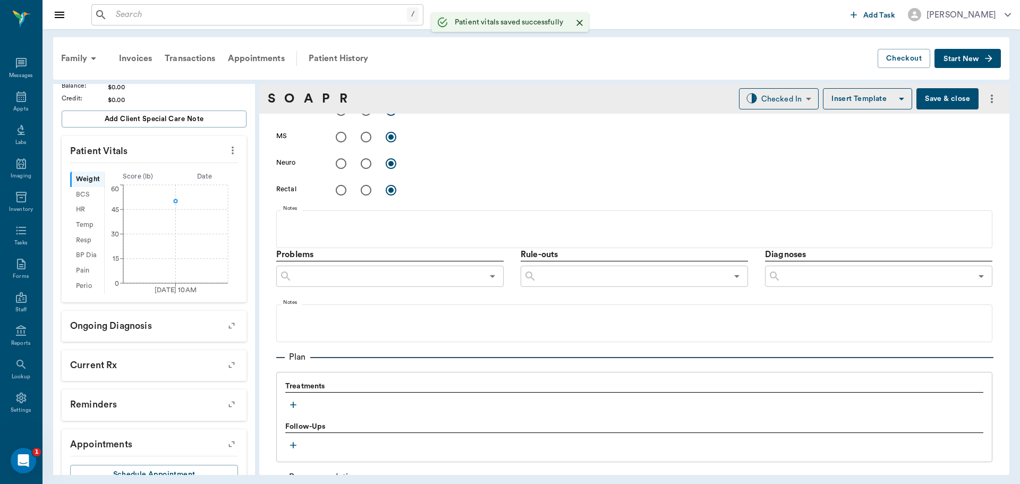
scroll to position [638, 0]
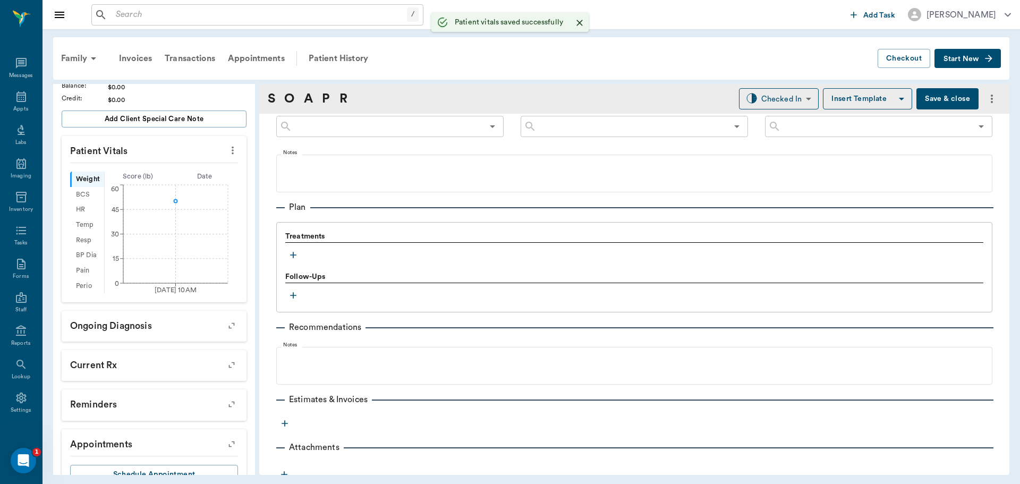
click at [291, 256] on icon "button" at bounding box center [293, 255] width 11 height 11
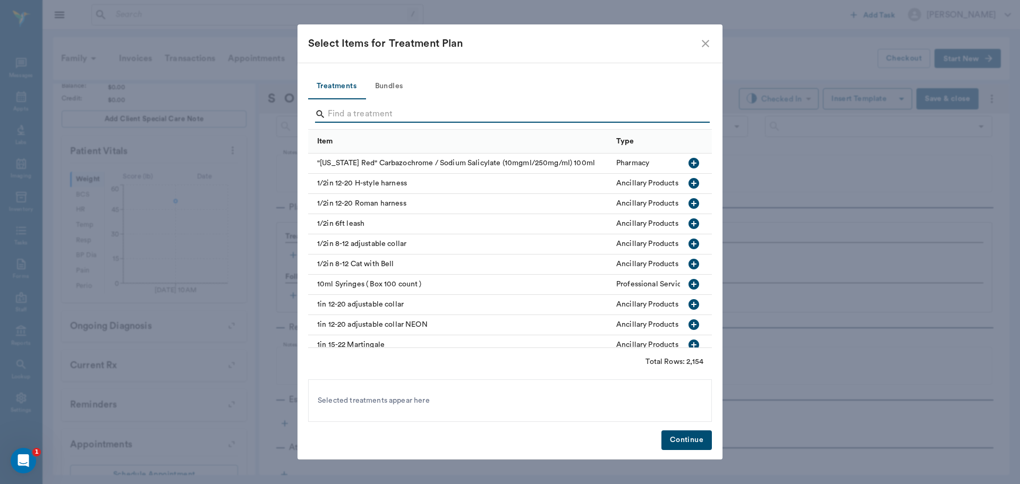
click at [427, 111] on input "Search" at bounding box center [511, 114] width 366 height 17
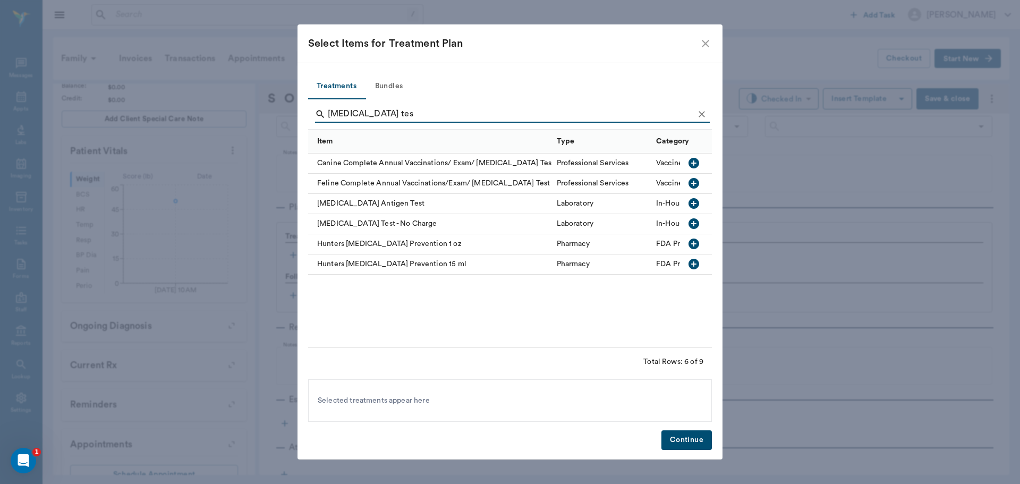
type input "[MEDICAL_DATA] test"
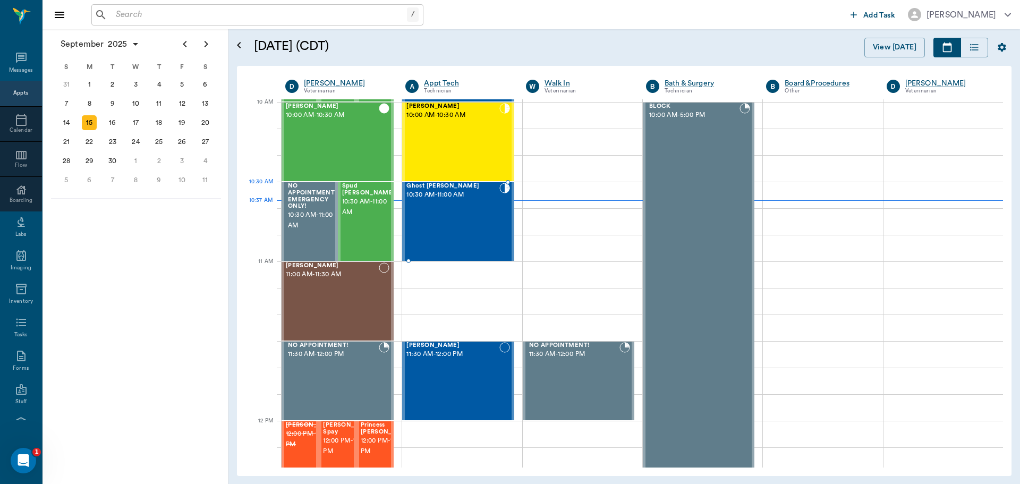
click at [461, 206] on div "Ghost [PERSON_NAME] 10:30 AM - 11:00 AM" at bounding box center [453, 222] width 92 height 78
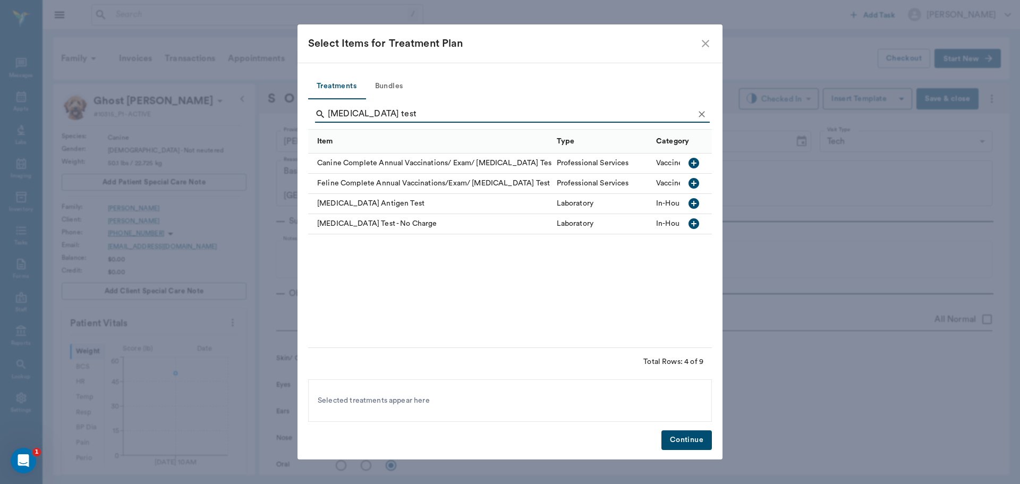
scroll to position [638, 0]
type input "[MEDICAL_DATA] test"
click at [696, 203] on icon "button" at bounding box center [694, 203] width 11 height 11
click at [386, 85] on button "Bundles" at bounding box center [389, 87] width 48 height 26
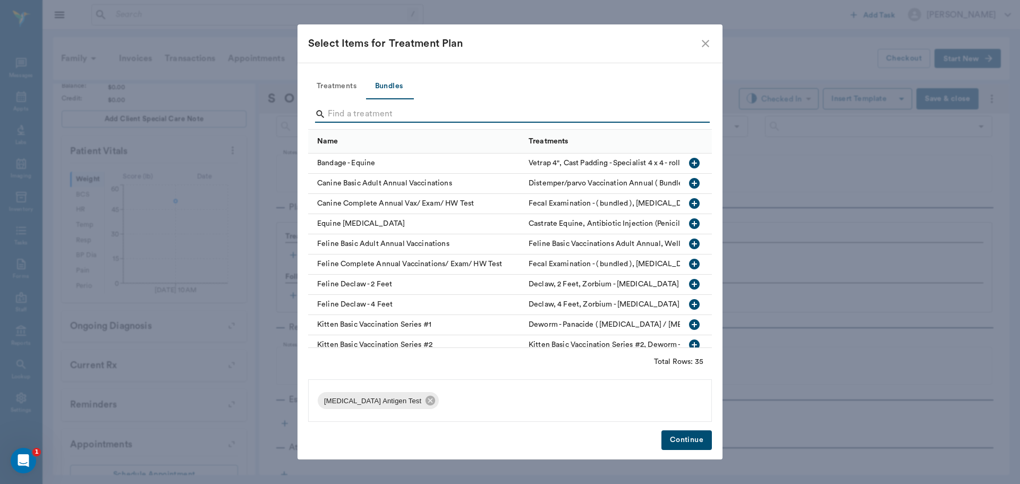
click at [416, 113] on input "Search" at bounding box center [511, 114] width 366 height 17
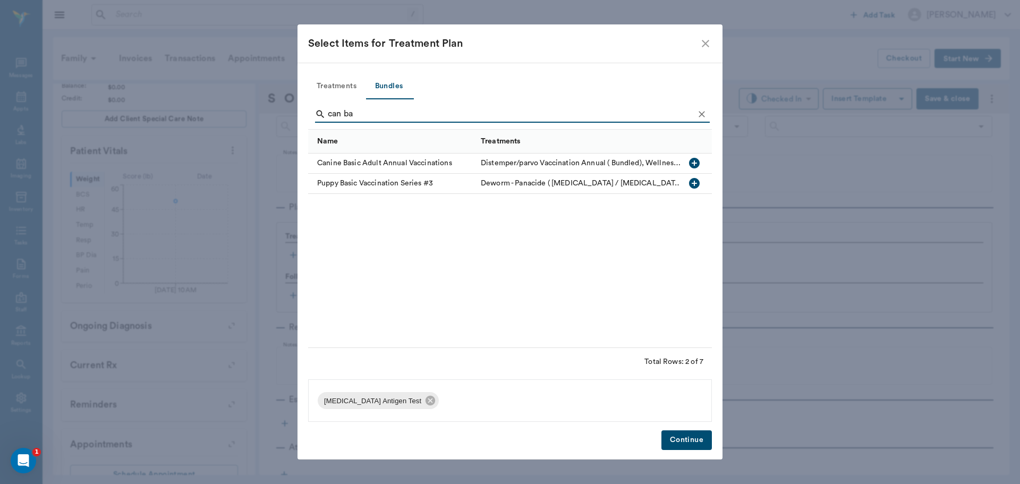
type input "can ba"
click at [697, 162] on icon "button" at bounding box center [694, 163] width 11 height 11
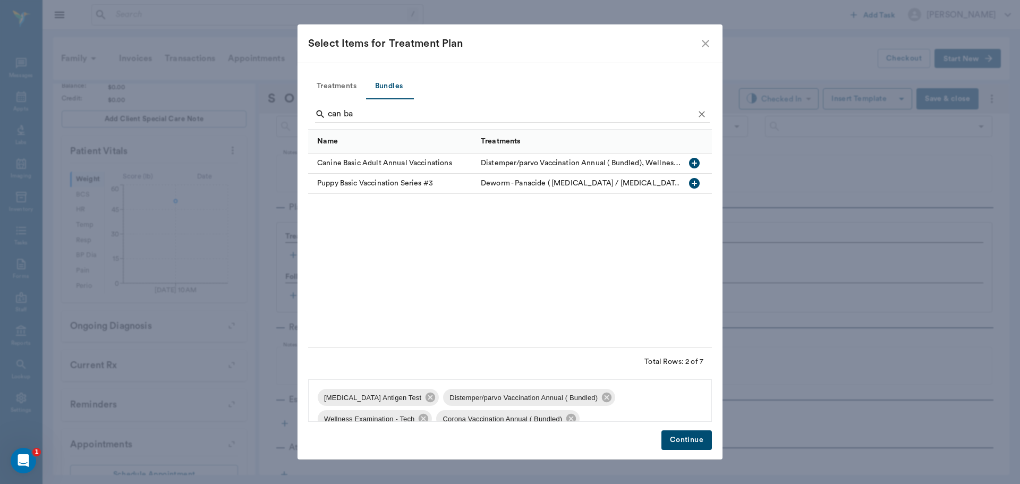
click at [681, 443] on button "Continue" at bounding box center [687, 440] width 50 height 20
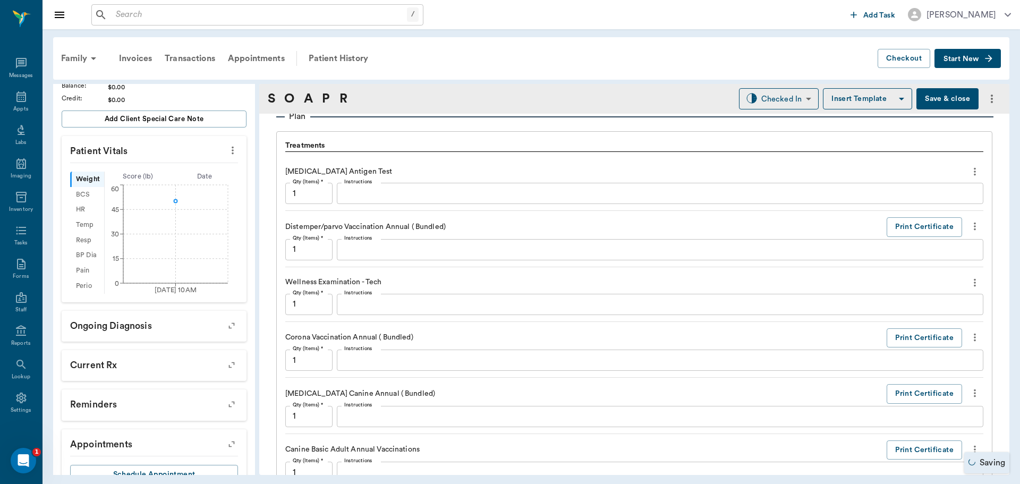
scroll to position [728, 0]
click at [432, 193] on textarea "Instructions" at bounding box center [660, 194] width 632 height 12
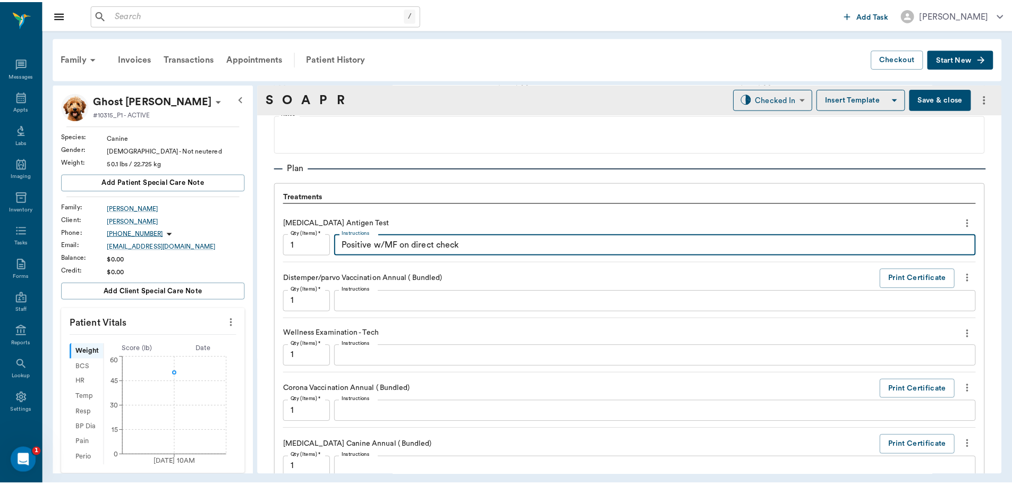
scroll to position [744, 0]
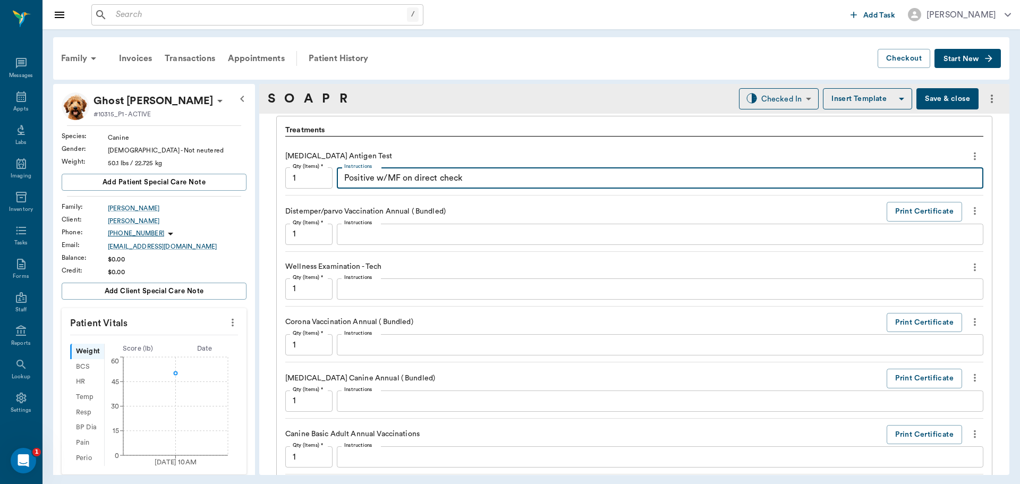
type textarea "Positive w/MF on direct check"
click at [948, 99] on button "Save & close" at bounding box center [948, 98] width 62 height 21
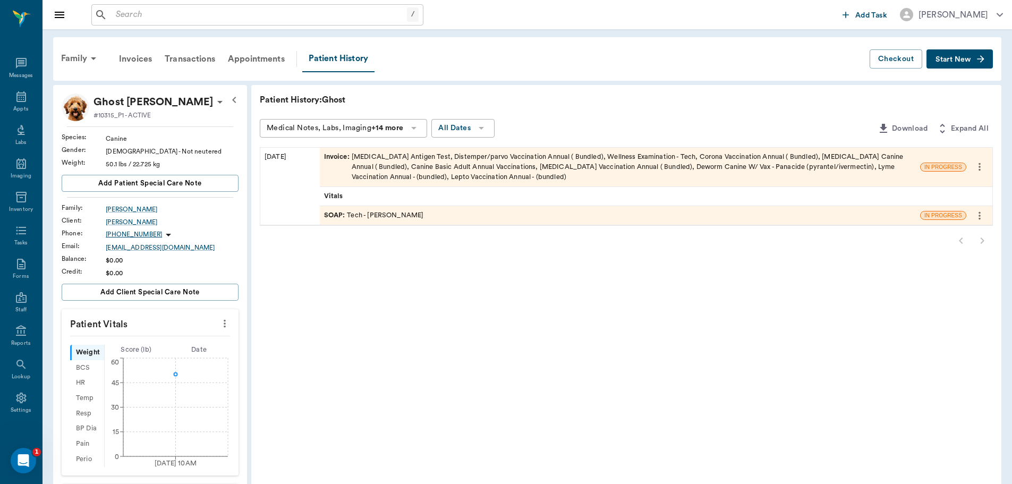
click at [454, 172] on div "Invoice : Heartworm Antigen Test, Distemper/parvo Vaccination Annual ( Bundled)…" at bounding box center [620, 167] width 592 height 31
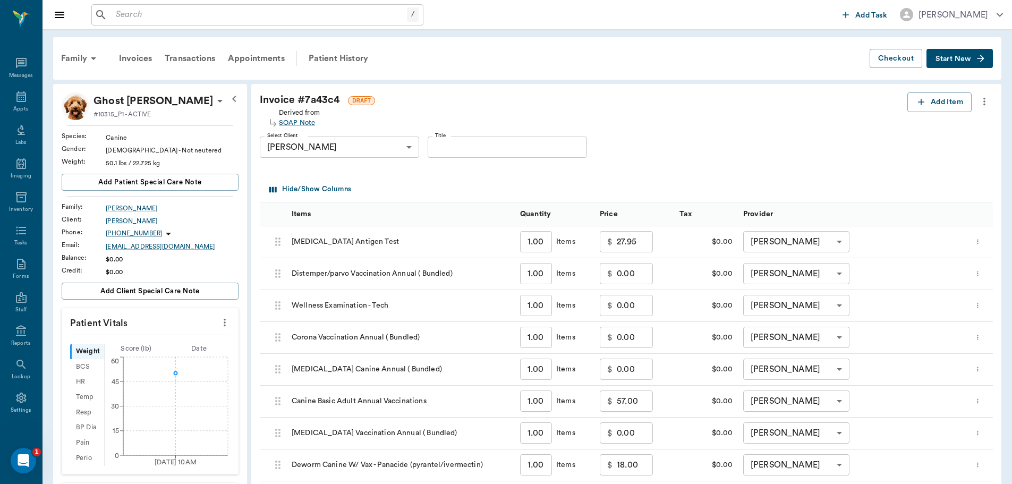
click at [966, 55] on button "Start New" at bounding box center [960, 59] width 66 height 20
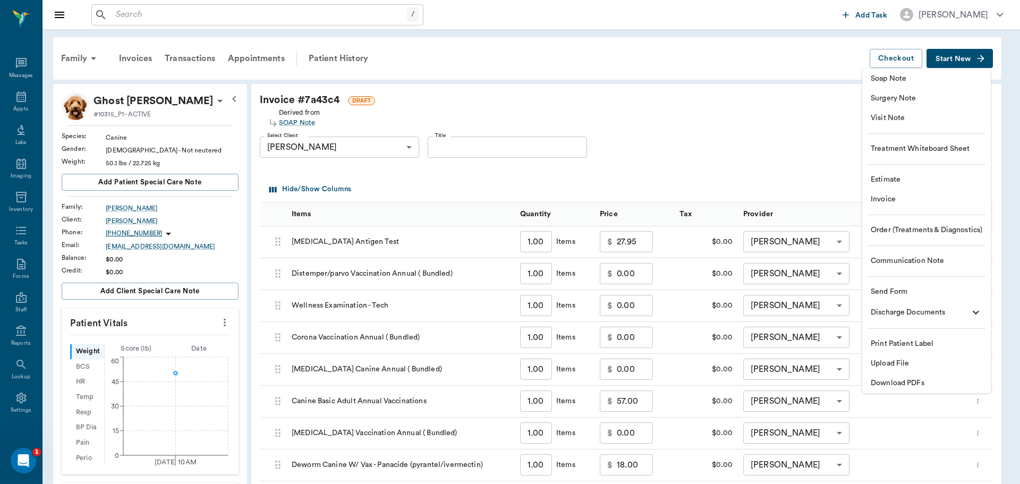
click at [911, 177] on span "Estimate" at bounding box center [927, 179] width 112 height 11
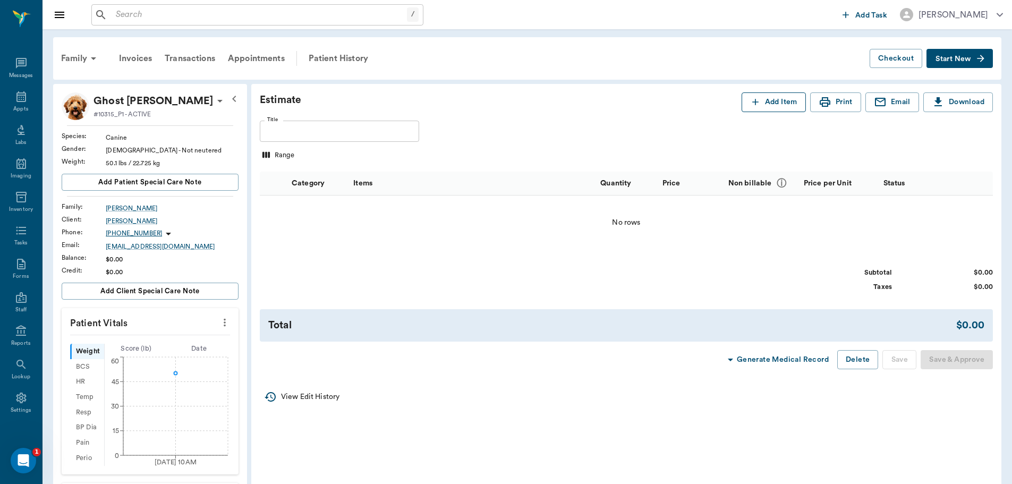
click at [765, 97] on button "Add Item" at bounding box center [774, 102] width 64 height 20
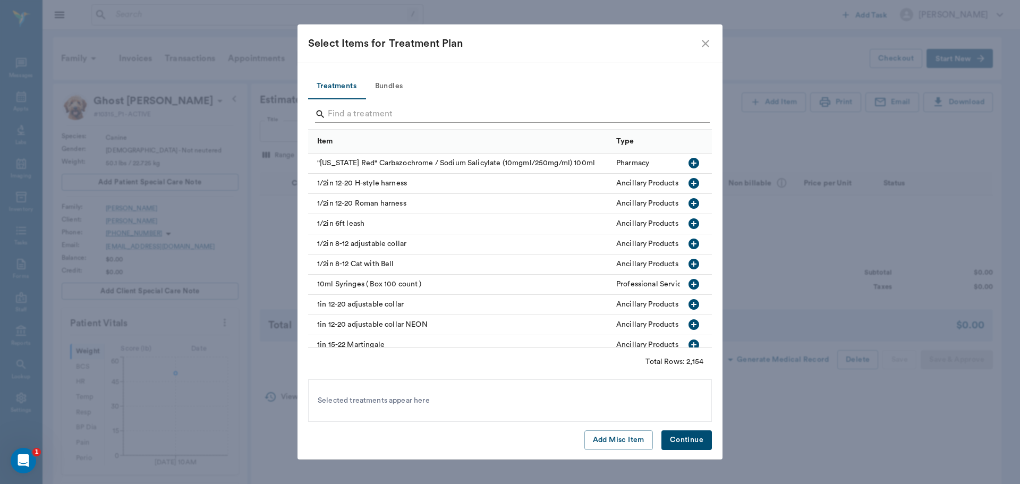
click at [480, 119] on input "Search" at bounding box center [511, 114] width 366 height 17
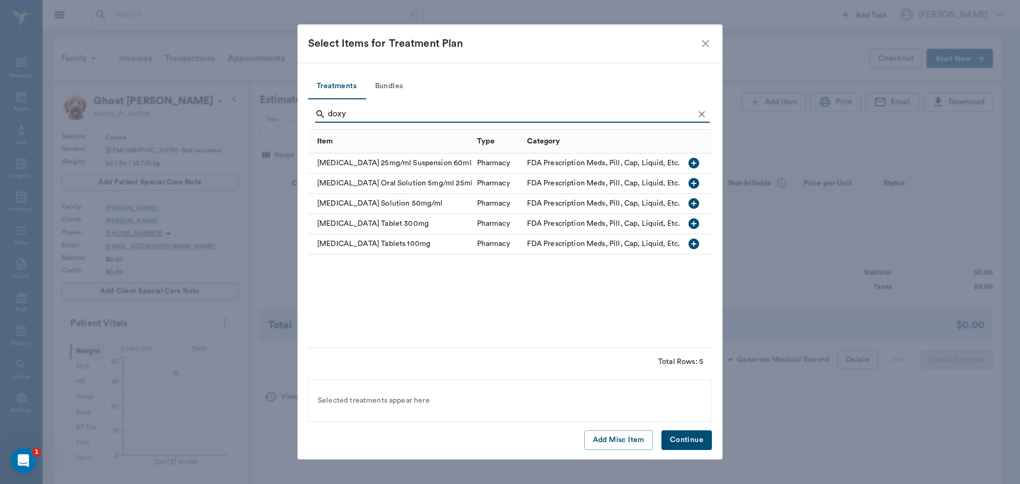
click at [697, 221] on icon "button" at bounding box center [694, 223] width 11 height 11
click at [506, 113] on input "doxy" at bounding box center [511, 114] width 366 height 17
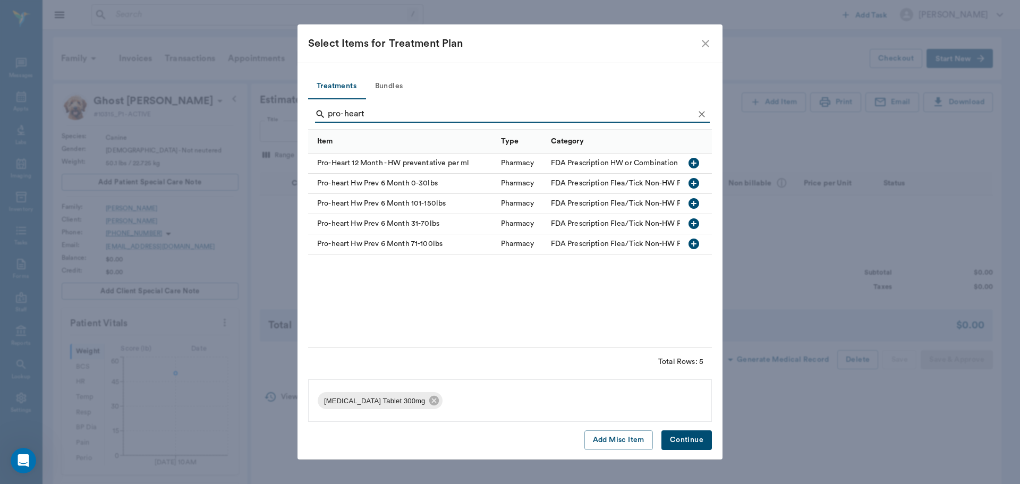
type input "pro-heart"
click at [687, 223] on button "button" at bounding box center [694, 224] width 18 height 18
click at [700, 446] on button "Continue" at bounding box center [687, 440] width 50 height 20
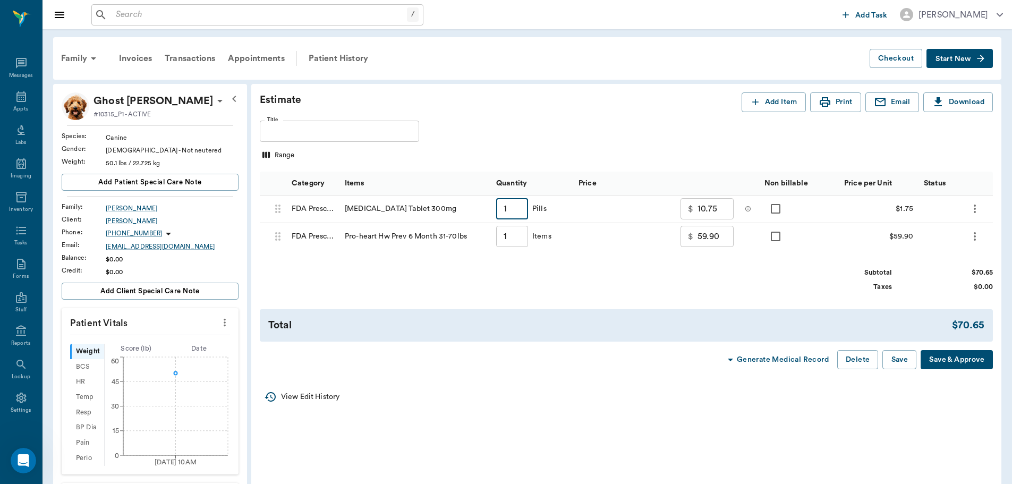
click at [522, 208] on input "1" at bounding box center [512, 208] width 32 height 21
type input "3"
type input "14.25"
type input "30"
type input "61.50"
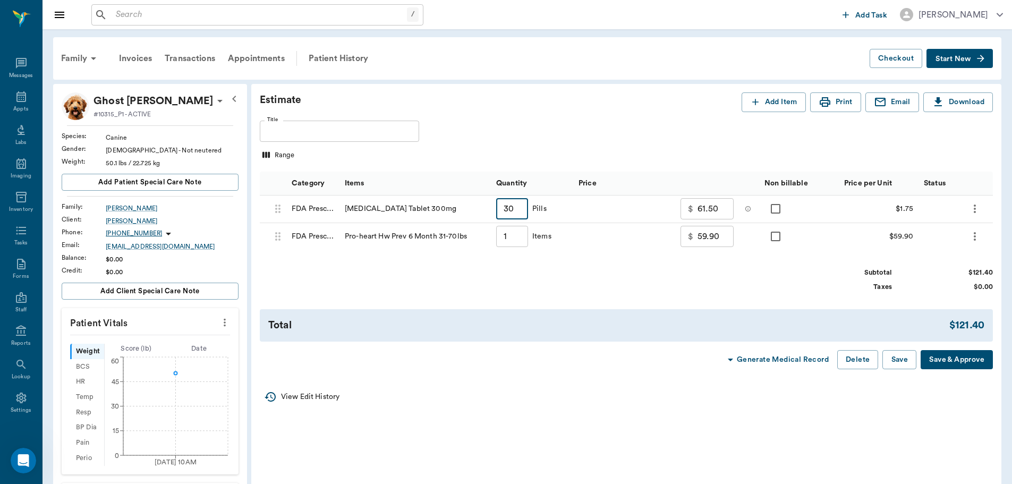
type input "30"
click at [582, 310] on div "Total $121.40" at bounding box center [626, 325] width 733 height 32
click at [857, 362] on button "Delete" at bounding box center [858, 360] width 41 height 20
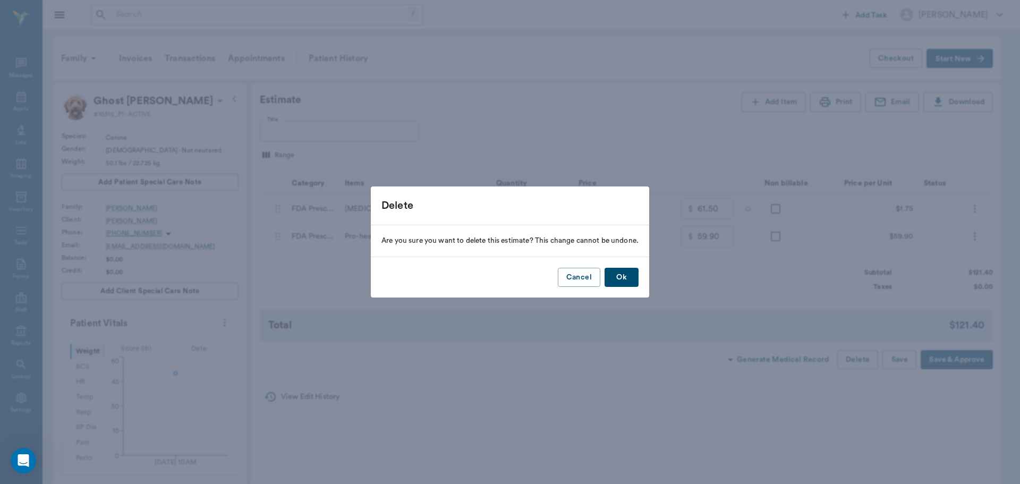
click at [622, 276] on button "Ok" at bounding box center [622, 278] width 34 height 20
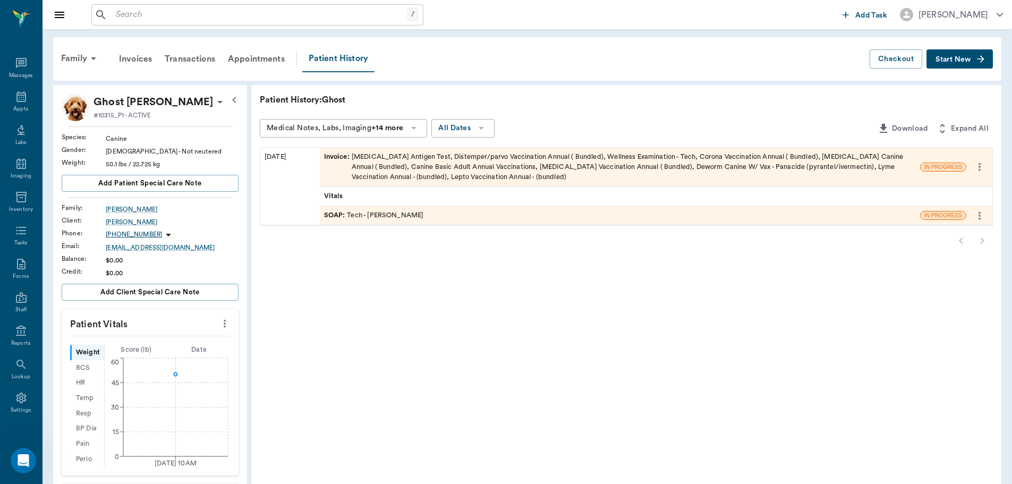
click at [341, 62] on div "Patient History" at bounding box center [338, 59] width 72 height 27
click at [445, 212] on div "SOAP : Tech - Daniel Virnala" at bounding box center [620, 215] width 600 height 19
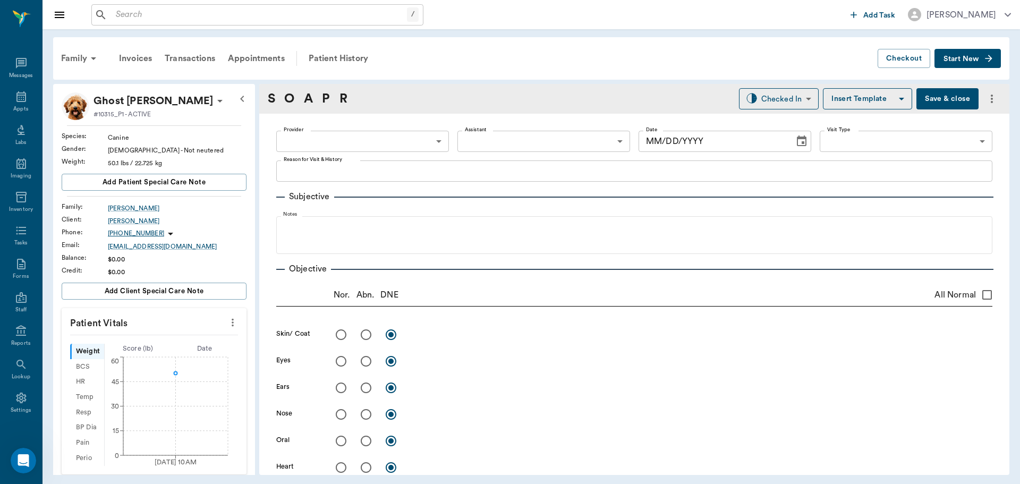
type input "642ef10e332a41444de2bad1"
type input "65d2be4f46e3a538d89b8c1a"
type textarea "Basic adult, HWT, owner wanting to know an estimate age and breed Caryn"
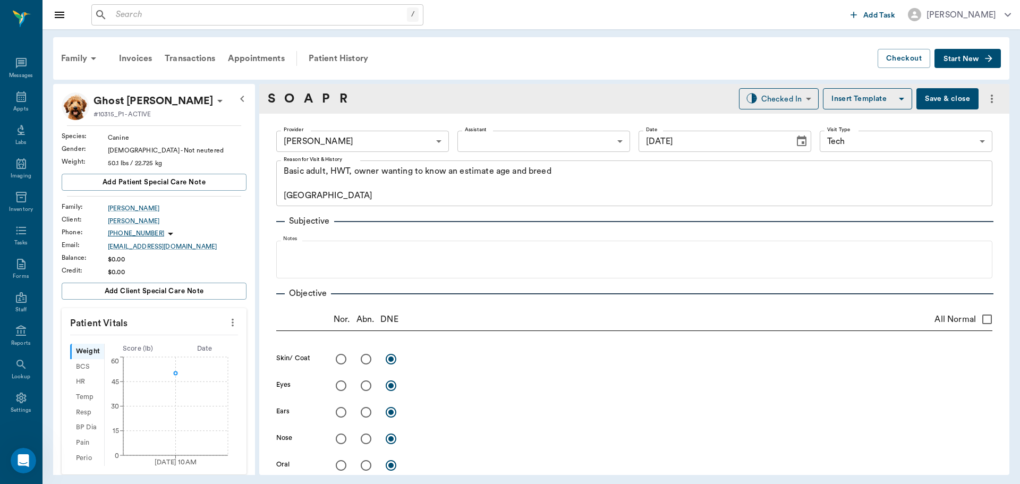
type input "09/15/2025"
click at [214, 103] on icon at bounding box center [220, 101] width 13 height 13
click at [134, 116] on span "Edit profile" at bounding box center [122, 119] width 89 height 11
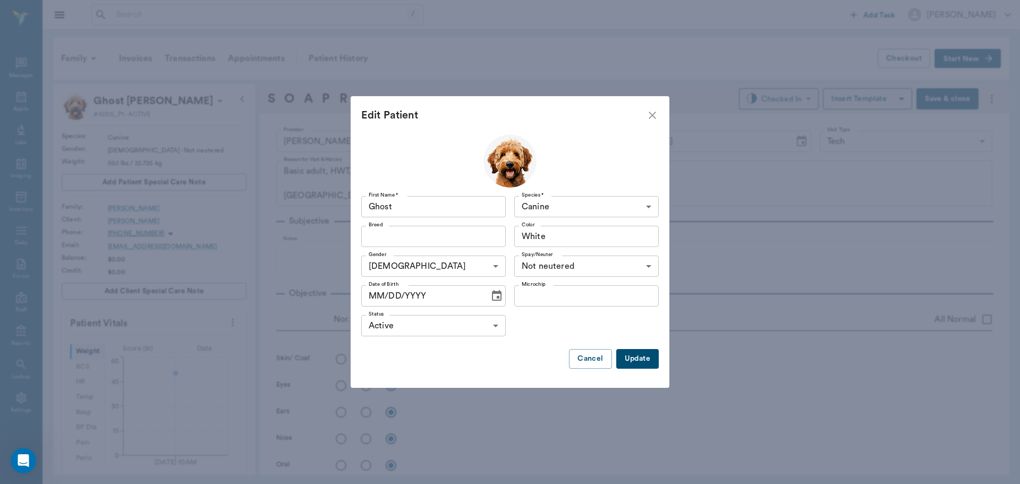
click at [492, 298] on icon "Choose date" at bounding box center [496, 296] width 13 height 13
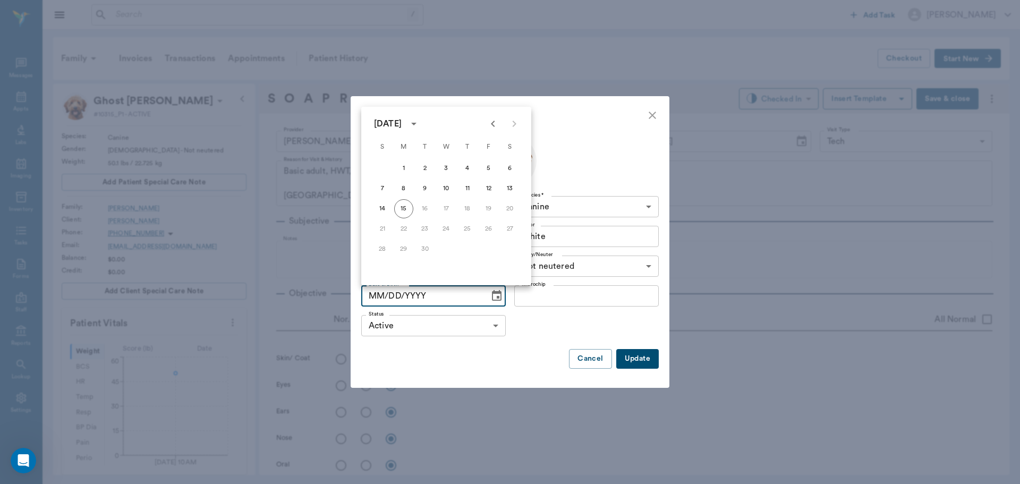
click at [402, 124] on div "September 2025" at bounding box center [388, 123] width 28 height 13
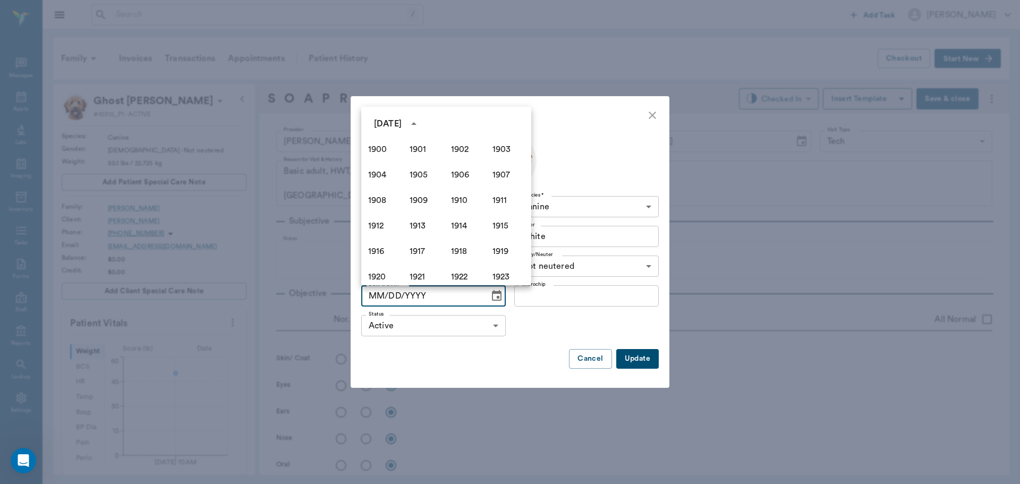
scroll to position [729, 0]
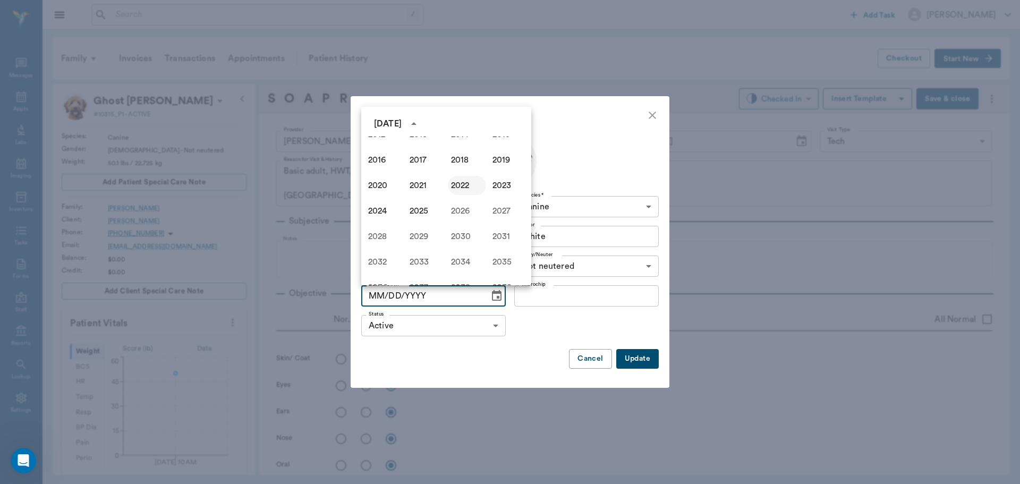
click at [454, 186] on button "2022" at bounding box center [467, 185] width 38 height 19
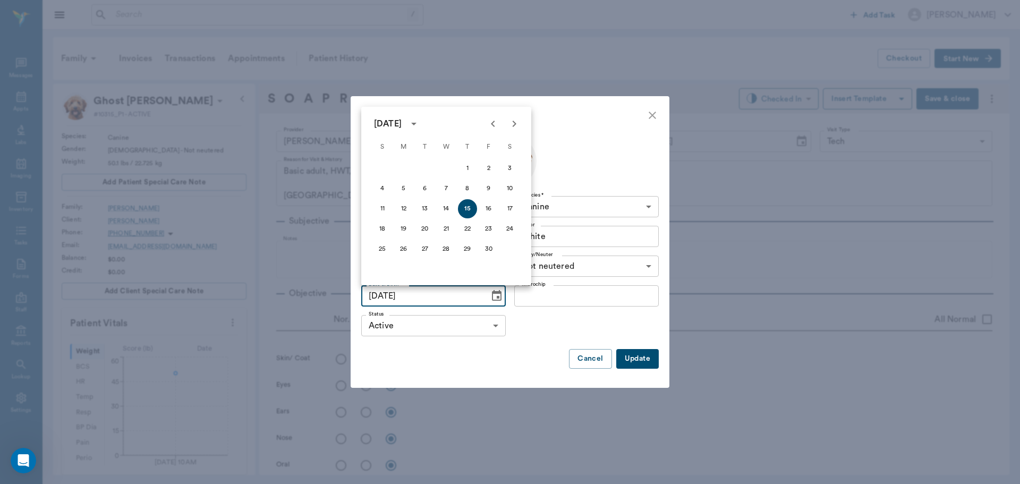
click at [513, 124] on icon "Next month" at bounding box center [514, 123] width 13 height 13
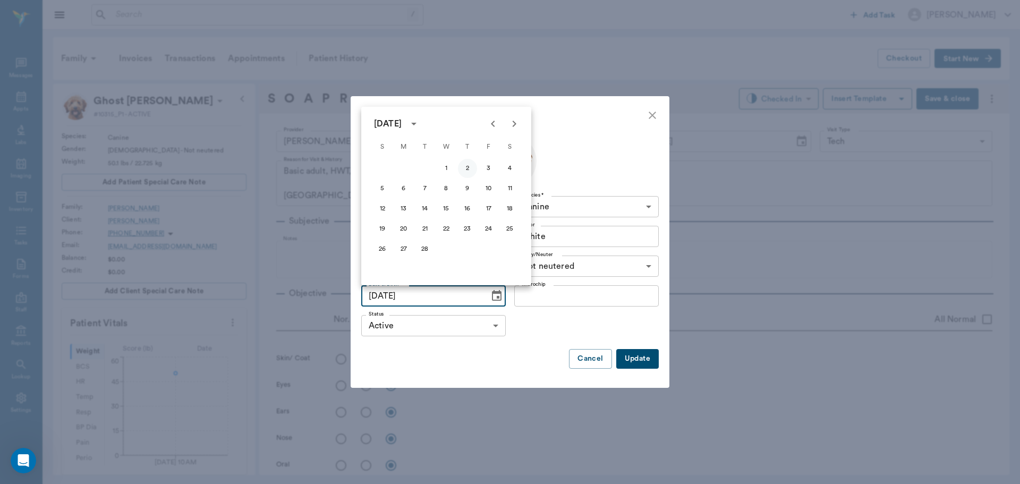
click at [475, 170] on button "2" at bounding box center [467, 168] width 19 height 19
type input "02/02/2023"
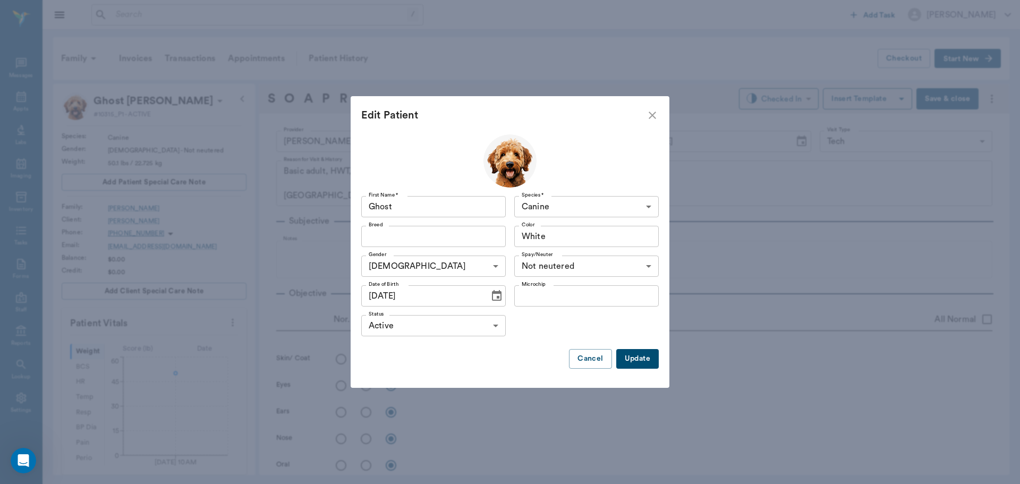
click at [478, 232] on input "Breed" at bounding box center [425, 236] width 121 height 15
click at [481, 236] on input "Pyran" at bounding box center [425, 236] width 121 height 15
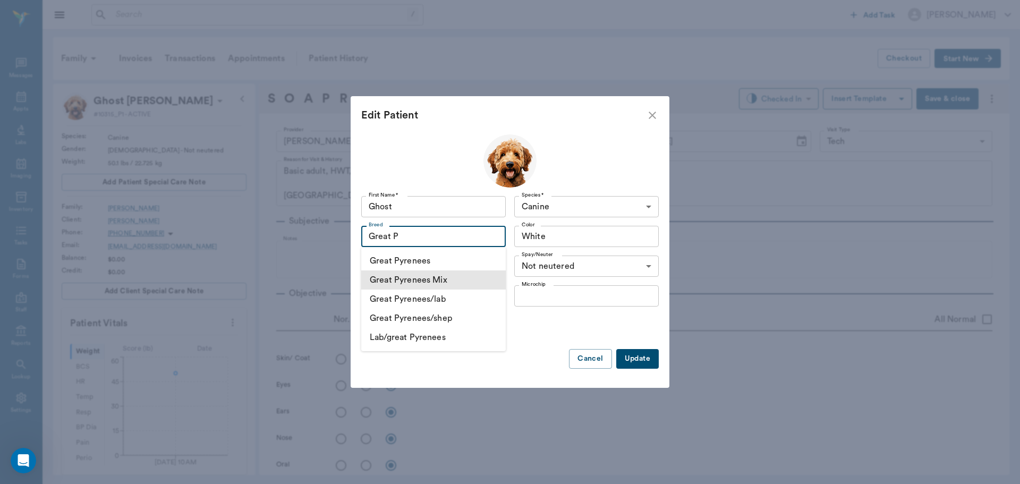
click at [488, 274] on li "Great Pyrenees Mix" at bounding box center [433, 279] width 145 height 19
type input "Great Pyrenees Mix"
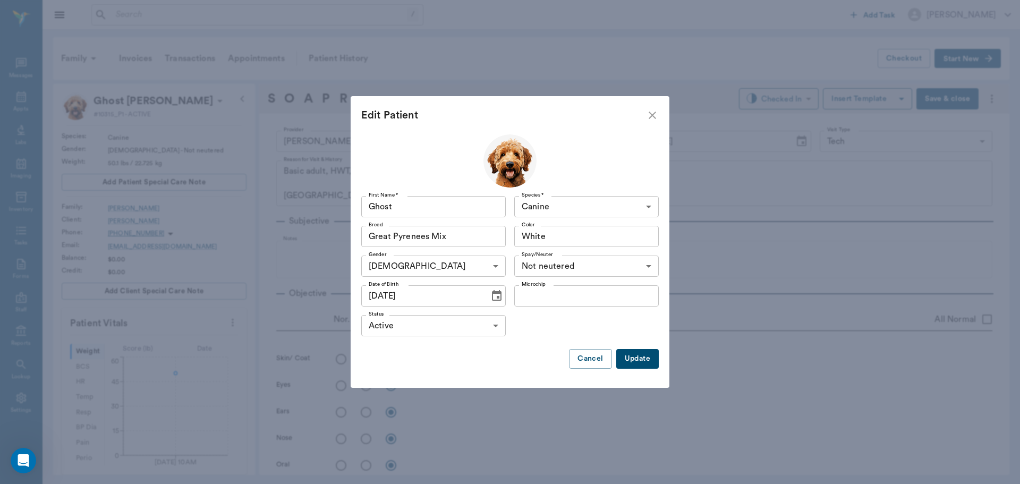
click at [642, 362] on button "Update" at bounding box center [637, 359] width 43 height 20
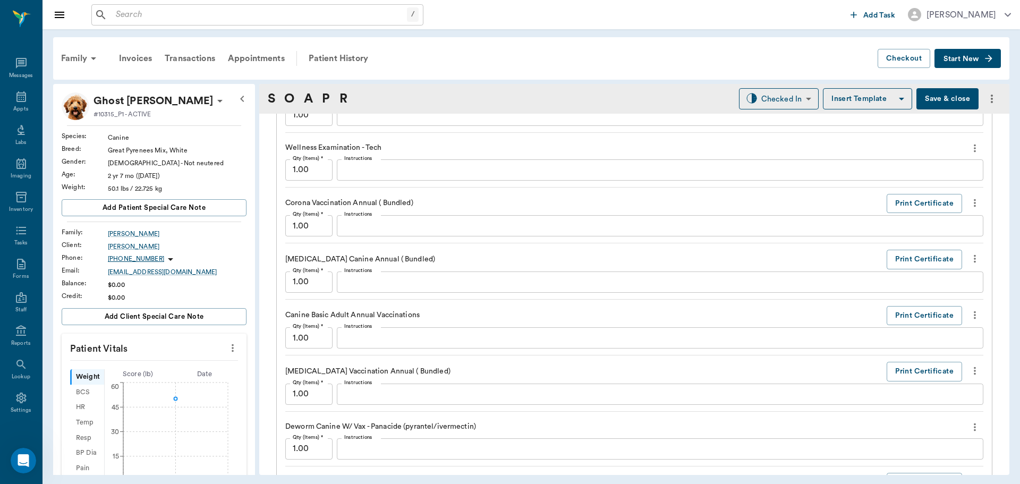
scroll to position [1063, 0]
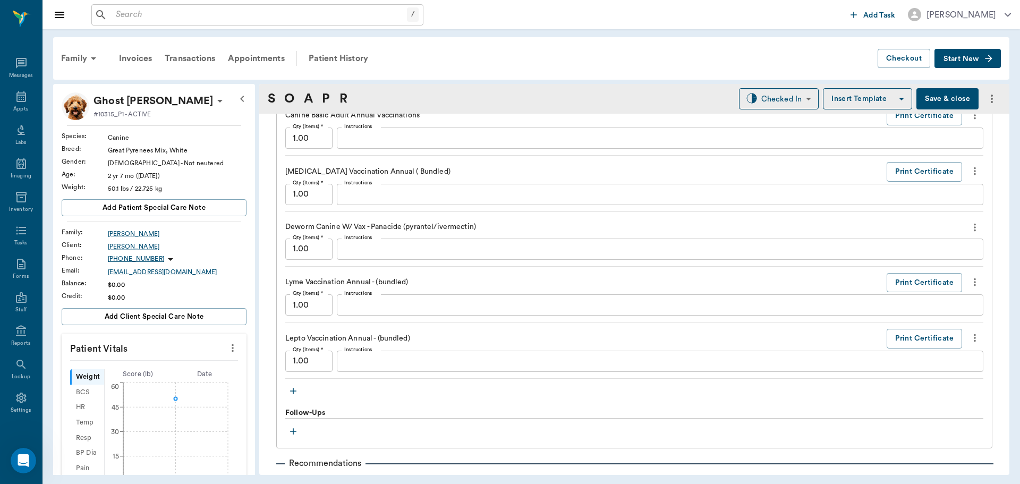
click at [298, 390] on icon "button" at bounding box center [293, 391] width 11 height 11
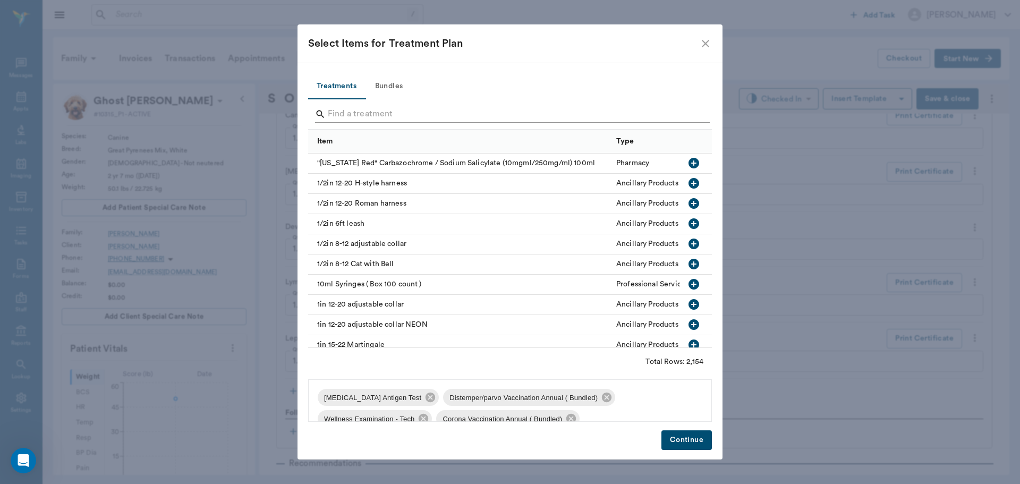
click at [489, 109] on input "Search" at bounding box center [511, 114] width 366 height 17
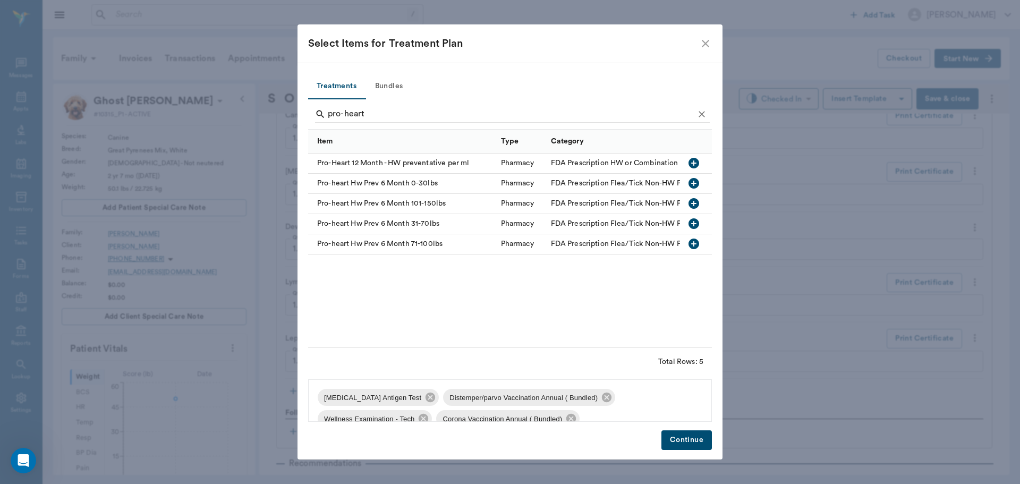
click at [689, 223] on icon "button" at bounding box center [694, 223] width 11 height 11
click at [511, 120] on input "pro-heart" at bounding box center [511, 114] width 366 height 17
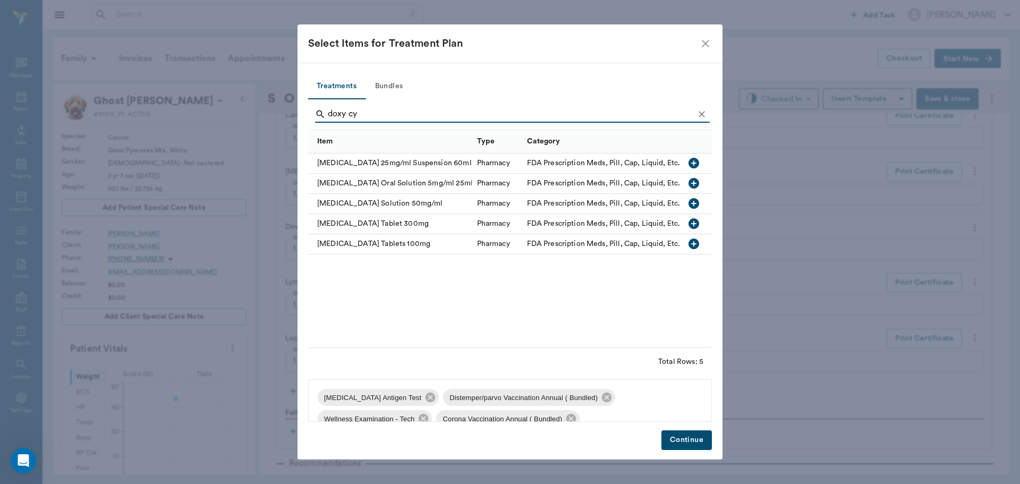
type input "doxy cy"
click at [697, 221] on icon "button" at bounding box center [694, 223] width 11 height 11
click at [698, 437] on button "Continue" at bounding box center [687, 440] width 50 height 20
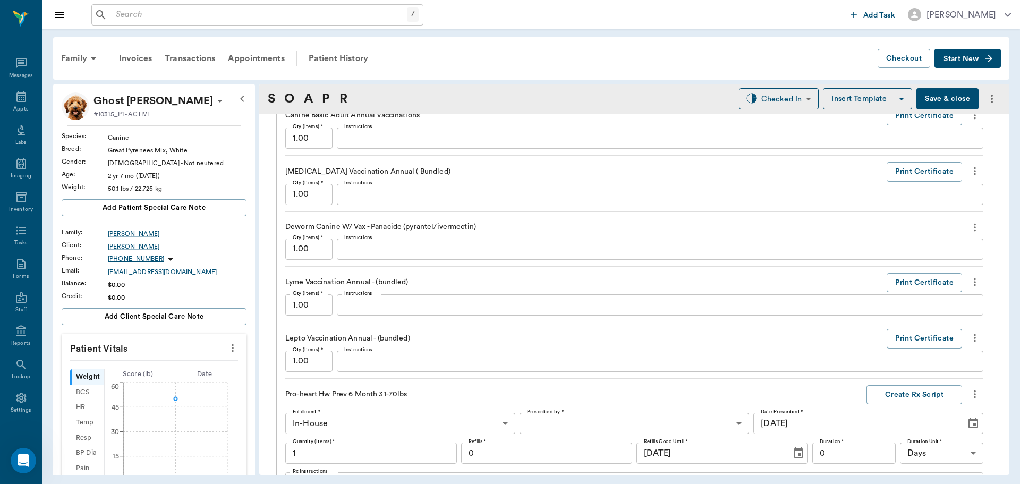
scroll to position [1272, 0]
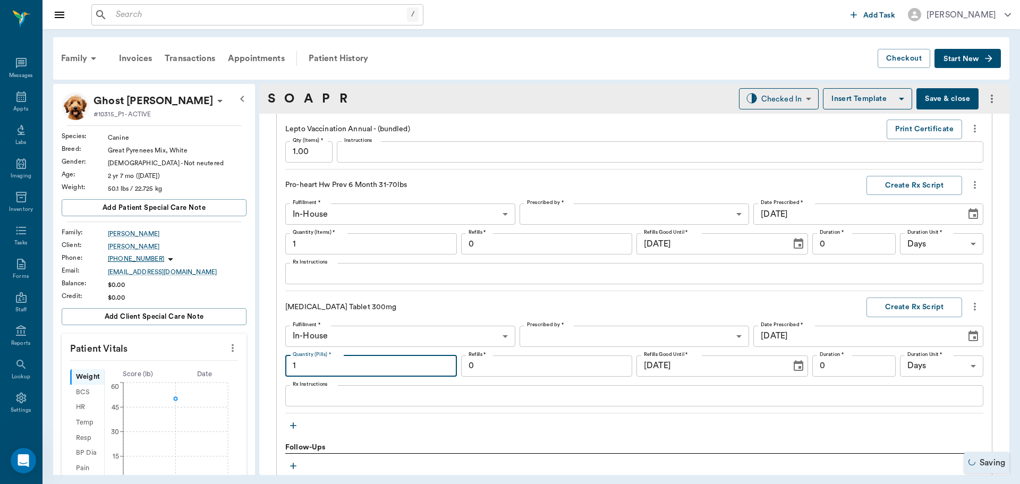
click at [357, 357] on input "1" at bounding box center [371, 366] width 172 height 21
type input "30"
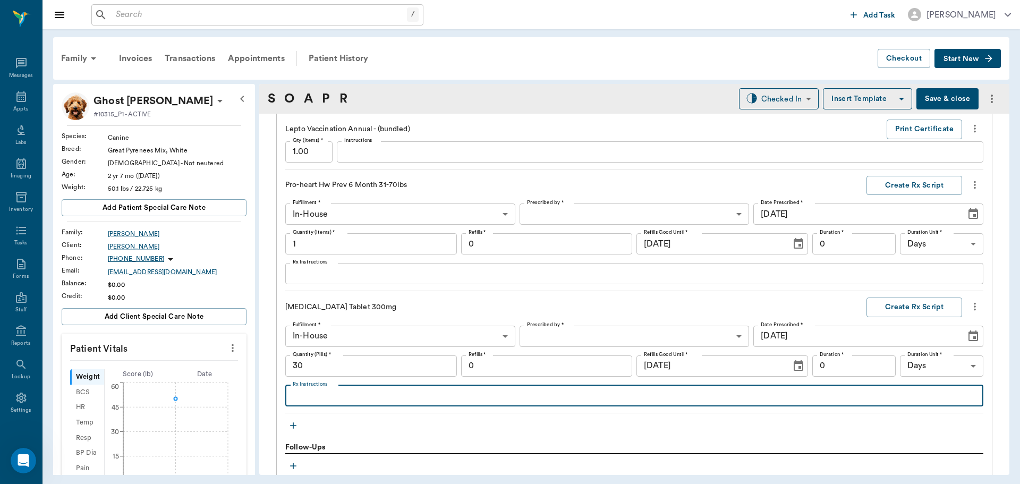
click at [377, 399] on textarea "Rx Instructions" at bounding box center [634, 396] width 683 height 12
type textarea "Give 1 tablet by mouth daily until gone; Repeat in 6 months"
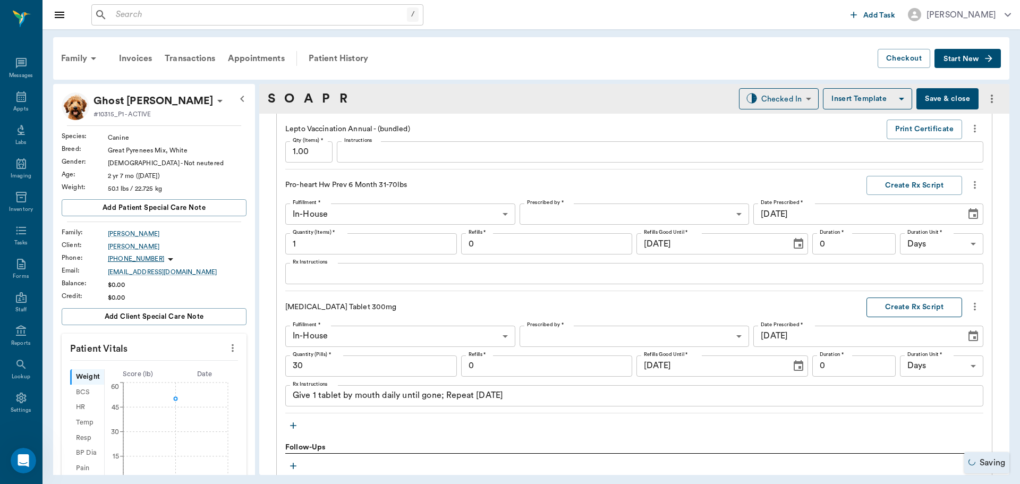
click at [919, 301] on button "Create Rx Script" at bounding box center [915, 308] width 96 height 20
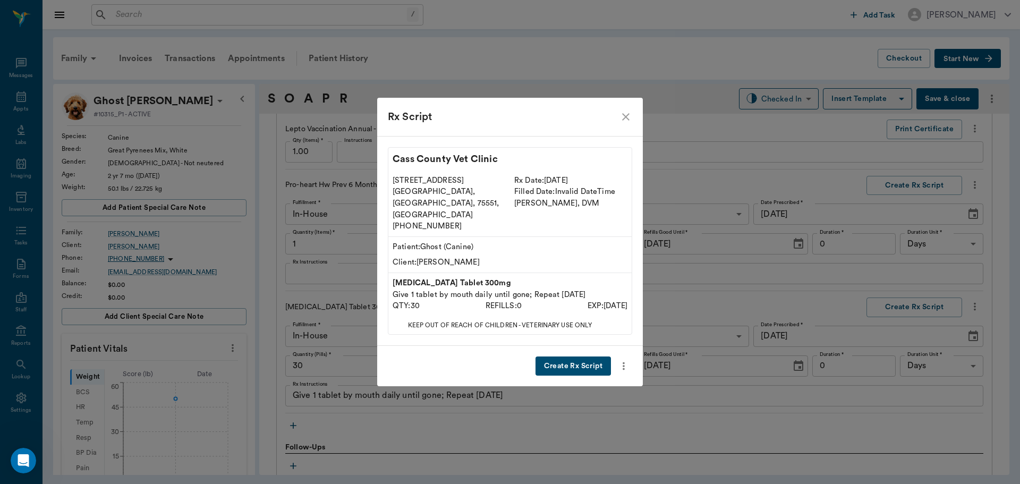
click at [571, 357] on button "Create Rx Script" at bounding box center [573, 367] width 75 height 20
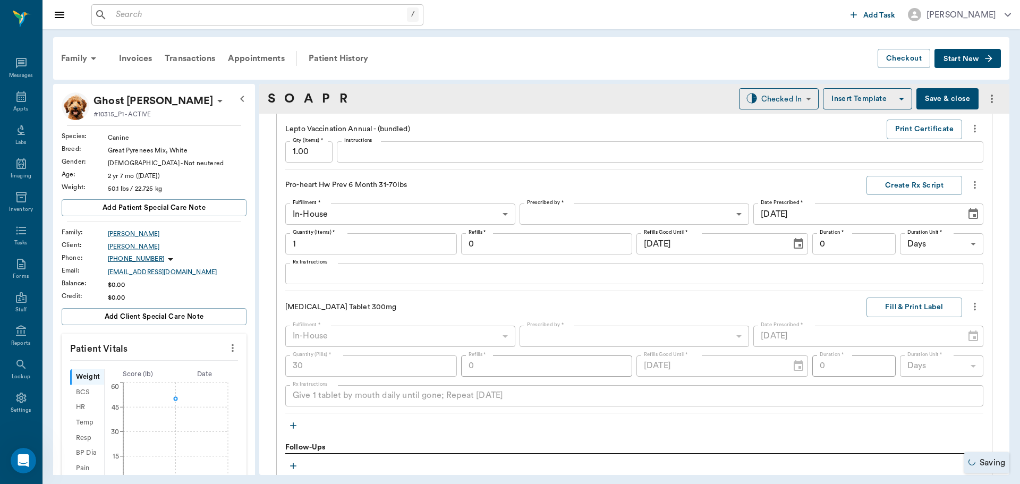
click at [970, 306] on icon "more" at bounding box center [975, 306] width 12 height 13
click at [904, 365] on span "Delete" at bounding box center [922, 364] width 89 height 11
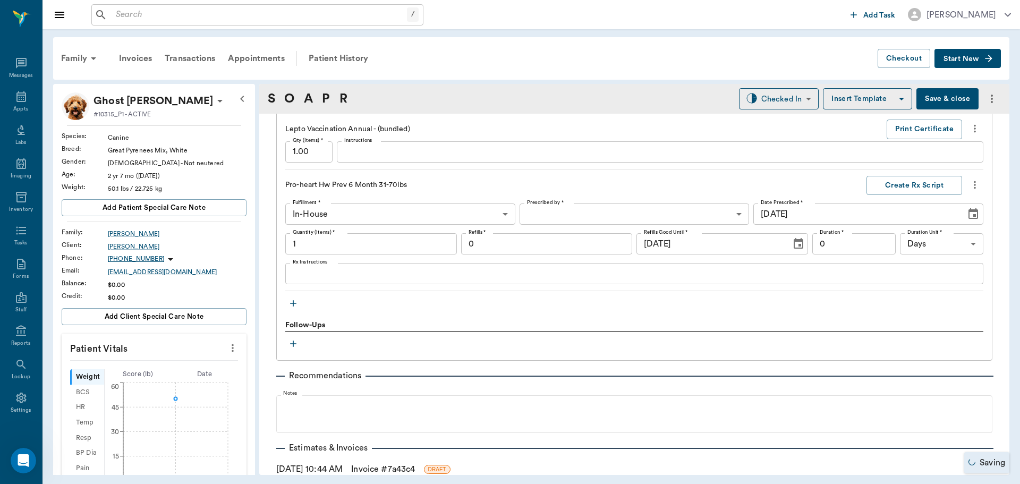
click at [290, 303] on icon "button" at bounding box center [293, 303] width 11 height 11
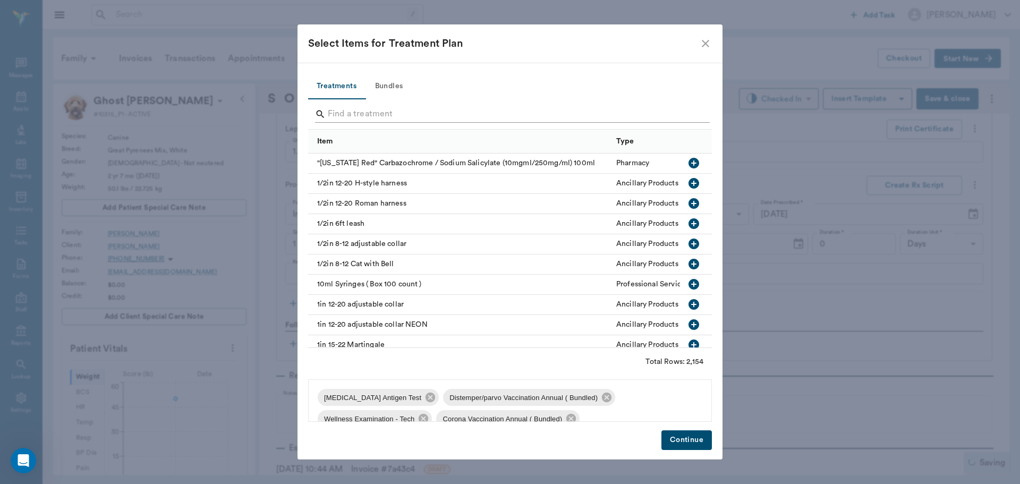
click at [460, 116] on input "Search" at bounding box center [511, 114] width 366 height 17
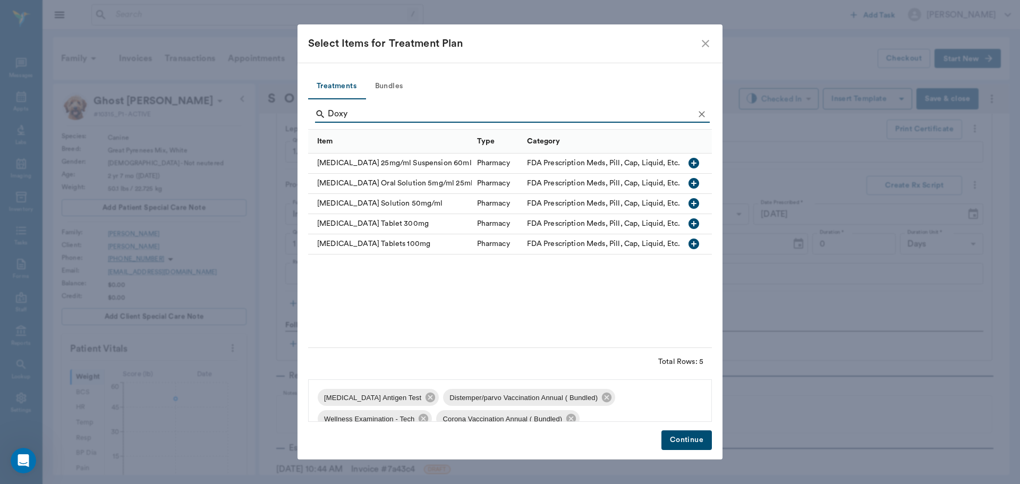
type input "Doxy"
click at [688, 224] on icon "button" at bounding box center [694, 223] width 13 height 13
click at [692, 439] on button "Continue" at bounding box center [687, 440] width 50 height 20
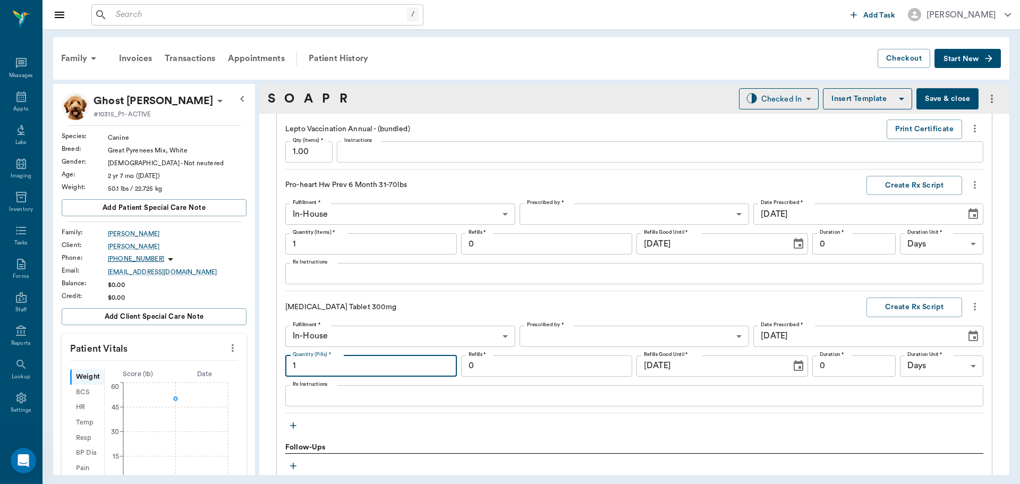
click at [374, 368] on input "1" at bounding box center [371, 366] width 172 height 21
type input "30"
click at [572, 335] on body "/ ​ Add Task Dr. Bert Ellsworth Nectar Messages Appts Labs Imaging Inventory Ta…" at bounding box center [510, 242] width 1020 height 484
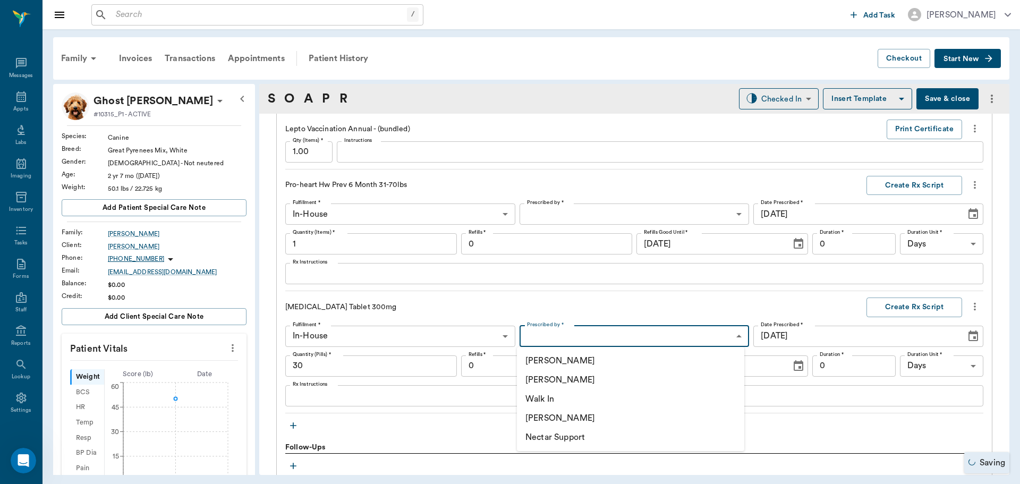
click at [567, 379] on li "[PERSON_NAME]" at bounding box center [630, 379] width 227 height 19
type input "63ec2f075fda476ae8351a4d"
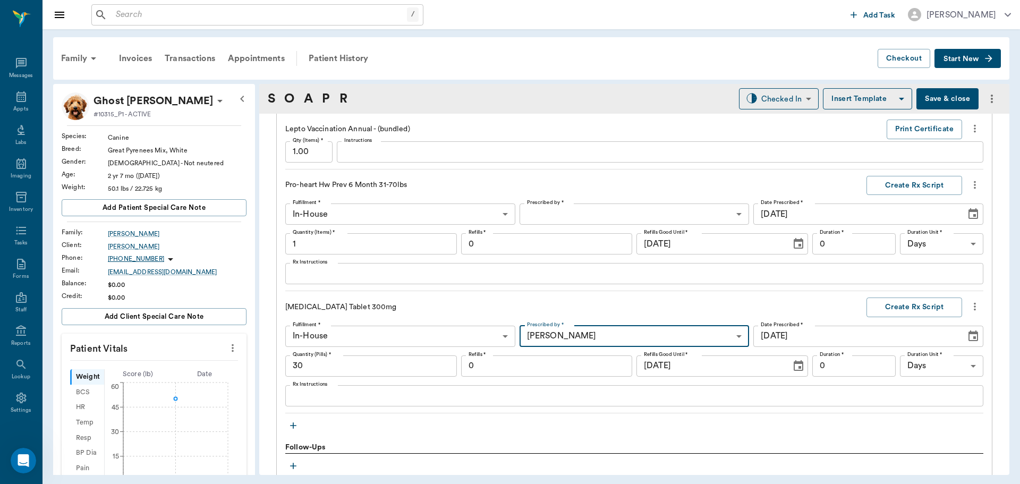
click at [529, 373] on input "0" at bounding box center [547, 366] width 172 height 21
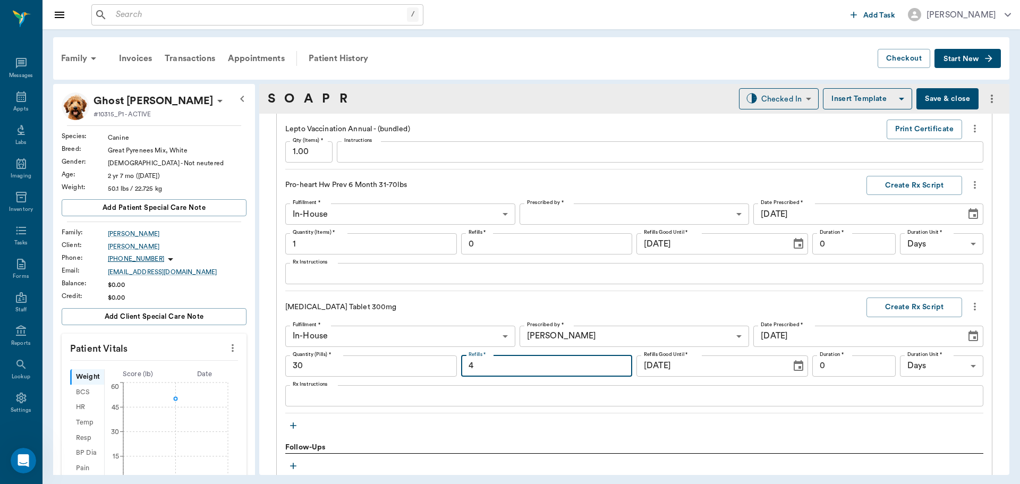
type input "4"
click at [532, 400] on textarea "Rx Instructions" at bounding box center [634, 396] width 683 height 12
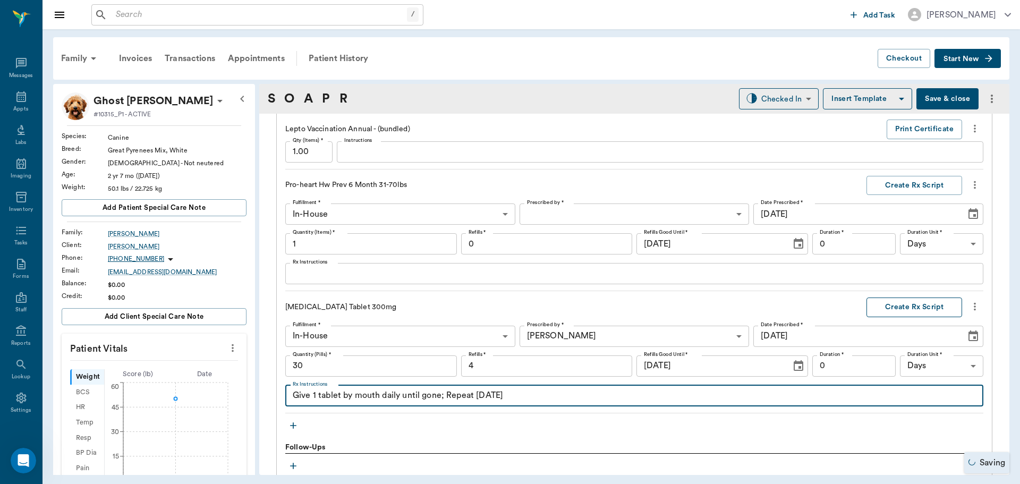
type textarea "Give 1 tablet by mouth daily until gone; Repeat in 6 months"
click at [915, 310] on button "Create Rx Script" at bounding box center [915, 308] width 96 height 20
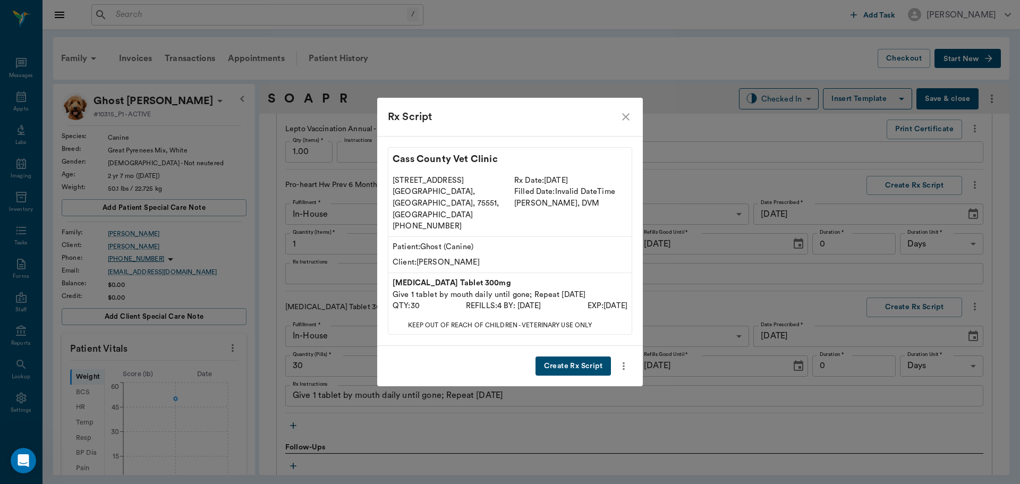
click at [564, 357] on button "Create Rx Script" at bounding box center [573, 367] width 75 height 20
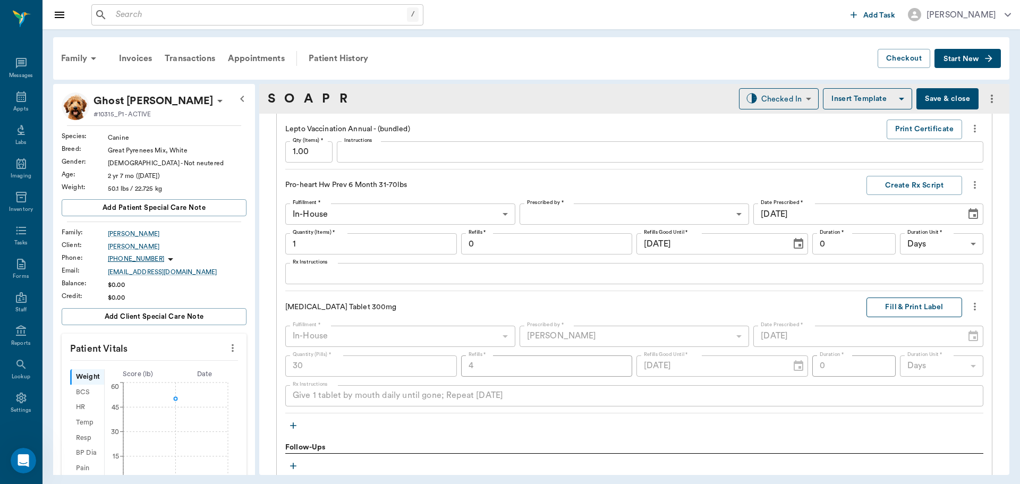
click at [905, 312] on button "Fill & Print Label" at bounding box center [915, 308] width 96 height 20
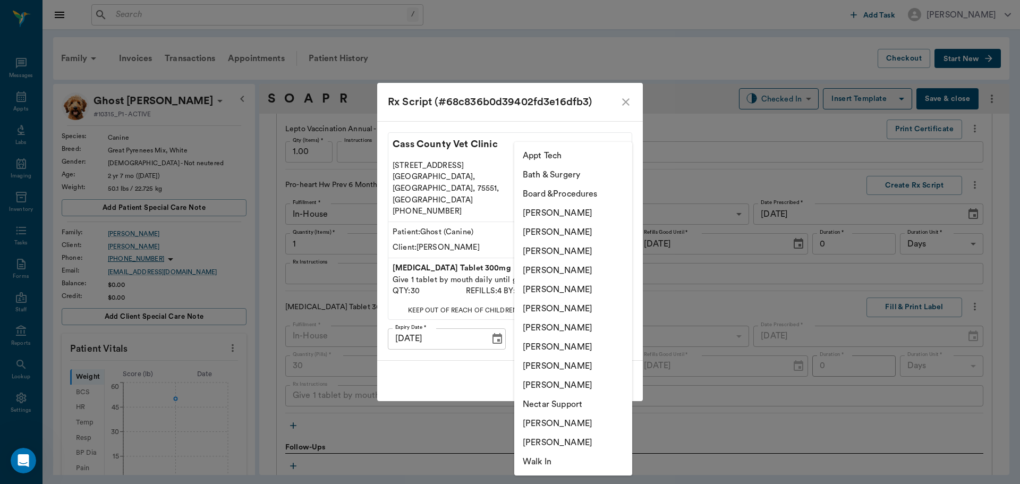
click at [612, 324] on body "/ ​ Add Task Dr. Bert Ellsworth Nectar Messages Appts Labs Imaging Inventory Ta…" at bounding box center [510, 242] width 1020 height 484
click at [584, 248] on li "Daniel Virnala" at bounding box center [573, 251] width 118 height 19
type input "642ef10e332a41444de2bad1"
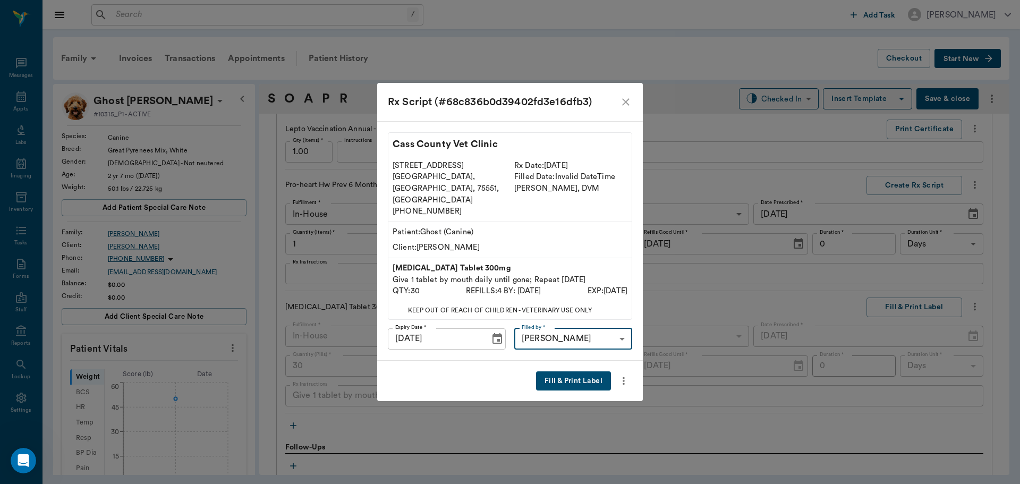
click at [581, 371] on button "Fill & Print Label" at bounding box center [573, 381] width 75 height 20
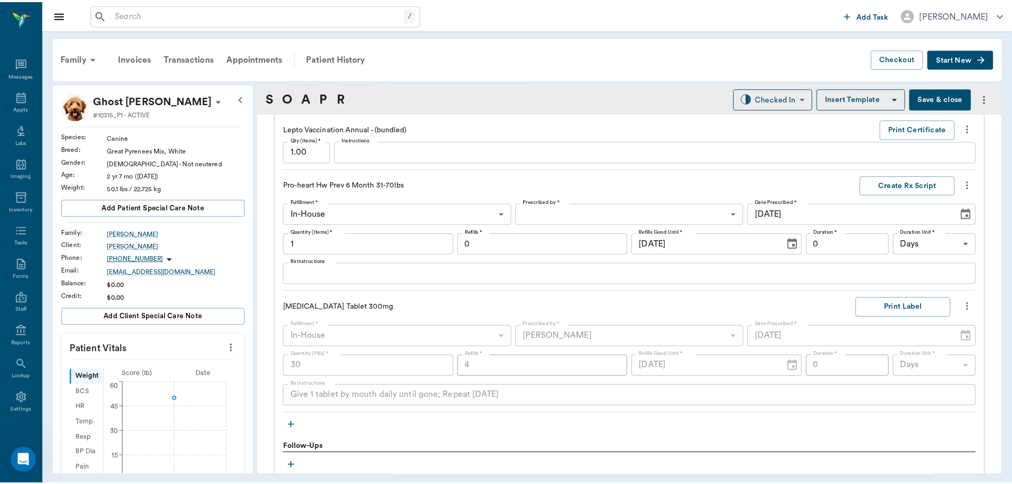
scroll to position [1463, 0]
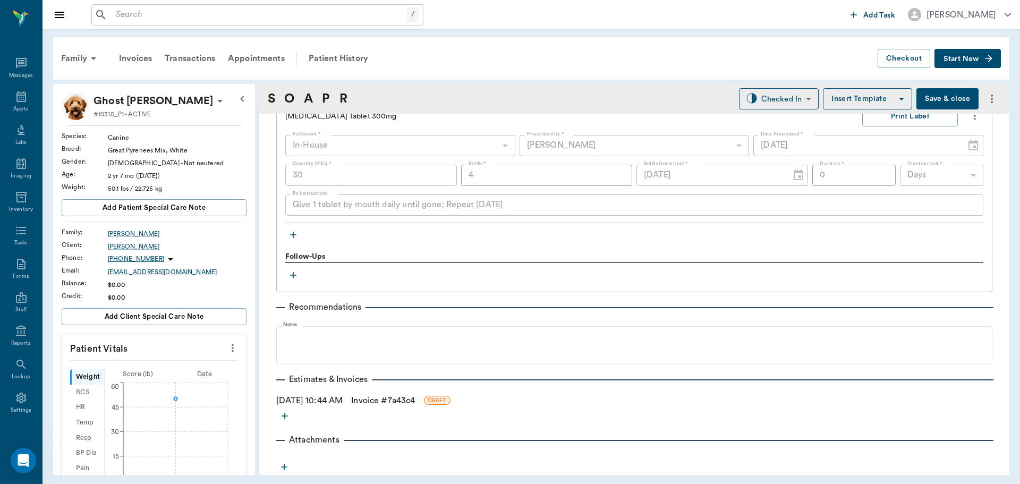
click at [415, 399] on link "Invoice # 7a43c4" at bounding box center [383, 400] width 64 height 13
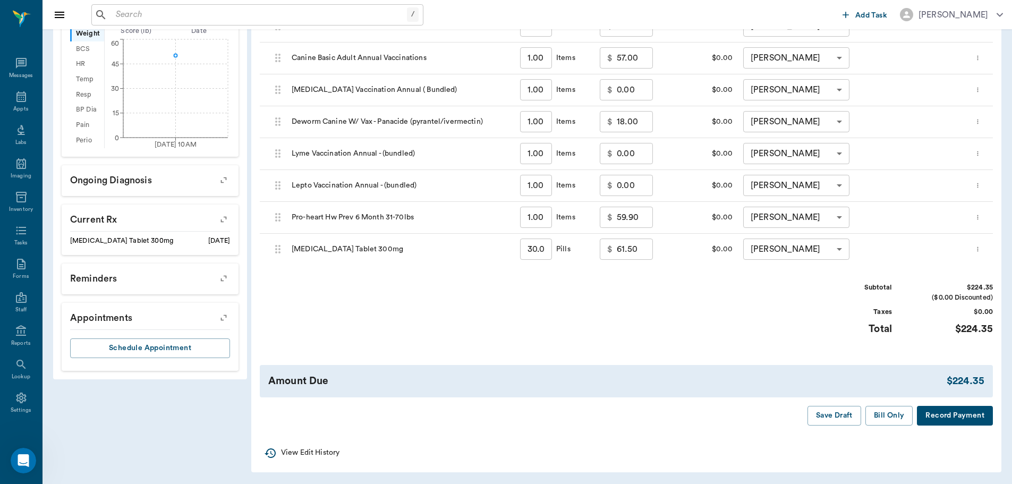
scroll to position [344, 0]
click at [891, 420] on button "Bill Only" at bounding box center [890, 415] width 48 height 20
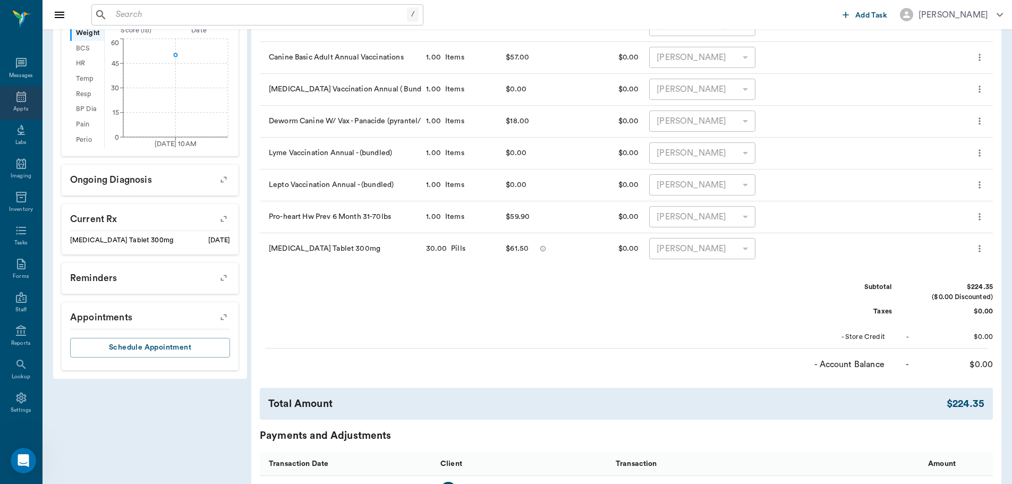
click at [19, 100] on icon at bounding box center [21, 96] width 13 height 13
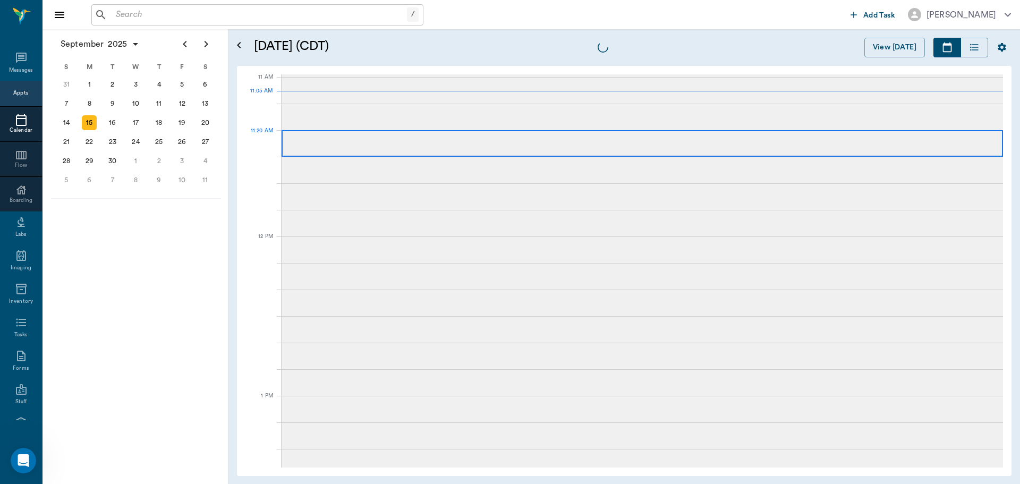
scroll to position [479, 0]
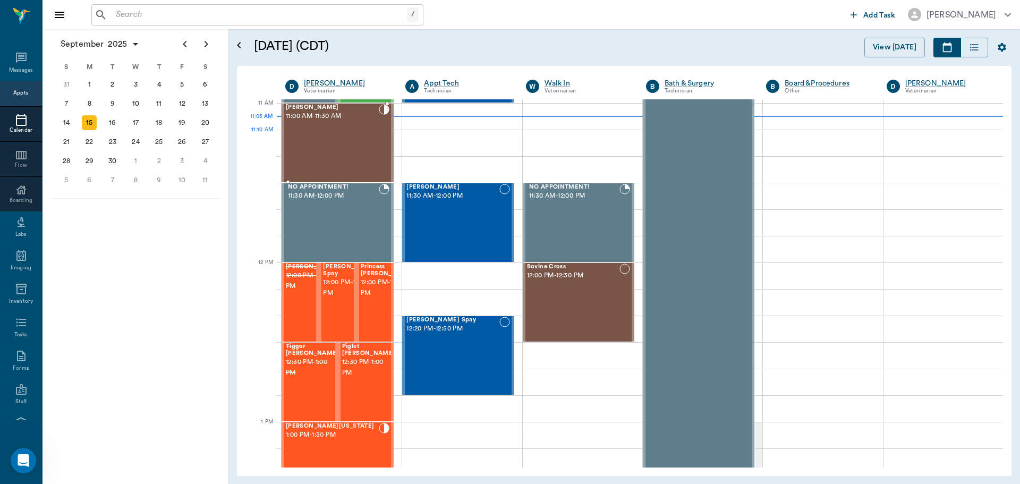
click at [339, 132] on div "Kitti Fullen 11:00 AM - 11:30 AM" at bounding box center [332, 143] width 93 height 78
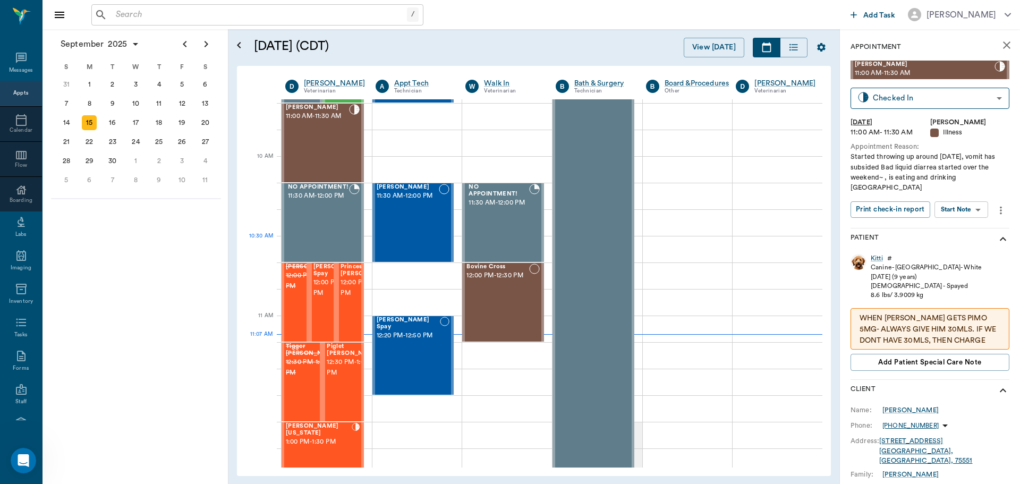
scroll to position [266, 0]
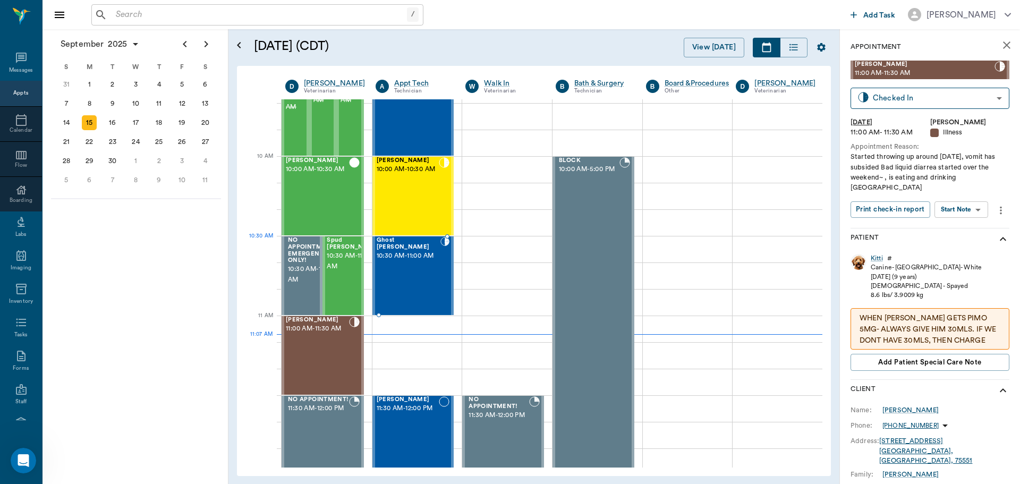
click at [406, 258] on span "10:30 AM - 11:00 AM" at bounding box center [409, 256] width 64 height 11
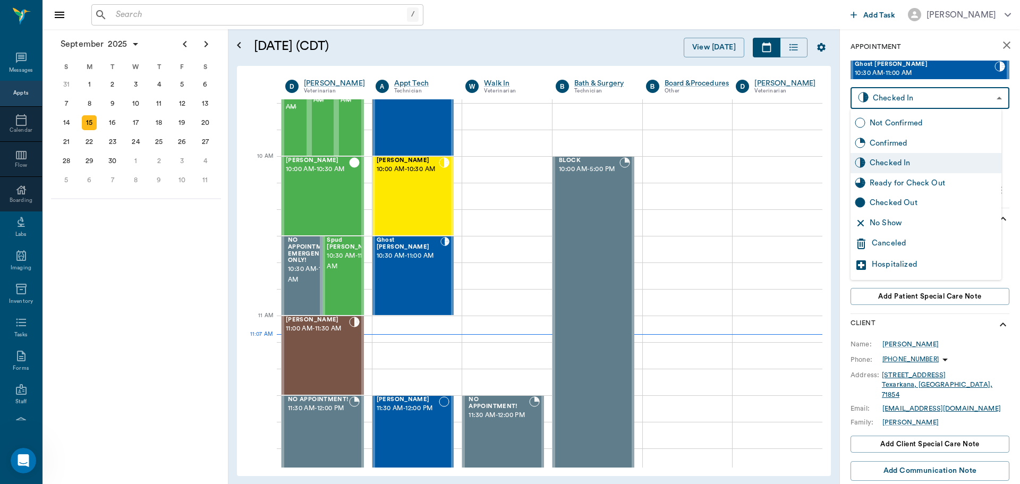
click at [949, 104] on body "/ ​ Add Task Dr. Bert Ellsworth Nectar Messages Appts Calendar Flow Boarding La…" at bounding box center [510, 242] width 1020 height 484
click at [933, 201] on div "Checked Out" at bounding box center [934, 203] width 128 height 12
type input "CHECKED_OUT"
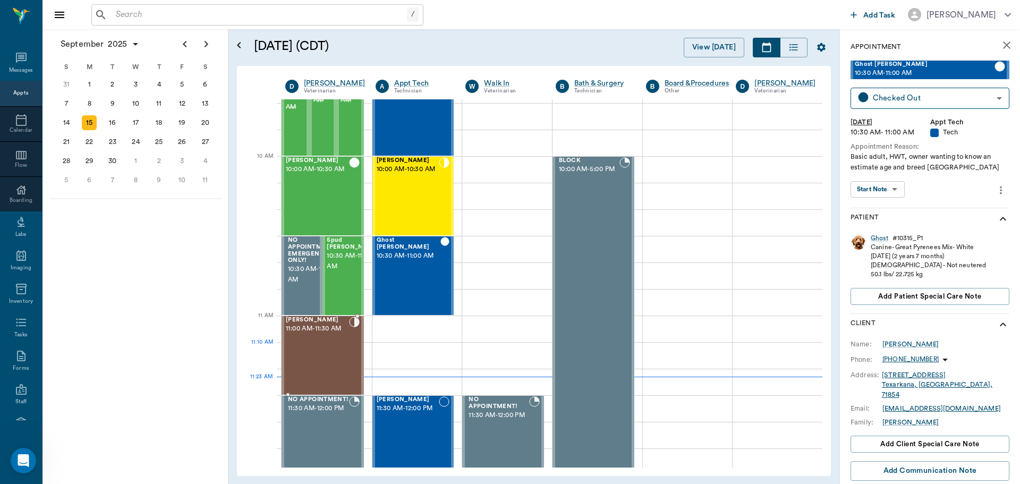
click at [301, 347] on div "Kitti Fullen 11:00 AM - 11:30 AM" at bounding box center [317, 356] width 63 height 78
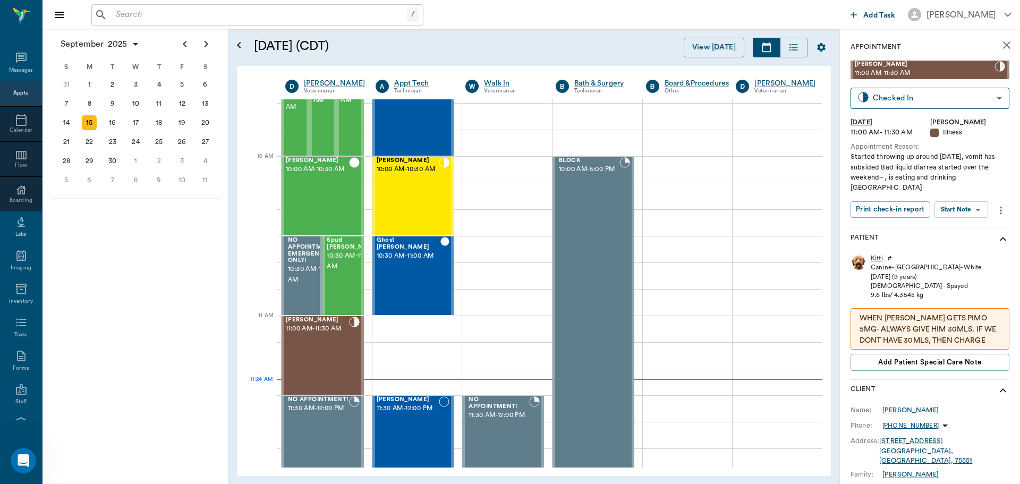
click at [876, 254] on div "Kitti" at bounding box center [877, 258] width 12 height 9
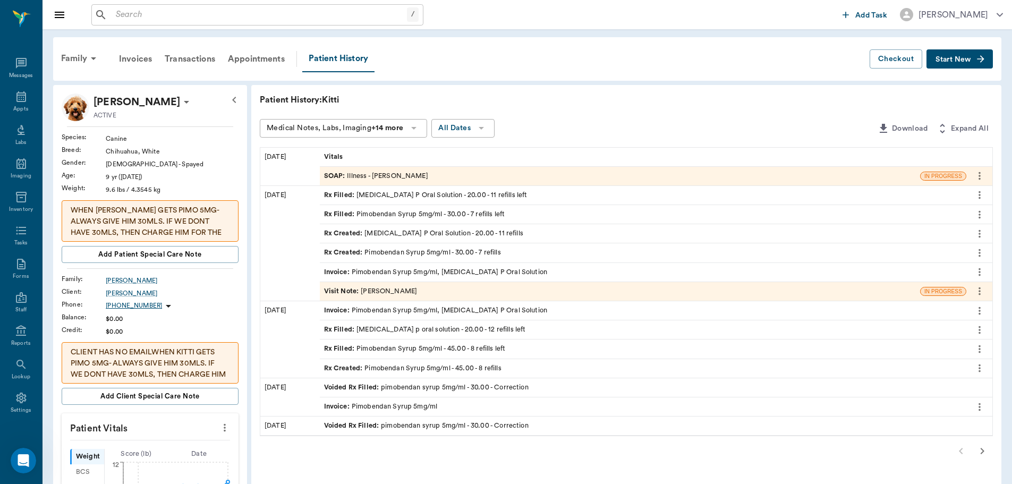
click at [371, 174] on div "SOAP : Illness - Dr. Bert Ellsworth" at bounding box center [376, 176] width 104 height 10
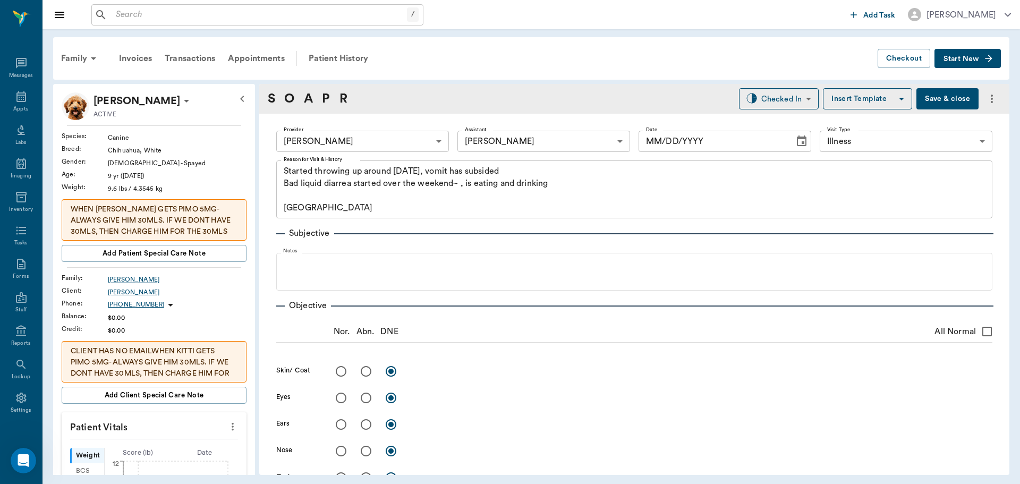
type input "63ec2f075fda476ae8351a4d"
type input "63ec2e7e52e12b0ba117b124"
type input "65d2be4f46e3a538d89b8c15"
type textarea "Started throwing up around 2 weeks ago, vomit has subsided Bad liquid diarrea s…"
type input "09/15/2025"
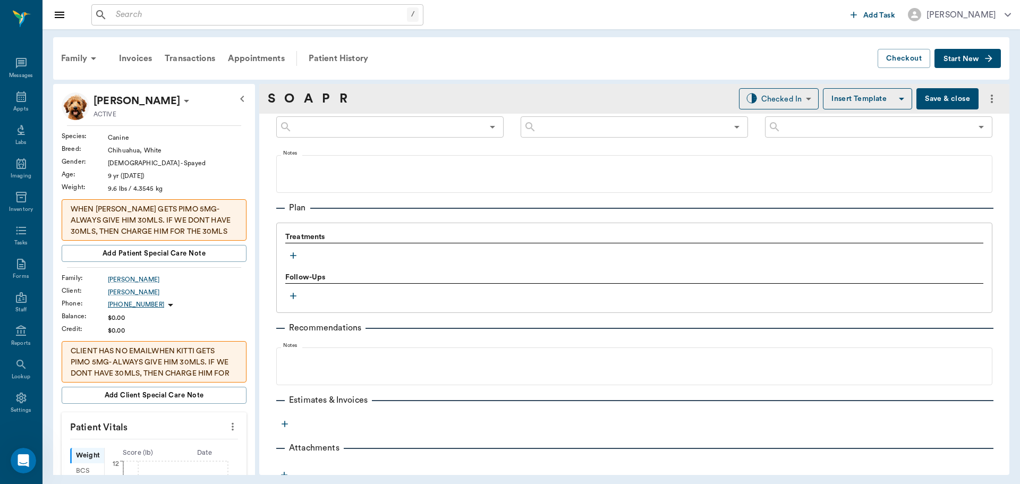
scroll to position [657, 0]
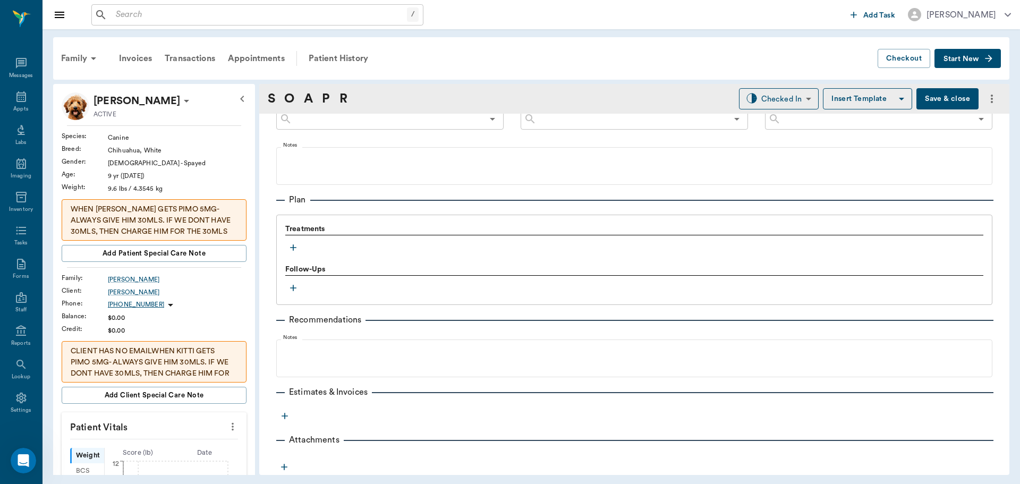
click at [292, 246] on icon "button" at bounding box center [293, 247] width 11 height 11
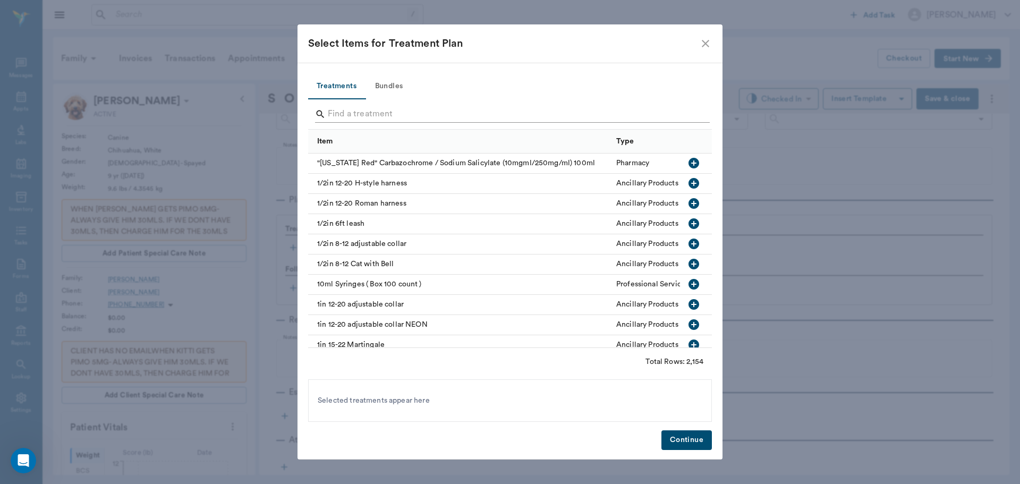
click at [367, 111] on input "Search" at bounding box center [511, 114] width 366 height 17
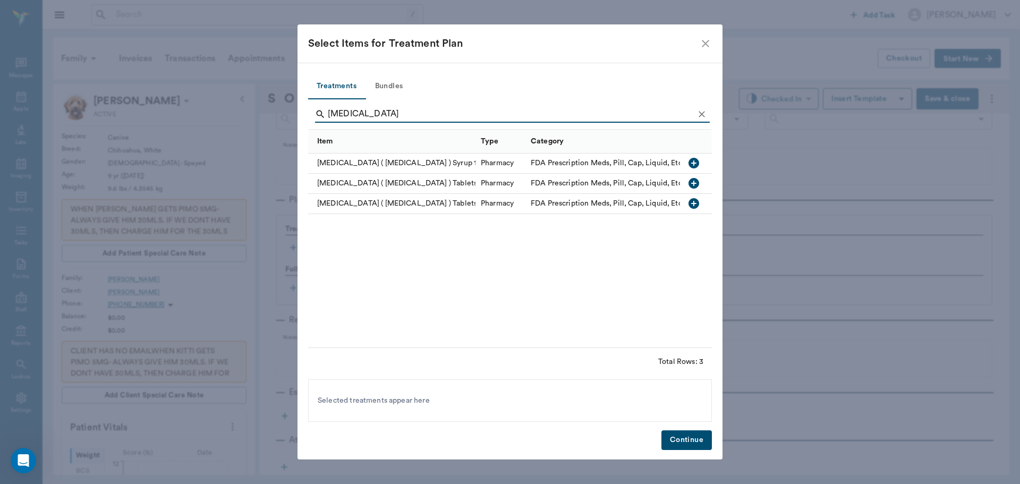
type input "reglan"
click at [695, 162] on icon "button" at bounding box center [694, 163] width 11 height 11
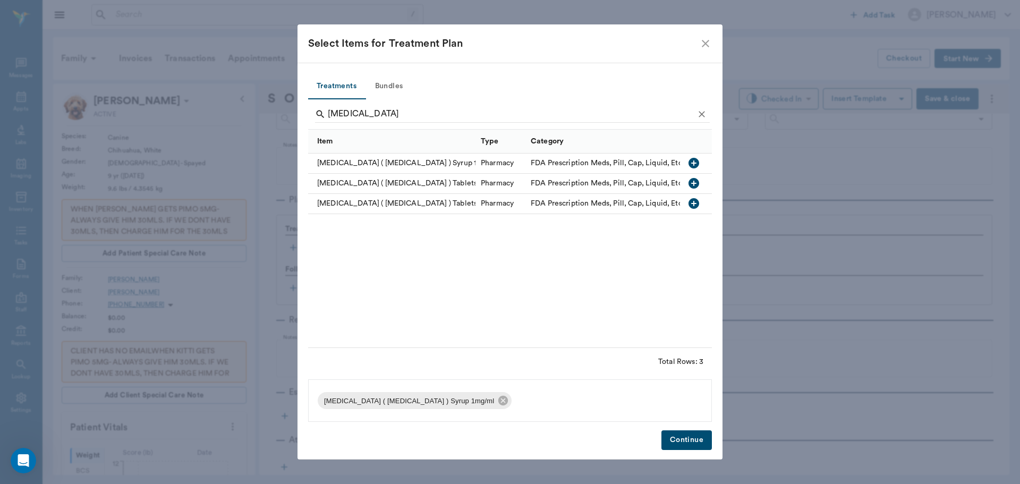
click at [684, 445] on button "Continue" at bounding box center [687, 440] width 50 height 20
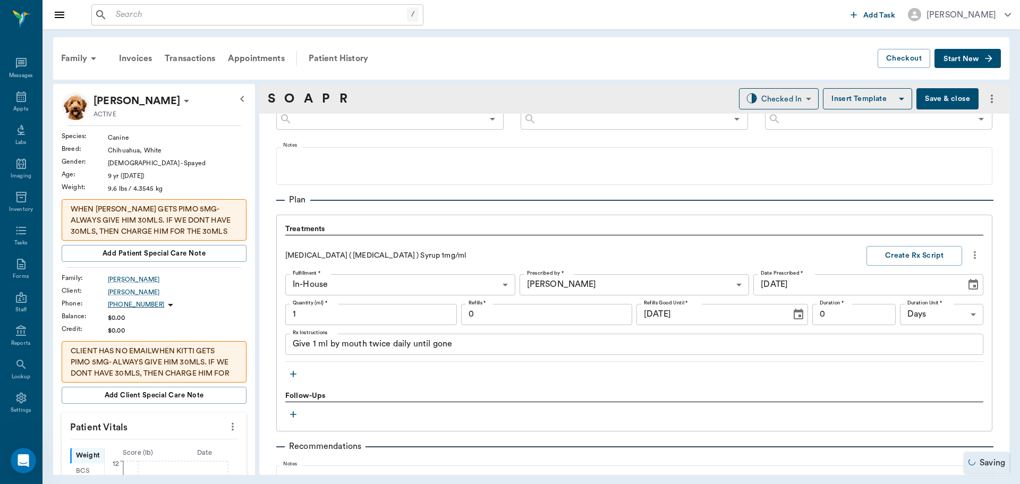
click at [366, 318] on input "1" at bounding box center [371, 314] width 172 height 21
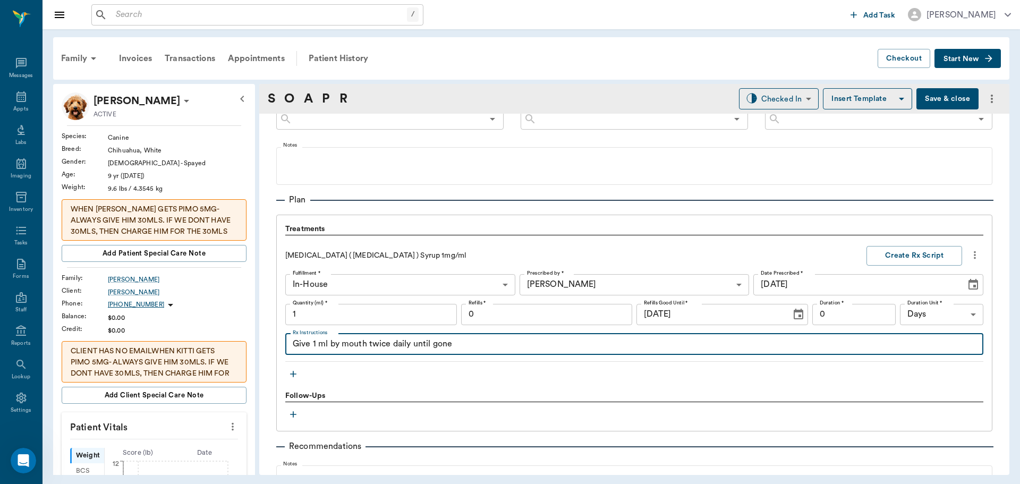
click at [460, 346] on textarea "Give 1 ml by mouth twice daily until gone" at bounding box center [634, 344] width 683 height 12
type textarea "Give 1 ml by mouth twice daily until"
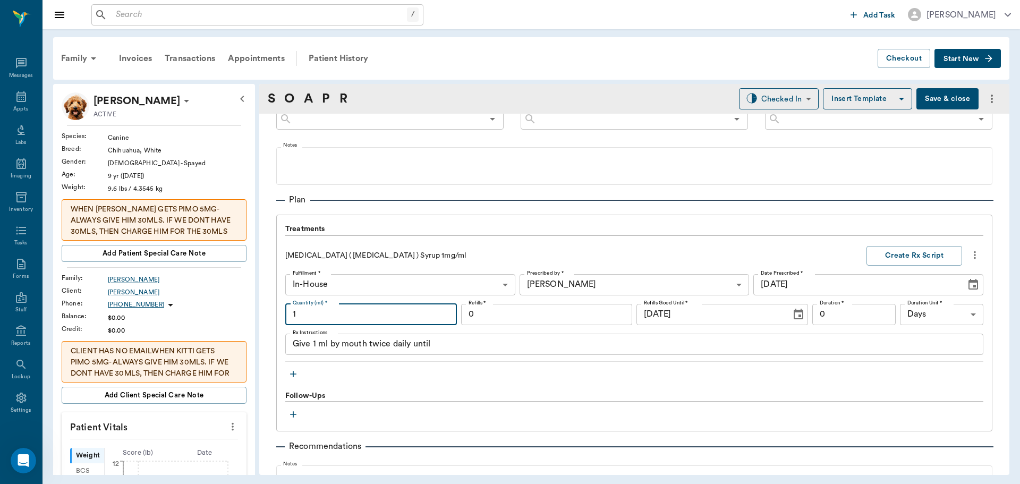
click at [390, 315] on input "1" at bounding box center [371, 314] width 172 height 21
type input "15"
click at [454, 349] on textarea "Give 1 ml by mouth twice daily until" at bounding box center [634, 344] width 683 height 12
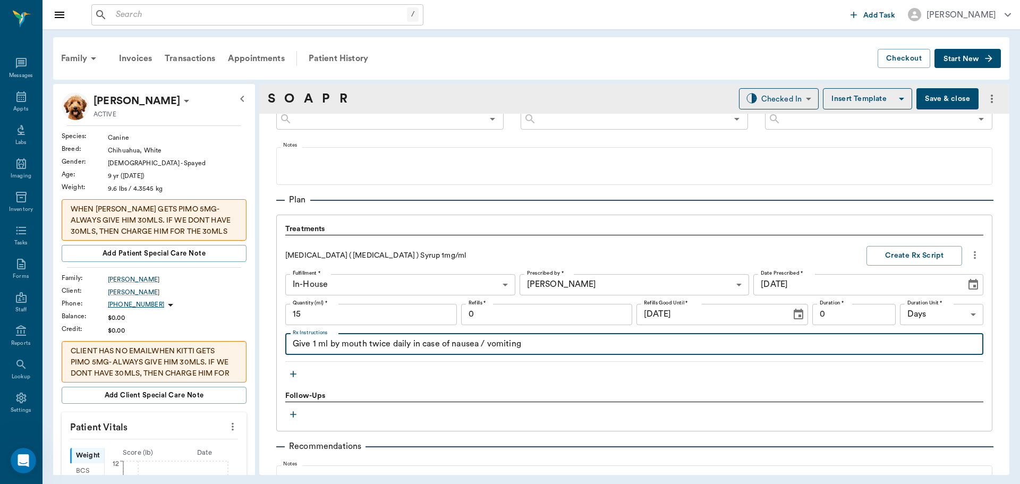
type textarea "Give 1 ml by mouth twice daily in case of nausea / vomiting"
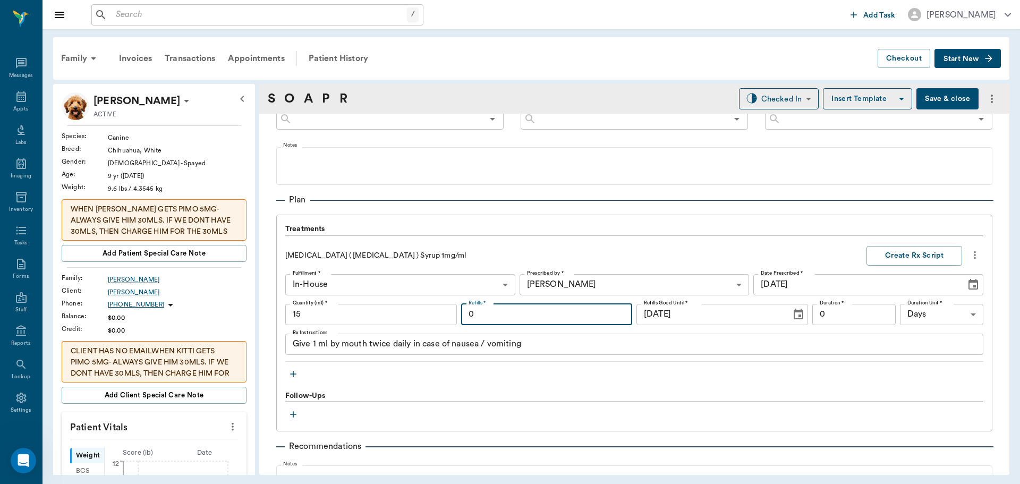
click at [557, 314] on input "0" at bounding box center [547, 314] width 172 height 21
type input "3"
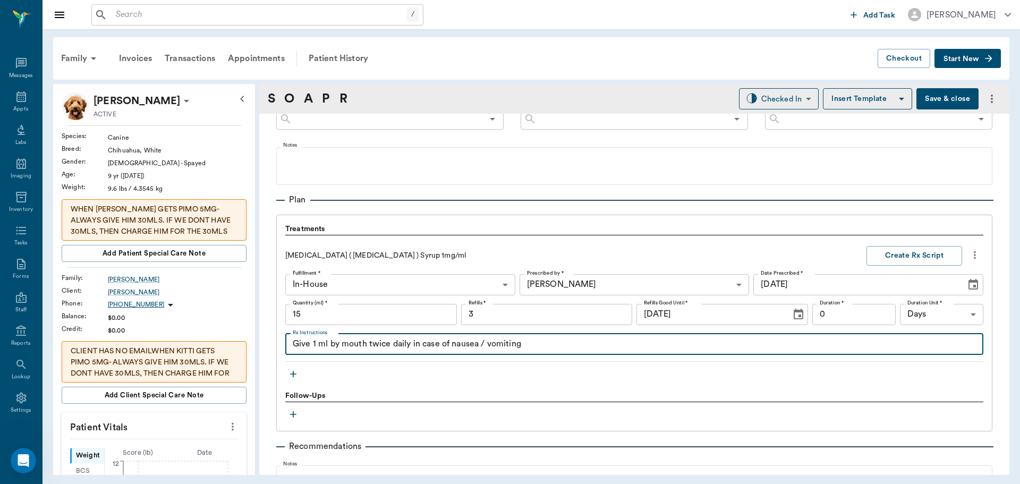
drag, startPoint x: 412, startPoint y: 346, endPoint x: 418, endPoint y: 350, distance: 6.7
click at [413, 346] on textarea "Give 1 ml by mouth twice daily in case of nausea / vomiting" at bounding box center [634, 344] width 683 height 12
type textarea "Give 1 ml by mouth twice daily as needed in case of nausea / vomiting"
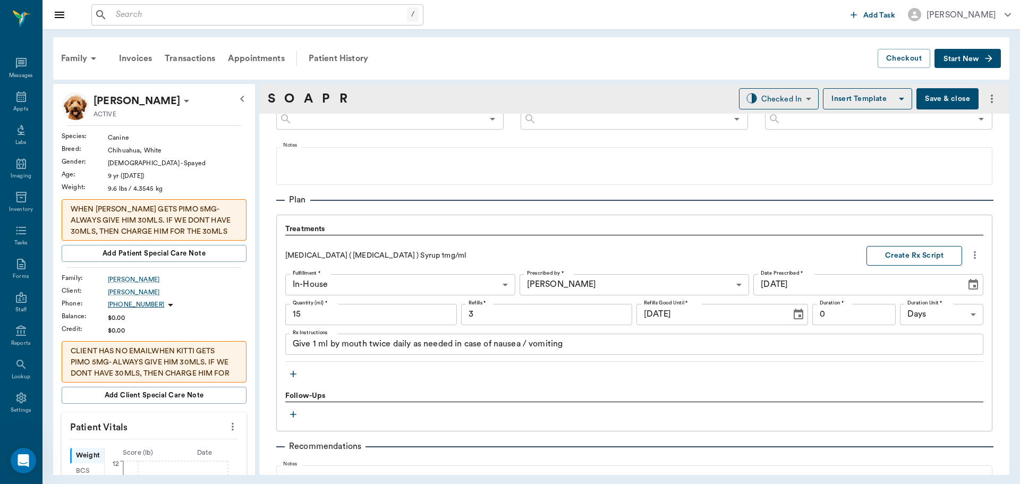
click at [904, 256] on button "Create Rx Script" at bounding box center [915, 256] width 96 height 20
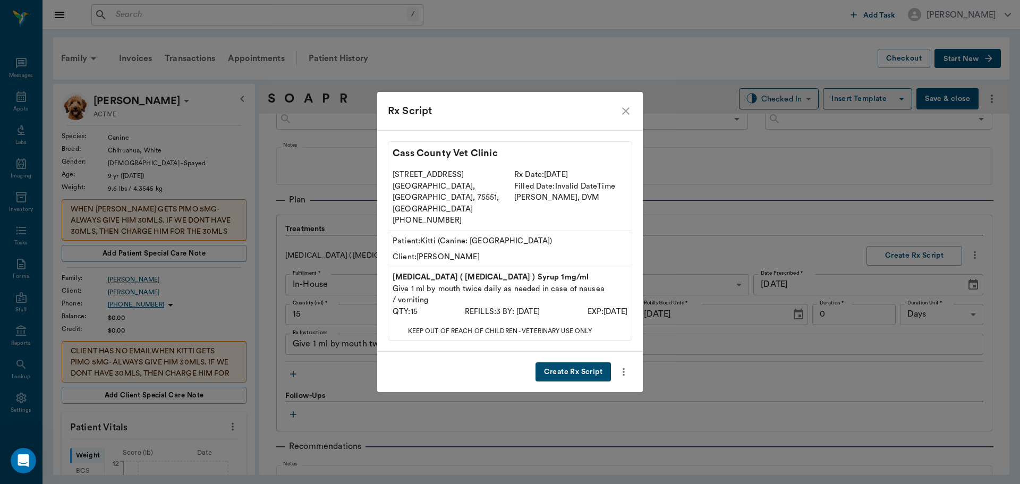
click at [583, 362] on button "Create Rx Script" at bounding box center [573, 372] width 75 height 20
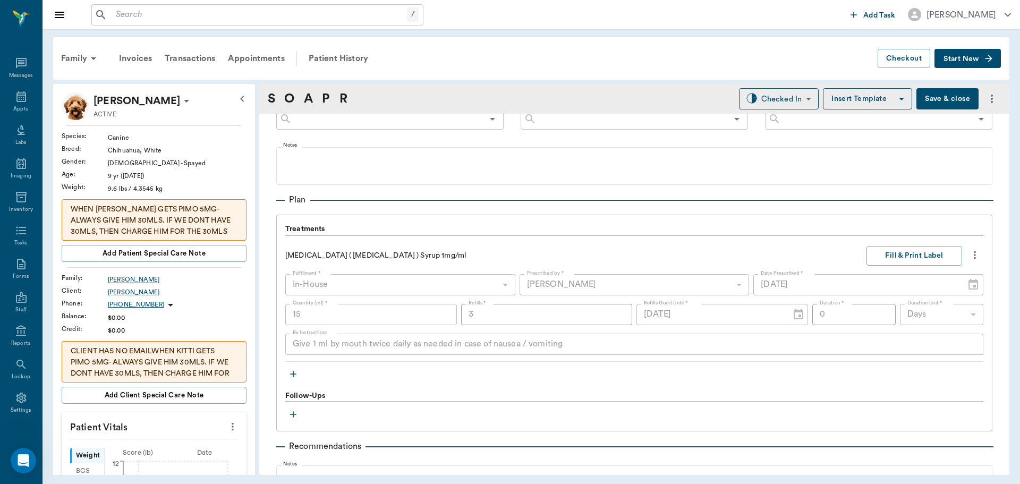
click at [295, 373] on icon "button" at bounding box center [293, 374] width 11 height 11
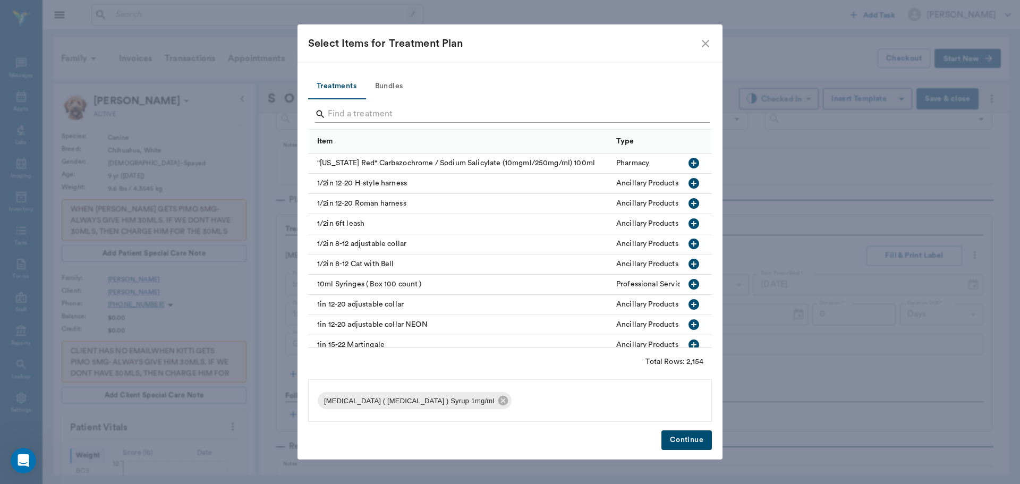
click at [365, 115] on input "Search" at bounding box center [511, 114] width 366 height 17
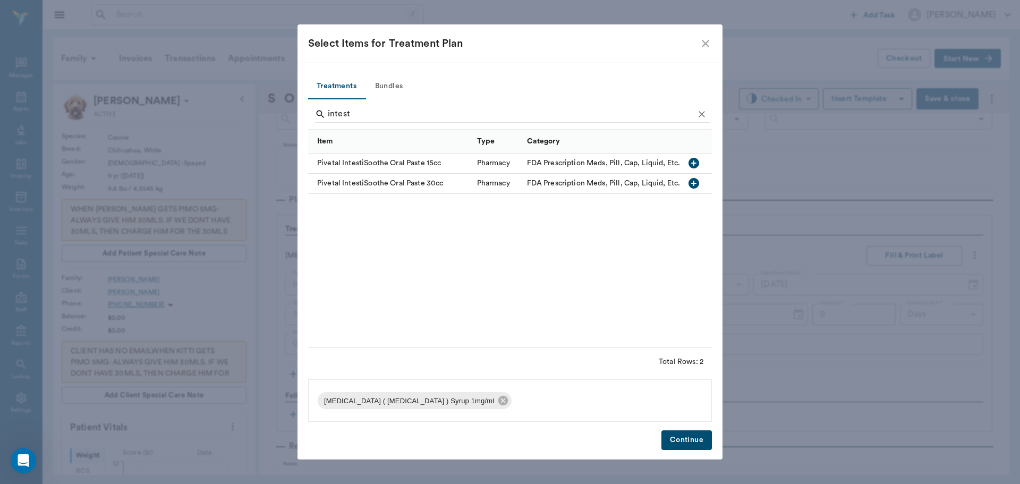
click at [692, 161] on icon "button" at bounding box center [694, 163] width 11 height 11
type input "i"
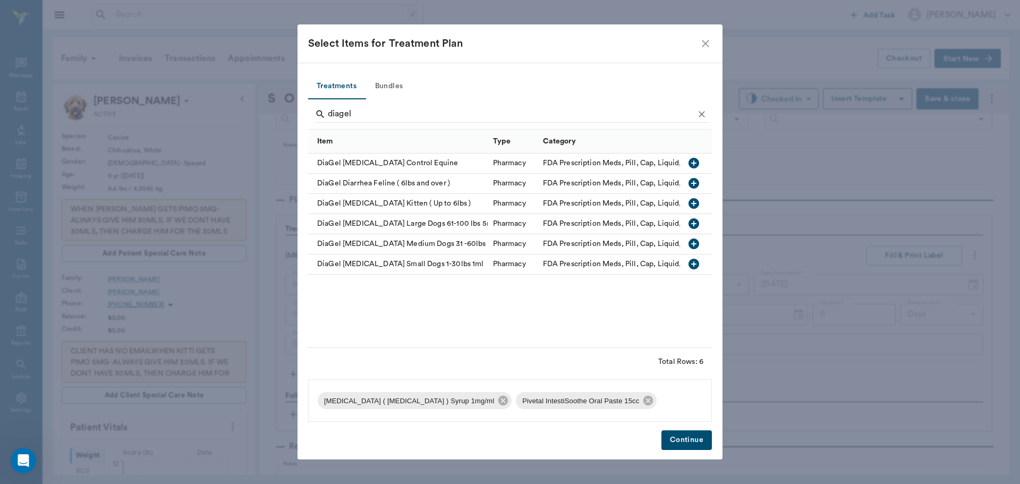
click at [694, 246] on icon "button" at bounding box center [694, 244] width 13 height 13
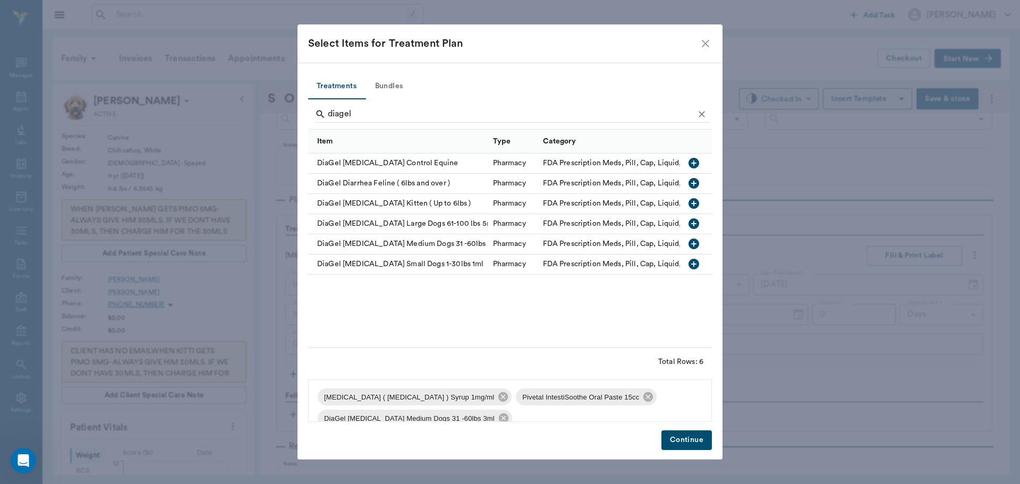
scroll to position [0, 0]
click at [386, 120] on input "diagel" at bounding box center [511, 114] width 366 height 17
type input "d"
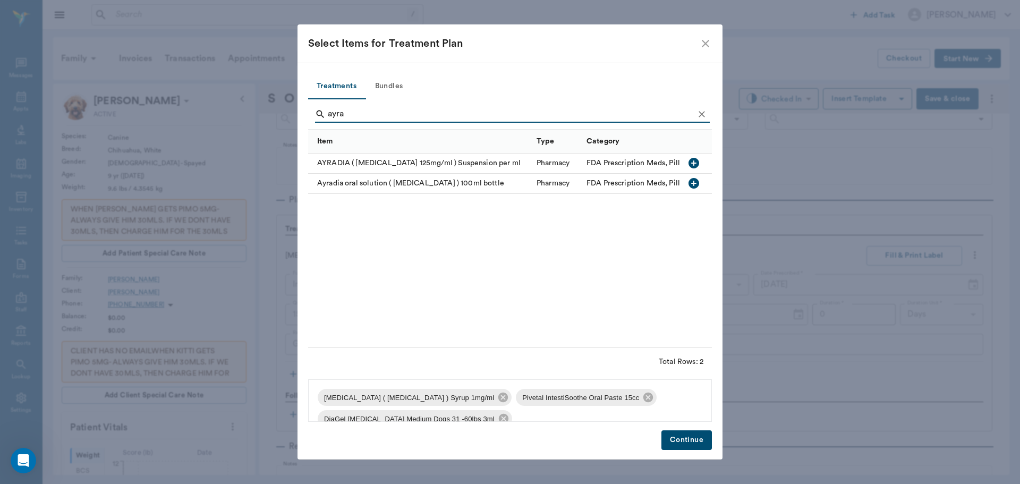
click at [696, 163] on icon "button" at bounding box center [694, 163] width 13 height 13
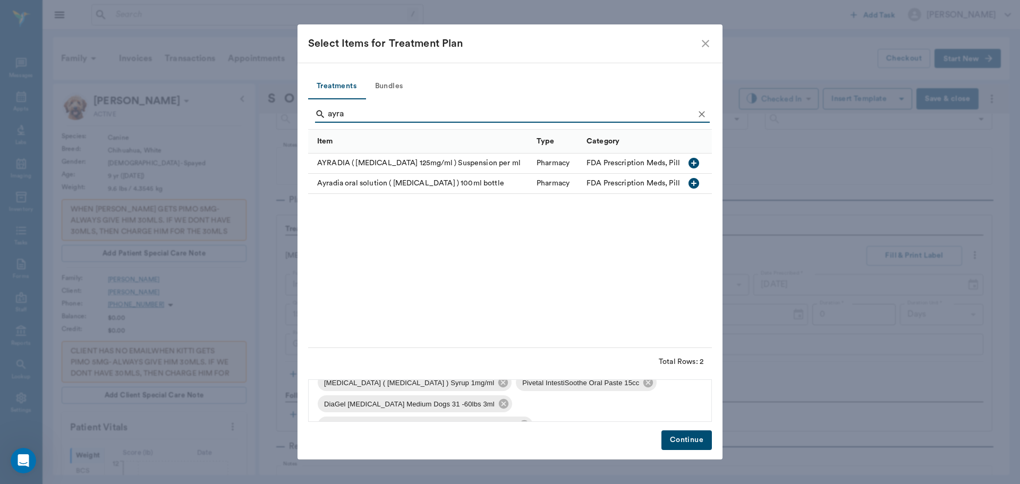
click at [384, 114] on input "ayra" at bounding box center [511, 114] width 366 height 17
type input "a"
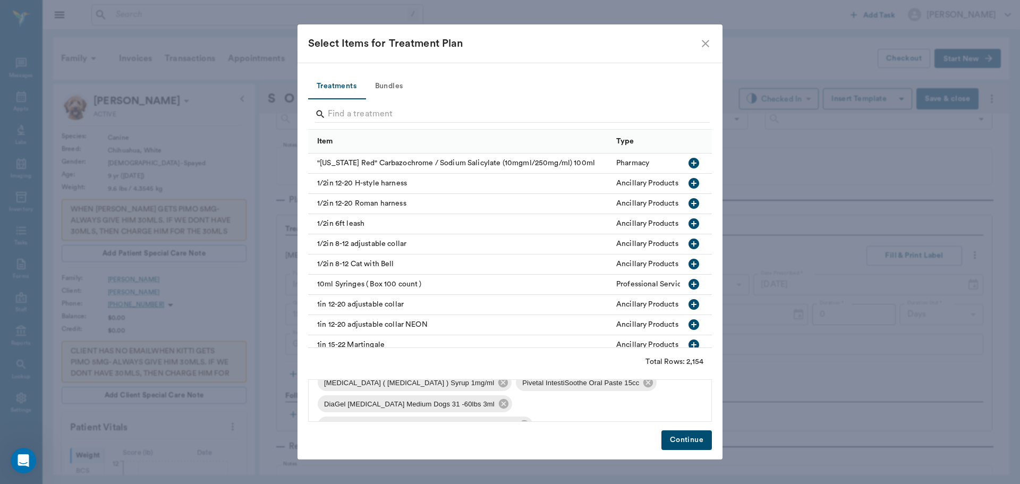
click at [706, 42] on icon "close" at bounding box center [705, 43] width 13 height 13
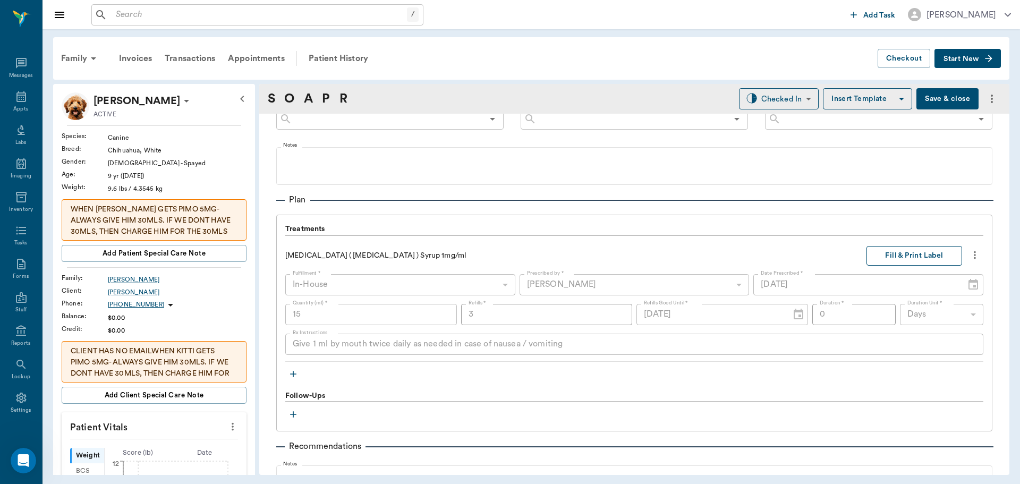
click at [887, 257] on button "Fill & Print Label" at bounding box center [915, 256] width 96 height 20
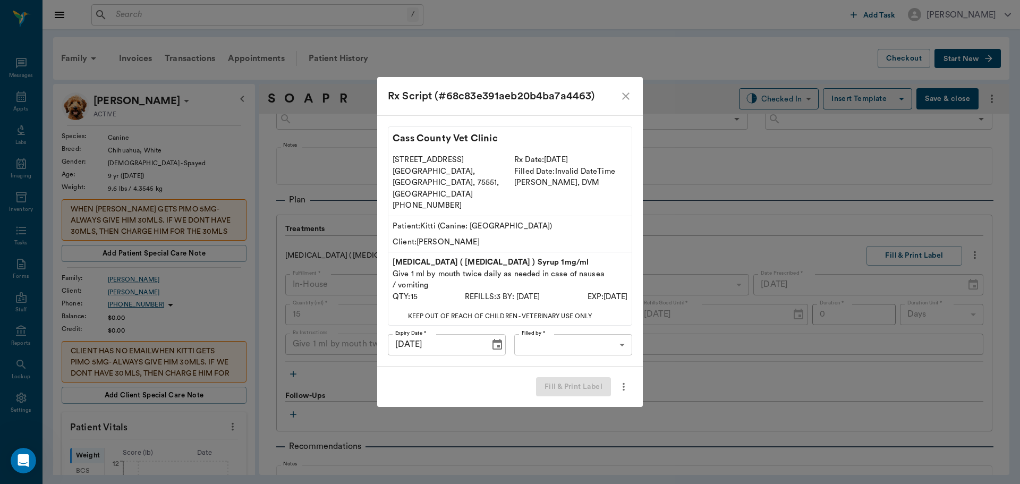
click at [553, 334] on body "/ ​ Add Task Dr. Bert Ellsworth Nectar Messages Appts Labs Imaging Inventory Ta…" at bounding box center [510, 242] width 1020 height 484
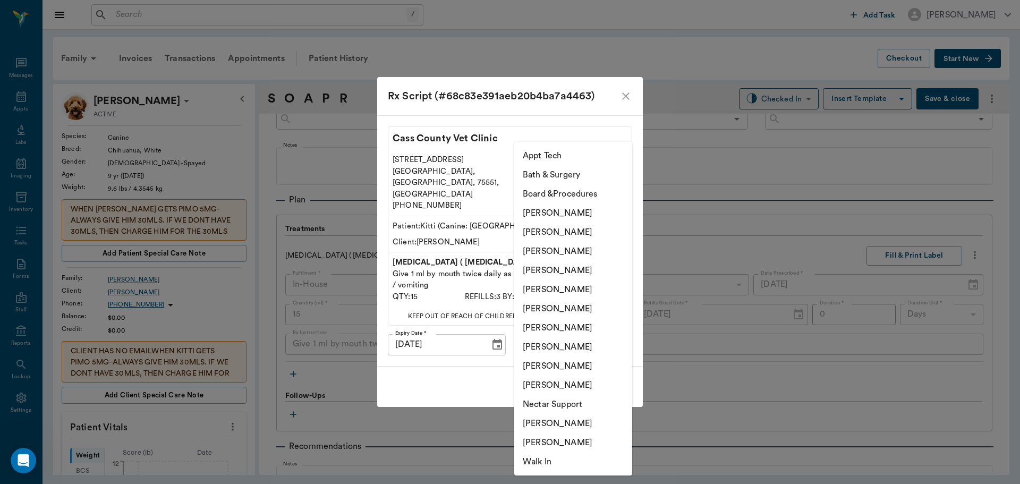
click at [537, 350] on li "Julie Dickerson" at bounding box center [573, 346] width 118 height 19
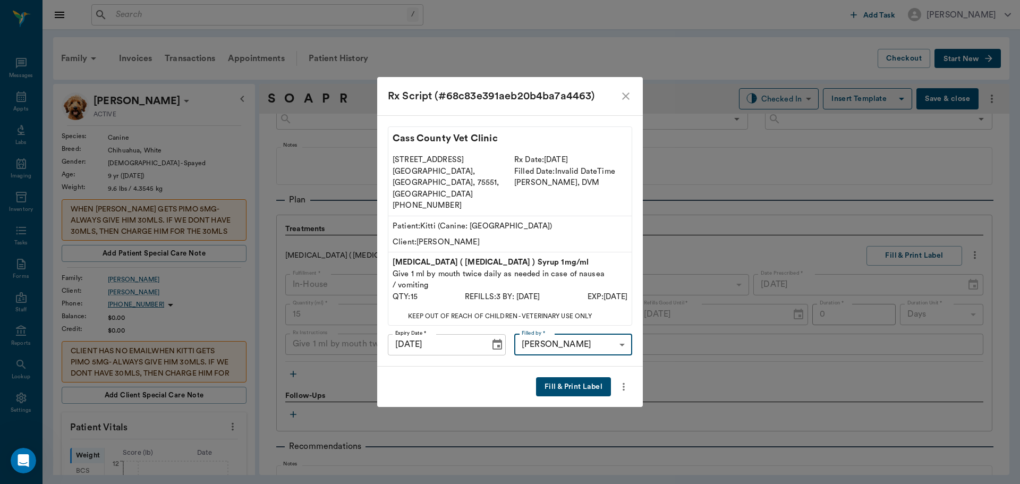
type input "63ec2e7e52e12b0ba117b124"
click at [578, 377] on button "Fill & Print Label" at bounding box center [573, 387] width 75 height 20
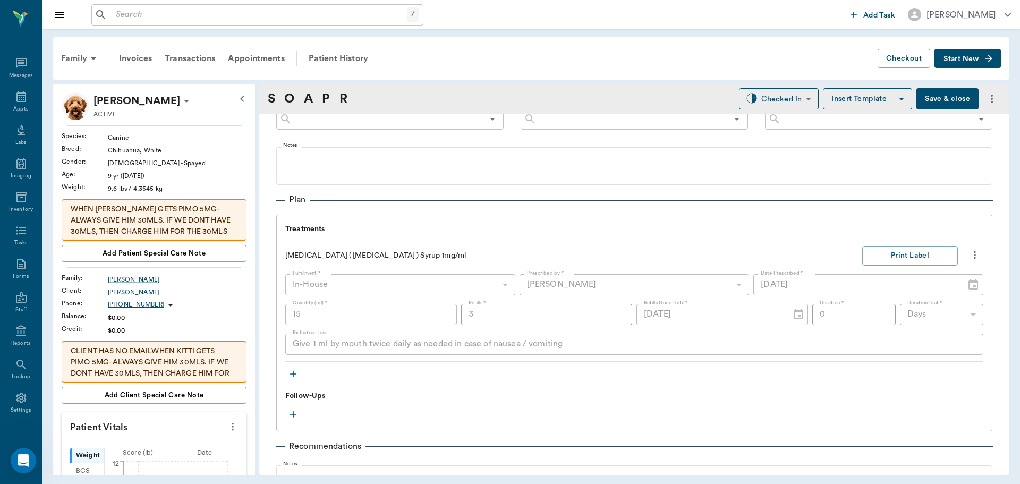
click at [292, 373] on icon "button" at bounding box center [293, 374] width 11 height 11
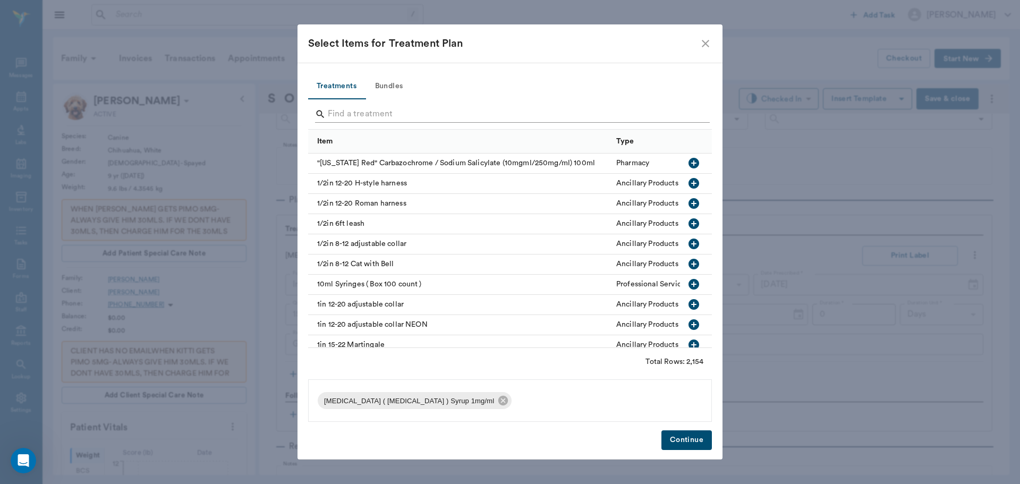
click at [365, 117] on input "Search" at bounding box center [511, 114] width 366 height 17
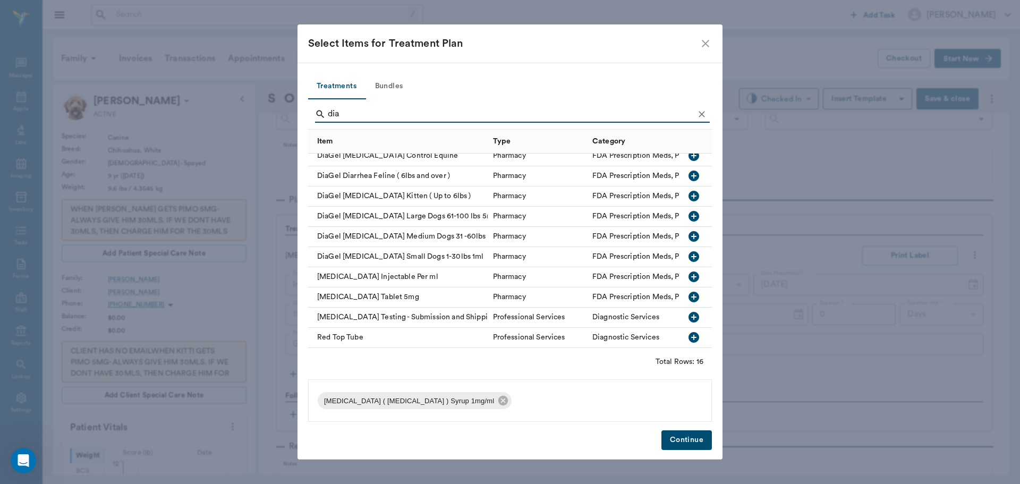
scroll to position [137, 0]
click at [689, 231] on icon "button" at bounding box center [694, 236] width 11 height 11
type input "d"
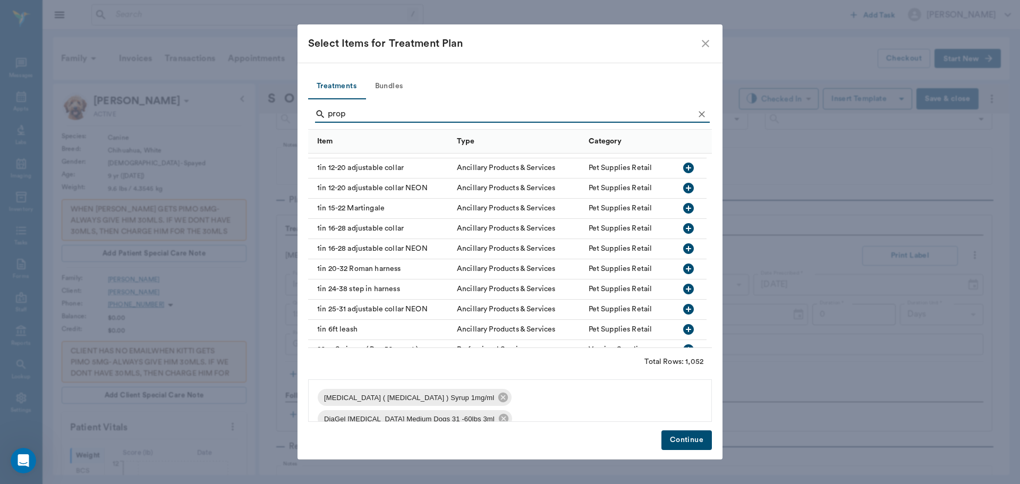
scroll to position [0, 0]
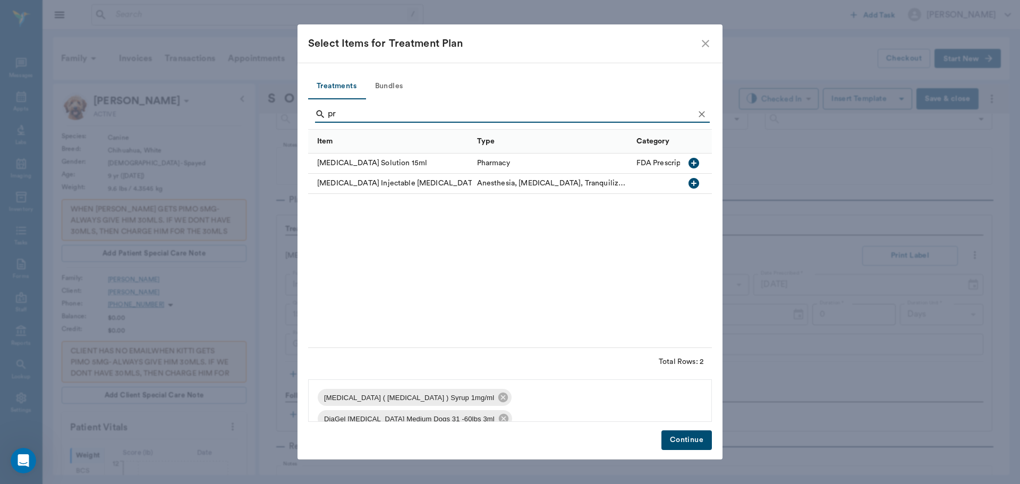
type input "p"
click at [696, 164] on icon "button" at bounding box center [694, 163] width 13 height 13
type input "i"
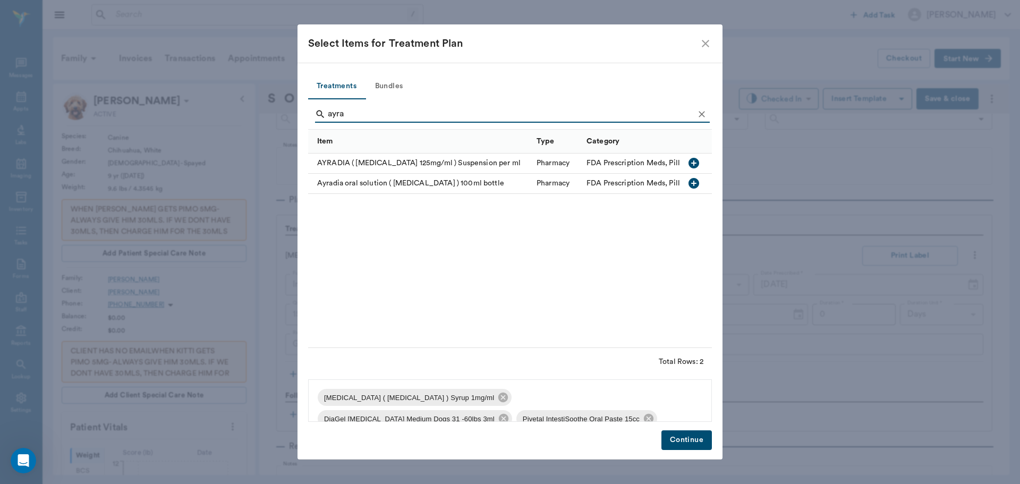
type input "ayra"
click at [691, 163] on icon "button" at bounding box center [694, 163] width 11 height 11
click at [696, 439] on button "Continue" at bounding box center [687, 440] width 50 height 20
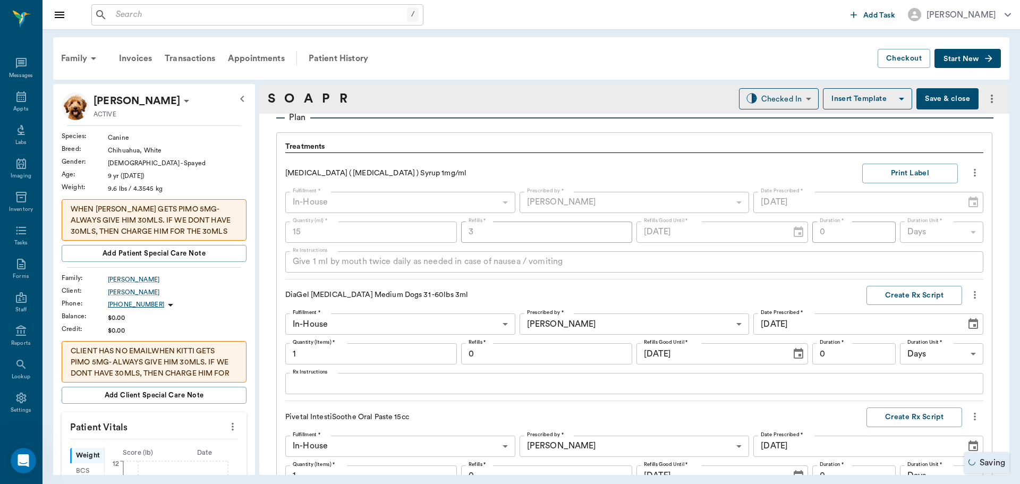
scroll to position [1029, 0]
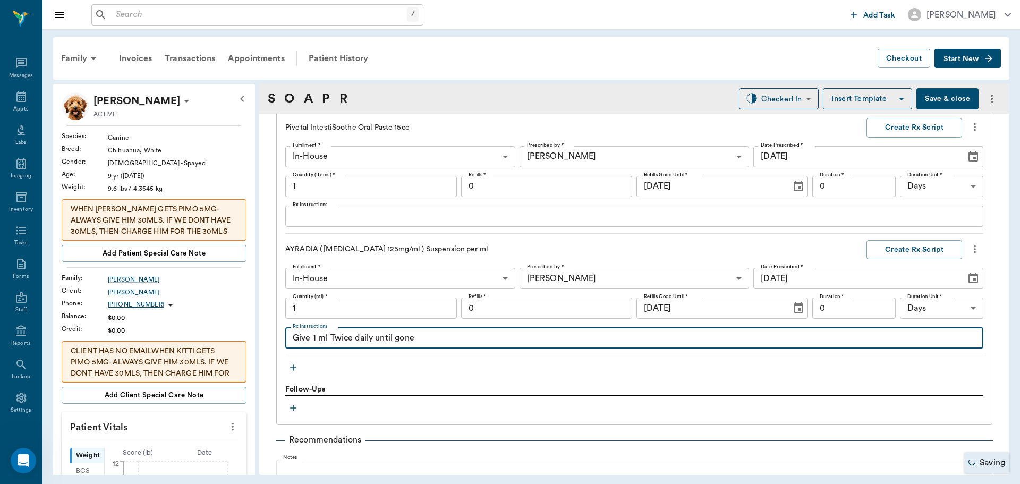
click at [316, 342] on textarea "Give 1 ml Twice daily until gone" at bounding box center [634, 338] width 683 height 12
click at [436, 343] on textarea "Give 0.9 ml Twice daily until gone" at bounding box center [634, 338] width 683 height 12
click at [373, 308] on input "1" at bounding box center [371, 308] width 172 height 21
click at [401, 340] on textarea "Give 0.9 ml Twice daily for 7 days for diarrhea and intestinal infections" at bounding box center [634, 338] width 683 height 12
type textarea "Give 0.9 ml Twice daily for 5 days for diarrhea and intestinal infections"
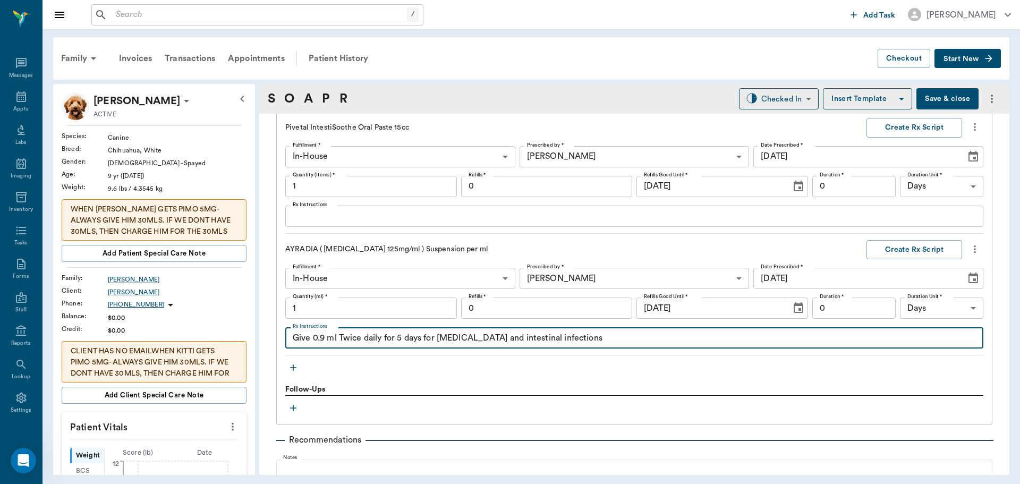
click at [317, 306] on input "1" at bounding box center [371, 308] width 172 height 21
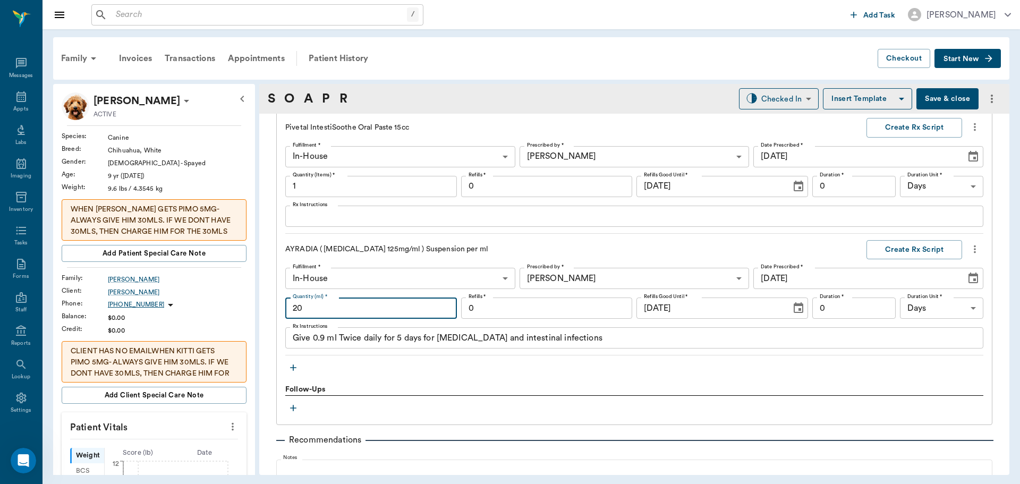
type input "20"
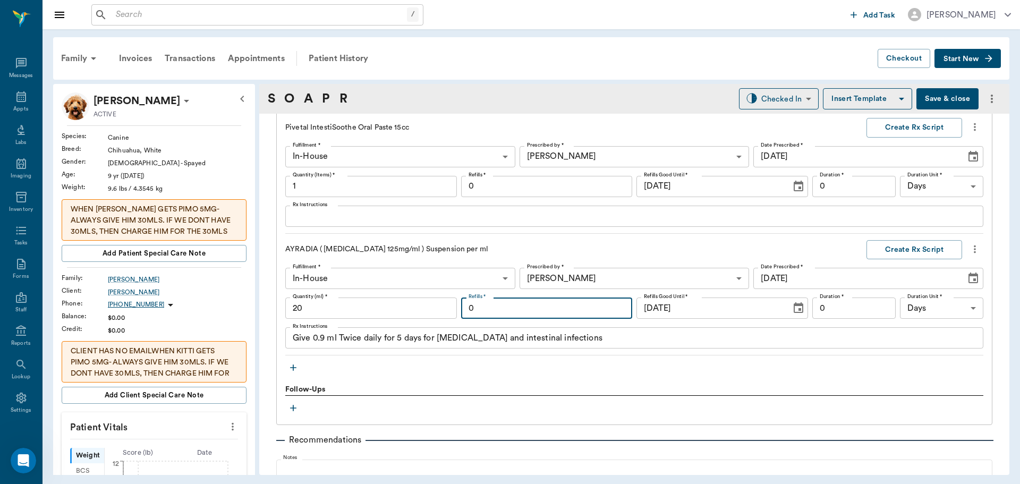
click at [551, 305] on input "0" at bounding box center [547, 308] width 172 height 21
type input "2"
click at [839, 306] on input "0" at bounding box center [854, 308] width 83 height 21
type input "5"
click at [899, 250] on button "Create Rx Script" at bounding box center [915, 250] width 96 height 20
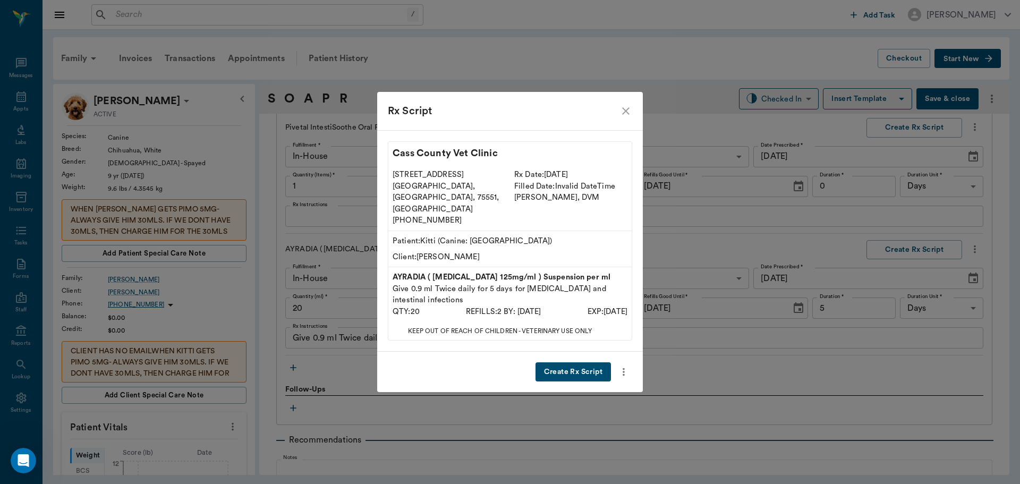
click at [560, 362] on button "Create Rx Script" at bounding box center [573, 372] width 75 height 20
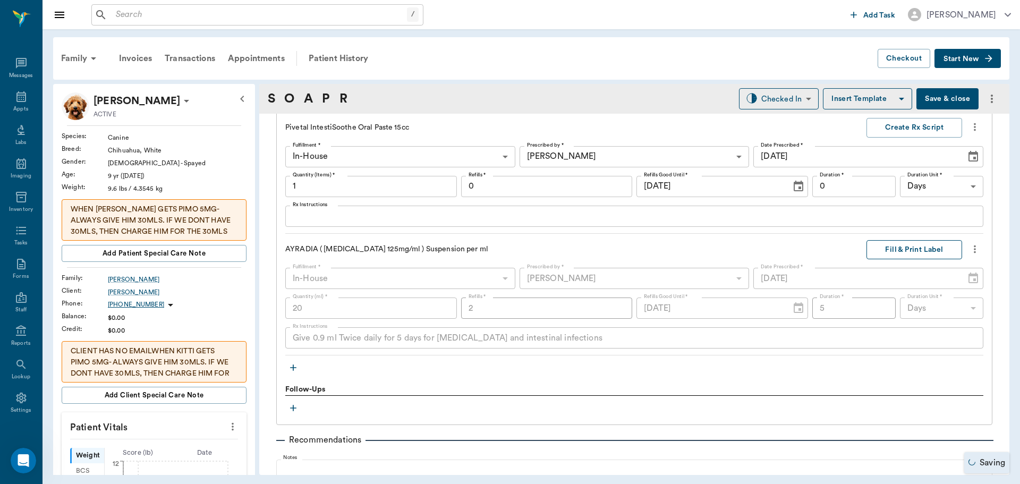
click at [909, 249] on button "Fill & Print Label" at bounding box center [915, 250] width 96 height 20
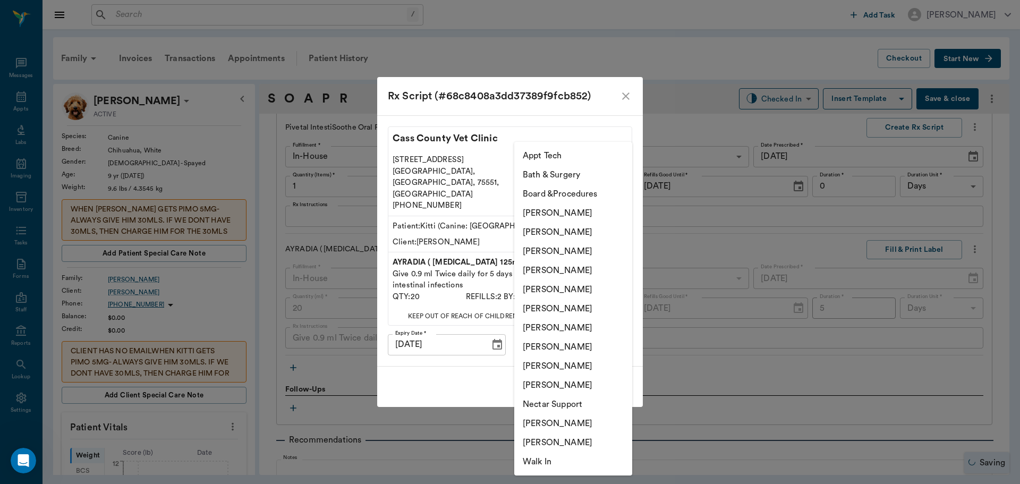
click at [586, 334] on body "/ ​ Add Task Dr. Bert Ellsworth Nectar Messages Appts Labs Imaging Inventory Ta…" at bounding box center [510, 242] width 1020 height 484
click at [577, 264] on li "[PERSON_NAME]" at bounding box center [573, 270] width 118 height 19
type input "63ec2f075fda476ae8351a4d"
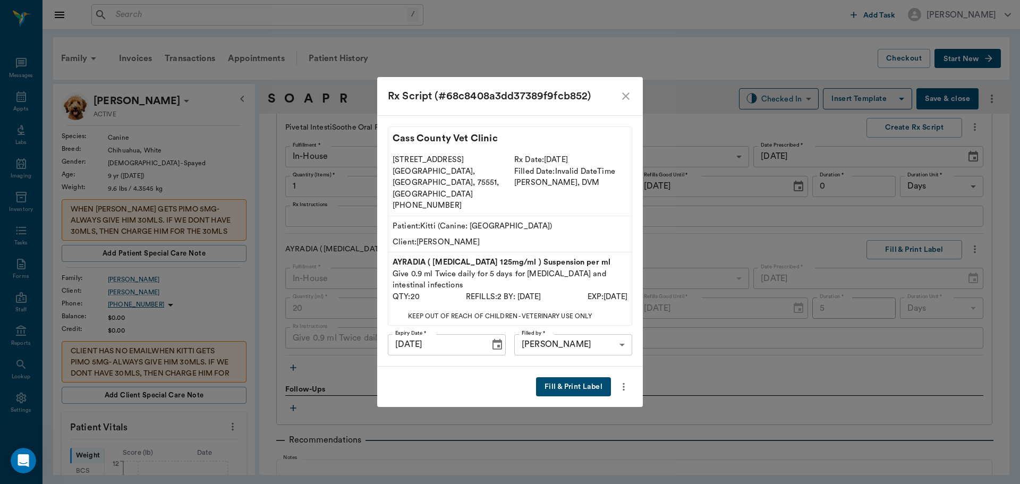
click at [587, 377] on button "Fill & Print Label" at bounding box center [573, 387] width 75 height 20
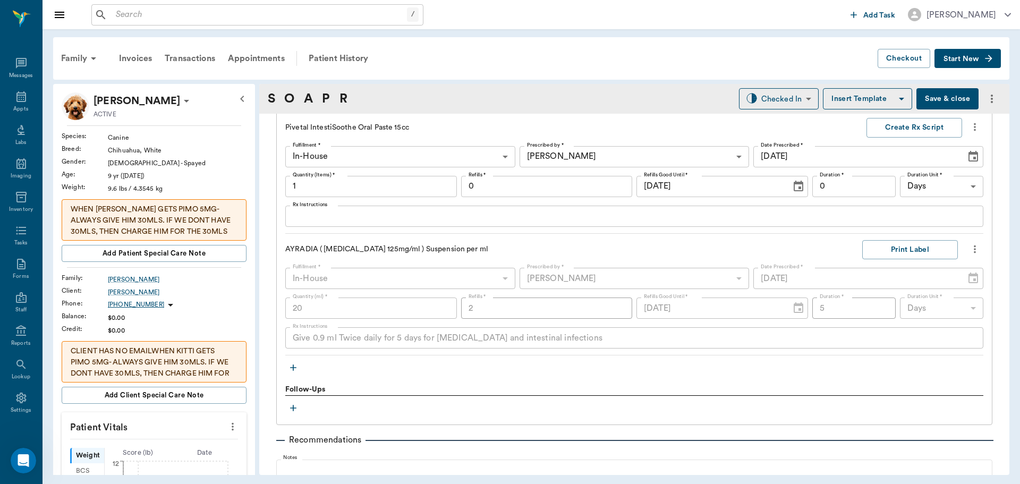
scroll to position [923, 0]
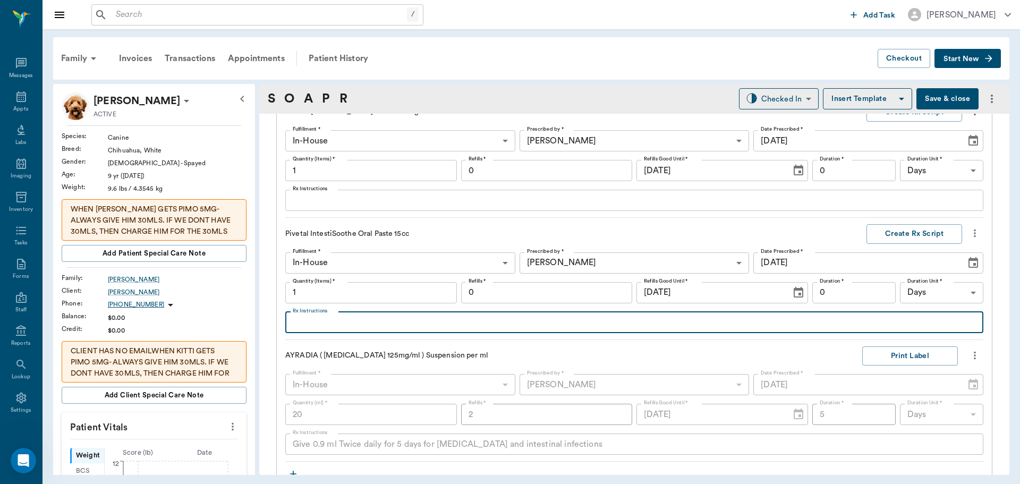
click at [320, 325] on textarea "Rx Instructions" at bounding box center [634, 322] width 683 height 12
type textarea "Give 1 cc by mouth 3 times a day until regular from diarrhea"
click at [914, 232] on button "Create Rx Script" at bounding box center [915, 234] width 96 height 20
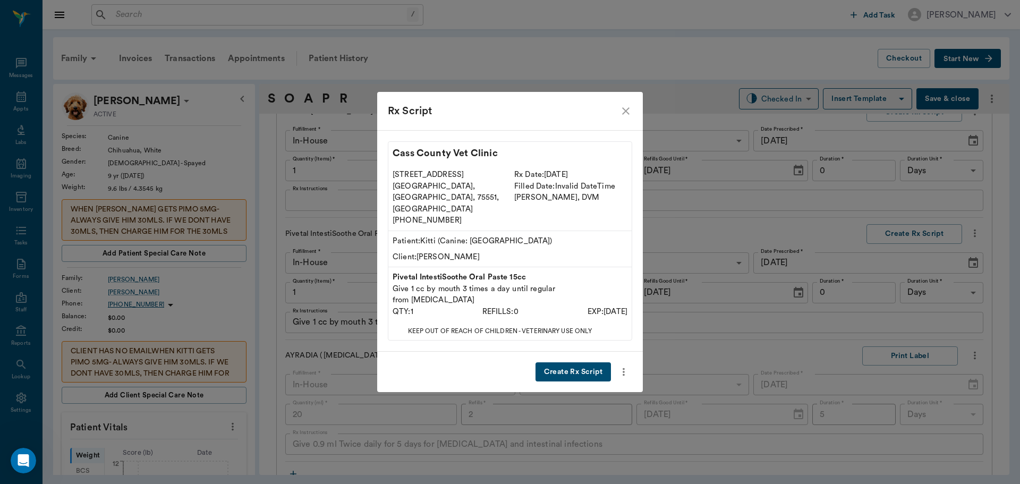
click at [562, 362] on button "Create Rx Script" at bounding box center [573, 372] width 75 height 20
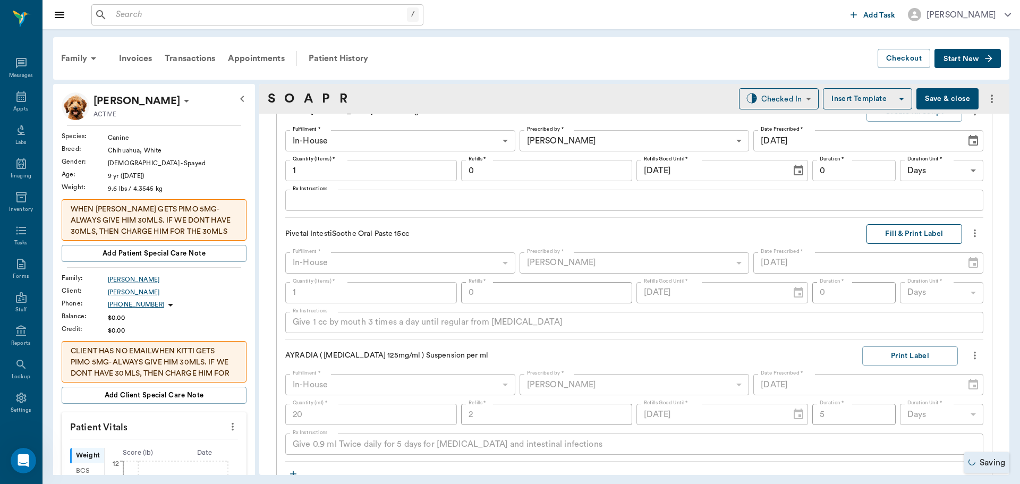
click at [907, 234] on button "Fill & Print Label" at bounding box center [915, 234] width 96 height 20
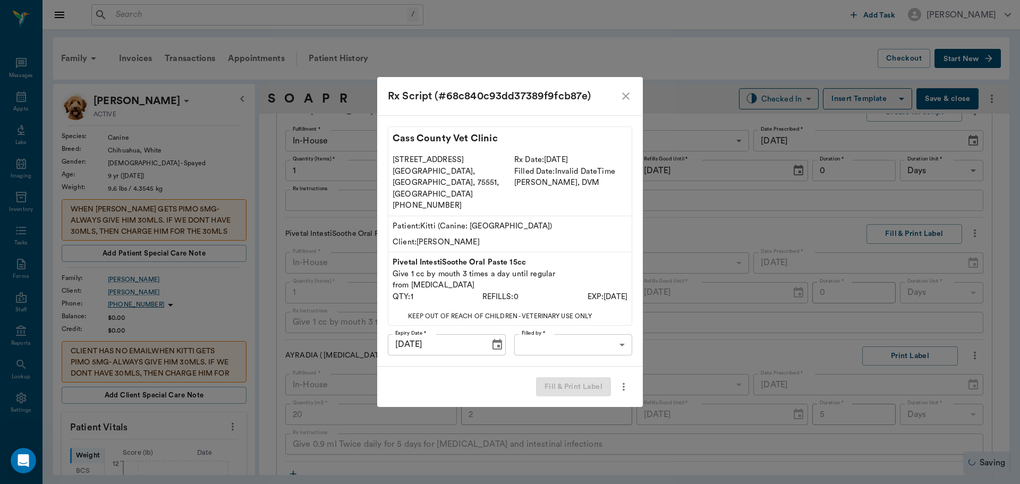
drag, startPoint x: 595, startPoint y: 312, endPoint x: 600, endPoint y: 331, distance: 19.2
click at [596, 315] on div "Cass County Vet Clinic 102 E. Pinecrest Dr. Atlanta, TX, 75551, USA (903) 796-4…" at bounding box center [510, 240] width 266 height 251
click at [600, 331] on body "/ ​ Add Task Dr. Bert Ellsworth Nectar Messages Appts Labs Imaging Inventory Ta…" at bounding box center [510, 242] width 1020 height 484
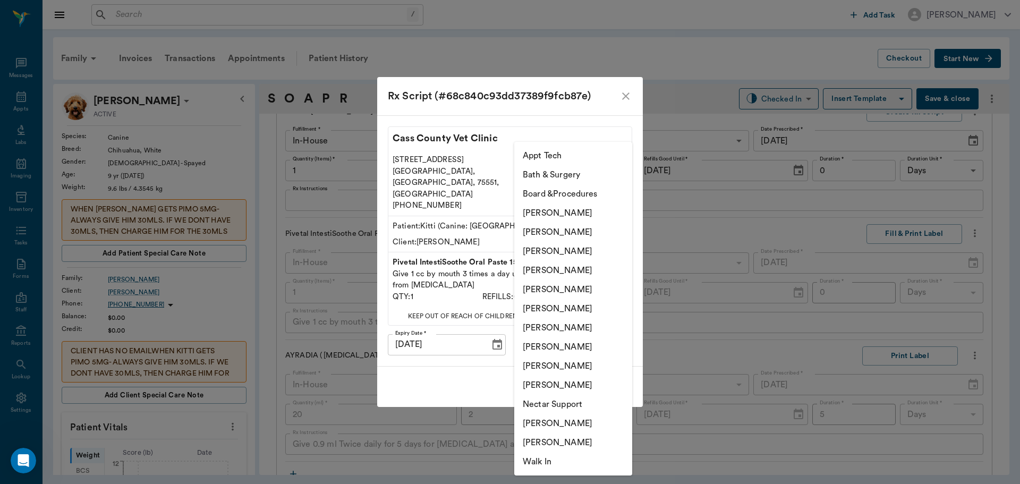
click at [567, 265] on li "[PERSON_NAME]" at bounding box center [573, 270] width 118 height 19
type input "63ec2f075fda476ae8351a4d"
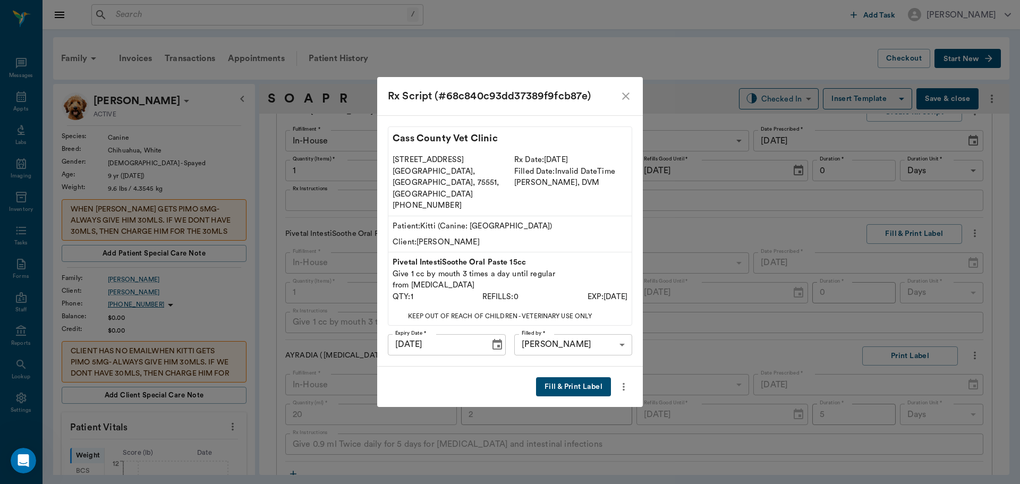
click at [574, 378] on button "Fill & Print Label" at bounding box center [573, 387] width 75 height 20
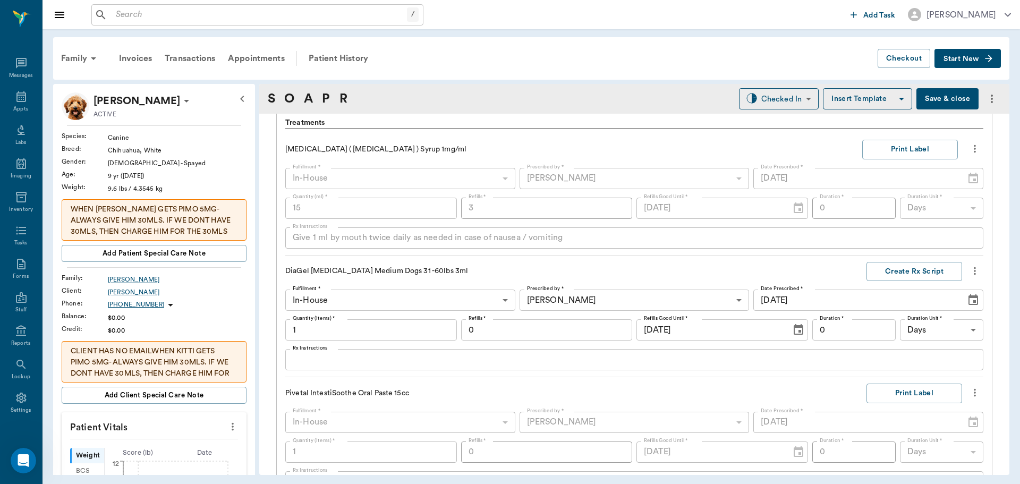
scroll to position [817, 0]
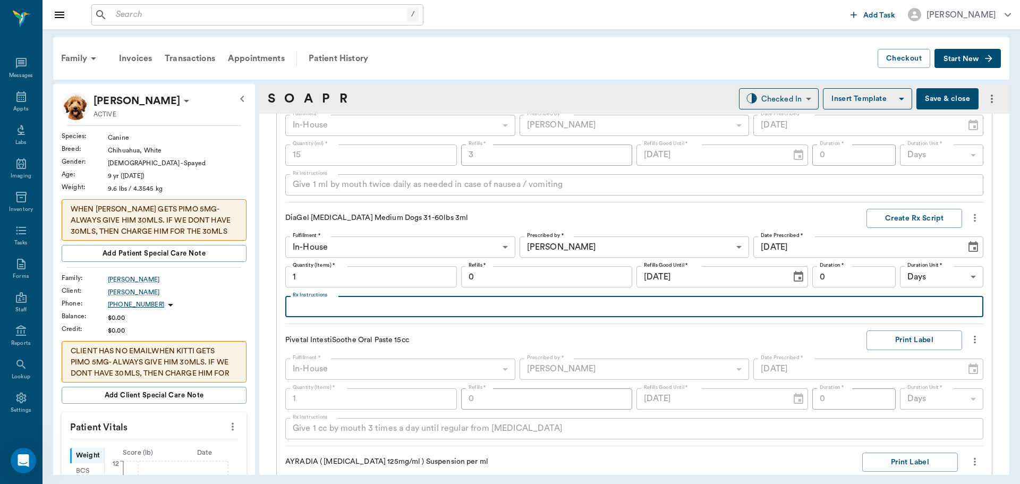
click at [323, 310] on textarea "Rx Instructions" at bounding box center [634, 307] width 683 height 12
type textarea "Give 1 cc by mouth for diarrhea"
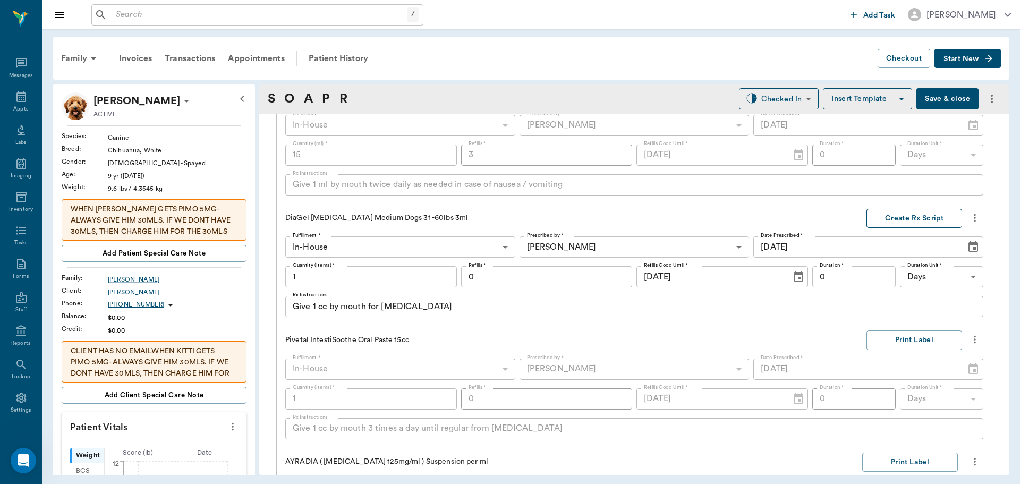
click at [898, 217] on button "Create Rx Script" at bounding box center [915, 219] width 96 height 20
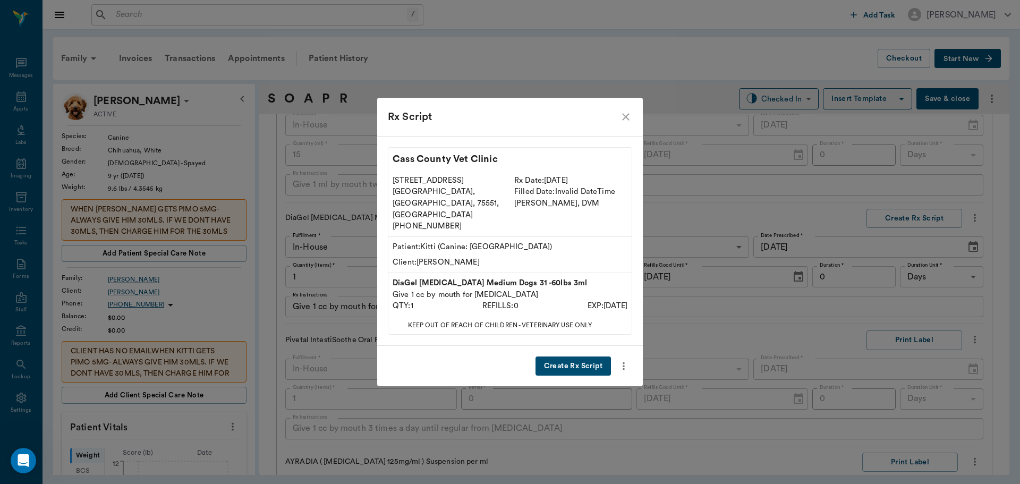
click at [563, 357] on button "Create Rx Script" at bounding box center [573, 367] width 75 height 20
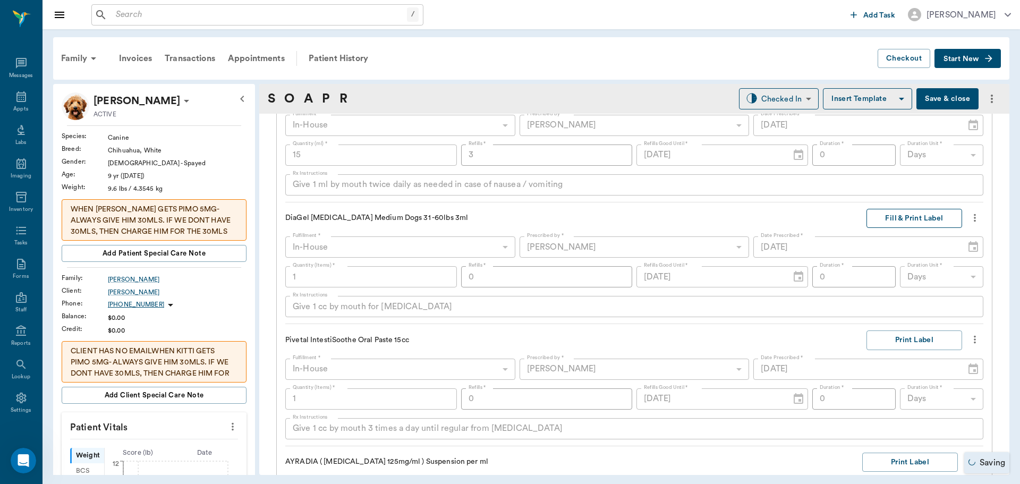
click at [922, 212] on button "Fill & Print Label" at bounding box center [915, 219] width 96 height 20
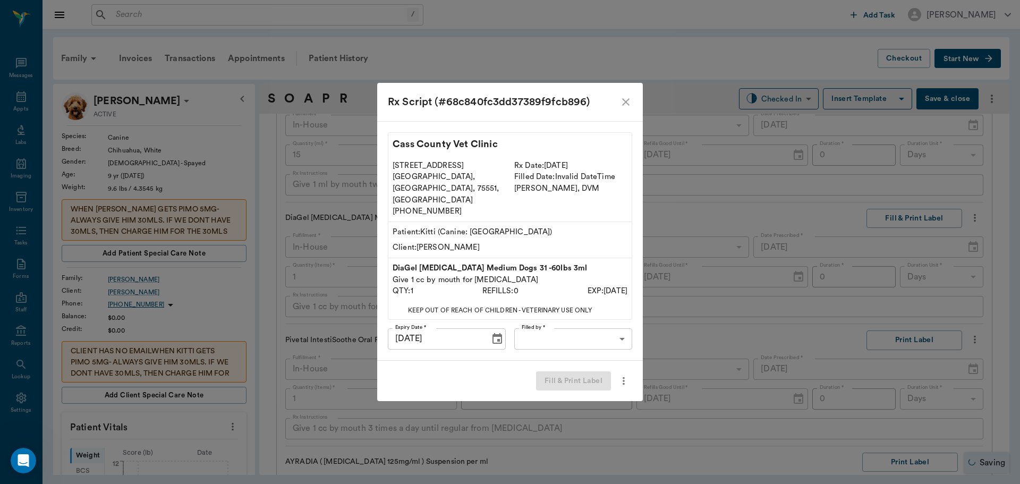
click at [615, 326] on body "/ ​ Add Task Dr. Bert Ellsworth Nectar Messages Appts Labs Imaging Inventory Ta…" at bounding box center [510, 242] width 1020 height 484
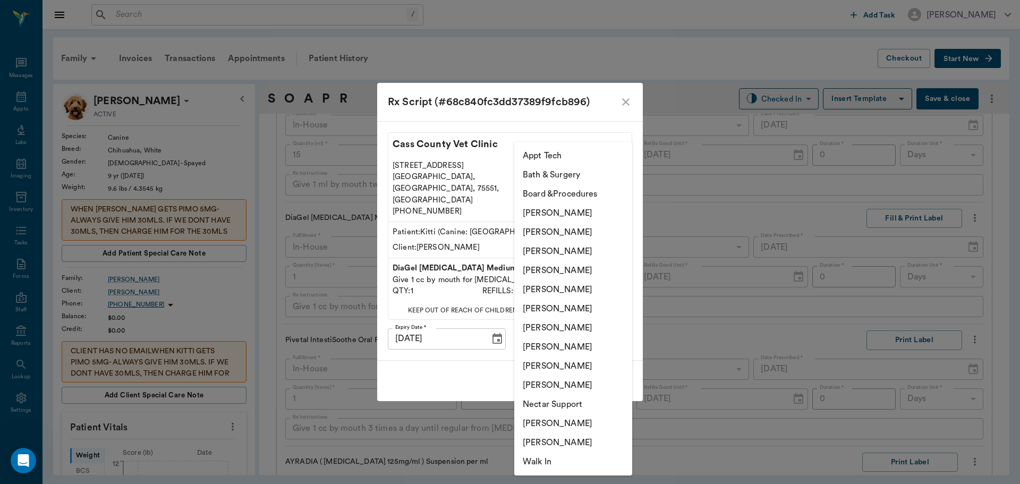
click at [564, 270] on li "[PERSON_NAME]" at bounding box center [573, 270] width 118 height 19
type input "63ec2f075fda476ae8351a4d"
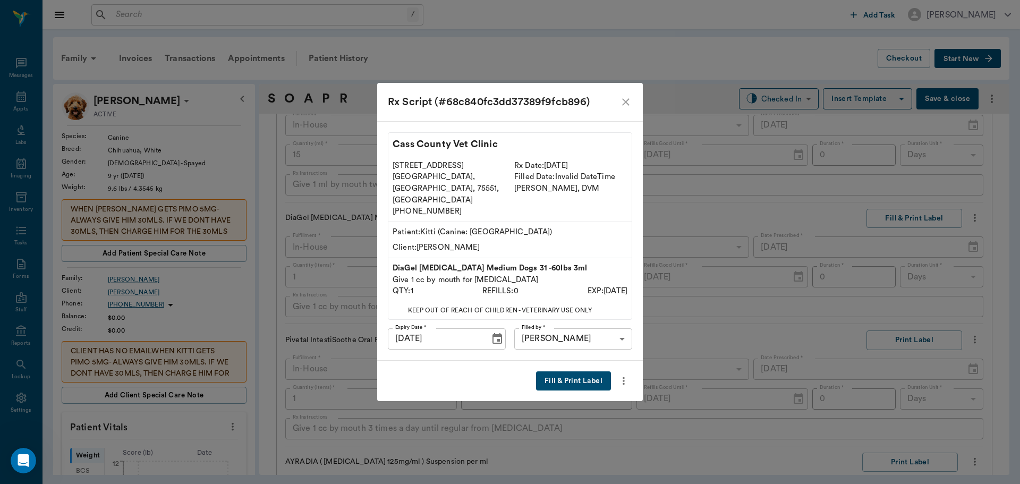
click at [574, 373] on button "Fill & Print Label" at bounding box center [573, 381] width 75 height 20
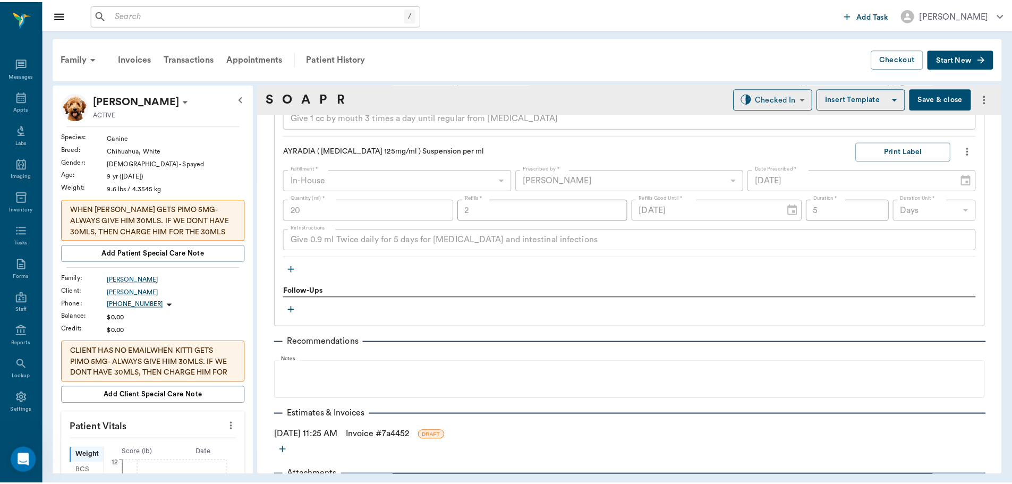
scroll to position [1109, 0]
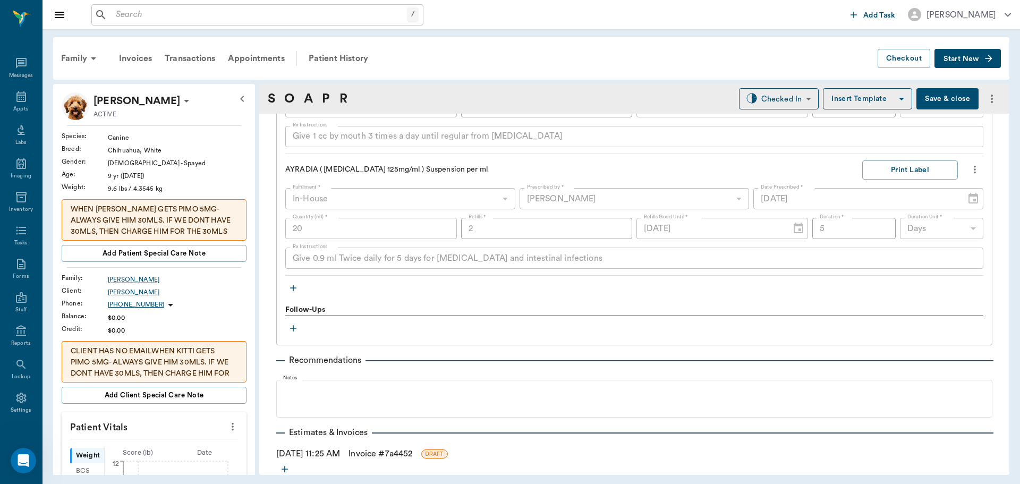
click at [292, 286] on icon "button" at bounding box center [293, 288] width 11 height 11
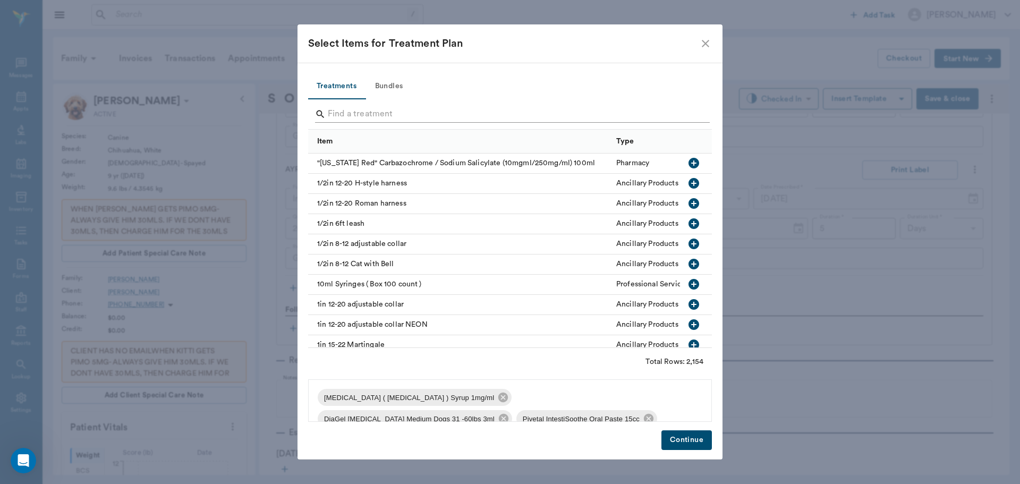
click at [369, 119] on input "Search" at bounding box center [511, 114] width 366 height 17
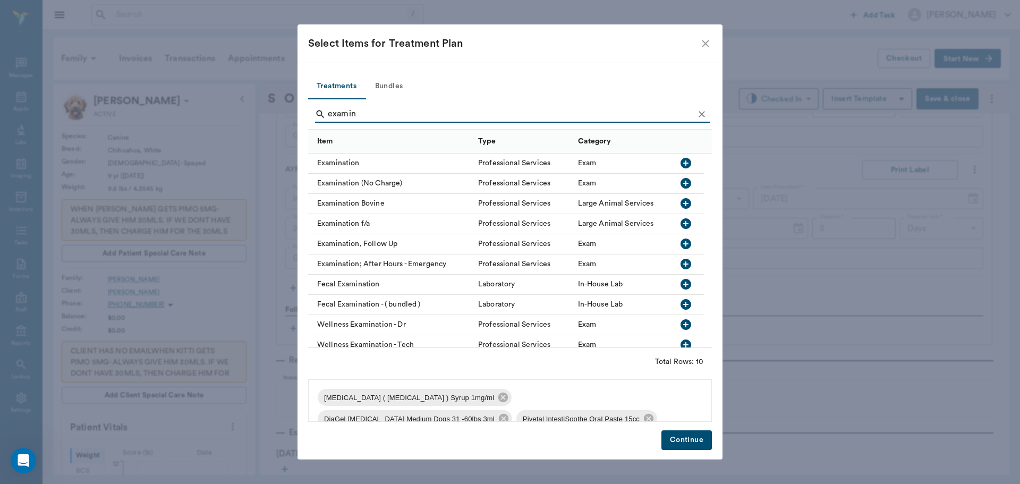
type input "examin"
click at [690, 163] on icon "button" at bounding box center [686, 163] width 11 height 11
click at [685, 438] on button "Continue" at bounding box center [687, 440] width 50 height 20
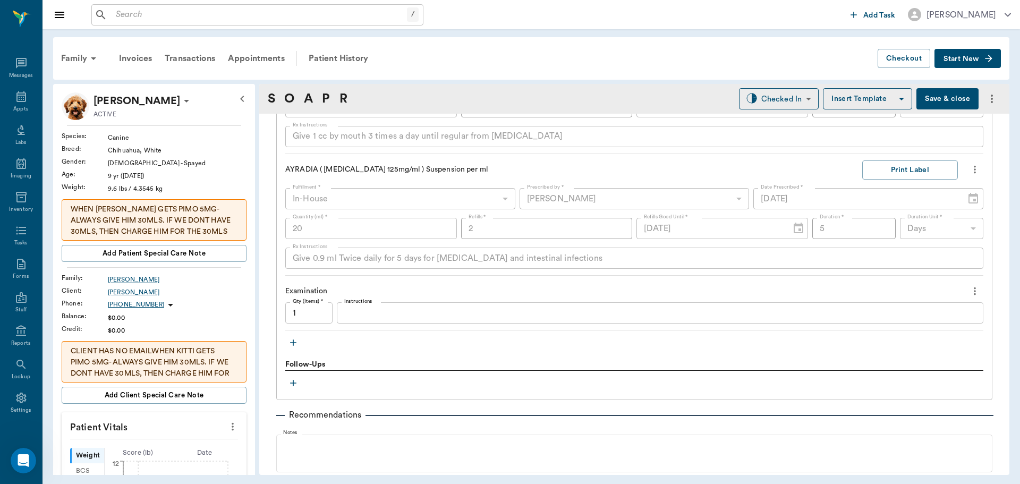
click at [941, 98] on button "Save & close" at bounding box center [948, 98] width 62 height 21
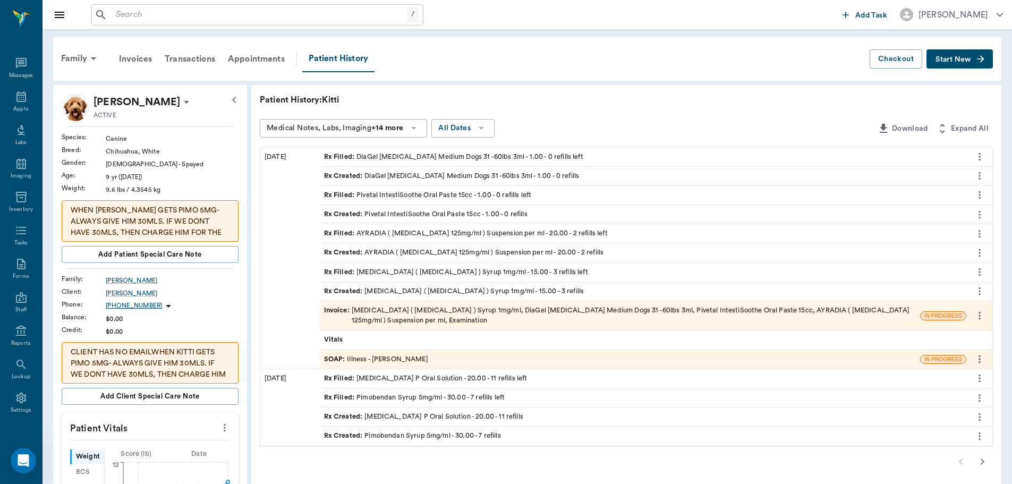
click at [464, 310] on div "Invoice : Metoclopramide ( Reglan ) Syrup 1mg/ml, DiaGel Diarrhea Medium Dogs 3…" at bounding box center [620, 316] width 592 height 20
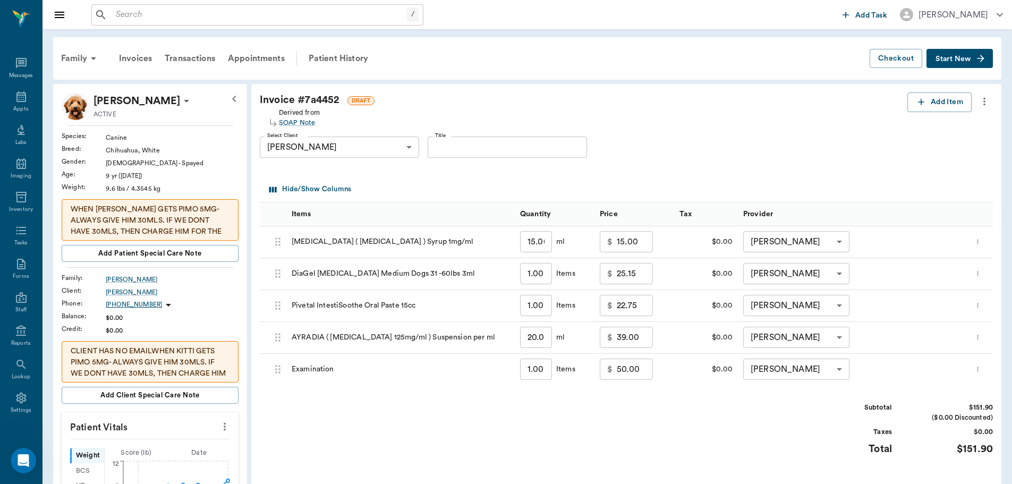
click at [633, 366] on input "50.00" at bounding box center [635, 369] width 36 height 21
type input "30.00"
click at [631, 414] on div "Subtotal $131.90 ($0.00 Discounted) Taxes $0.00 Total $131.90" at bounding box center [626, 435] width 733 height 65
click at [639, 342] on input "39.00" at bounding box center [635, 337] width 36 height 21
type input "30.00"
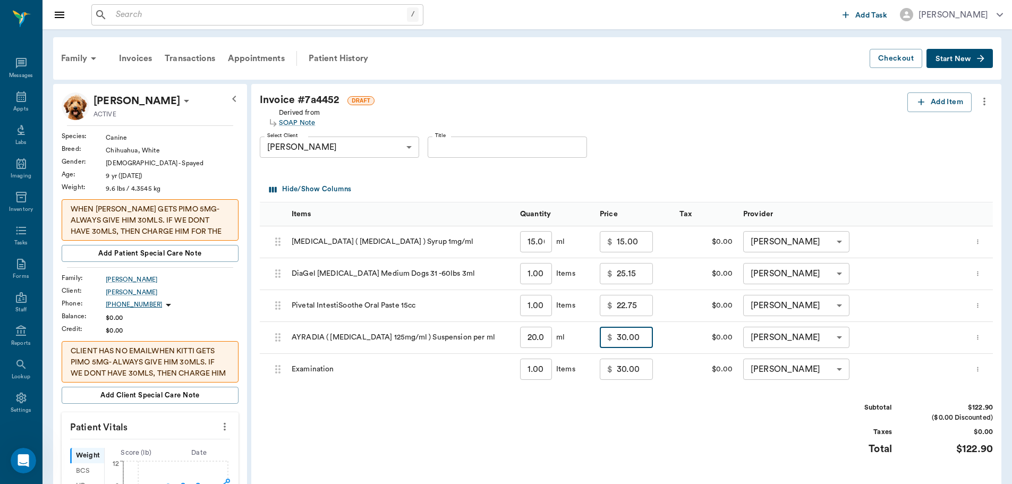
click at [652, 409] on div "Subtotal $122.90 ($0.00 Discounted) Taxes $0.00 Total $122.90" at bounding box center [626, 435] width 733 height 65
click at [939, 102] on button "Add Item" at bounding box center [940, 102] width 64 height 20
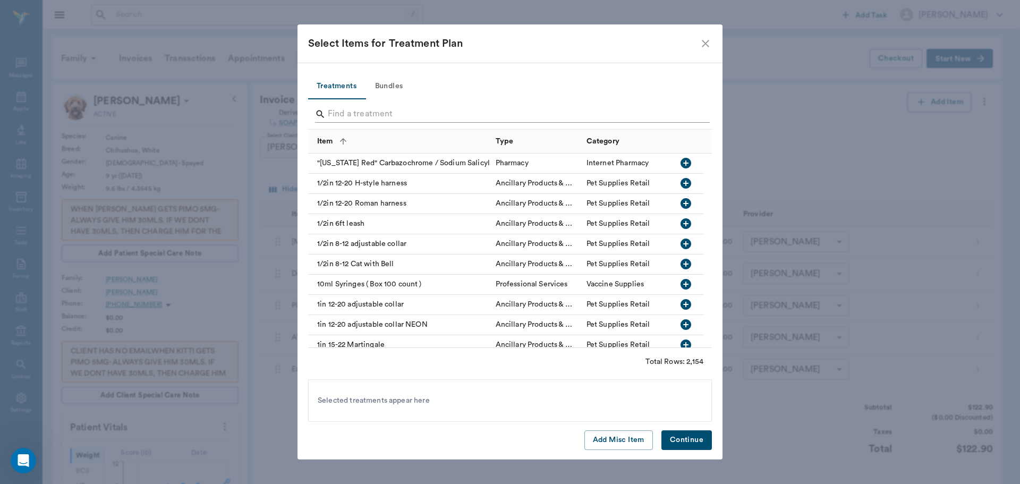
click at [377, 106] on input "Search" at bounding box center [511, 114] width 366 height 17
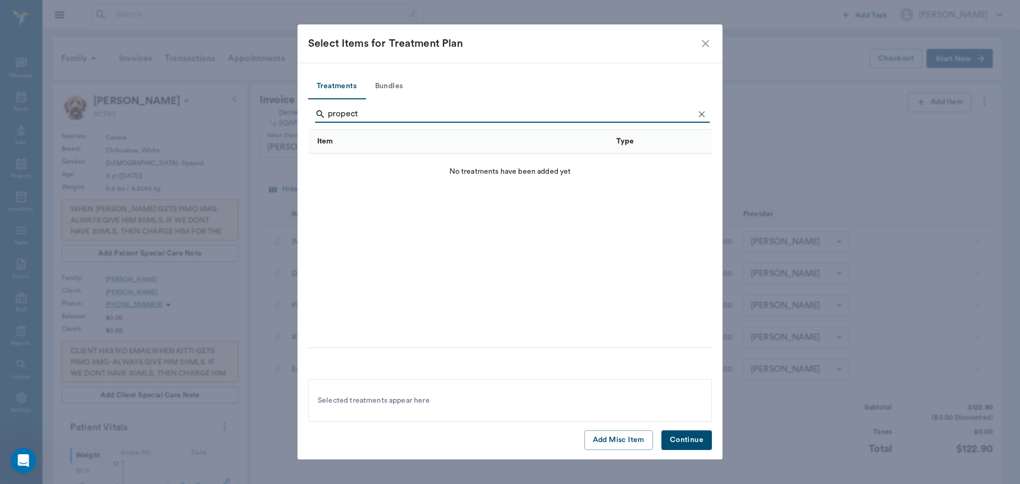
click at [343, 124] on div "propect" at bounding box center [512, 115] width 395 height 19
click at [343, 116] on input "propect" at bounding box center [511, 114] width 366 height 17
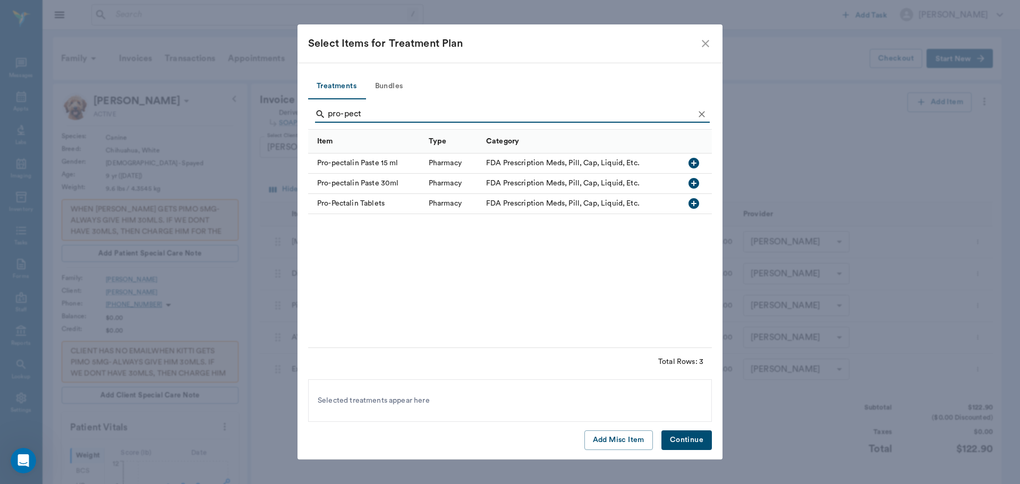
type input "pro-pect"
click at [690, 163] on icon "button" at bounding box center [694, 163] width 11 height 11
click at [692, 444] on button "Continue" at bounding box center [687, 440] width 50 height 20
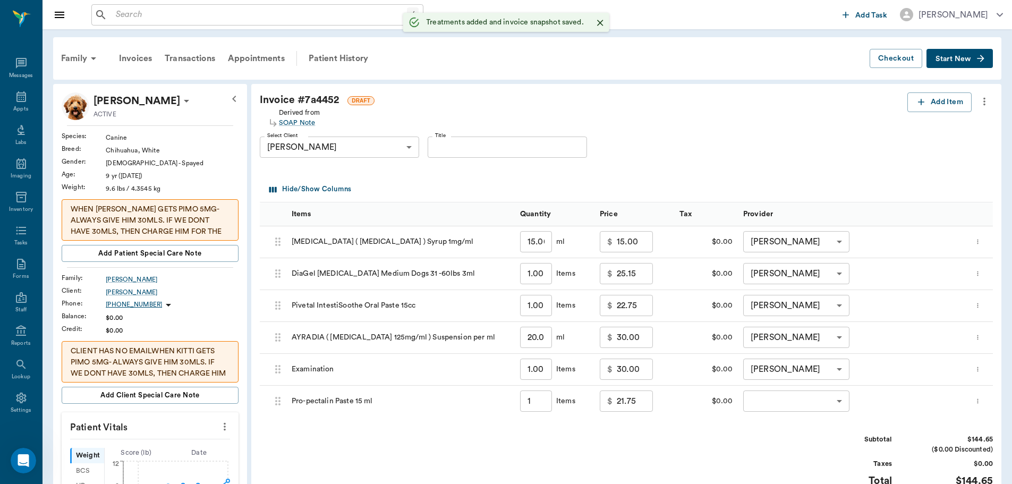
type input "1.00"
click at [979, 399] on icon "more" at bounding box center [978, 401] width 7 height 13
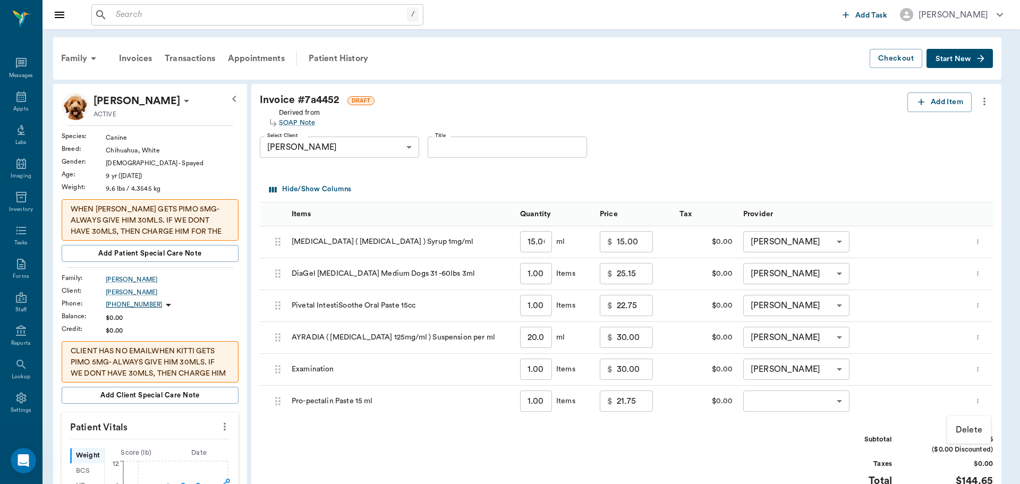
click at [967, 427] on p "Delete" at bounding box center [969, 430] width 27 height 13
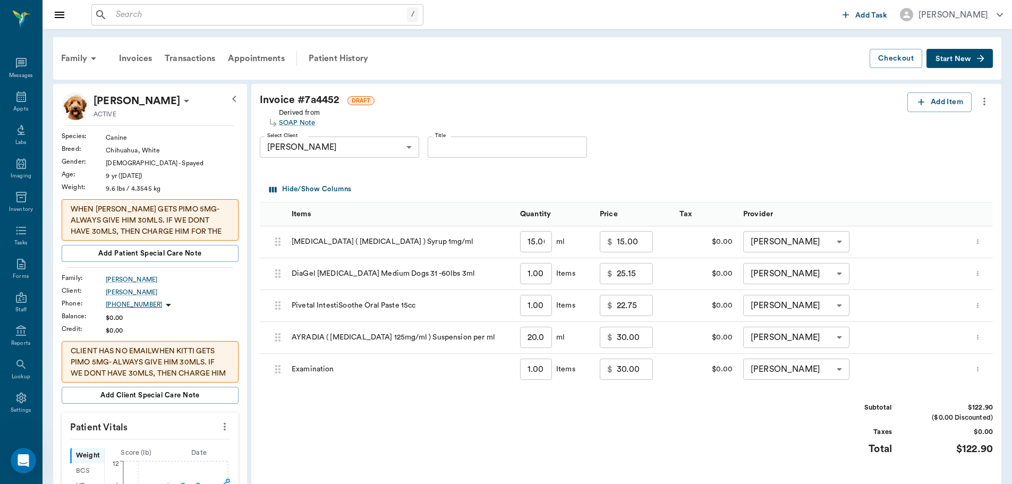
click at [624, 308] on input "22.75" at bounding box center [635, 305] width 36 height 21
type input "18.75"
click at [701, 138] on div "Select Client Dennis Fullen 63ec2ebf52e12b0ba117c7b3 Select Client Title Title" at bounding box center [618, 147] width 716 height 38
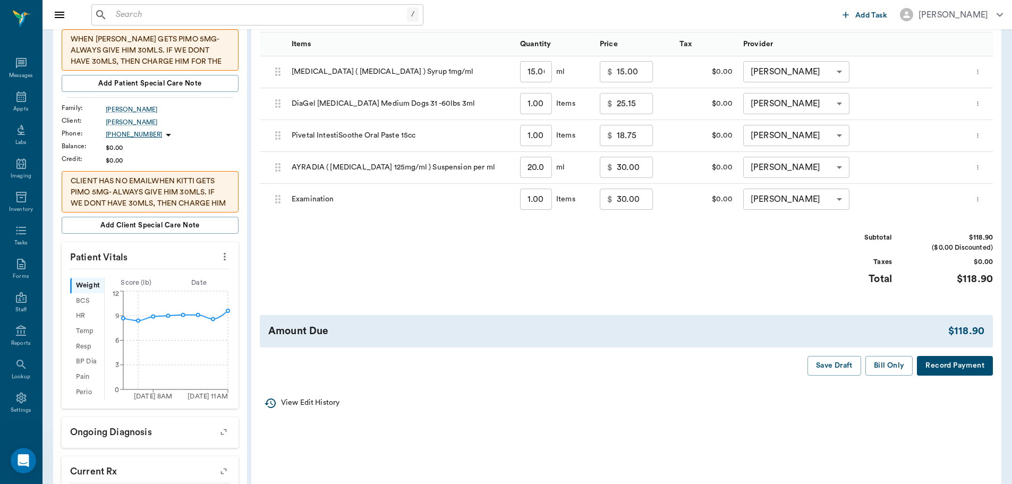
scroll to position [213, 0]
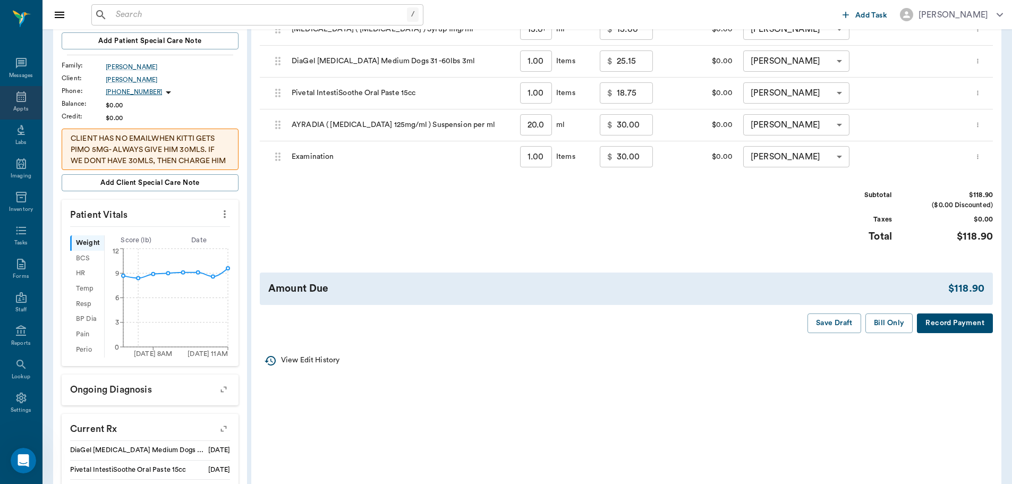
click at [19, 106] on div "Appts" at bounding box center [20, 109] width 15 height 8
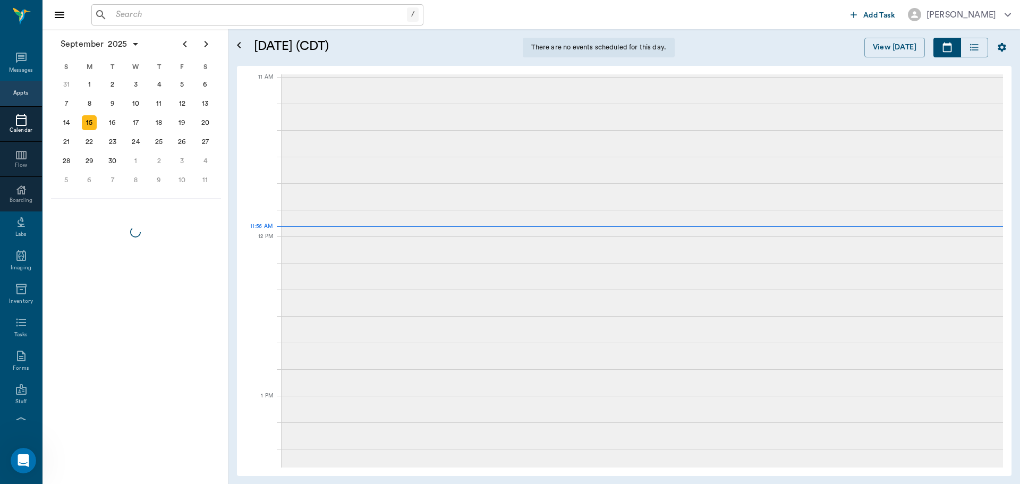
scroll to position [480, 0]
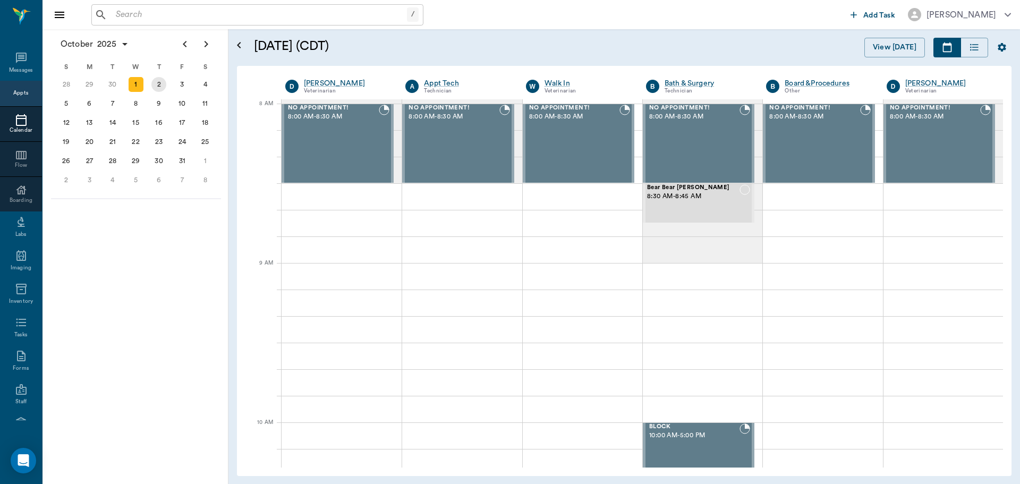
click at [155, 81] on div "2" at bounding box center [158, 84] width 15 height 15
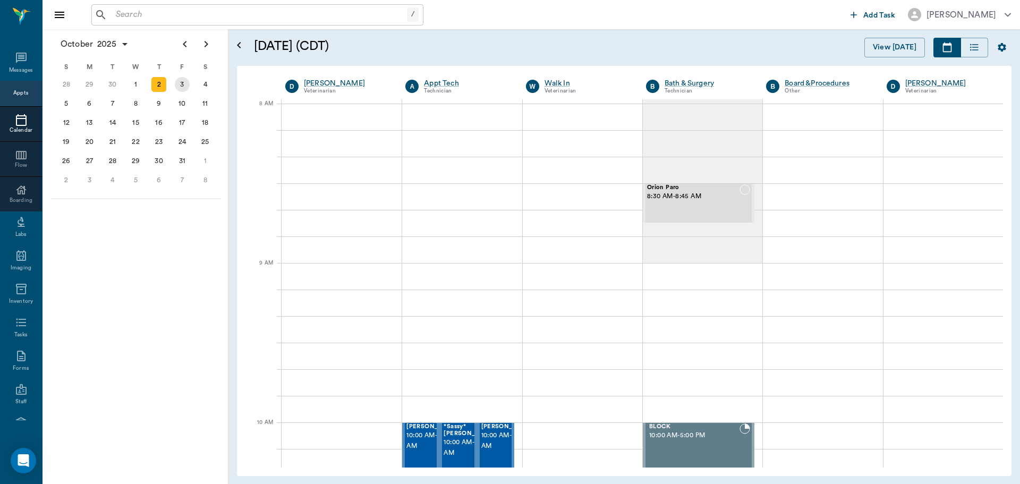
click at [181, 89] on div "3" at bounding box center [182, 84] width 15 height 15
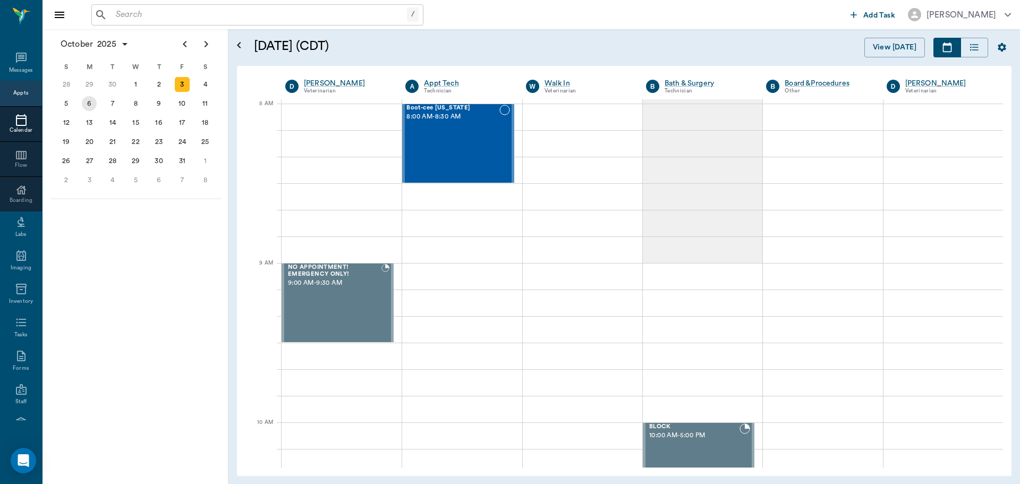
click at [96, 107] on div "6" at bounding box center [89, 103] width 15 height 15
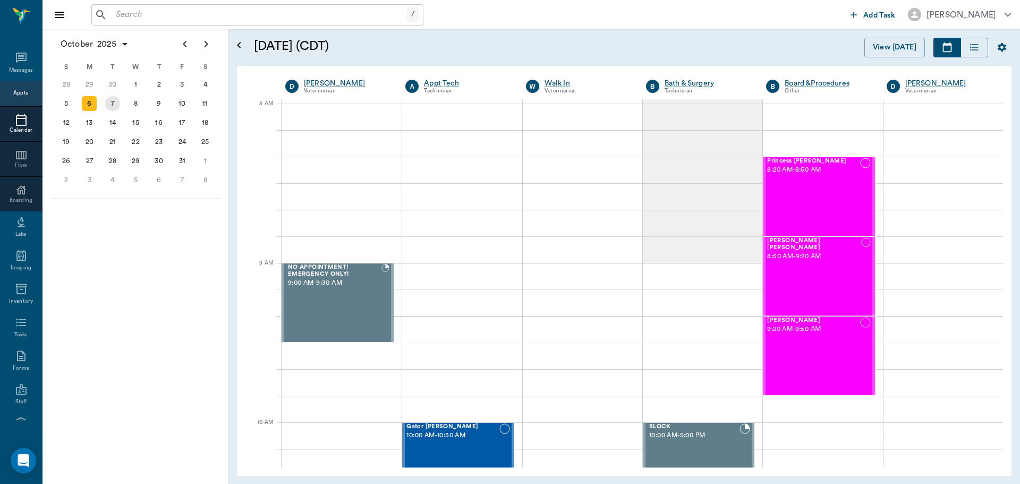
click at [121, 105] on div "7" at bounding box center [112, 103] width 23 height 19
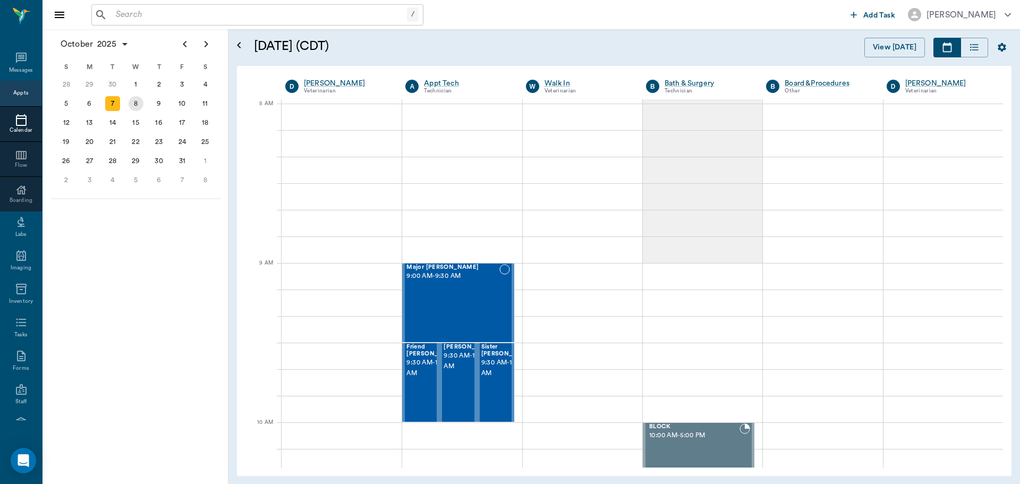
click at [140, 105] on div "8" at bounding box center [136, 103] width 15 height 15
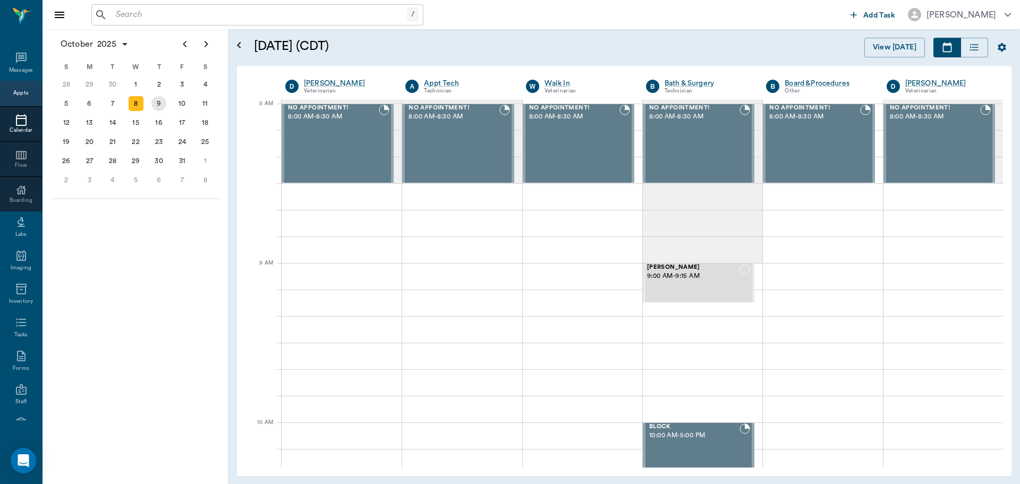
click at [151, 105] on div "9" at bounding box center [158, 103] width 23 height 19
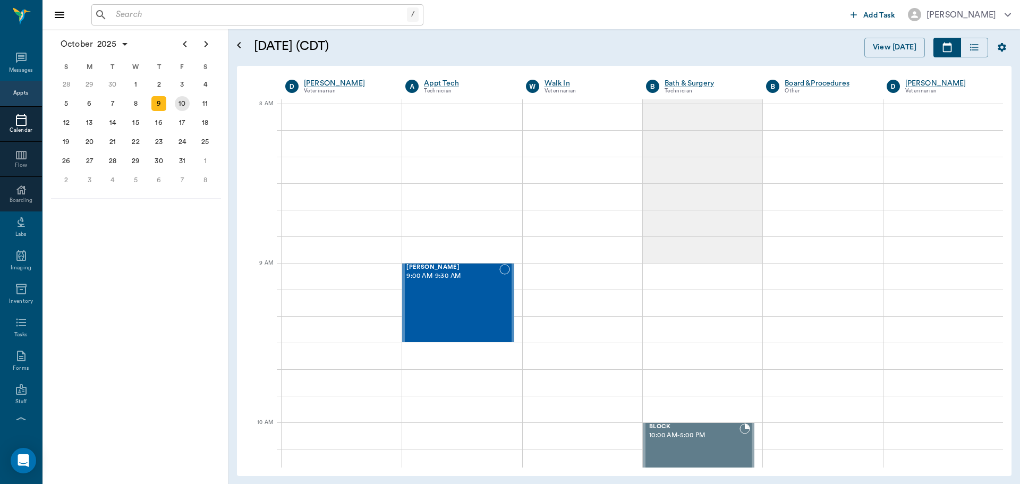
click at [174, 105] on div "10" at bounding box center [182, 103] width 23 height 19
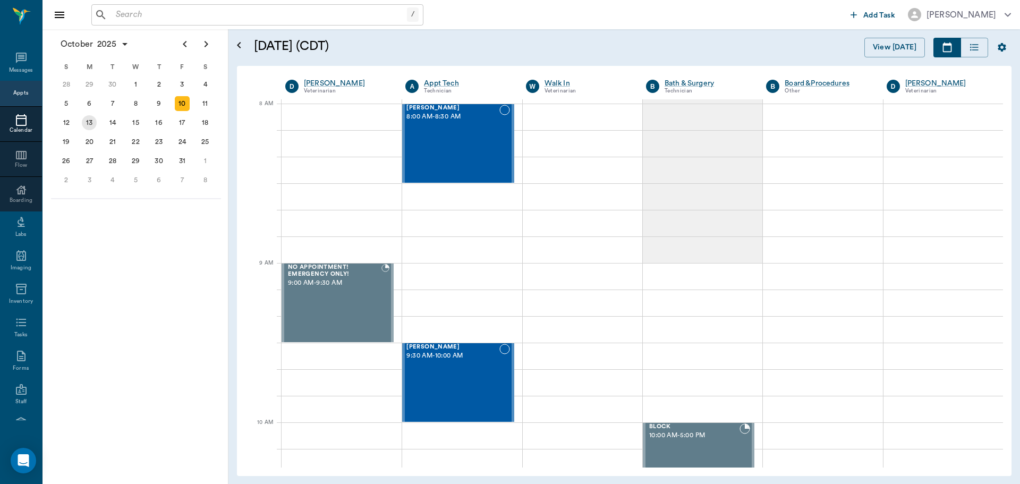
click at [90, 129] on div "13" at bounding box center [89, 122] width 15 height 15
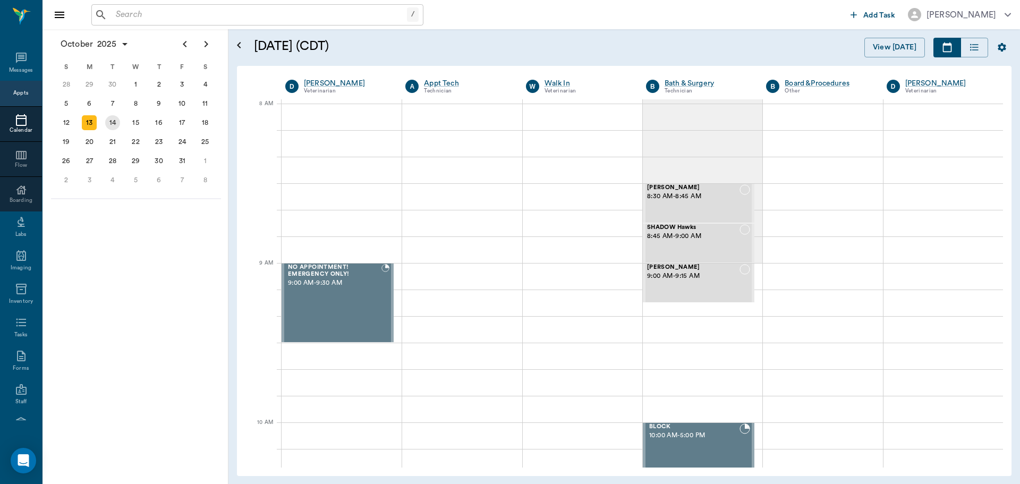
click at [109, 125] on div "14" at bounding box center [112, 122] width 15 height 15
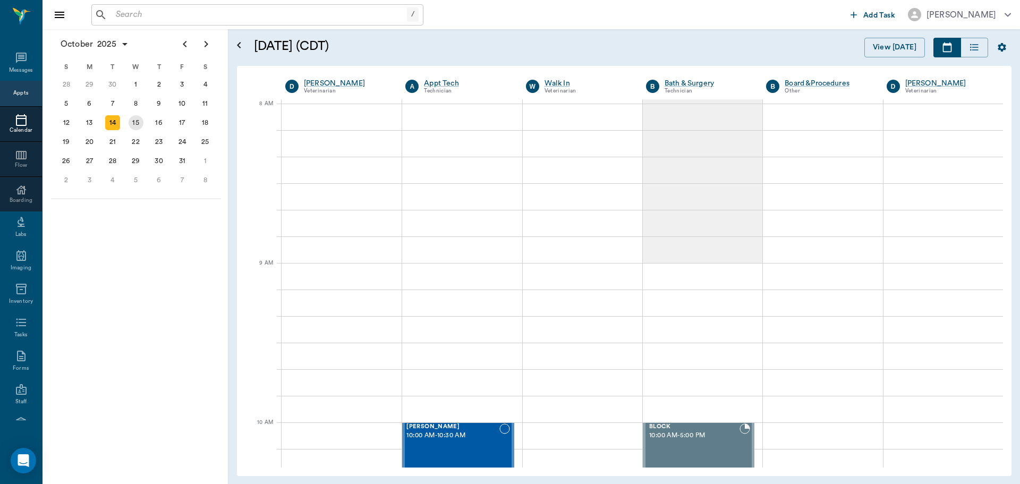
click at [138, 124] on div "15" at bounding box center [136, 122] width 15 height 15
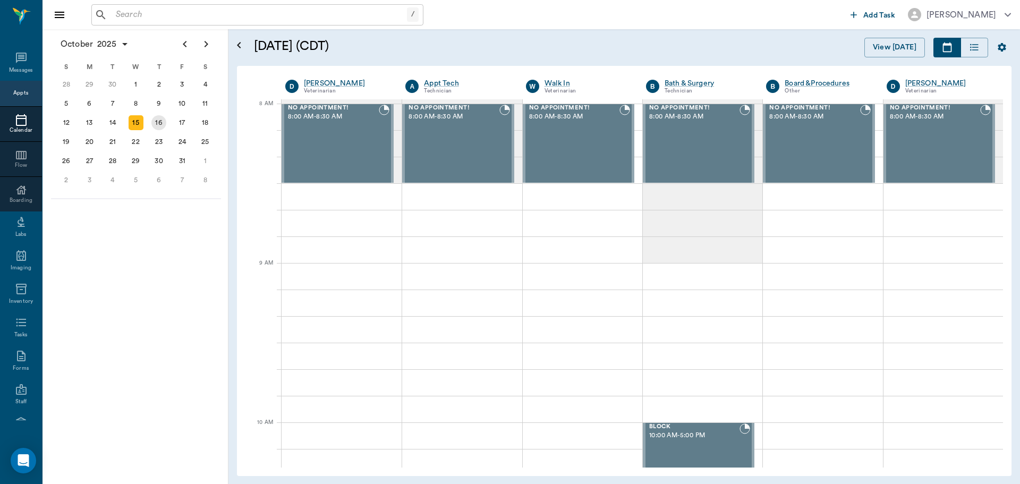
click at [152, 124] on div "16" at bounding box center [158, 122] width 15 height 15
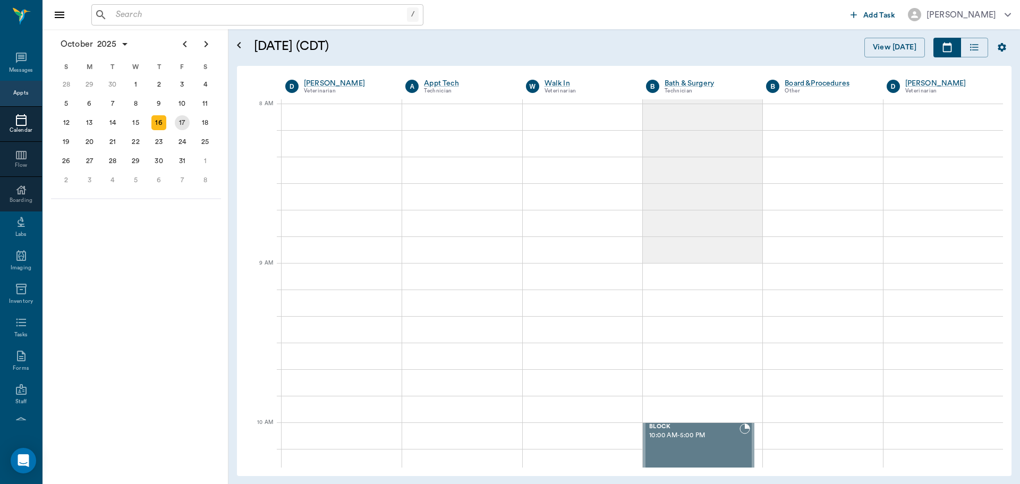
click at [182, 124] on div "17" at bounding box center [182, 122] width 15 height 15
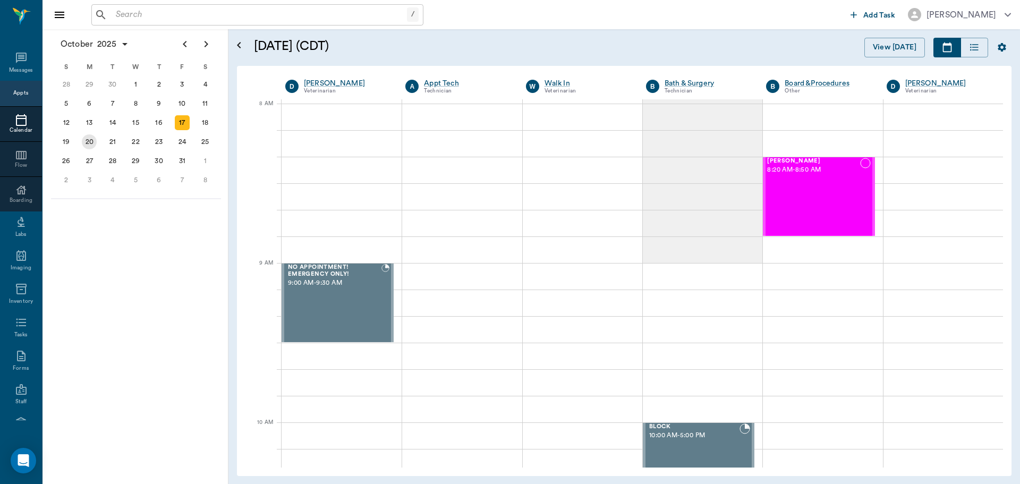
click at [94, 137] on div "20" at bounding box center [89, 141] width 15 height 15
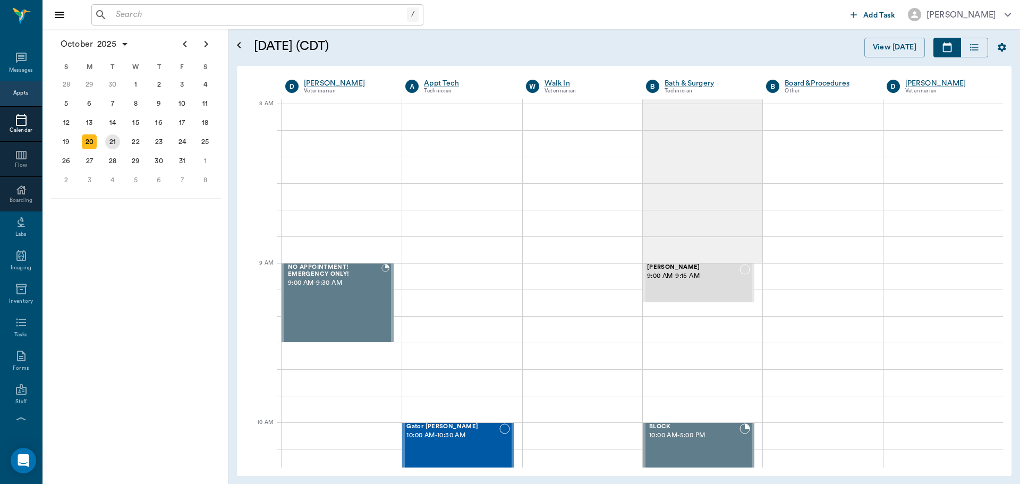
click at [116, 137] on div "21" at bounding box center [112, 141] width 15 height 15
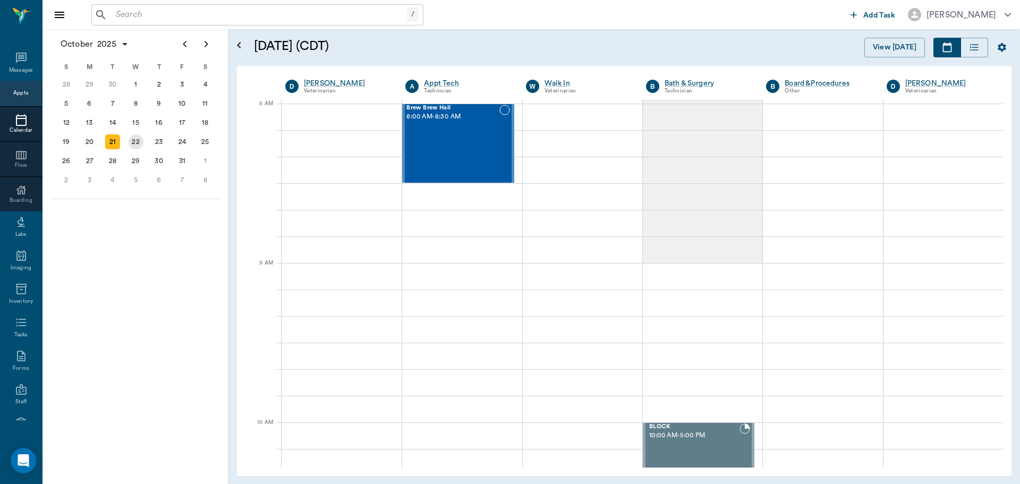
click at [130, 137] on div "22" at bounding box center [136, 141] width 15 height 15
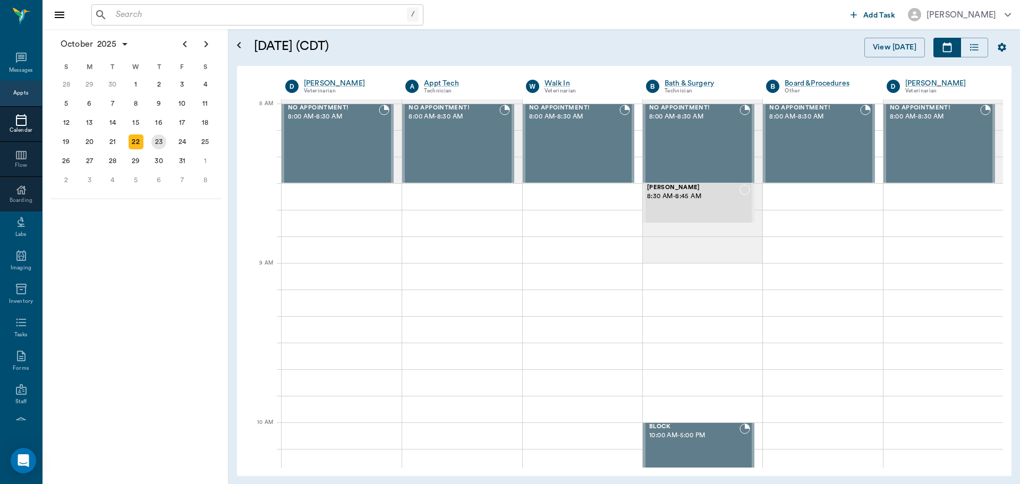
click at [147, 137] on div "23" at bounding box center [158, 141] width 23 height 19
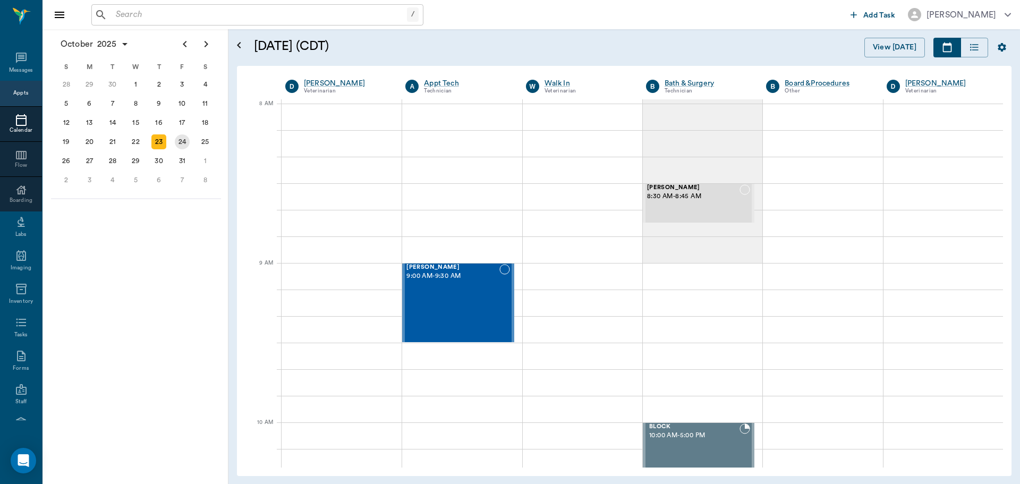
click at [174, 140] on div "24" at bounding box center [182, 141] width 23 height 19
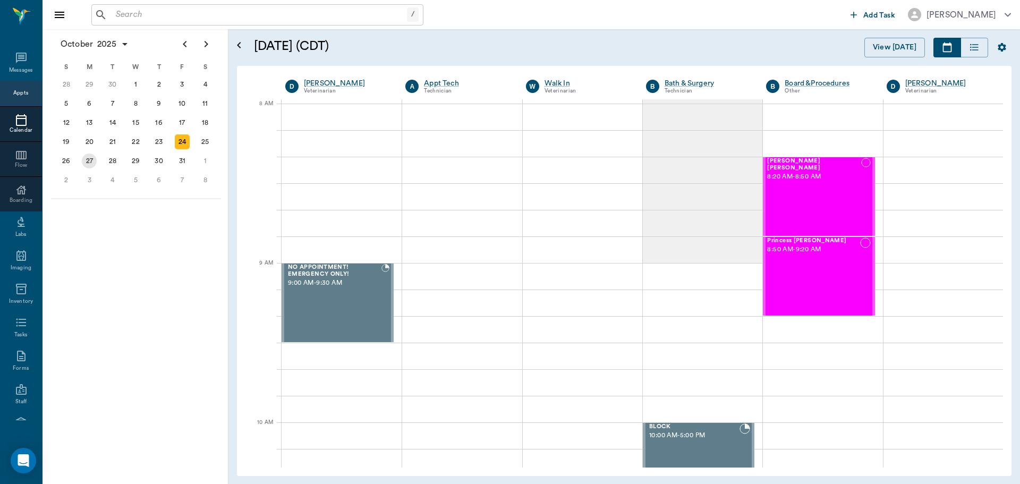
click at [83, 154] on div "27" at bounding box center [89, 160] width 23 height 19
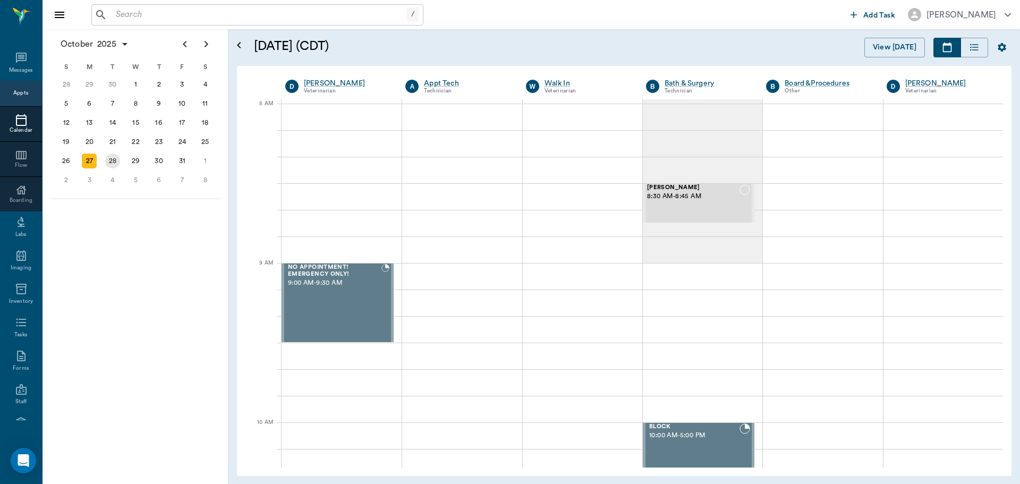
click at [104, 154] on div "28" at bounding box center [112, 160] width 23 height 19
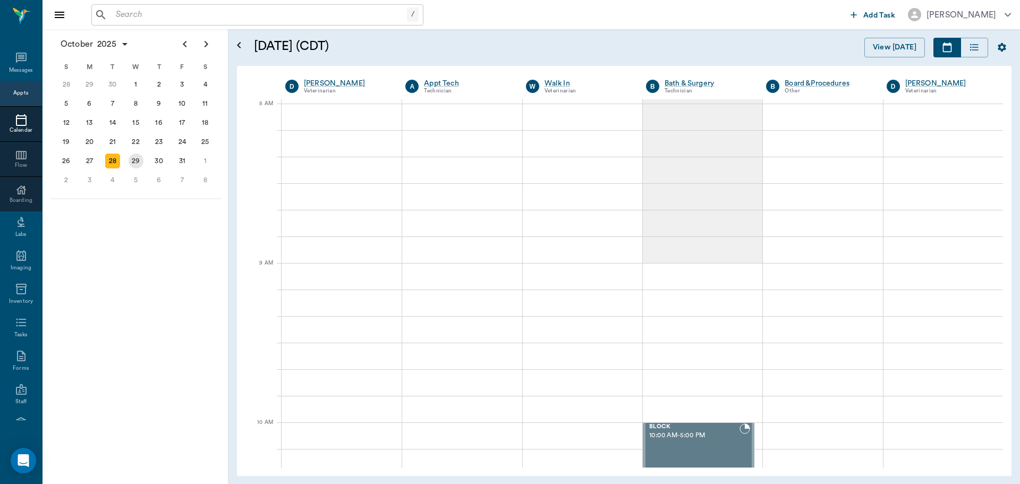
click at [124, 157] on div "29" at bounding box center [135, 160] width 23 height 19
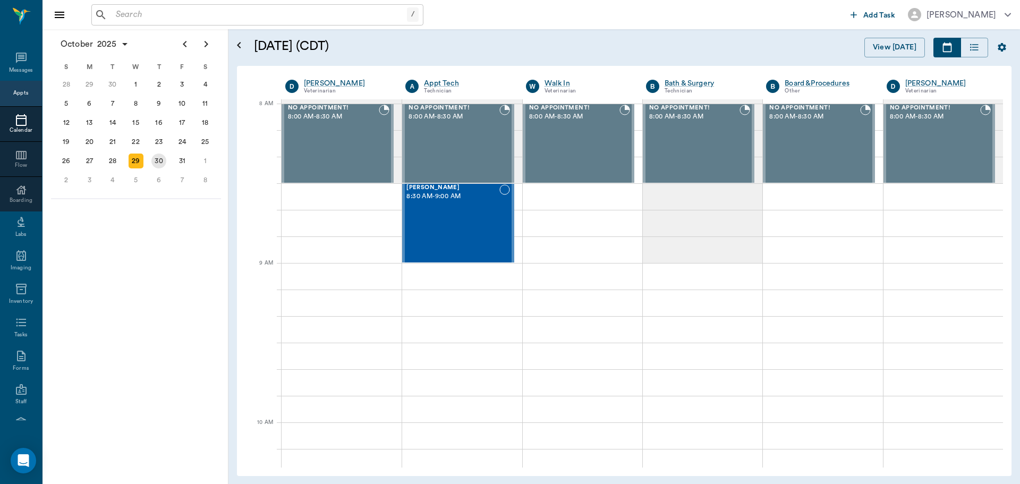
click at [154, 159] on div "30" at bounding box center [158, 161] width 15 height 15
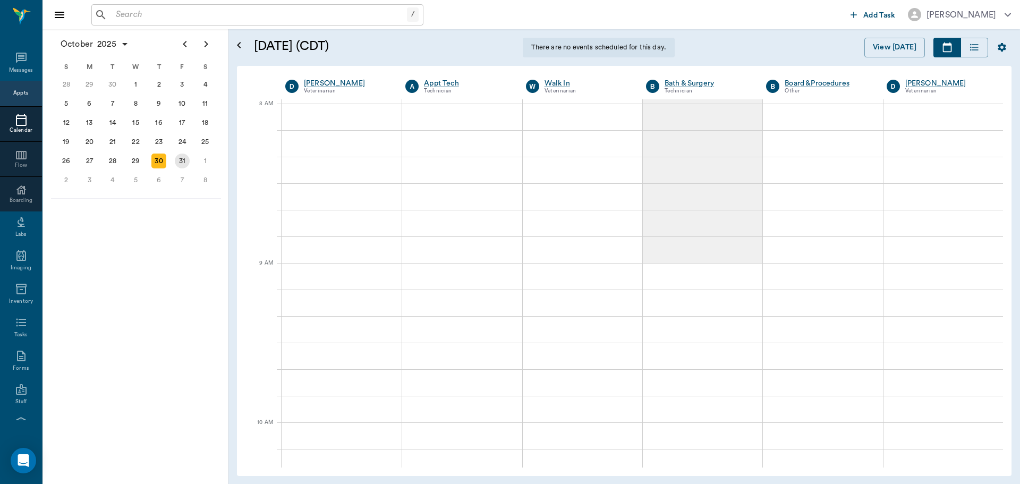
click at [181, 161] on div "31" at bounding box center [182, 161] width 15 height 15
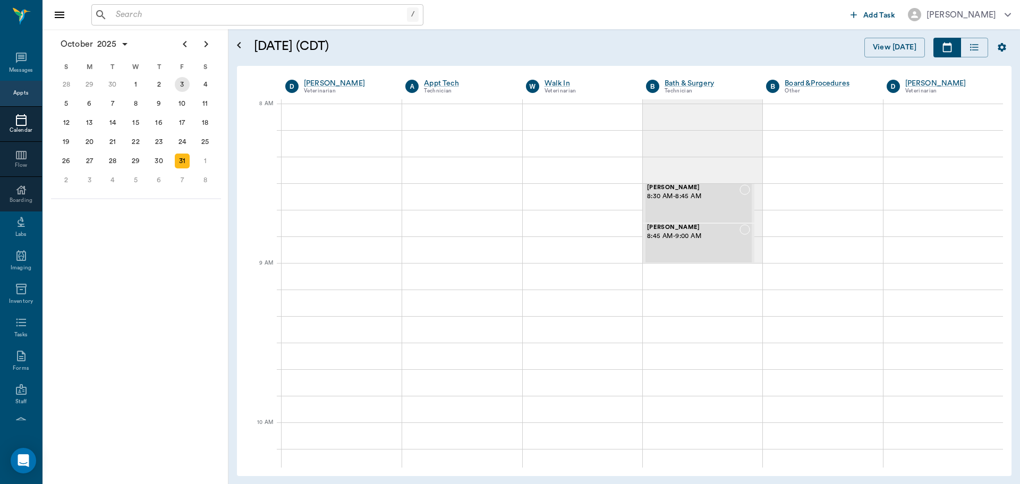
click at [182, 80] on div "3" at bounding box center [182, 84] width 15 height 15
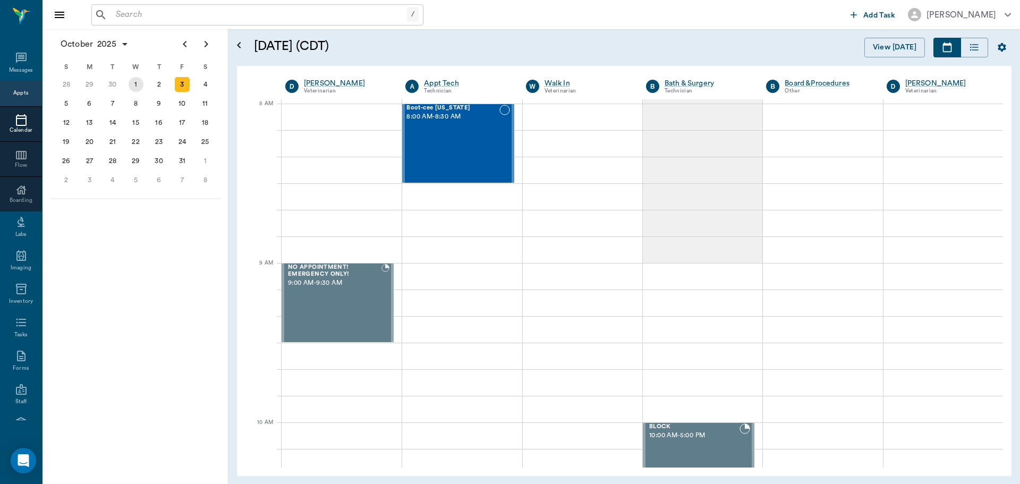
click at [146, 86] on div "[DATE]" at bounding box center [135, 84] width 23 height 19
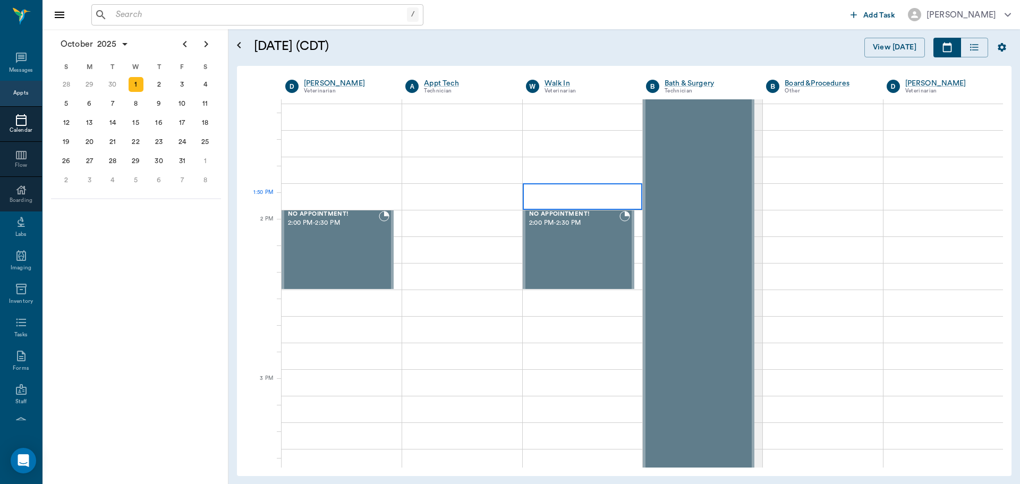
scroll to position [638, 0]
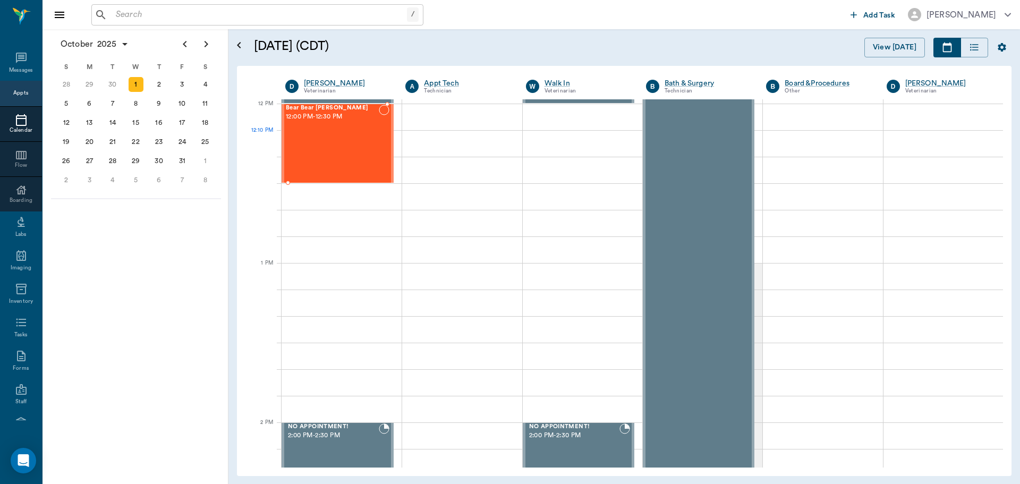
click at [369, 154] on div "Bear Bear [PERSON_NAME] 12:00 PM - 12:30 PM" at bounding box center [332, 144] width 93 height 78
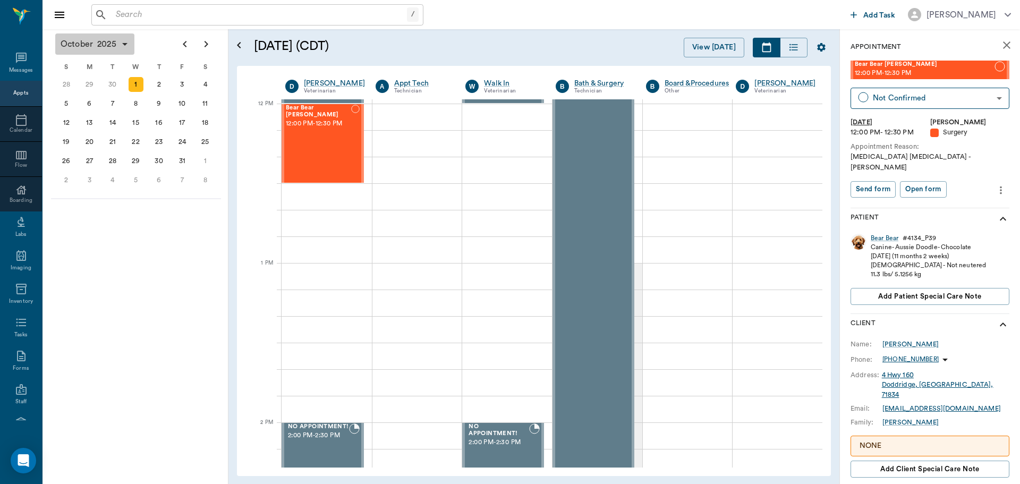
click at [104, 44] on span "2025" at bounding box center [106, 44] width 23 height 15
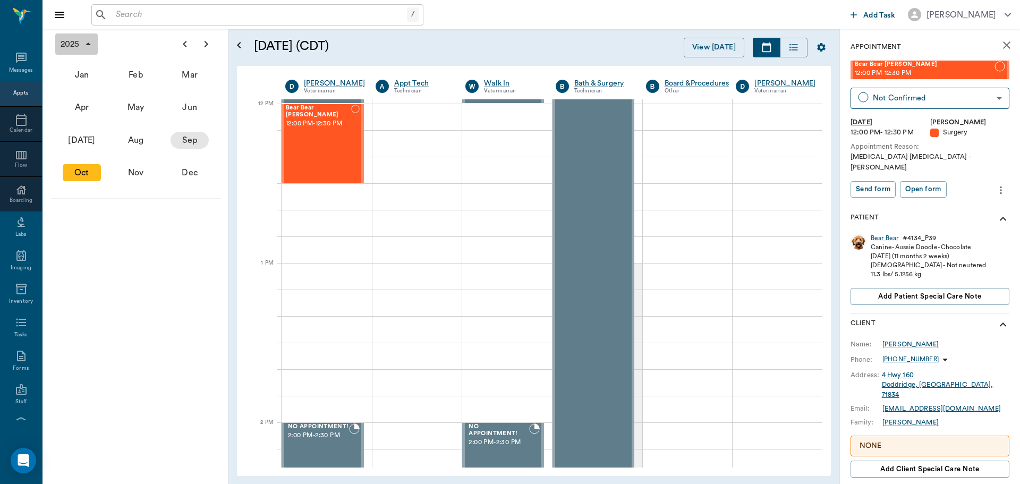
click at [177, 141] on div "Sep" at bounding box center [190, 140] width 38 height 17
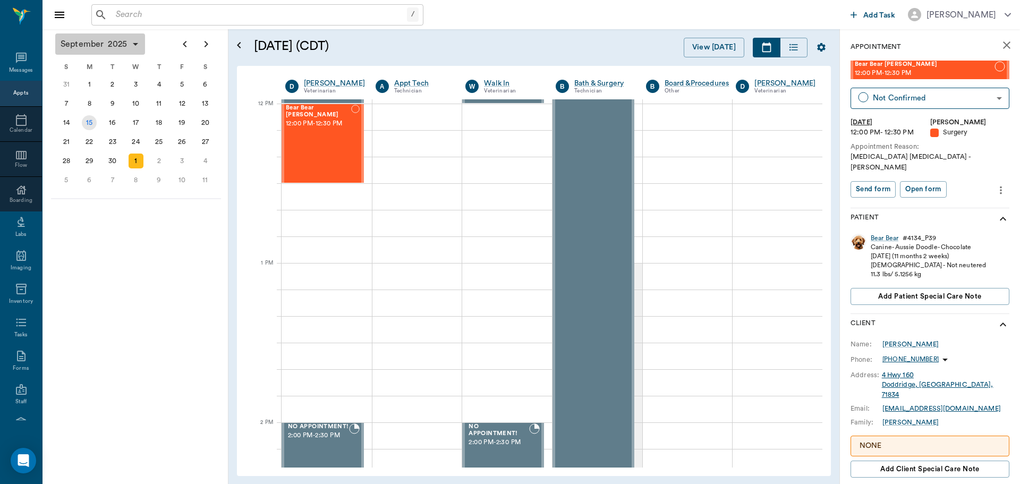
click at [94, 125] on div "15" at bounding box center [89, 122] width 15 height 15
